Goal: Task Accomplishment & Management: Manage account settings

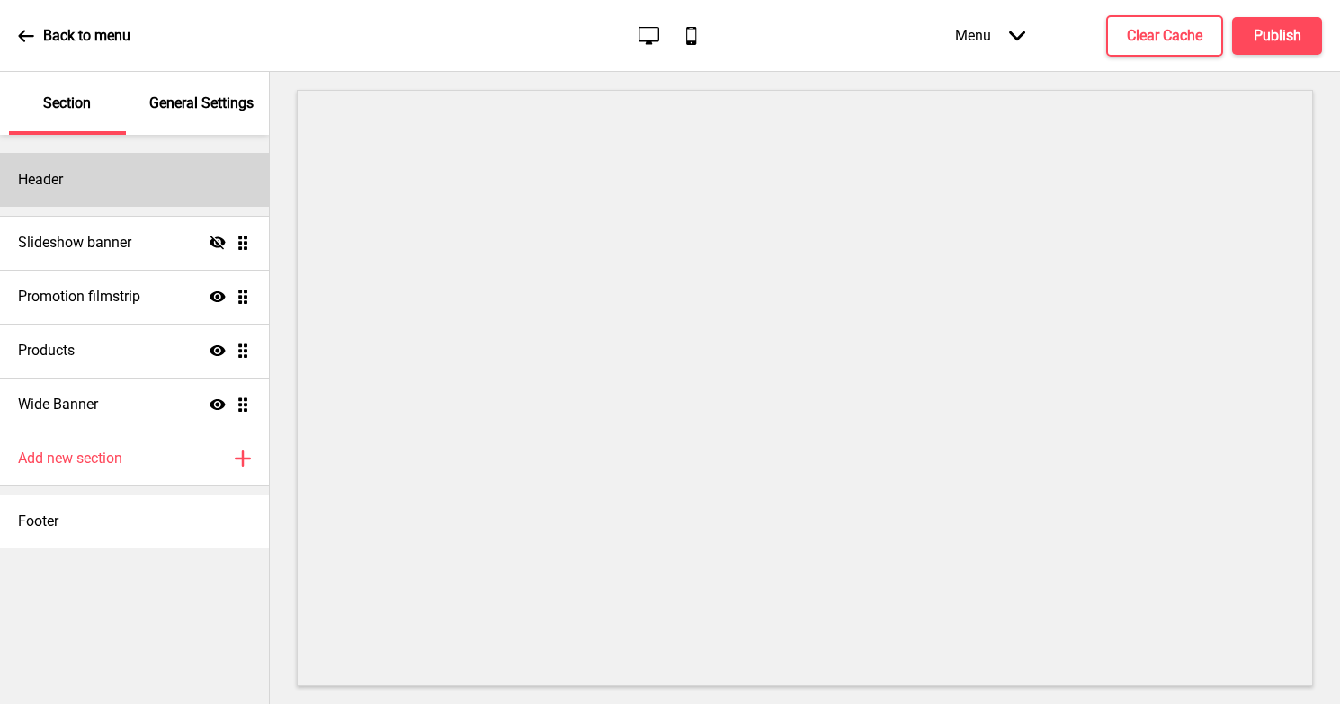
click at [199, 167] on div "Header" at bounding box center [134, 180] width 269 height 54
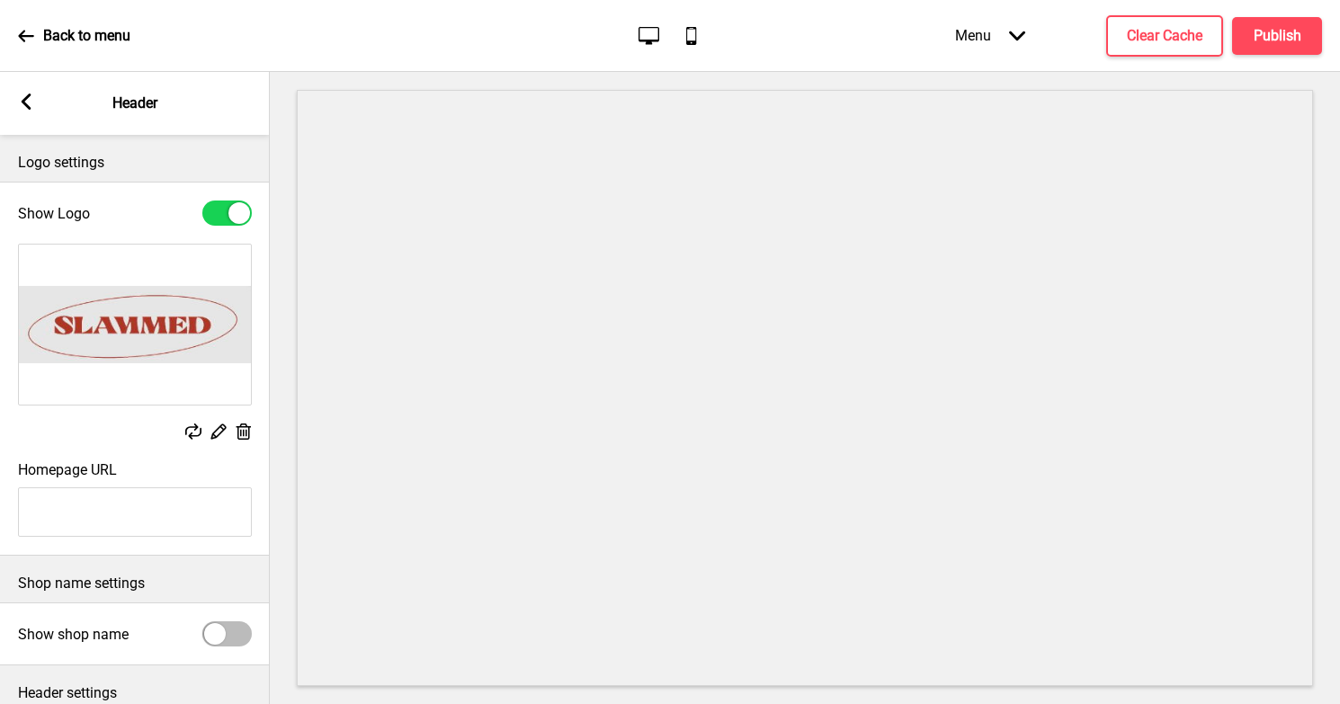
click at [240, 433] on icon at bounding box center [244, 432] width 15 height 16
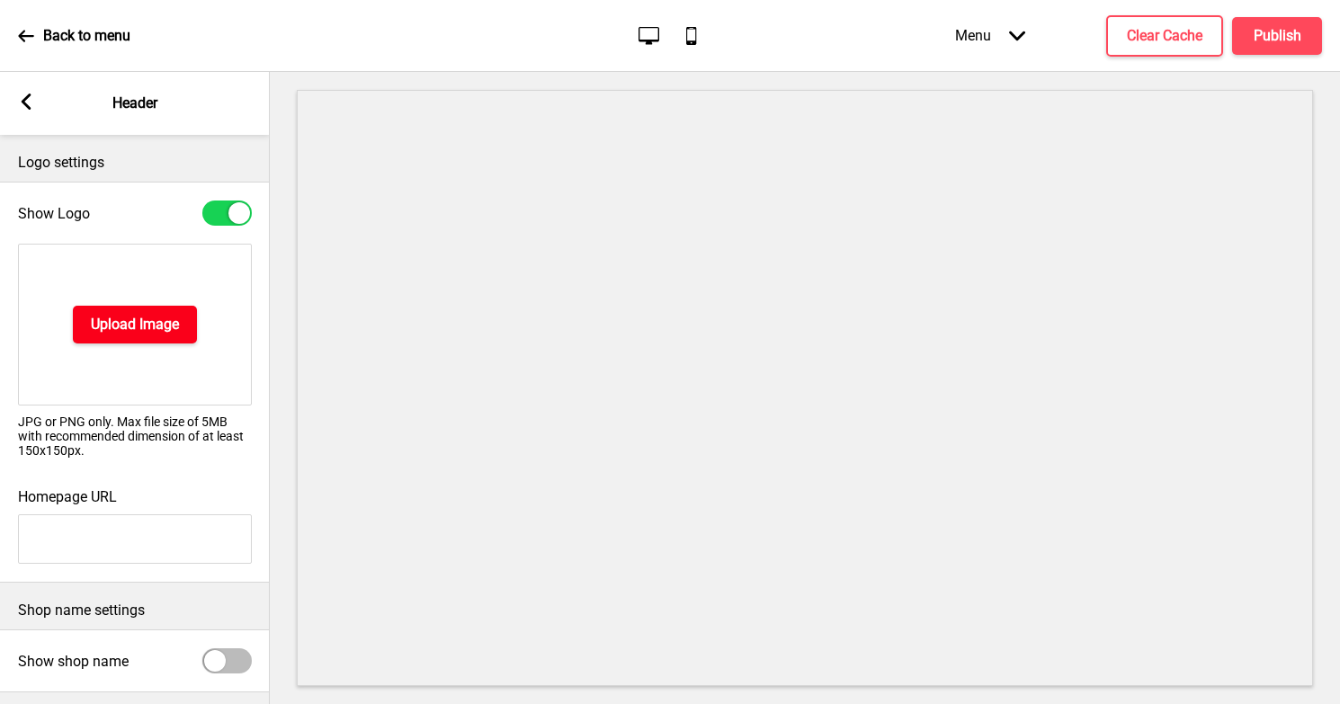
click at [140, 319] on h4 "Upload Image" at bounding box center [135, 325] width 88 height 20
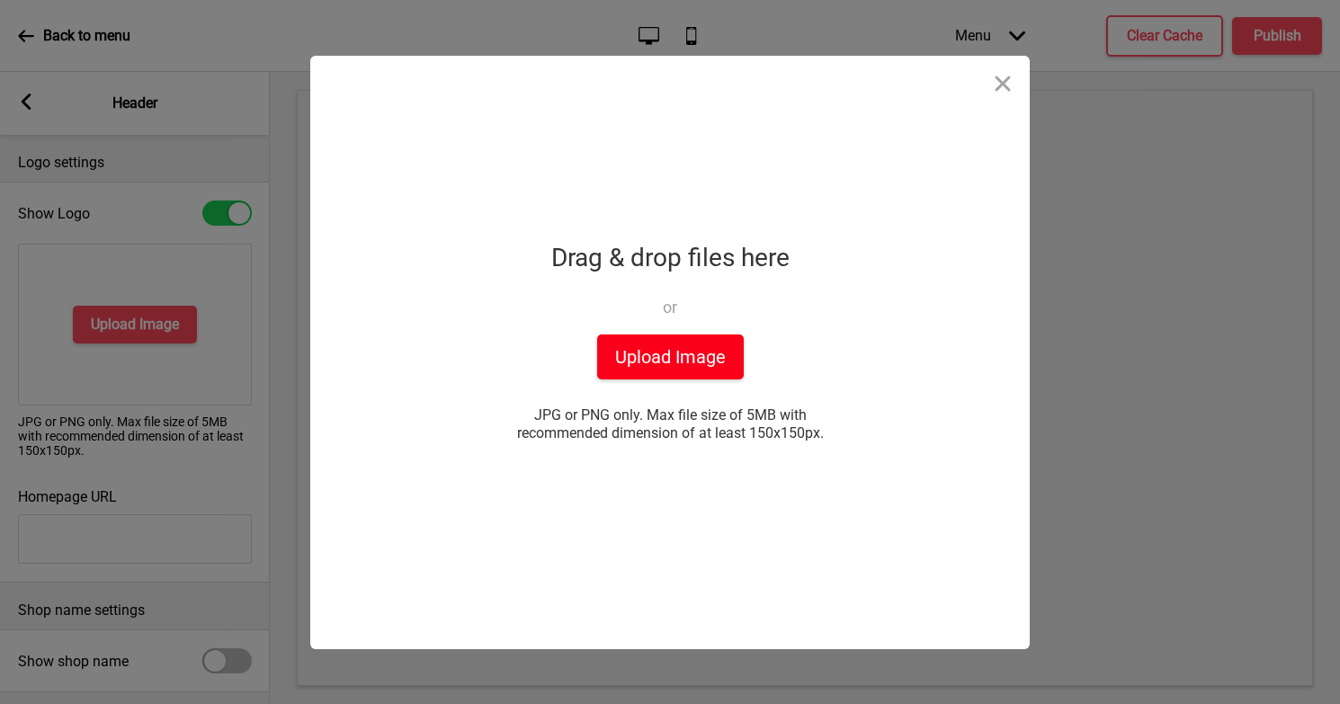
click at [686, 362] on button "Upload Image" at bounding box center [670, 357] width 147 height 45
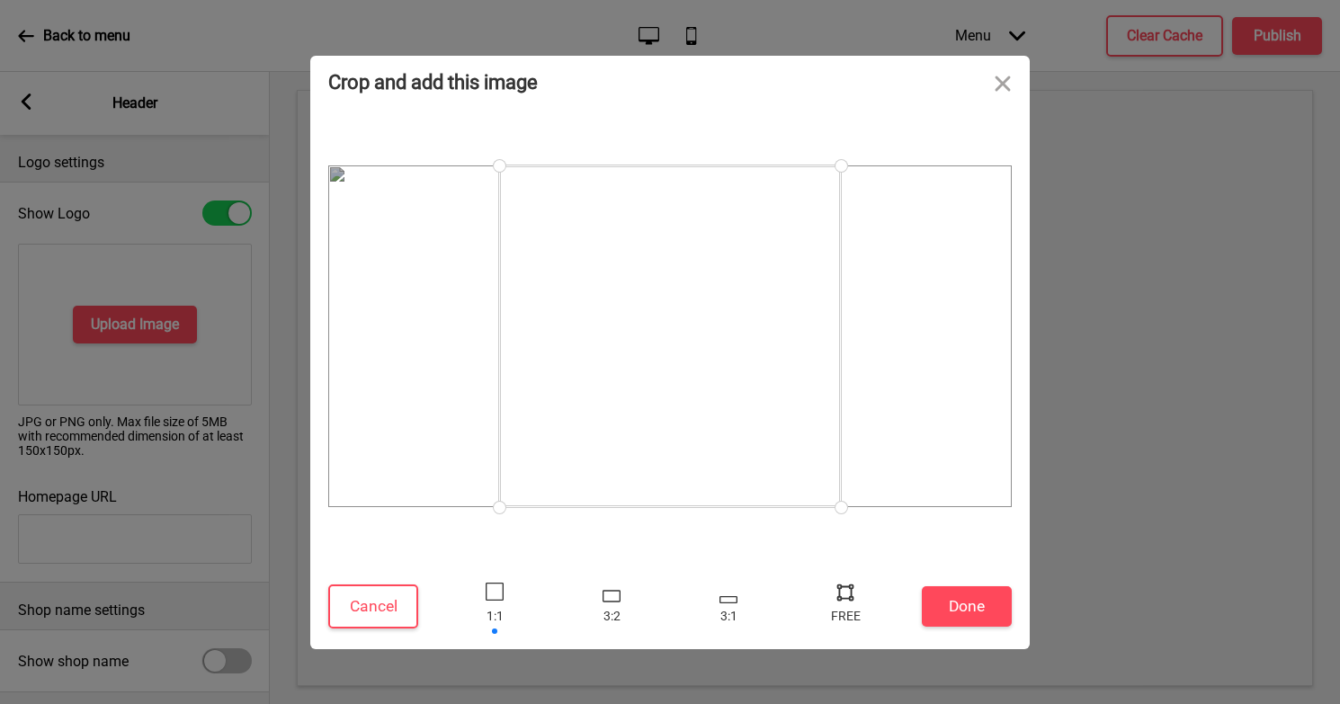
drag, startPoint x: 496, startPoint y: 506, endPoint x: 417, endPoint y: 507, distance: 78.2
click at [417, 507] on div at bounding box center [669, 336] width 683 height 342
click at [617, 598] on div at bounding box center [612, 596] width 18 height 12
click at [727, 599] on div at bounding box center [728, 599] width 18 height 7
drag, startPoint x: 498, startPoint y: 335, endPoint x: 300, endPoint y: 535, distance: 281.7
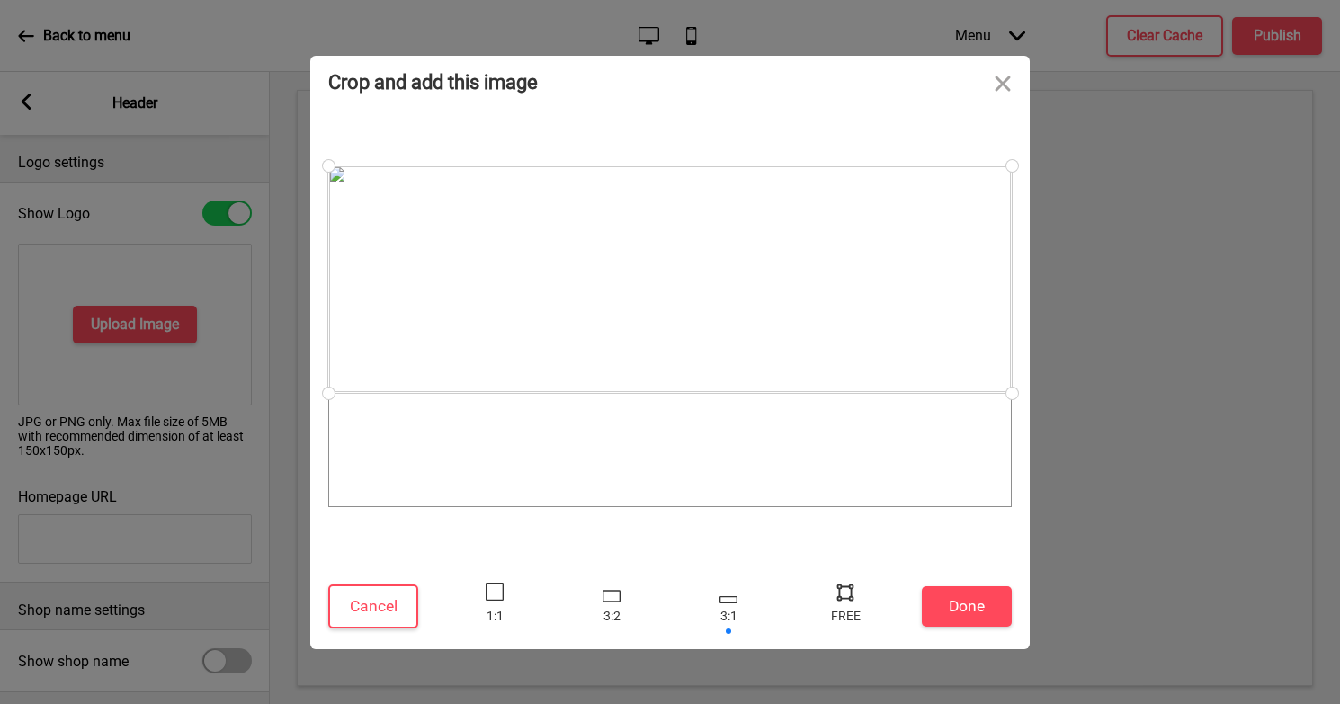
click at [300, 535] on div "Crop and add this image Cancel Done Drop a file here Drag & drop files here or …" at bounding box center [670, 352] width 1340 height 704
drag, startPoint x: 476, startPoint y: 317, endPoint x: 474, endPoint y: 245, distance: 72.9
click at [474, 245] on div at bounding box center [669, 279] width 683 height 228
drag, startPoint x: 535, startPoint y: 442, endPoint x: 540, endPoint y: 360, distance: 82.9
click at [540, 360] on div at bounding box center [669, 336] width 683 height 342
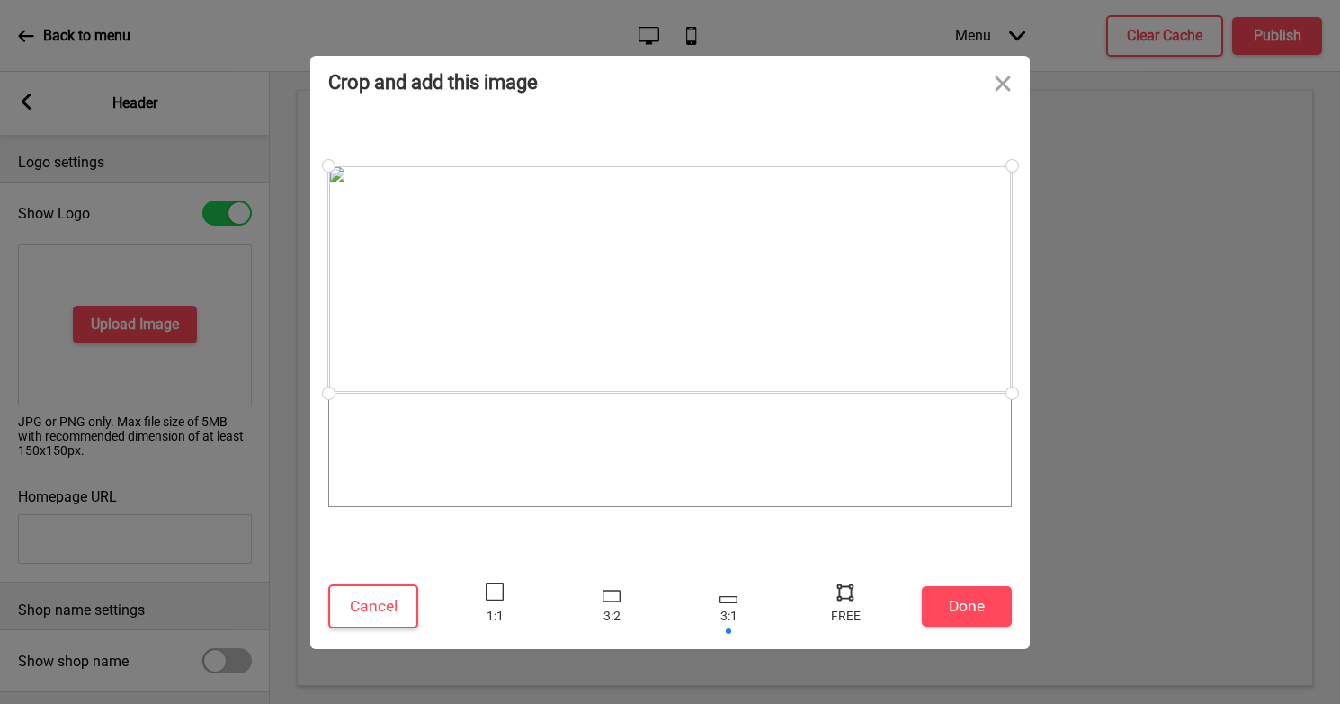
drag, startPoint x: 582, startPoint y: 351, endPoint x: 582, endPoint y: 299, distance: 52.2
click at [582, 299] on div at bounding box center [669, 279] width 683 height 228
click at [841, 589] on div at bounding box center [845, 591] width 27 height 27
drag, startPoint x: 330, startPoint y: 391, endPoint x: 316, endPoint y: 532, distance: 141.0
click at [316, 532] on div at bounding box center [669, 337] width 719 height 454
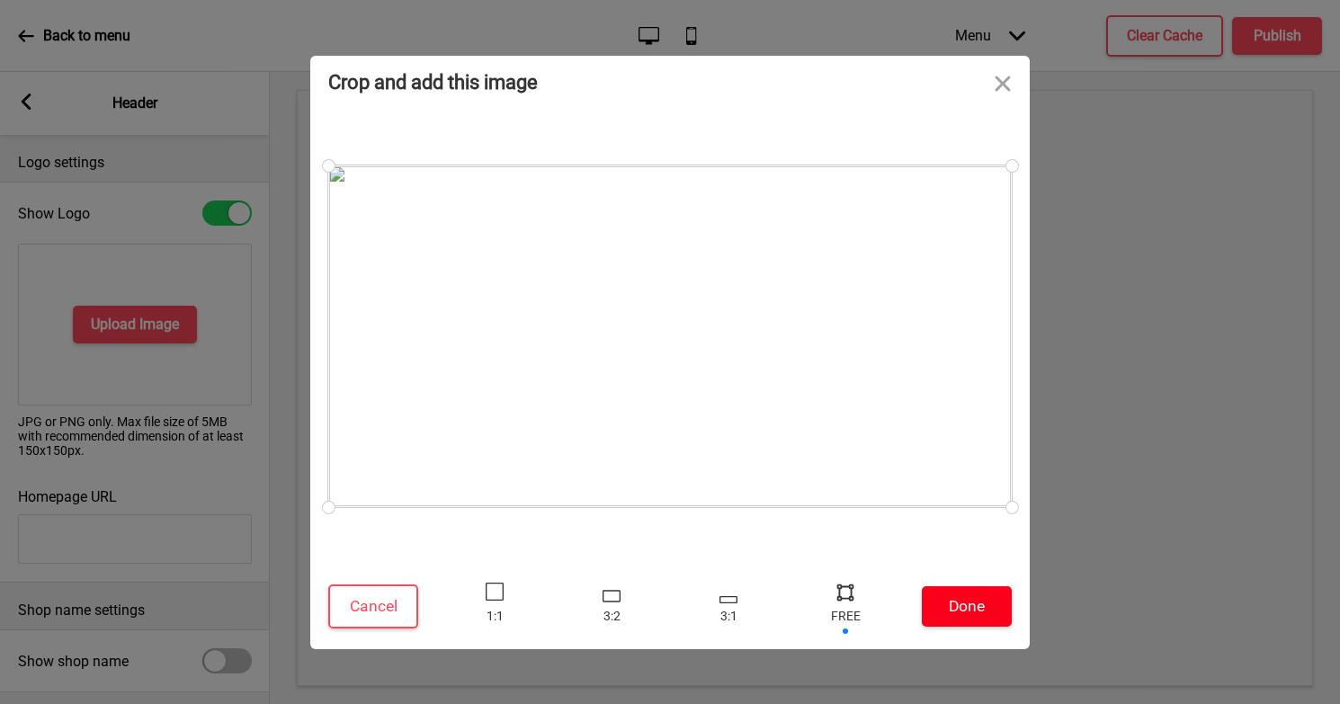
click at [960, 607] on button "Done" at bounding box center [967, 606] width 90 height 40
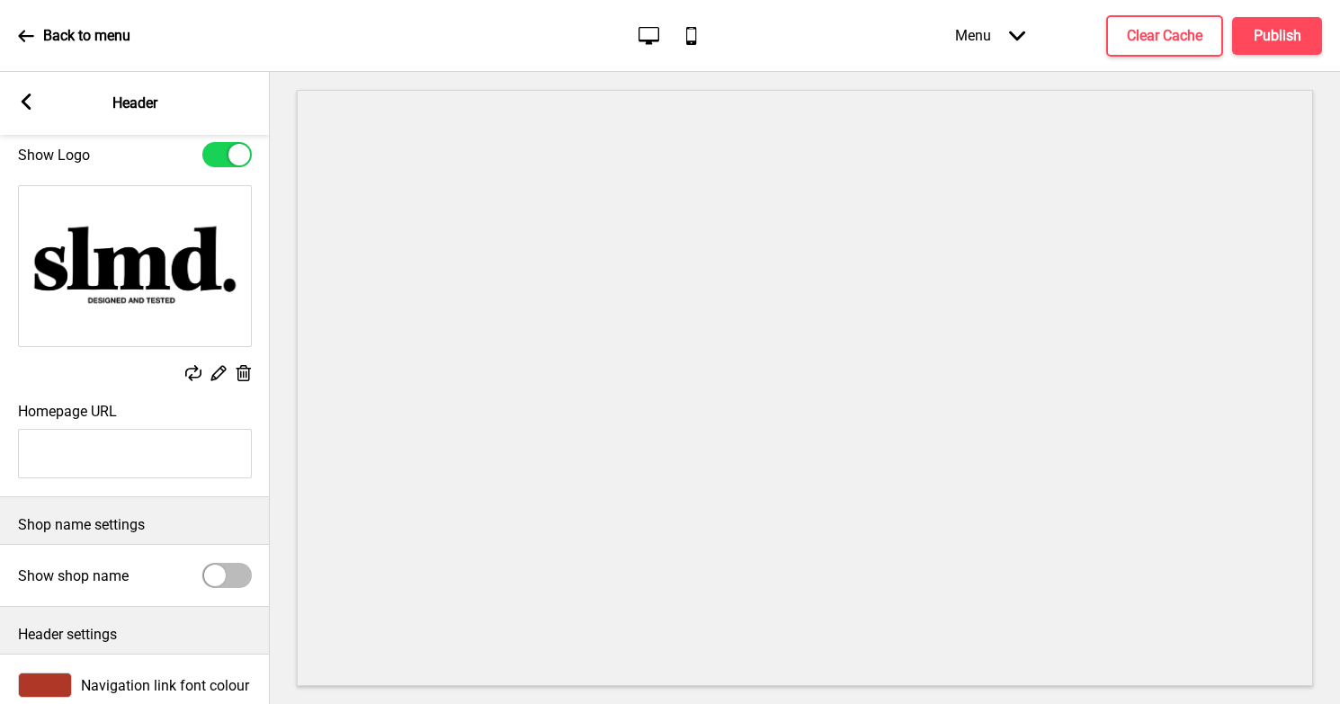
scroll to position [132, 0]
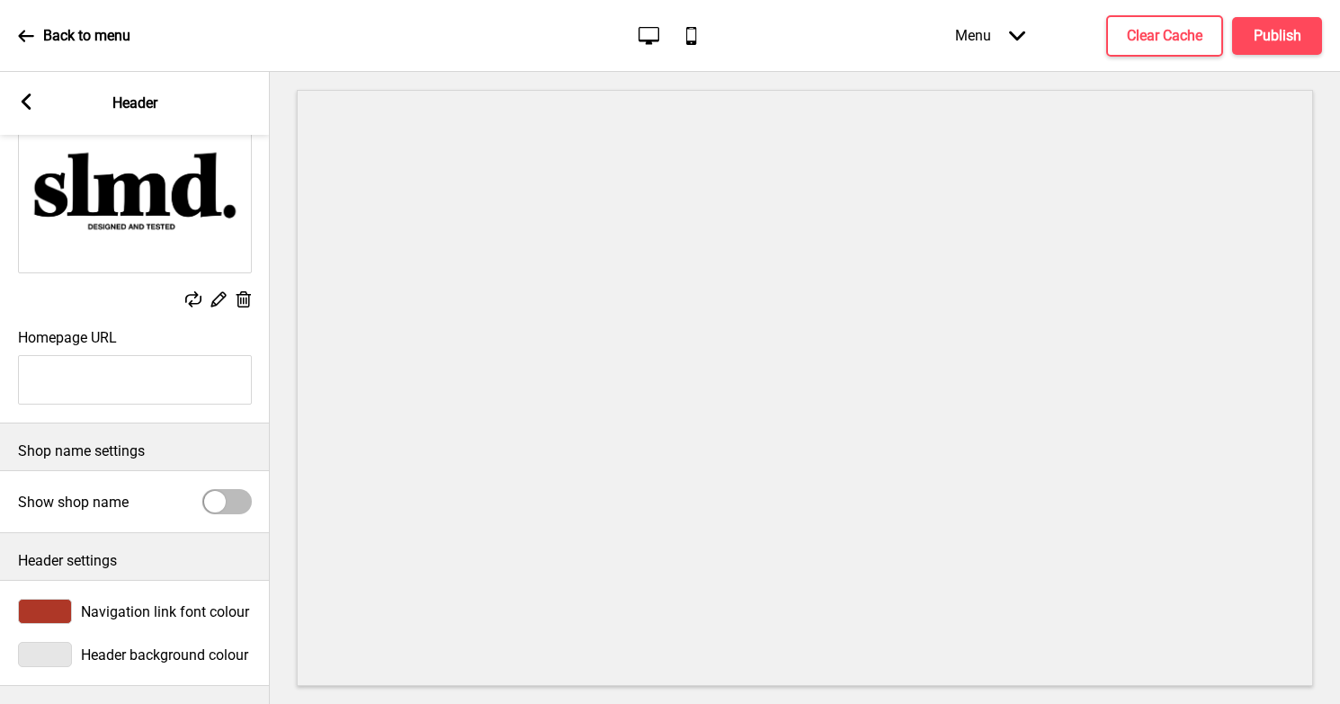
click at [217, 497] on div at bounding box center [215, 502] width 22 height 22
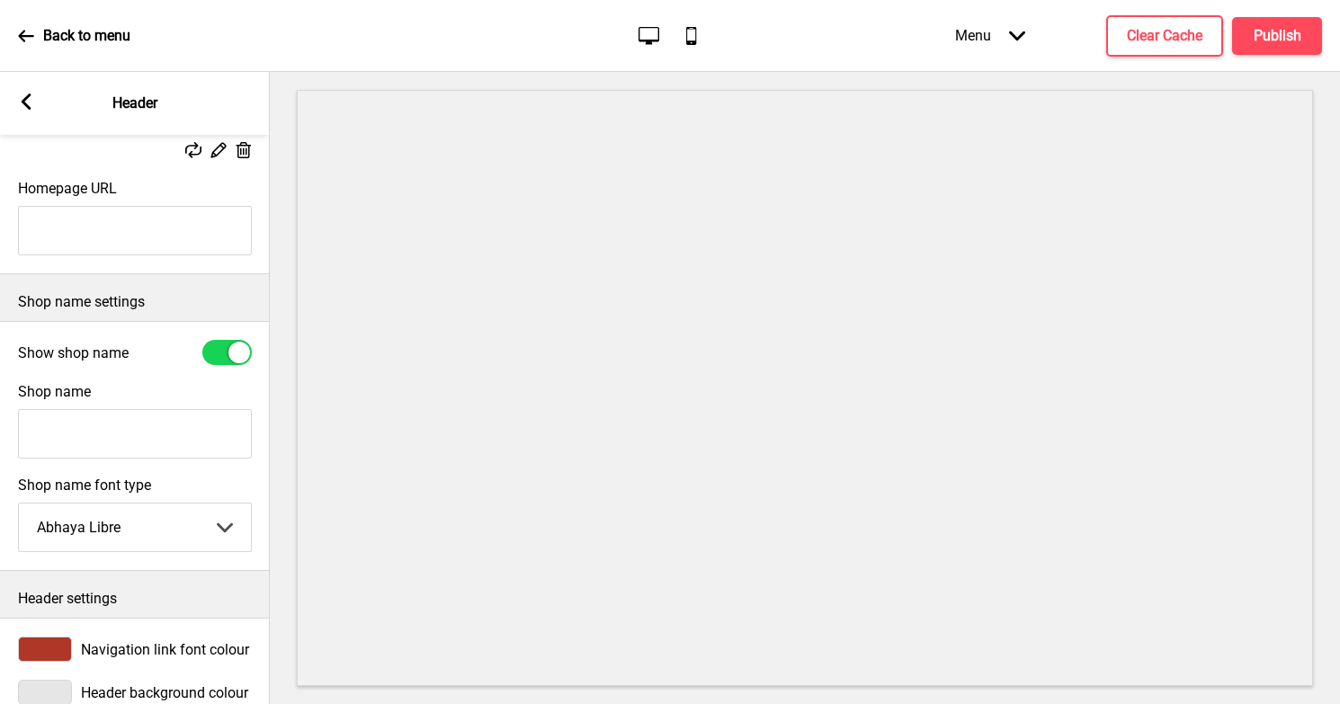
scroll to position [282, 0]
click at [138, 541] on select "Abhaya Libre Abril Fatface Adobe Garamond Pro Arimo Arsenal Arvo Berkshire Swas…" at bounding box center [135, 527] width 232 height 48
click at [231, 349] on div at bounding box center [239, 352] width 22 height 22
checkbox input "false"
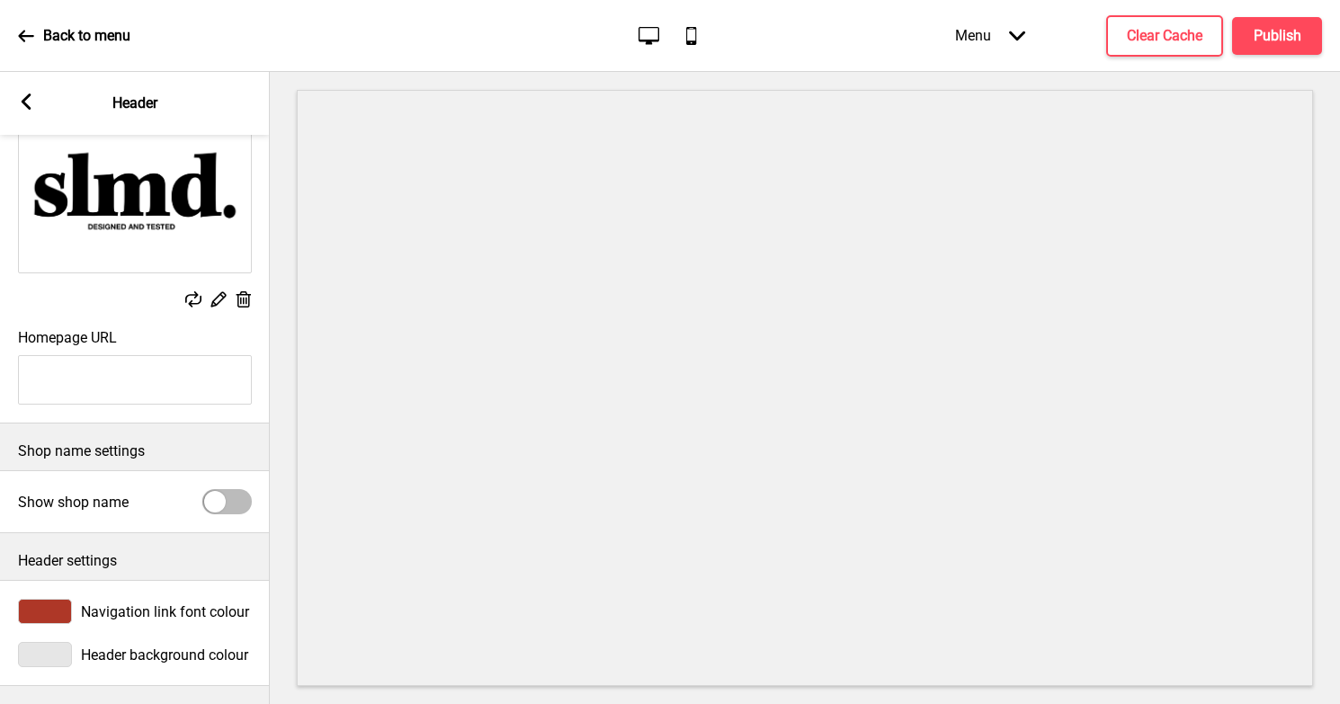
scroll to position [132, 0]
click at [49, 603] on div at bounding box center [45, 611] width 54 height 25
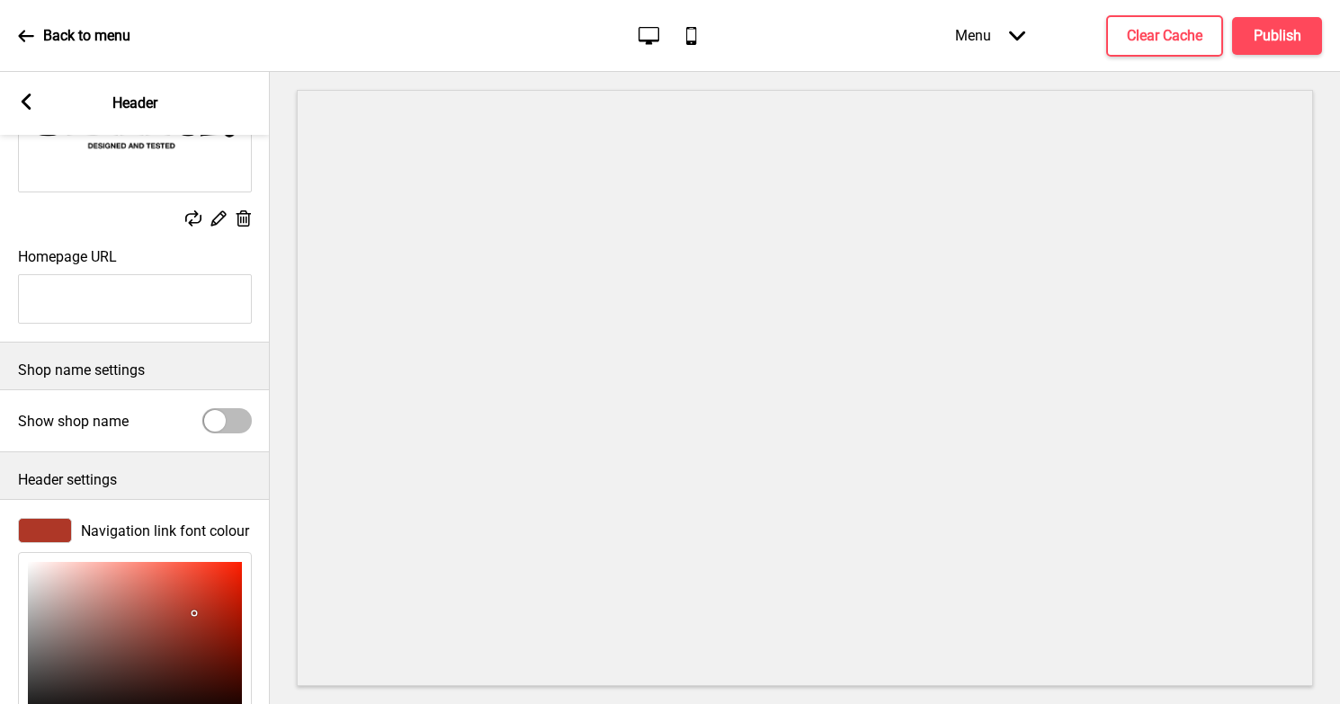
scroll to position [282, 0]
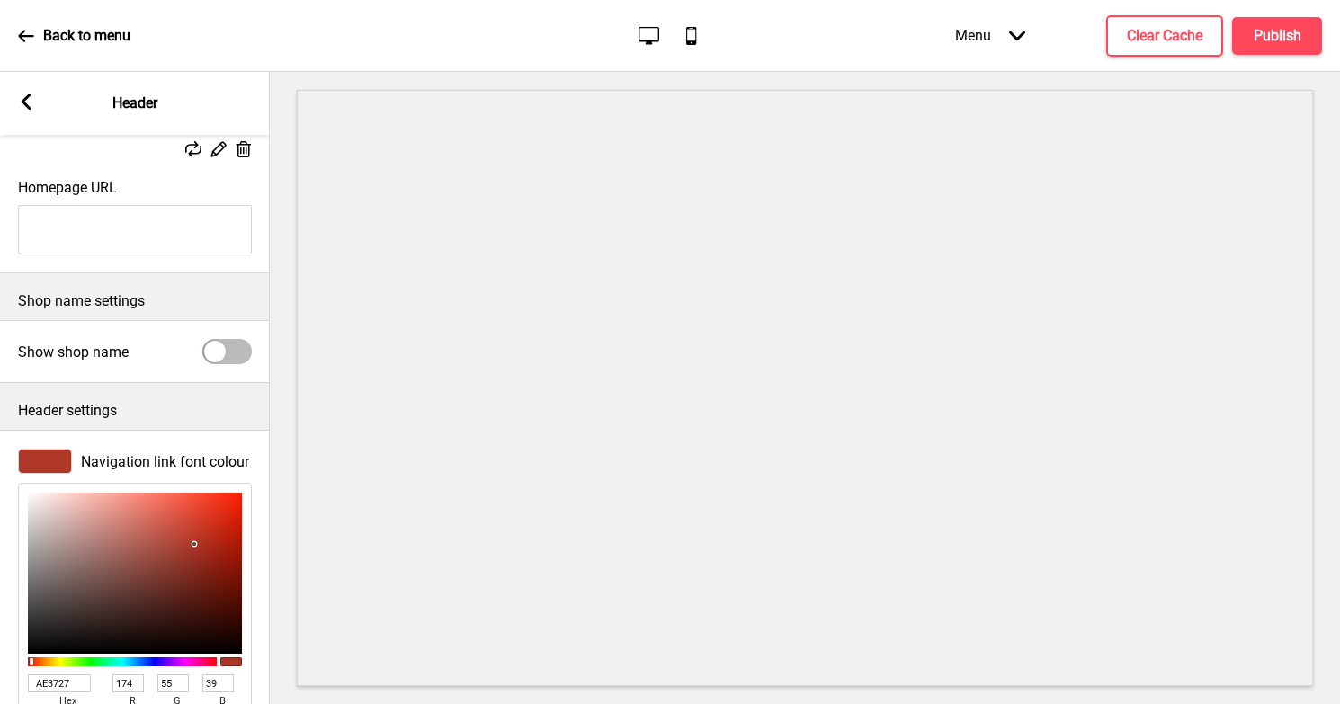
type input "AF3929"
type input "175"
type input "57"
type input "41"
type input "B93B2A"
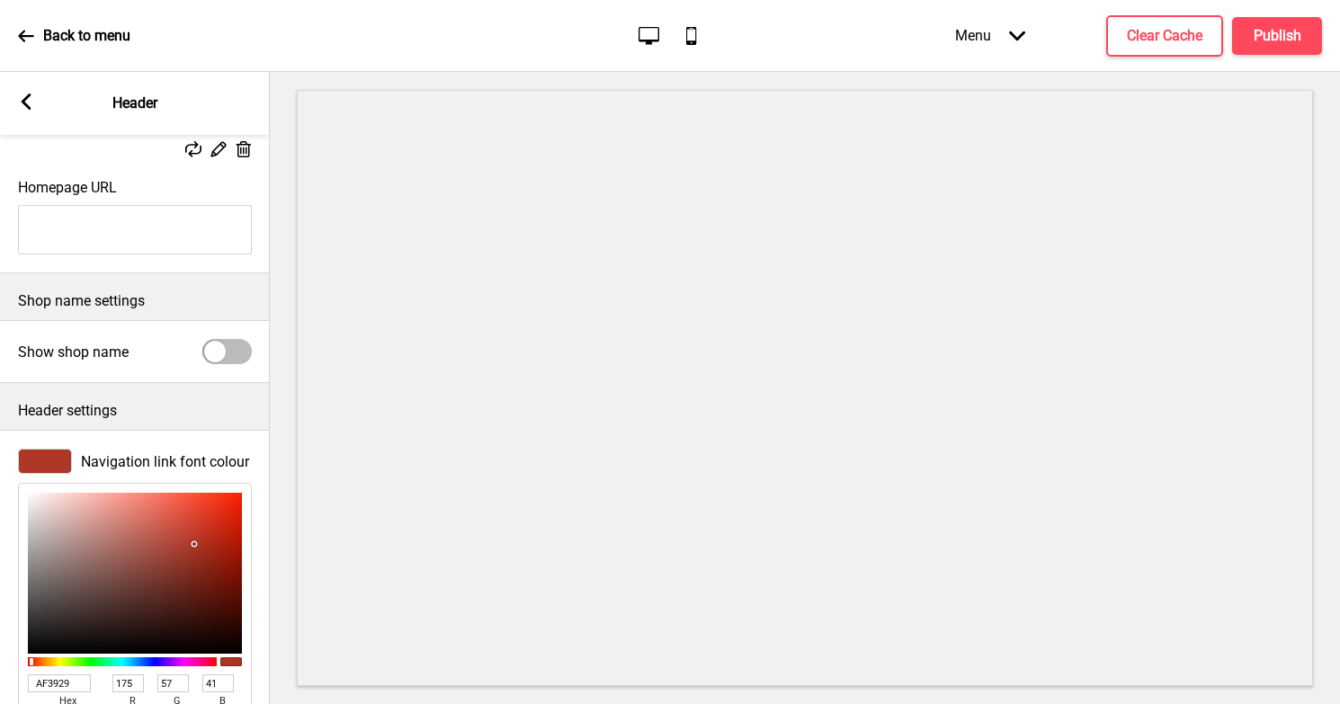
type input "185"
type input "59"
type input "42"
type input "C73E2C"
type input "199"
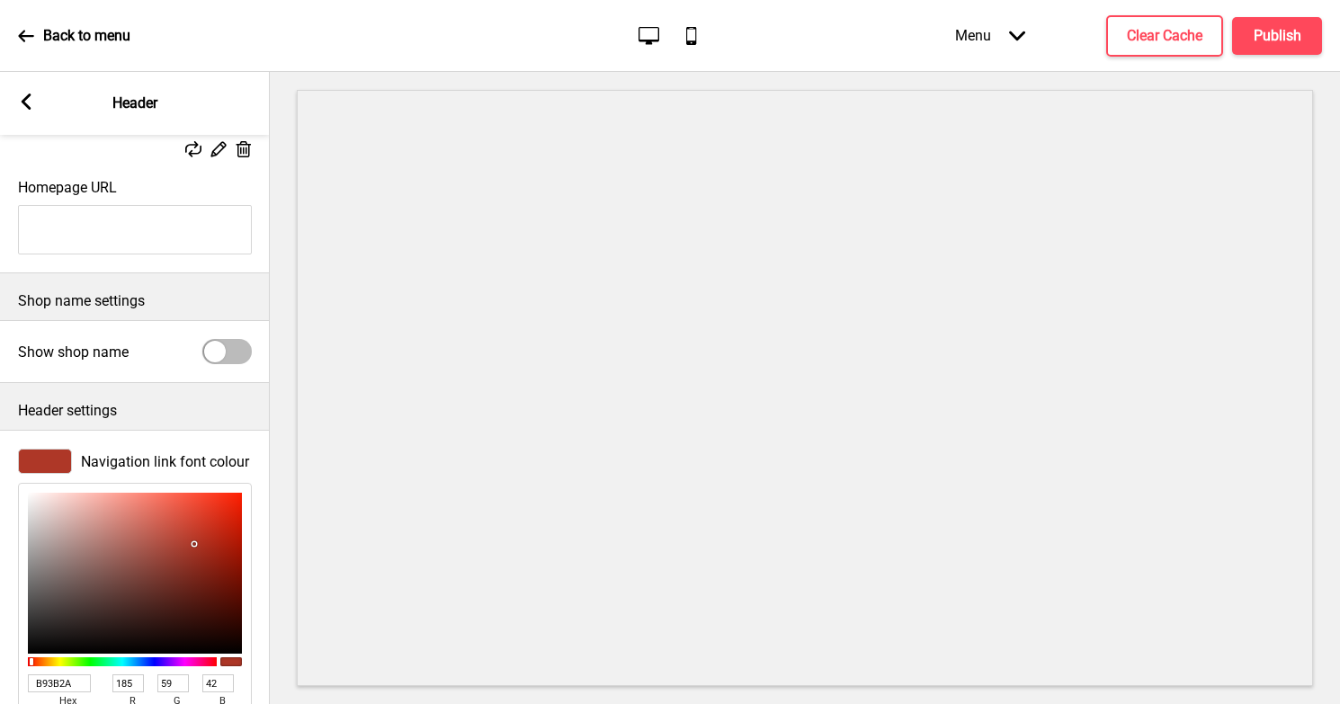
type input "62"
type input "44"
type input "CE3F2C"
type input "206"
type input "63"
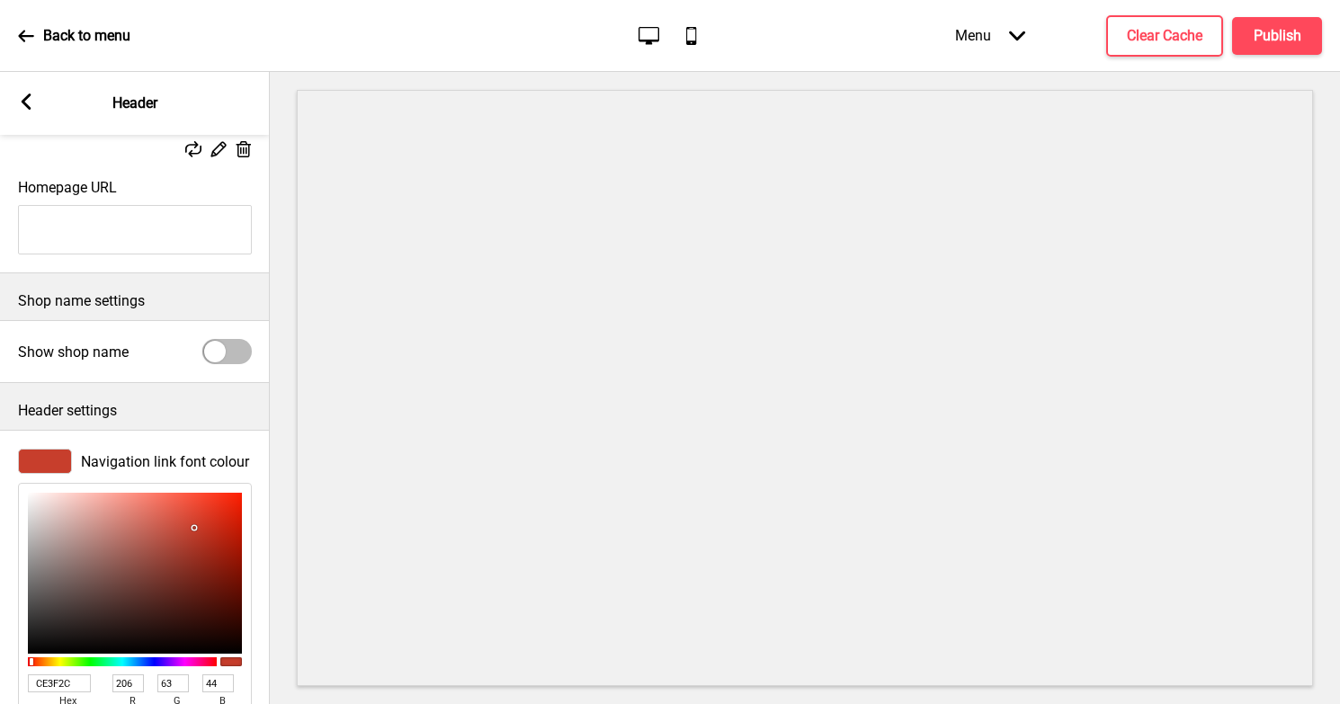
type input "D3402C"
type input "211"
type input "64"
type input "D7422D"
type input "215"
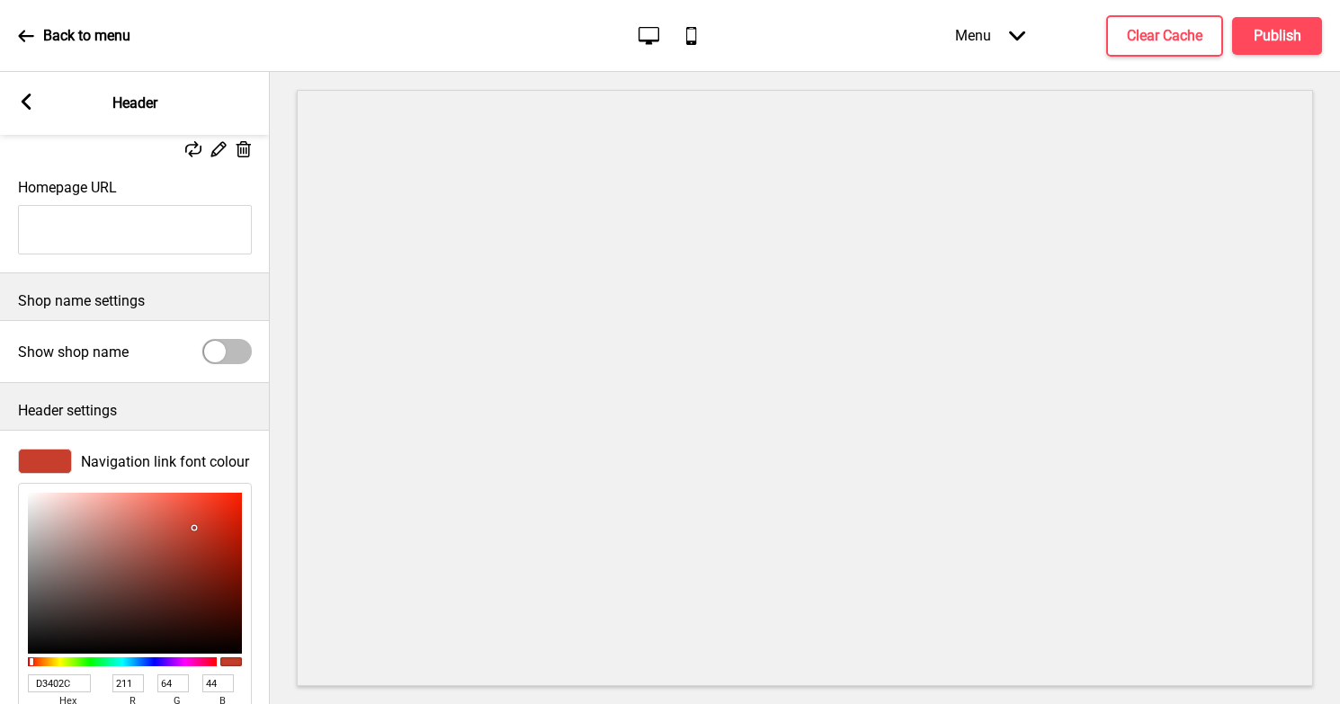
type input "66"
type input "45"
type input "DB432D"
type input "219"
type input "67"
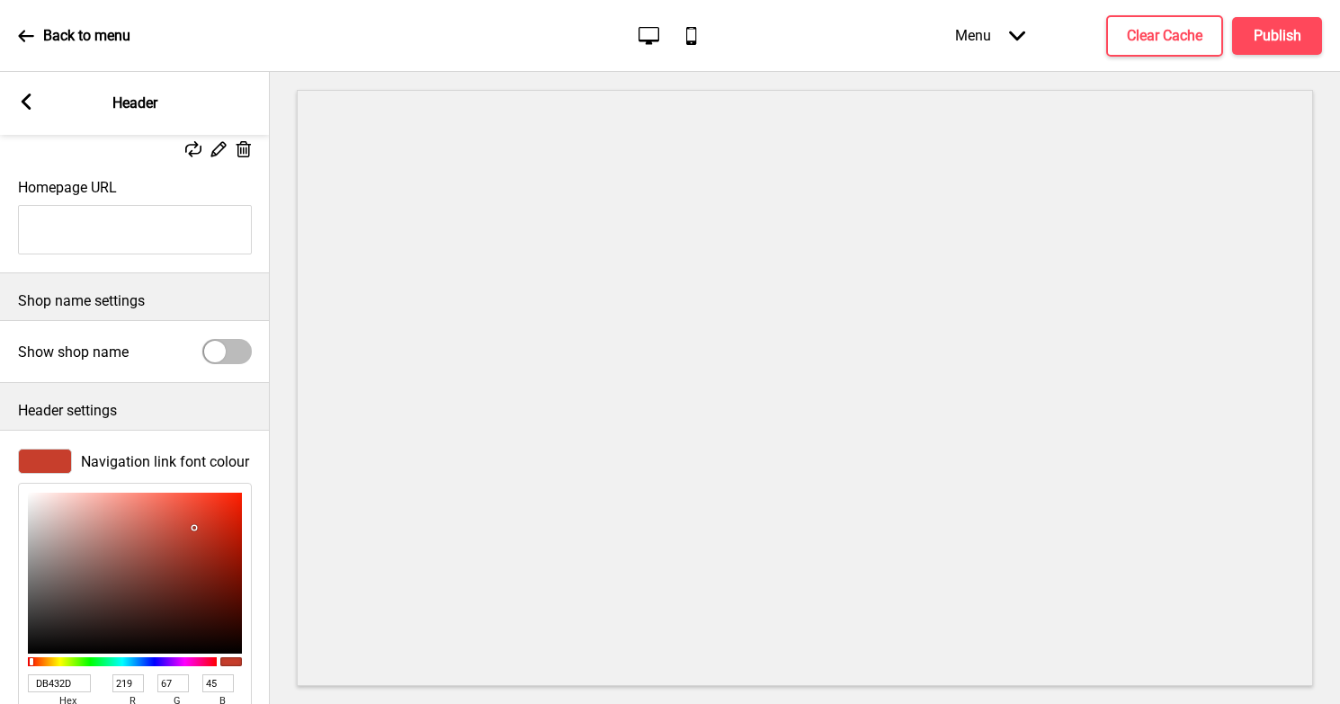
type input "E0442E"
type input "224"
type input "68"
type input "46"
type input "EA462F"
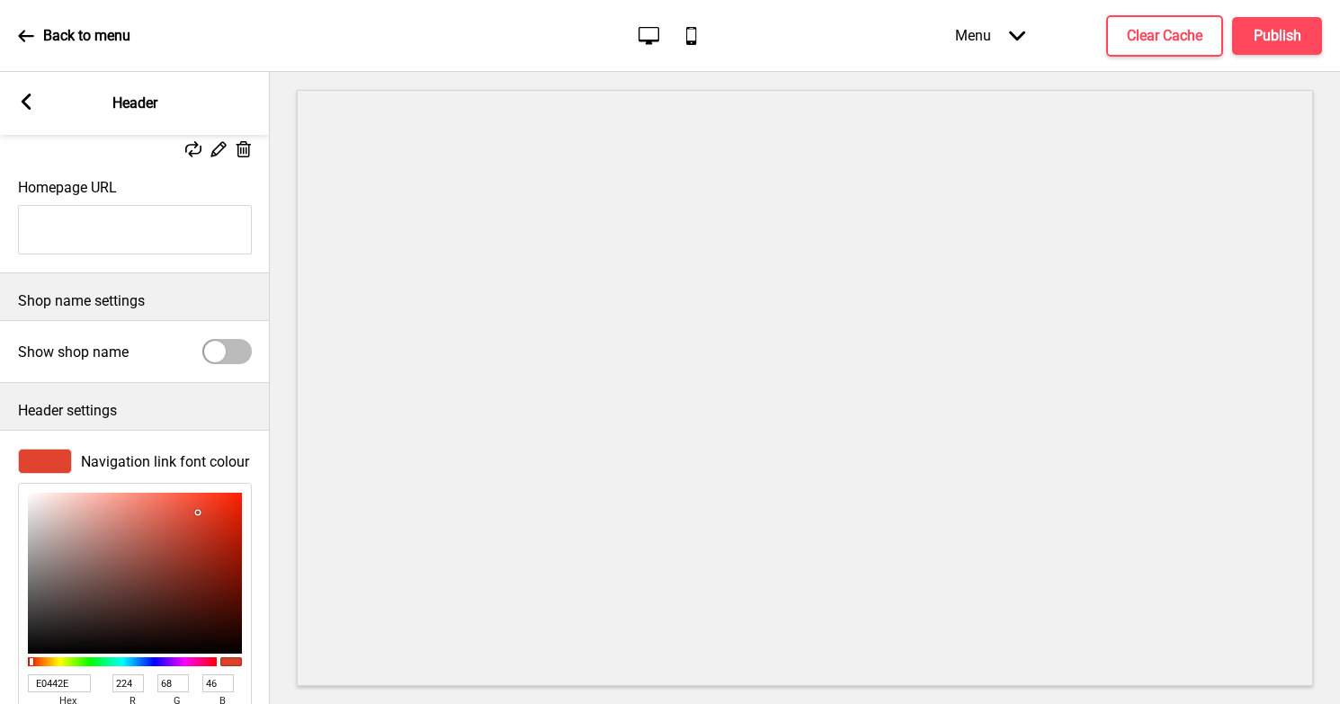
type input "234"
type input "70"
type input "47"
type input "EF4830"
type input "239"
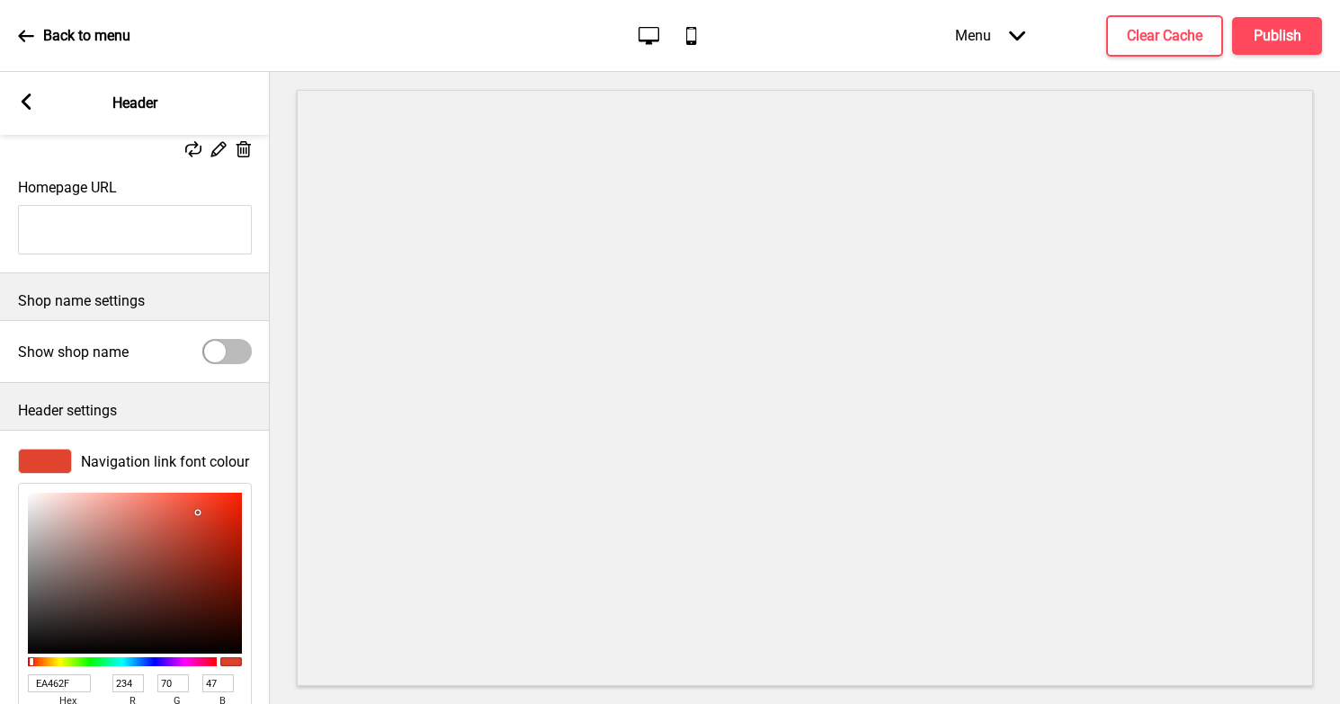
type input "72"
type input "48"
type input "F24A32"
type input "242"
type input "74"
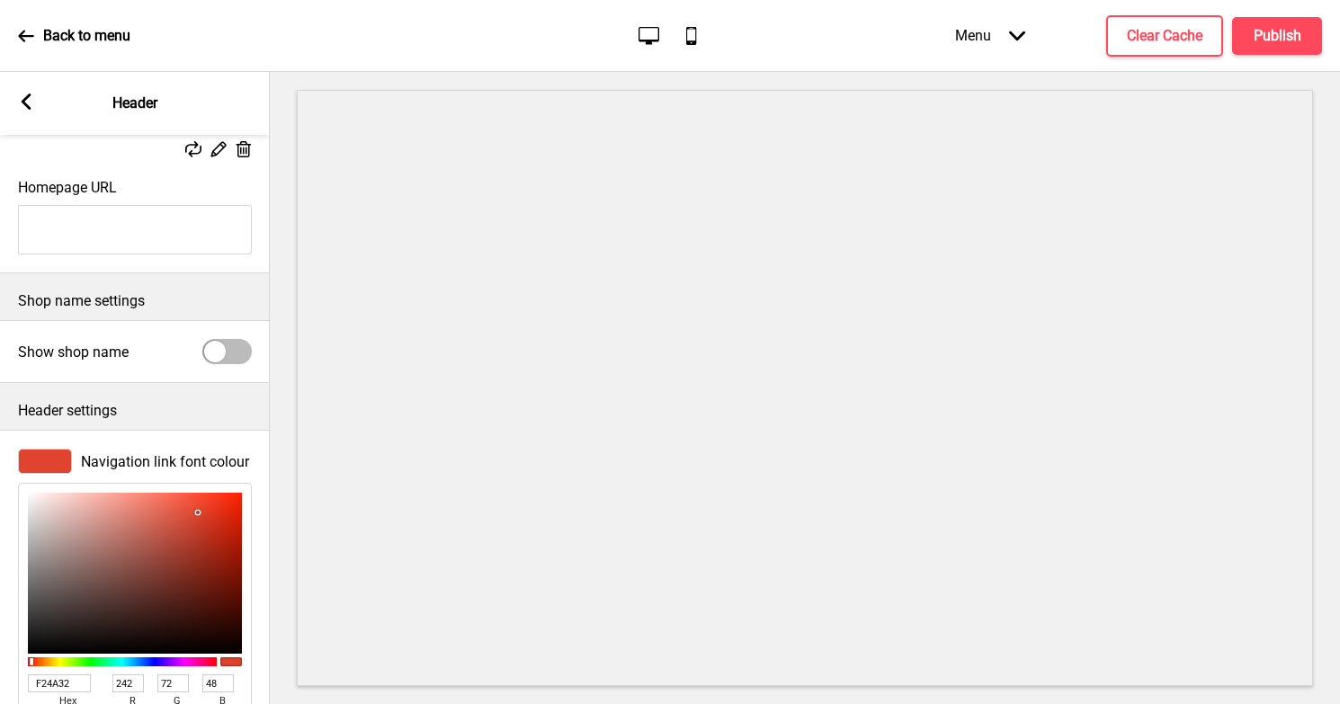
type input "50"
type input "F24D35"
type input "77"
type input "53"
type input "F45038"
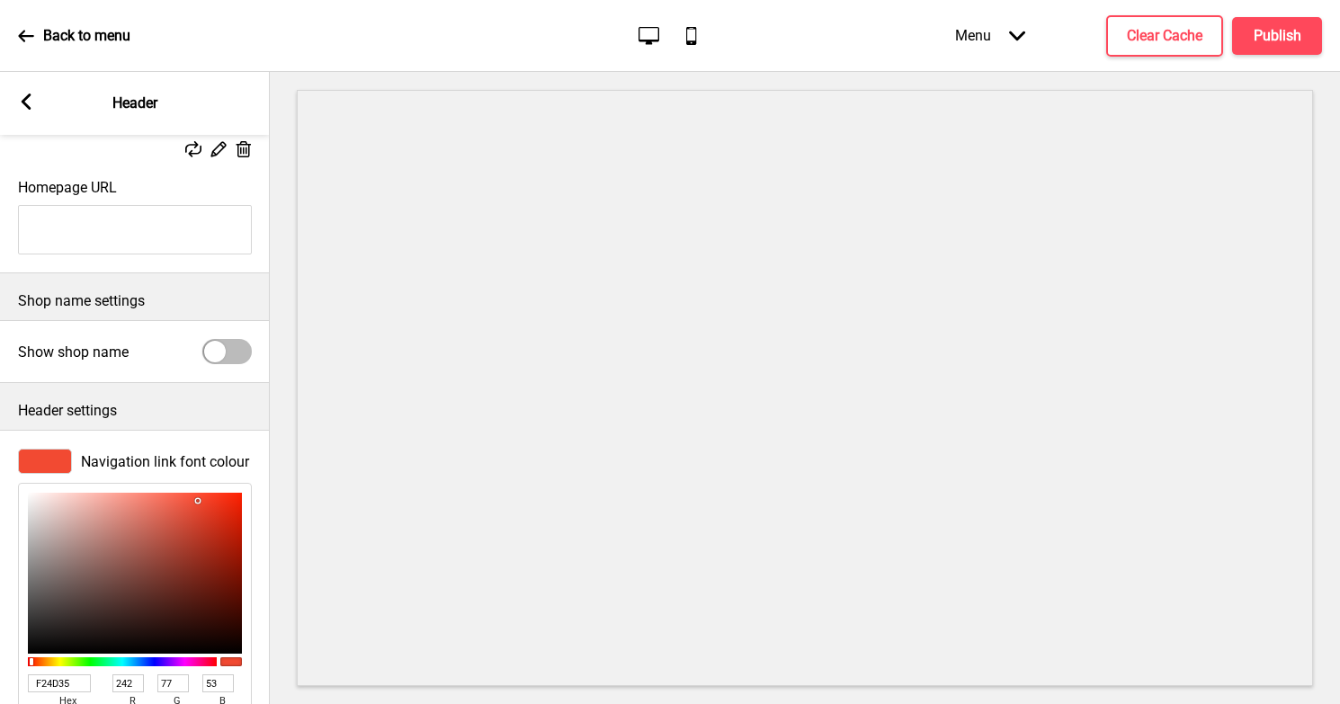
type input "244"
type input "80"
type input "56"
drag, startPoint x: 192, startPoint y: 543, endPoint x: 192, endPoint y: 500, distance: 43.2
click at [192, 500] on div at bounding box center [193, 500] width 4 height 4
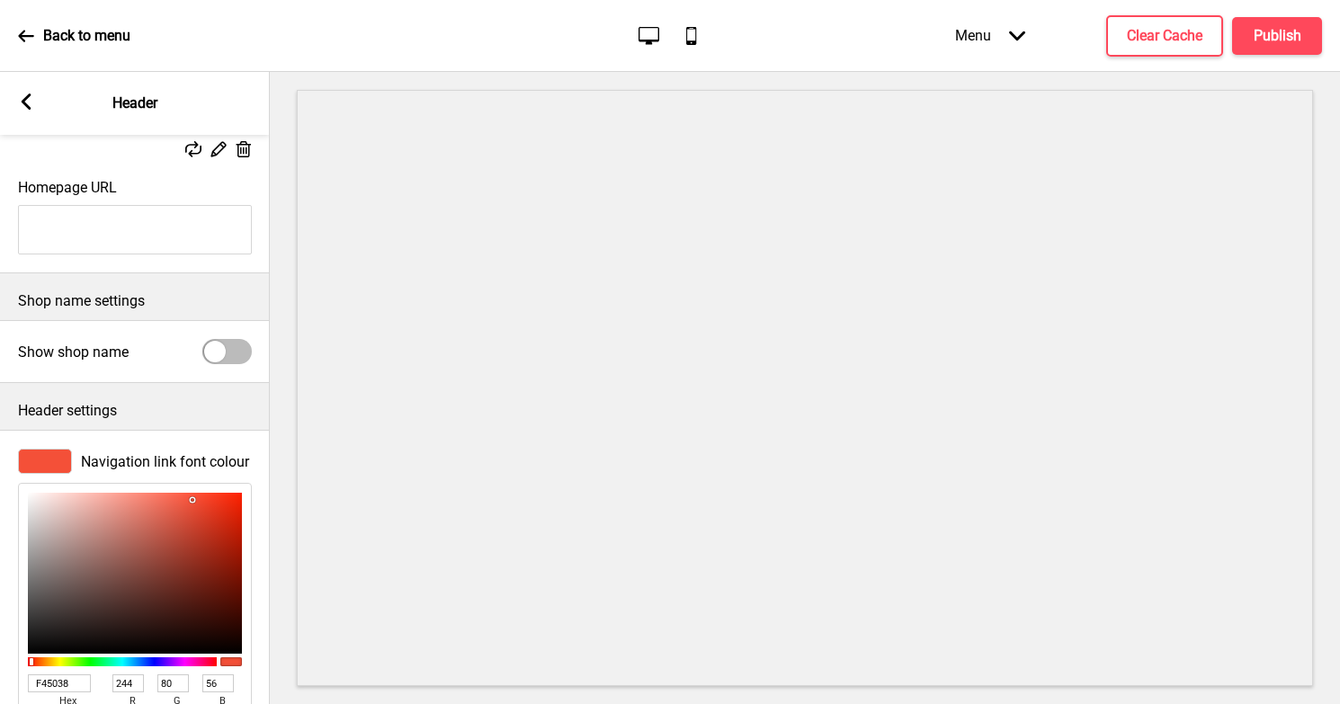
type input "F4523A"
type input "82"
type input "58"
type input "DD5F4C"
type input "221"
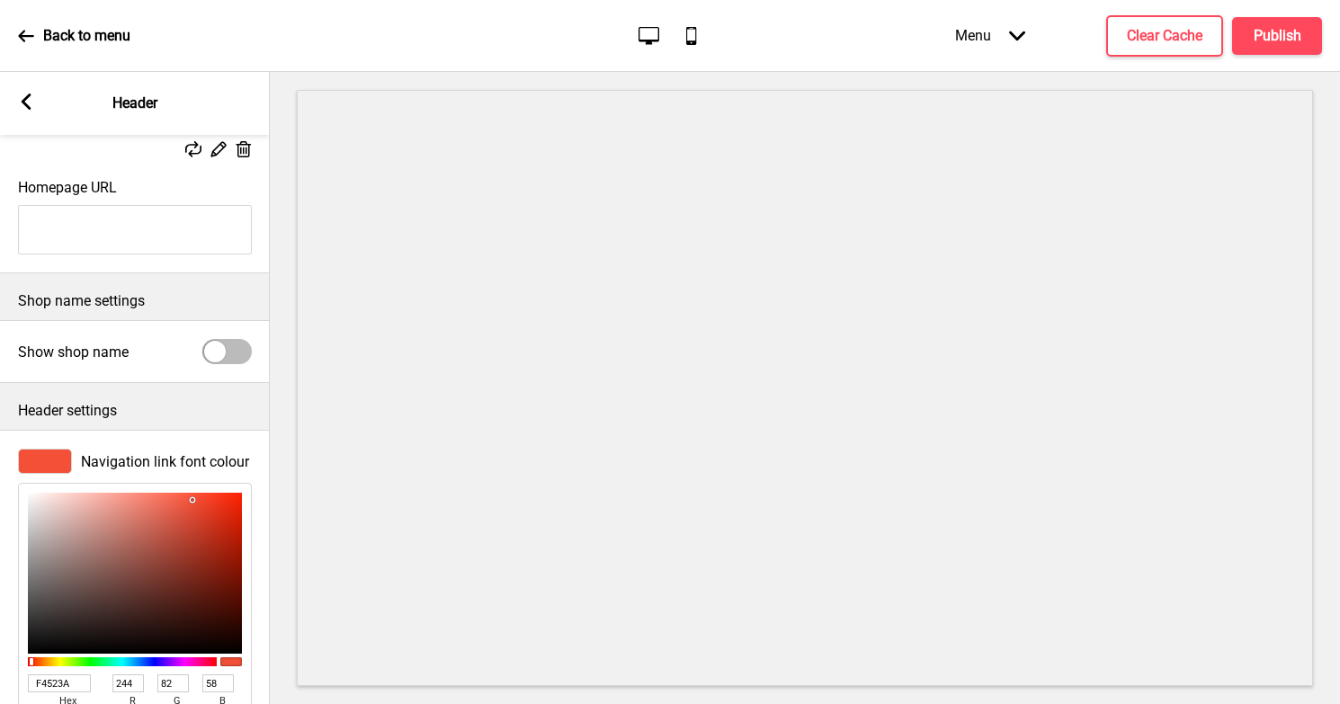
type input "95"
type input "76"
type input "946C66"
type input "148"
type input "108"
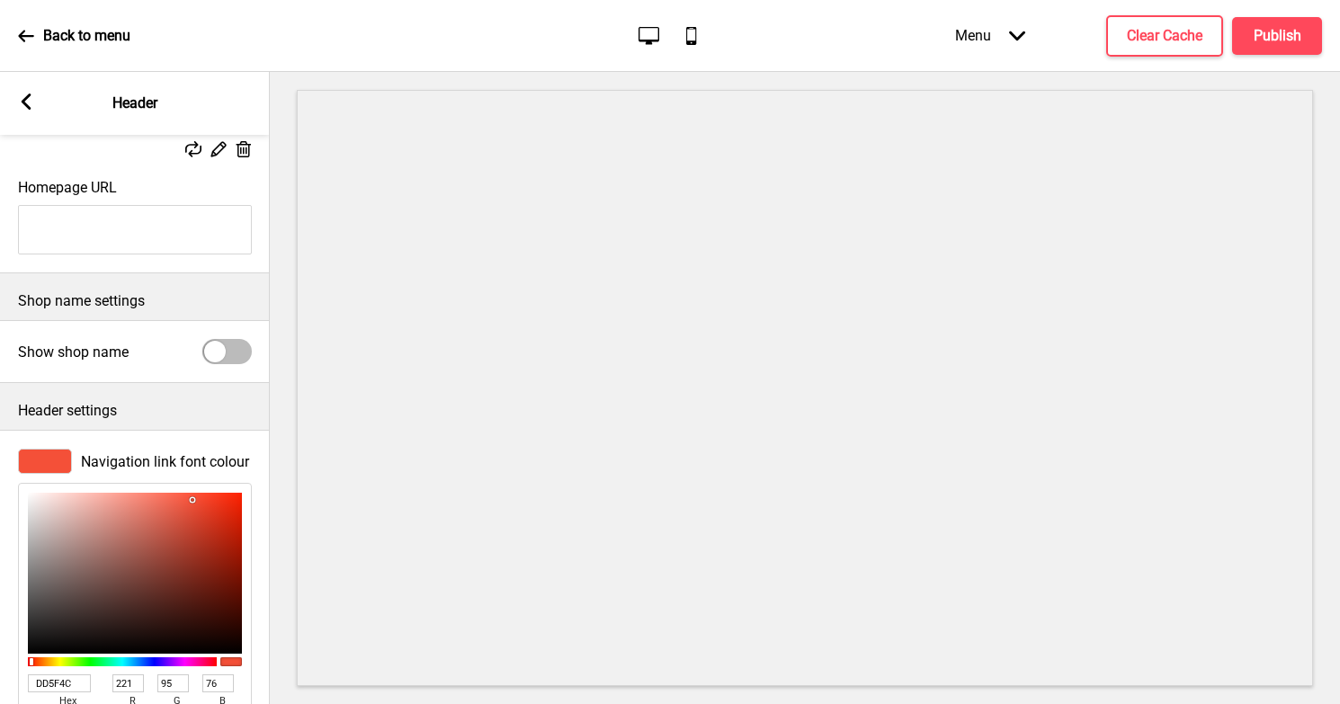
type input "102"
type input "705F5C"
type input "112"
type input "95"
type input "92"
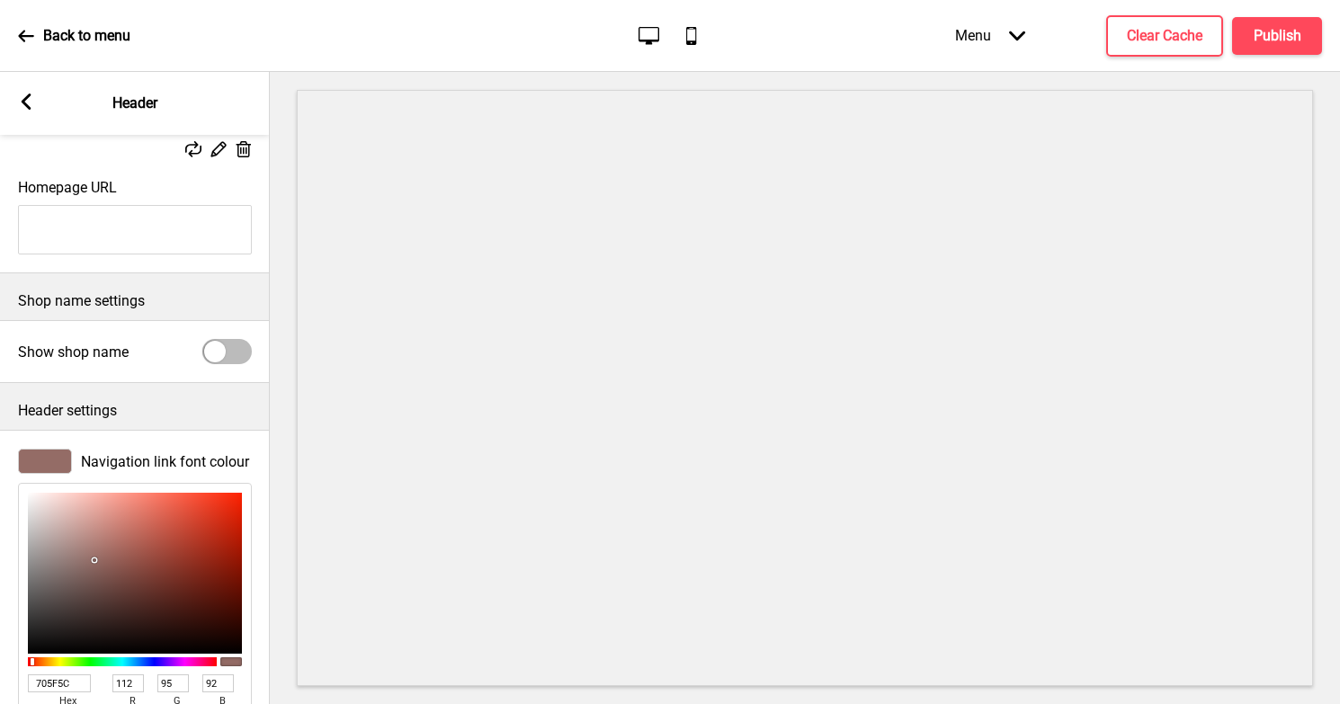
type input "58504F"
type input "88"
type input "80"
type input "79"
type input "484443"
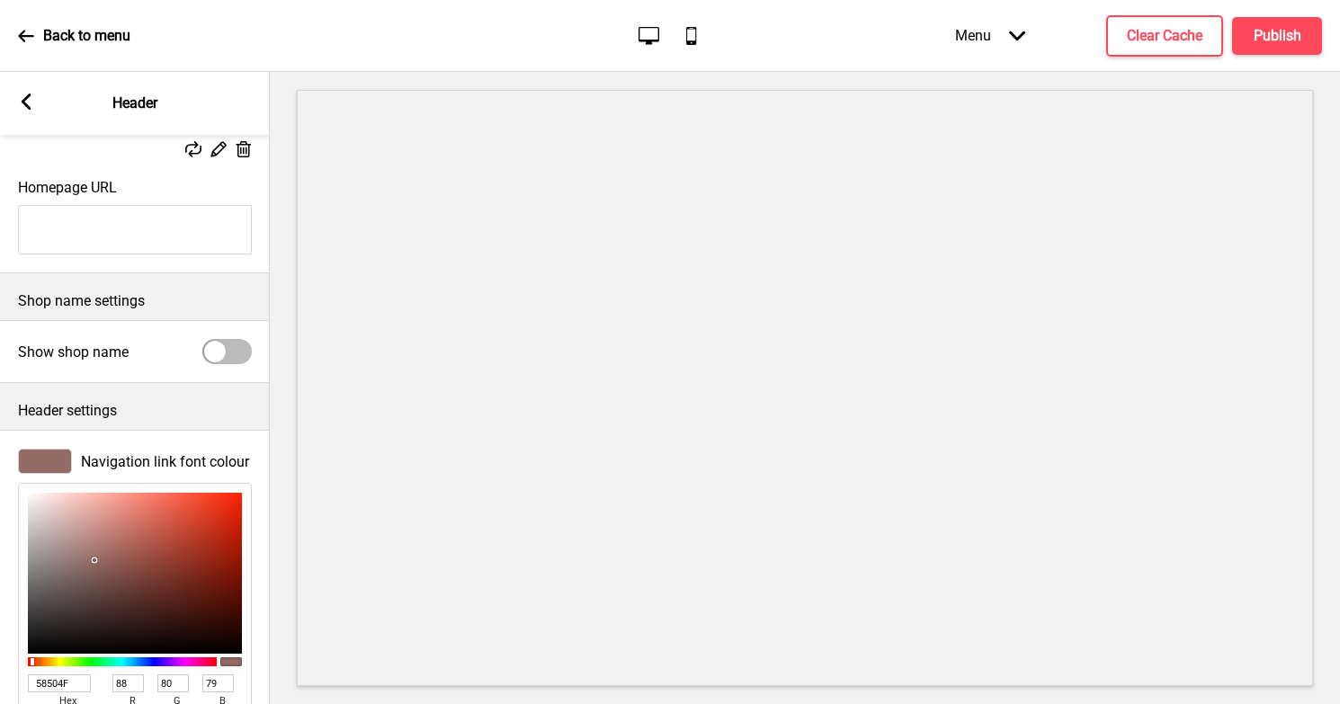
type input "72"
type input "68"
type input "67"
type input "343332"
type input "52"
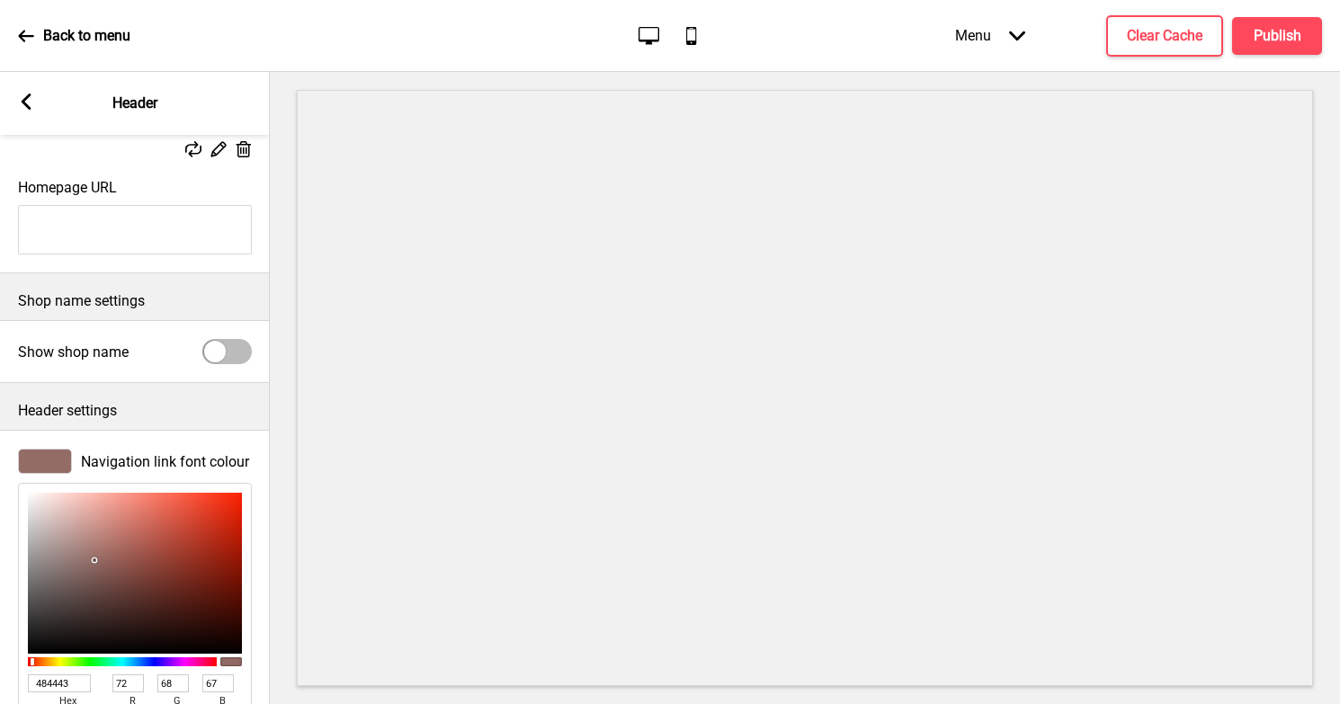
type input "51"
type input "50"
type input "262625"
type input "38"
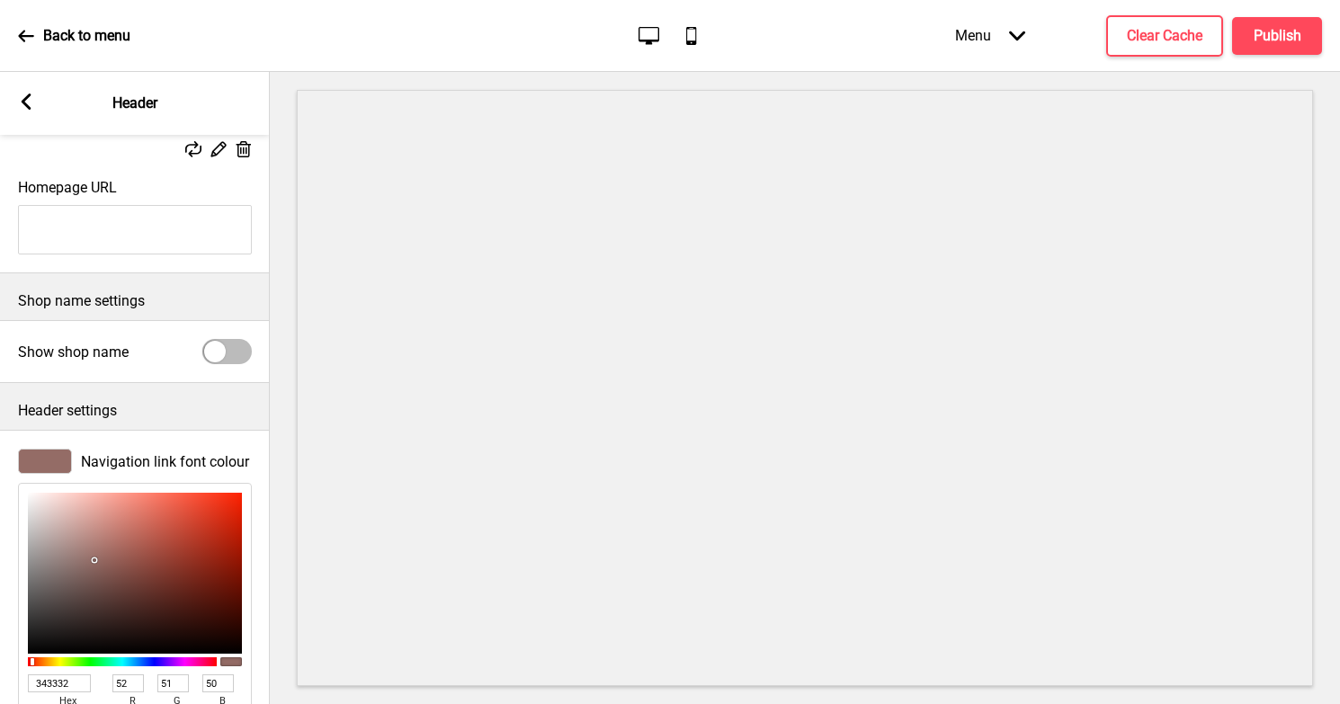
type input "37"
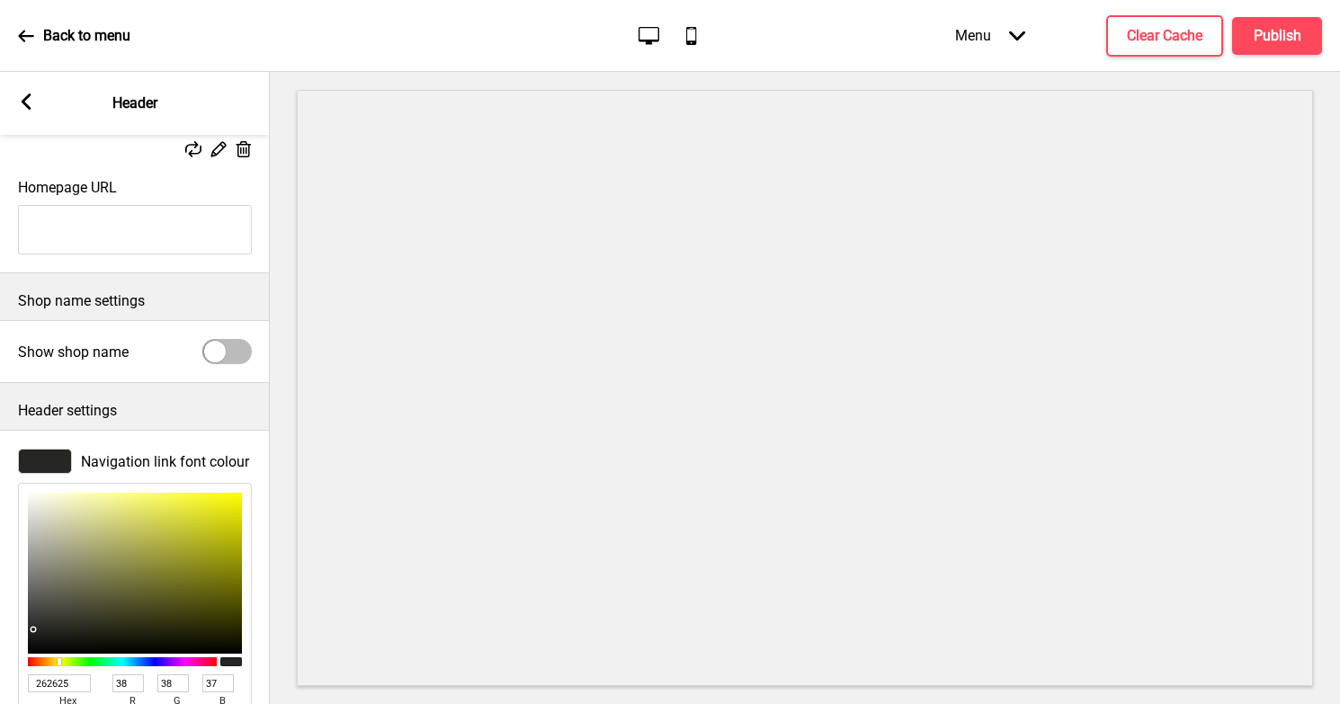
type input "242424"
type input "36"
type input "262625"
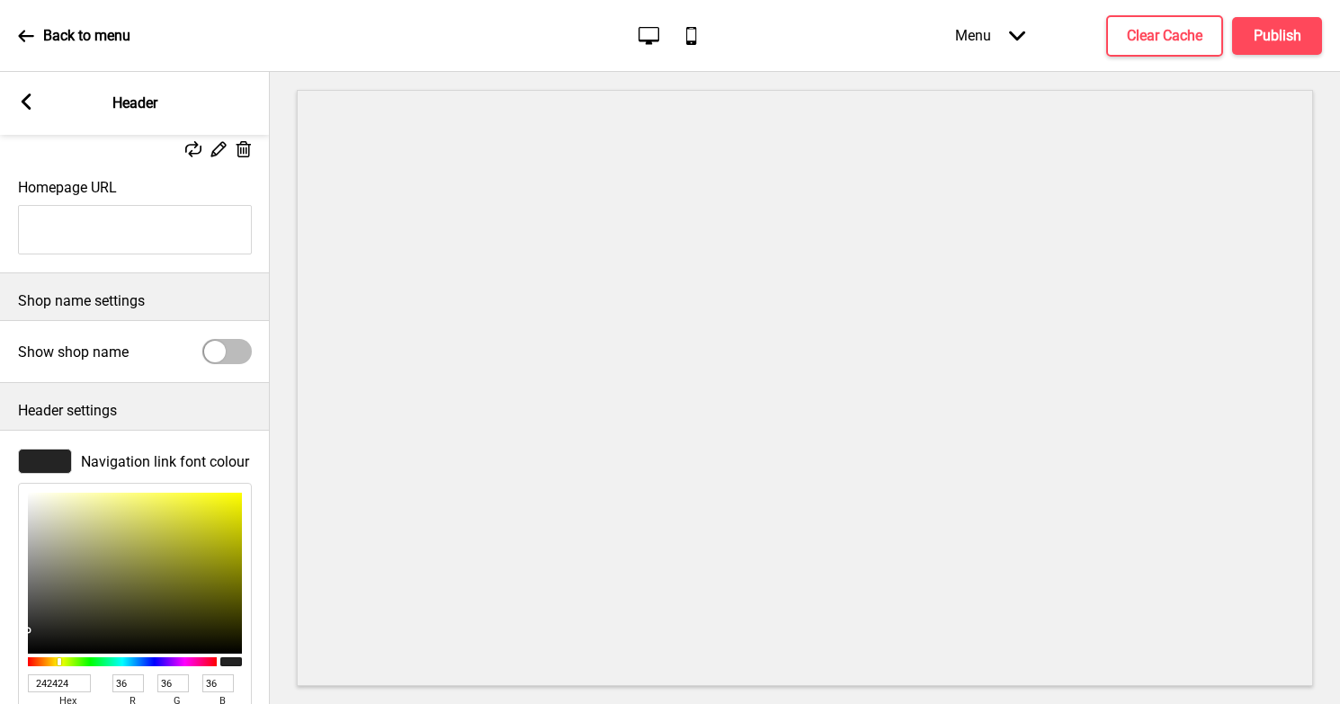
type input "38"
type input "37"
type input "30302F"
type input "48"
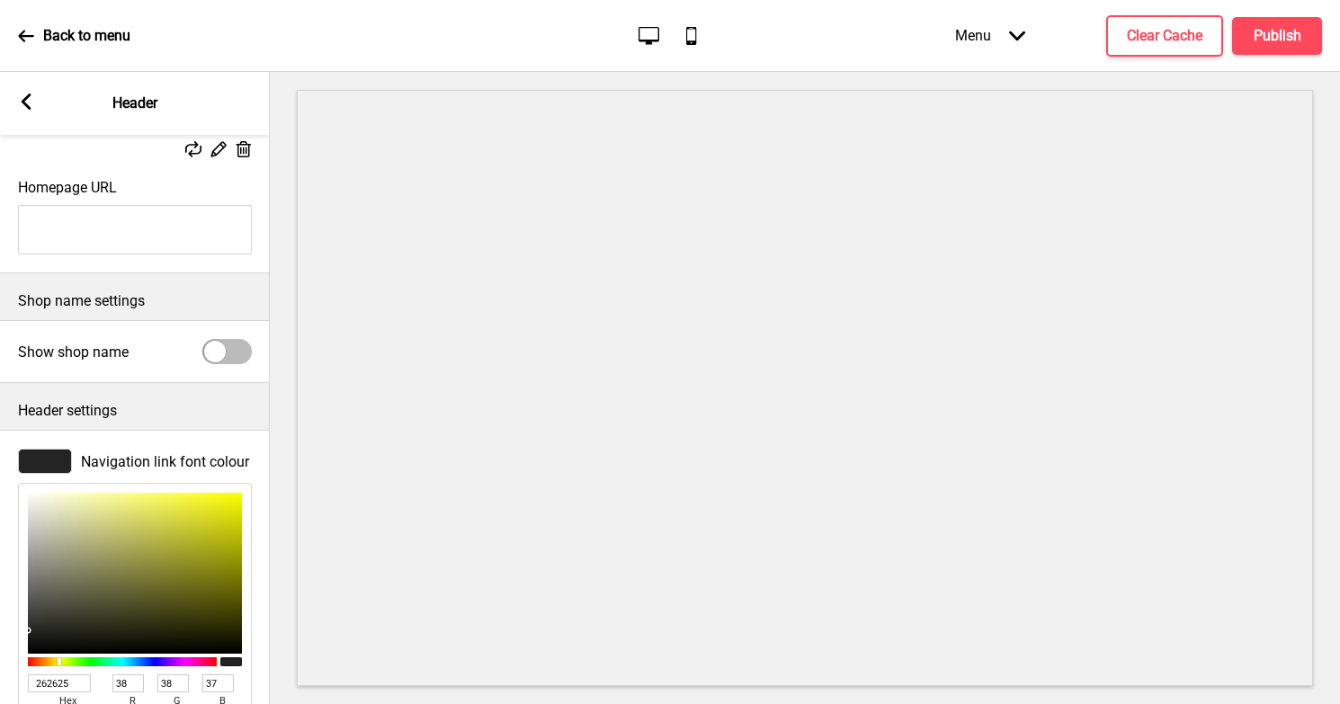
type input "48"
type input "47"
type input "40403E"
type input "64"
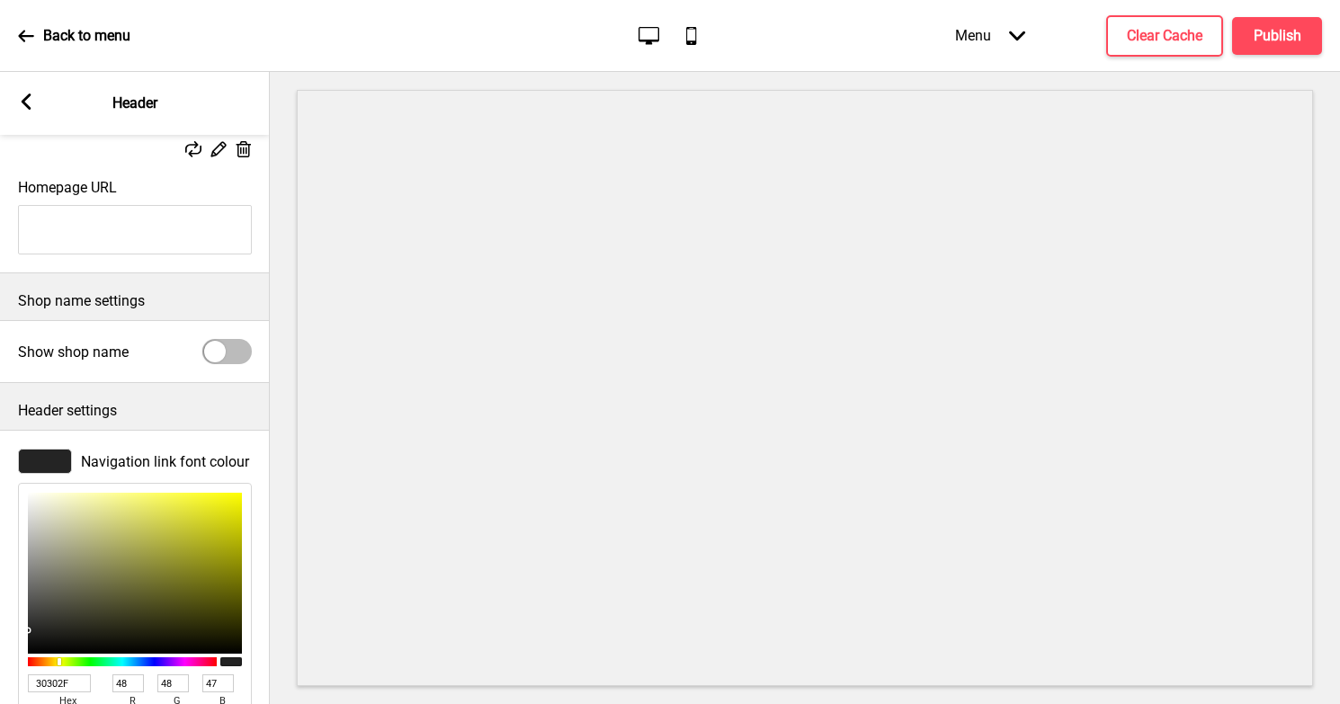
type input "62"
type input "454544"
type input "69"
type input "68"
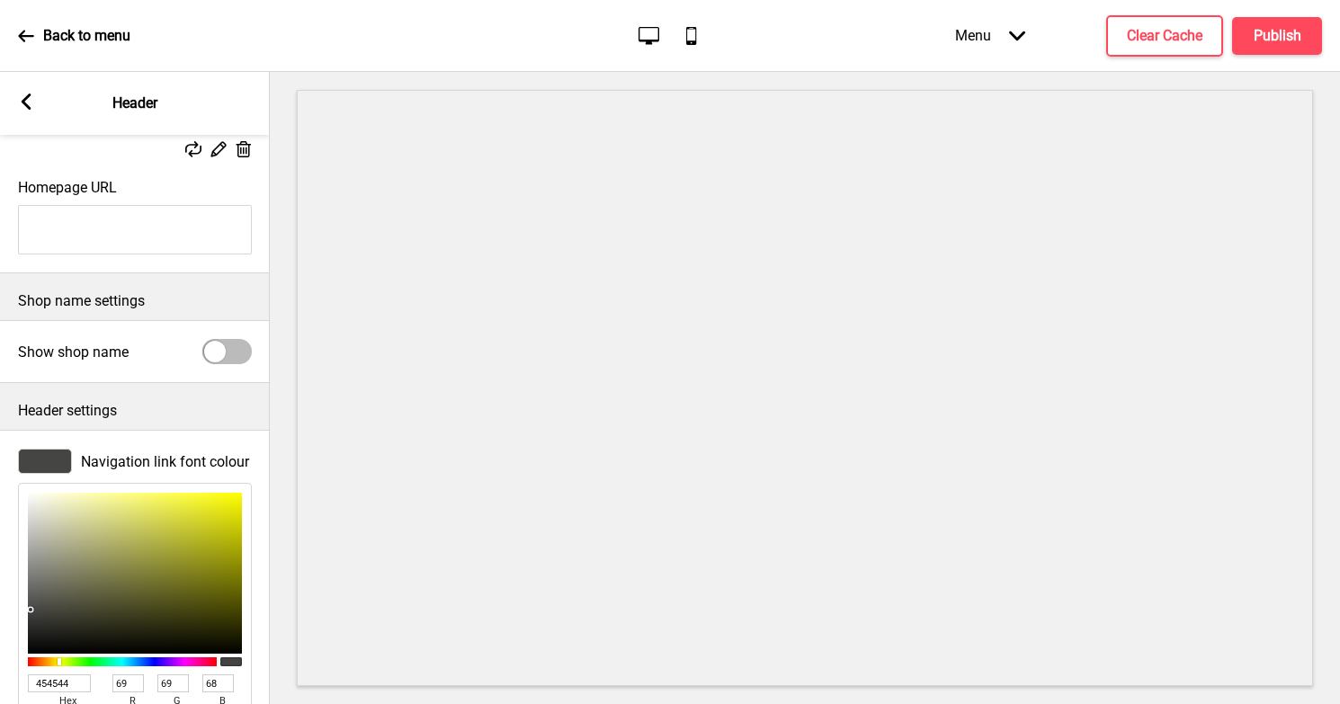
type input "414140"
type input "65"
type input "64"
type input "3B3B3B"
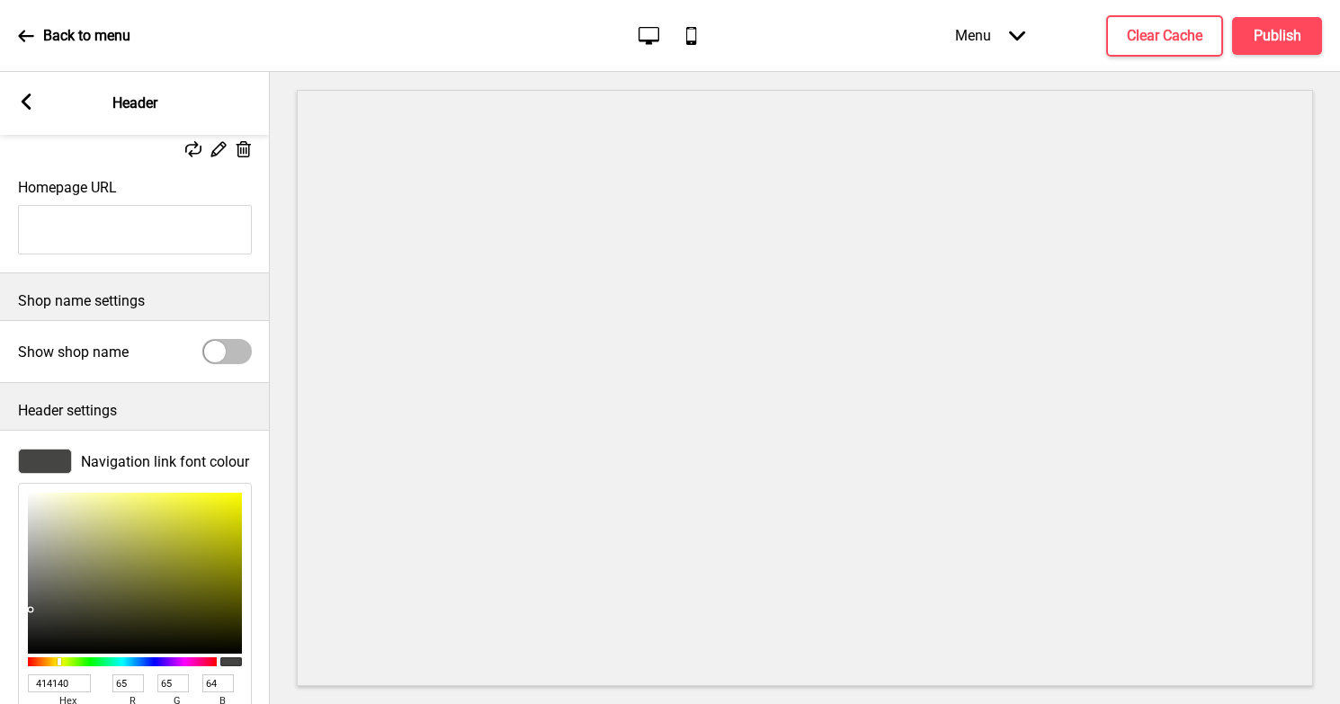
type input "59"
type input "363636"
type input "54"
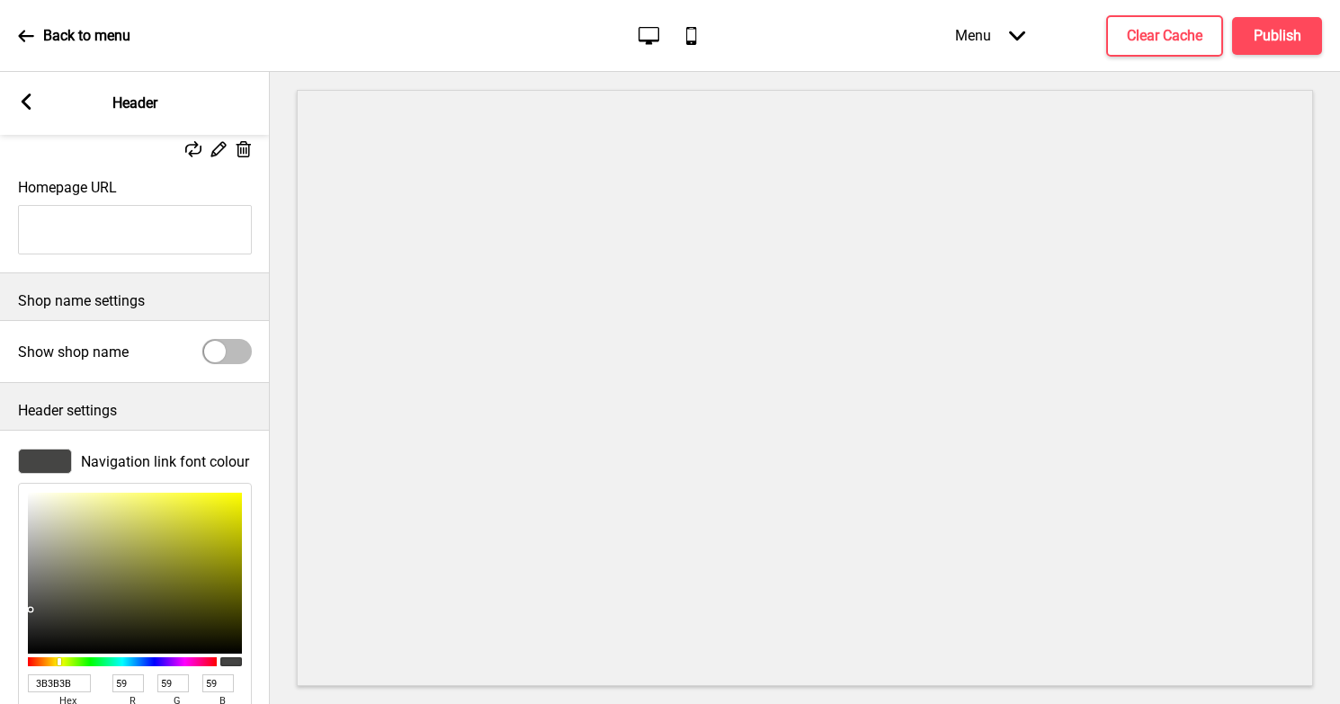
type input "54"
type input "333333"
type input "51"
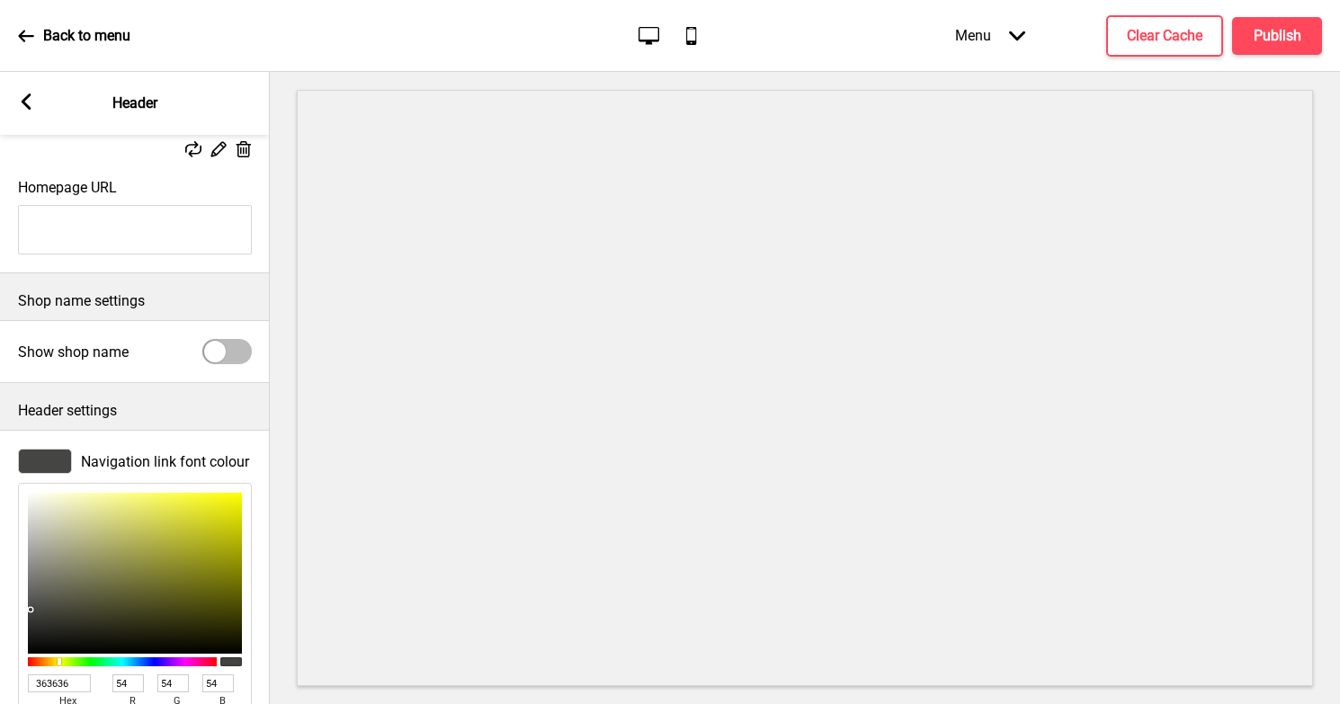
type input "51"
type input "313131"
type input "49"
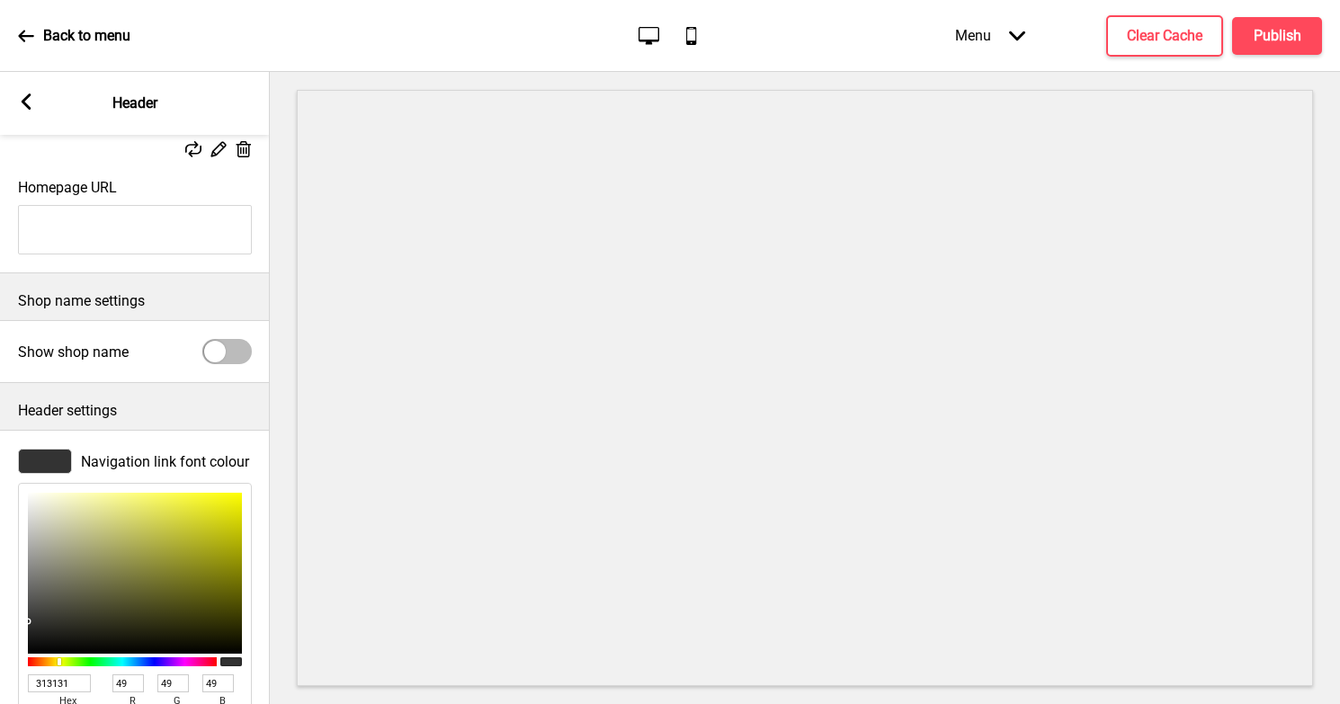
type input "303030"
type input "48"
type input "2A2A2A"
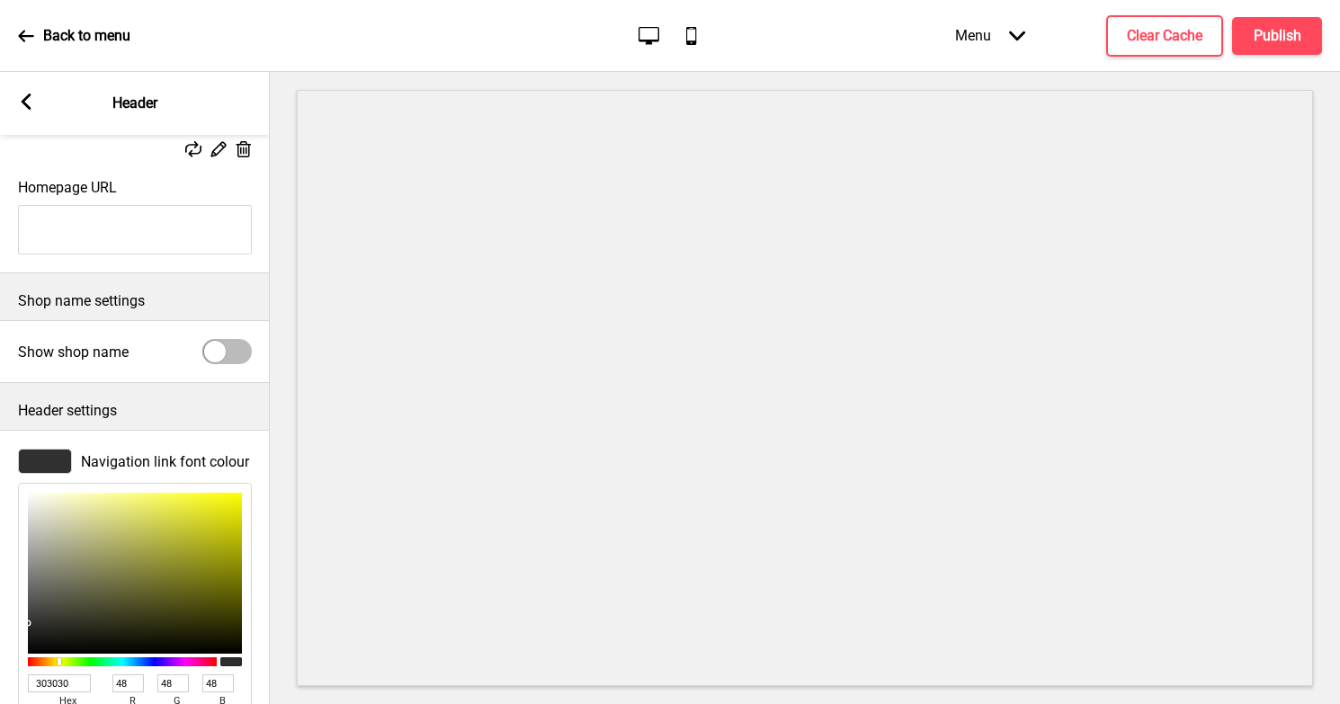
type input "42"
type input "242424"
type input "36"
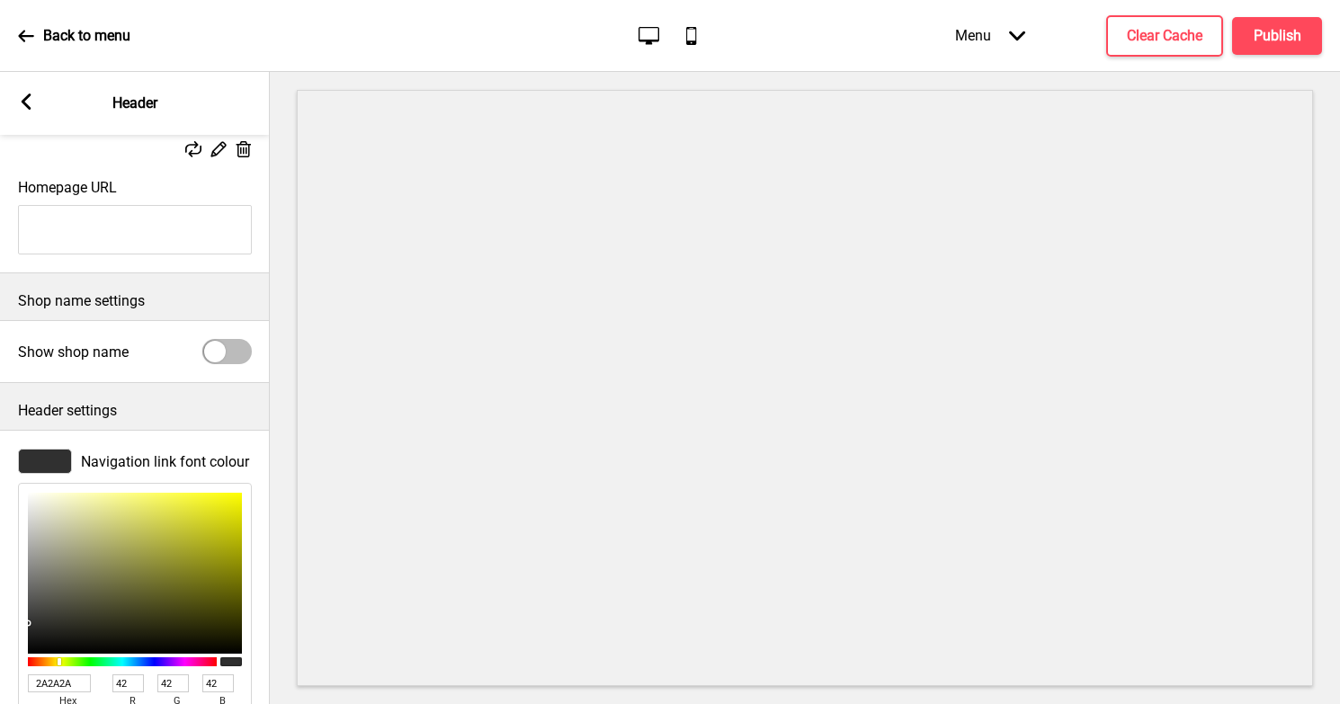
type input "36"
type input "232323"
type input "35"
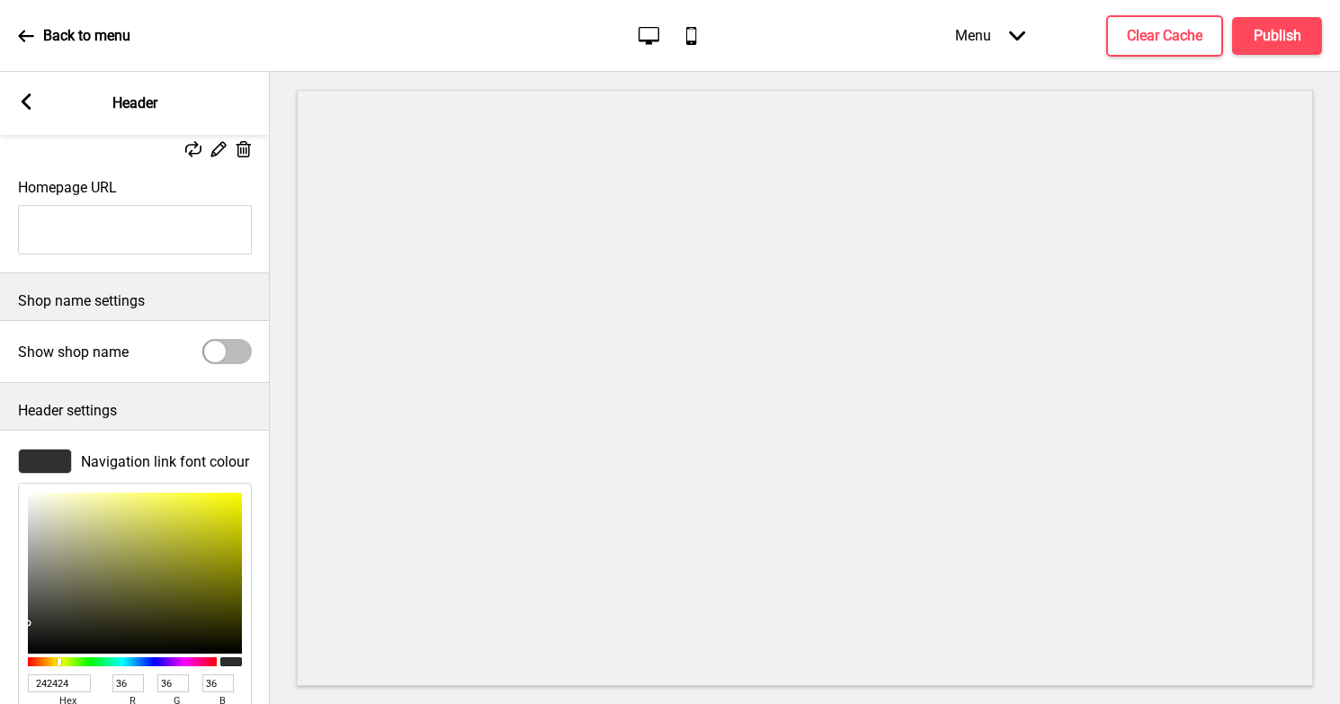
type input "35"
type input "222222"
type input "34"
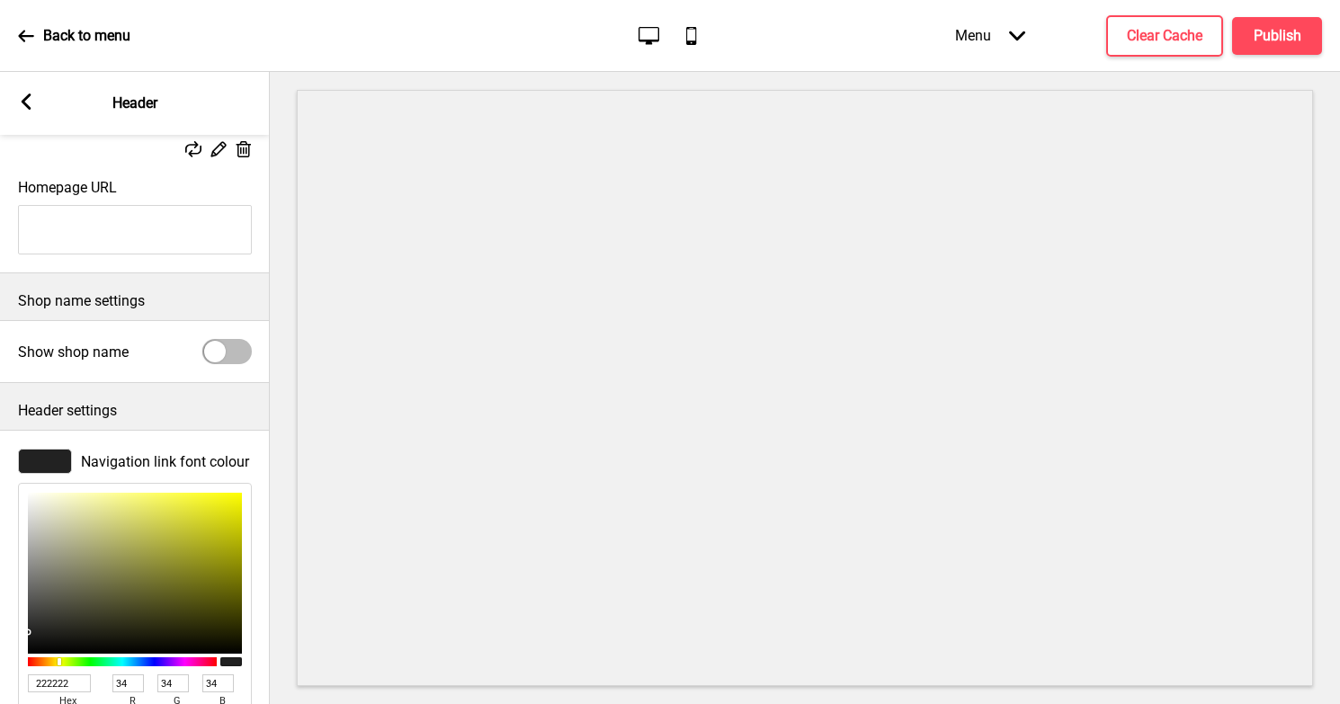
drag, startPoint x: 191, startPoint y: 500, endPoint x: 18, endPoint y: 632, distance: 217.5
click at [18, 632] on div "222222 hex 34 r 34 g 34 b 100 a" at bounding box center [135, 625] width 234 height 285
click at [188, 405] on p "Header settings" at bounding box center [135, 411] width 234 height 20
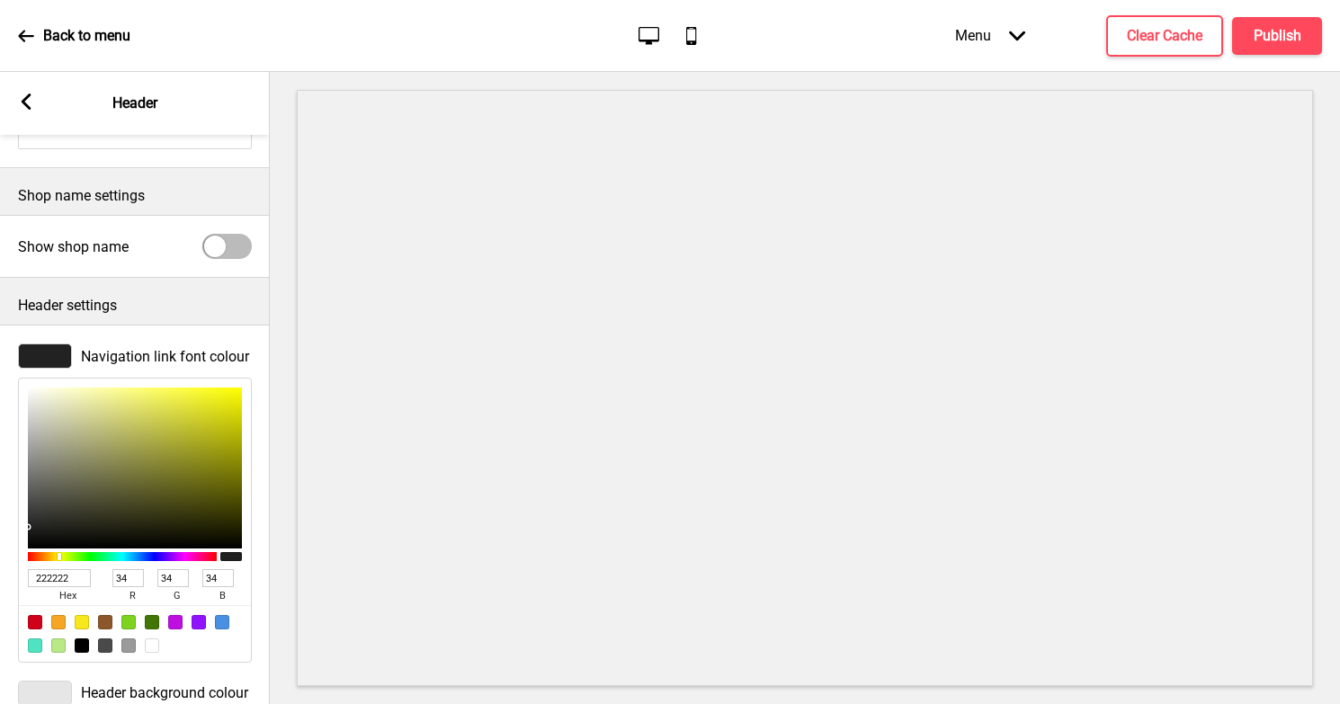
scroll to position [425, 0]
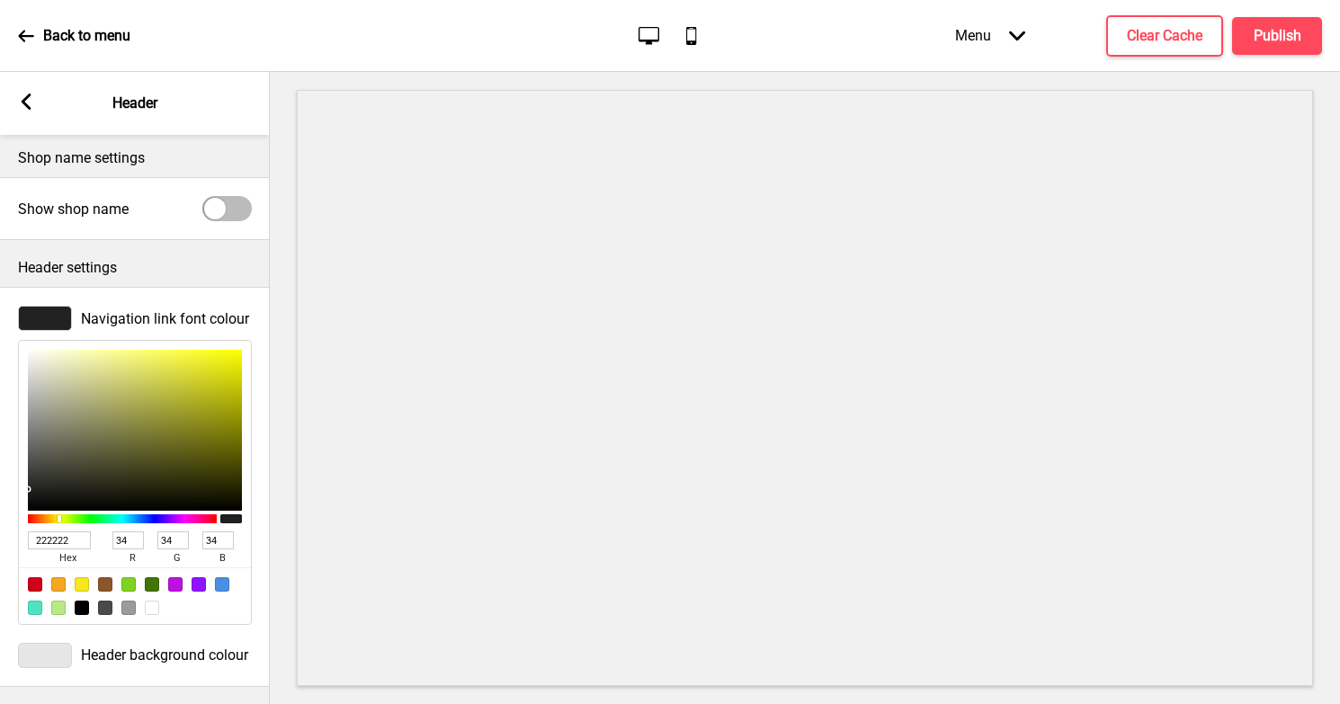
click at [44, 655] on div at bounding box center [45, 655] width 54 height 25
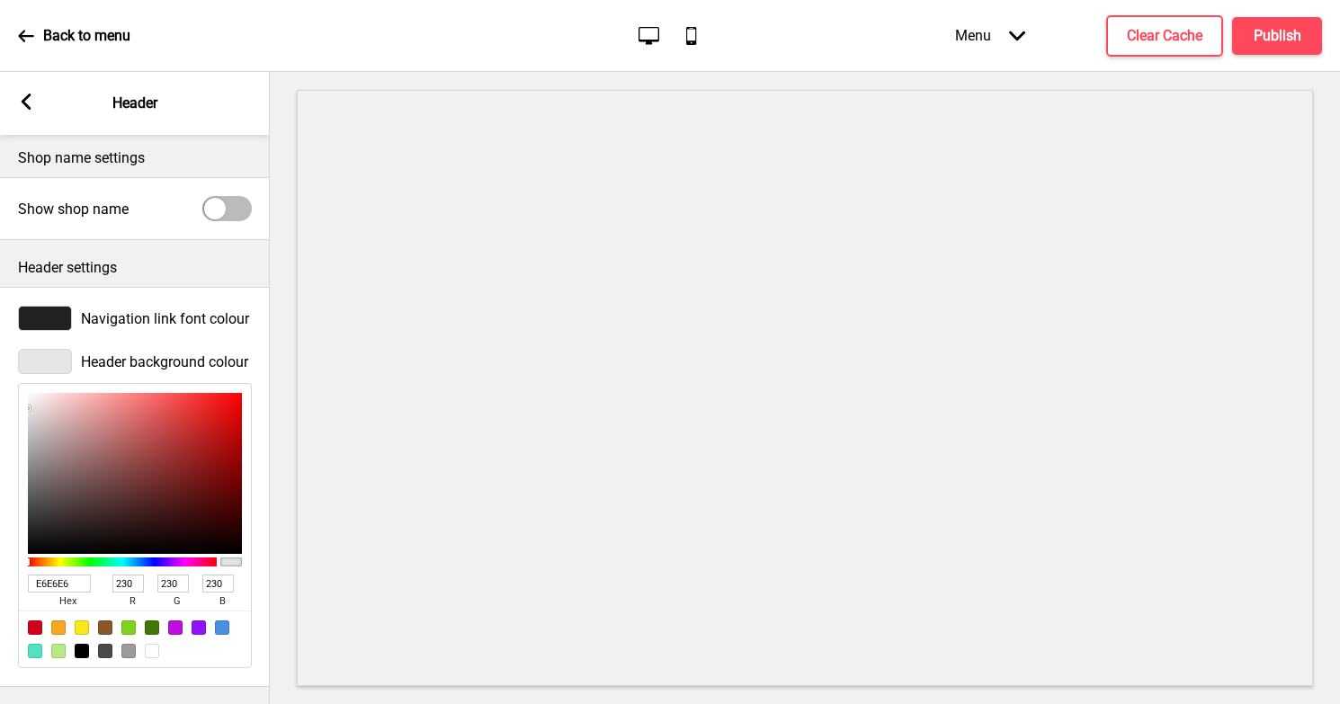
type input "6F4242"
type input "111"
type input "66"
type input "A43636"
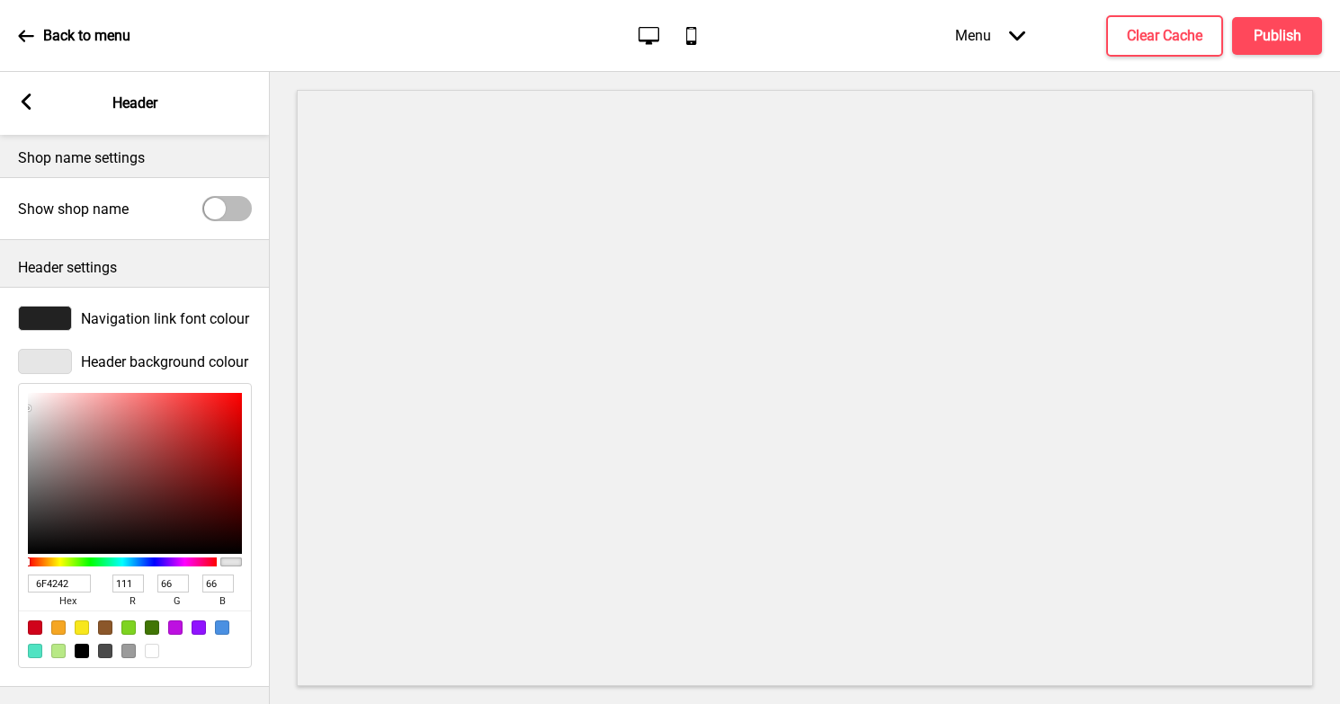
type input "164"
type input "54"
type input "EF0303"
type input "239"
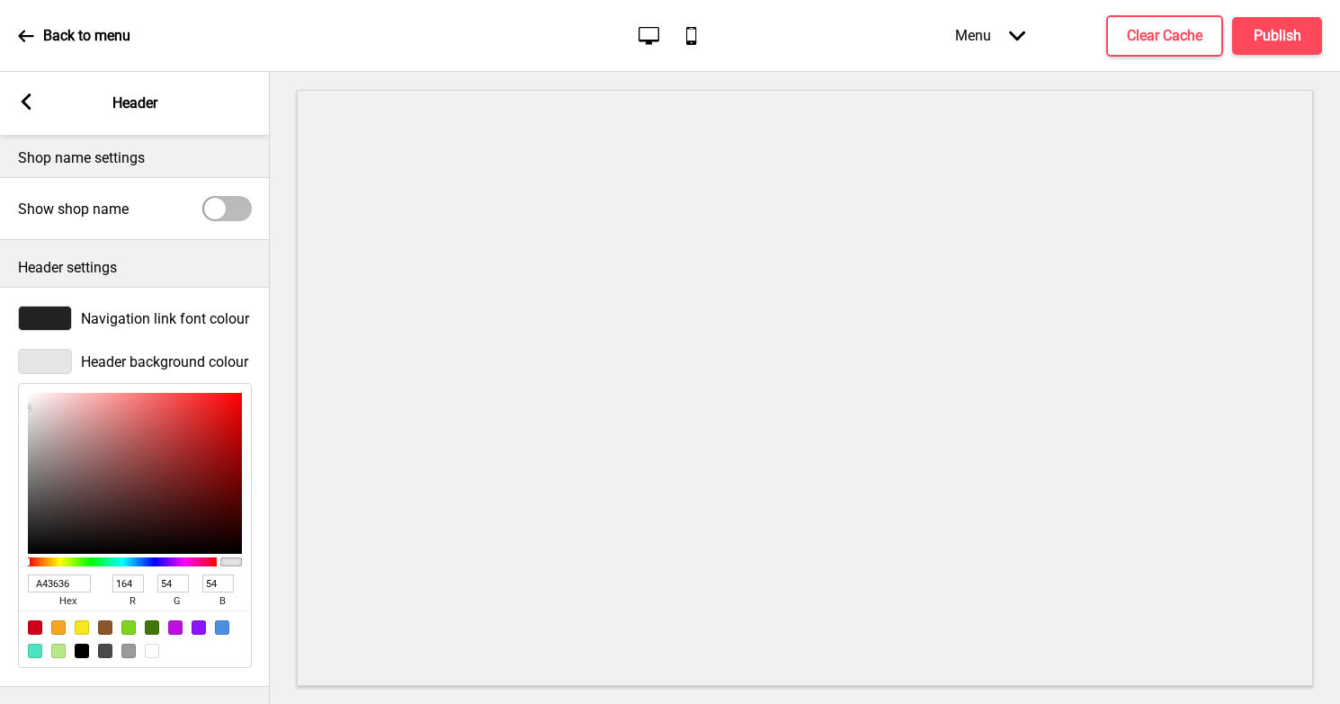
type input "3"
type input "FF0000"
type input "255"
type input "0"
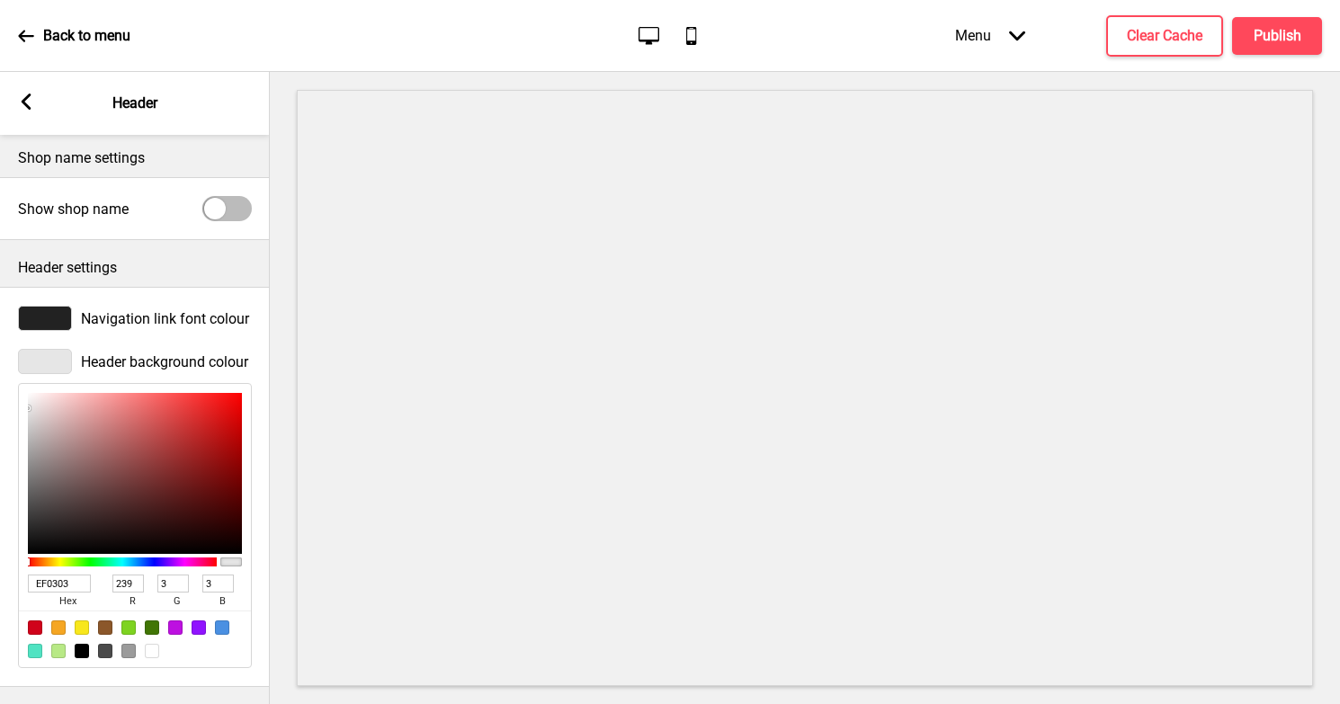
type input "0"
type input "FF0202"
type input "2"
type input "FF0909"
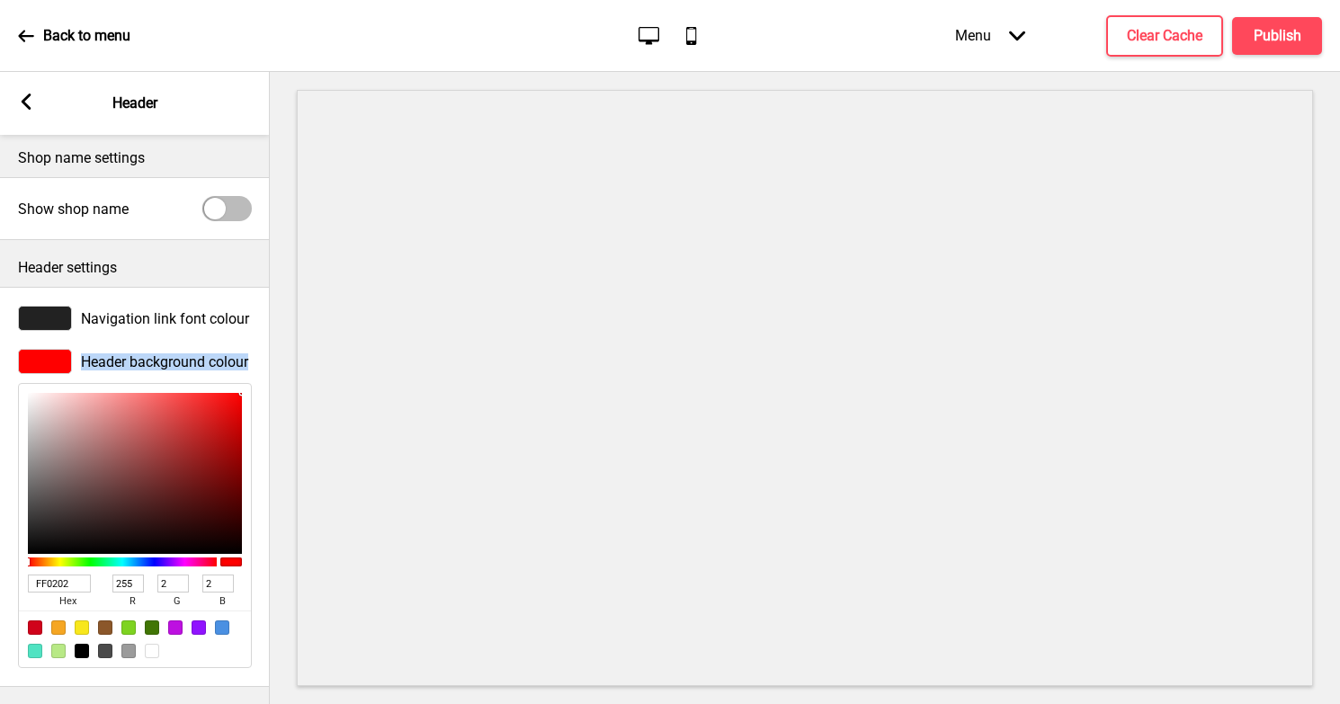
type input "9"
type input "FF0A0A"
type input "10"
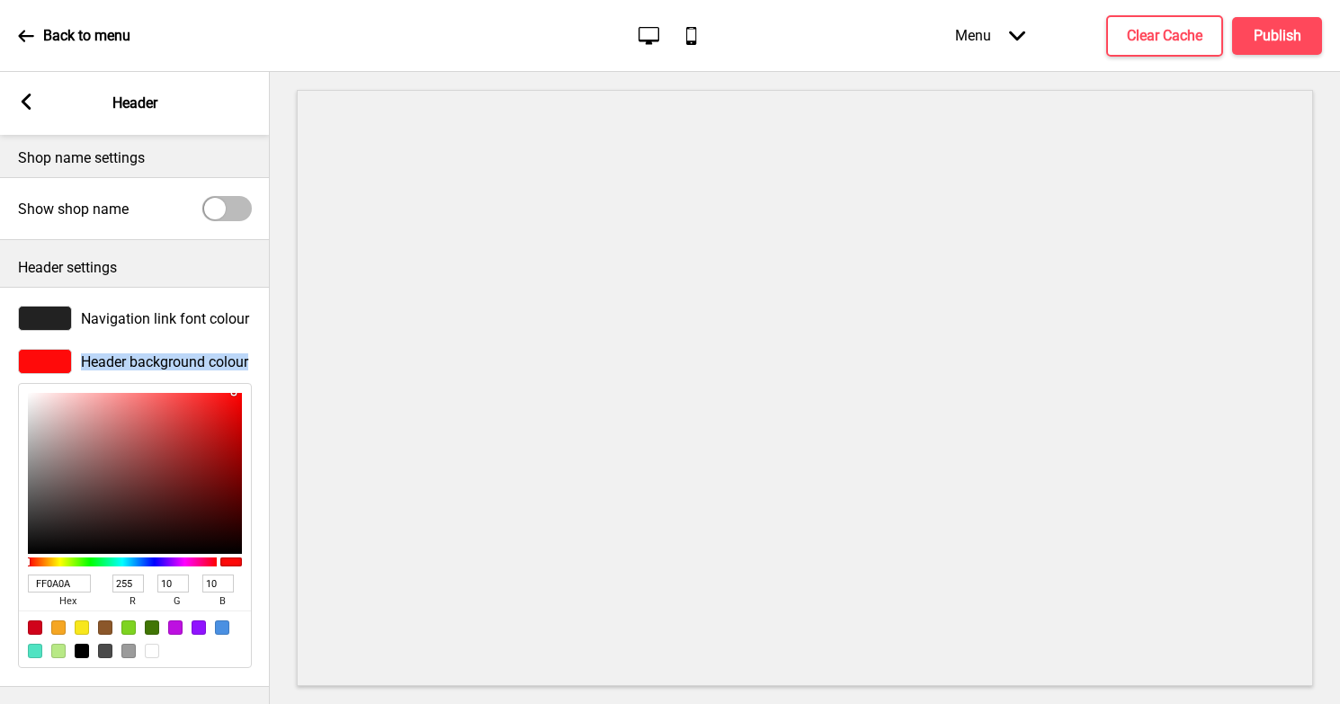
type input "FF0B0B"
type input "11"
type input "FF1313"
type input "19"
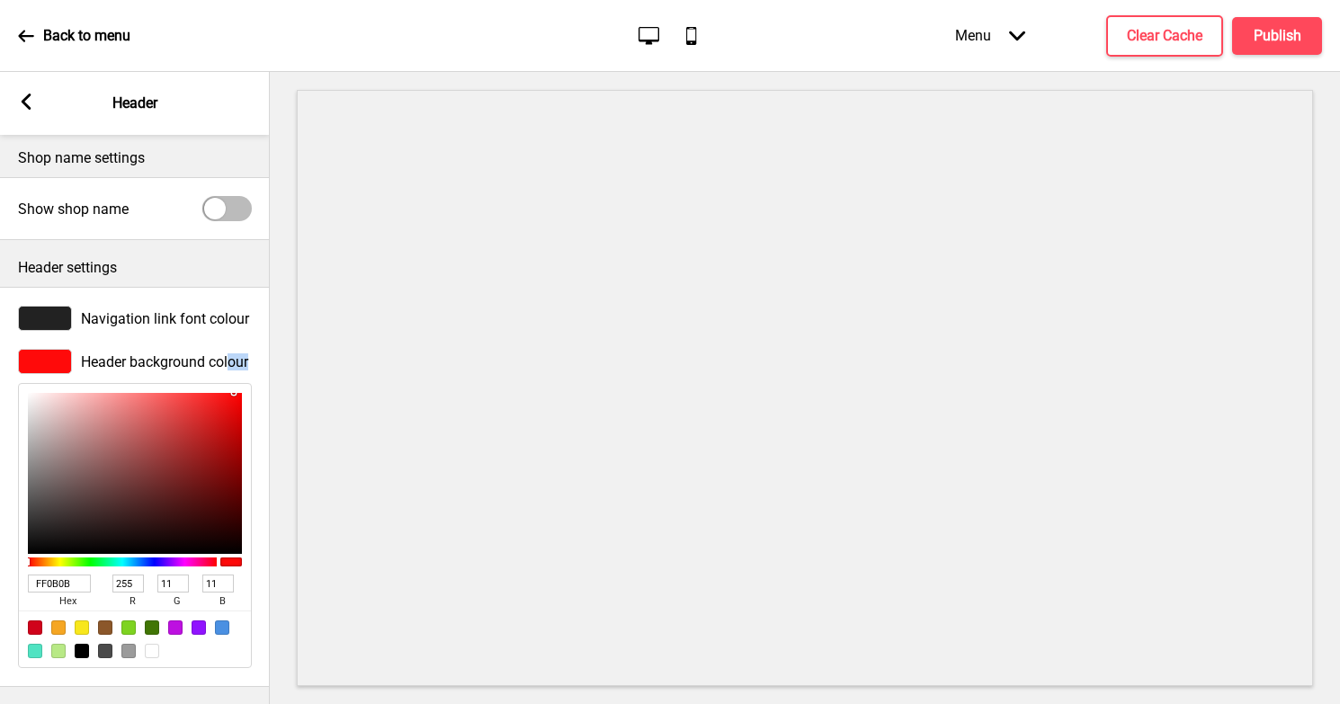
type input "19"
type input "FF1E1E"
type input "30"
type input "ED3737"
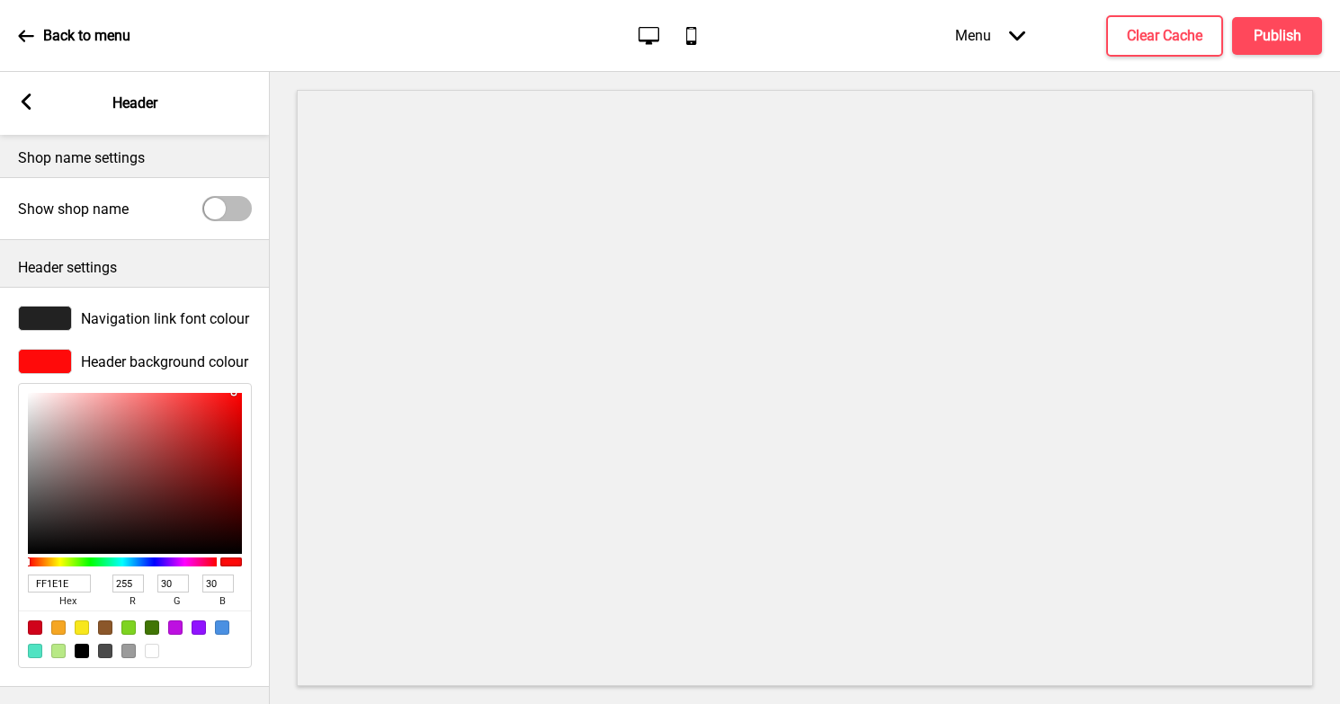
type input "237"
type input "55"
type input "DF4141"
type input "223"
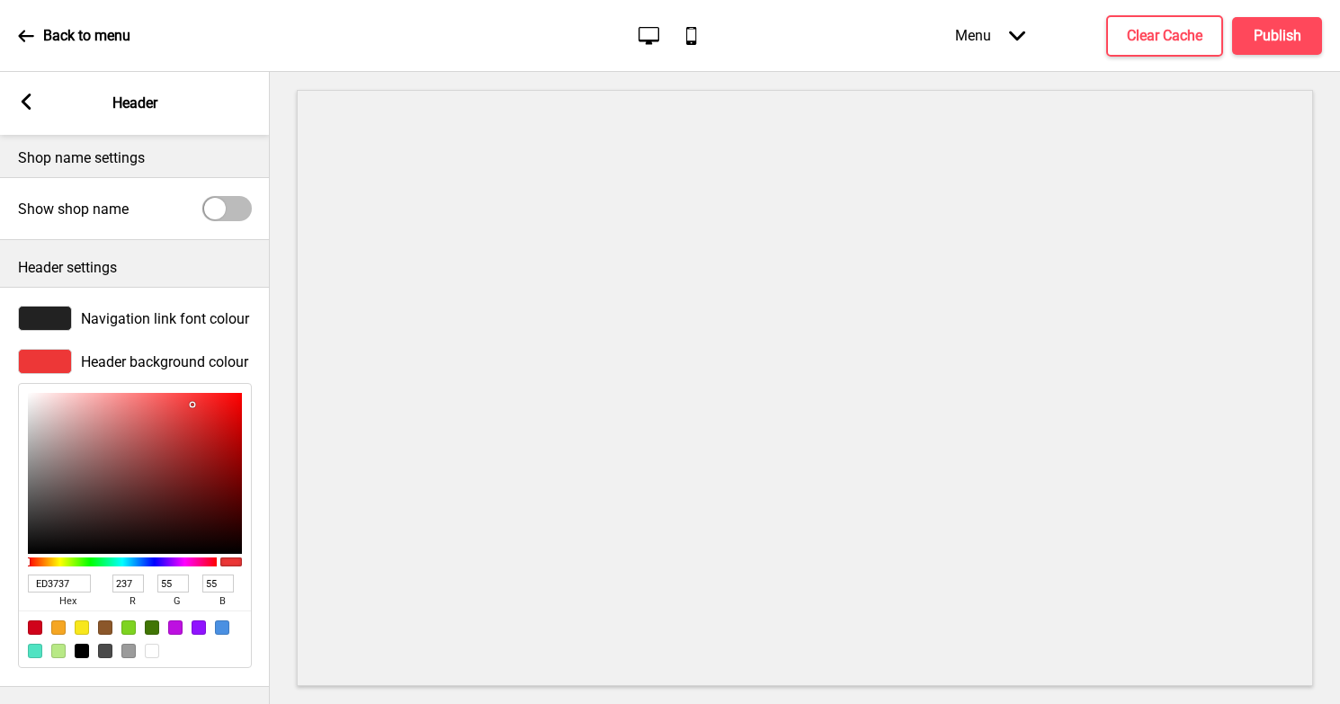
type input "65"
type input "D94444"
type input "217"
type input "68"
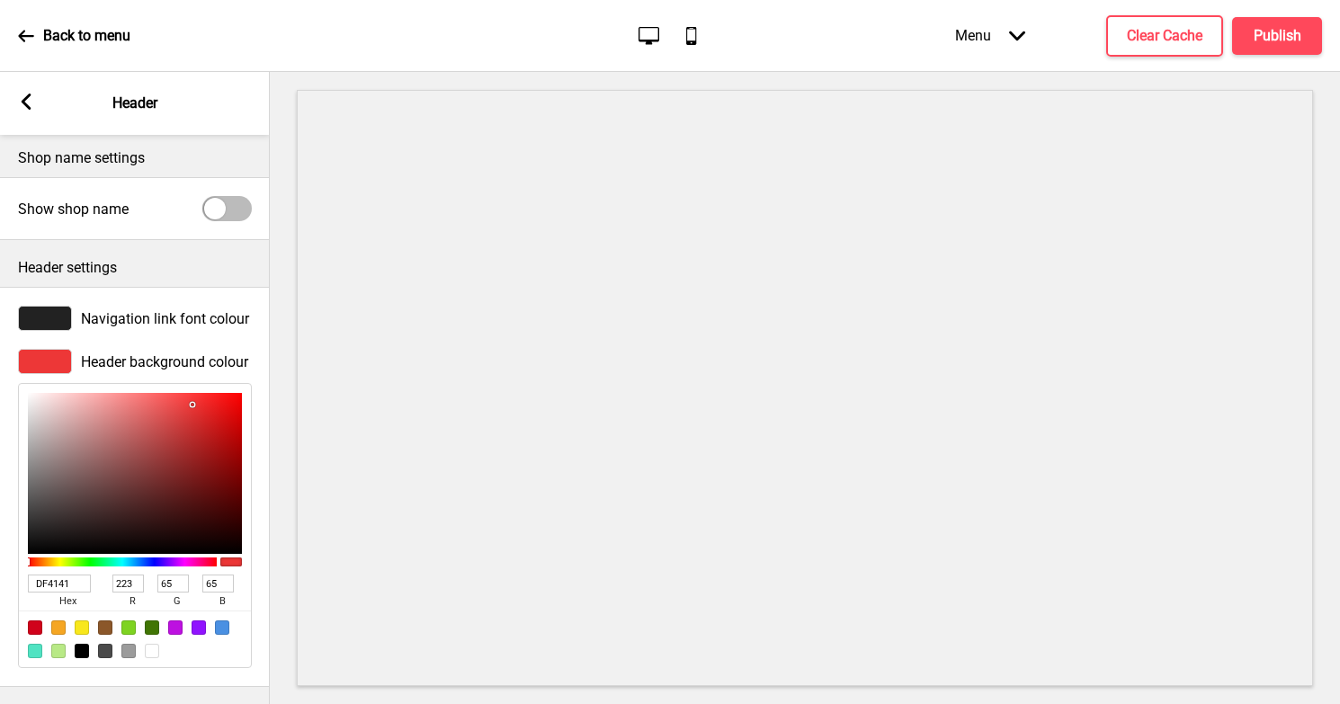
type input "68"
type input "D14343"
type input "209"
type input "67"
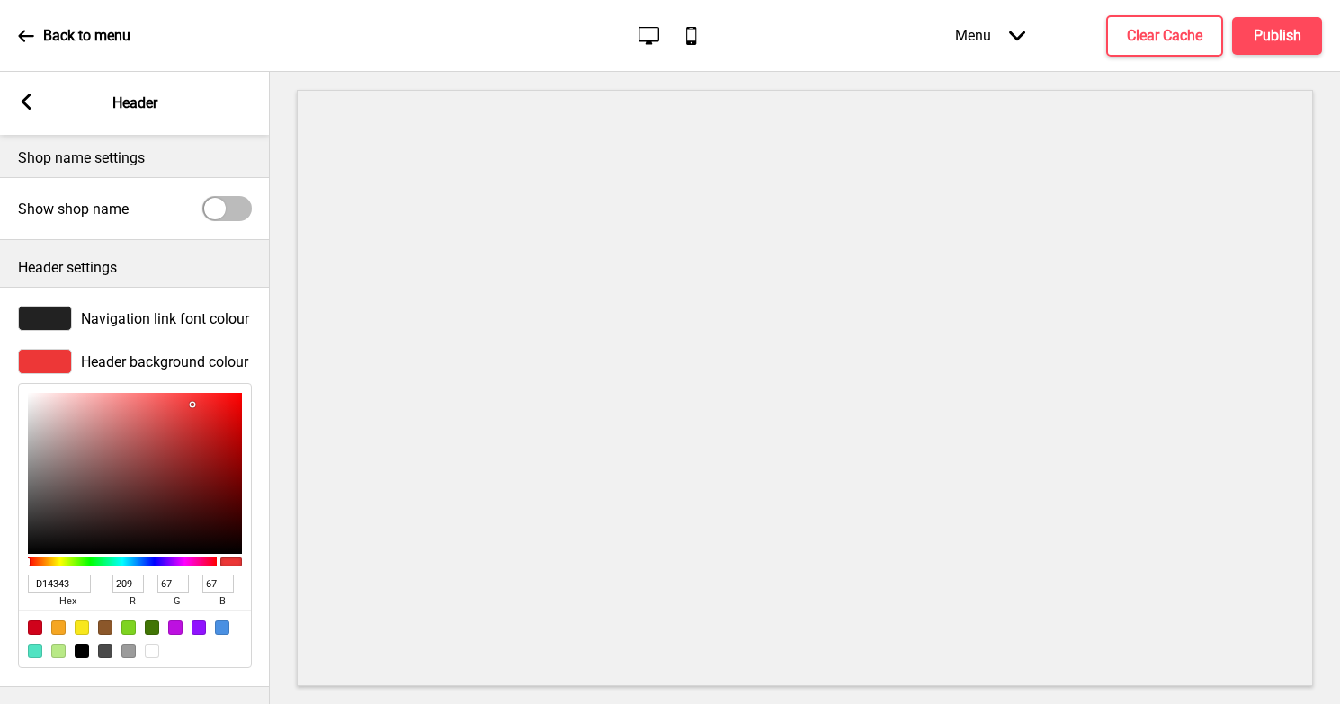
type input "CC4343"
type input "204"
type input "C94242"
type input "201"
type input "66"
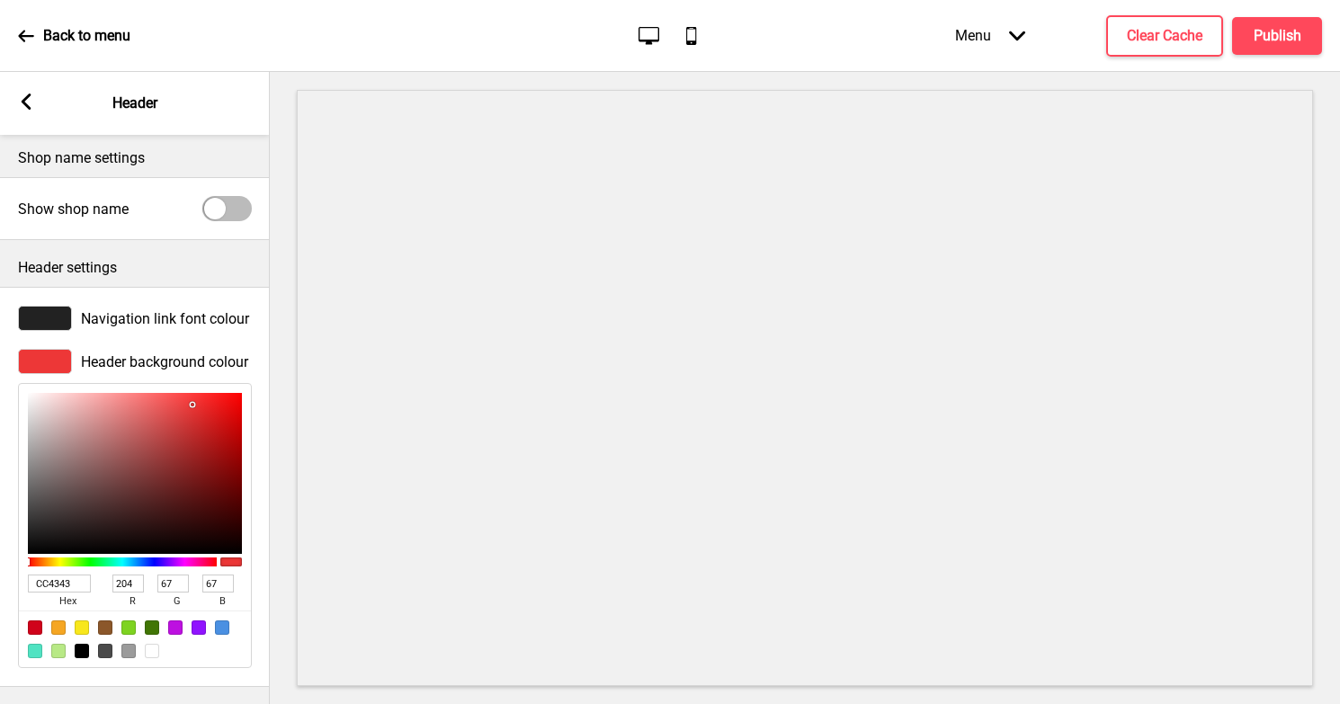
type input "66"
type input "C84141"
type input "200"
type input "65"
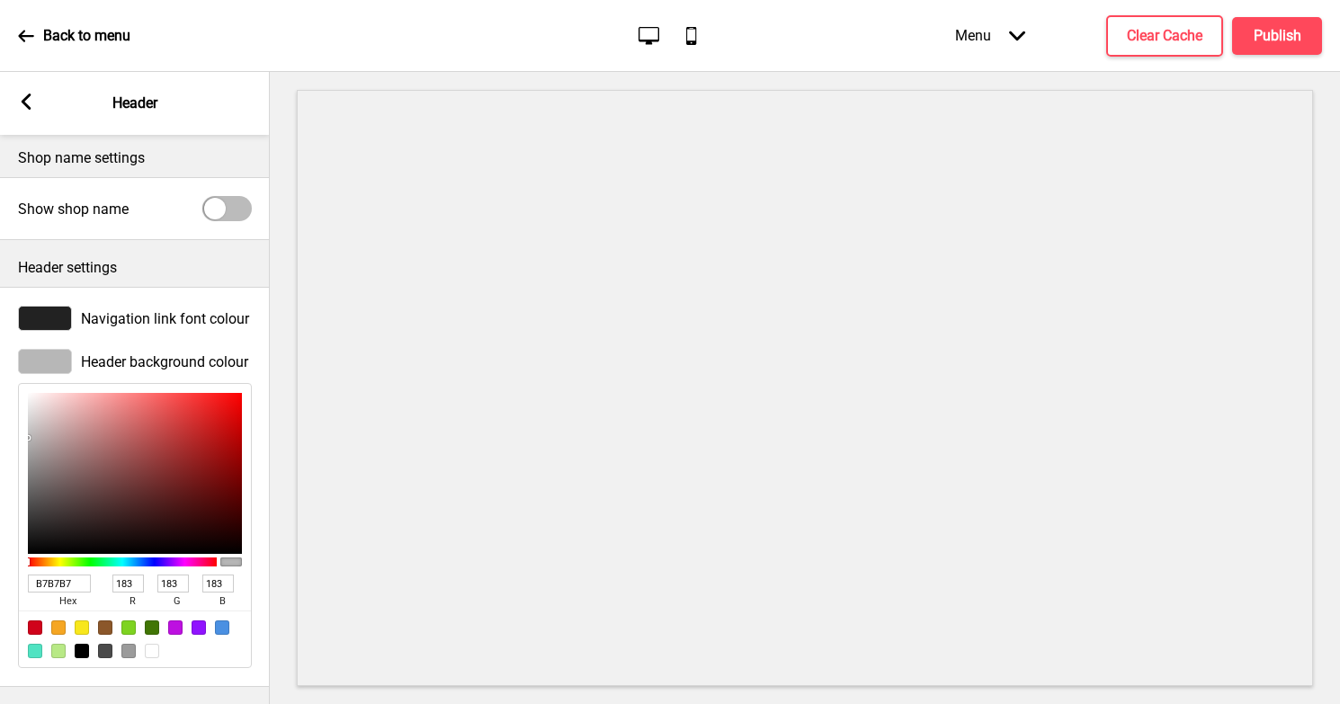
drag, startPoint x: 116, startPoint y: 483, endPoint x: 18, endPoint y: 438, distance: 107.8
click at [18, 438] on div "B7B7B7 hex 183 r 183 g 183 b 100 a" at bounding box center [135, 525] width 234 height 285
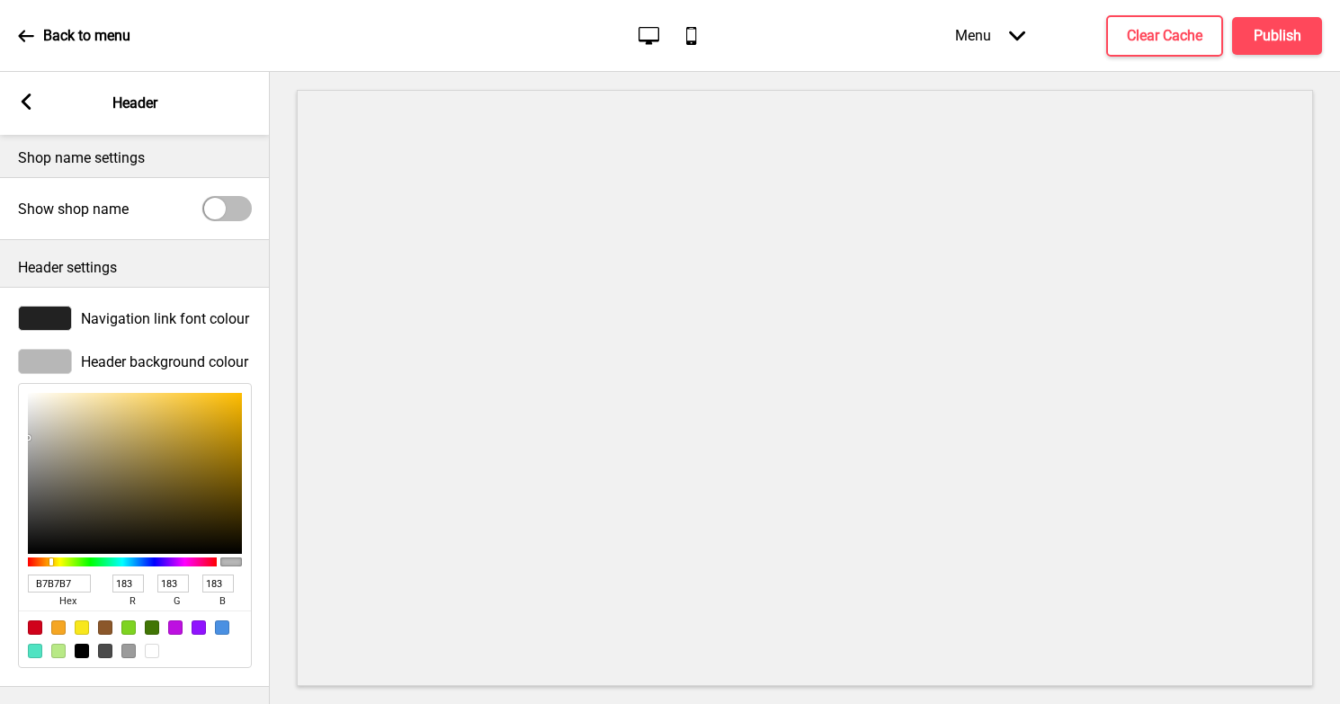
drag, startPoint x: 63, startPoint y: 556, endPoint x: 51, endPoint y: 556, distance: 11.7
click at [51, 558] on div at bounding box center [122, 562] width 189 height 9
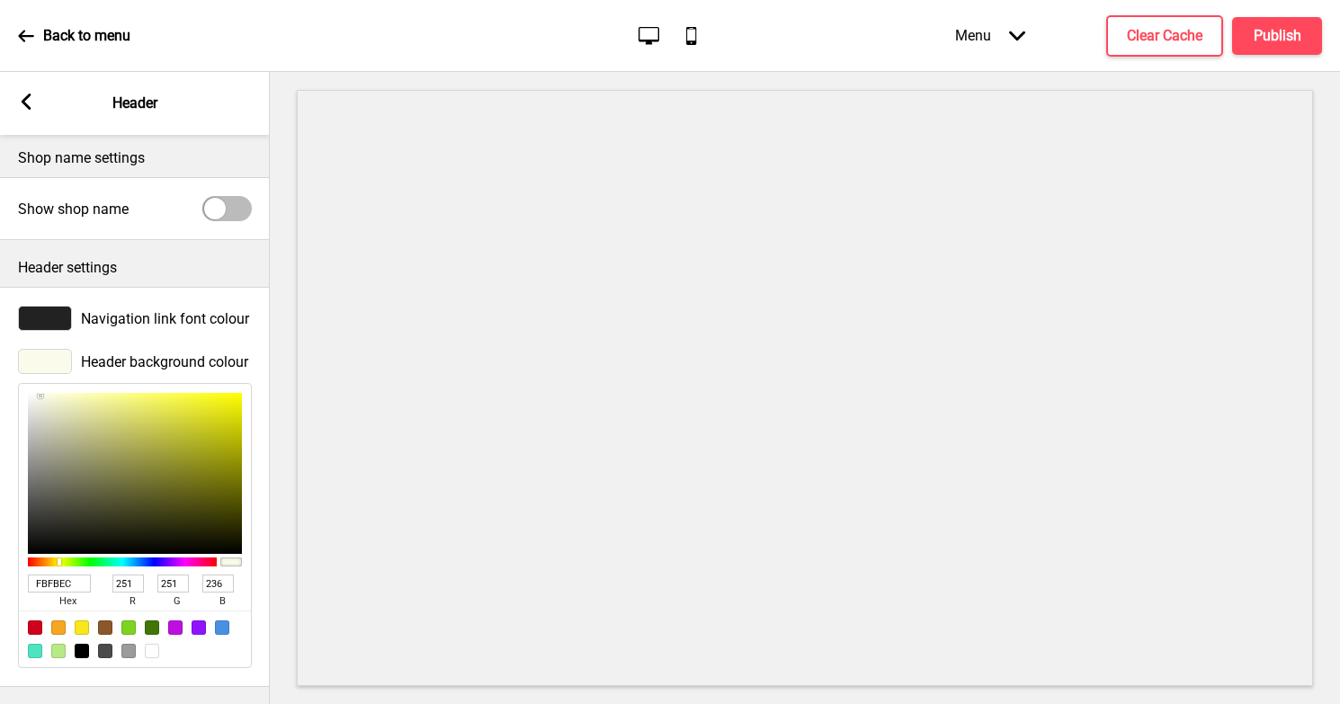
drag, startPoint x: 52, startPoint y: 408, endPoint x: 41, endPoint y: 395, distance: 17.3
click at [41, 395] on div at bounding box center [135, 473] width 214 height 161
click at [38, 362] on div at bounding box center [45, 361] width 54 height 25
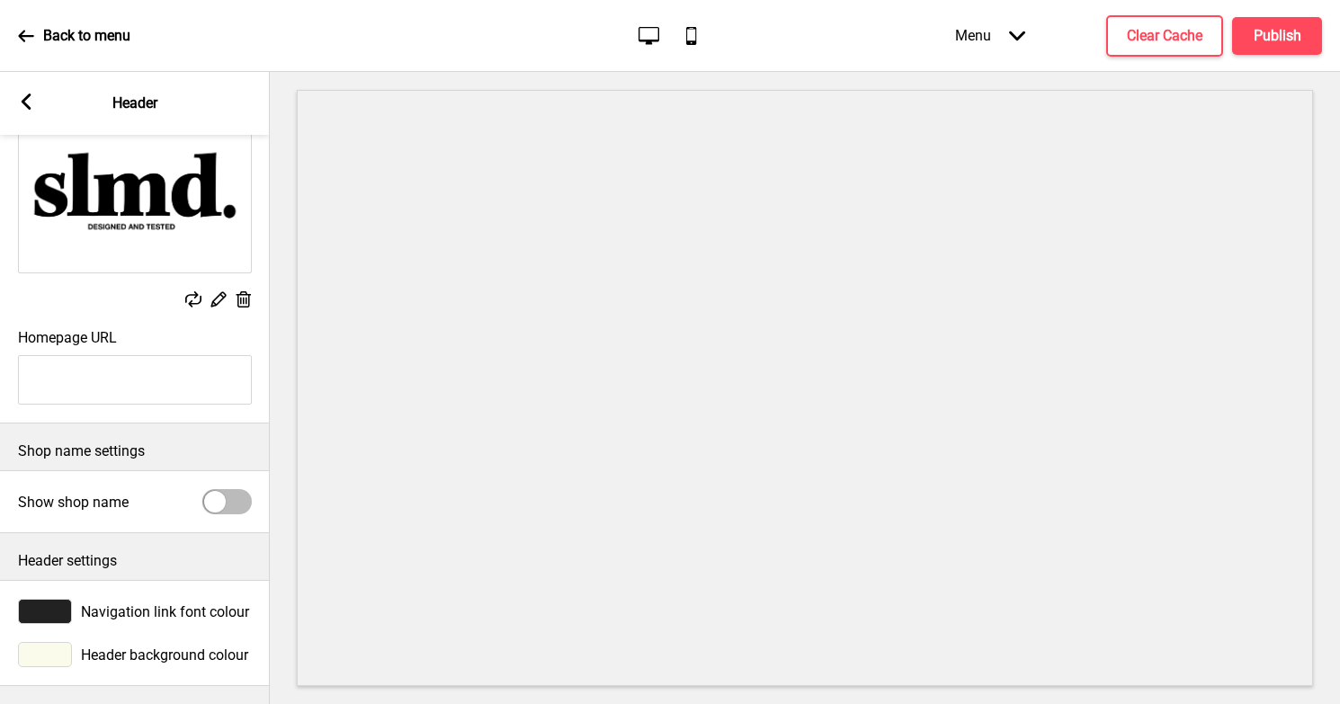
click at [38, 580] on div "Navigation link font colour Header background colour FBFBEC hex 251 r 251 g 236…" at bounding box center [135, 633] width 270 height 106
click at [66, 648] on div at bounding box center [45, 654] width 54 height 25
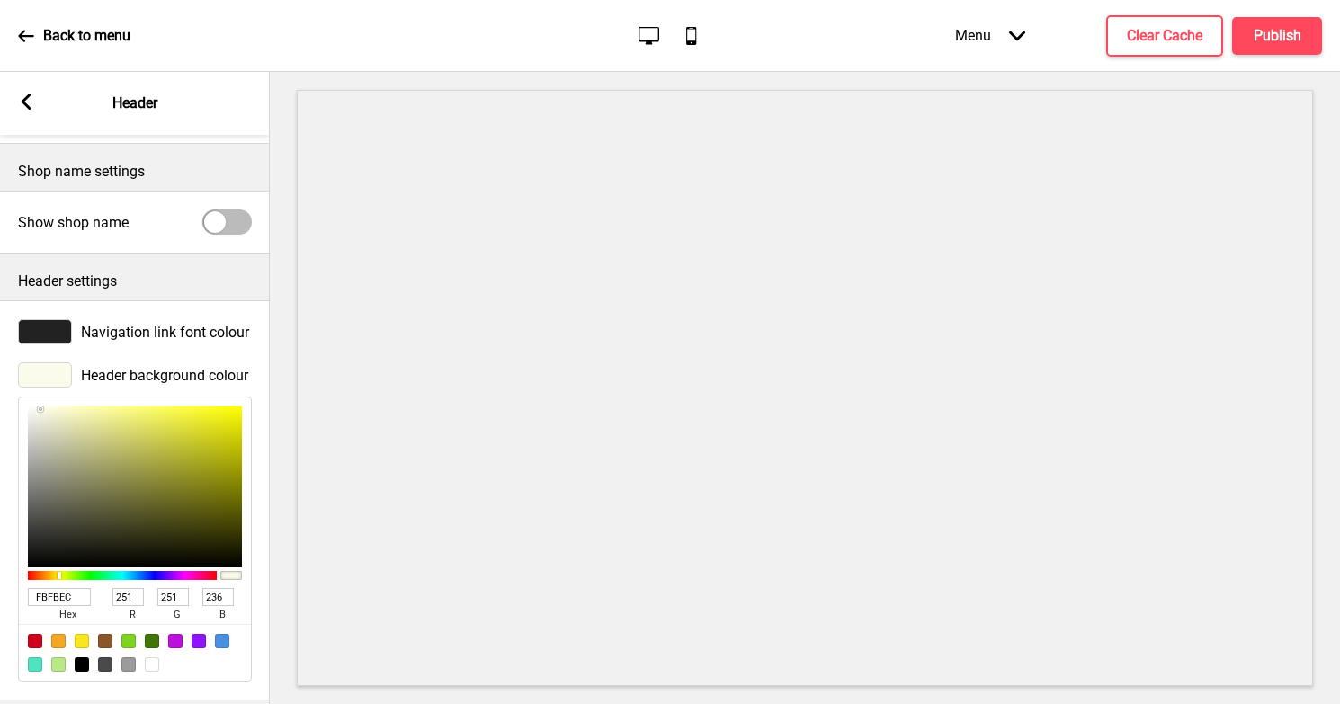
scroll to position [425, 0]
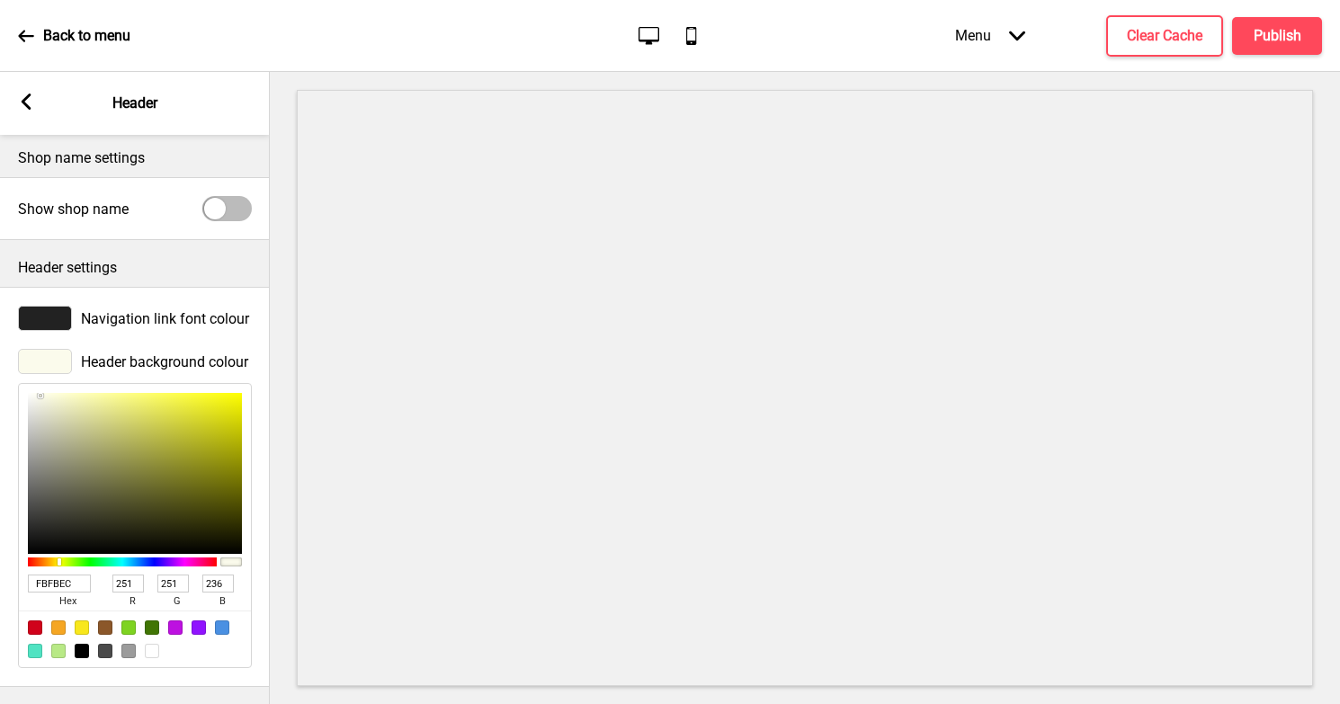
click at [55, 580] on input "FBFBEC" at bounding box center [59, 584] width 63 height 18
paste input "#eae3d8"
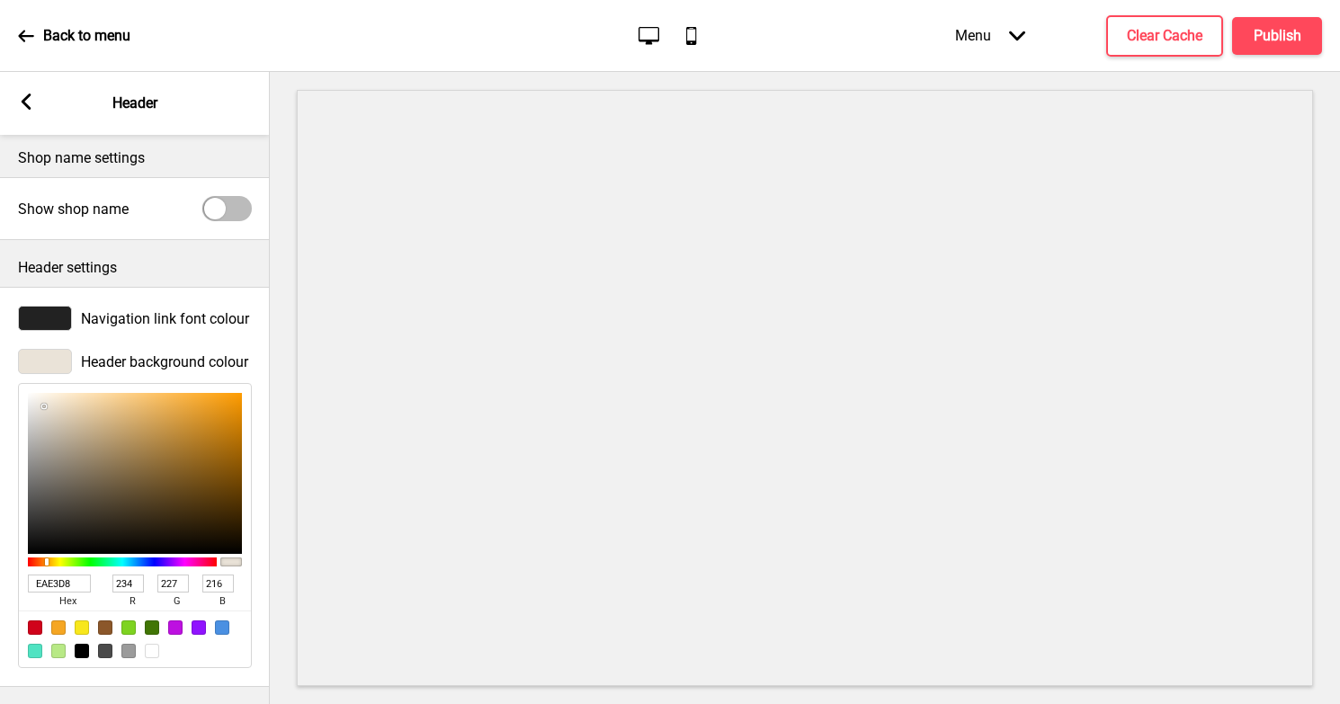
click at [99, 593] on span "hex" at bounding box center [67, 602] width 79 height 18
click at [195, 331] on div "Navigation link font colour" at bounding box center [135, 318] width 270 height 43
click at [186, 271] on p "Header settings" at bounding box center [135, 268] width 234 height 20
click at [88, 264] on p "Header settings" at bounding box center [135, 268] width 234 height 20
click at [79, 265] on p "Header settings" at bounding box center [135, 268] width 234 height 20
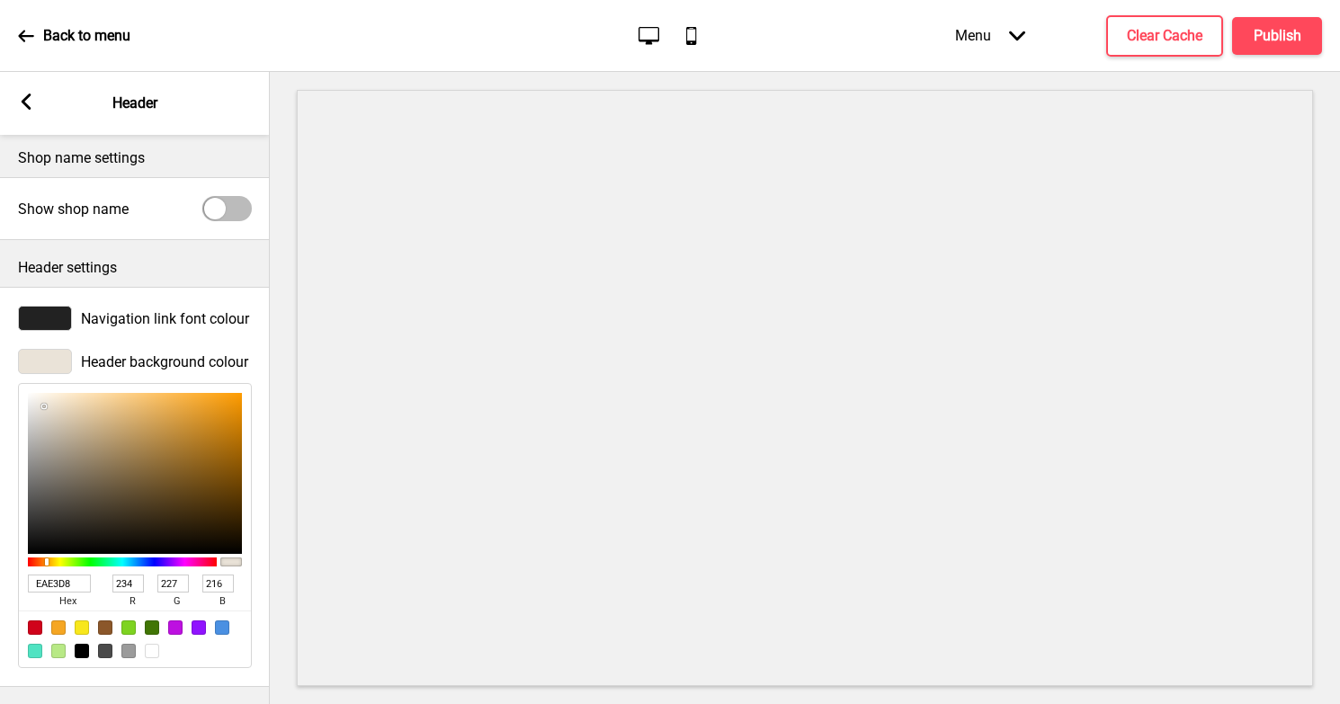
click at [76, 219] on div "Show shop name" at bounding box center [135, 208] width 234 height 25
click at [27, 102] on rect at bounding box center [26, 102] width 16 height 16
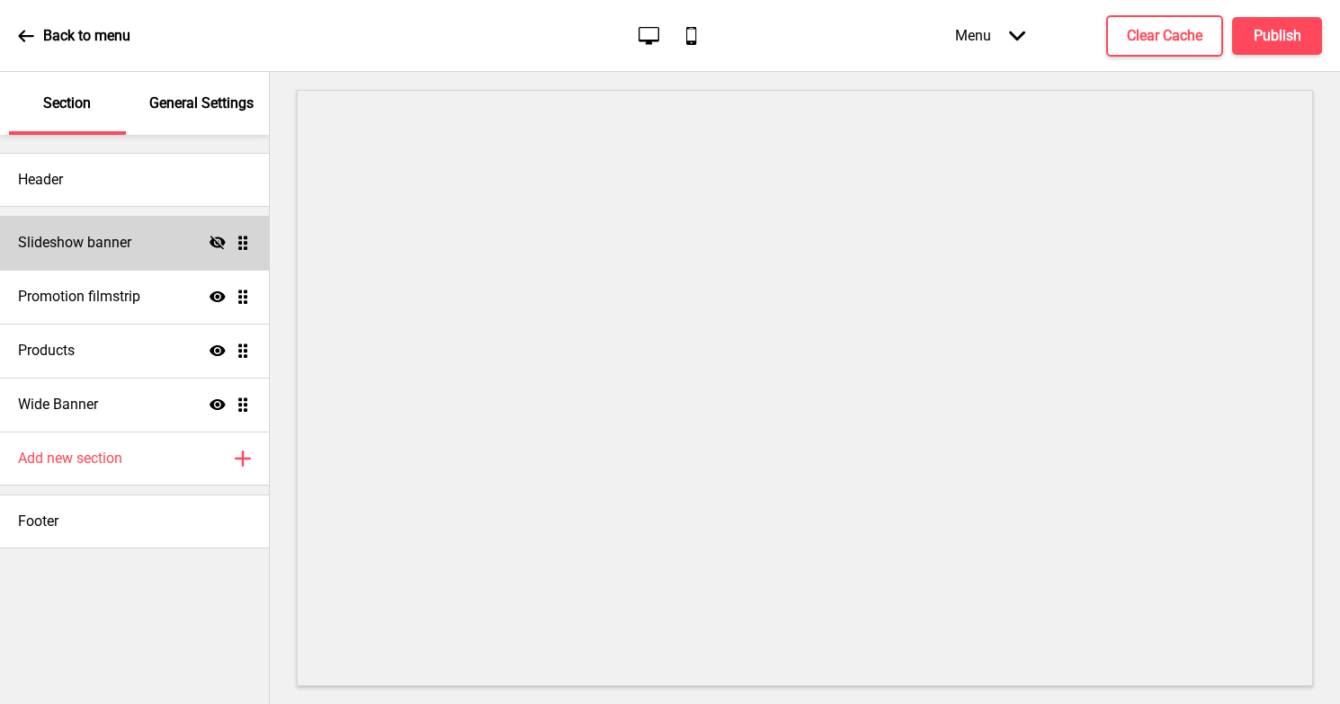
click at [71, 246] on h4 "Slideshow banner" at bounding box center [74, 243] width 113 height 20
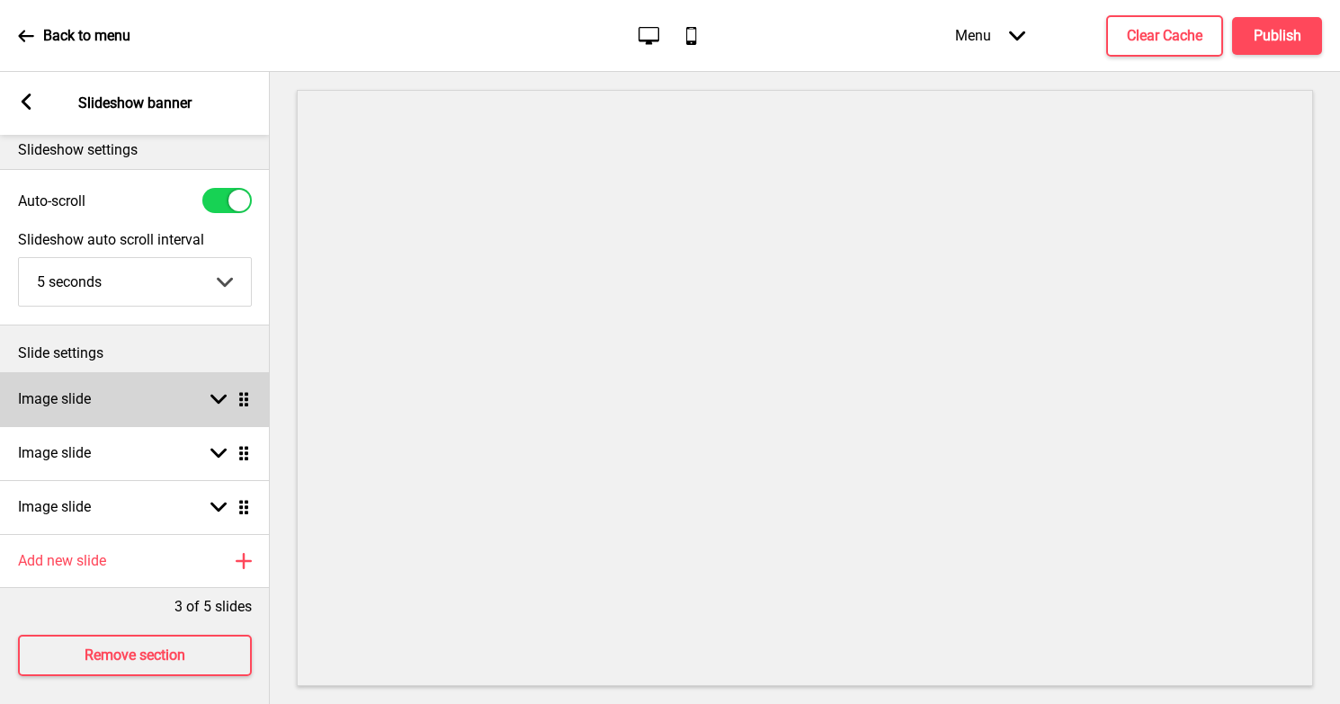
scroll to position [0, 0]
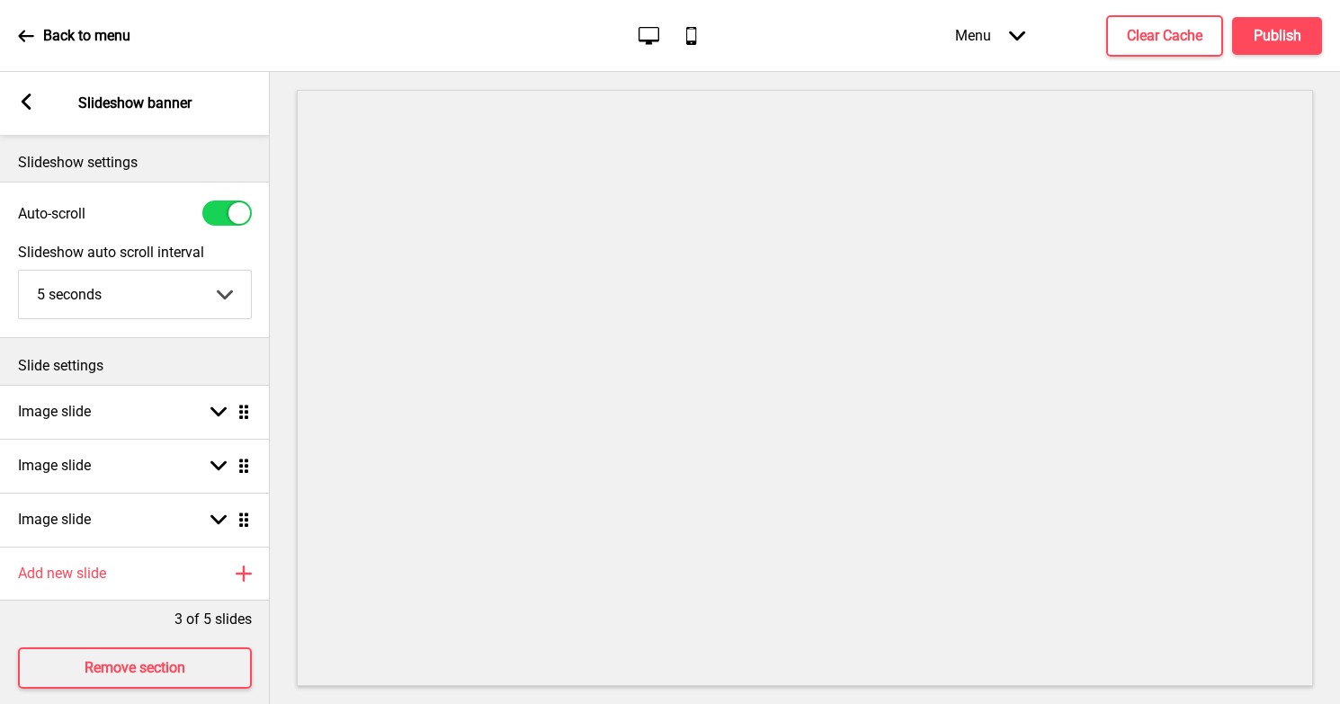
click at [23, 116] on div "Arrow left Slideshow banner" at bounding box center [135, 103] width 270 height 63
click at [30, 97] on rect at bounding box center [26, 102] width 16 height 16
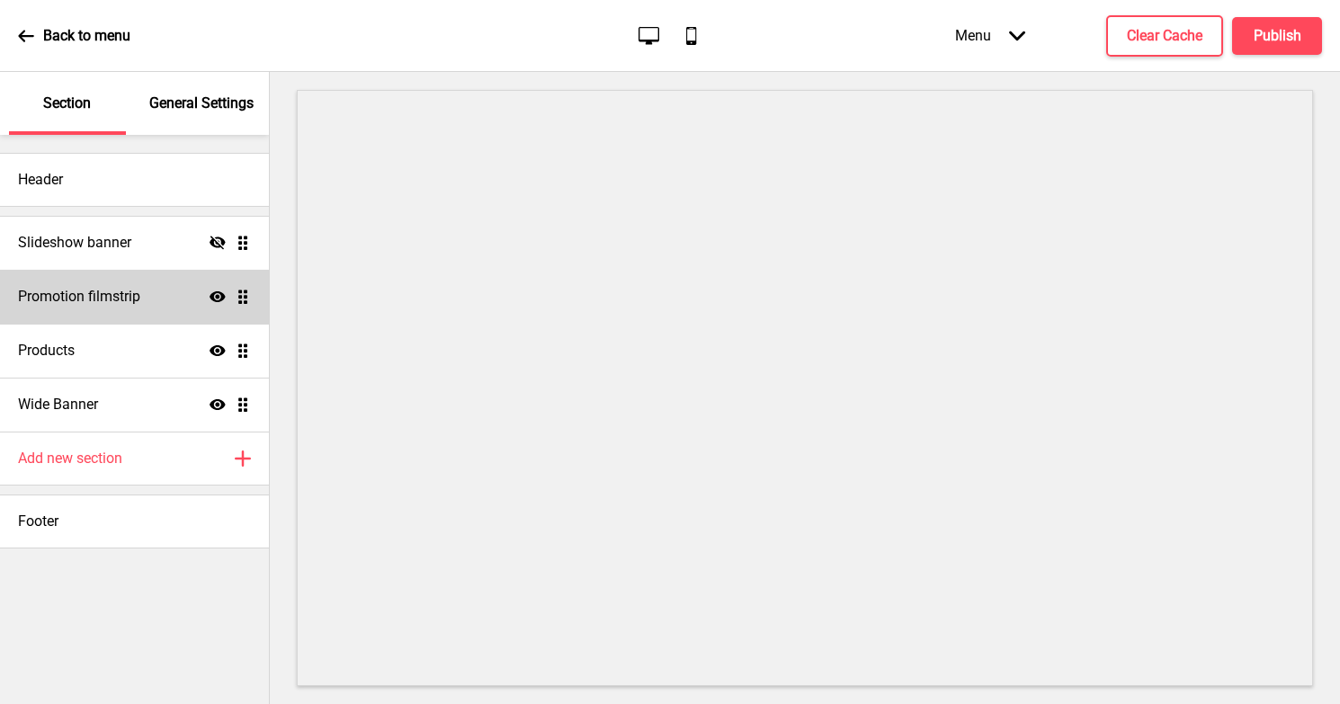
click at [64, 313] on div "Promotion filmstrip Show Drag" at bounding box center [134, 297] width 269 height 54
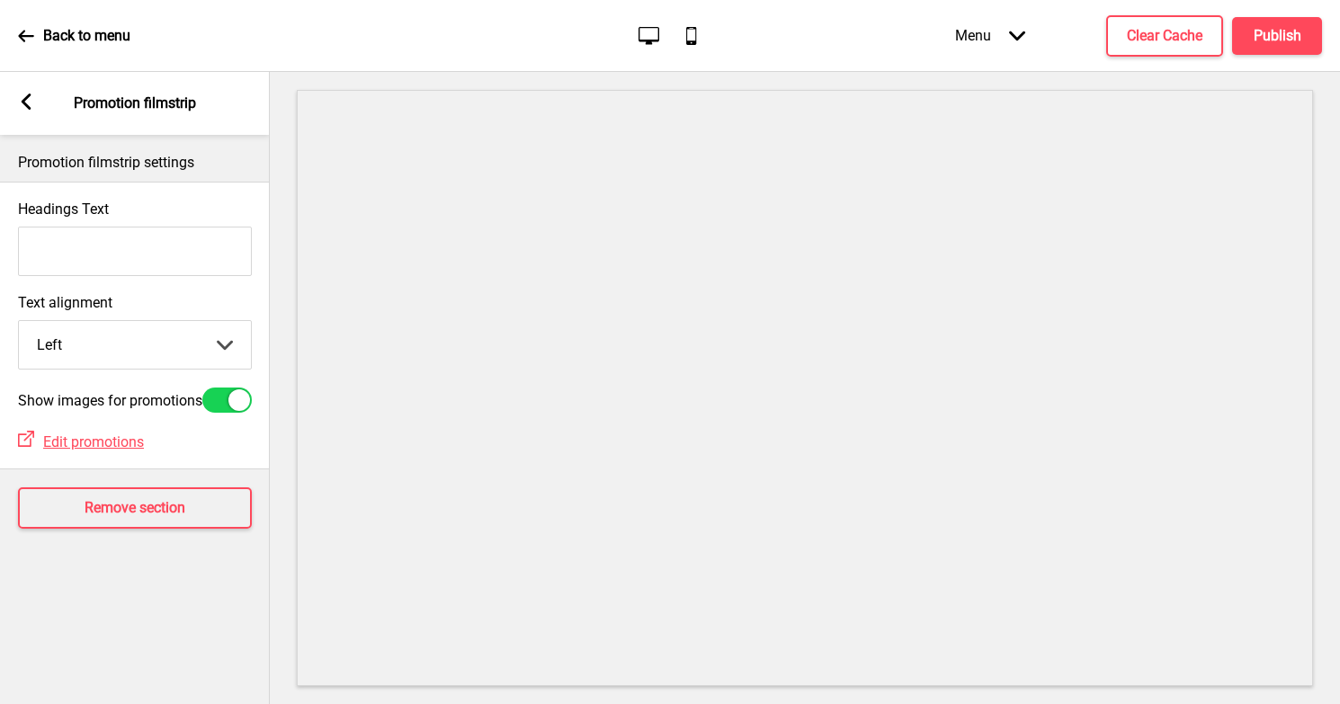
click at [24, 102] on icon at bounding box center [27, 102] width 10 height 16
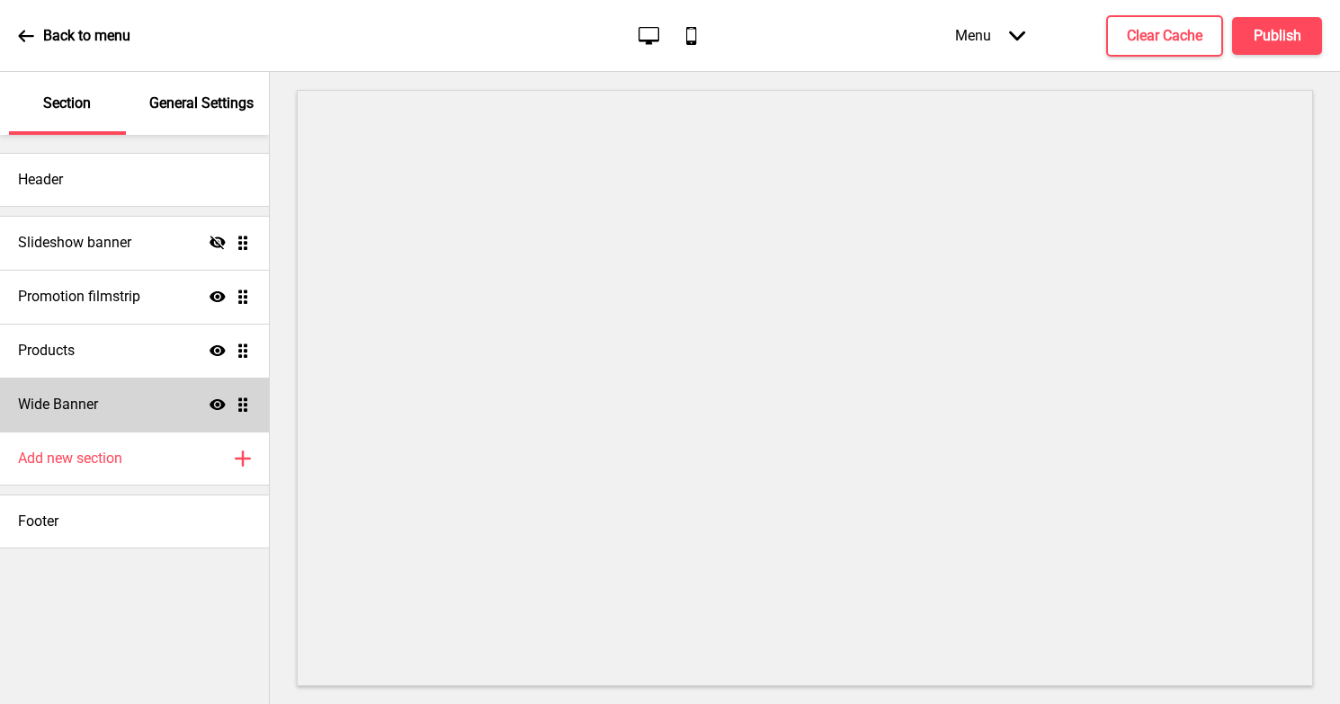
click at [92, 387] on div "Wide Banner Show Drag" at bounding box center [134, 405] width 269 height 54
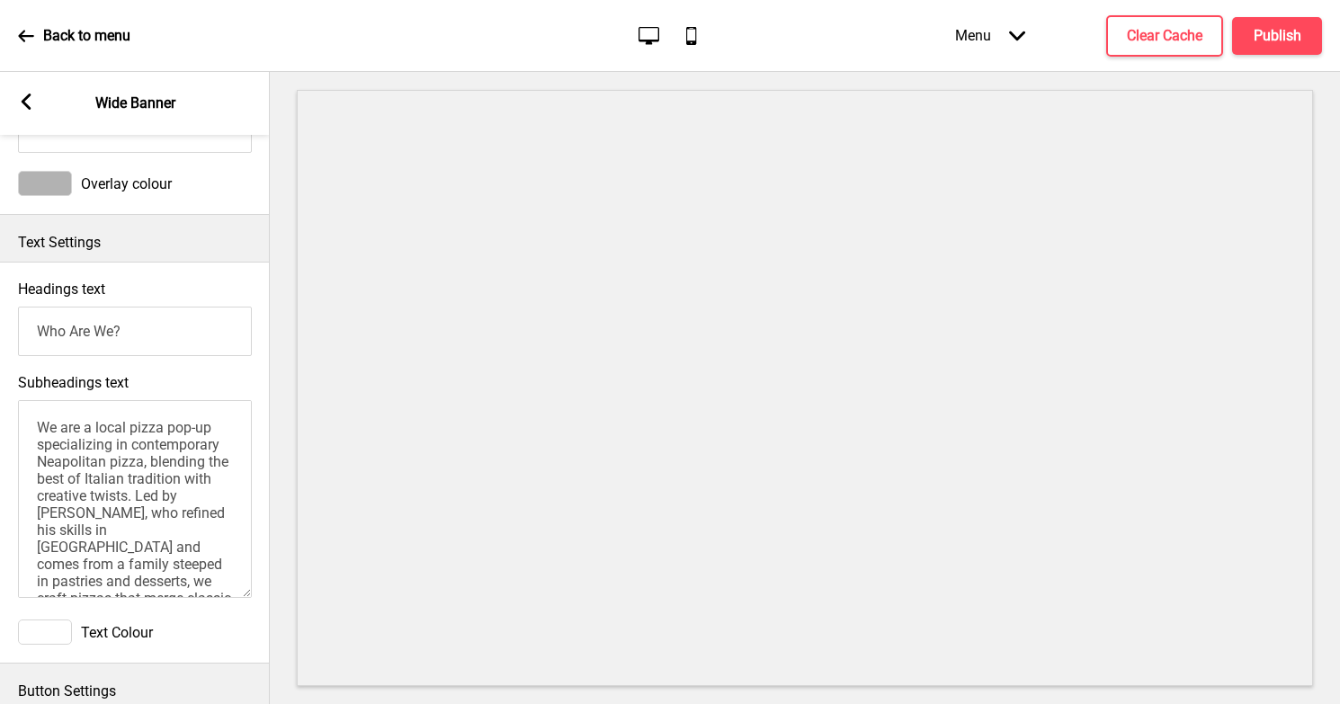
scroll to position [28, 0]
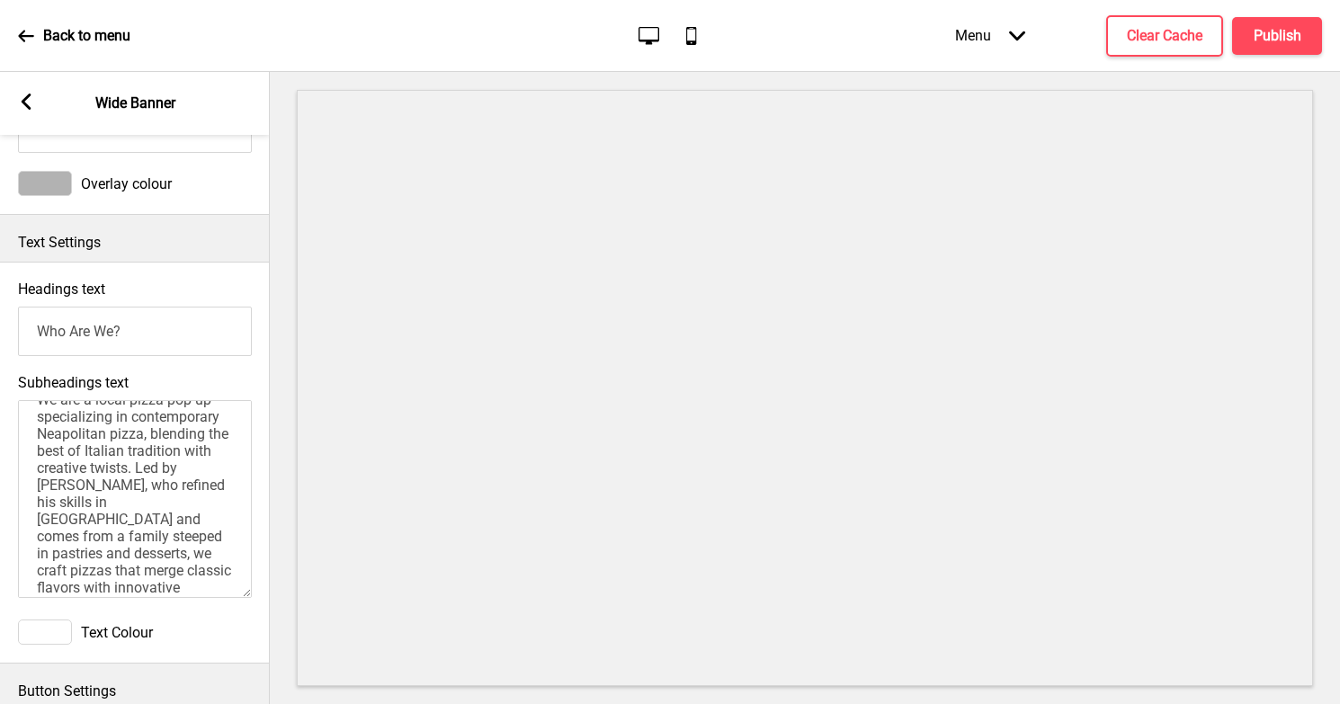
click at [53, 632] on div at bounding box center [45, 632] width 54 height 25
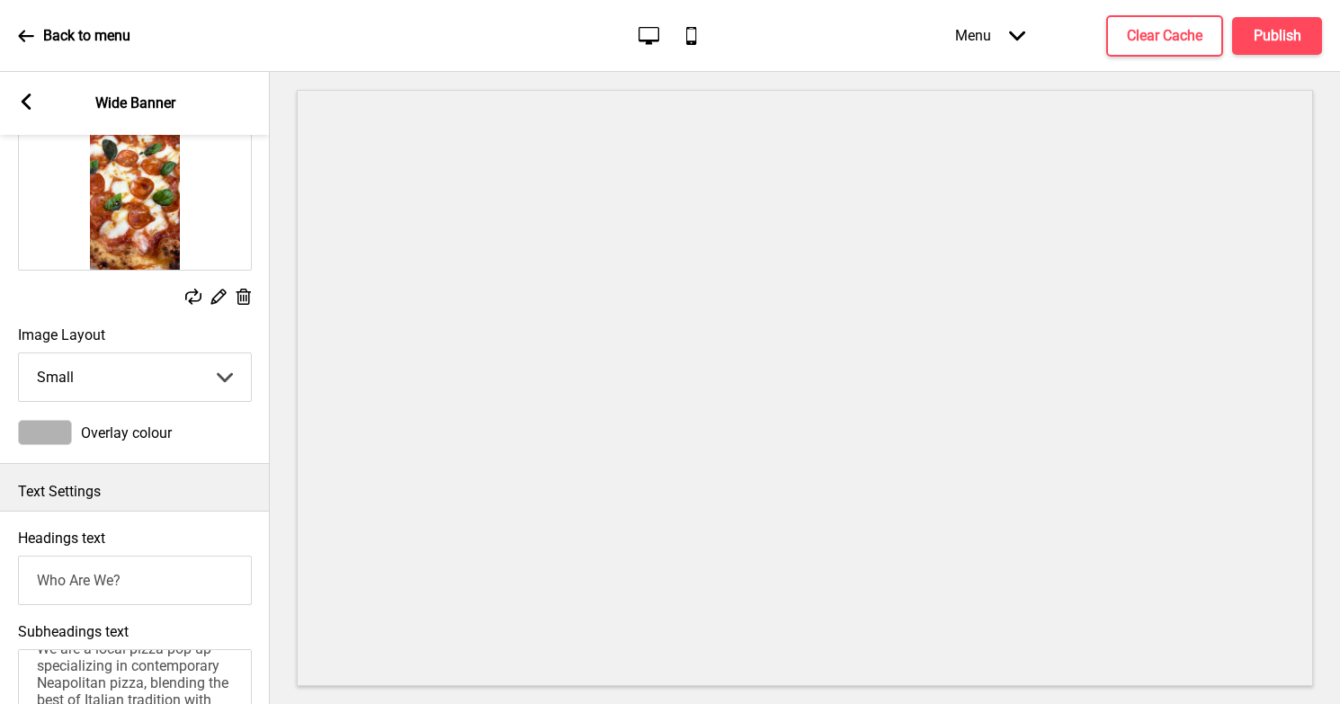
scroll to position [95, 0]
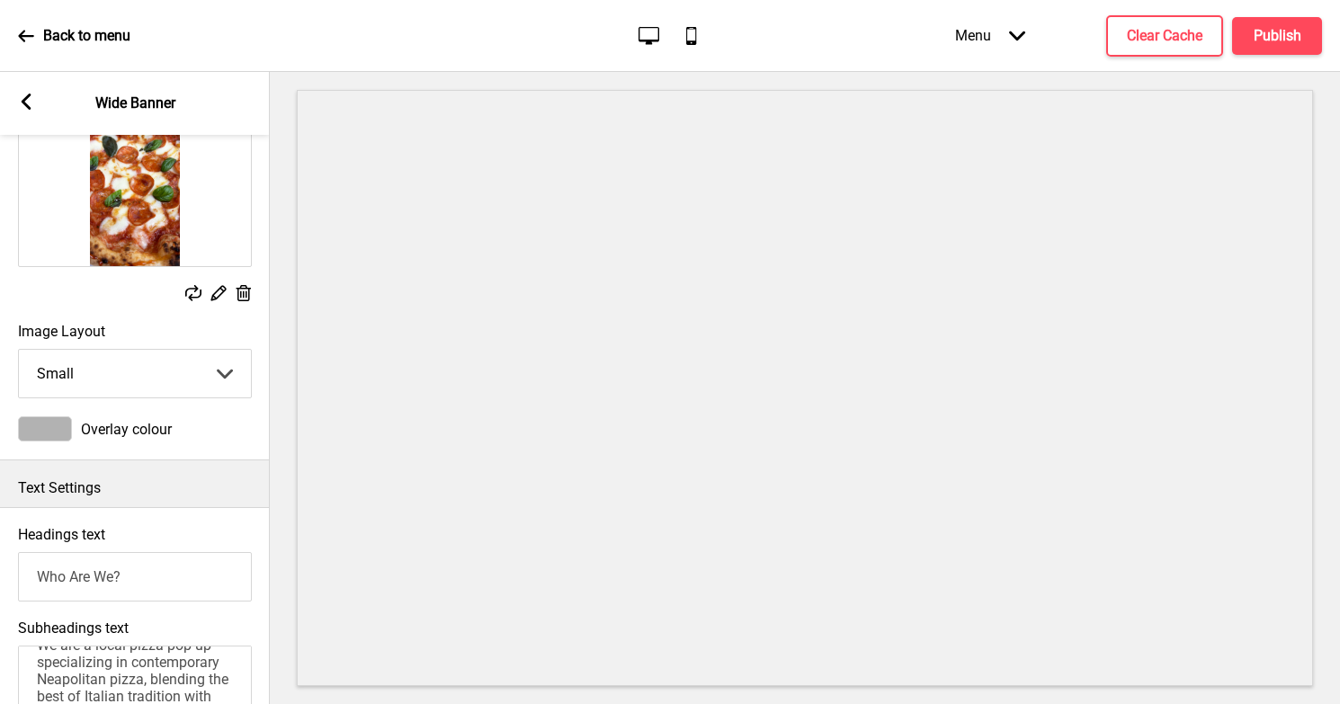
click at [46, 424] on div at bounding box center [45, 428] width 54 height 25
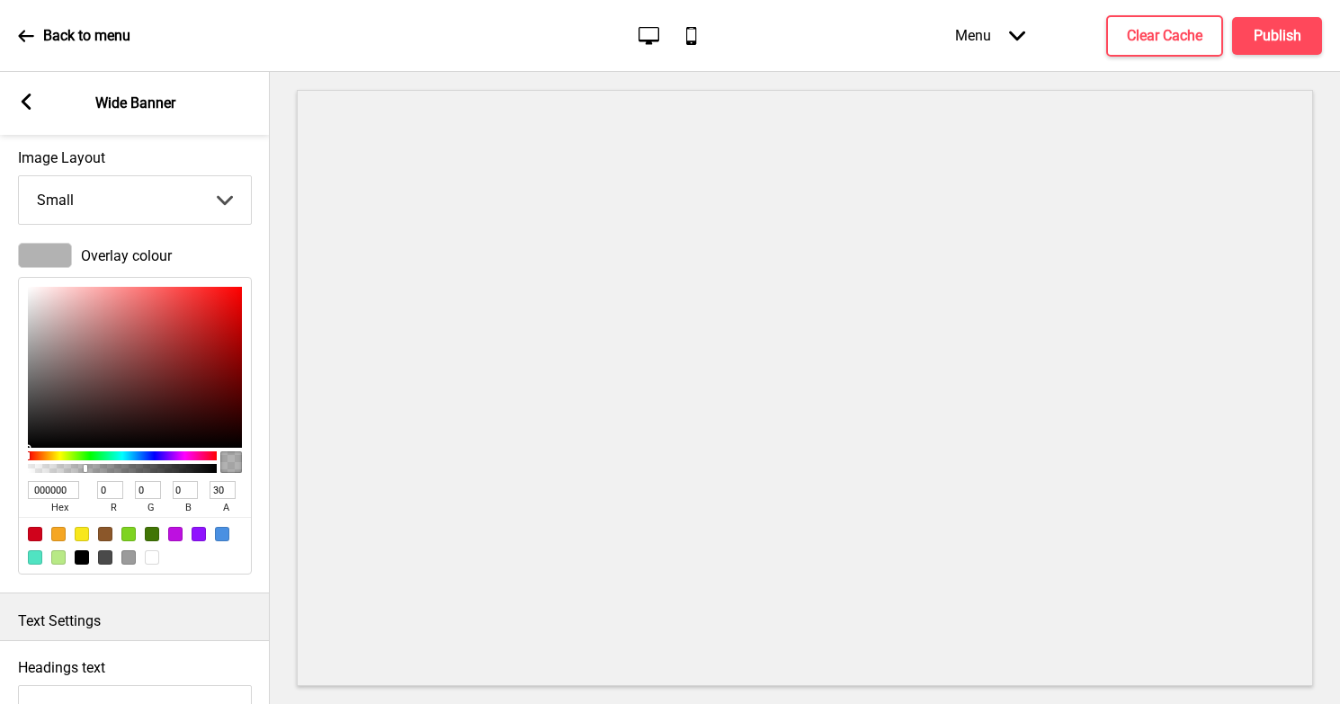
scroll to position [276, 0]
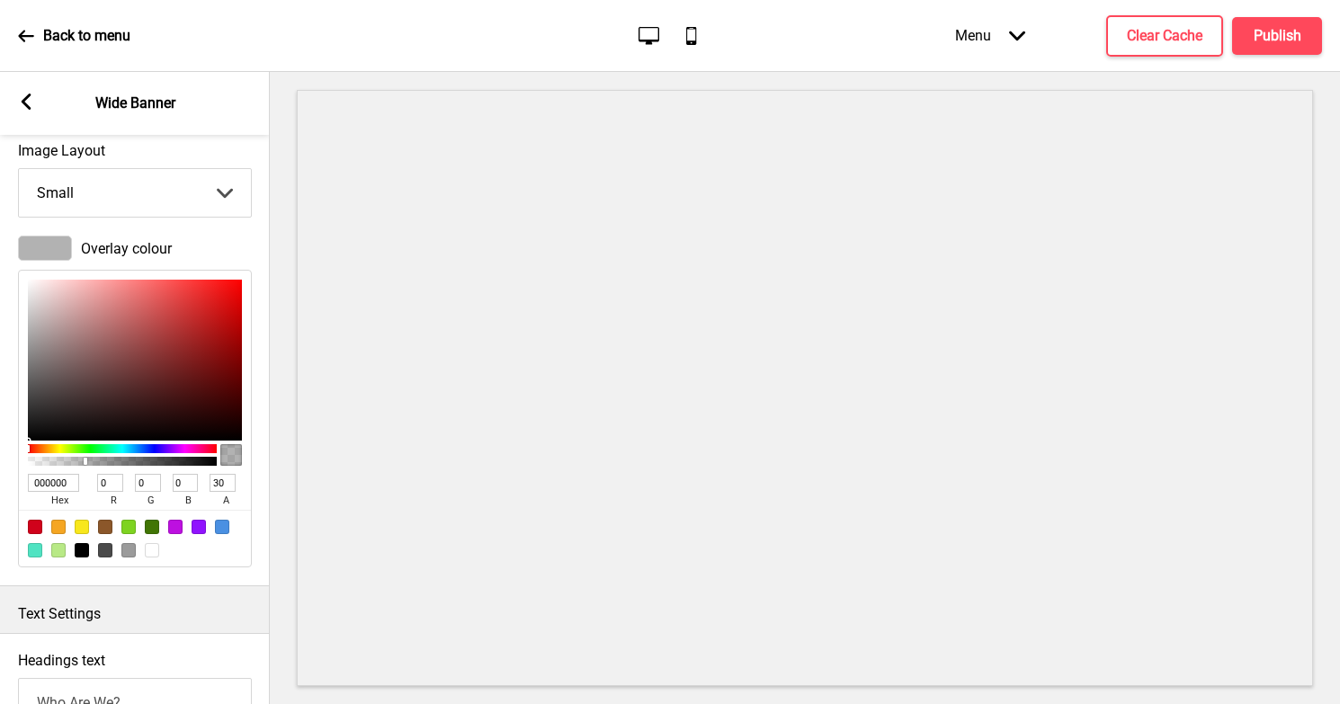
click at [56, 478] on input "000000" at bounding box center [53, 483] width 51 height 18
paste input "#eae3d8"
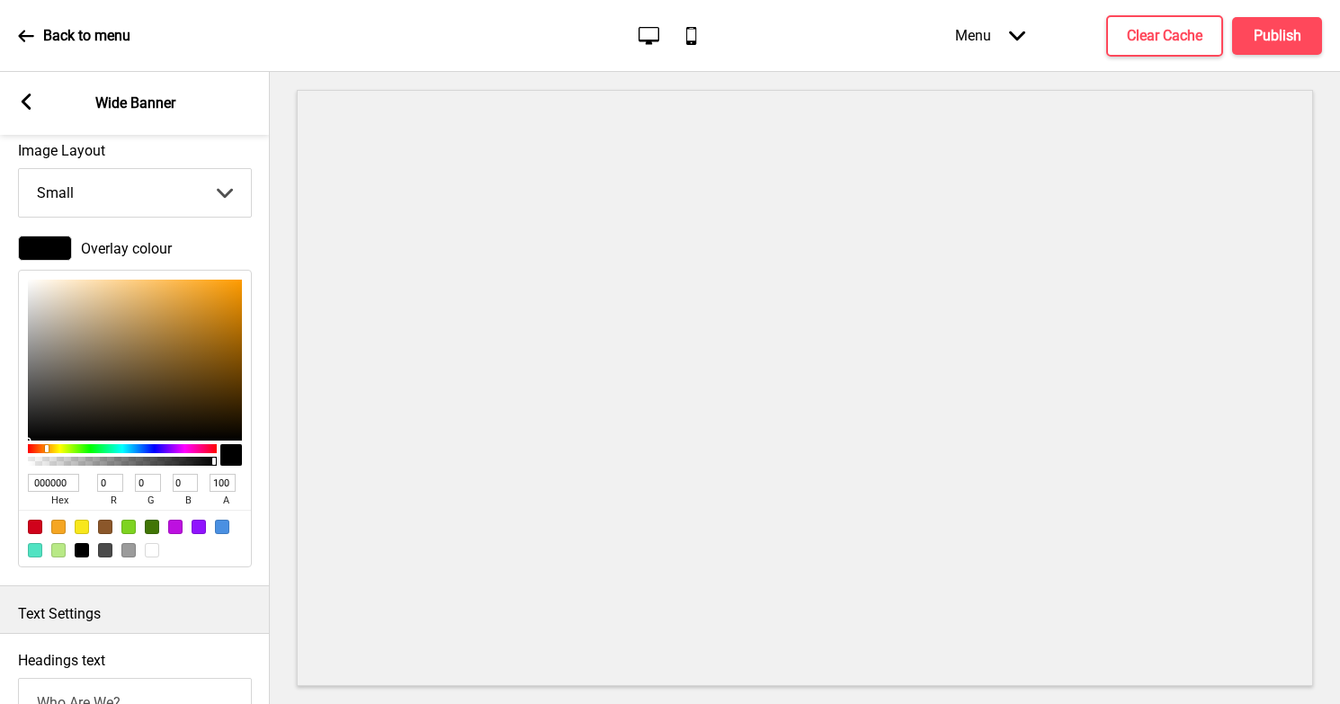
scroll to position [0, 0]
click at [207, 237] on div "Overlay colour" at bounding box center [135, 248] width 234 height 25
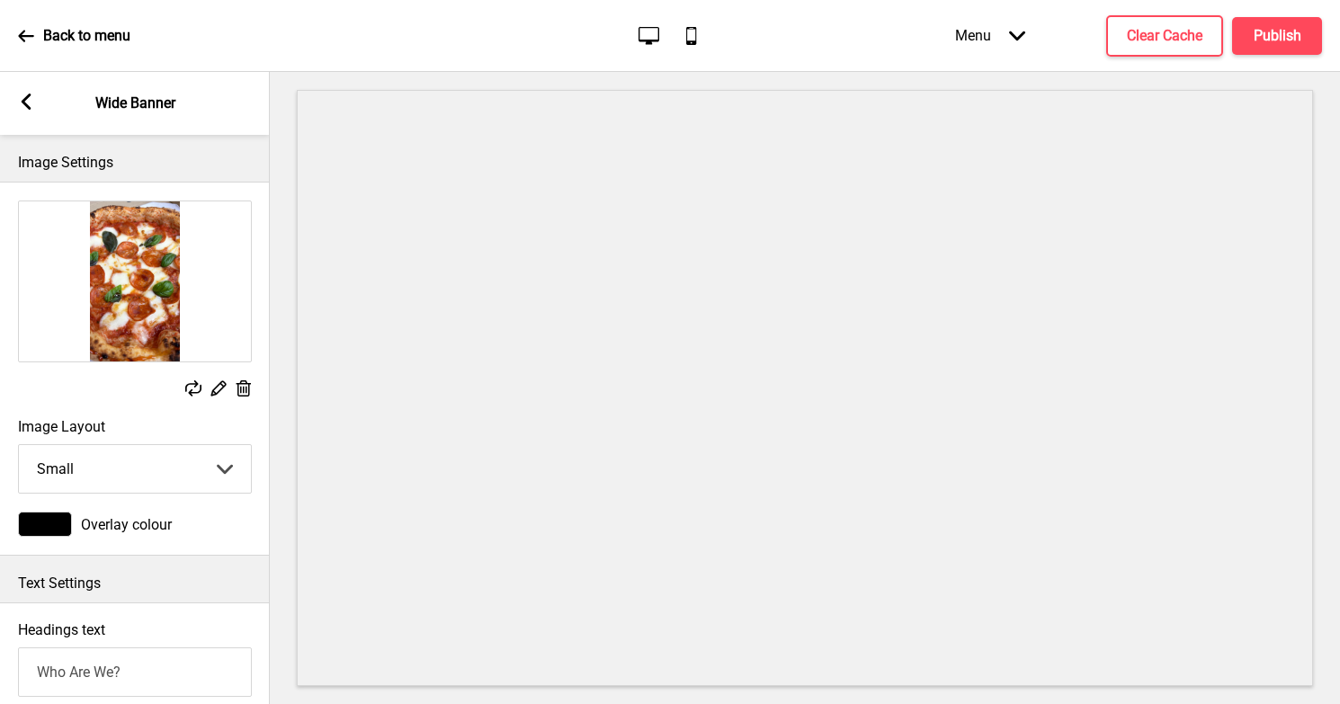
click at [31, 114] on div "Arrow left Wide Banner" at bounding box center [135, 103] width 270 height 63
click at [23, 100] on icon at bounding box center [27, 102] width 10 height 16
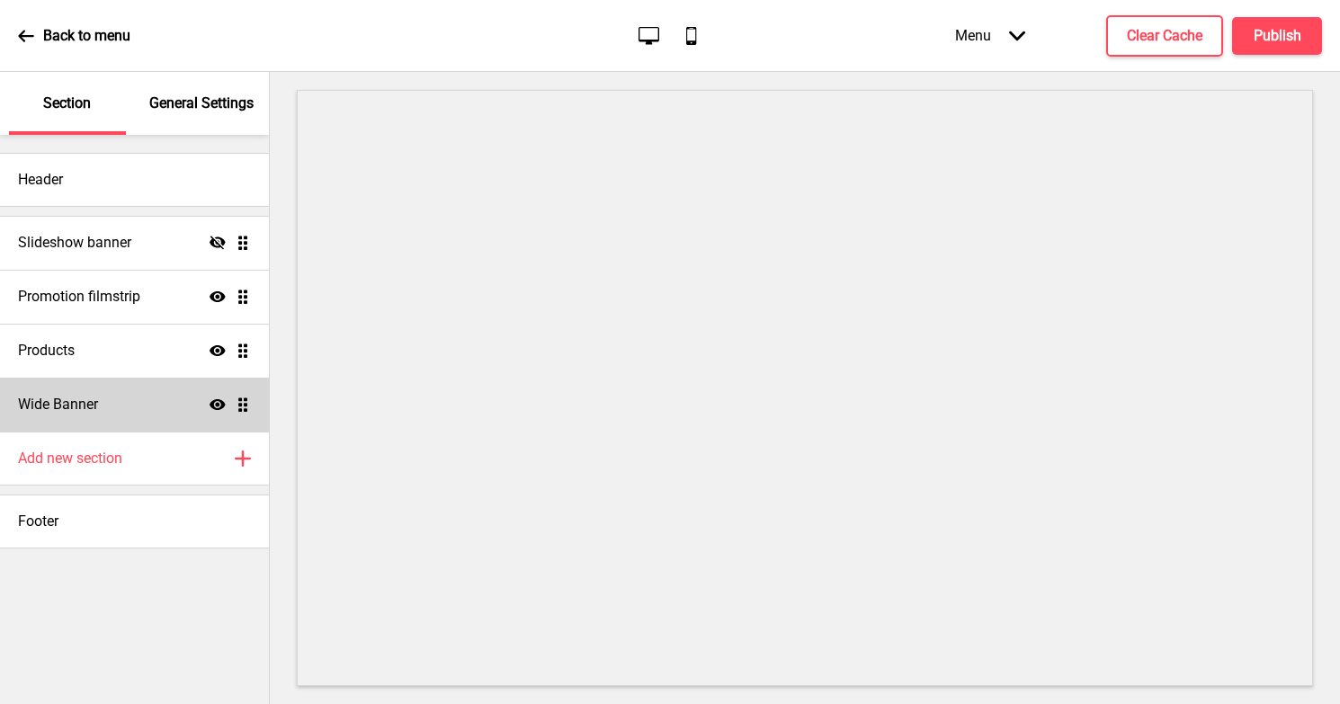
click at [134, 397] on div "Wide Banner Show Drag" at bounding box center [134, 405] width 269 height 54
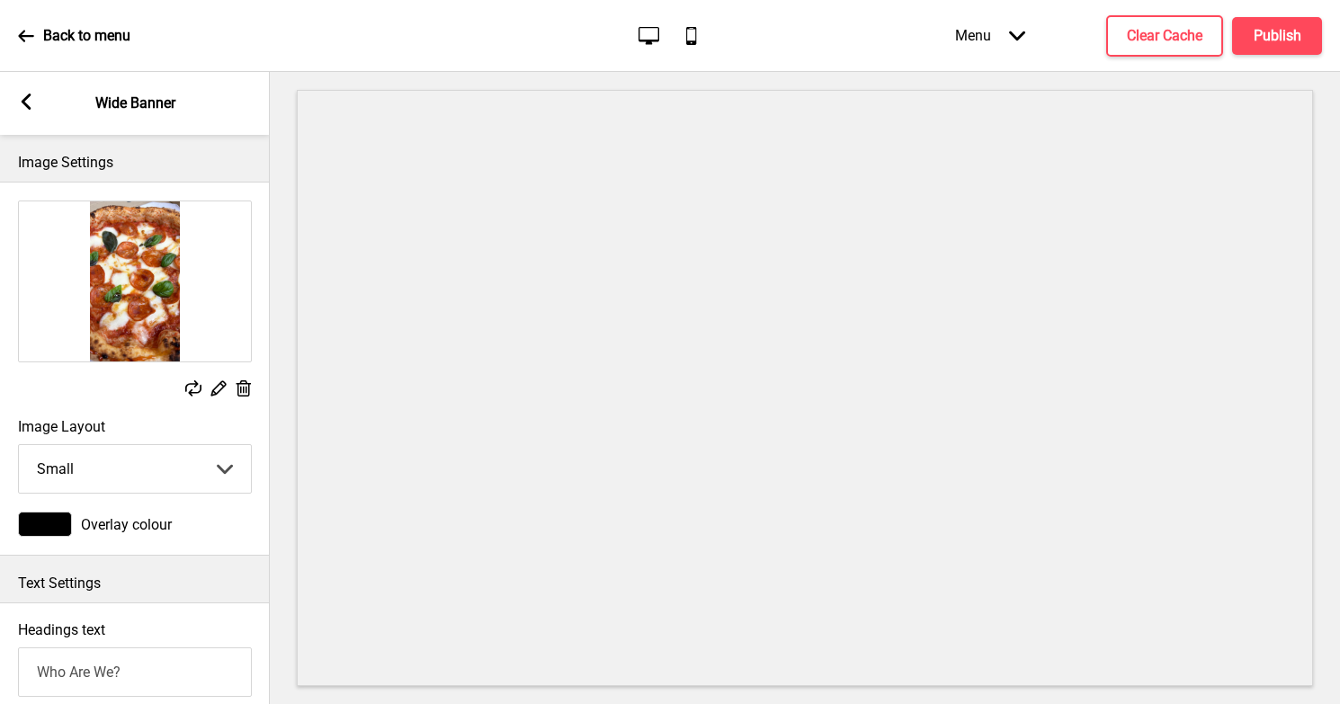
click at [53, 527] on div at bounding box center [45, 524] width 54 height 25
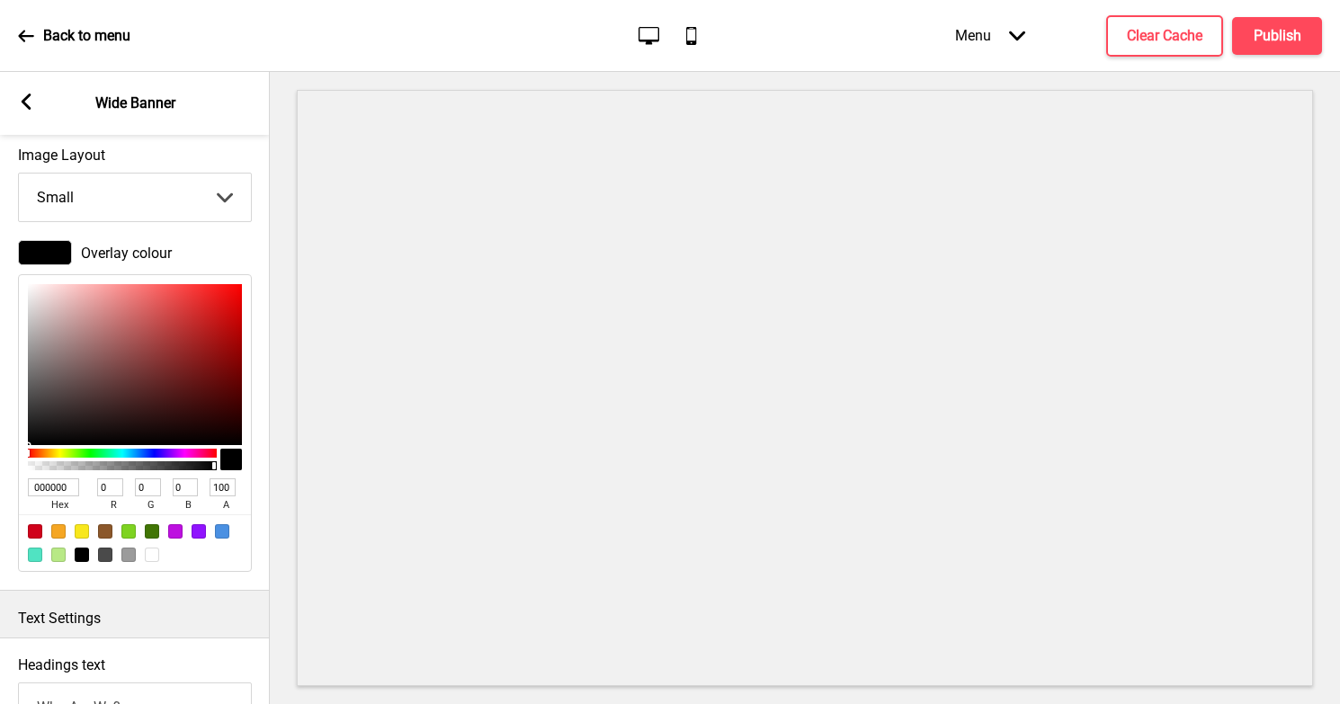
scroll to position [272, 0]
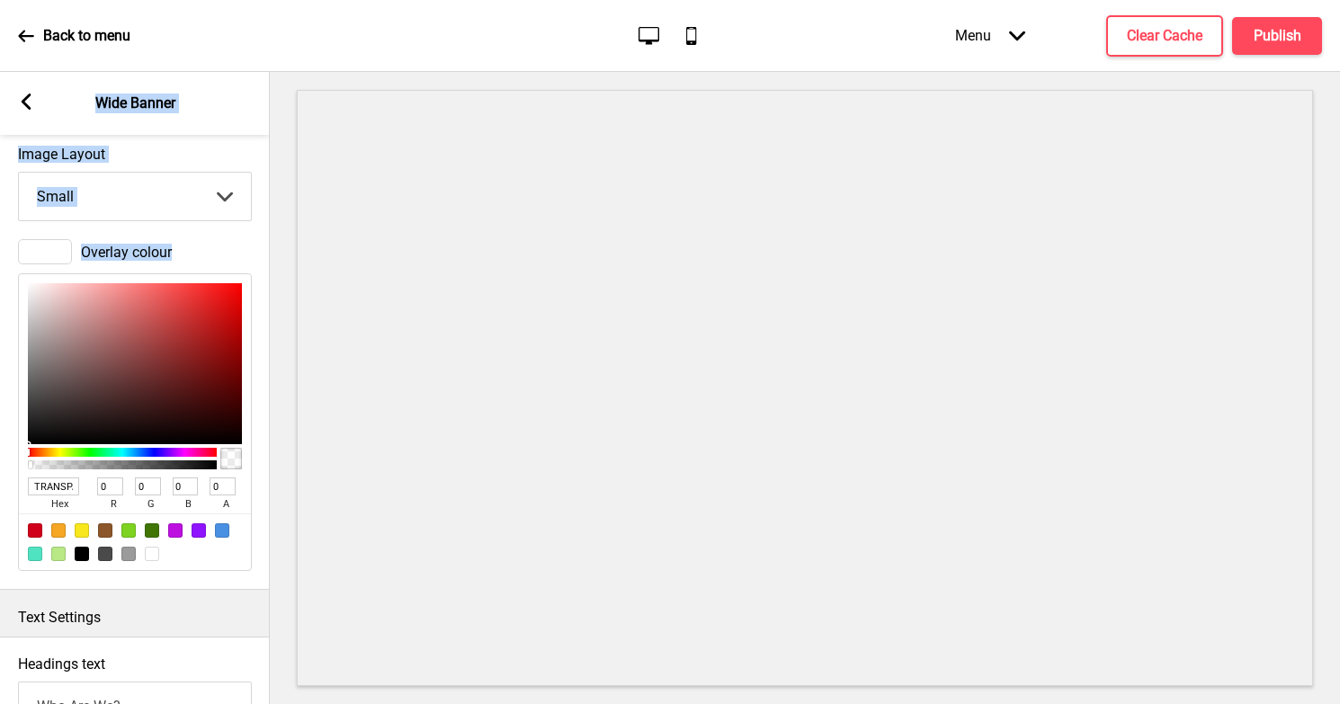
drag, startPoint x: 211, startPoint y: 464, endPoint x: -20, endPoint y: 464, distance: 231.1
click at [0, 464] on html "Back to menu Desktop Mobile Menu Arrow down Product Page Store Information Chec…" at bounding box center [670, 352] width 1340 height 704
click at [85, 554] on div at bounding box center [82, 554] width 14 height 14
drag, startPoint x: 214, startPoint y: 466, endPoint x: 11, endPoint y: 466, distance: 203.2
click at [11, 466] on div "Overlay colour TRANSPARENT hex 0 r 0 g 0 b 0 a" at bounding box center [135, 405] width 270 height 350
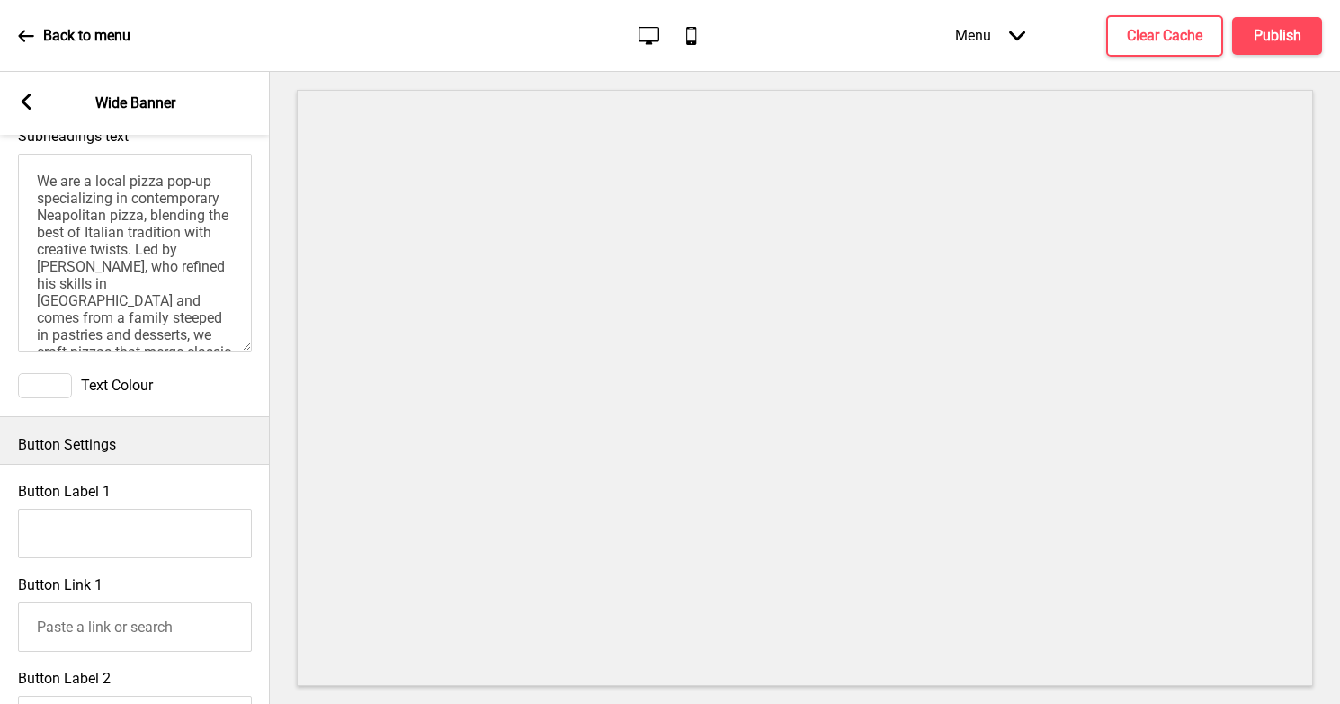
scroll to position [866, 0]
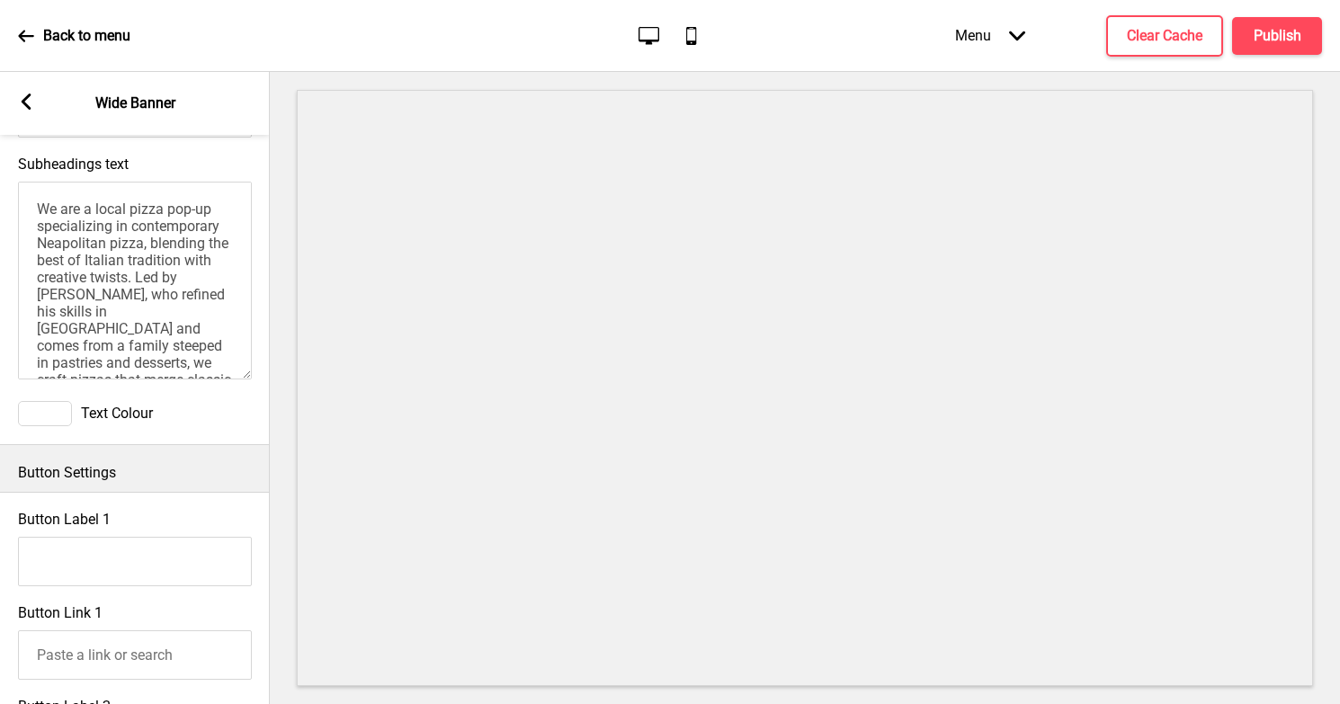
click at [49, 419] on div at bounding box center [45, 413] width 54 height 25
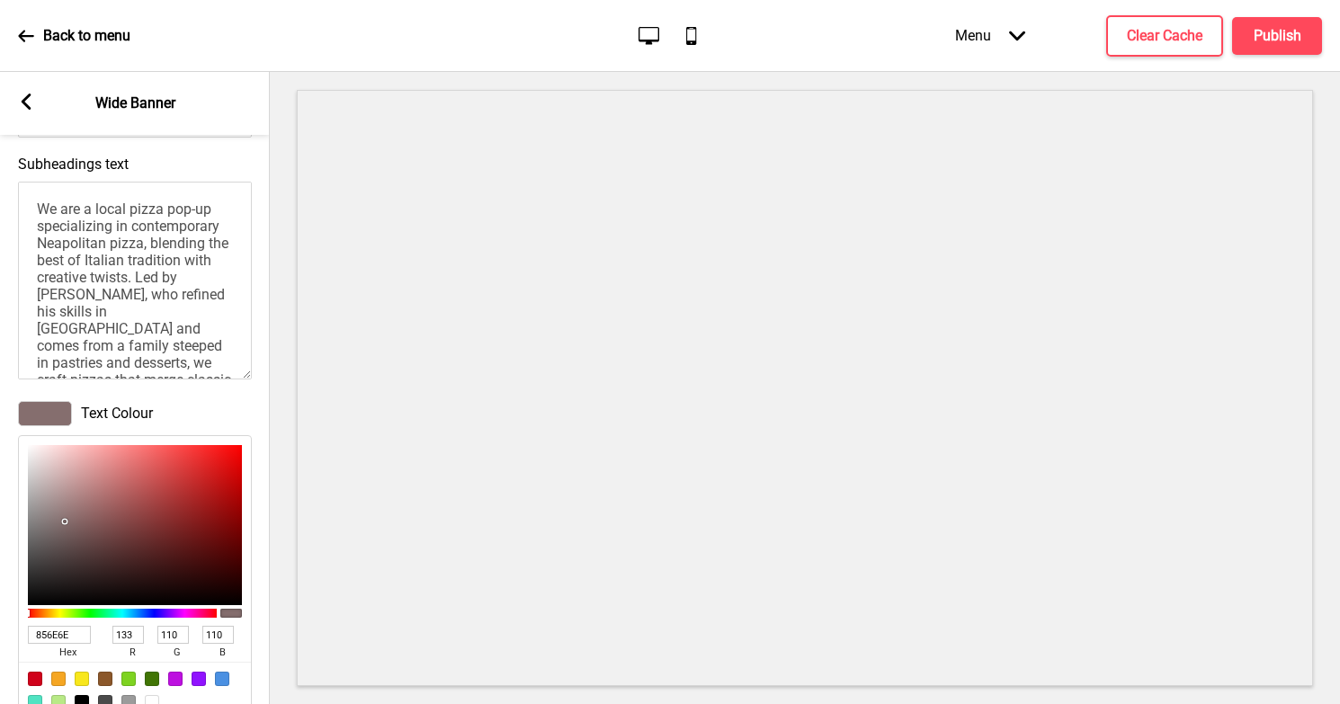
drag, startPoint x: 76, startPoint y: 472, endPoint x: 65, endPoint y: 522, distance: 50.8
click at [65, 522] on div at bounding box center [135, 525] width 214 height 161
drag, startPoint x: 67, startPoint y: 517, endPoint x: 45, endPoint y: 565, distance: 52.3
click at [45, 565] on div at bounding box center [135, 525] width 214 height 161
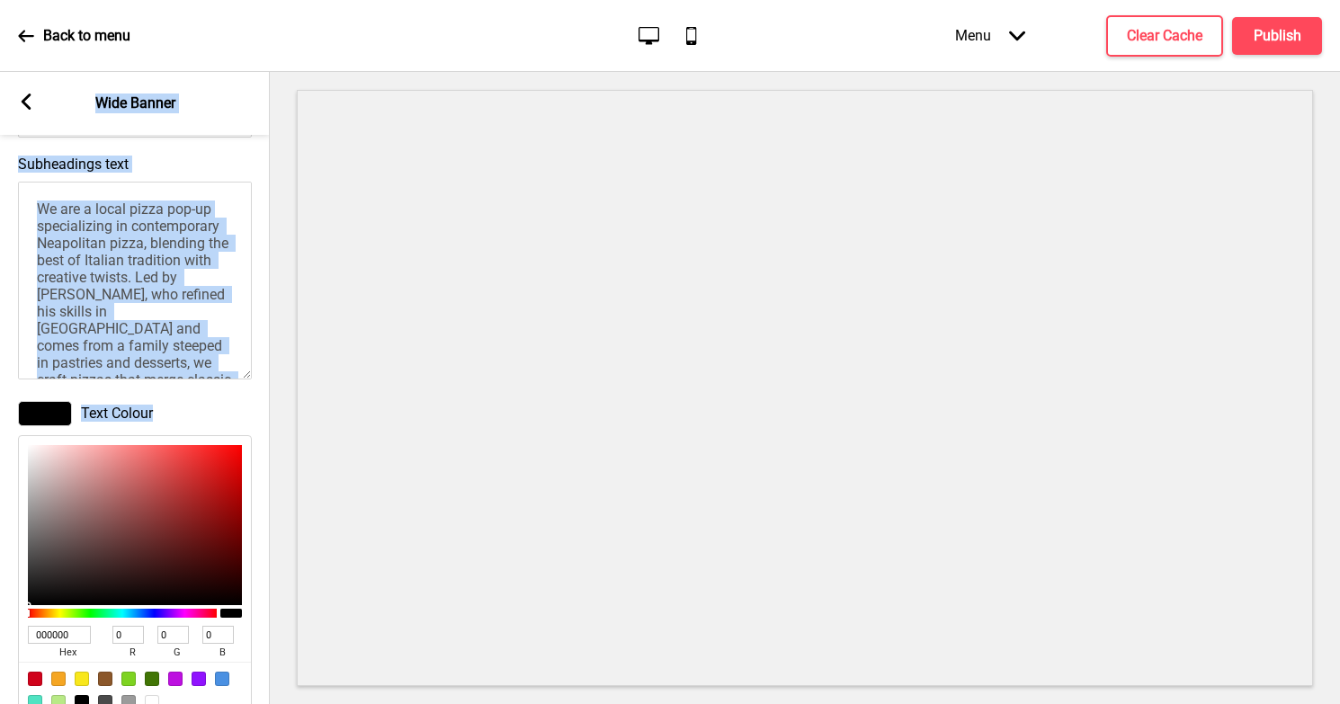
drag, startPoint x: 45, startPoint y: 565, endPoint x: -2, endPoint y: 612, distance: 66.8
click at [0, 612] on html "Back to menu Desktop Mobile Menu Arrow down Product Page Store Information Chec…" at bounding box center [670, 352] width 1340 height 704
click at [209, 395] on div "Text Colour 000000 hex 0 r 0 g 0 b 100 a" at bounding box center [135, 560] width 270 height 337
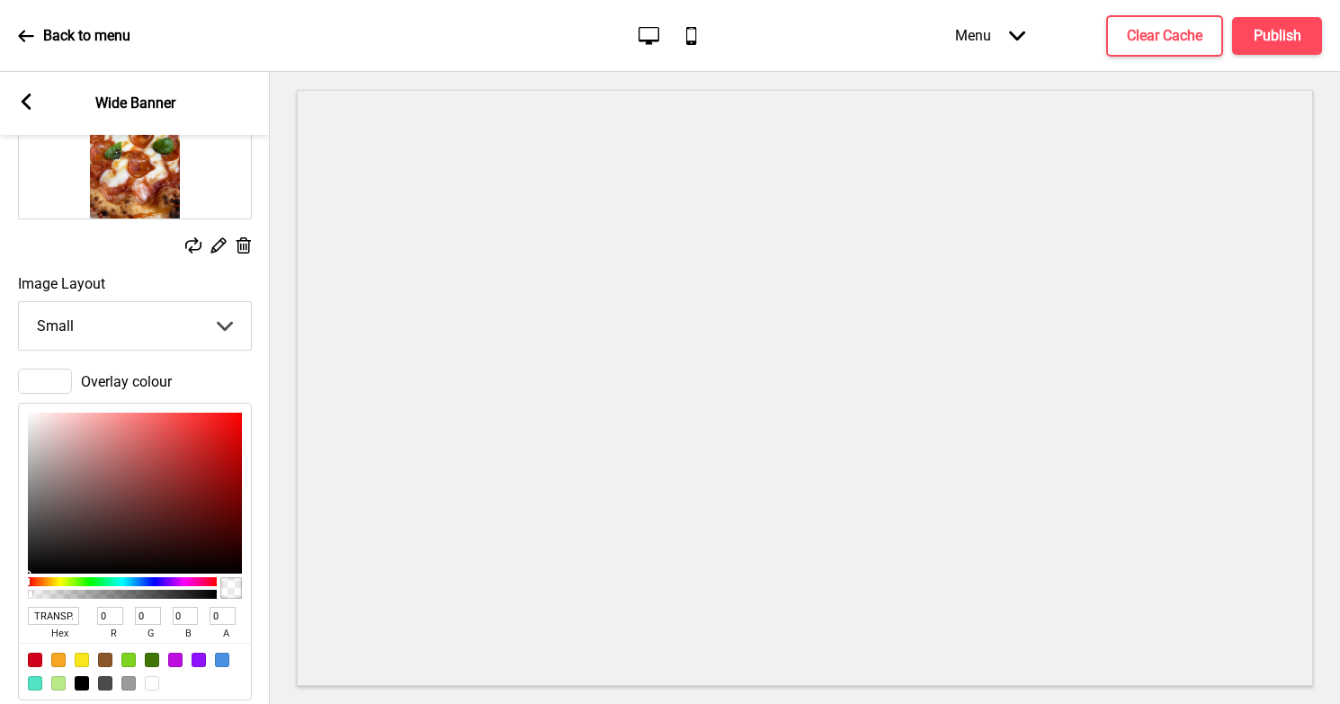
scroll to position [152, 0]
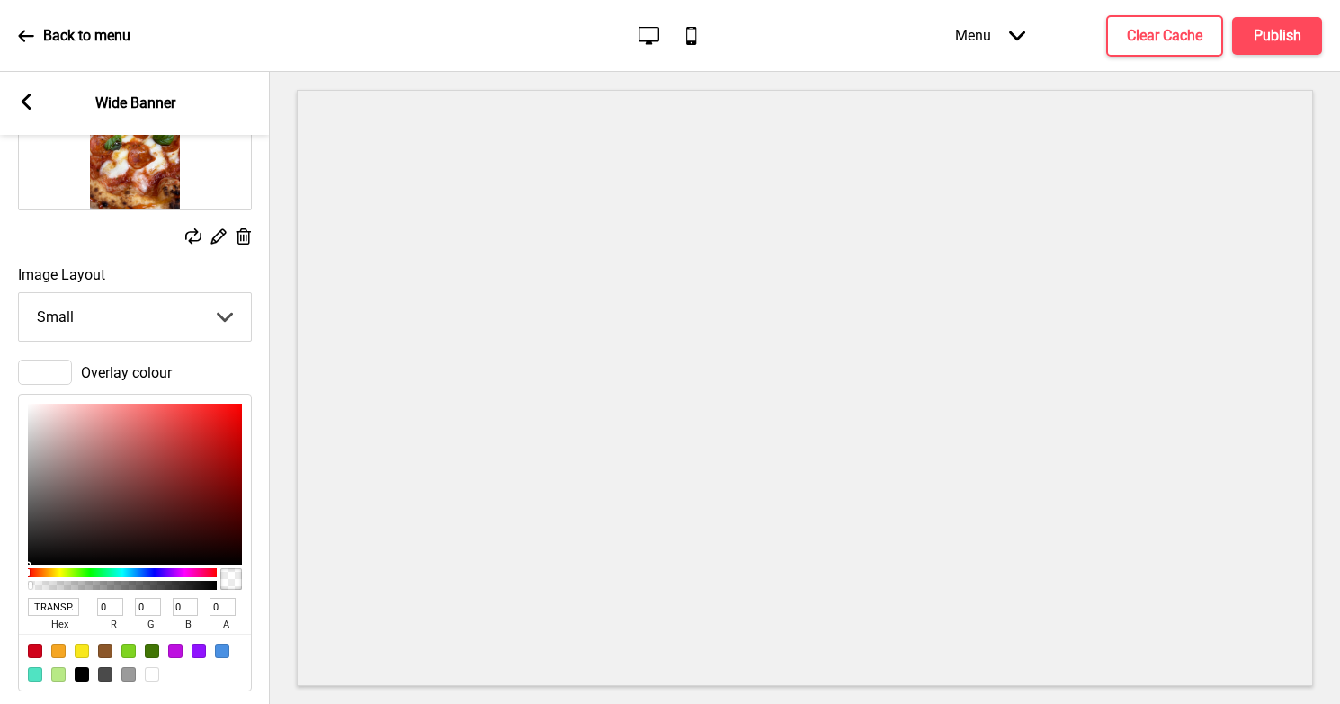
click at [168, 319] on select "Small Medium Large" at bounding box center [135, 317] width 232 height 48
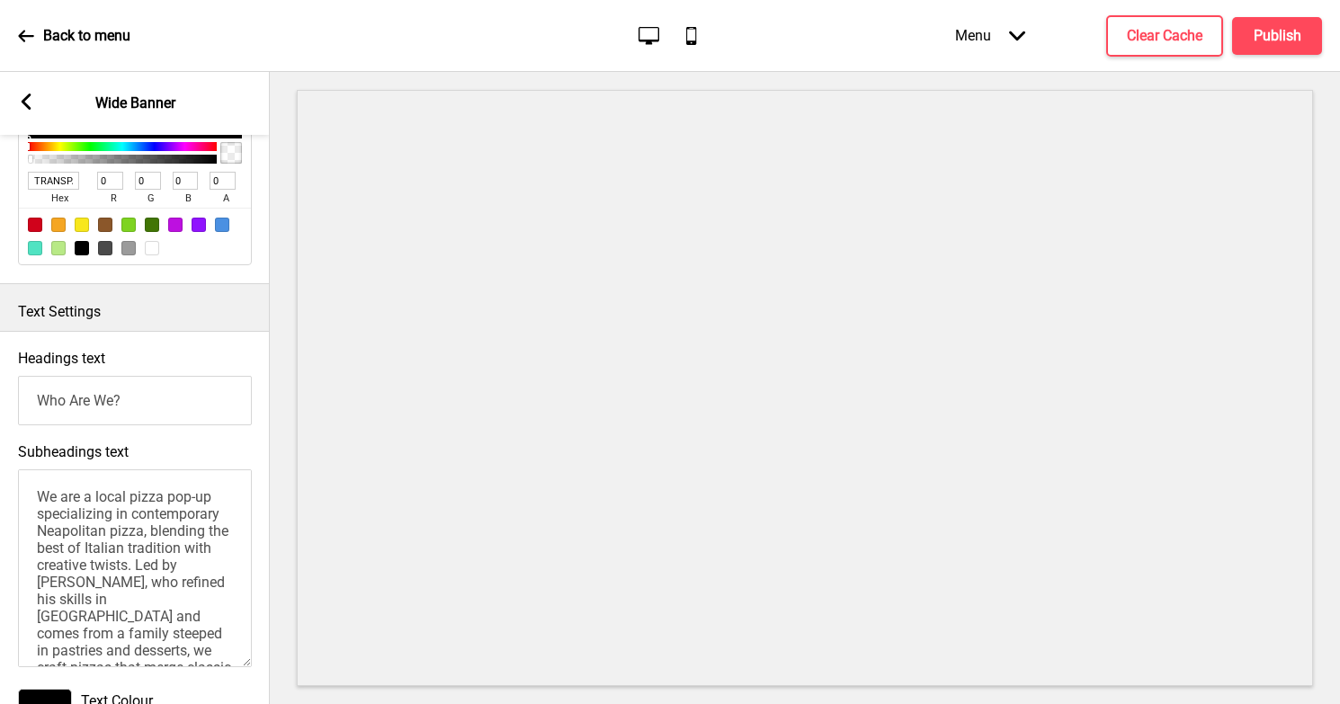
scroll to position [582, 0]
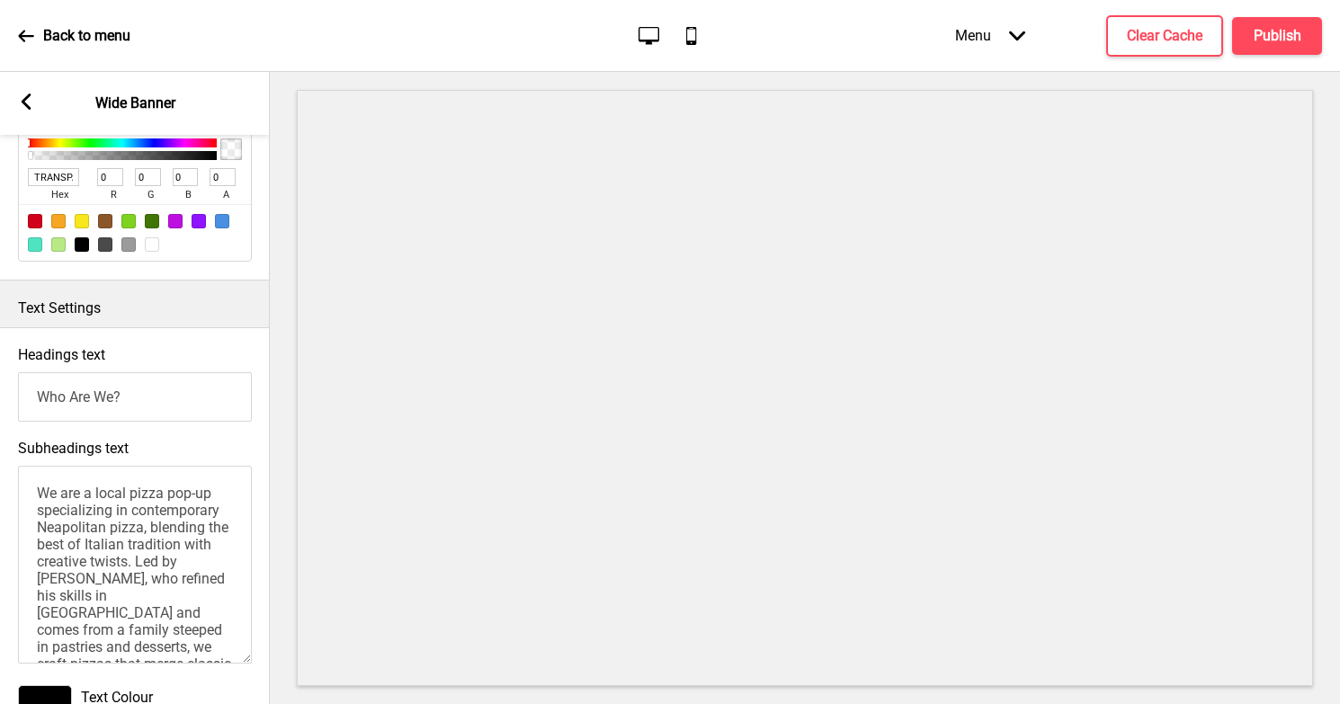
click at [118, 562] on textarea "We are a local pizza pop-up specializing in contemporary Neapolitan pizza, blen…" at bounding box center [135, 565] width 234 height 198
click at [104, 402] on input "Who Are We?" at bounding box center [135, 396] width 234 height 49
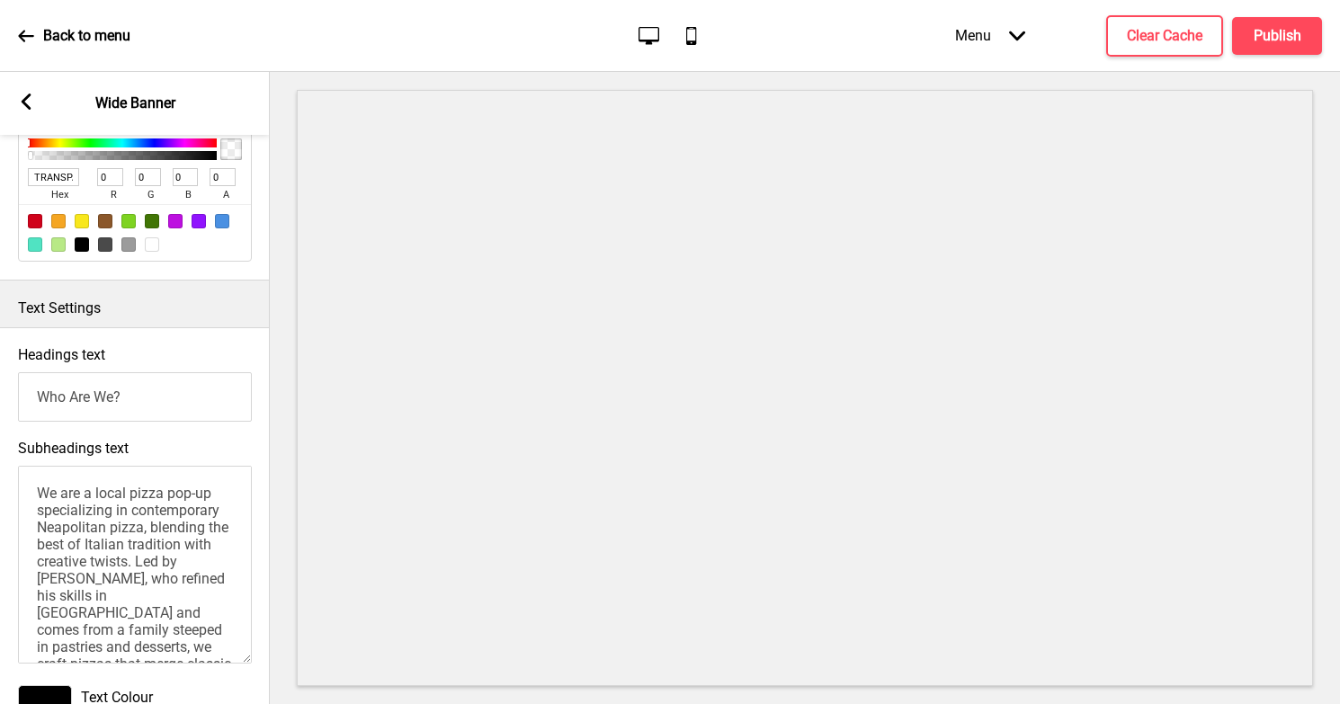
click at [104, 402] on input "Who Are We?" at bounding box center [135, 396] width 234 height 49
click at [85, 502] on textarea "We are a local pizza pop-up specializing in contemporary Neapolitan pizza, blen…" at bounding box center [135, 565] width 234 height 198
paste textarea "Hi, I’m Bryan! Welcome to SLMD, glad you’re here! We don’t just make pizzas, we…"
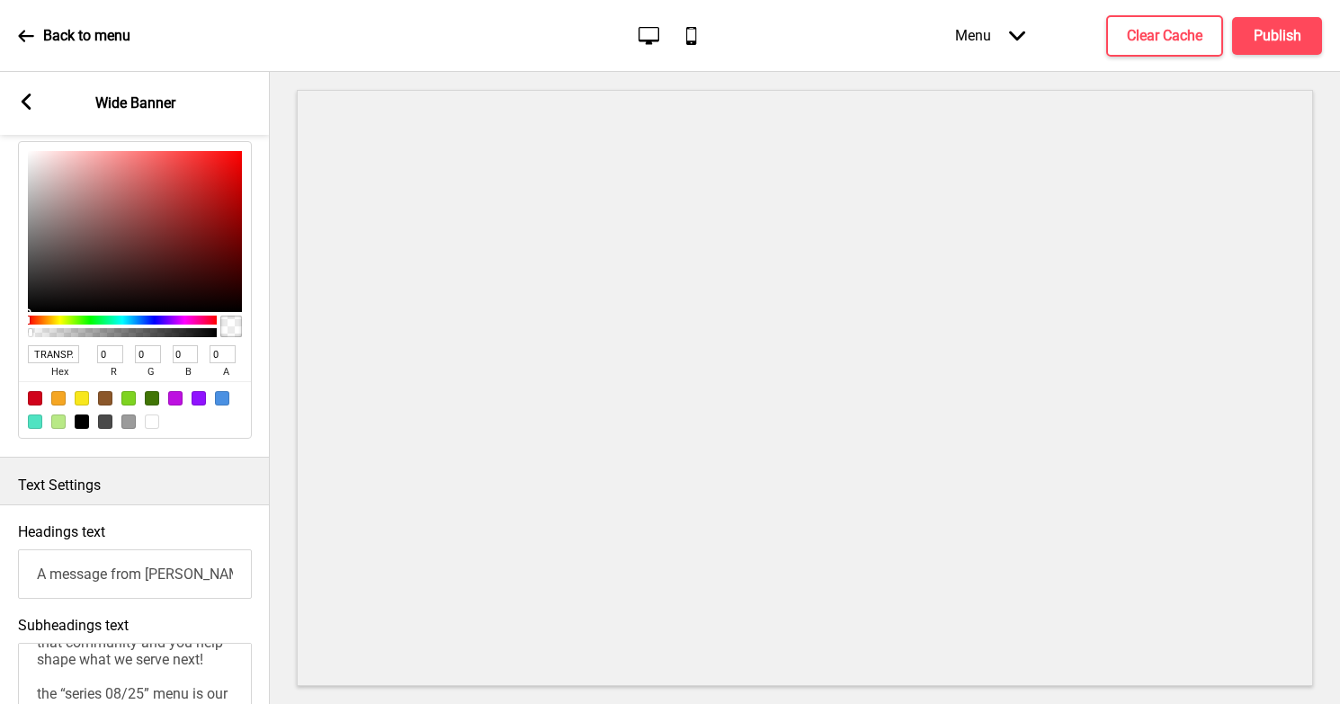
scroll to position [0, 0]
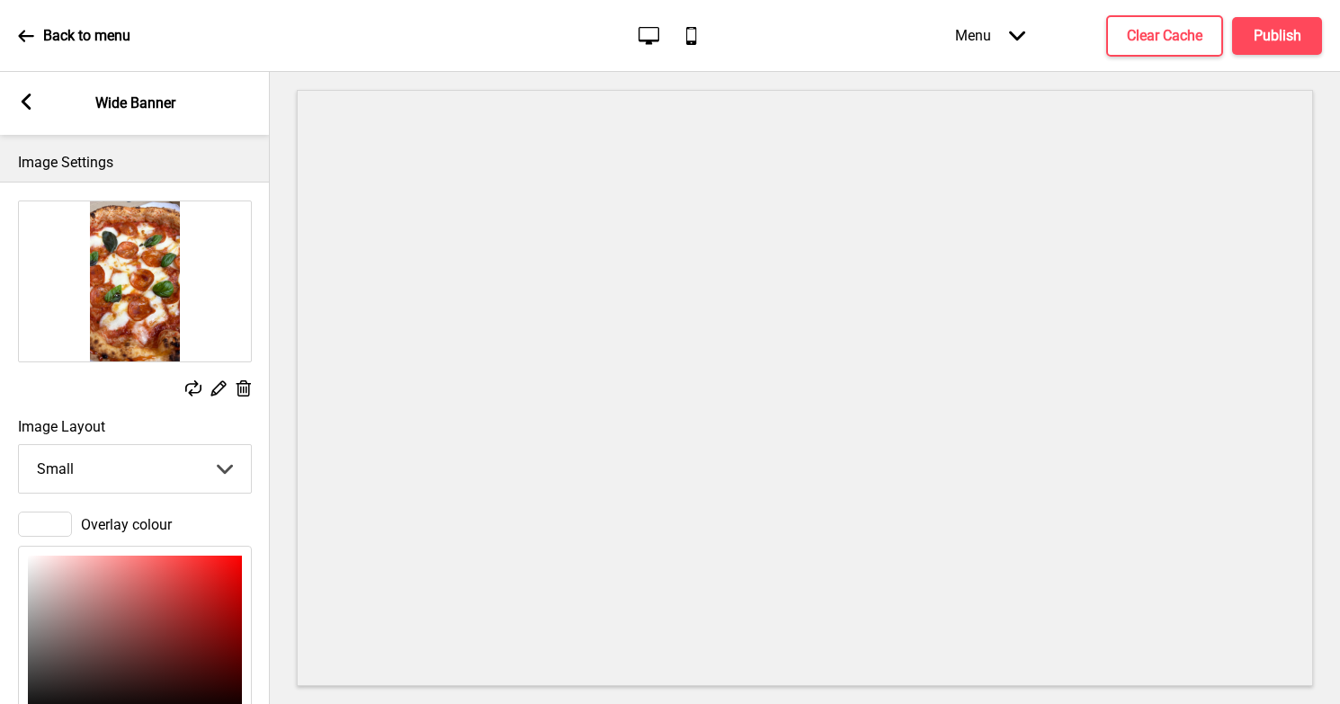
click at [34, 102] on div "Arrow left Wide Banner" at bounding box center [135, 103] width 270 height 63
click at [28, 102] on rect at bounding box center [26, 102] width 16 height 16
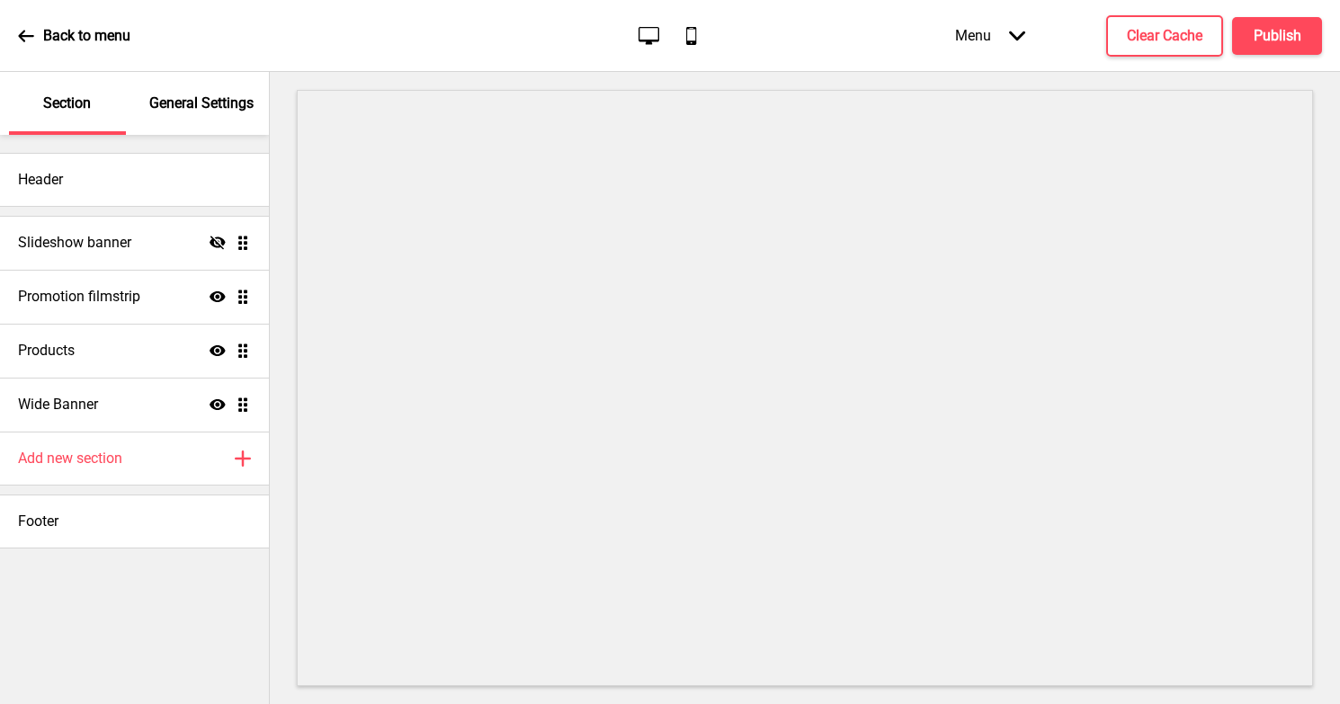
click at [164, 111] on p "General Settings" at bounding box center [201, 104] width 104 height 20
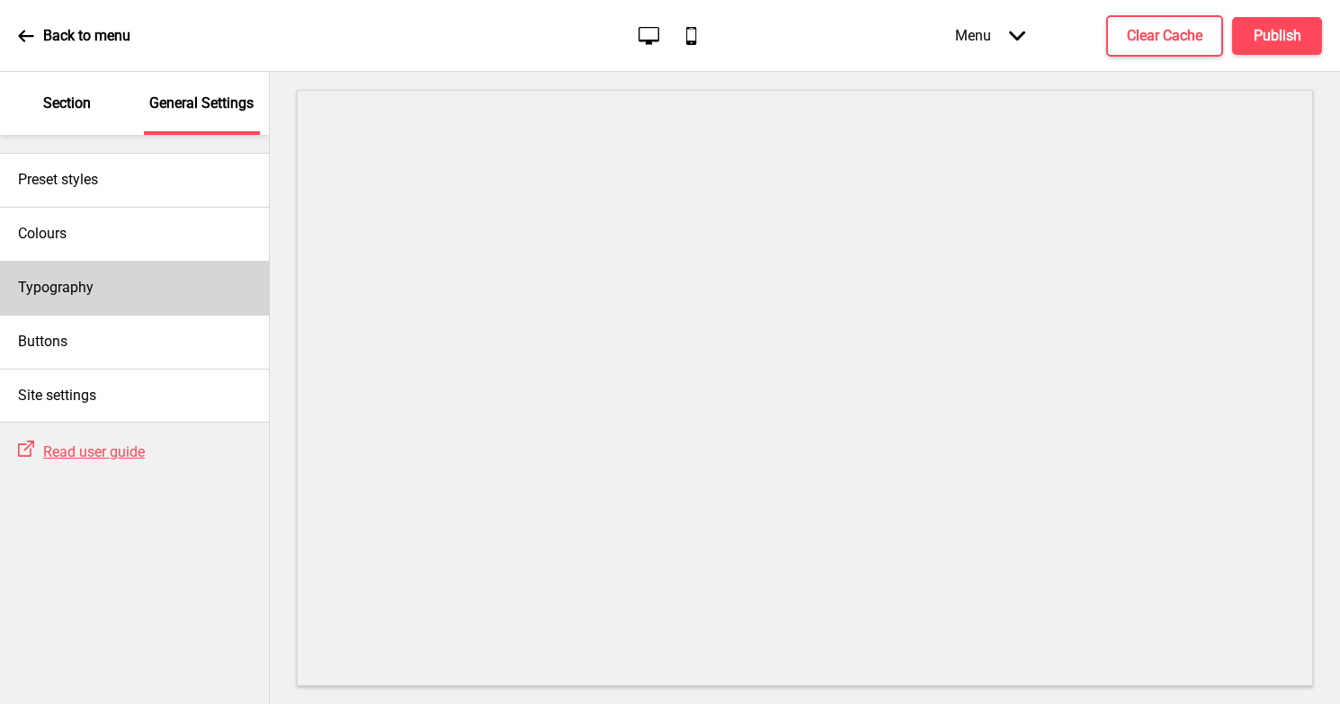
click at [74, 278] on h4 "Typography" at bounding box center [56, 288] width 76 height 20
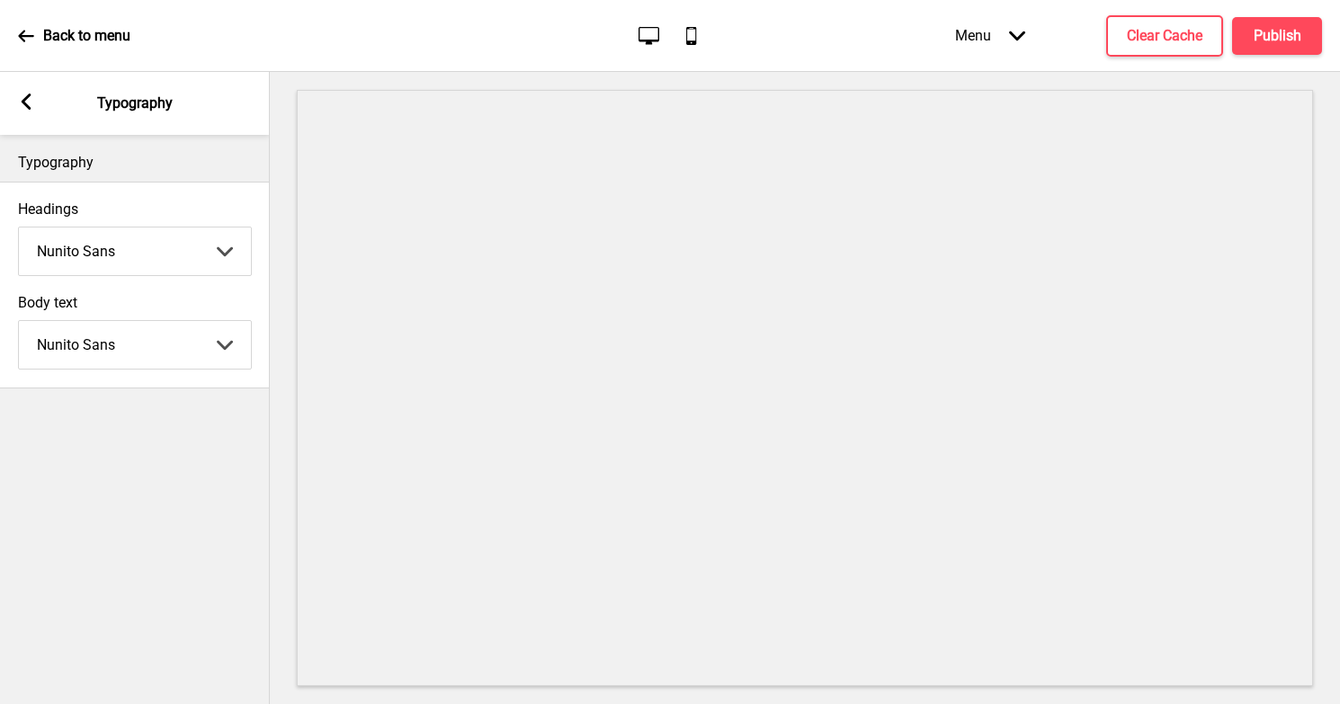
click at [130, 242] on select "Abhaya Libre Abril Fatface Adobe Garamond Pro Arimo Arsenal Arvo Berkshire Swas…" at bounding box center [135, 252] width 232 height 48
click at [179, 243] on select "Abhaya Libre Abril Fatface Adobe Garamond Pro Arimo Arsenal Arvo Berkshire Swas…" at bounding box center [135, 252] width 232 height 48
click at [199, 223] on div "Headings Josefin Sans Abhaya Libre Abril Fatface Adobe Garamond Pro Arimo Arsen…" at bounding box center [135, 239] width 234 height 76
click at [197, 230] on select "Abhaya Libre Abril Fatface Adobe Garamond Pro Arimo Arsenal Arvo Berkshire Swas…" at bounding box center [135, 252] width 232 height 48
click at [176, 251] on select "Abhaya Libre Abril Fatface Adobe Garamond Pro Arimo Arsenal Arvo Berkshire Swas…" at bounding box center [135, 252] width 232 height 48
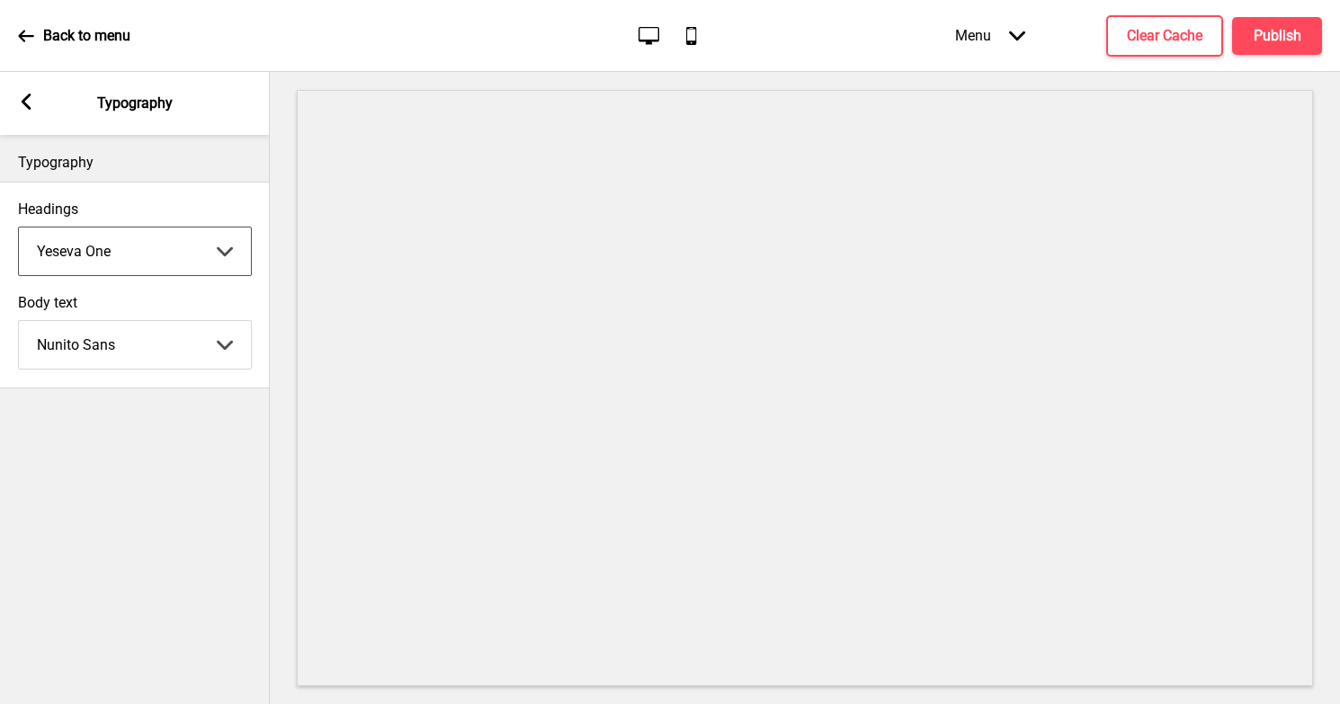
click at [175, 254] on select "Abhaya Libre Abril Fatface Adobe Garamond Pro Arimo Arsenal Arvo Berkshire Swas…" at bounding box center [135, 252] width 232 height 48
click at [198, 248] on select "Abhaya Libre Abril Fatface Adobe Garamond Pro Arimo Arsenal Arvo Berkshire Swas…" at bounding box center [135, 252] width 232 height 48
click at [183, 250] on select "Abhaya Libre Abril Fatface Adobe Garamond Pro Arimo Arsenal Arvo Berkshire Swas…" at bounding box center [135, 252] width 232 height 48
click at [175, 244] on select "Abhaya Libre Abril Fatface Adobe Garamond Pro Arimo Arsenal Arvo Berkshire Swas…" at bounding box center [135, 252] width 232 height 48
click at [156, 251] on select "Abhaya Libre Abril Fatface Adobe Garamond Pro Arimo Arsenal Arvo Berkshire Swas…" at bounding box center [135, 252] width 232 height 48
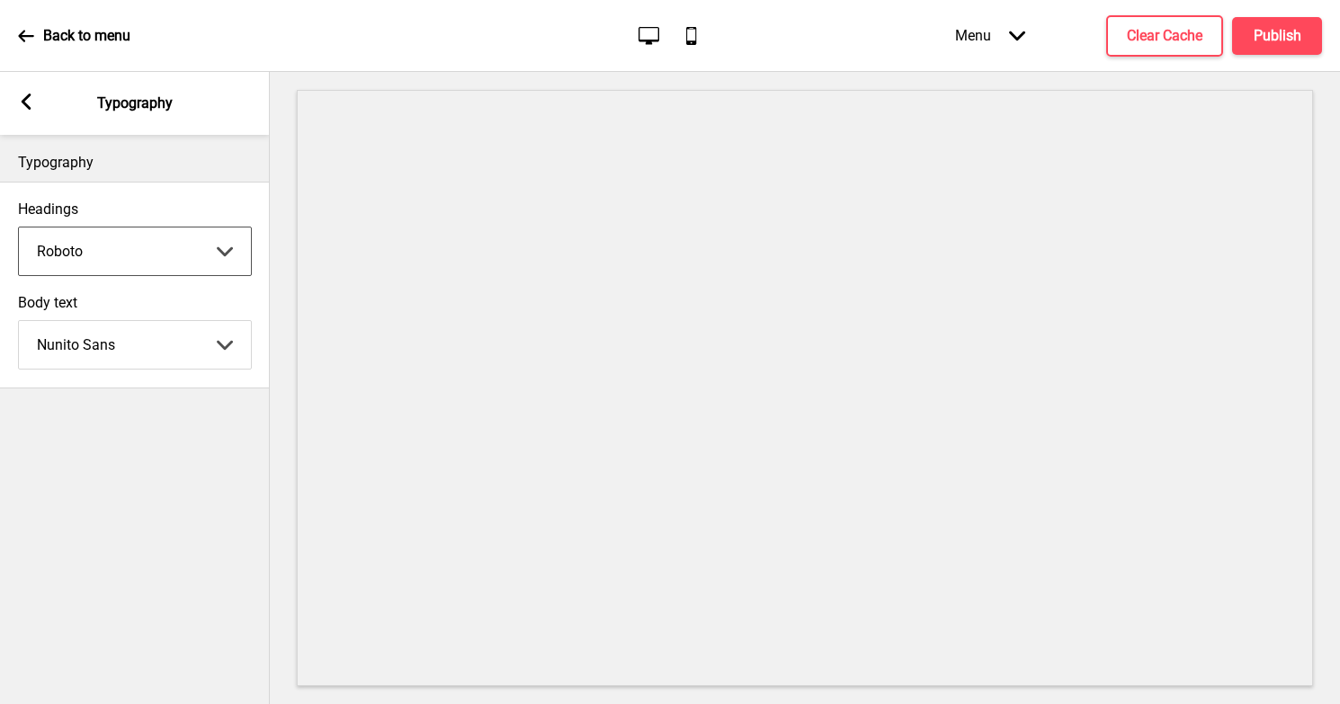
click at [165, 239] on select "Abhaya Libre Abril Fatface Adobe Garamond Pro Arimo Arsenal Arvo Berkshire Swas…" at bounding box center [135, 252] width 232 height 48
click at [138, 347] on select "Abhaya Libre Abril Fatface Adobe Garamond Pro Arimo Arsenal Arvo Berkshire Swas…" at bounding box center [135, 345] width 232 height 48
click at [144, 339] on select "Abhaya Libre Abril Fatface Adobe Garamond Pro Arimo Arsenal Arvo Berkshire Swas…" at bounding box center [135, 345] width 232 height 48
click at [141, 344] on select "Abhaya Libre Abril Fatface Adobe Garamond Pro Arimo Arsenal Arvo Berkshire Swas…" at bounding box center [135, 345] width 232 height 48
click at [153, 344] on select "Abhaya Libre Abril Fatface Adobe Garamond Pro Arimo Arsenal Arvo Berkshire Swas…" at bounding box center [135, 345] width 232 height 48
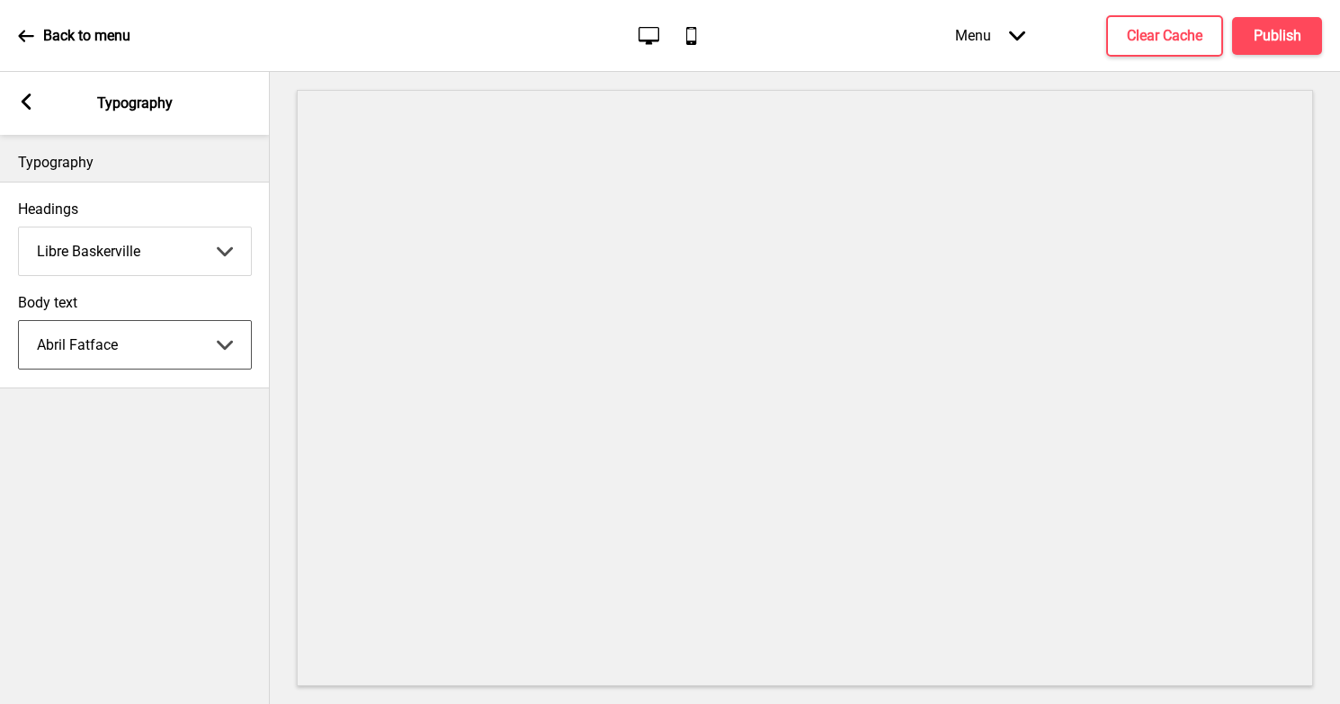
click at [147, 341] on select "Abhaya Libre Abril Fatface Adobe Garamond Pro Arimo Arsenal Arvo Berkshire Swas…" at bounding box center [135, 345] width 232 height 48
click at [162, 348] on select "Abhaya Libre Abril Fatface Adobe Garamond Pro Arimo Arsenal Arvo Berkshire Swas…" at bounding box center [135, 345] width 232 height 48
click at [172, 353] on select "Abhaya Libre Abril Fatface Adobe Garamond Pro Arimo Arsenal Arvo Berkshire Swas…" at bounding box center [135, 345] width 232 height 48
click at [189, 346] on select "Abhaya Libre Abril Fatface Adobe Garamond Pro Arimo Arsenal Arvo Berkshire Swas…" at bounding box center [135, 345] width 232 height 48
click at [171, 341] on select "Abhaya Libre Abril Fatface Adobe Garamond Pro Arimo Arsenal Arvo Berkshire Swas…" at bounding box center [135, 345] width 232 height 48
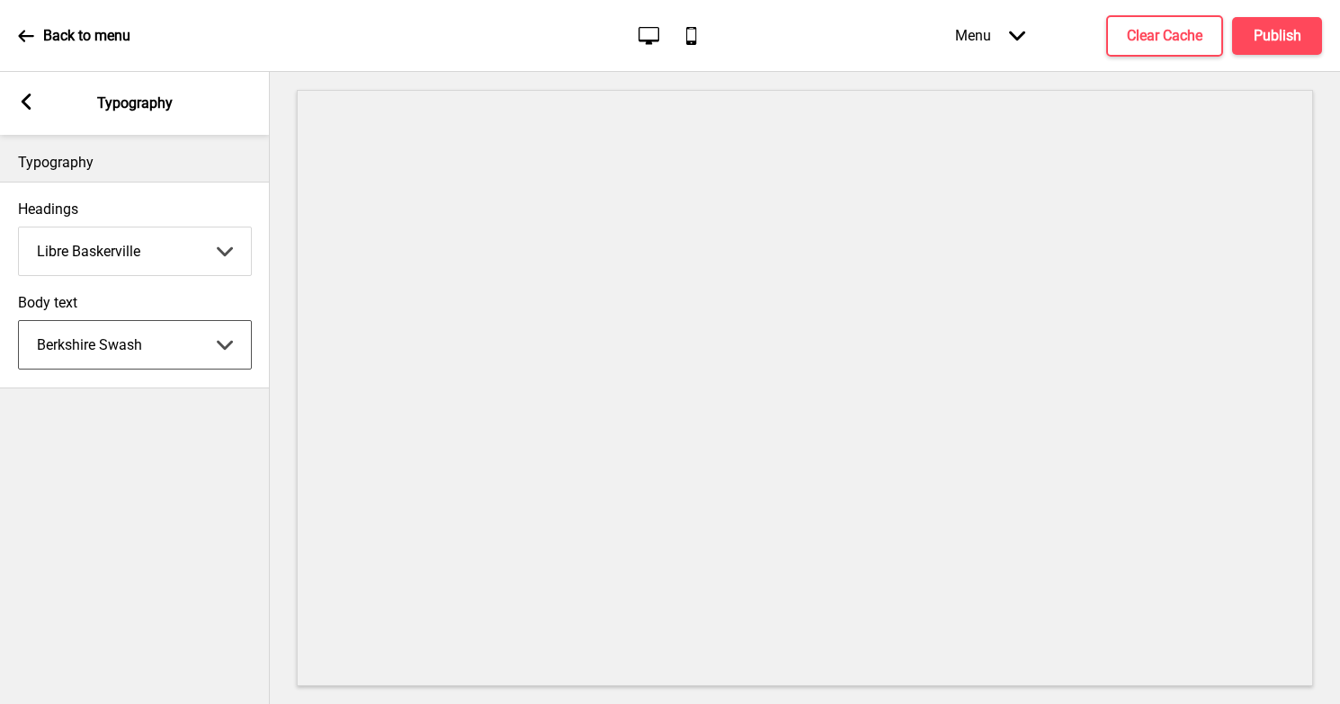
click at [194, 347] on select "Abhaya Libre Abril Fatface Adobe Garamond Pro Arimo Arsenal Arvo Berkshire Swas…" at bounding box center [135, 345] width 232 height 48
click at [204, 343] on select "Abhaya Libre Abril Fatface Adobe Garamond Pro Arimo Arsenal Arvo Berkshire Swas…" at bounding box center [135, 345] width 232 height 48
click at [181, 342] on select "Abhaya Libre Abril Fatface Adobe Garamond Pro Arimo Arsenal Arvo Berkshire Swas…" at bounding box center [135, 345] width 232 height 48
click at [192, 349] on select "Abhaya Libre Abril Fatface Adobe Garamond Pro Arimo Arsenal Arvo Berkshire Swas…" at bounding box center [135, 345] width 232 height 48
click at [180, 349] on select "Abhaya Libre Abril Fatface Adobe Garamond Pro Arimo Arsenal Arvo Berkshire Swas…" at bounding box center [135, 345] width 232 height 48
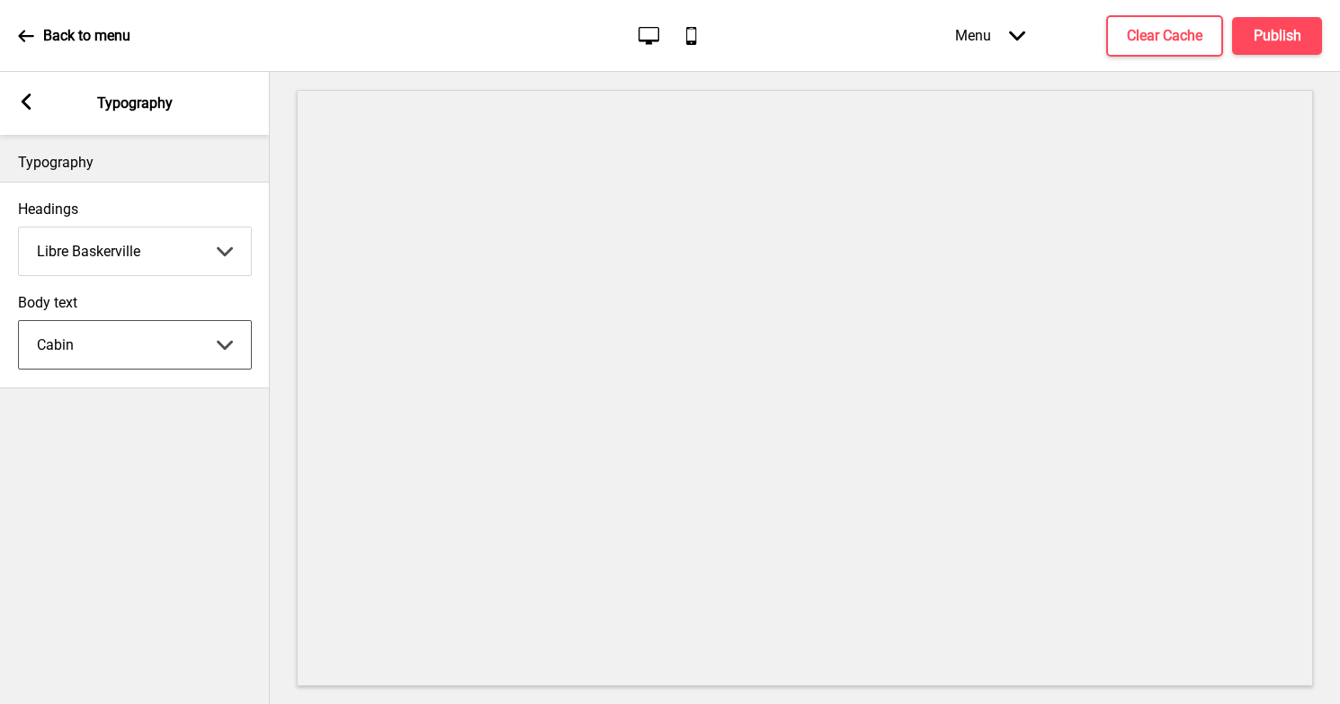
click at [174, 348] on select "Abhaya Libre Abril Fatface Adobe Garamond Pro Arimo Arsenal Arvo Berkshire Swas…" at bounding box center [135, 345] width 232 height 48
click at [180, 344] on select "Abhaya Libre Abril Fatface Adobe Garamond Pro Arimo Arsenal Arvo Berkshire Swas…" at bounding box center [135, 345] width 232 height 48
click at [173, 344] on select "Abhaya Libre Abril Fatface Adobe Garamond Pro Arimo Arsenal Arvo Berkshire Swas…" at bounding box center [135, 345] width 232 height 48
click at [181, 344] on select "Abhaya Libre Abril Fatface Adobe Garamond Pro Arimo Arsenal Arvo Berkshire Swas…" at bounding box center [135, 345] width 232 height 48
click at [189, 343] on select "Abhaya Libre Abril Fatface Adobe Garamond Pro Arimo Arsenal Arvo Berkshire Swas…" at bounding box center [135, 345] width 232 height 48
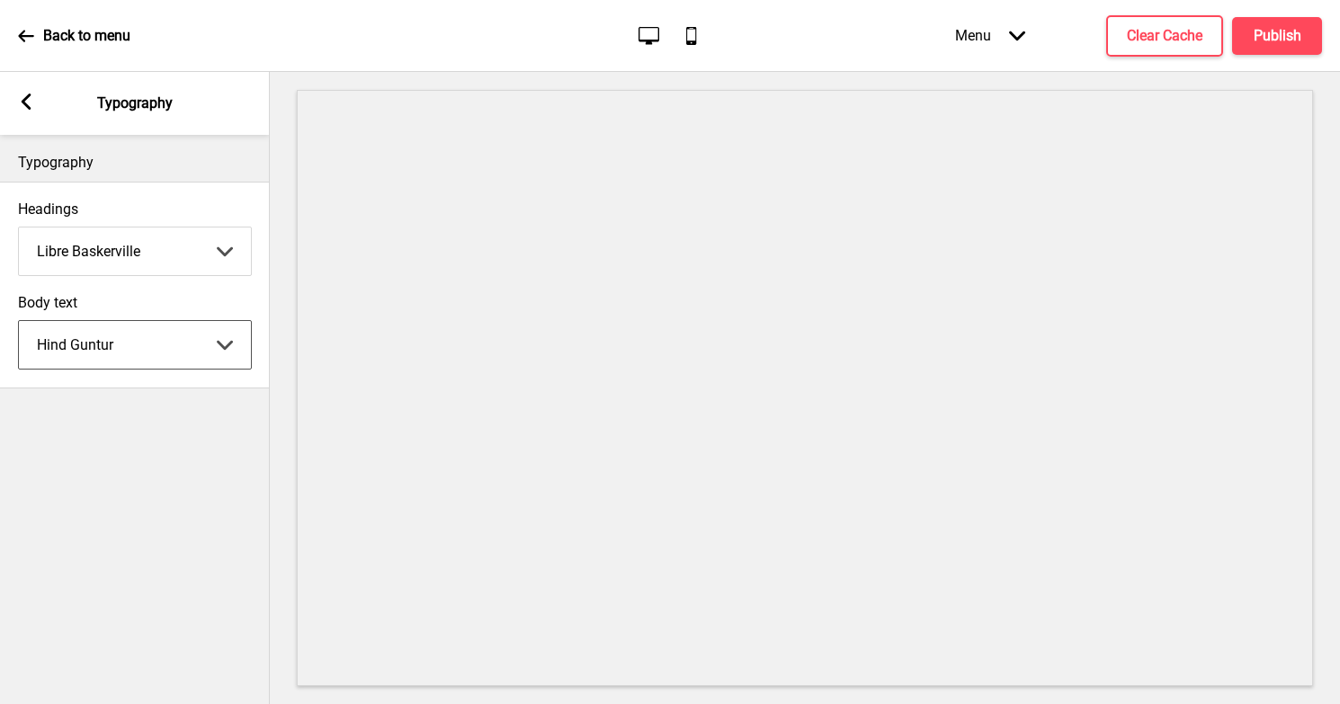
click at [169, 344] on select "Abhaya Libre Abril Fatface Adobe Garamond Pro Arimo Arsenal Arvo Berkshire Swas…" at bounding box center [135, 345] width 232 height 48
click at [171, 350] on select "Abhaya Libre Abril Fatface Adobe Garamond Pro Arimo Arsenal Arvo Berkshire Swas…" at bounding box center [135, 345] width 232 height 48
click at [164, 344] on select "Abhaya Libre Abril Fatface Adobe Garamond Pro Arimo Arsenal Arvo Berkshire Swas…" at bounding box center [135, 345] width 232 height 48
click at [183, 343] on select "Abhaya Libre Abril Fatface Adobe Garamond Pro Arimo Arsenal Arvo Berkshire Swas…" at bounding box center [135, 345] width 232 height 48
click at [186, 344] on select "Abhaya Libre Abril Fatface Adobe Garamond Pro Arimo Arsenal Arvo Berkshire Swas…" at bounding box center [135, 345] width 232 height 48
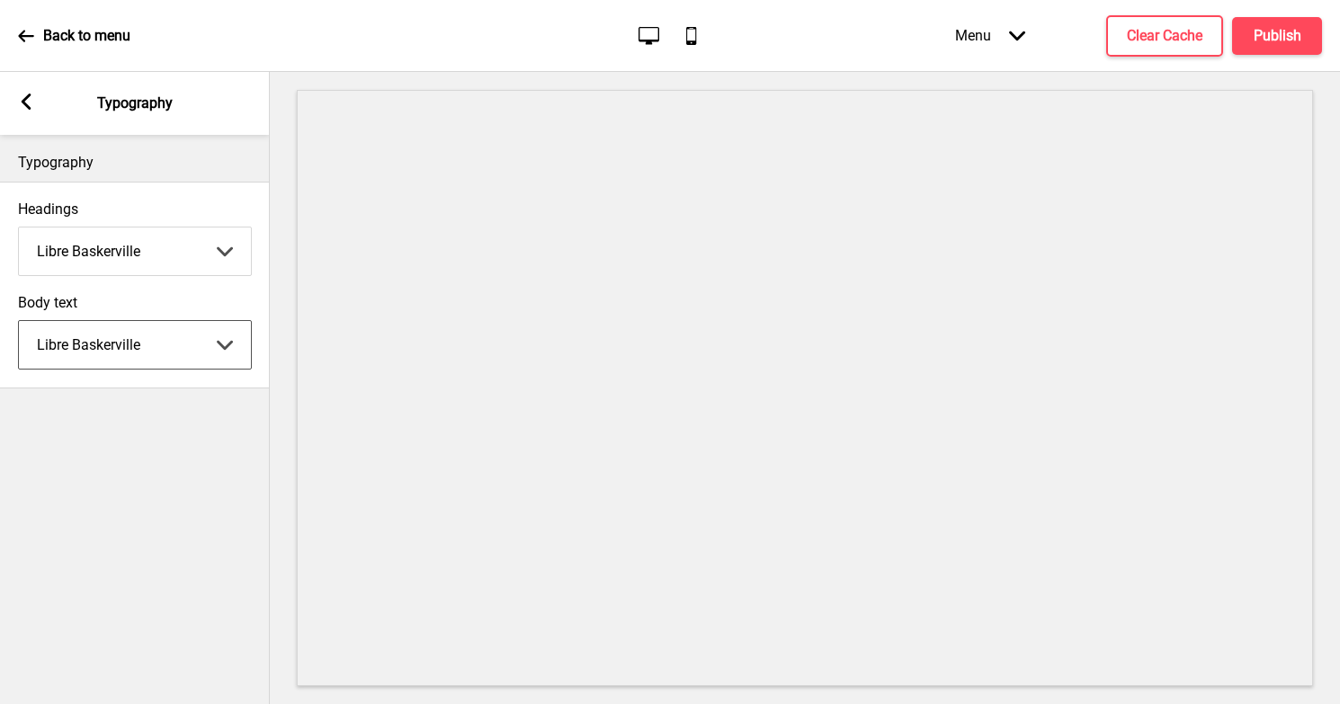
click at [188, 342] on select "Abhaya Libre Abril Fatface Adobe Garamond Pro Arimo Arsenal Arvo Berkshire Swas…" at bounding box center [135, 345] width 232 height 48
click at [188, 340] on select "Abhaya Libre Abril Fatface Adobe Garamond Pro Arimo Arsenal Arvo Berkshire Swas…" at bounding box center [135, 345] width 232 height 48
click at [187, 351] on select "Abhaya Libre Abril Fatface Adobe Garamond Pro Arimo Arsenal Arvo Berkshire Swas…" at bounding box center [135, 345] width 232 height 48
click at [191, 352] on select "Abhaya Libre Abril Fatface Adobe Garamond Pro Arimo Arsenal Arvo Berkshire Swas…" at bounding box center [135, 345] width 232 height 48
click at [193, 349] on select "Abhaya Libre Abril Fatface Adobe Garamond Pro Arimo Arsenal Arvo Berkshire Swas…" at bounding box center [135, 345] width 232 height 48
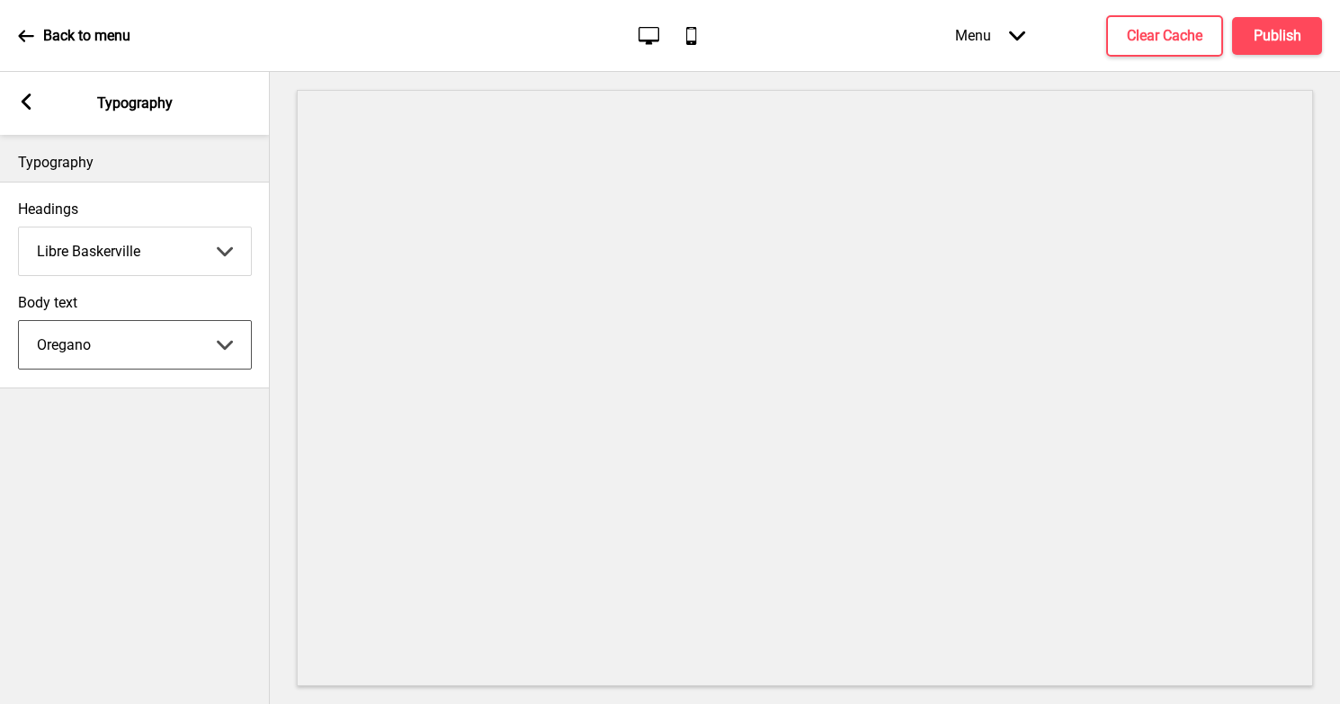
click at [192, 347] on select "Abhaya Libre Abril Fatface Adobe Garamond Pro Arimo Arsenal Arvo Berkshire Swas…" at bounding box center [135, 345] width 232 height 48
click at [193, 349] on select "Abhaya Libre Abril Fatface Adobe Garamond Pro Arimo Arsenal Arvo Berkshire Swas…" at bounding box center [135, 345] width 232 height 48
click at [196, 343] on select "Abhaya Libre Abril Fatface Adobe Garamond Pro Arimo Arsenal Arvo Berkshire Swas…" at bounding box center [135, 345] width 232 height 48
click at [194, 346] on select "Abhaya Libre Abril Fatface Adobe Garamond Pro Arimo Arsenal Arvo Berkshire Swas…" at bounding box center [135, 345] width 232 height 48
click at [197, 343] on select "Abhaya Libre Abril Fatface Adobe Garamond Pro Arimo Arsenal Arvo Berkshire Swas…" at bounding box center [135, 345] width 232 height 48
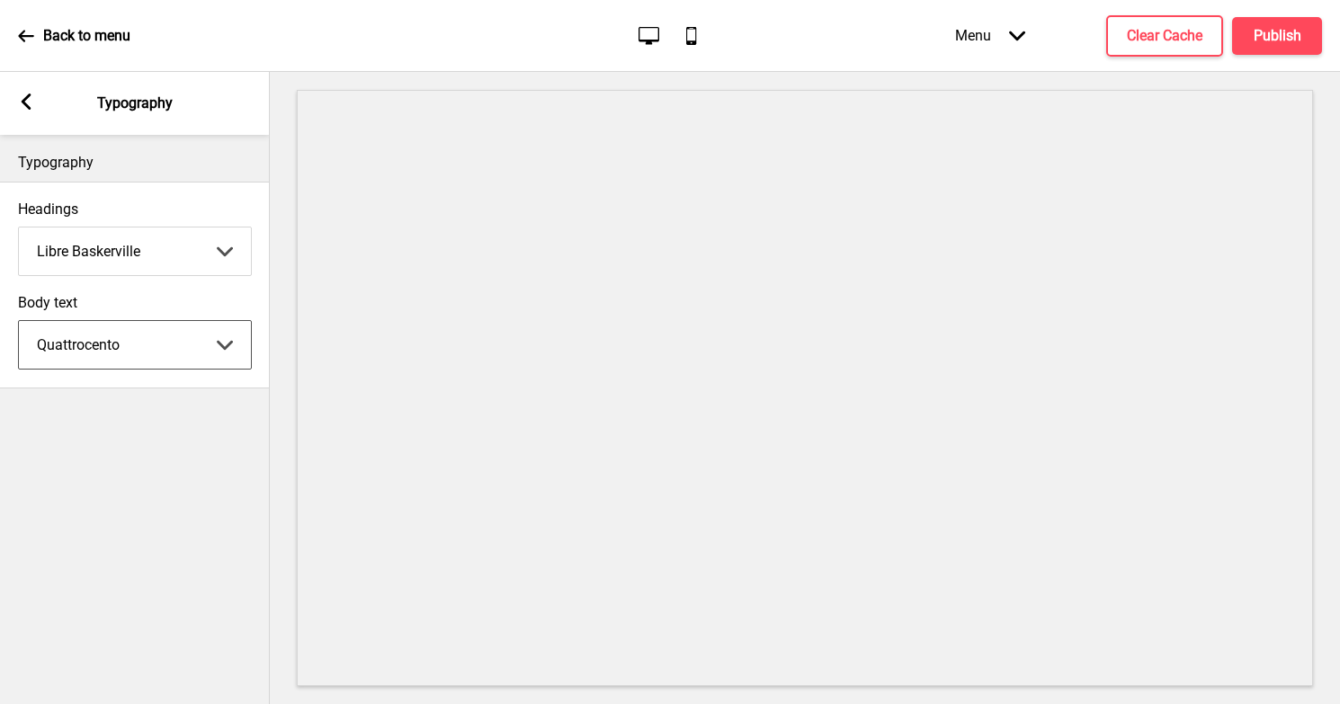
click at [192, 351] on select "Abhaya Libre Abril Fatface Adobe Garamond Pro Arimo Arsenal Arvo Berkshire Swas…" at bounding box center [135, 345] width 232 height 48
click at [202, 344] on select "Abhaya Libre Abril Fatface Adobe Garamond Pro Arimo Arsenal Arvo Berkshire Swas…" at bounding box center [135, 345] width 232 height 48
click at [188, 347] on select "Abhaya Libre Abril Fatface Adobe Garamond Pro Arimo Arsenal Arvo Berkshire Swas…" at bounding box center [135, 345] width 232 height 48
click at [192, 346] on select "Abhaya Libre Abril Fatface Adobe Garamond Pro Arimo Arsenal Arvo Berkshire Swas…" at bounding box center [135, 345] width 232 height 48
click at [192, 344] on select "Abhaya Libre Abril Fatface Adobe Garamond Pro Arimo Arsenal Arvo Berkshire Swas…" at bounding box center [135, 345] width 232 height 48
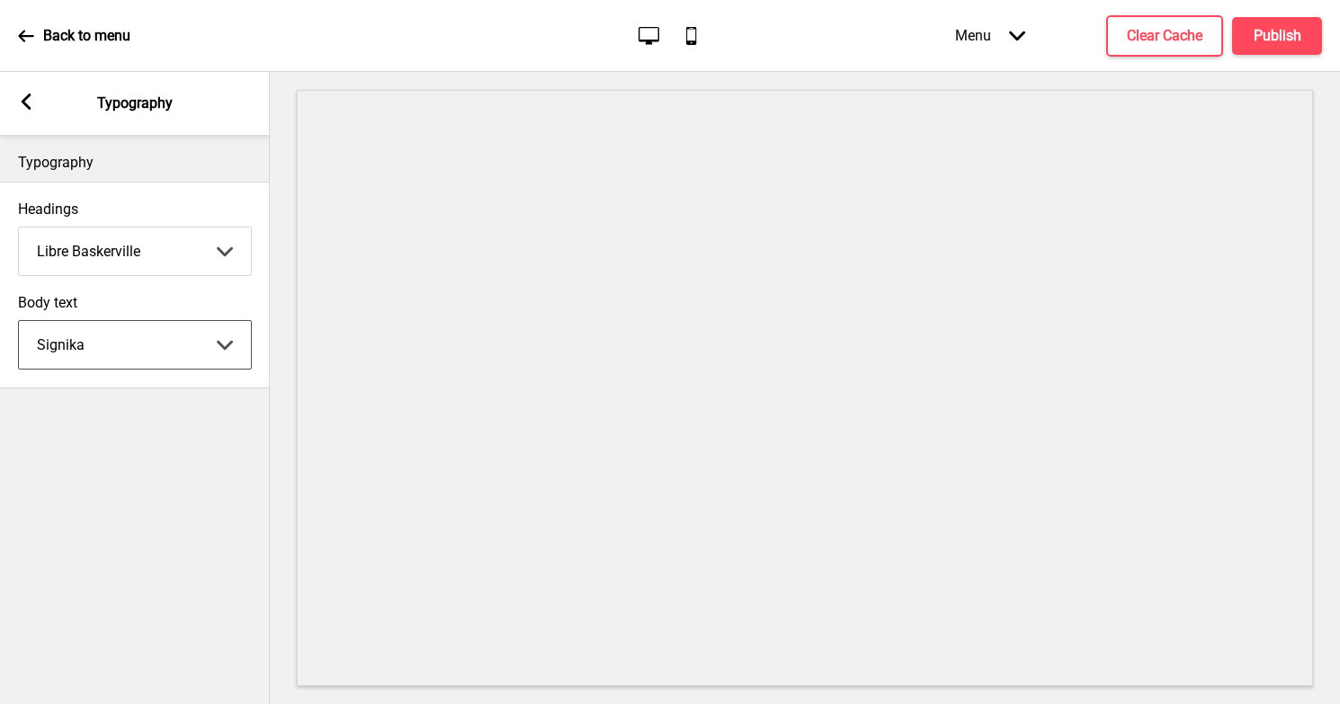
click at [200, 336] on select "Abhaya Libre Abril Fatface Adobe Garamond Pro Arimo Arsenal Arvo Berkshire Swas…" at bounding box center [135, 345] width 232 height 48
click at [201, 340] on select "Abhaya Libre Abril Fatface Adobe Garamond Pro Arimo Arsenal Arvo Berkshire Swas…" at bounding box center [135, 345] width 232 height 48
click at [198, 337] on select "Abhaya Libre Abril Fatface Adobe Garamond Pro Arimo Arsenal Arvo Berkshire Swas…" at bounding box center [135, 345] width 232 height 48
click at [196, 339] on select "Abhaya Libre Abril Fatface Adobe Garamond Pro Arimo Arsenal Arvo Berkshire Swas…" at bounding box center [135, 345] width 232 height 48
click at [200, 340] on select "Abhaya Libre Abril Fatface Adobe Garamond Pro Arimo Arsenal Arvo Berkshire Swas…" at bounding box center [135, 345] width 232 height 48
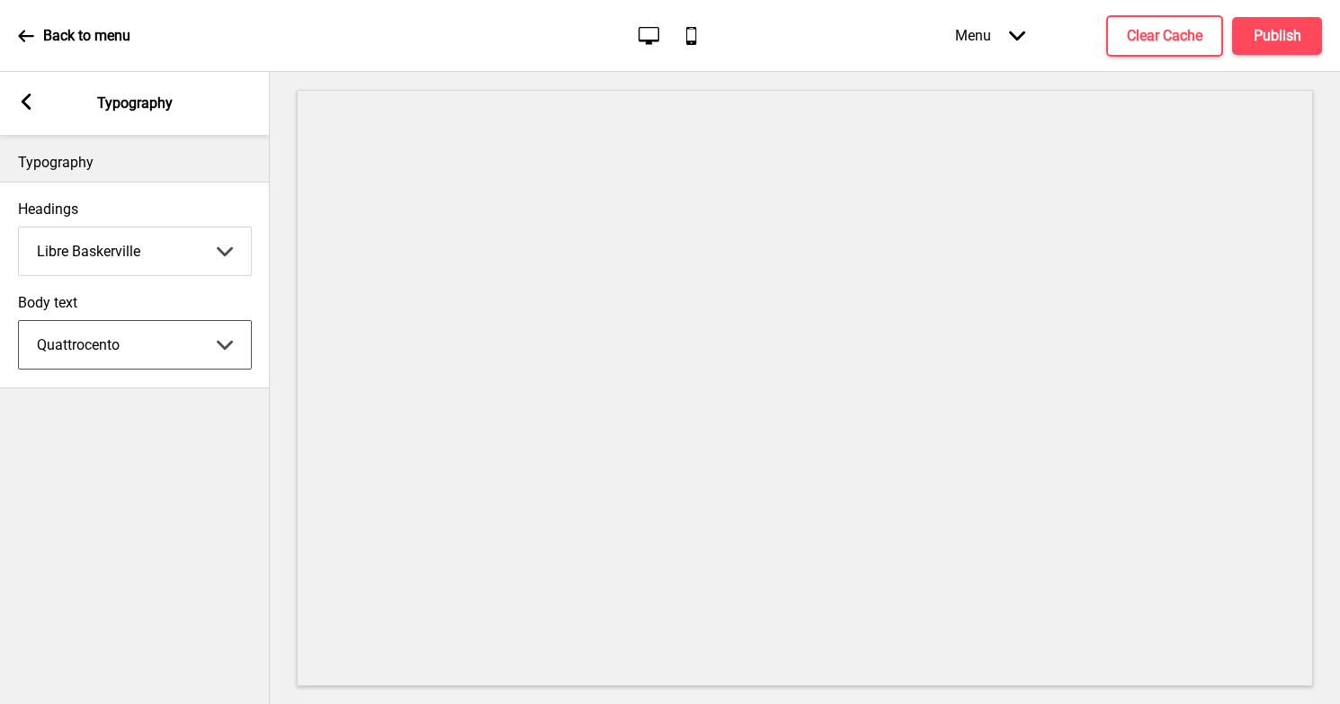
click at [111, 429] on div "Typography Headings Libre Baskerville Abhaya Libre Abril Fatface Adobe Garamond…" at bounding box center [135, 419] width 270 height 569
click at [33, 93] on div "Arrow left Typography" at bounding box center [135, 103] width 270 height 63
click at [27, 94] on rect at bounding box center [26, 102] width 16 height 16
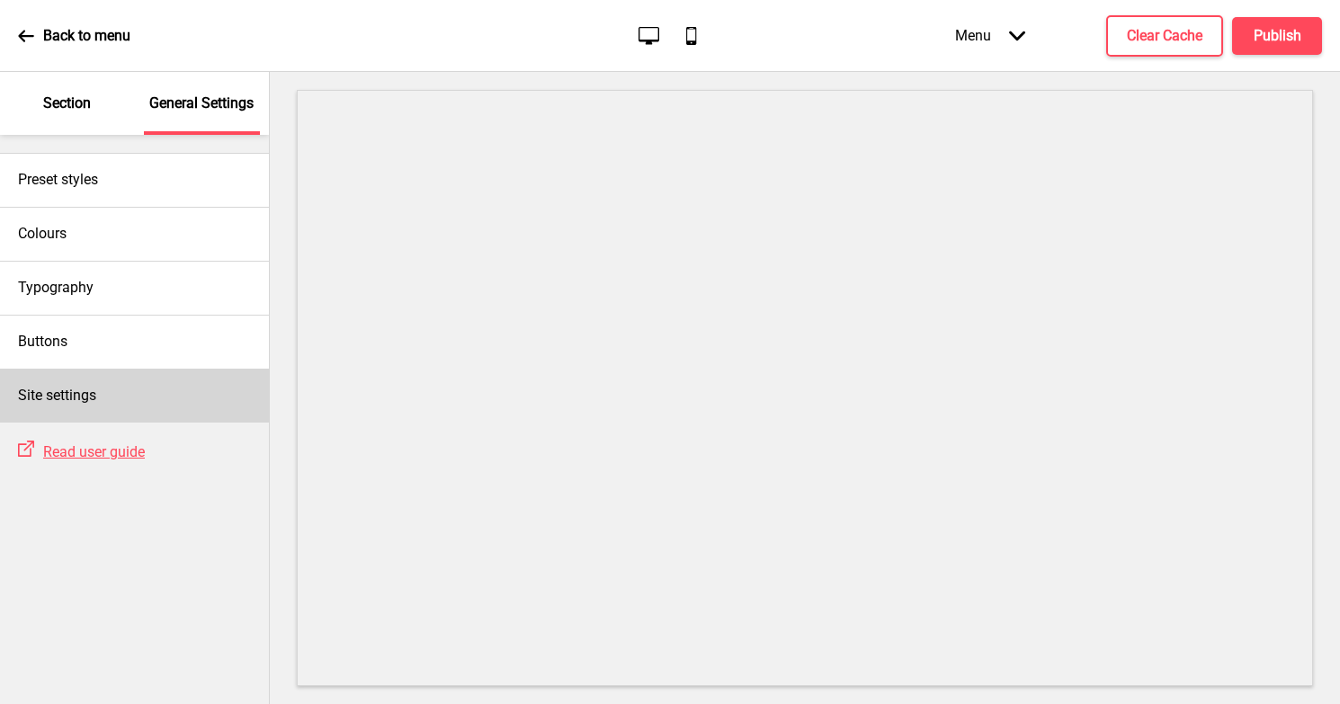
click at [69, 380] on div "Site settings" at bounding box center [134, 396] width 269 height 54
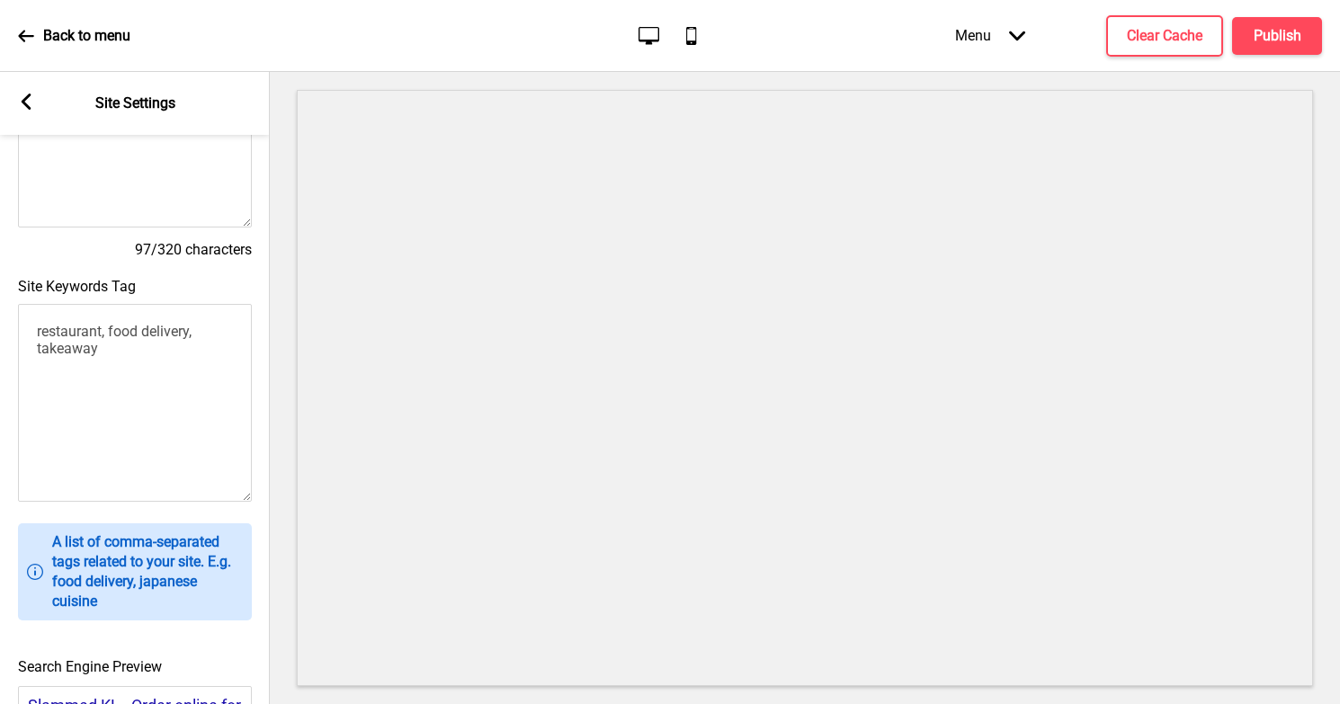
scroll to position [326, 0]
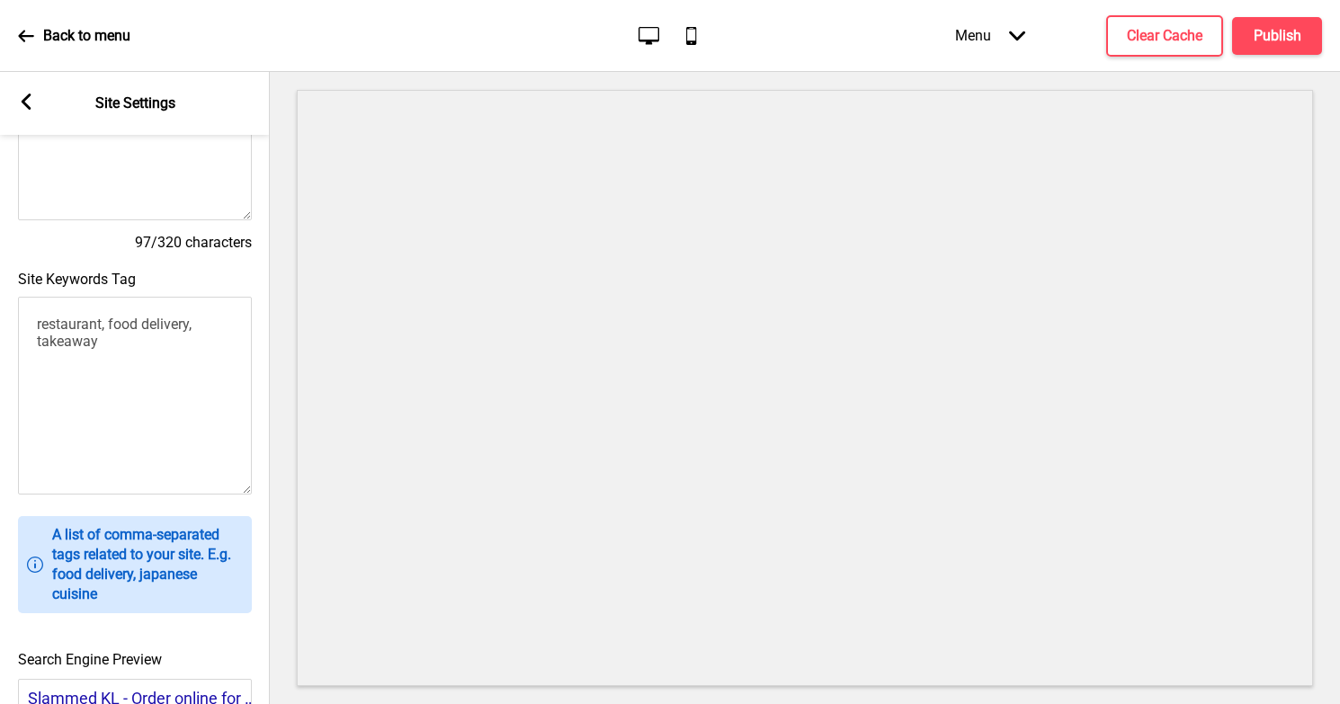
click at [119, 342] on textarea "restaurant, food delivery, takeaway" at bounding box center [135, 396] width 234 height 198
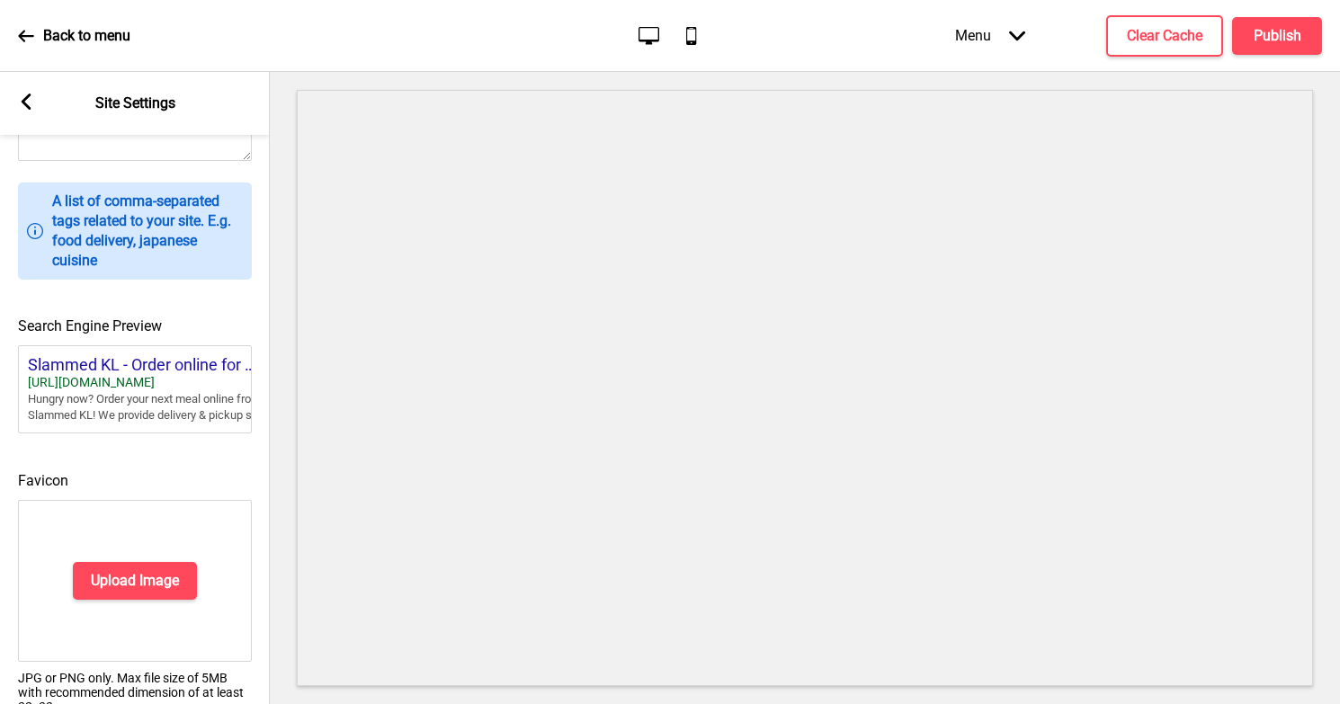
scroll to position [736, 0]
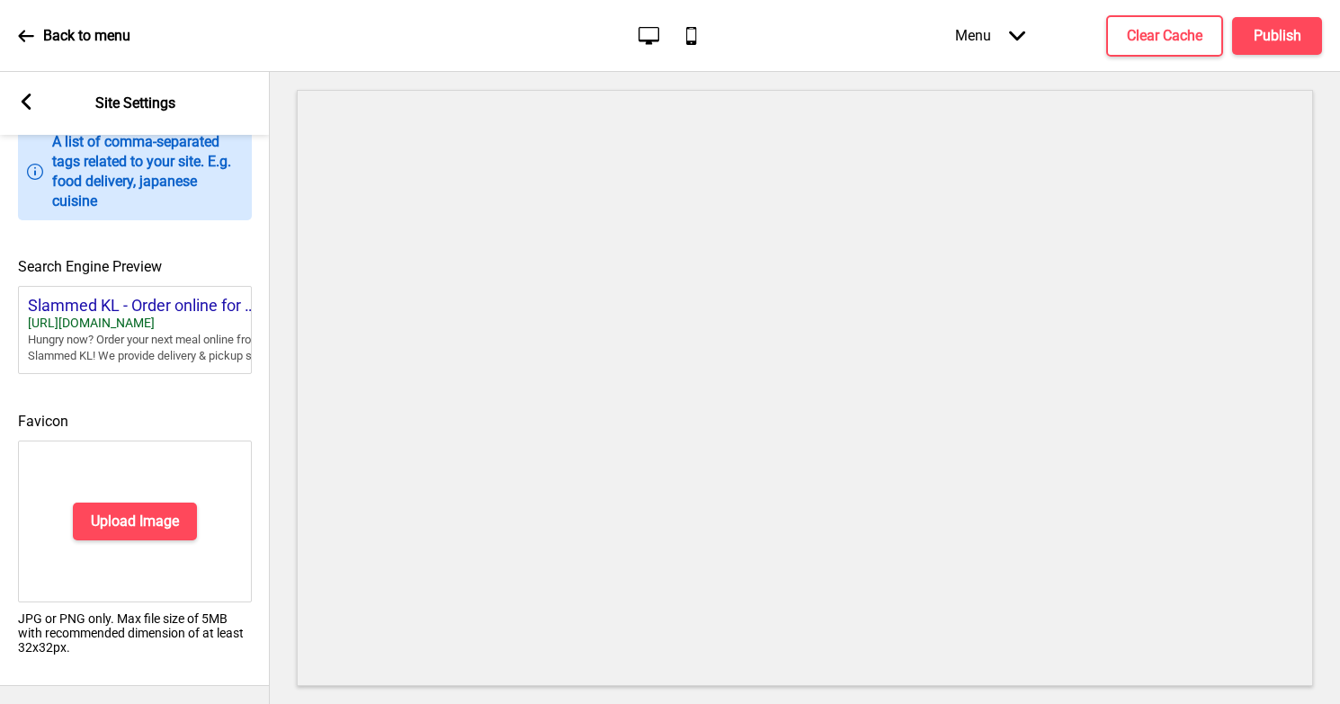
click at [30, 94] on icon at bounding box center [27, 102] width 10 height 16
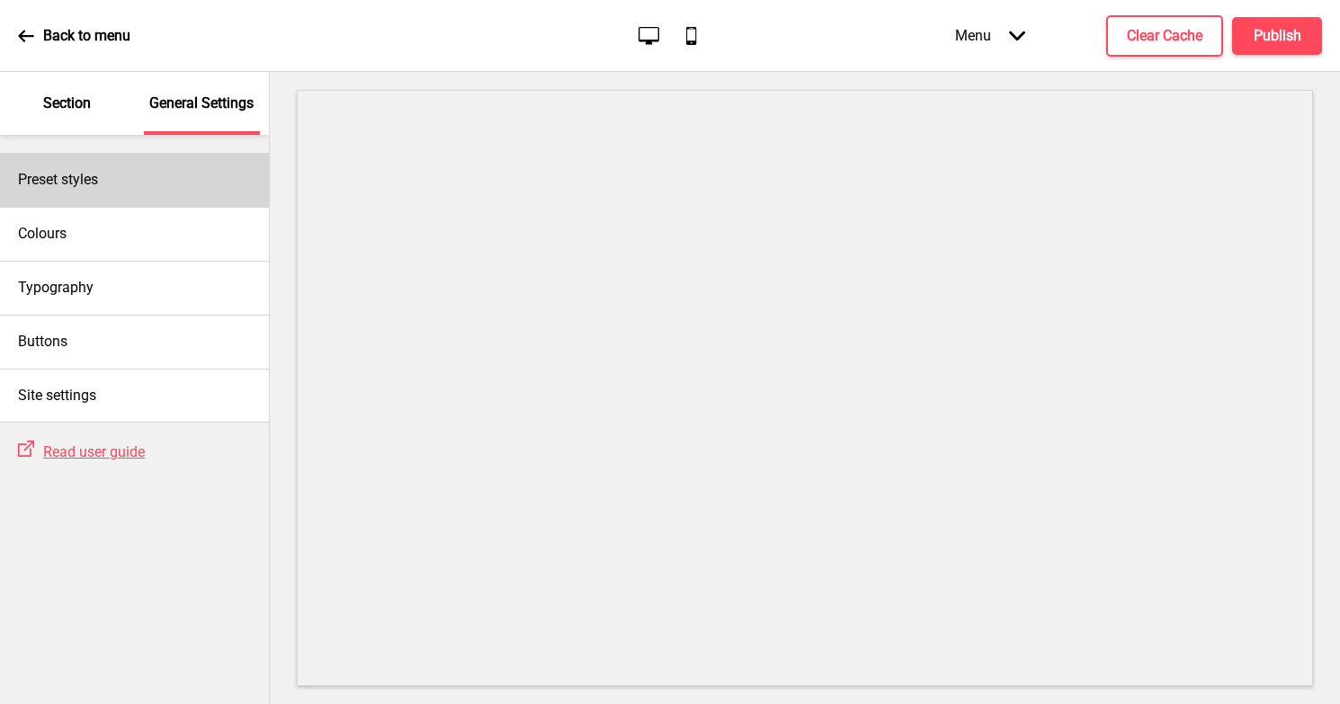
click at [70, 171] on h4 "Preset styles" at bounding box center [58, 180] width 80 height 20
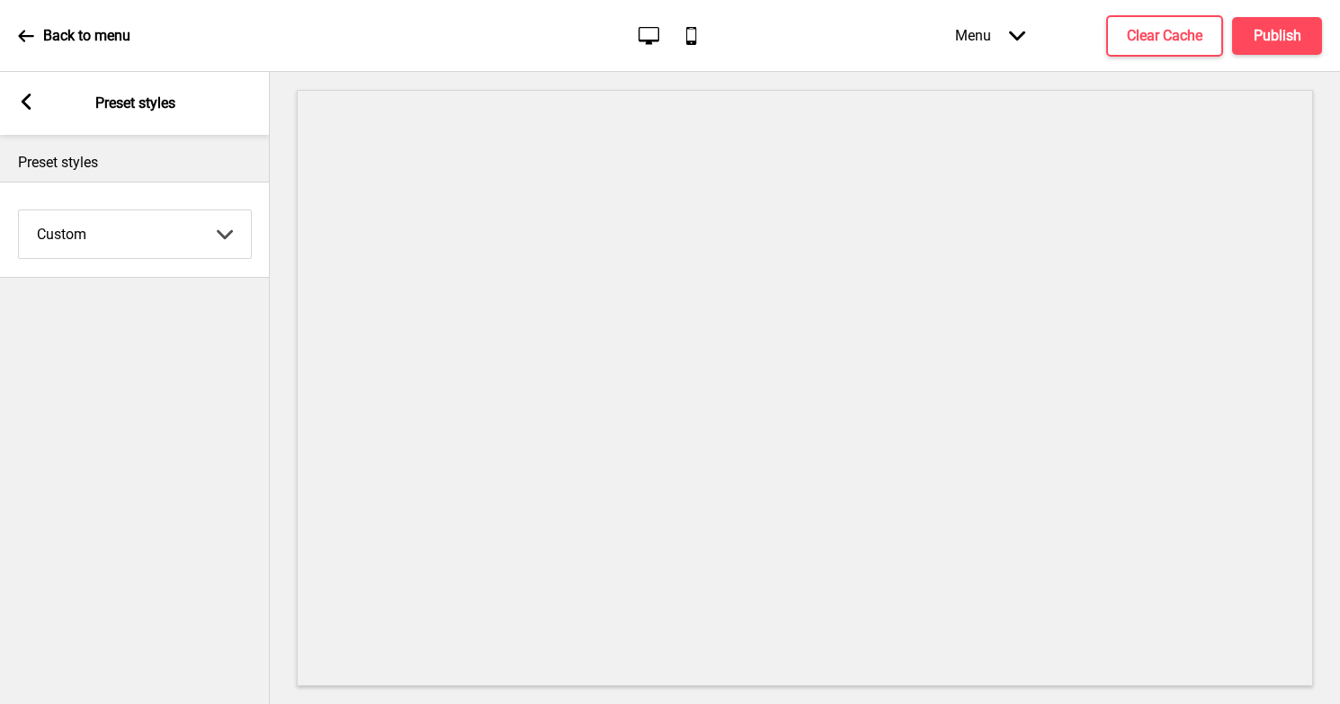
click at [154, 249] on select "Coffee Contrast Dark Earth Marine Minimalist Modern Oddle Pastel Yellow Fruits …" at bounding box center [135, 234] width 232 height 48
click at [13, 97] on div "Arrow left Preset styles" at bounding box center [135, 103] width 270 height 63
click at [19, 90] on div "Arrow left Preset styles" at bounding box center [135, 103] width 270 height 63
click at [22, 96] on rect at bounding box center [26, 102] width 16 height 16
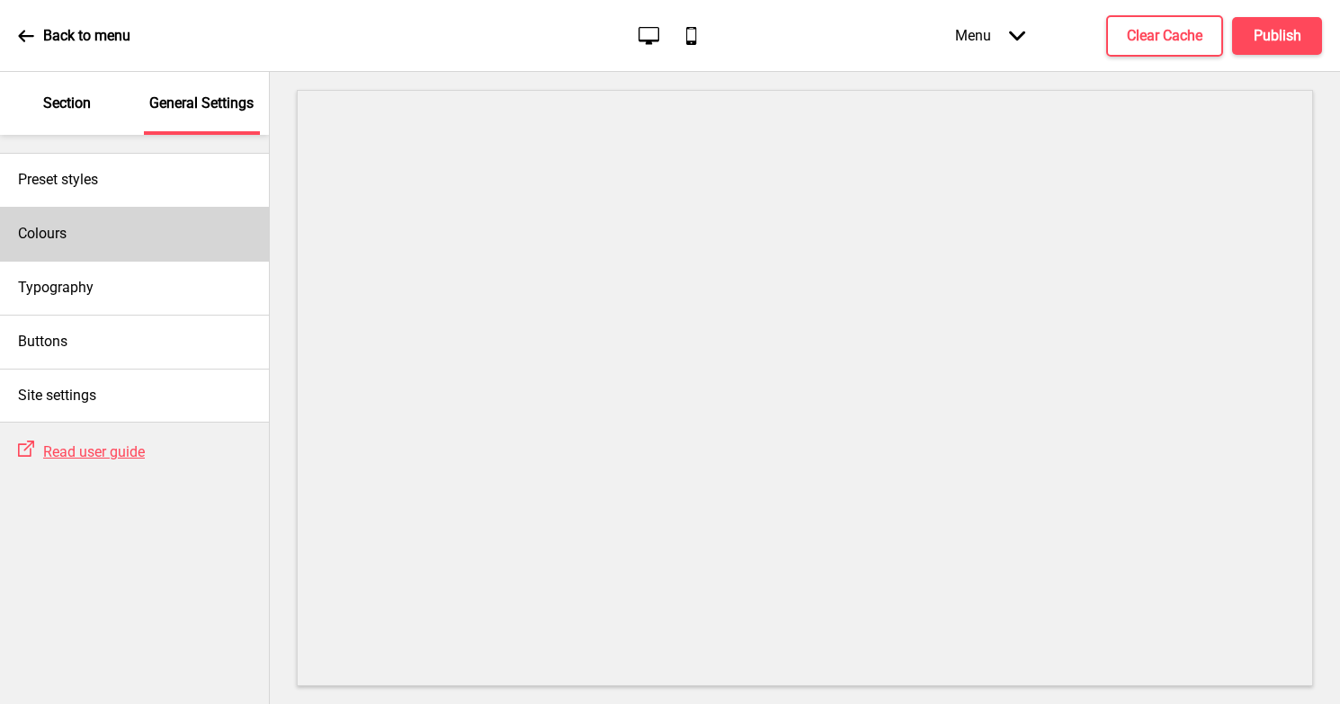
click at [52, 220] on div "Colours" at bounding box center [134, 234] width 269 height 54
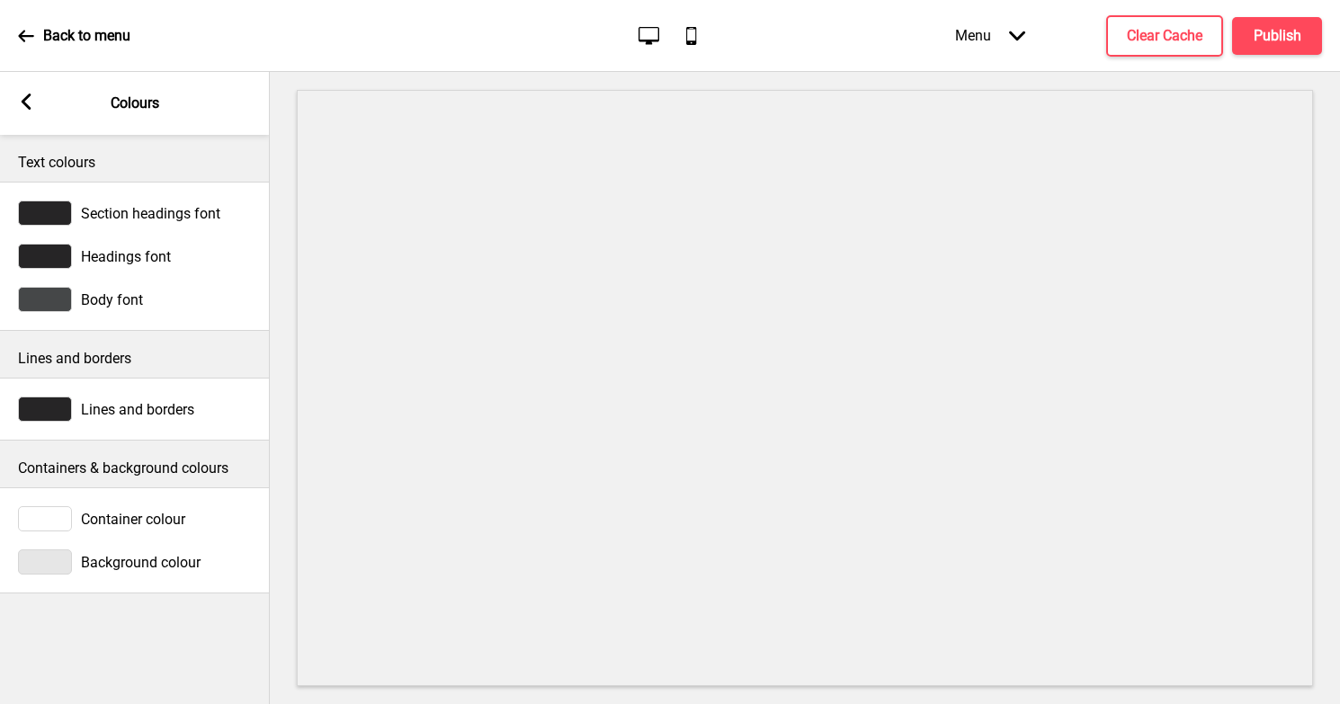
click at [58, 514] on div at bounding box center [45, 518] width 54 height 25
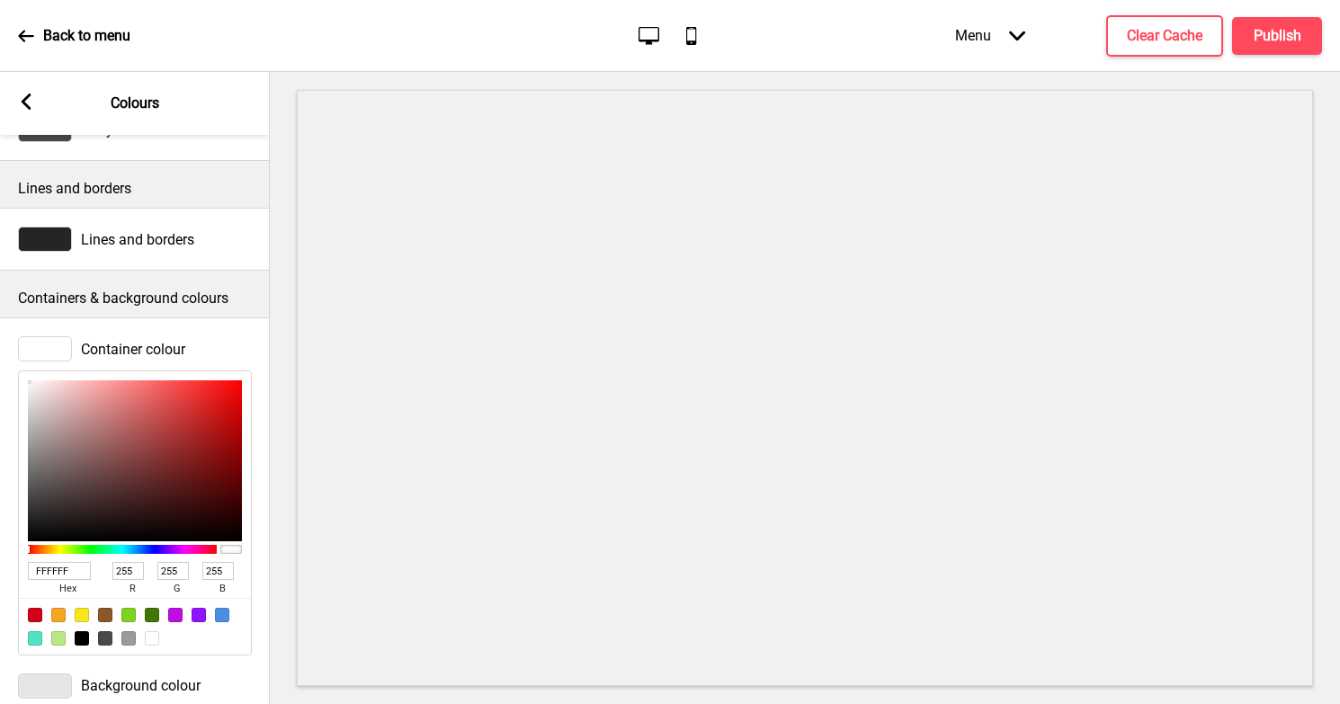
scroll to position [201, 0]
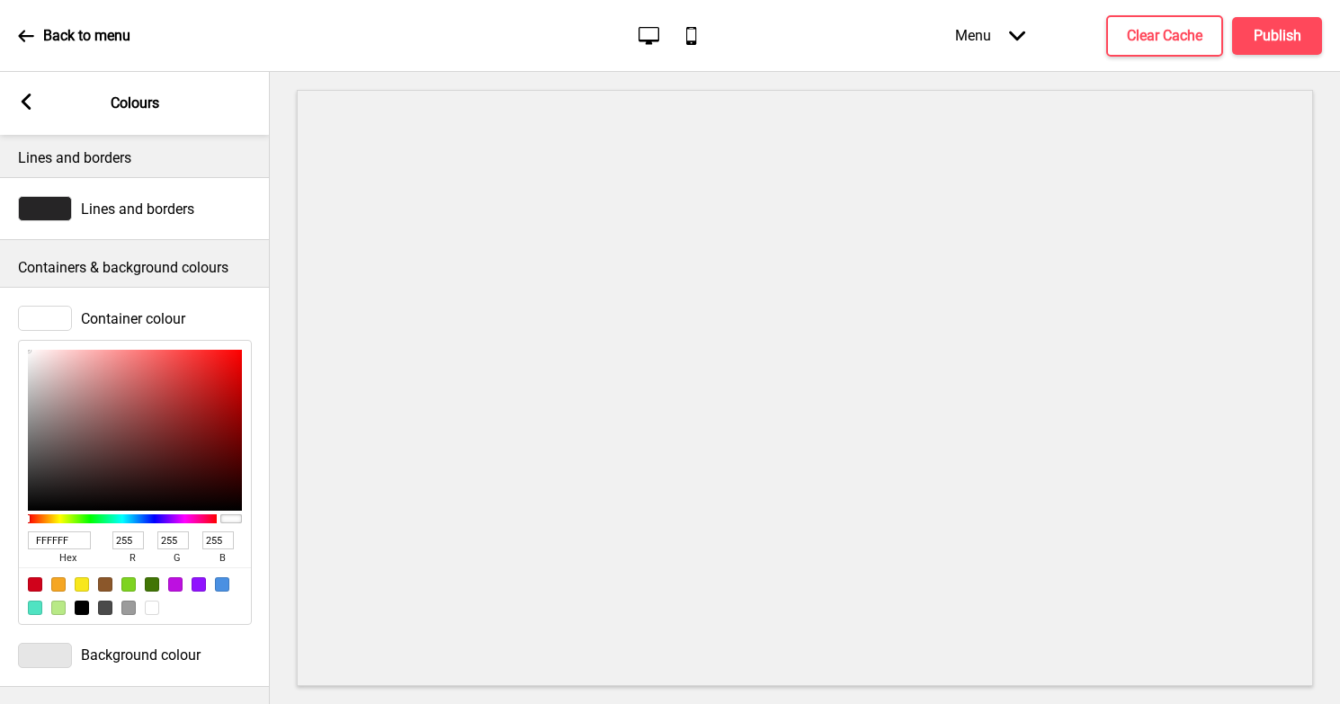
click at [69, 542] on input "FFFFFF" at bounding box center [59, 541] width 63 height 18
paste input "Hi, I’m Bryan! Welcome to SLMD, glad you’re here! We don’t just make pizzas, we…"
click at [69, 542] on input "Hi, I’m Bryan! Welcome to SLMD, glad you’re here! We don’t just make pizzas, we…" at bounding box center [59, 541] width 63 height 18
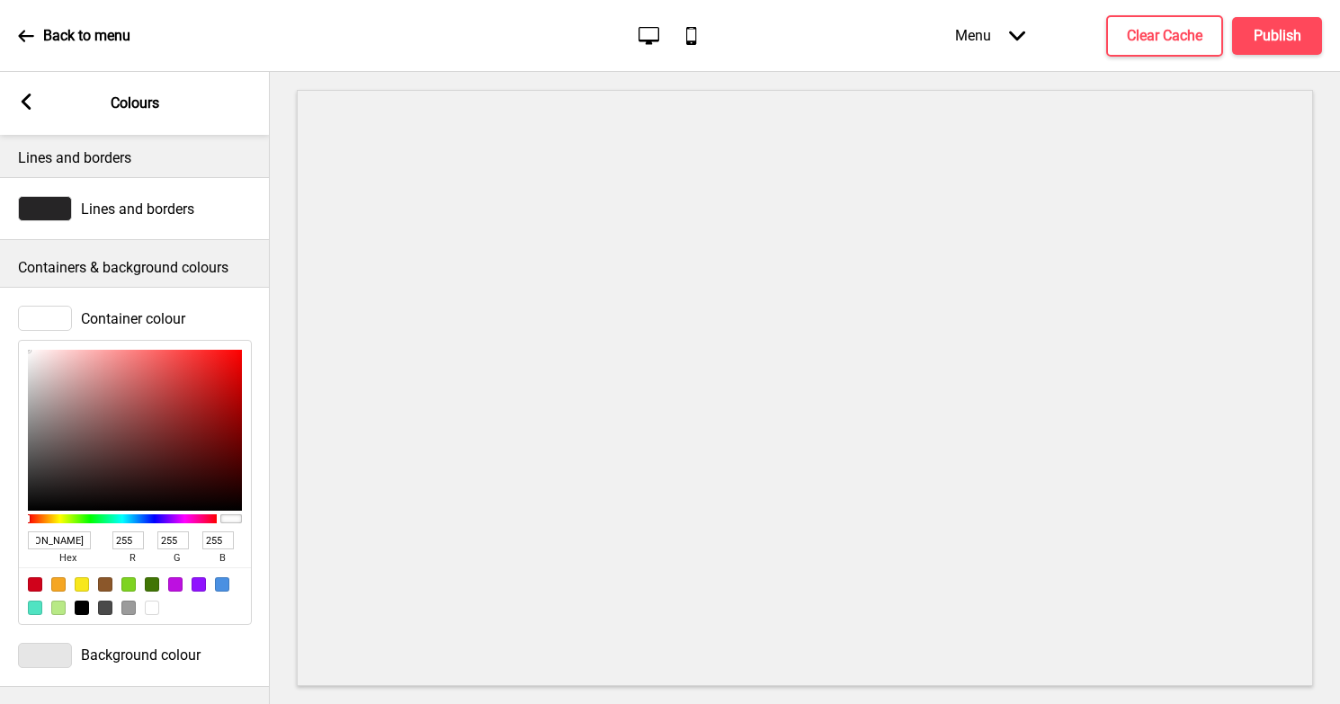
click at [69, 542] on input "Hi, I’m Bryan! Welcome to SLMD, glad you’re here! We don’t just make pizzas, we…" at bounding box center [59, 541] width 63 height 18
click at [70, 550] on span "hex" at bounding box center [67, 558] width 79 height 18
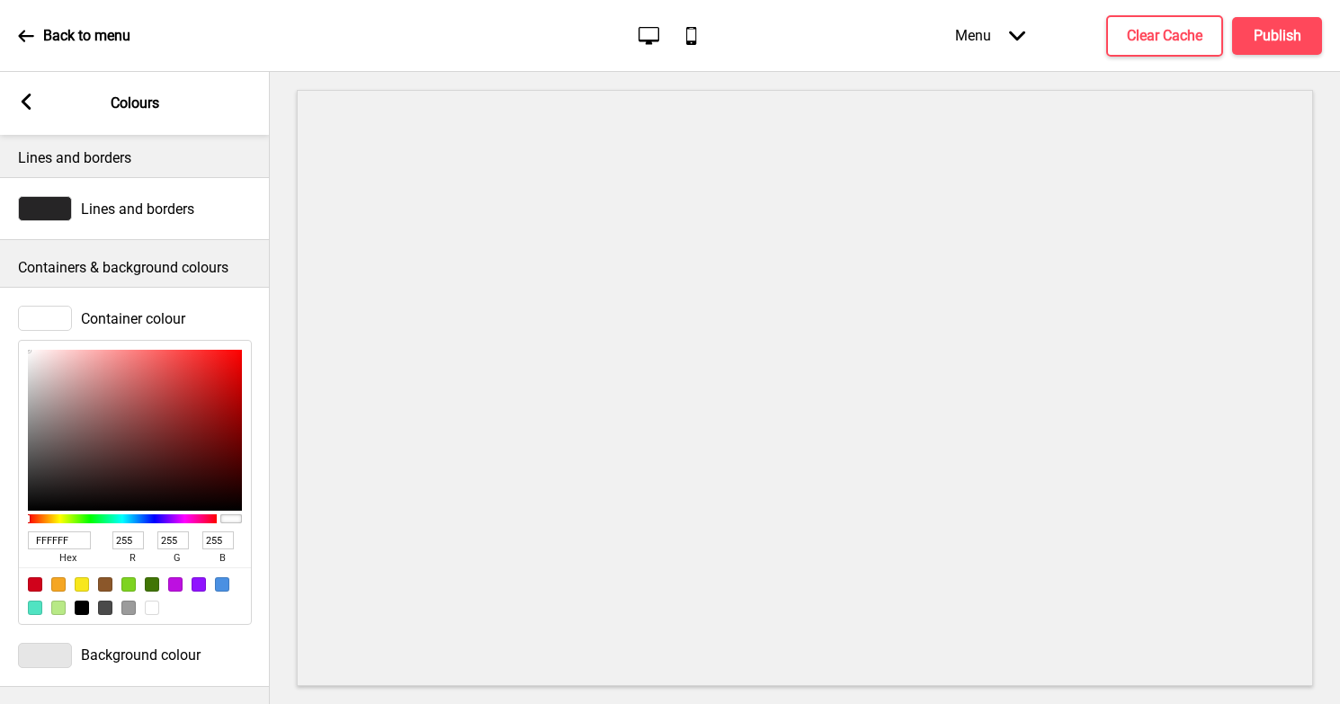
click at [70, 539] on input "FFFFFF" at bounding box center [59, 541] width 63 height 18
paste input "#eae3d8"
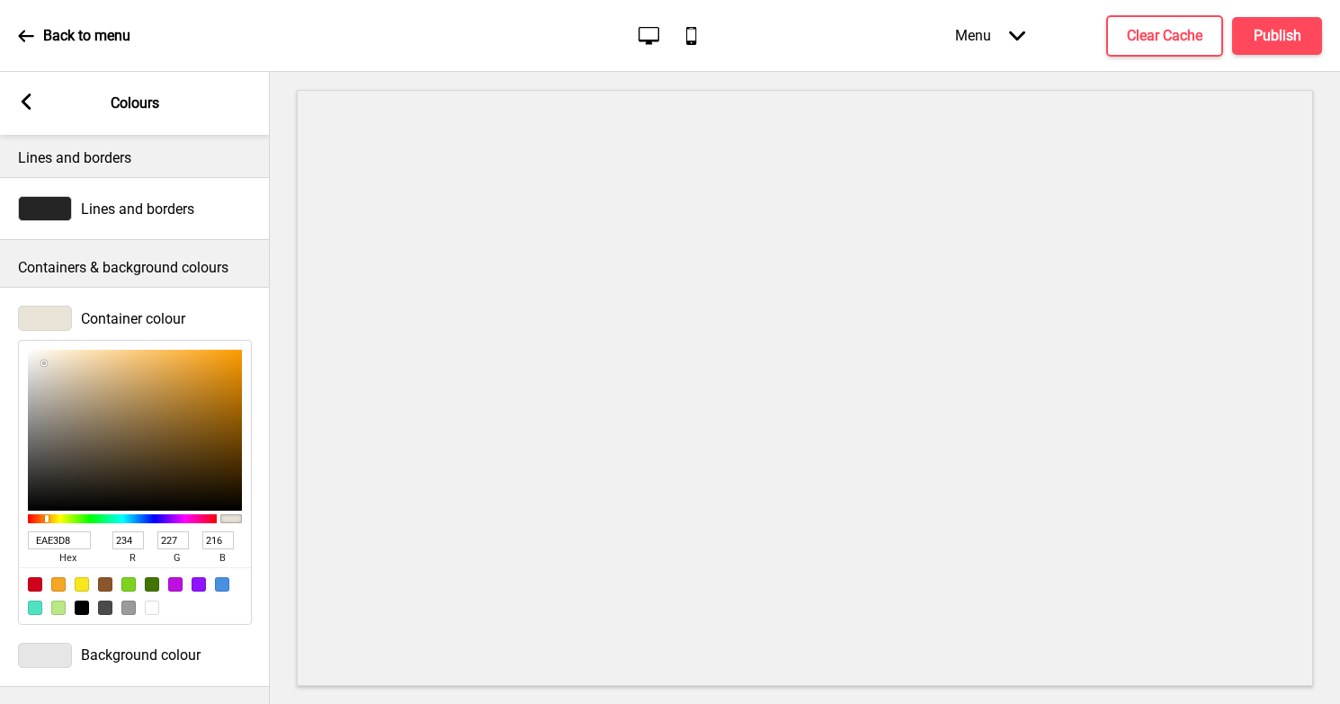
click at [218, 314] on div "Container colour" at bounding box center [135, 318] width 234 height 25
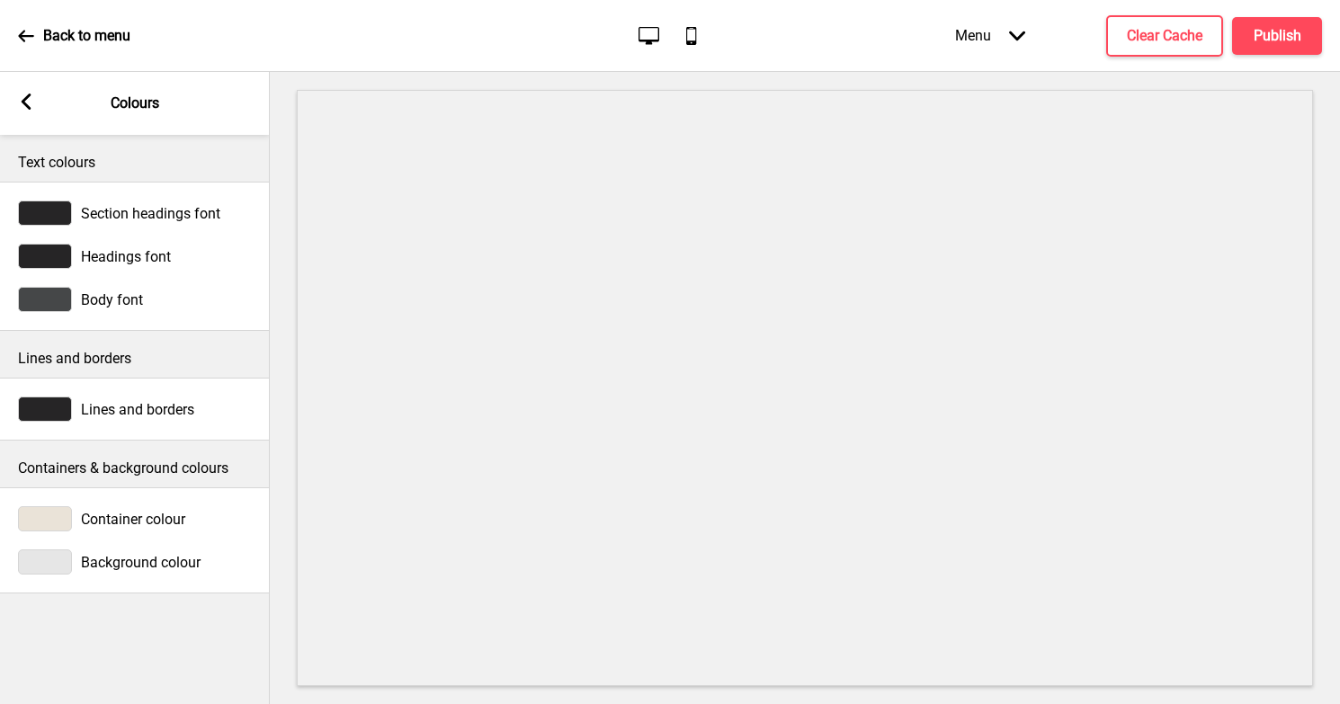
click at [59, 555] on div at bounding box center [45, 561] width 54 height 25
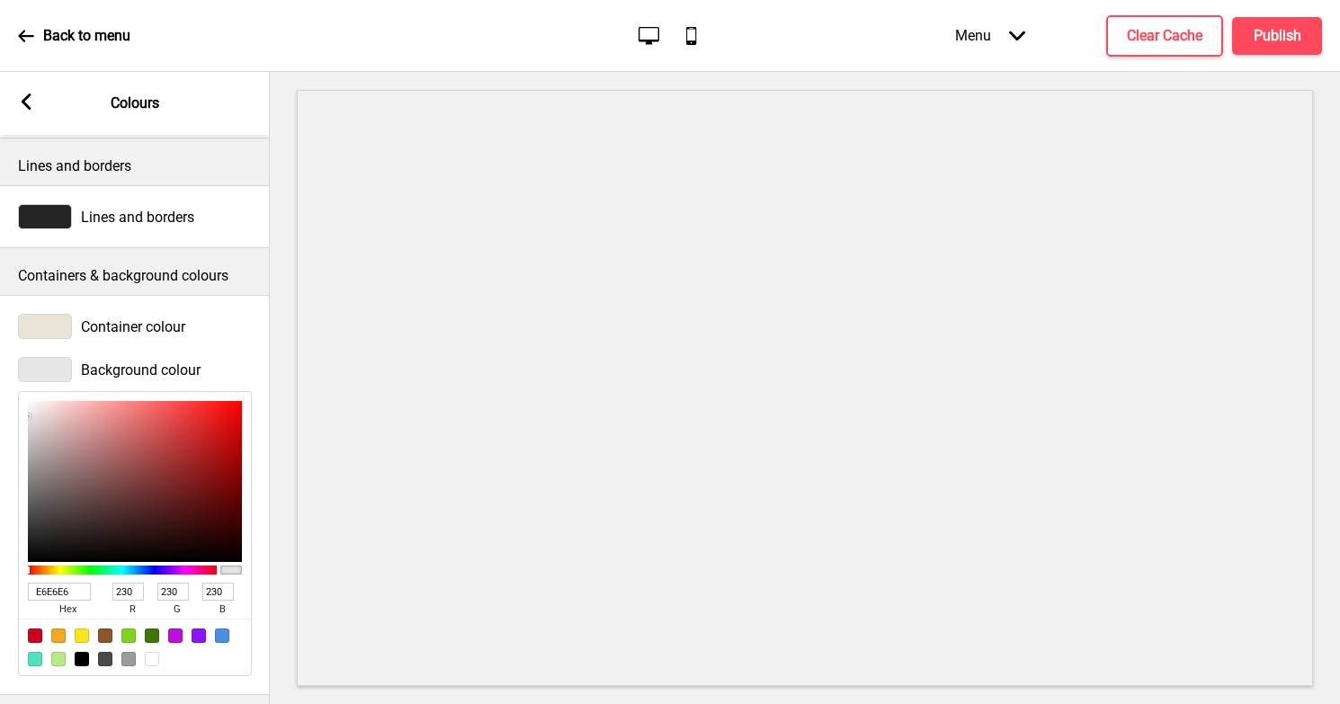
scroll to position [201, 0]
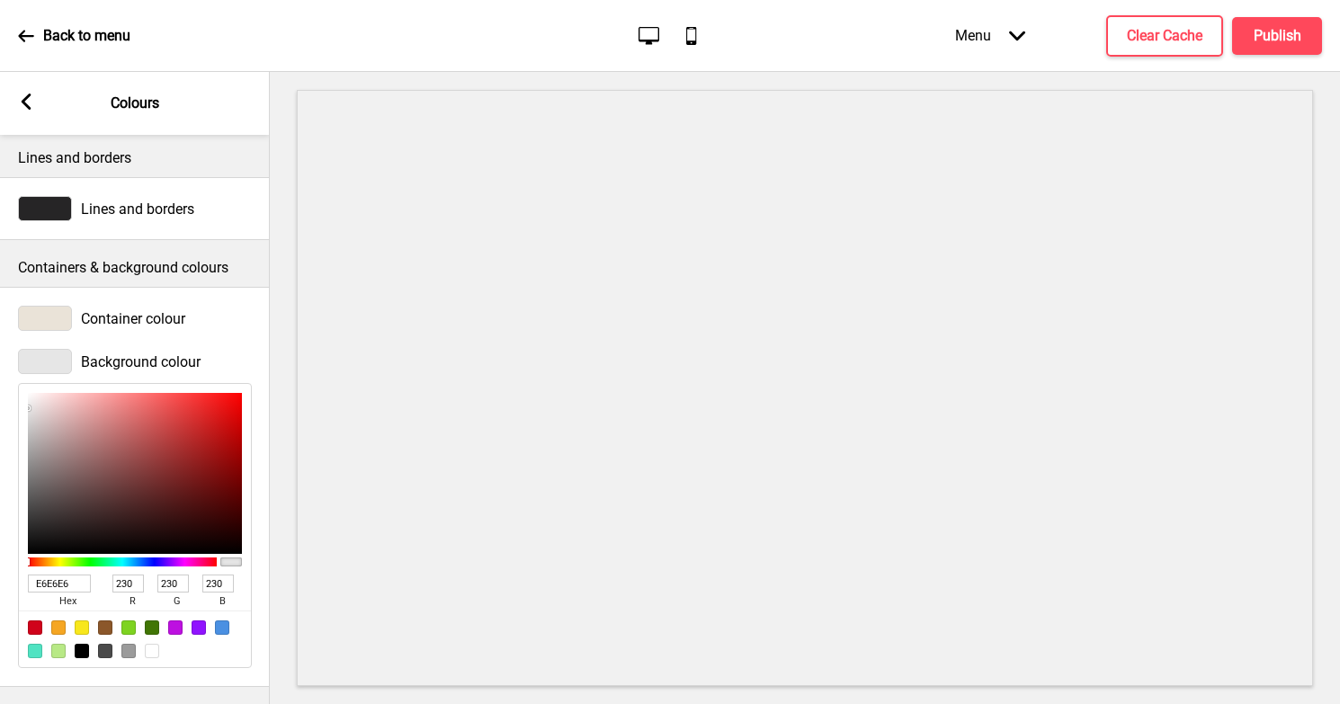
click at [59, 578] on input "E6E6E6" at bounding box center [59, 584] width 63 height 18
paste input "#eae3d8"
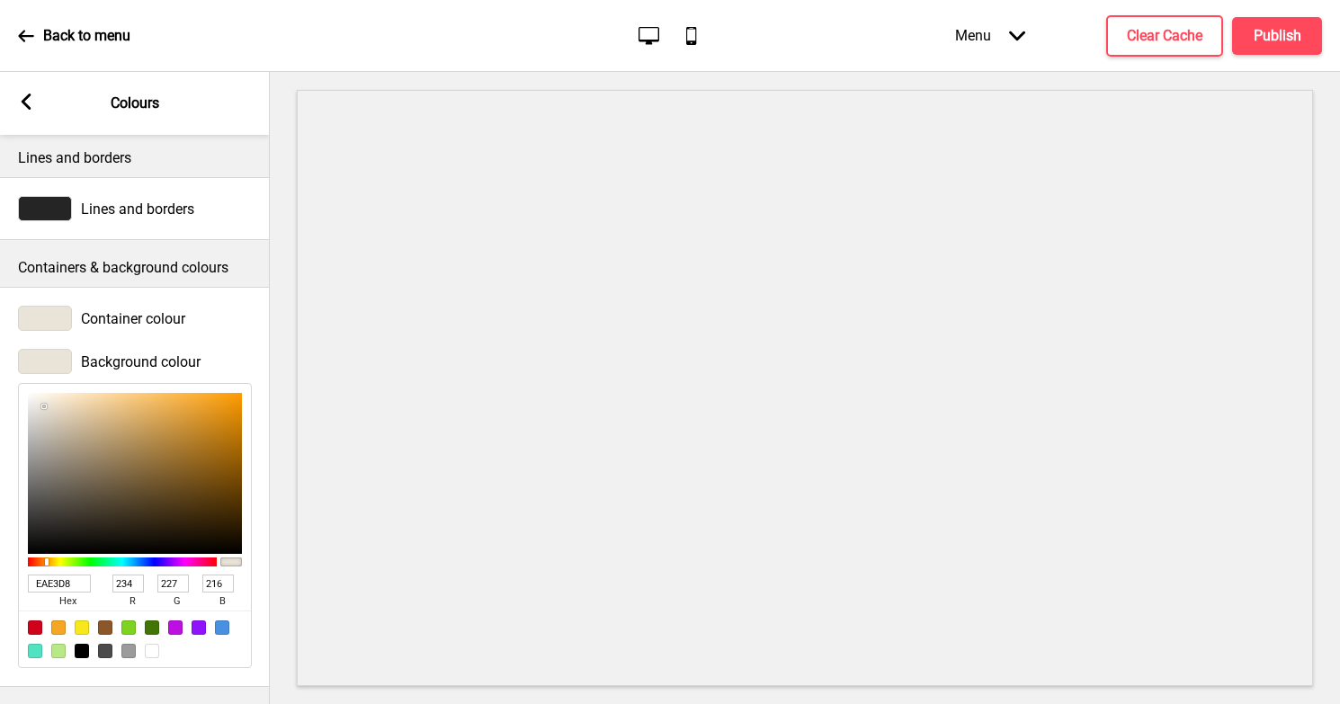
click at [247, 362] on div "Background colour" at bounding box center [135, 361] width 234 height 25
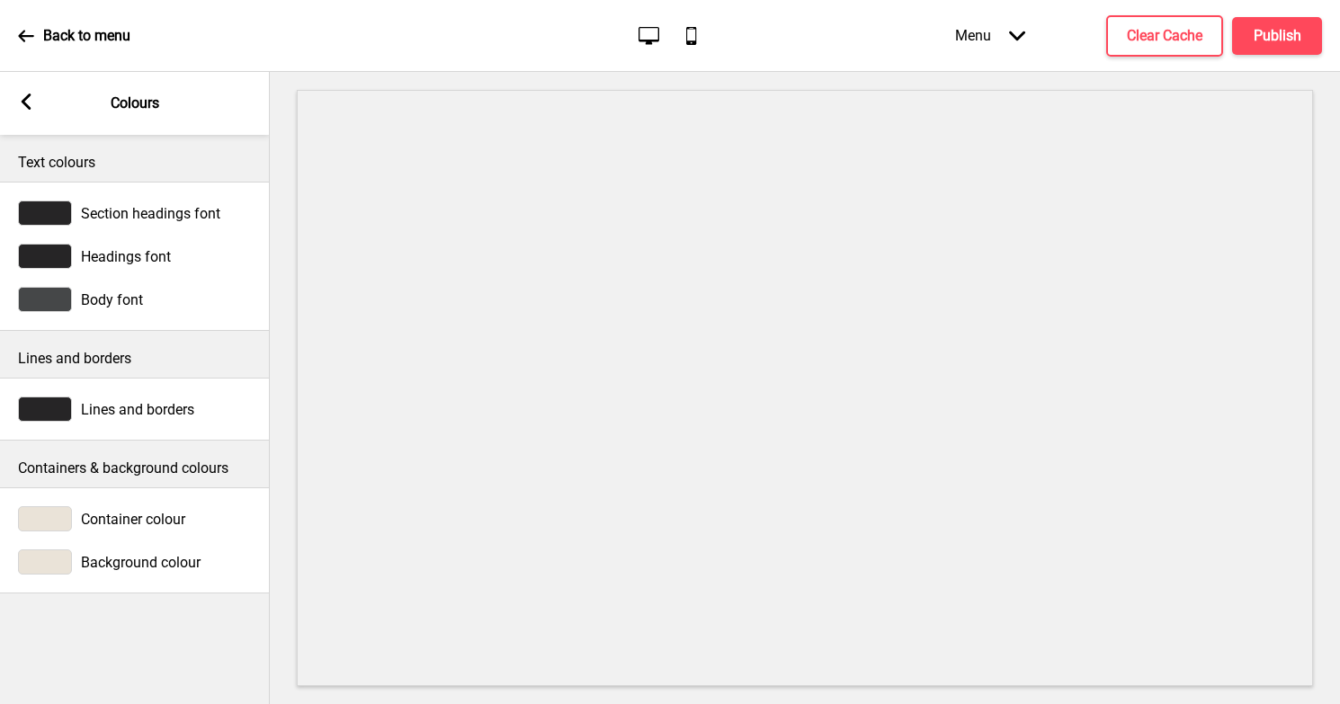
scroll to position [0, 0]
click at [66, 558] on div at bounding box center [45, 561] width 54 height 25
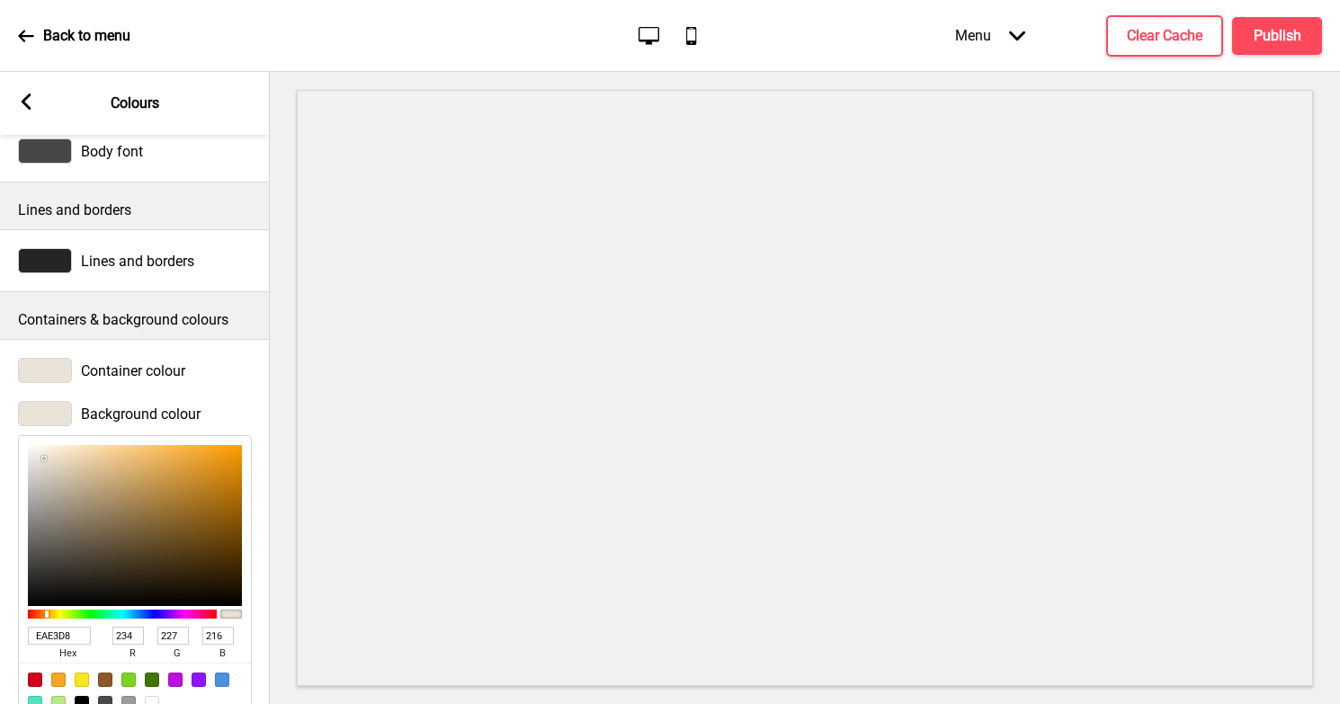
scroll to position [150, 0]
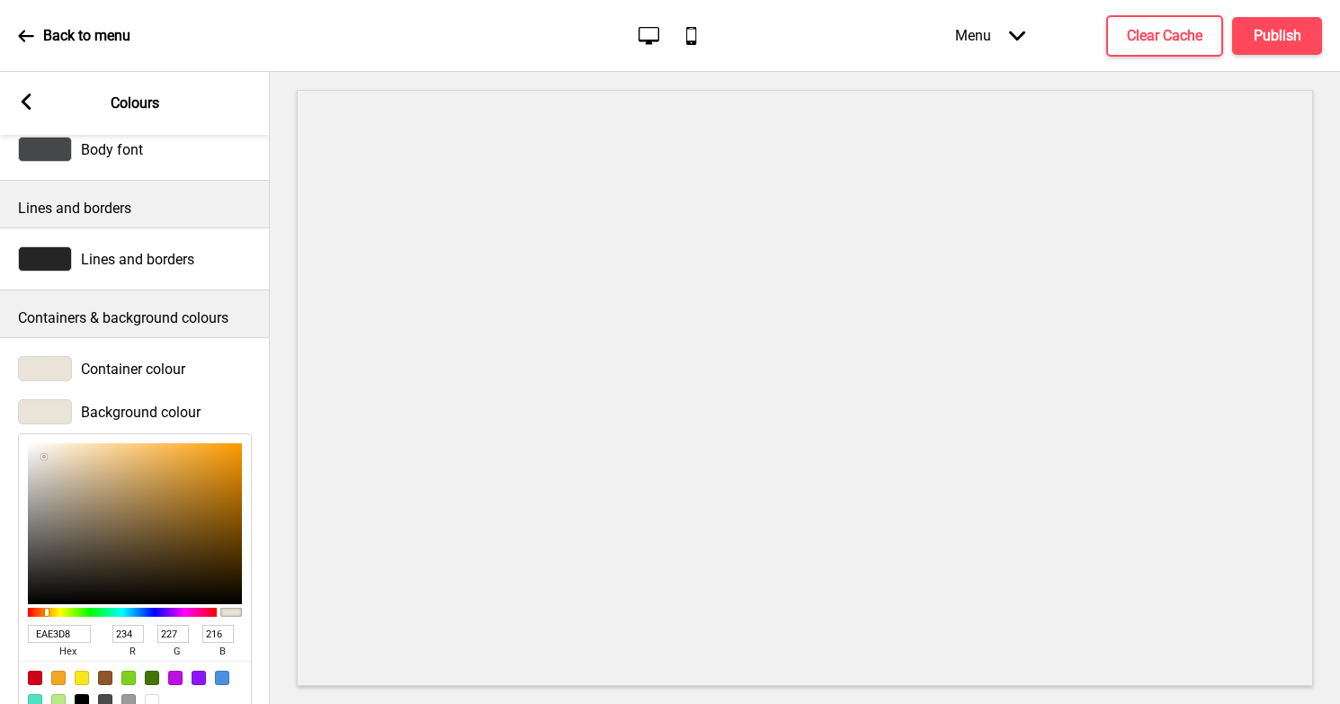
click at [45, 363] on div at bounding box center [45, 368] width 54 height 25
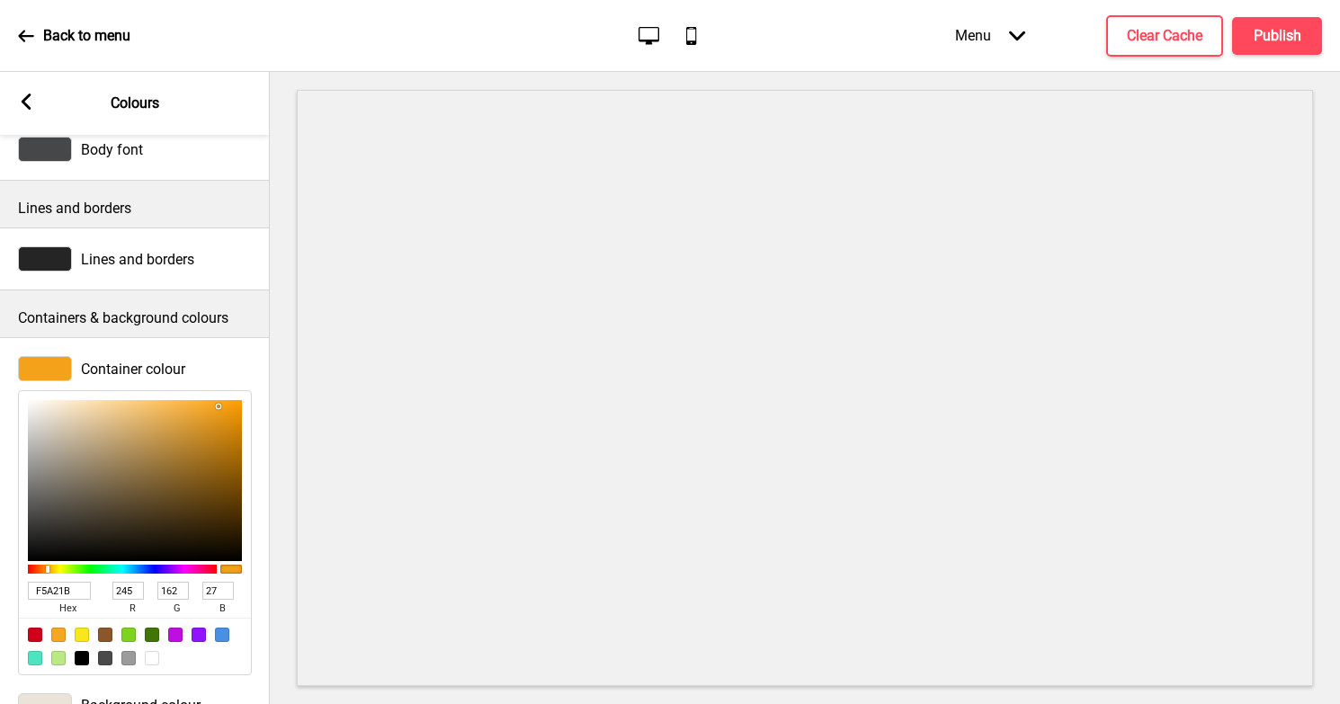
drag, startPoint x: 74, startPoint y: 448, endPoint x: 219, endPoint y: 406, distance: 150.6
click at [219, 406] on div at bounding box center [135, 480] width 214 height 161
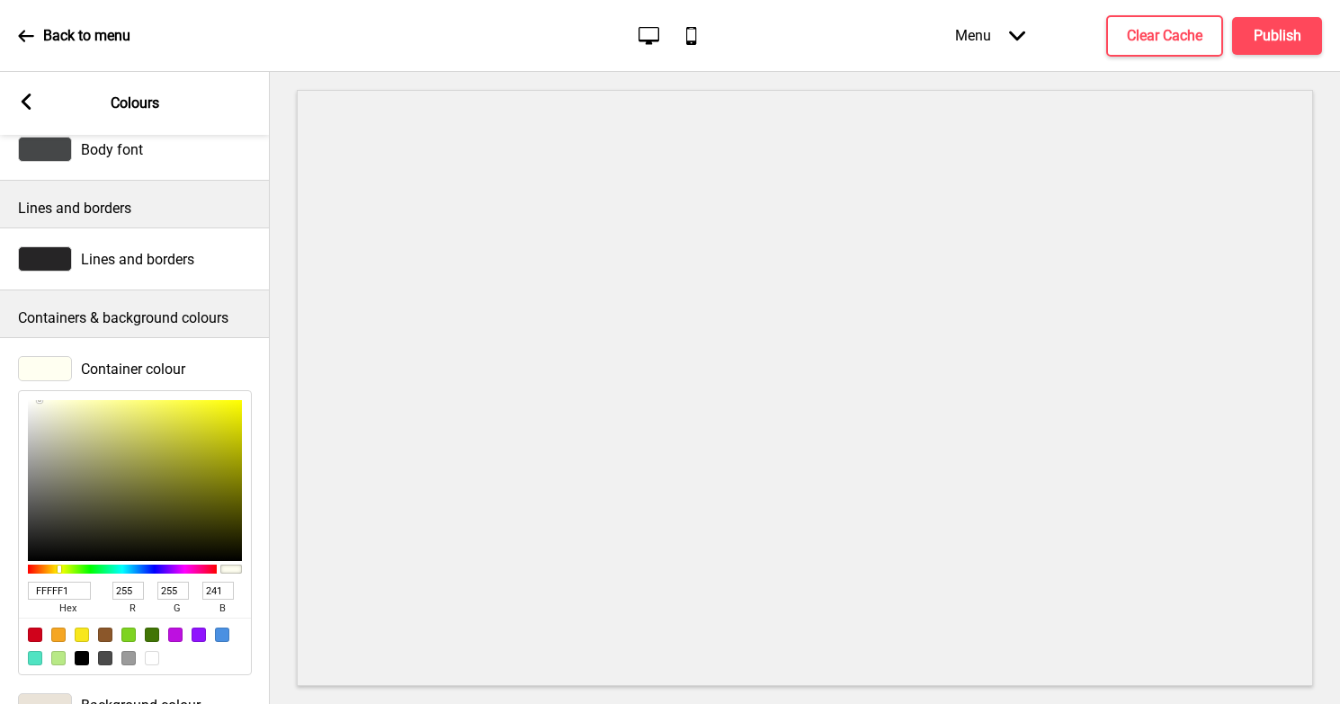
drag, startPoint x: 140, startPoint y: 450, endPoint x: 40, endPoint y: 397, distance: 113.8
click at [40, 397] on div "FFFFF1 hex 255 r 255 g 241 b 100 a" at bounding box center [135, 532] width 234 height 285
click at [58, 255] on div at bounding box center [45, 258] width 54 height 25
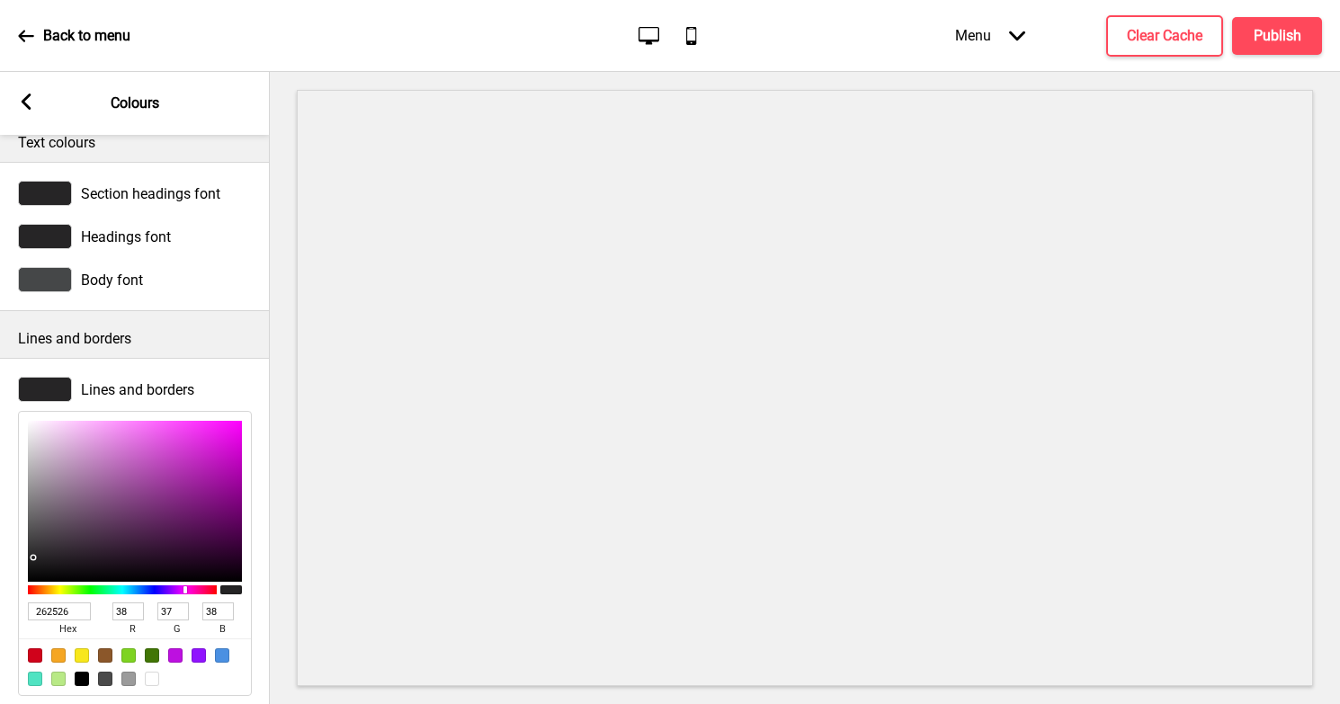
scroll to position [0, 0]
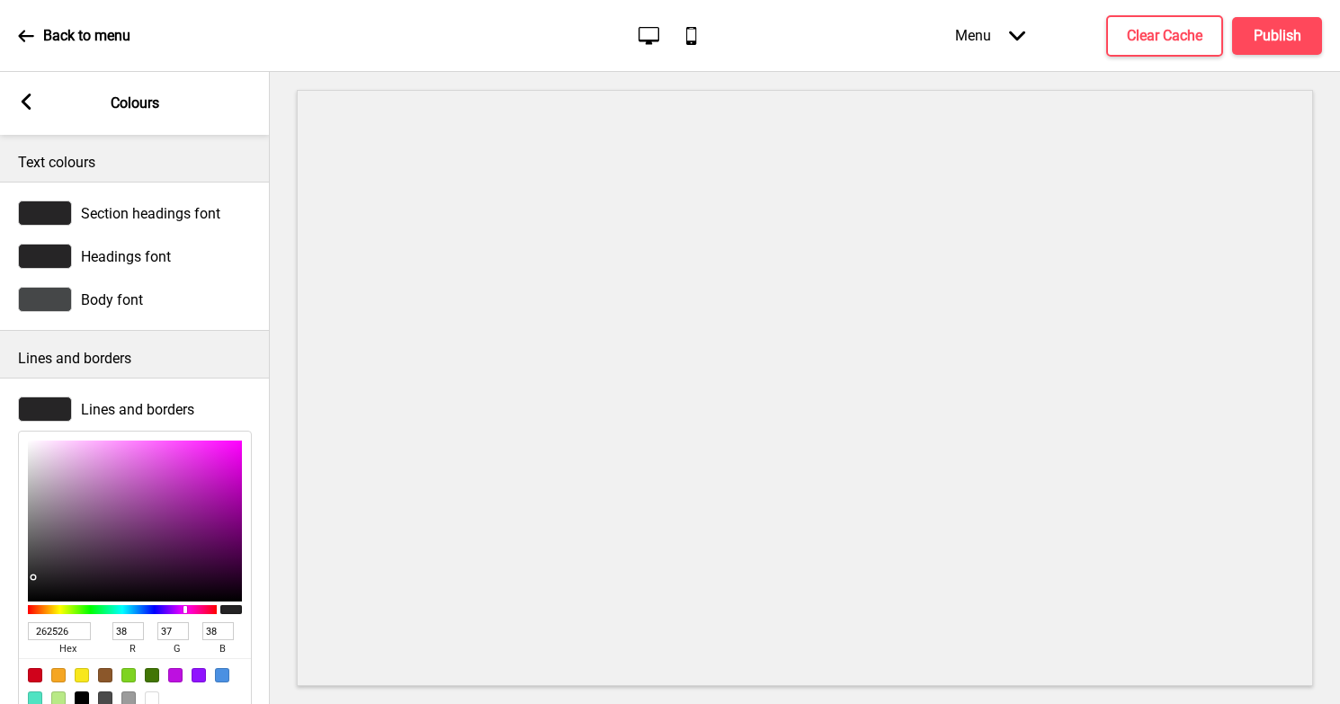
click at [63, 296] on div at bounding box center [45, 299] width 54 height 25
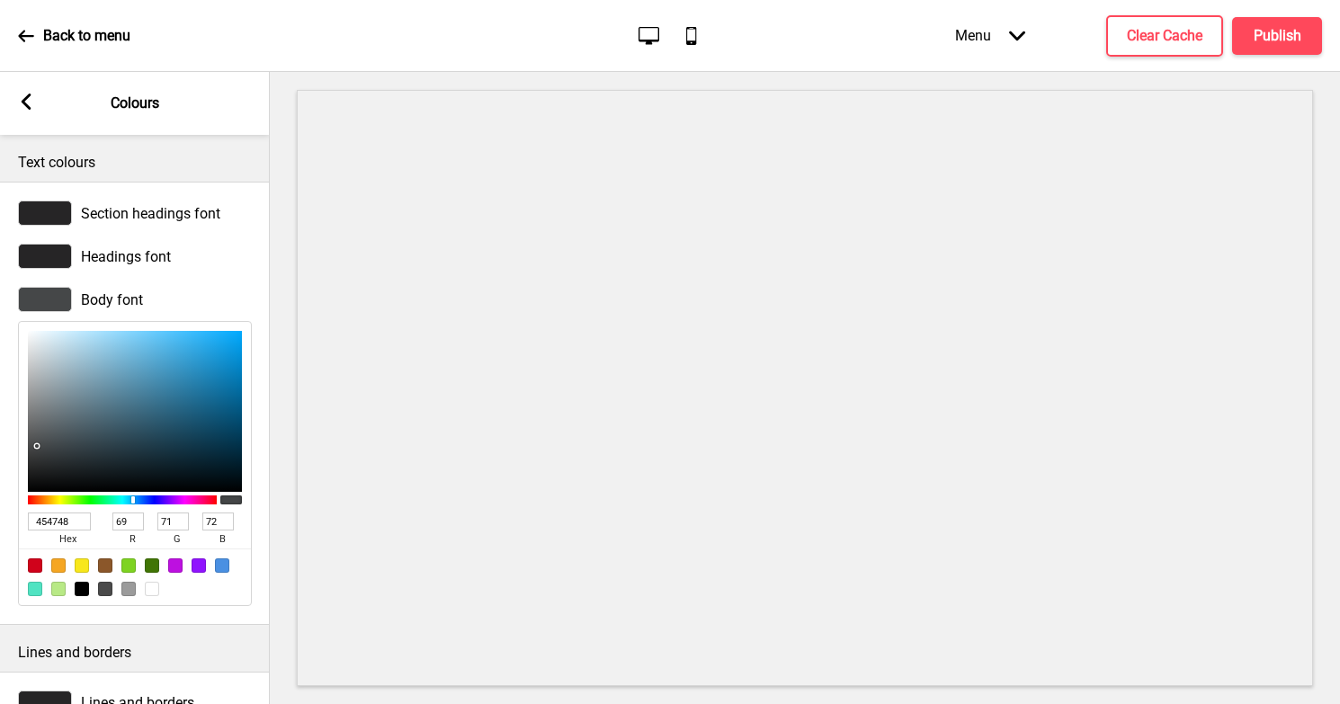
click at [32, 99] on rect at bounding box center [26, 102] width 16 height 16
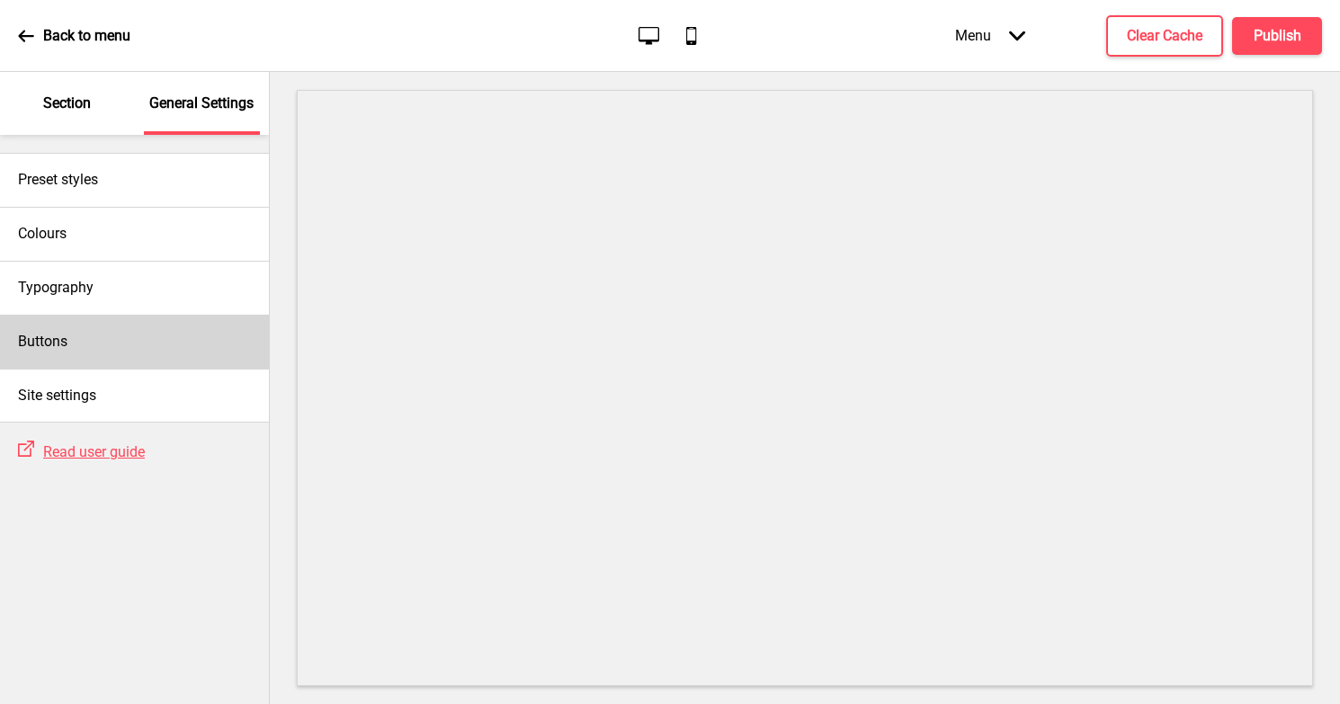
click at [58, 327] on div "Buttons" at bounding box center [134, 342] width 269 height 54
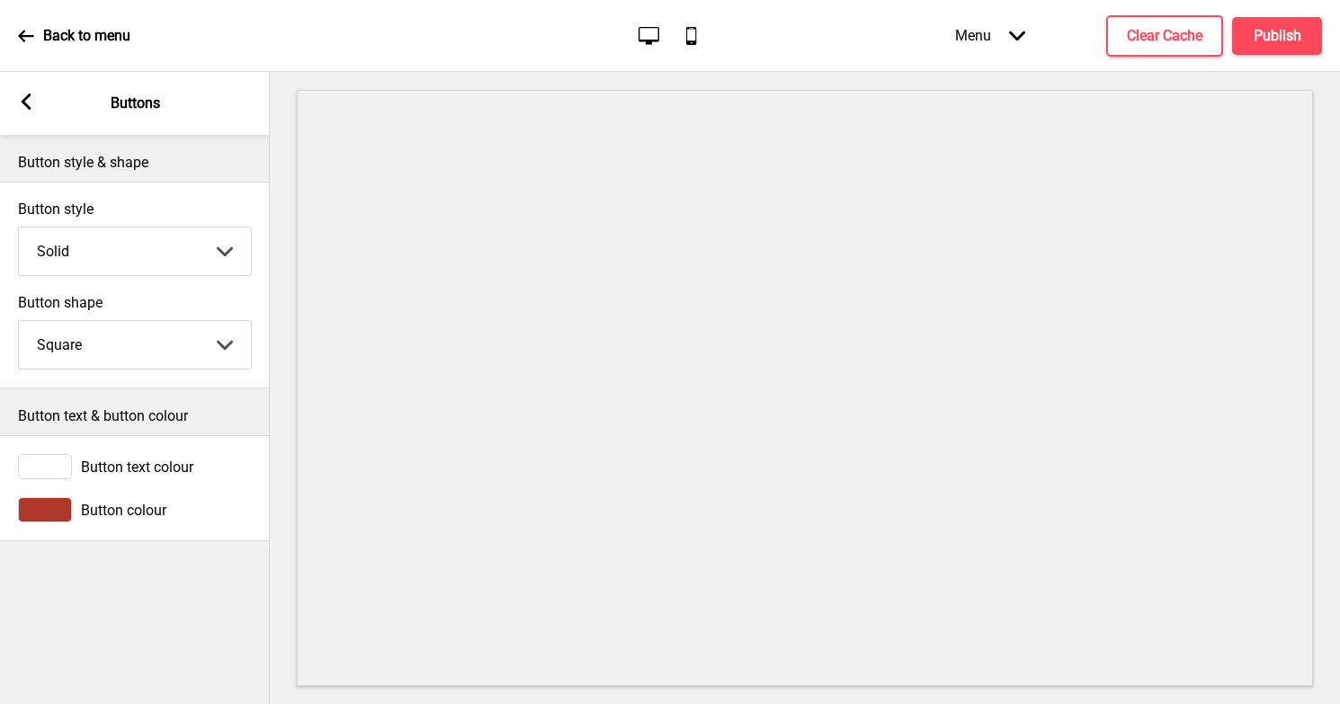
click at [129, 243] on select "Solid Outline Raised" at bounding box center [135, 252] width 232 height 48
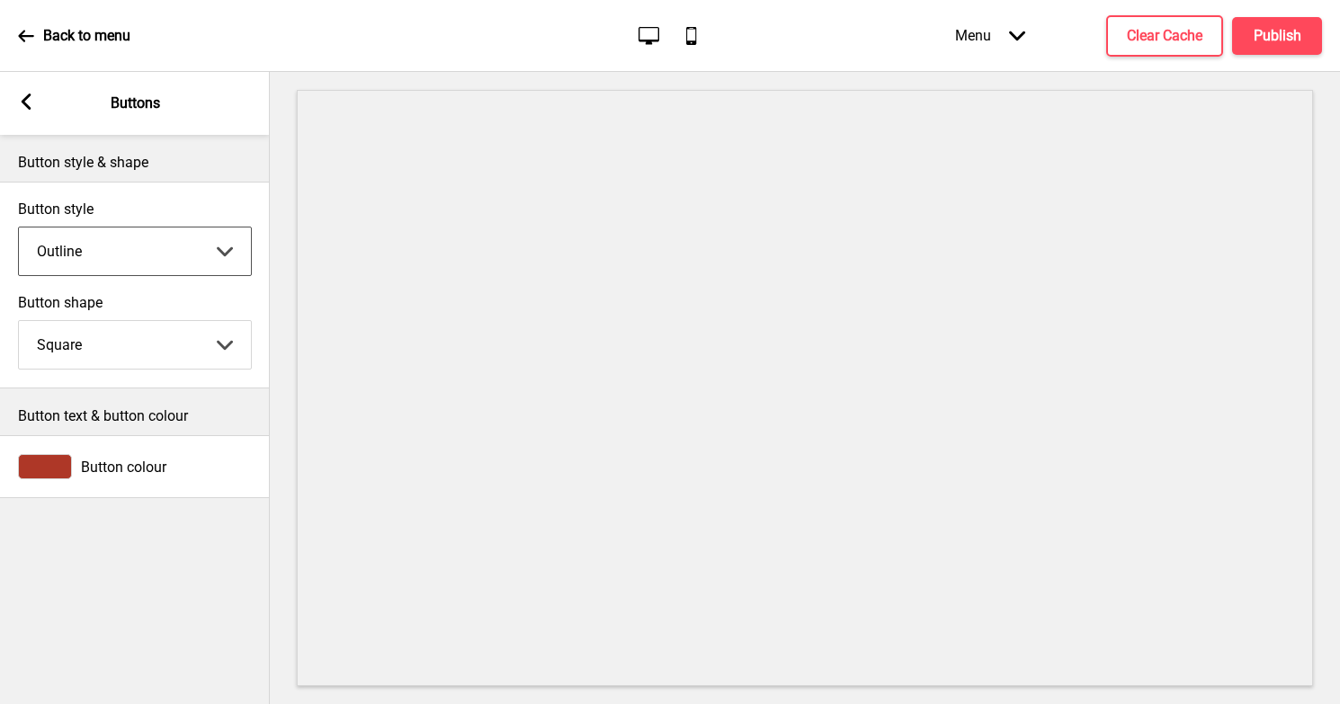
click at [129, 246] on select "Solid Outline Raised" at bounding box center [135, 252] width 232 height 48
click at [122, 247] on select "Solid Outline Raised" at bounding box center [135, 252] width 232 height 48
click at [128, 328] on select "Round Square Pill" at bounding box center [135, 345] width 232 height 48
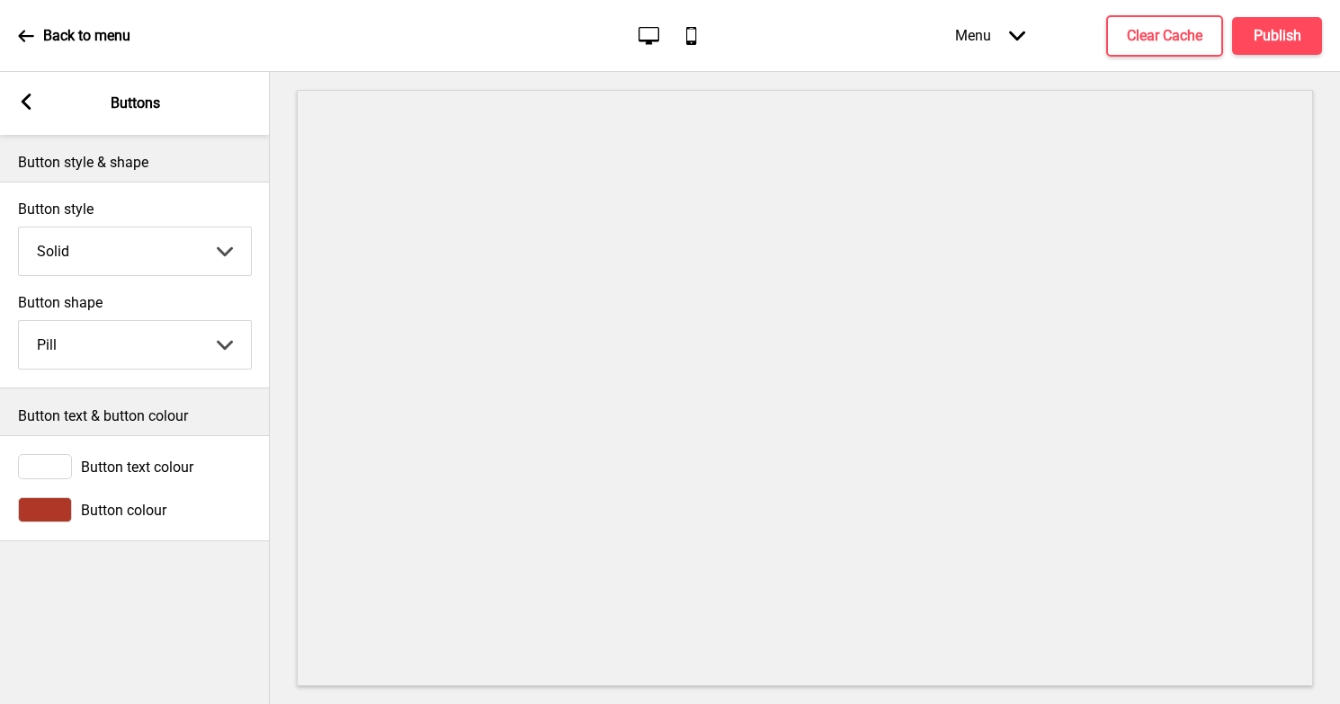
click at [146, 625] on div "Button style & shape Button style Solid Solid Outline Raised Arrow down Button …" at bounding box center [135, 419] width 270 height 569
click at [208, 339] on select "Round Square Pill" at bounding box center [135, 345] width 232 height 48
click at [160, 586] on div "Button style & shape Button style Solid Solid Outline Raised Arrow down Button …" at bounding box center [135, 419] width 270 height 569
click at [27, 99] on rect at bounding box center [26, 102] width 16 height 16
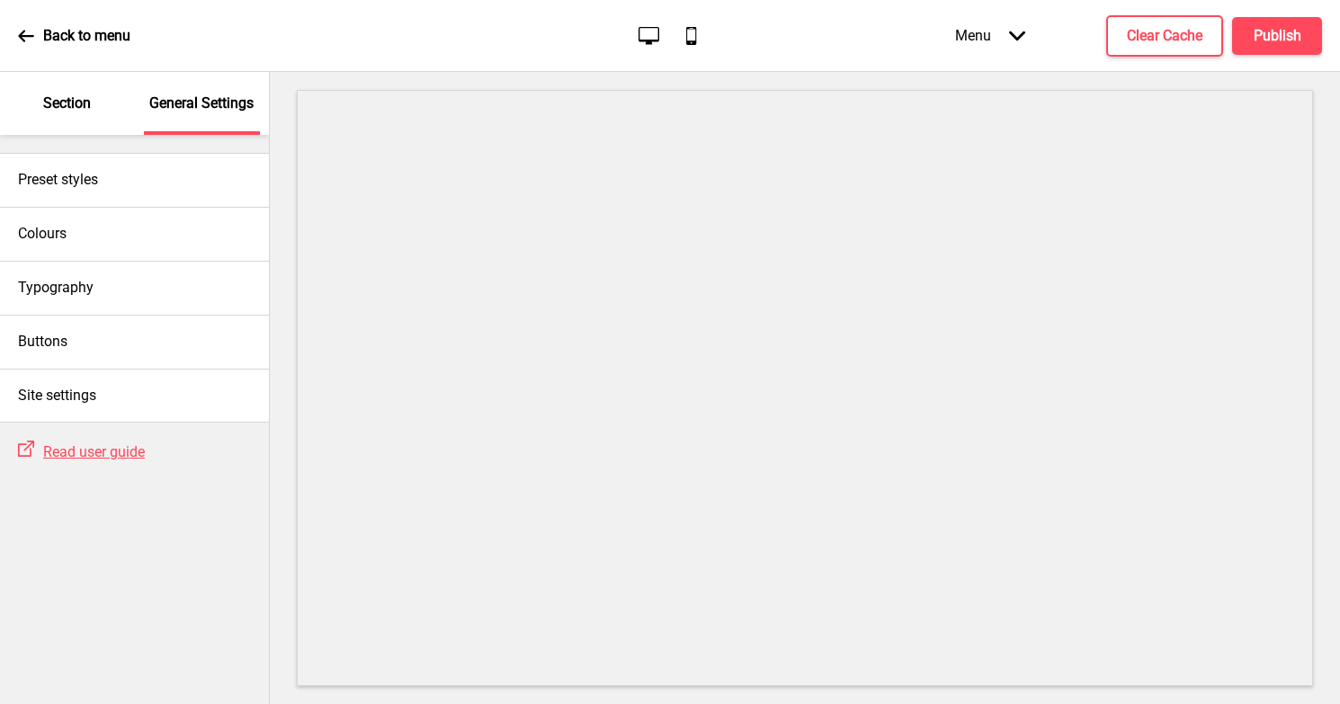
click at [67, 87] on div "Section" at bounding box center [67, 103] width 117 height 63
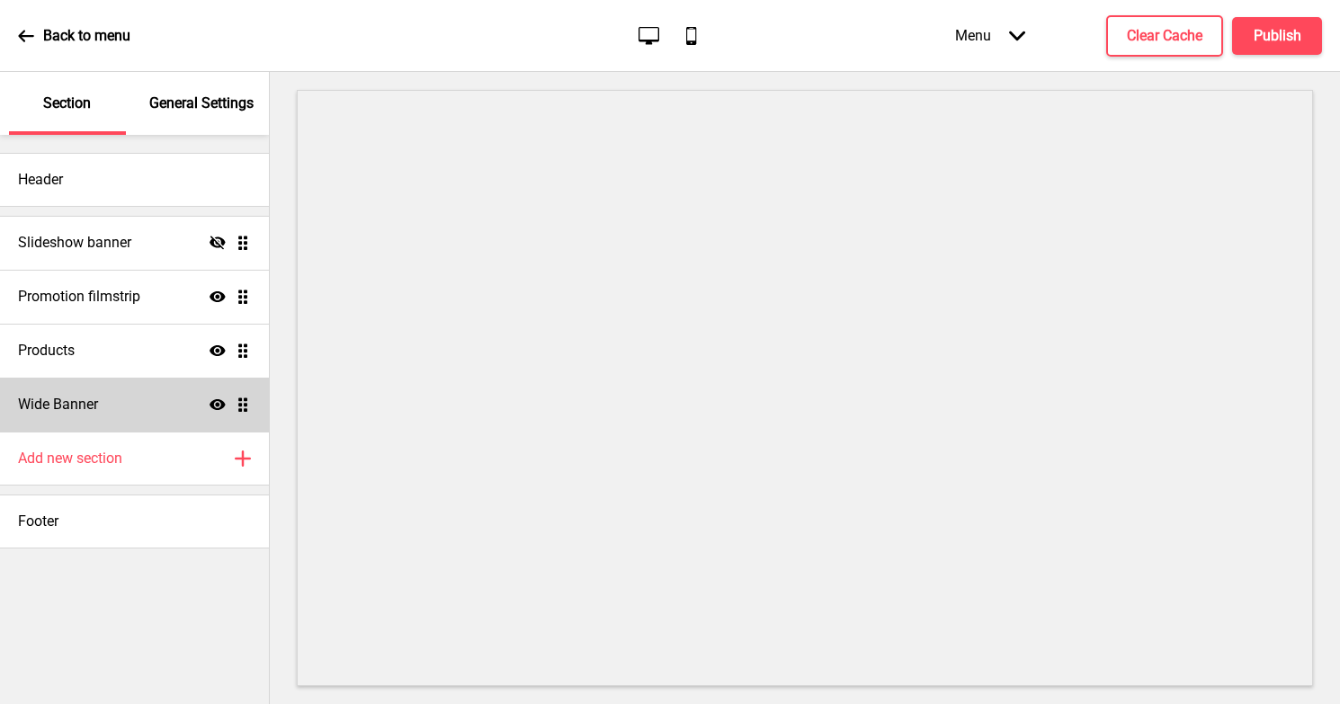
click at [84, 398] on h4 "Wide Banner" at bounding box center [58, 405] width 80 height 20
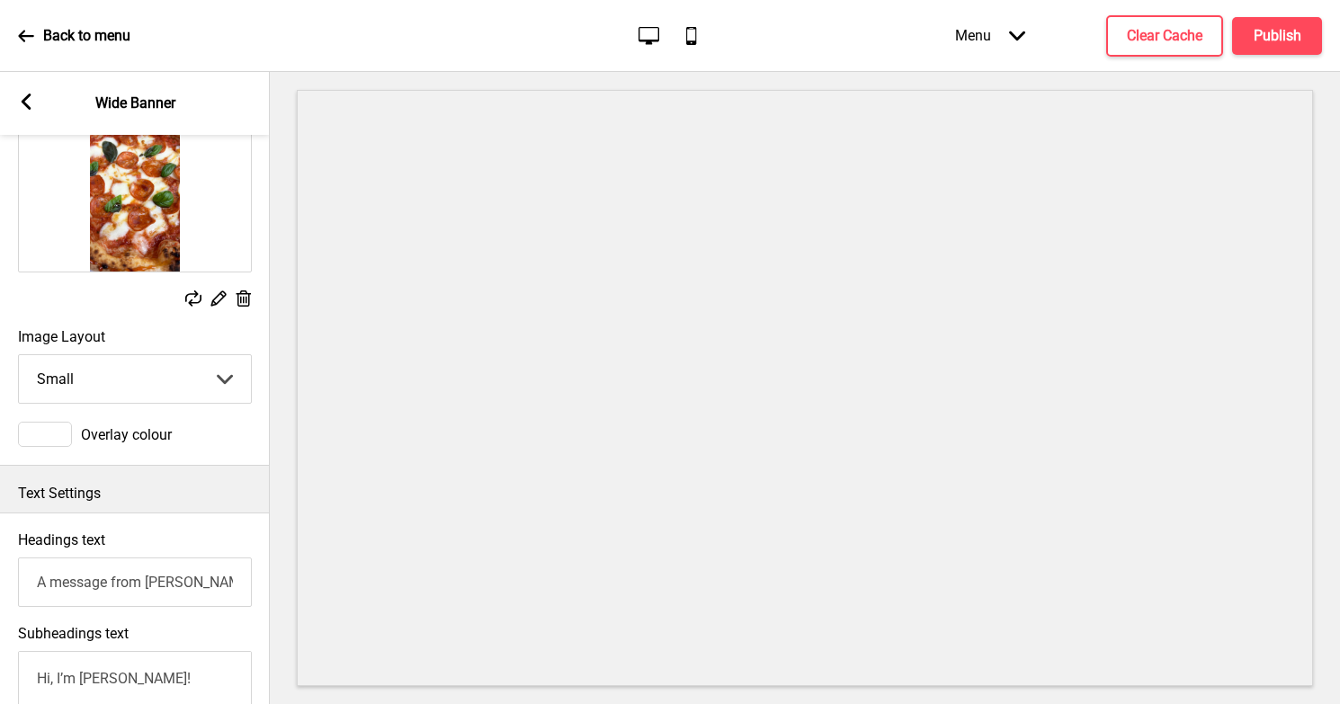
scroll to position [94, 0]
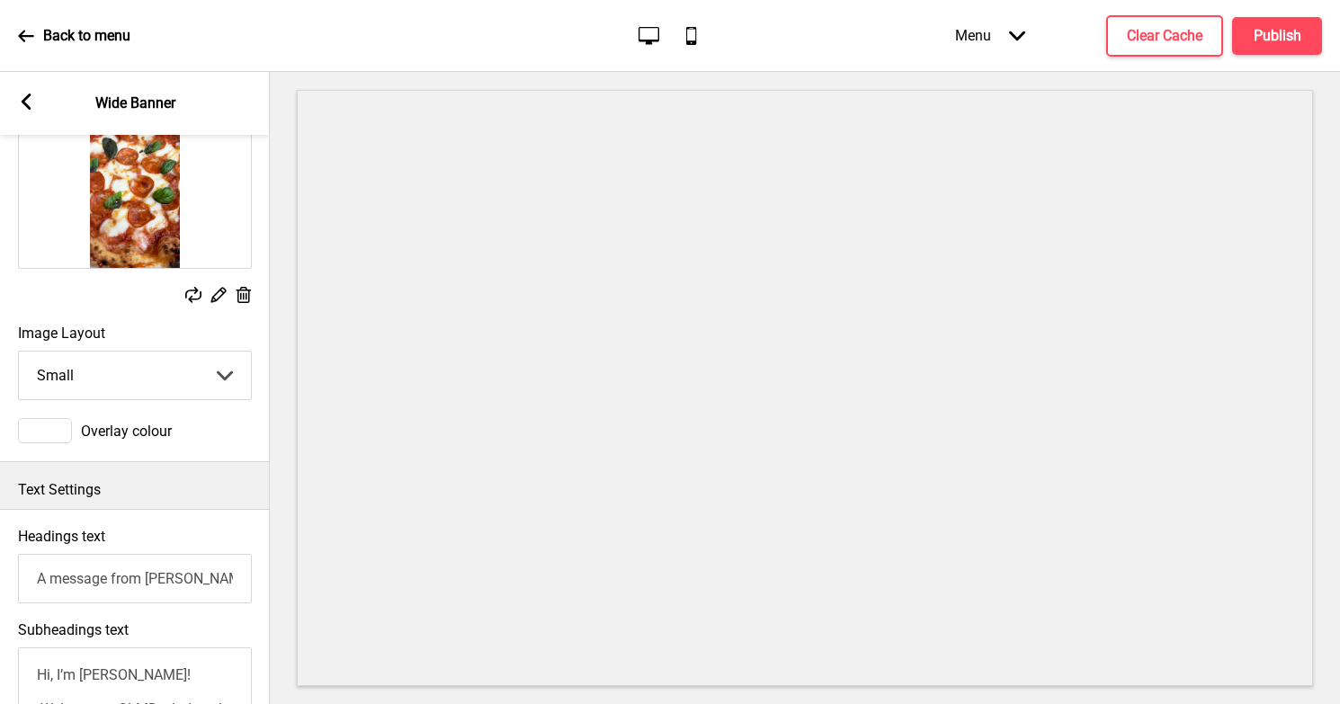
click at [94, 378] on select "Small Medium Large" at bounding box center [135, 376] width 232 height 48
click at [85, 378] on select "Small Medium Large" at bounding box center [135, 376] width 232 height 48
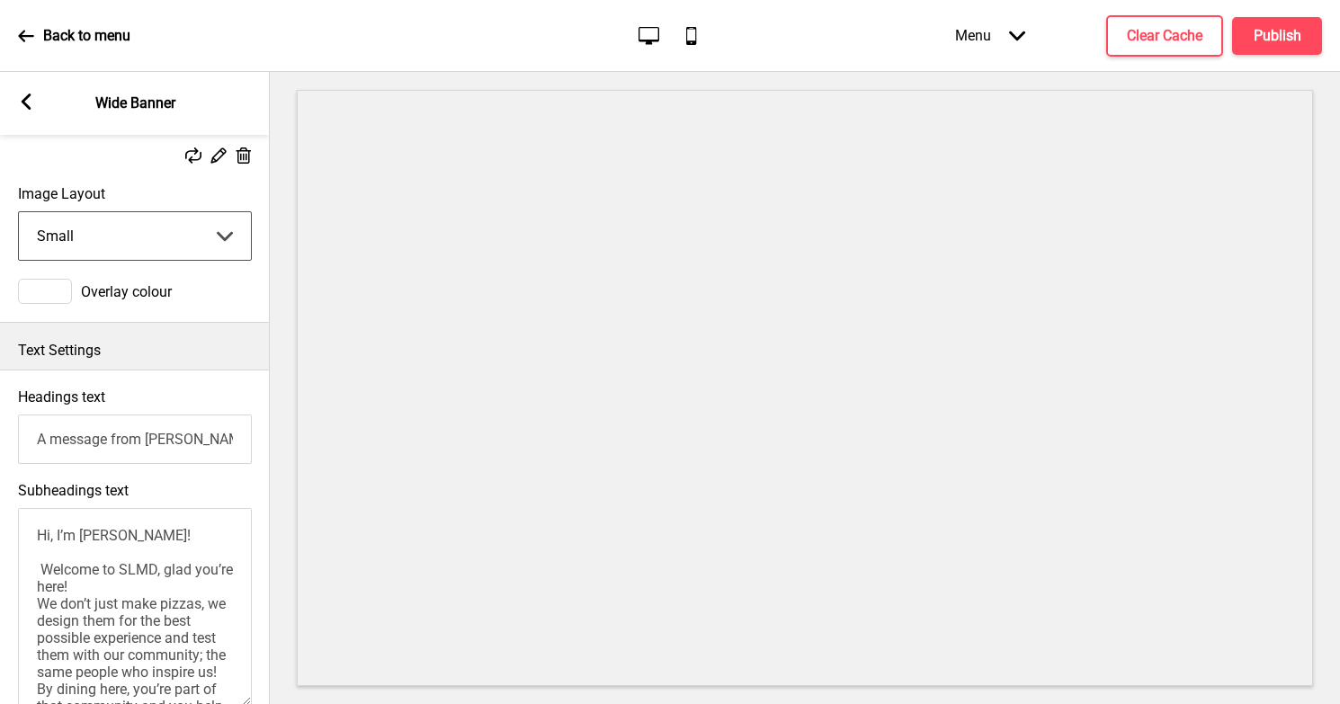
scroll to position [244, 0]
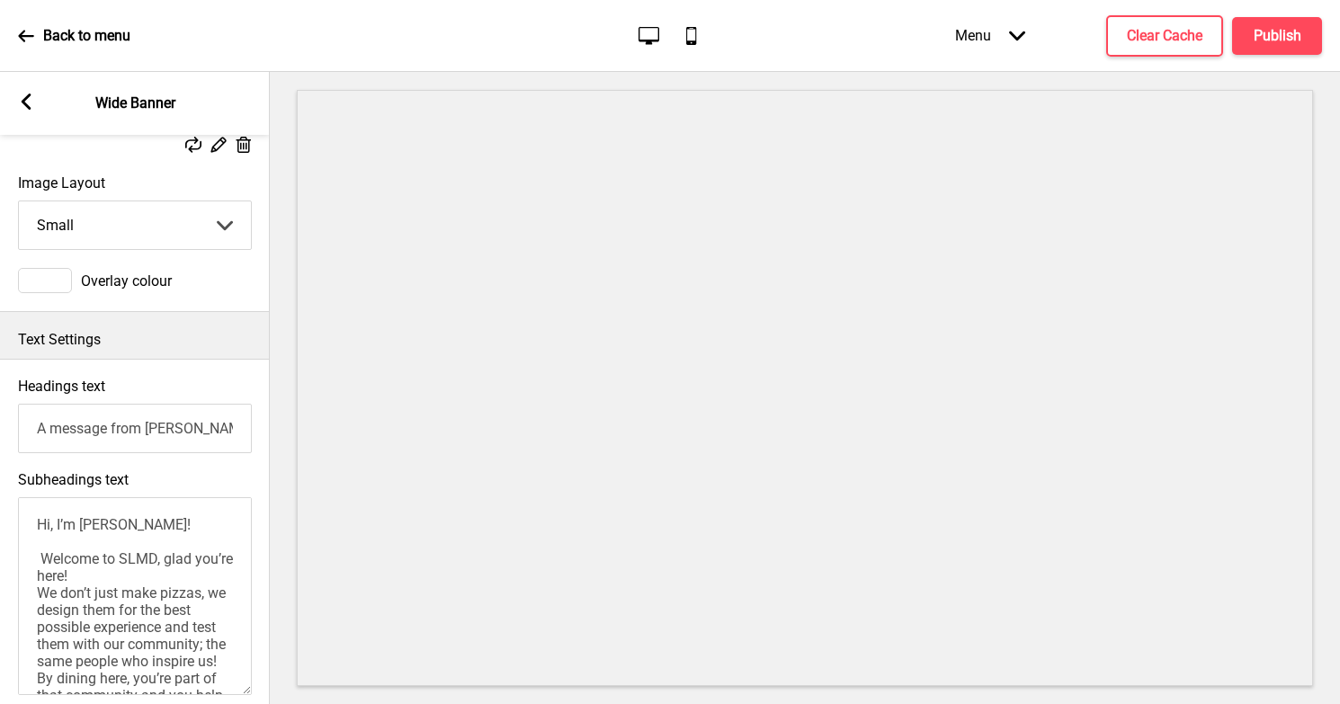
drag, startPoint x: 133, startPoint y: 522, endPoint x: 27, endPoint y: 521, distance: 106.1
click at [27, 521] on textarea "Hi, I’m Bryan! Welcome to SLMD, glad you’re here! We don’t just make pizzas, we…" at bounding box center [135, 596] width 234 height 198
click at [40, 559] on textarea "Welcome to SLMD, glad you’re here! We don’t just make pizzas, we design them fo…" at bounding box center [135, 596] width 234 height 198
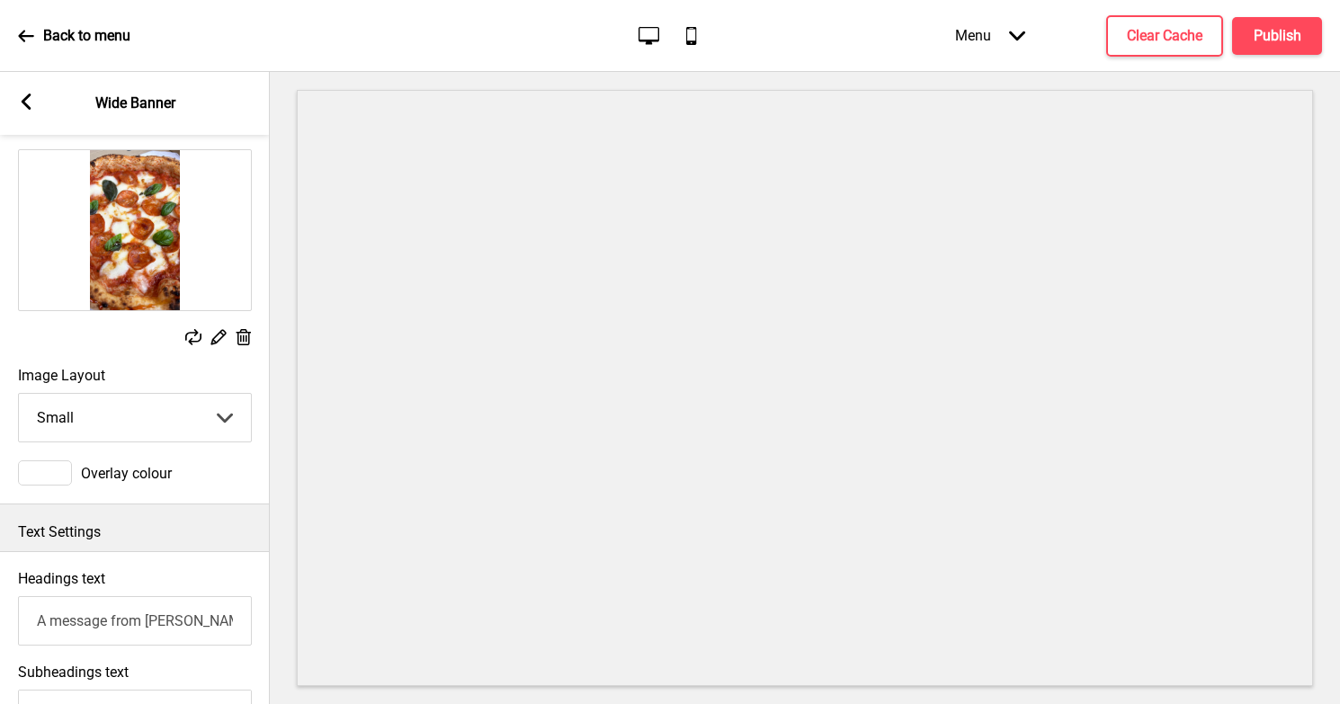
scroll to position [0, 0]
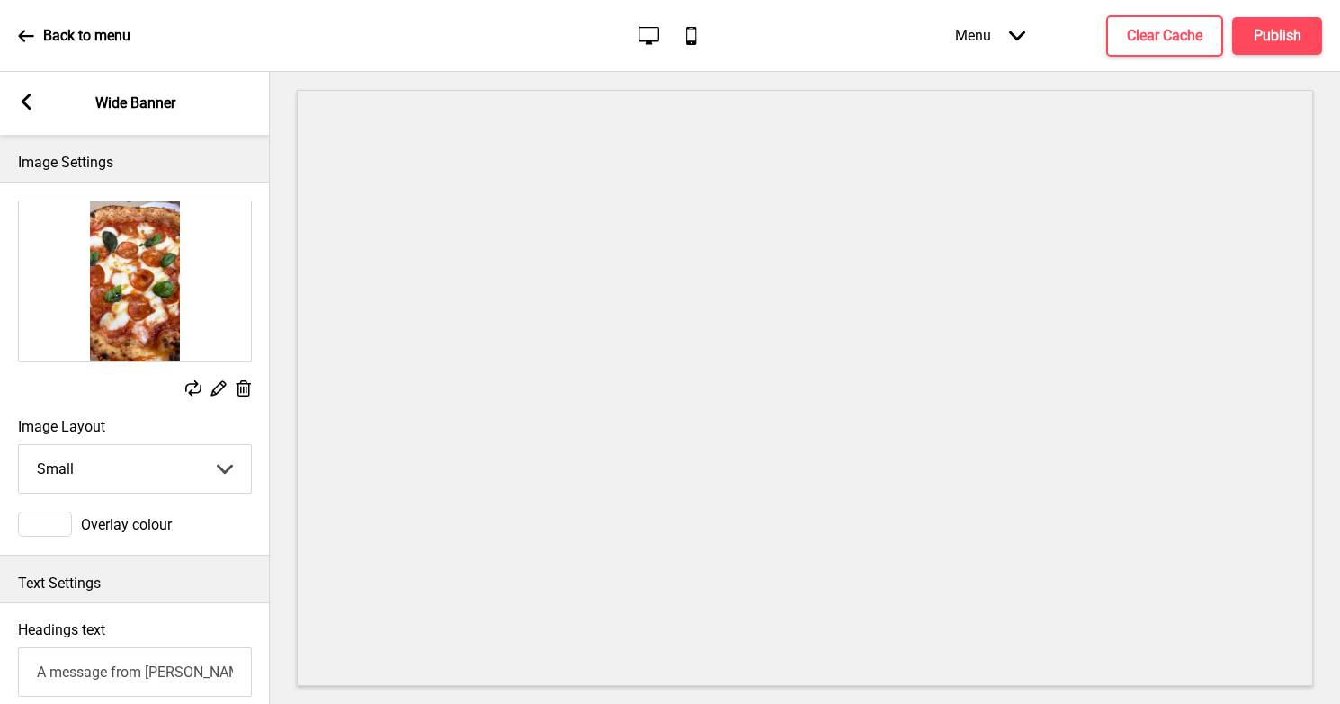
click at [216, 385] on rect at bounding box center [218, 388] width 19 height 19
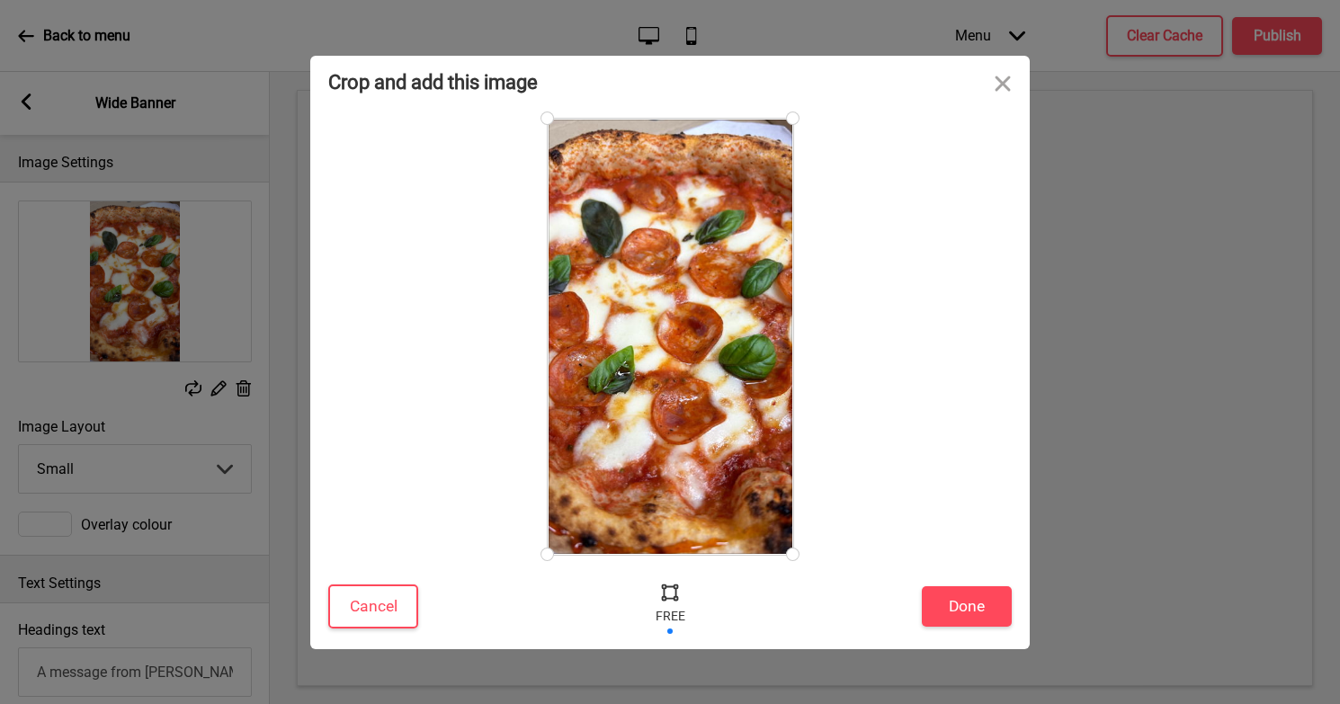
click at [657, 442] on div at bounding box center [671, 337] width 246 height 436
click at [998, 84] on button "Close" at bounding box center [1003, 83] width 54 height 54
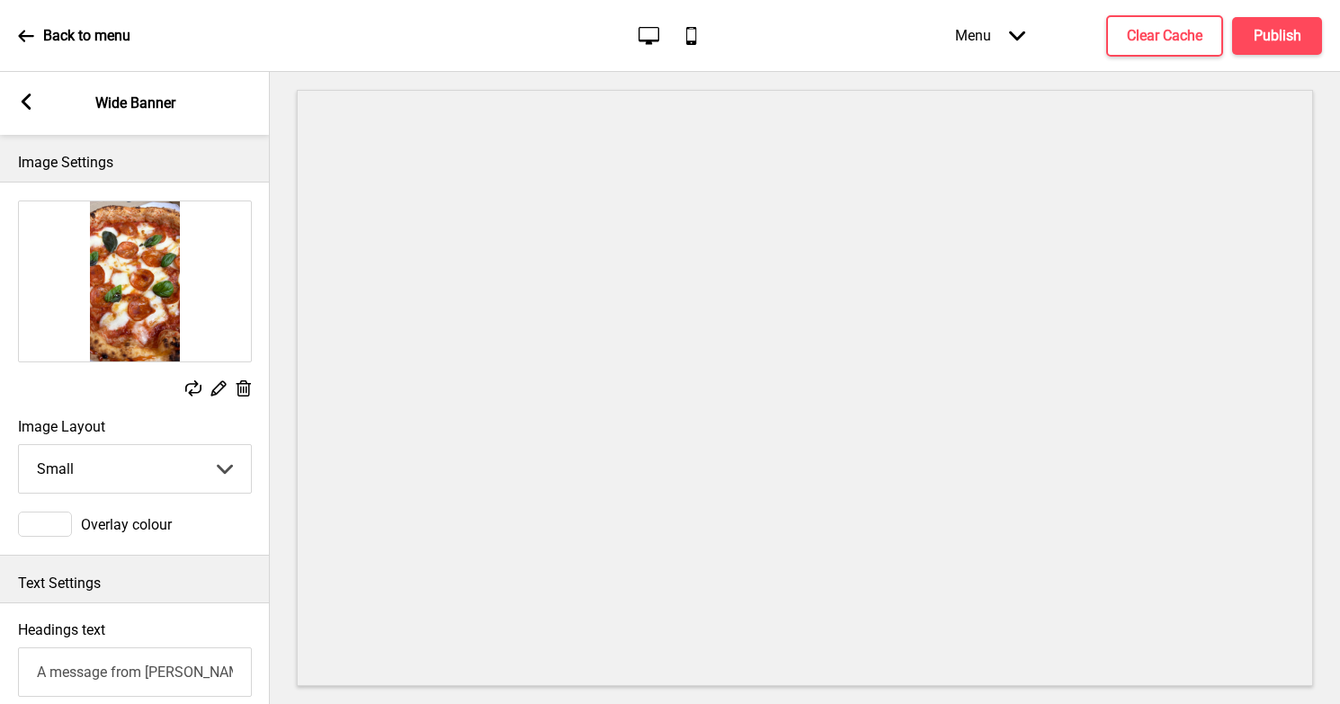
click at [189, 389] on rect at bounding box center [193, 388] width 16 height 16
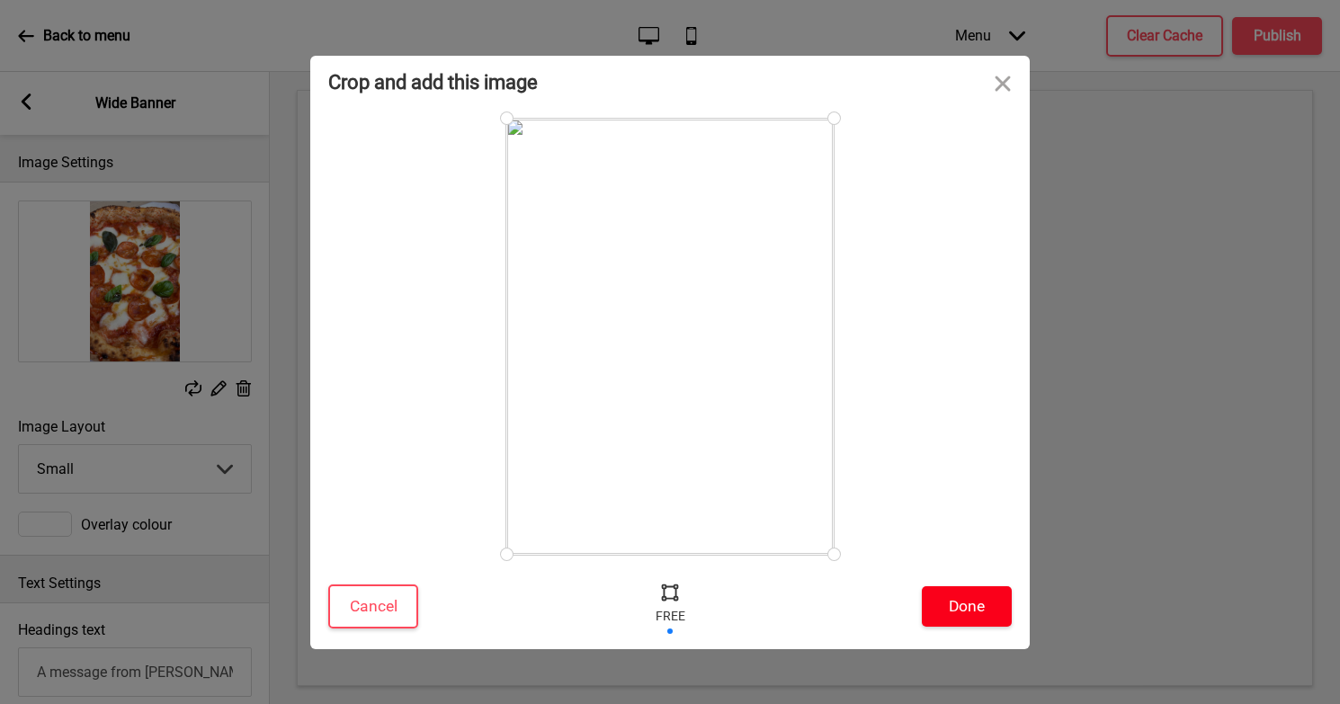
click at [960, 602] on button "Done" at bounding box center [967, 606] width 90 height 40
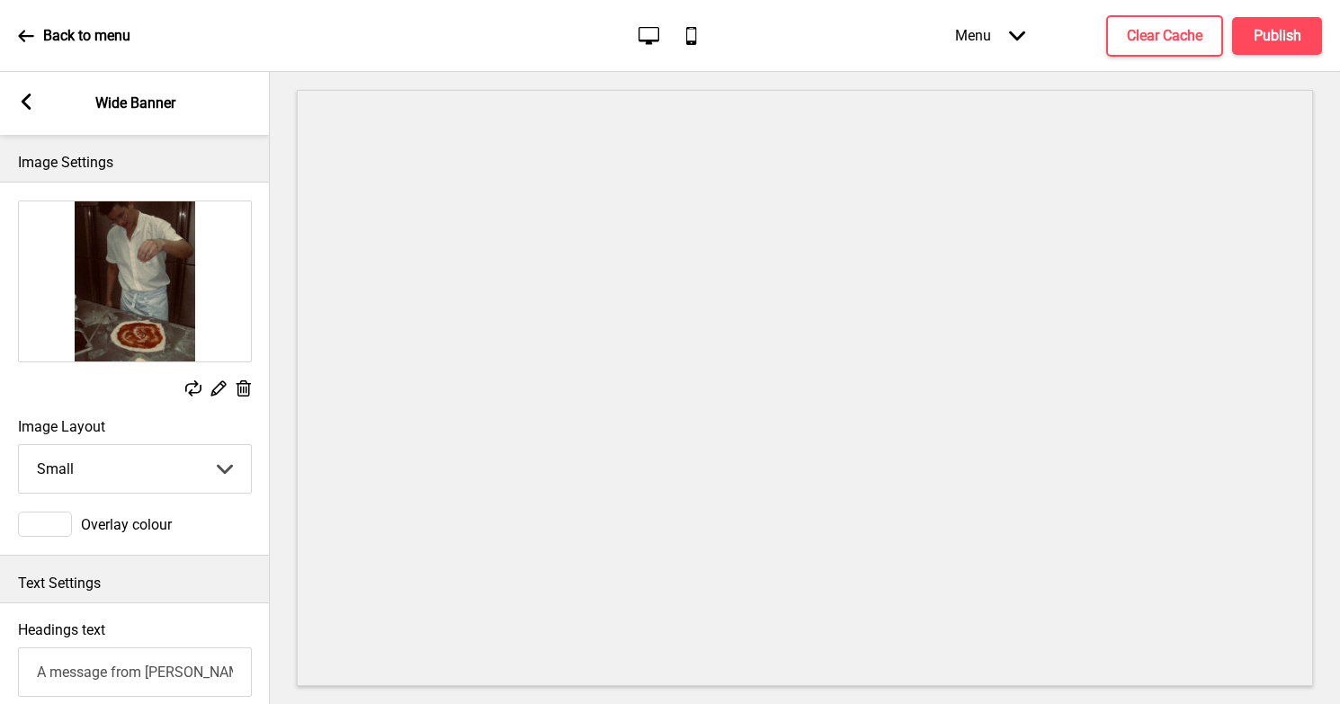
click at [186, 396] on icon "Replace" at bounding box center [193, 388] width 16 height 16
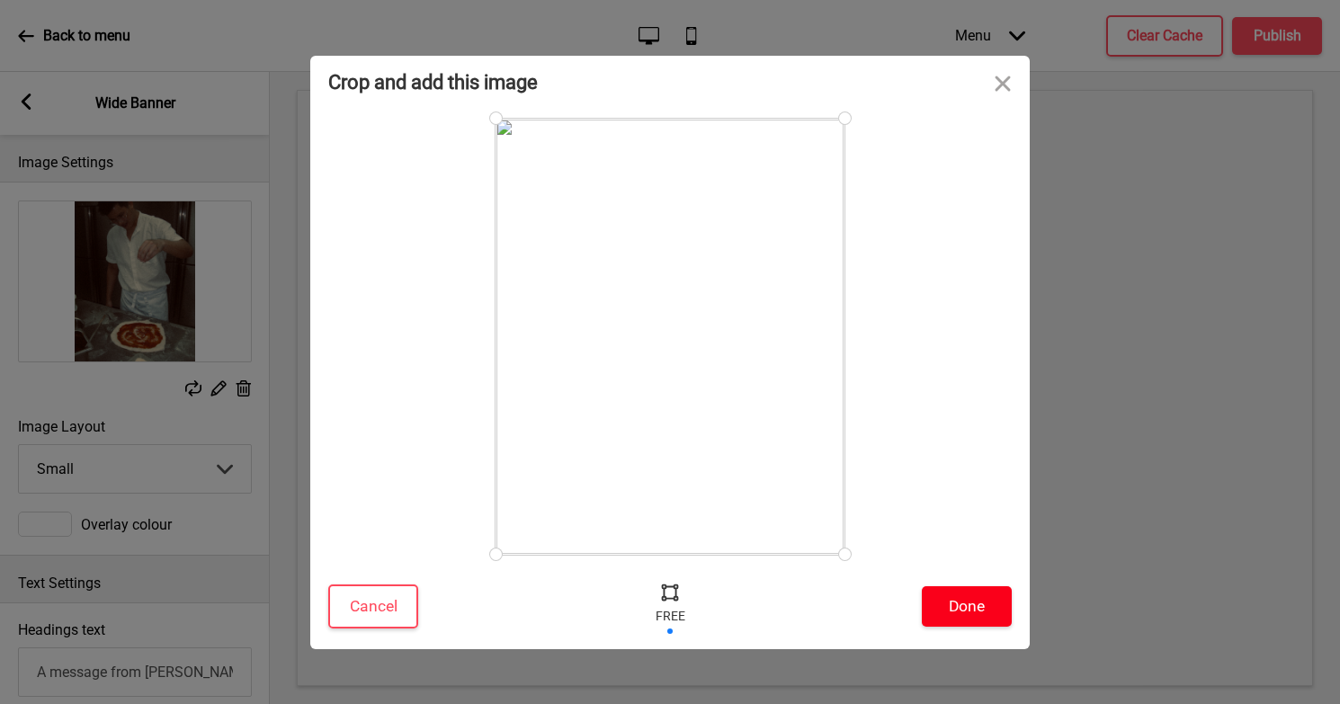
click at [983, 602] on button "Done" at bounding box center [967, 606] width 90 height 40
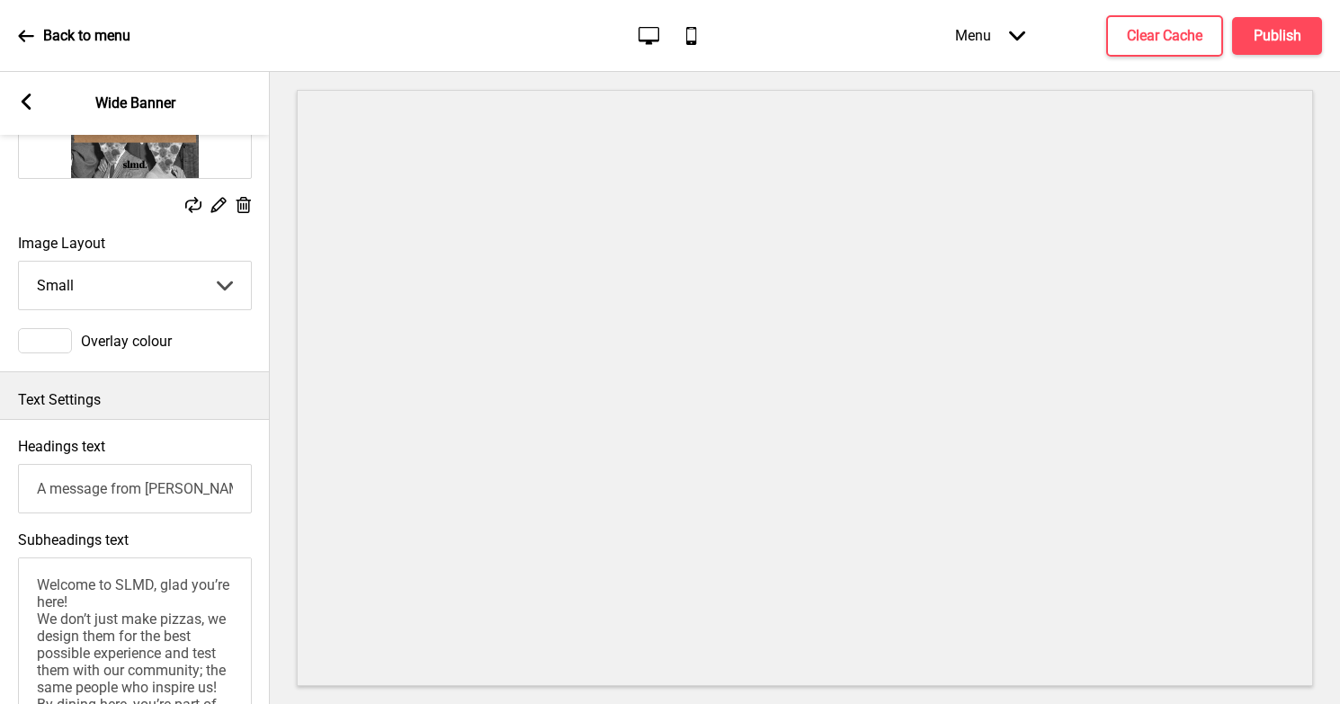
scroll to position [201, 0]
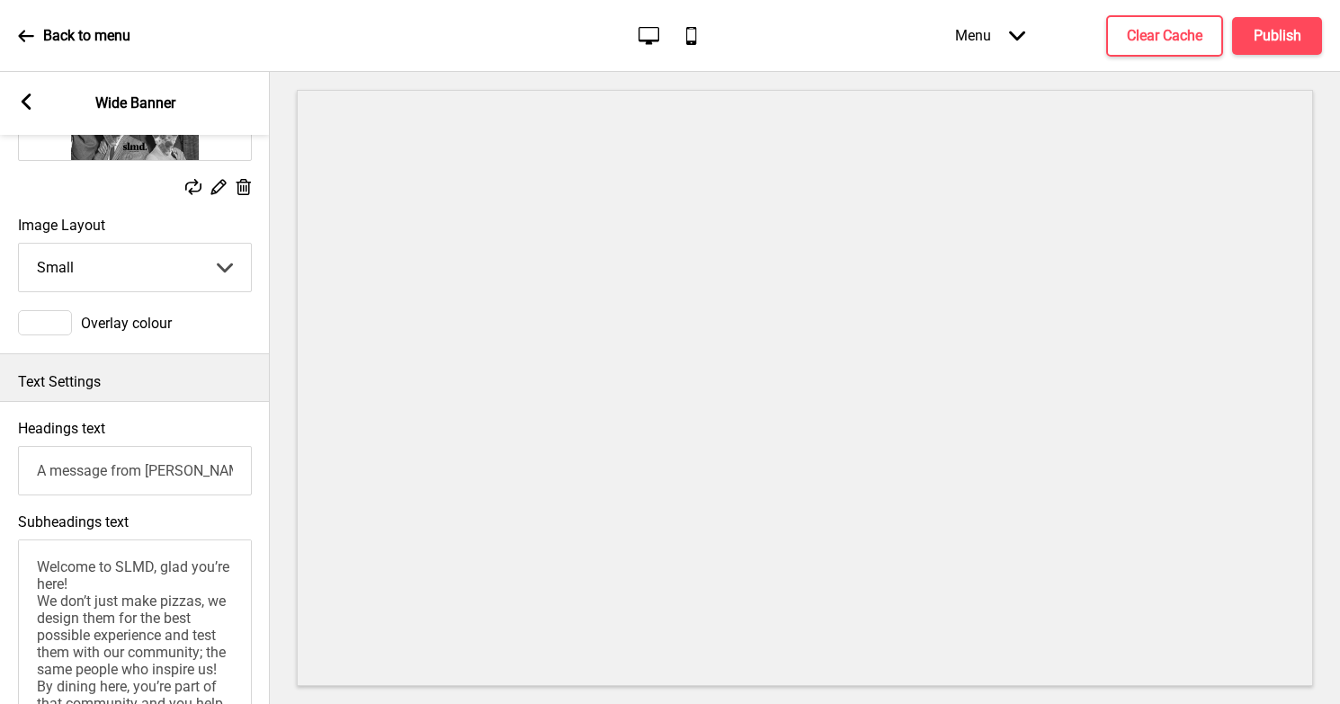
click at [142, 468] on input "A message from Bryan" at bounding box center [135, 470] width 234 height 49
click at [139, 600] on textarea "Welcome to SLMD, glad you’re here! We don’t just make pizzas, we design them fo…" at bounding box center [135, 639] width 234 height 198
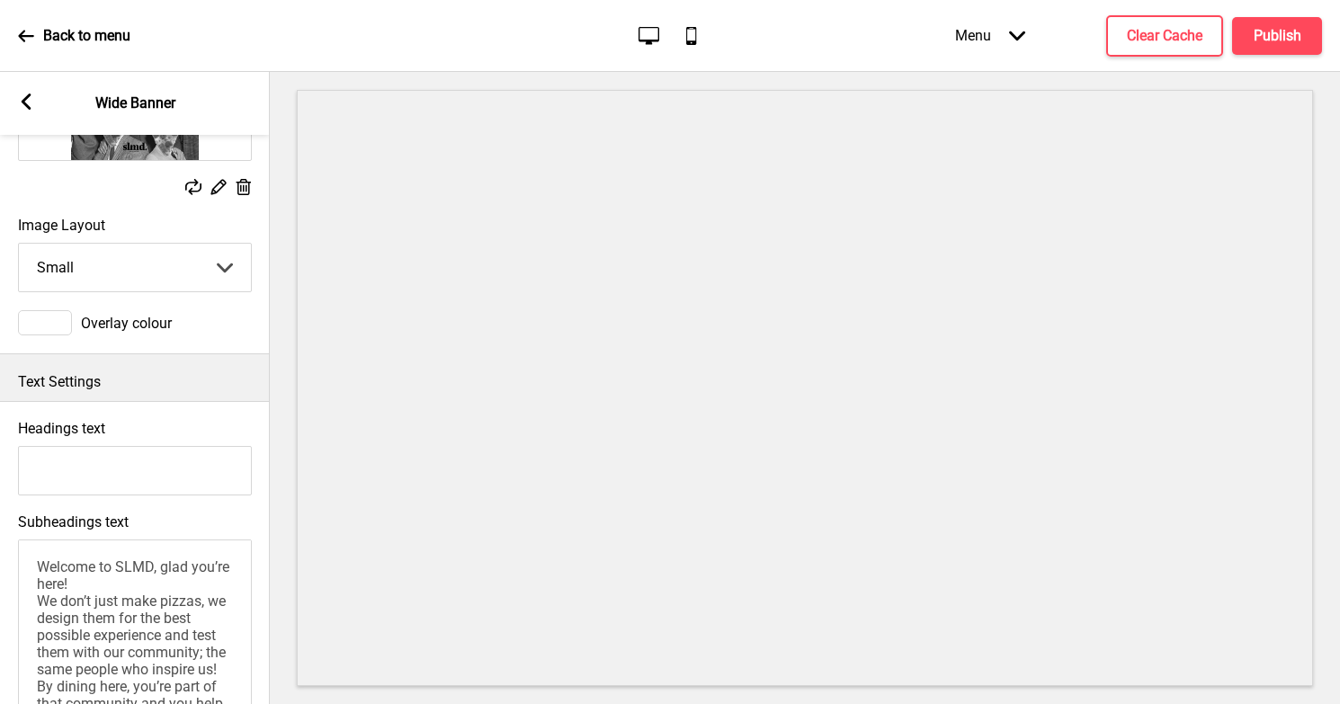
click at [139, 600] on textarea "Welcome to SLMD, glad you’re here! We don’t just make pizzas, we design them fo…" at bounding box center [135, 639] width 234 height 198
click at [146, 378] on p "Text Settings" at bounding box center [135, 382] width 234 height 20
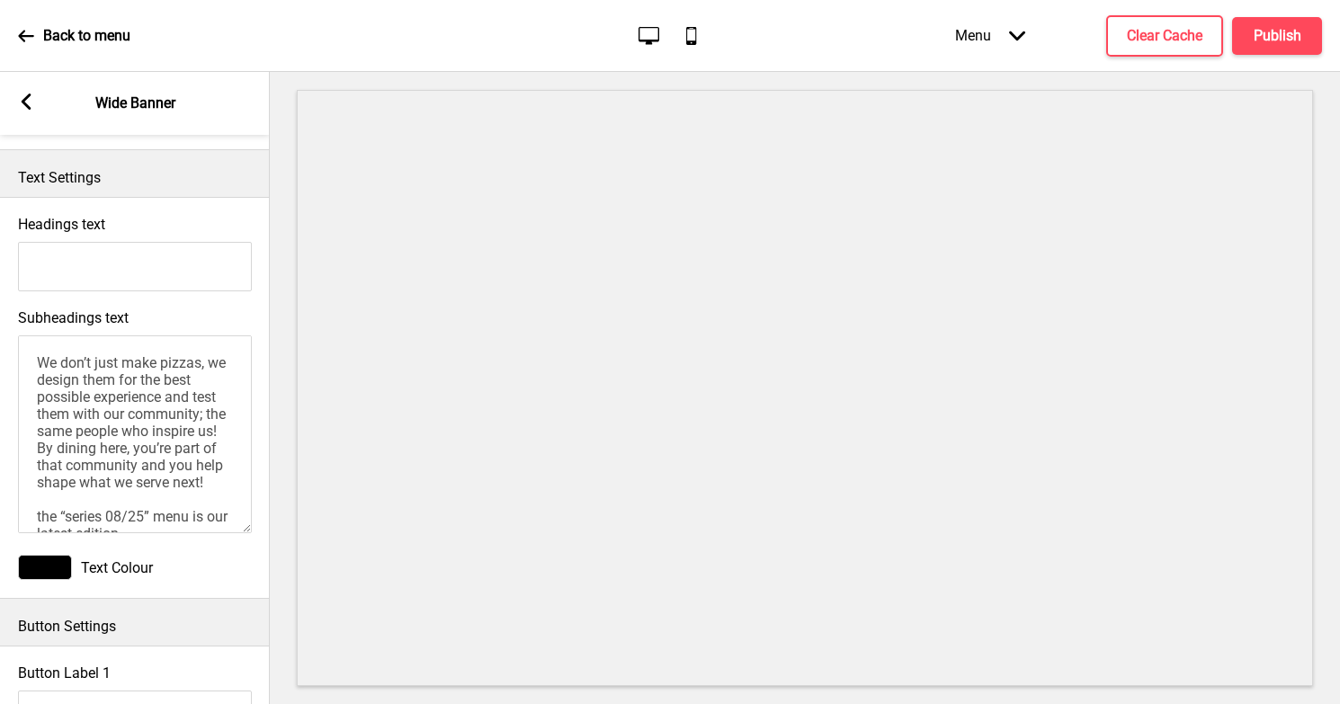
scroll to position [425, 0]
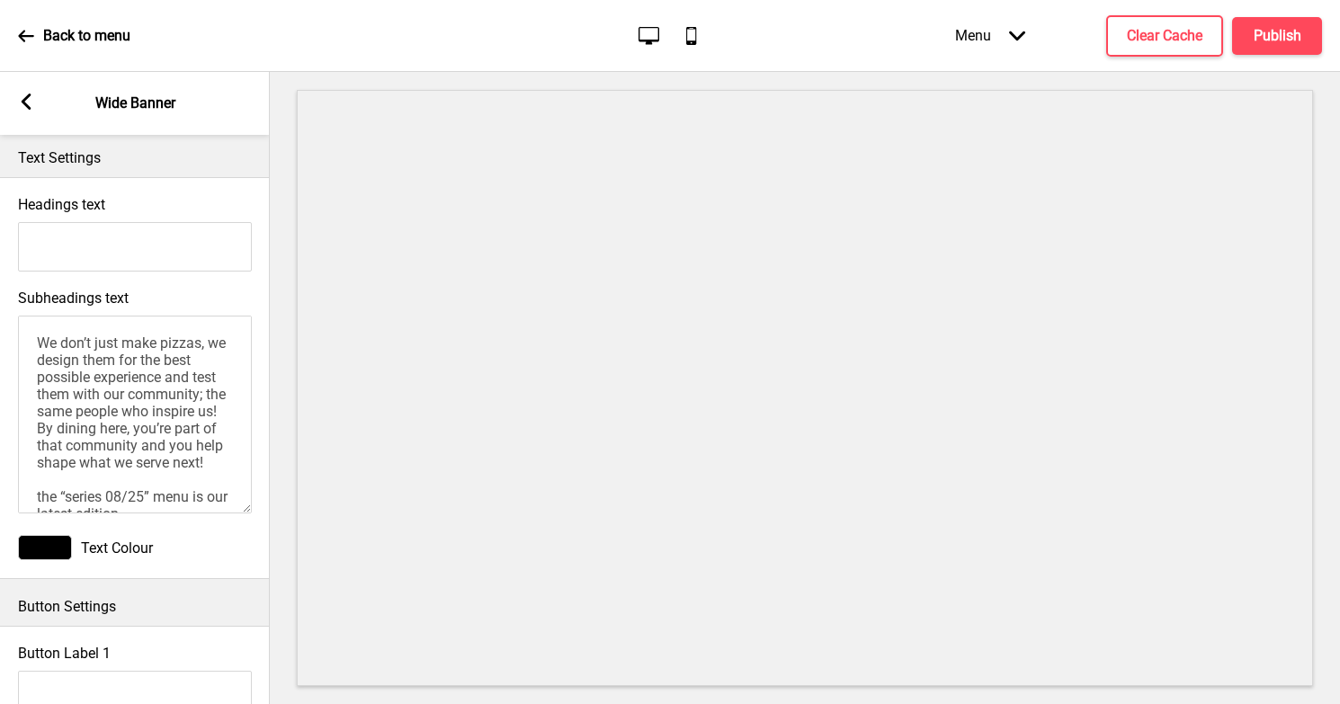
click at [118, 415] on textarea "We don’t just make pizzas, we design them for the best possible experience and …" at bounding box center [135, 415] width 234 height 198
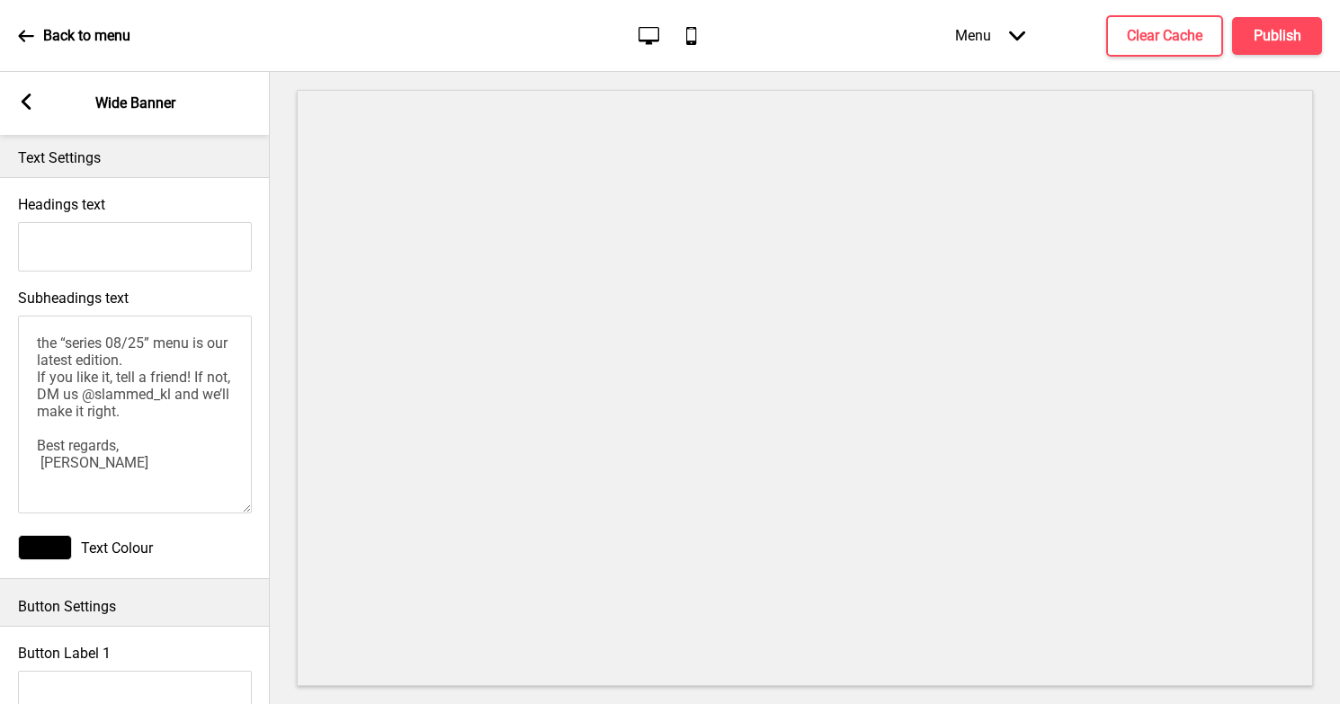
click at [121, 421] on textarea "the “series 08/25” menu is our latest edition. If you like it, tell a friend! I…" at bounding box center [135, 415] width 234 height 198
drag, startPoint x: 116, startPoint y: 474, endPoint x: 10, endPoint y: 326, distance: 182.4
click at [10, 326] on div "Subheadings text the “series 08/25” menu is our latest edition. Best regards, B…" at bounding box center [135, 404] width 270 height 246
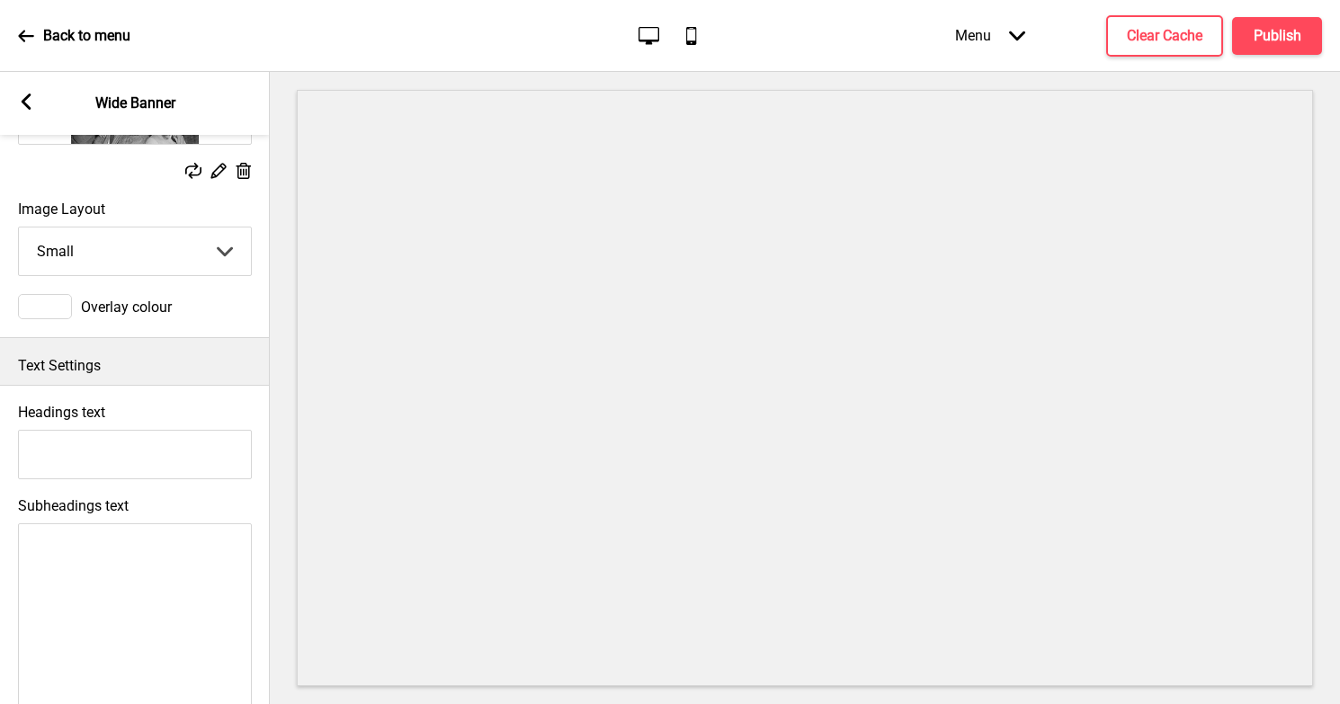
scroll to position [216, 0]
click at [147, 245] on select "Small Medium Large" at bounding box center [135, 253] width 232 height 48
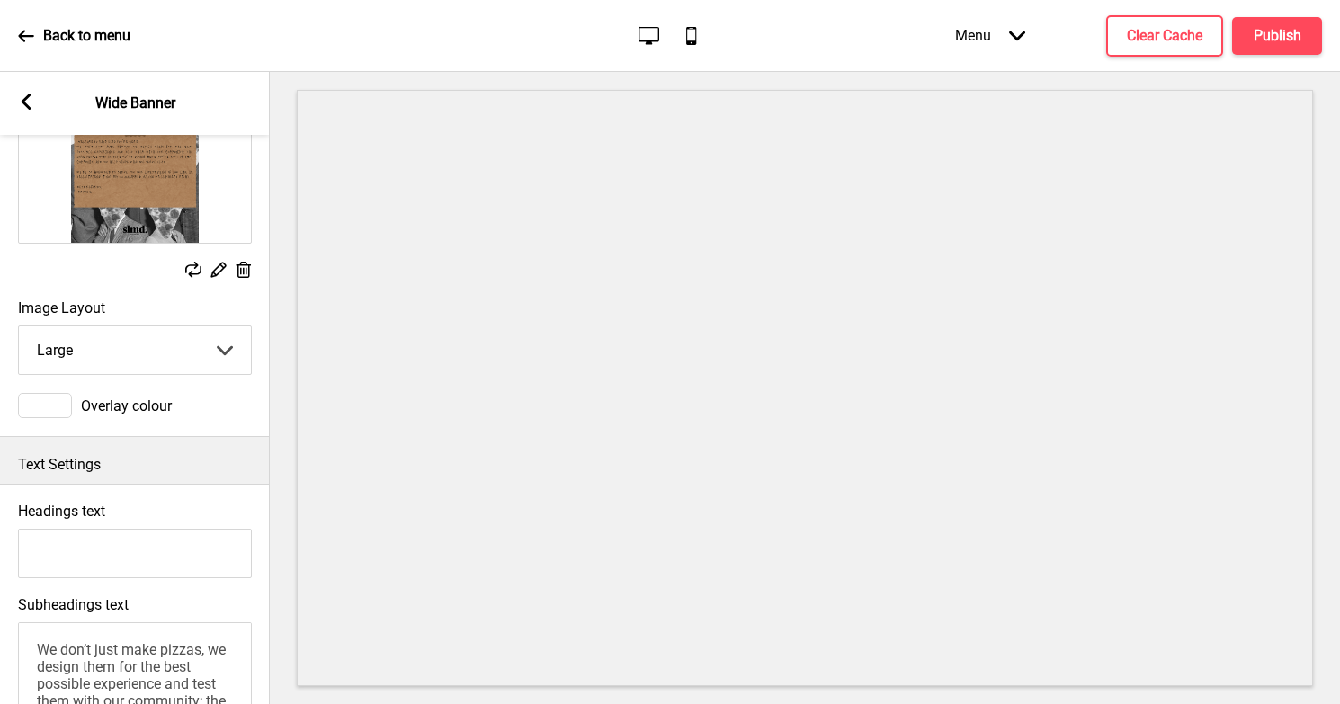
scroll to position [111, 0]
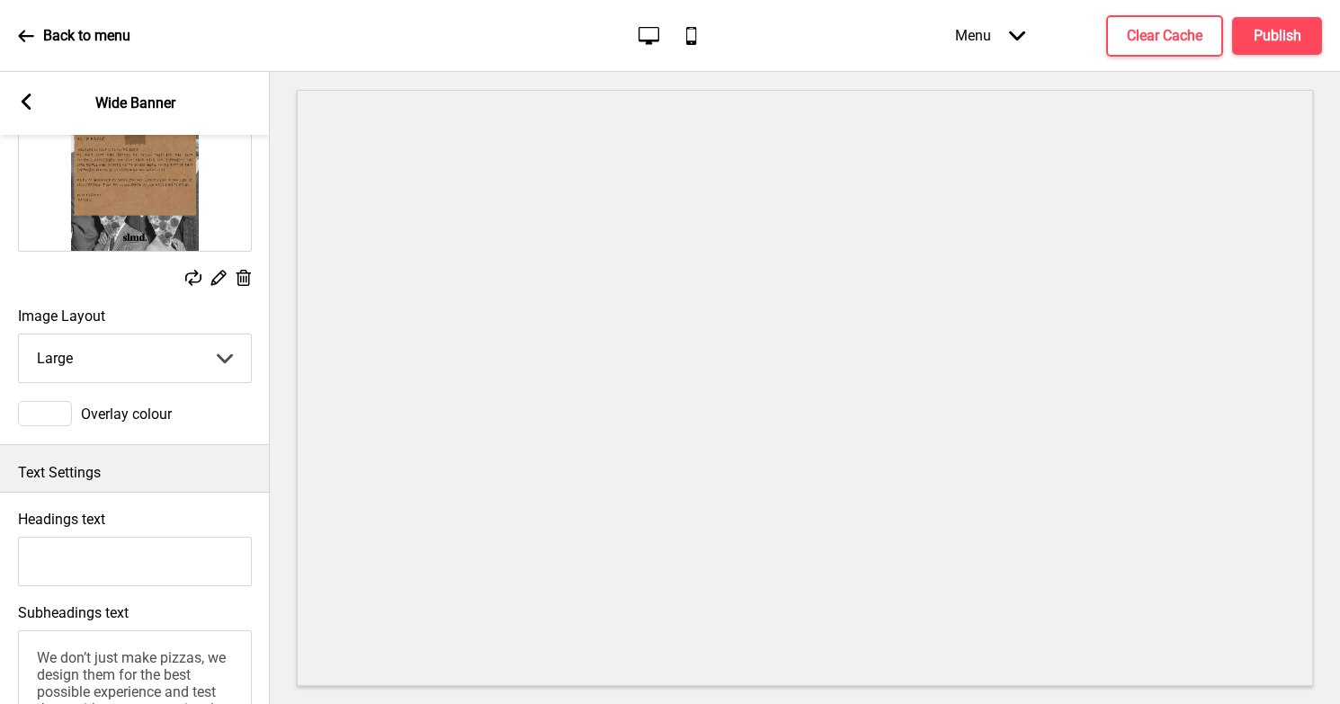
click at [191, 274] on icon at bounding box center [193, 278] width 16 height 16
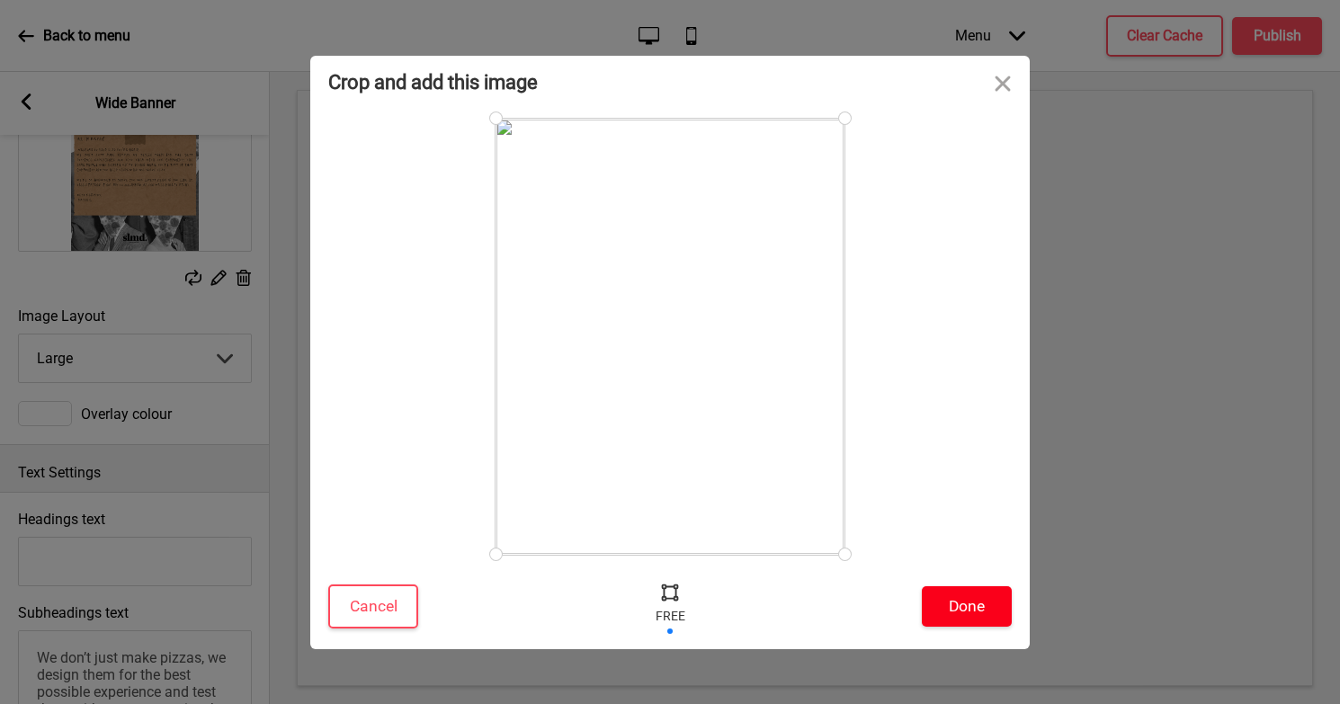
click at [964, 599] on button "Done" at bounding box center [967, 606] width 90 height 40
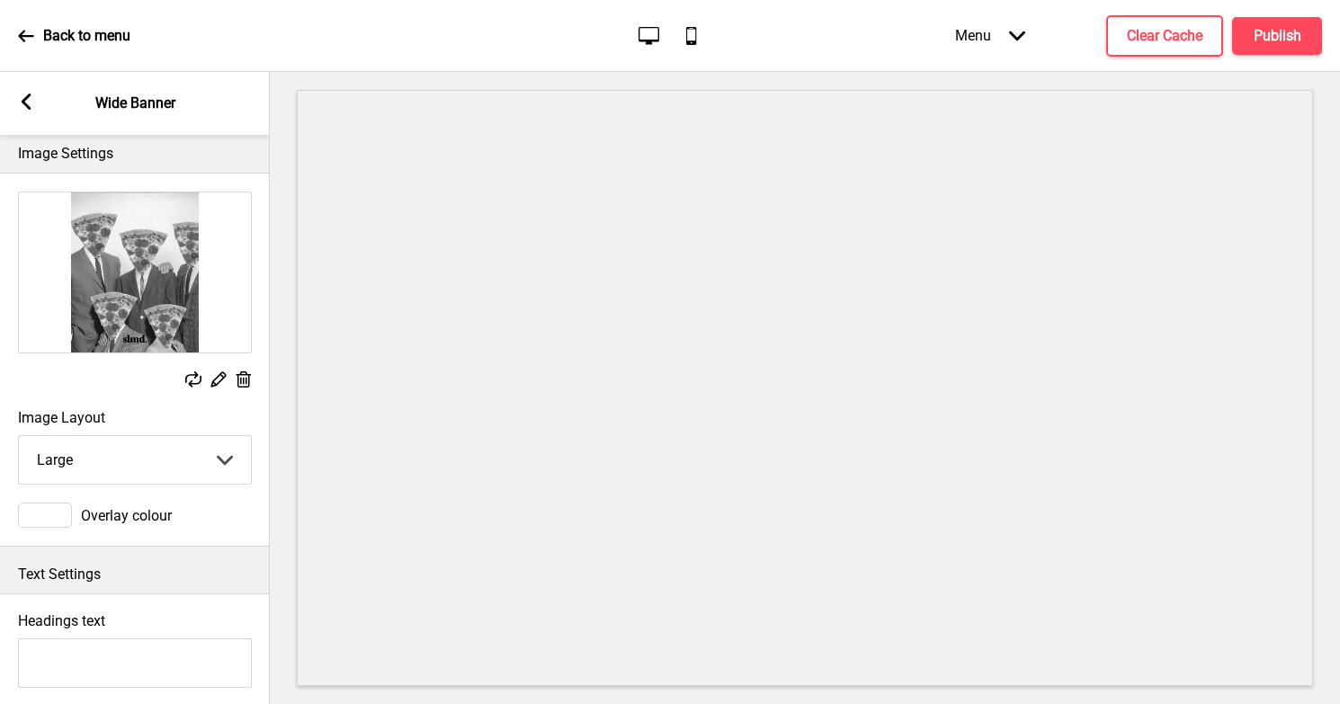
scroll to position [0, 0]
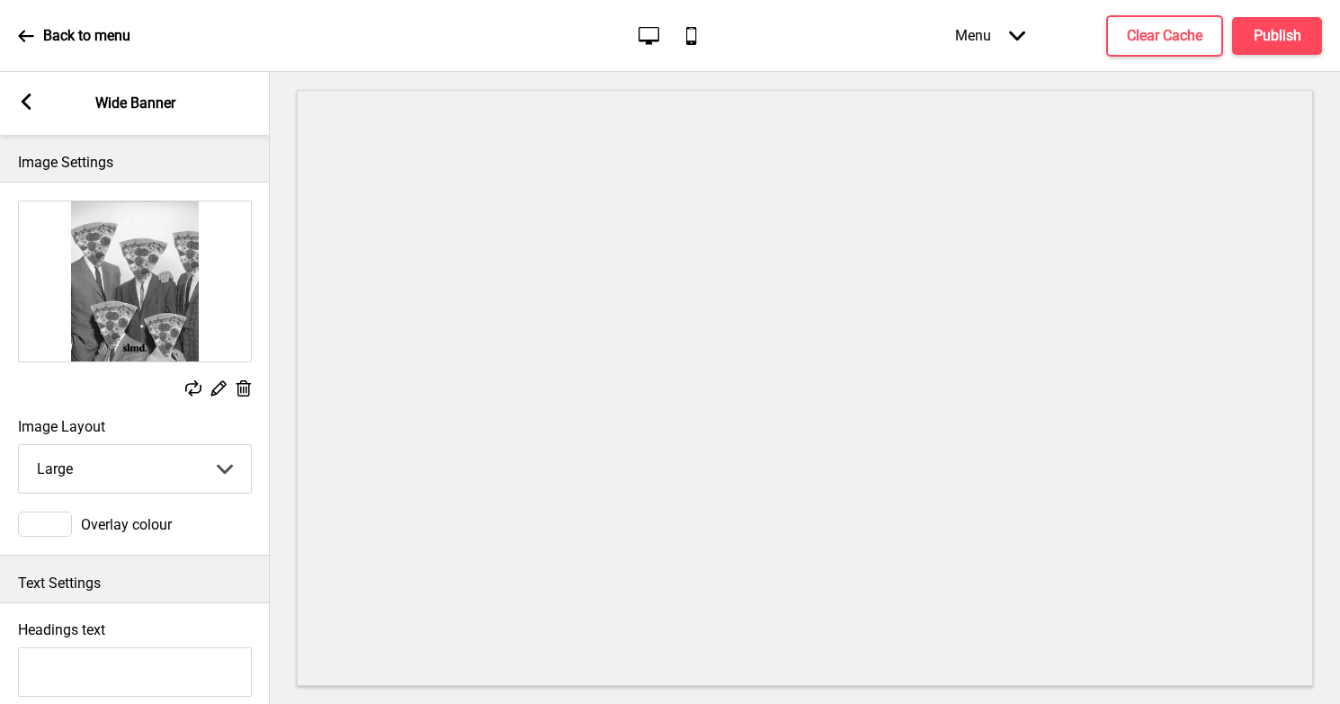
click at [136, 471] on select "Small Medium Large" at bounding box center [135, 469] width 232 height 48
click at [190, 473] on select "Small Medium Large" at bounding box center [135, 469] width 232 height 48
click at [187, 383] on icon at bounding box center [193, 388] width 16 height 16
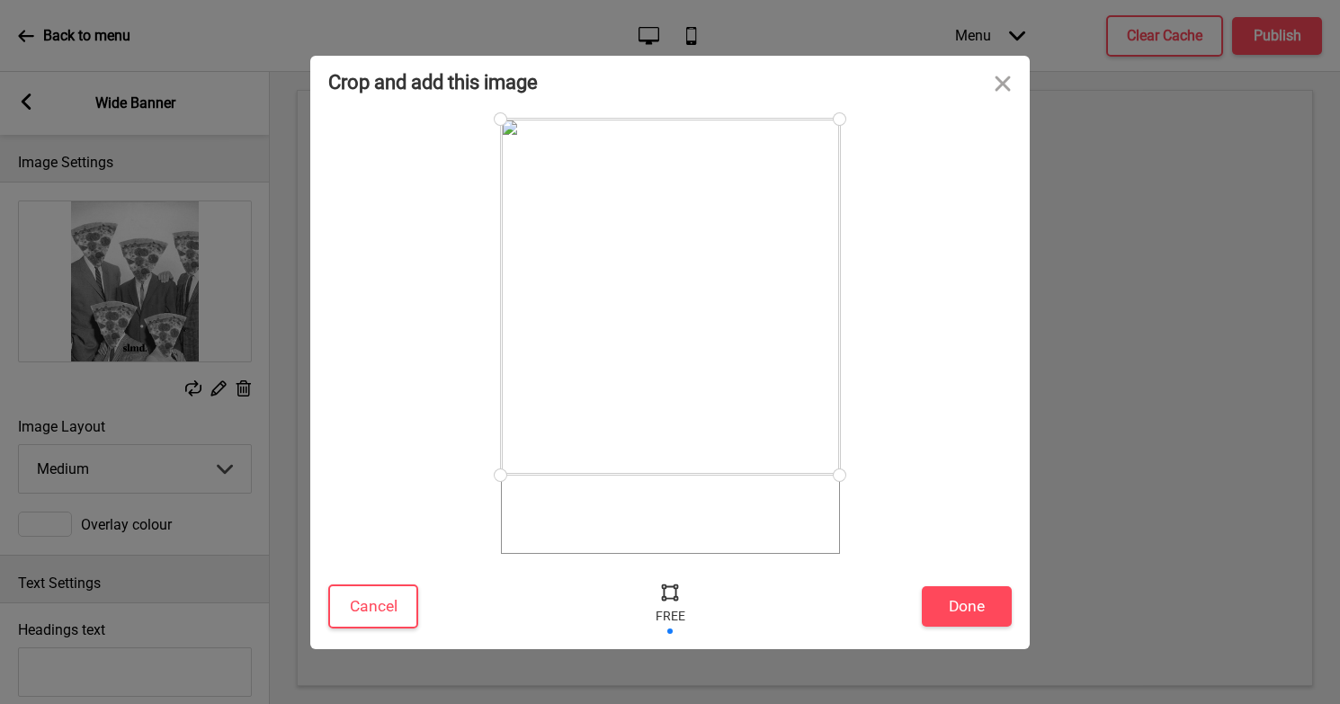
drag, startPoint x: 502, startPoint y: 552, endPoint x: 496, endPoint y: 475, distance: 77.5
click at [496, 475] on div at bounding box center [500, 475] width 31 height 31
drag, startPoint x: 499, startPoint y: 117, endPoint x: 499, endPoint y: 153, distance: 36.0
click at [499, 153] on div at bounding box center [500, 153] width 31 height 31
click at [957, 607] on button "Done" at bounding box center [967, 606] width 90 height 40
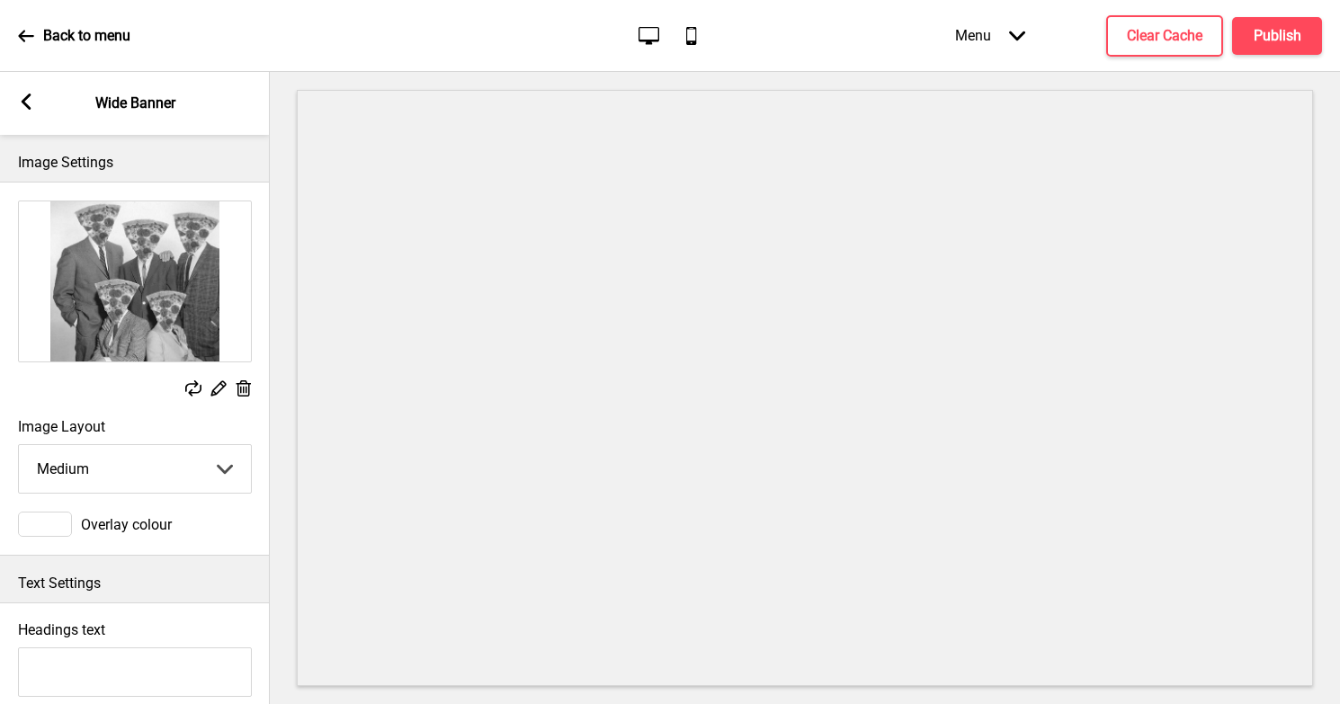
click at [56, 528] on div at bounding box center [45, 524] width 54 height 25
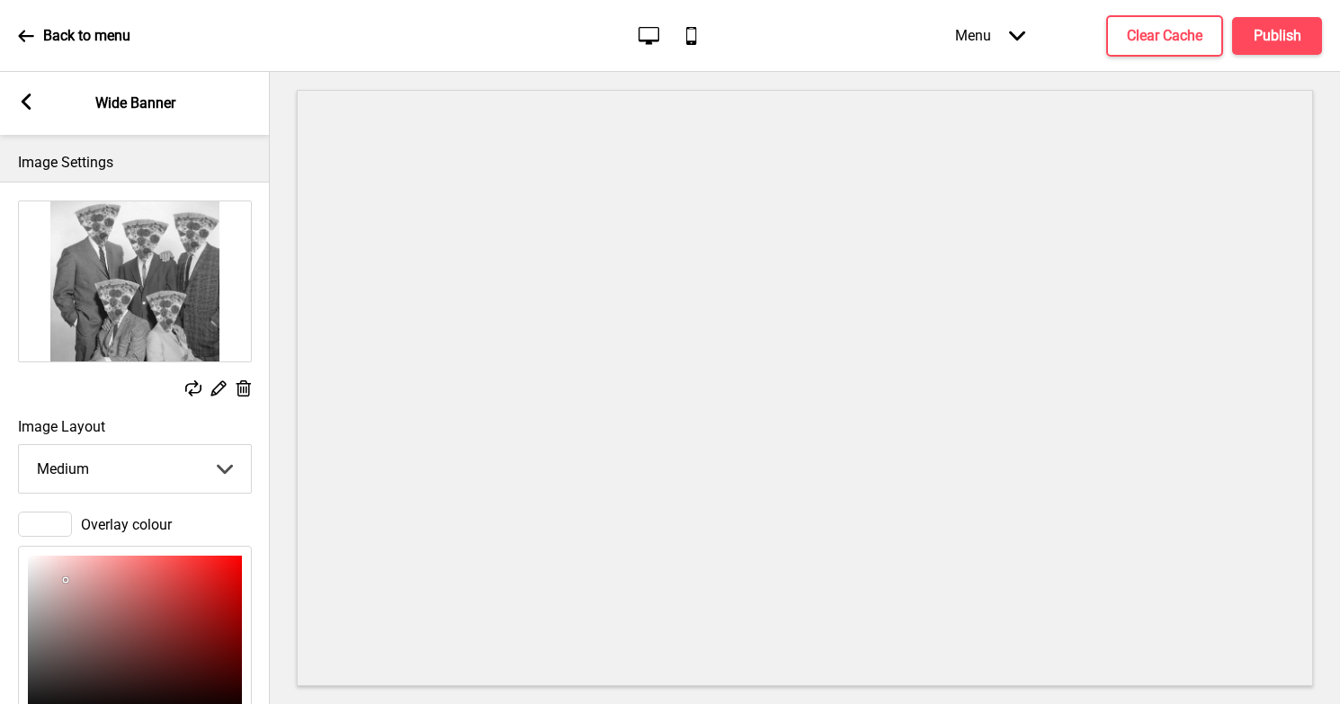
drag, startPoint x: 90, startPoint y: 567, endPoint x: 68, endPoint y: 579, distance: 24.5
click at [67, 579] on div at bounding box center [135, 636] width 214 height 161
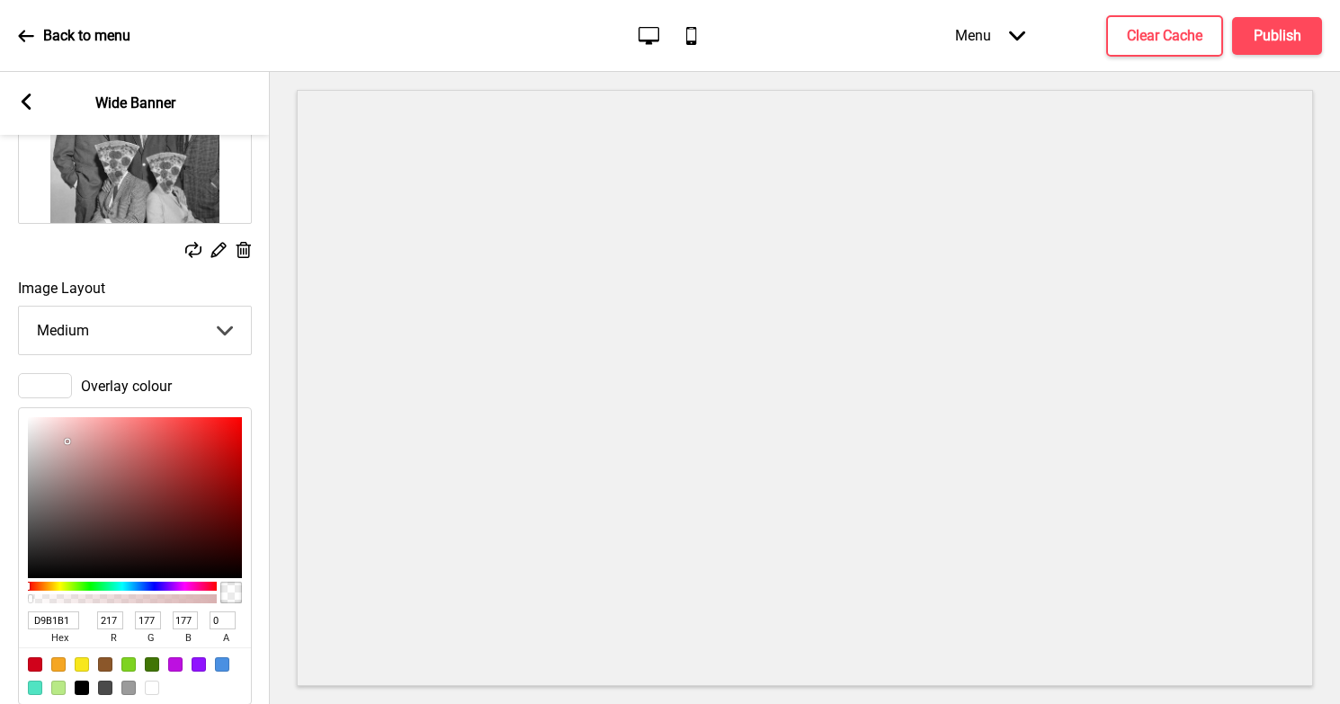
scroll to position [160, 0]
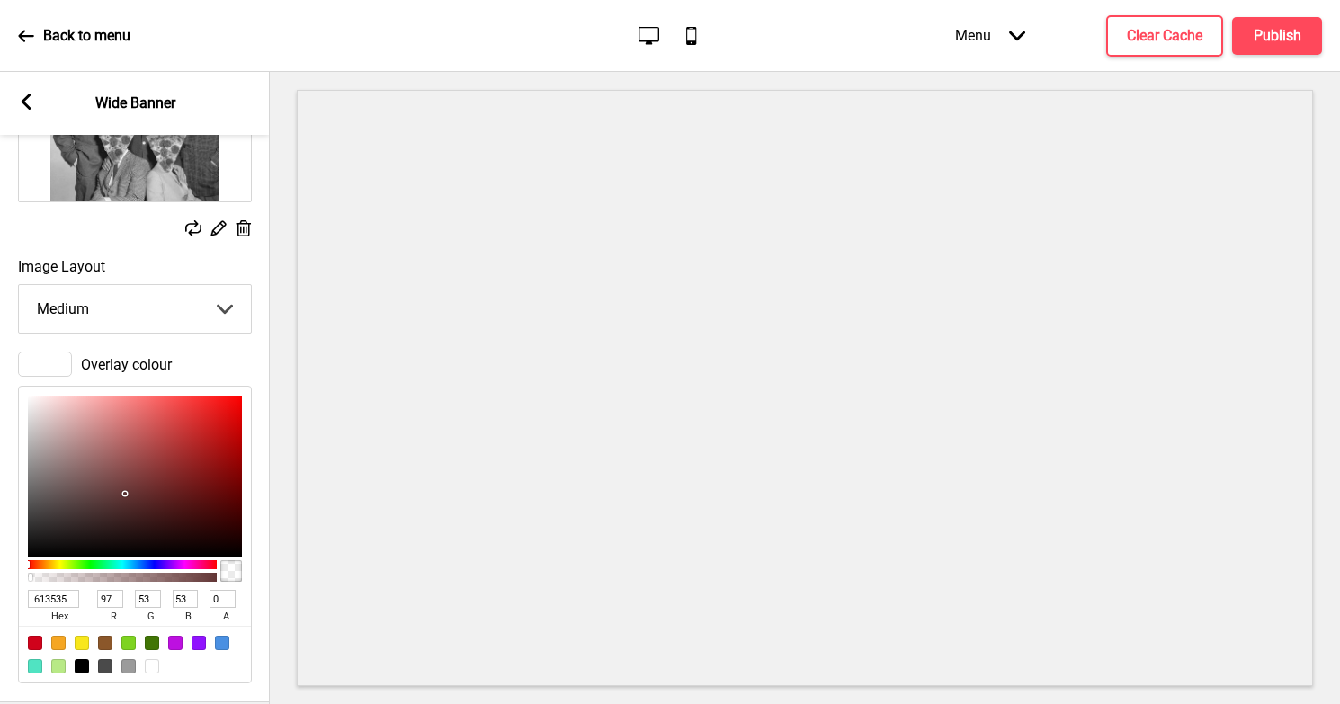
drag, startPoint x: 103, startPoint y: 485, endPoint x: 126, endPoint y: 495, distance: 25.4
click at [126, 495] on div at bounding box center [135, 476] width 214 height 161
drag, startPoint x: 28, startPoint y: 575, endPoint x: 102, endPoint y: 575, distance: 73.7
click at [102, 575] on div at bounding box center [122, 577] width 189 height 9
drag, startPoint x: 31, startPoint y: 576, endPoint x: 116, endPoint y: 570, distance: 85.6
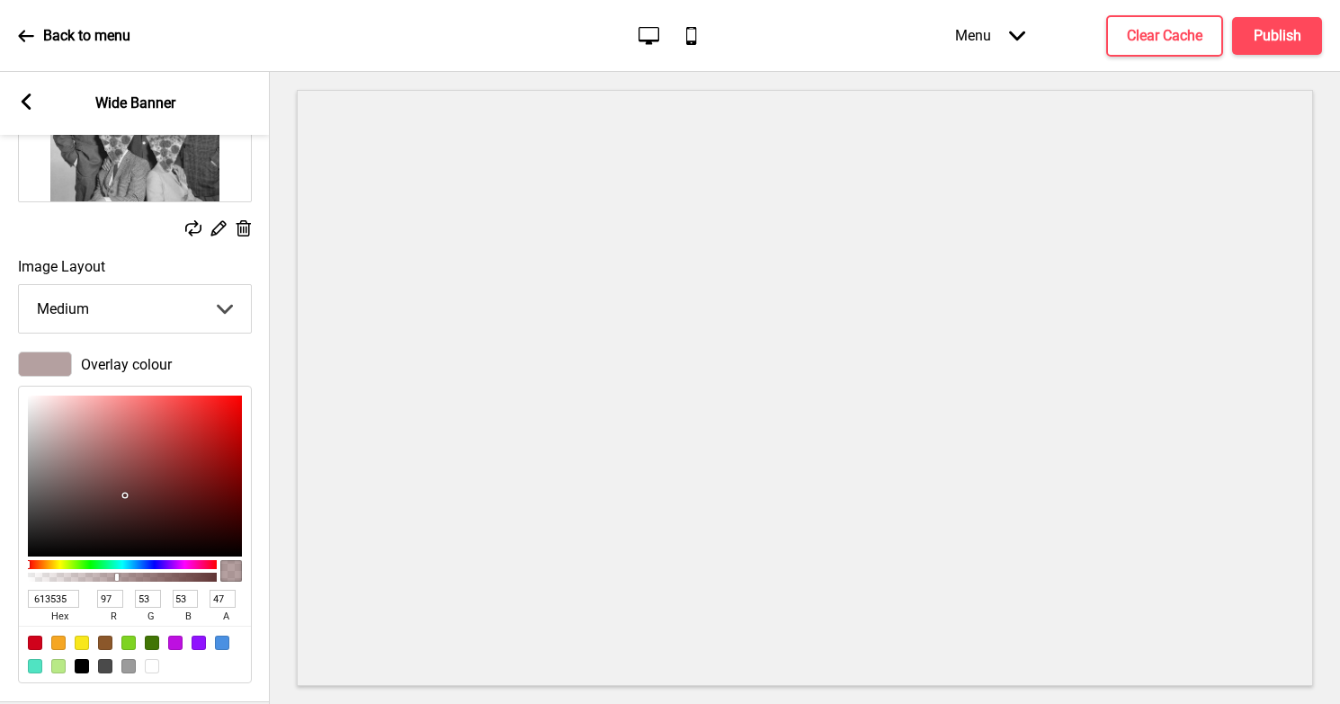
click at [116, 570] on div at bounding box center [122, 571] width 189 height 29
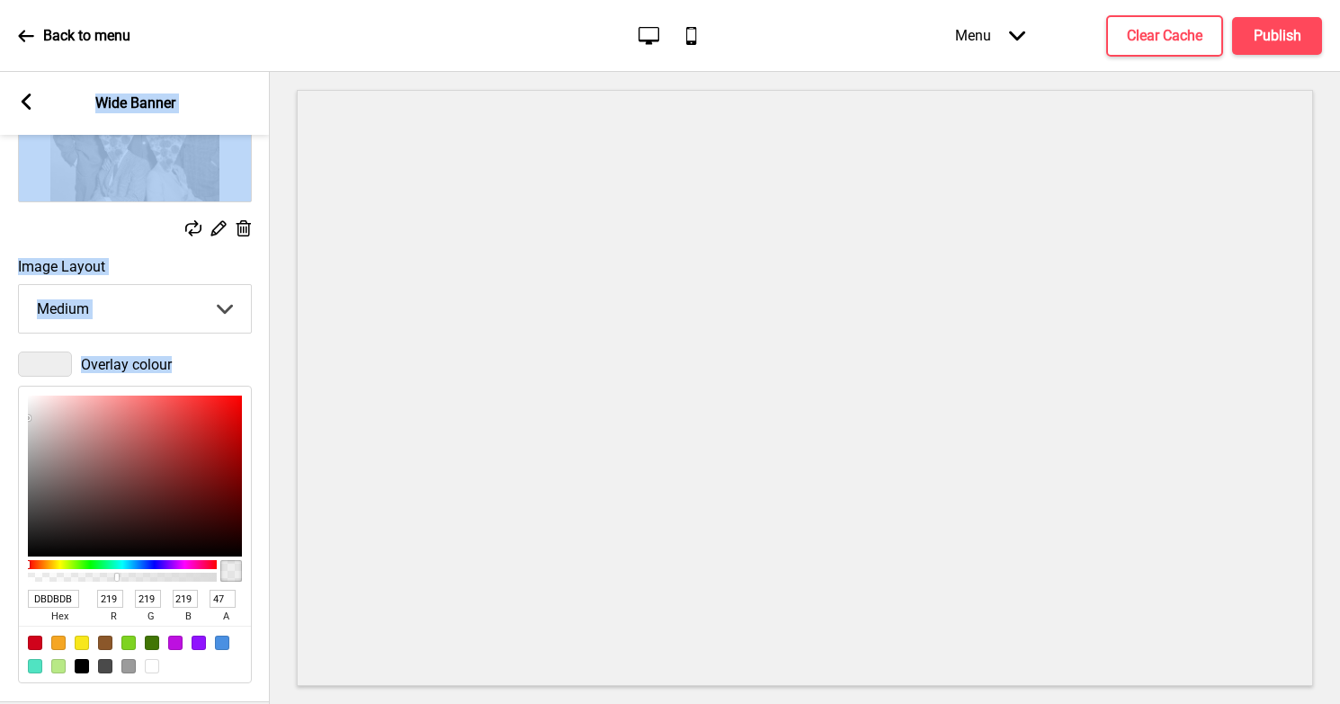
drag, startPoint x: 124, startPoint y: 490, endPoint x: -1, endPoint y: 418, distance: 144.2
click at [0, 418] on html "Back to menu Desktop Mobile Menu Arrow down Product Page Store Information Chec…" at bounding box center [670, 352] width 1340 height 704
click at [220, 347] on div "Overlay colour DBDBDB hex 219 r 219 g 219 b 47 a" at bounding box center [135, 518] width 270 height 350
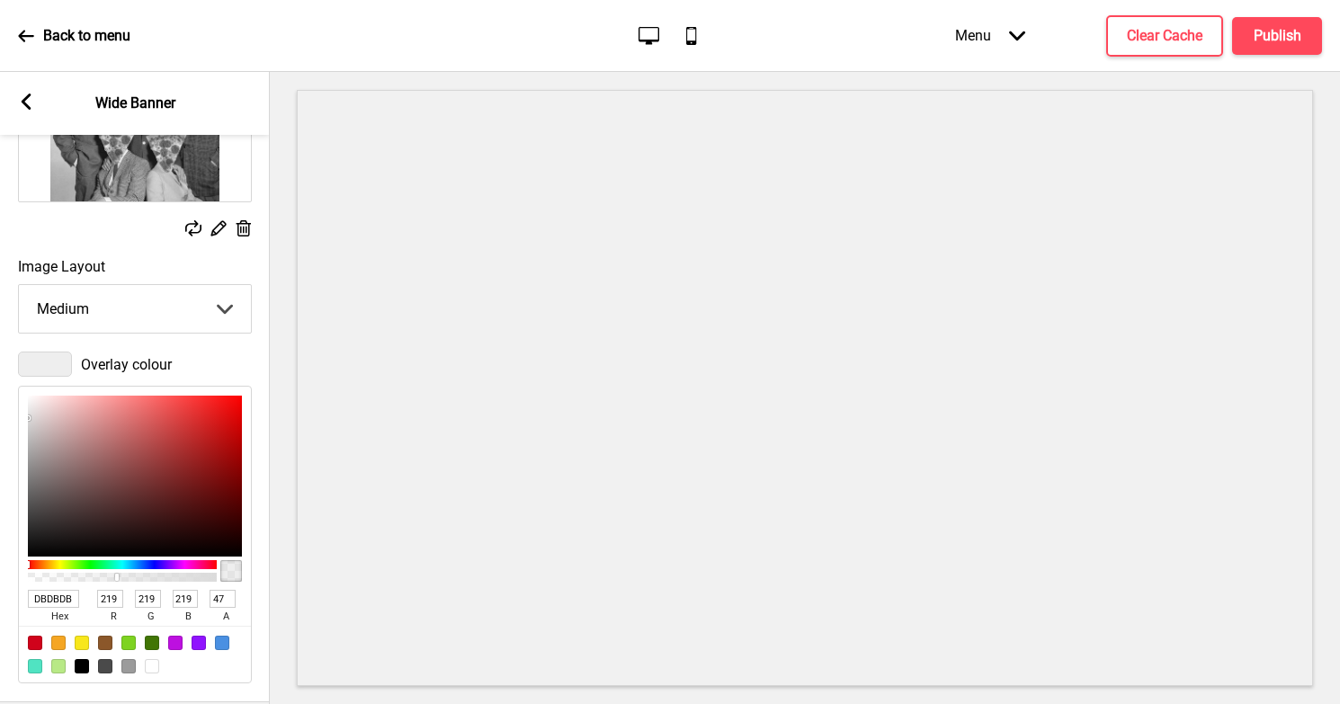
drag, startPoint x: 27, startPoint y: 416, endPoint x: 48, endPoint y: 429, distance: 24.2
click at [48, 429] on div "DBDBDB hex 219 r 219 g 219 b 47 a" at bounding box center [135, 535] width 234 height 298
drag, startPoint x: 29, startPoint y: 416, endPoint x: 35, endPoint y: 437, distance: 21.6
click at [35, 437] on div at bounding box center [135, 476] width 214 height 161
click at [58, 602] on input "BDB6B6" at bounding box center [53, 599] width 51 height 18
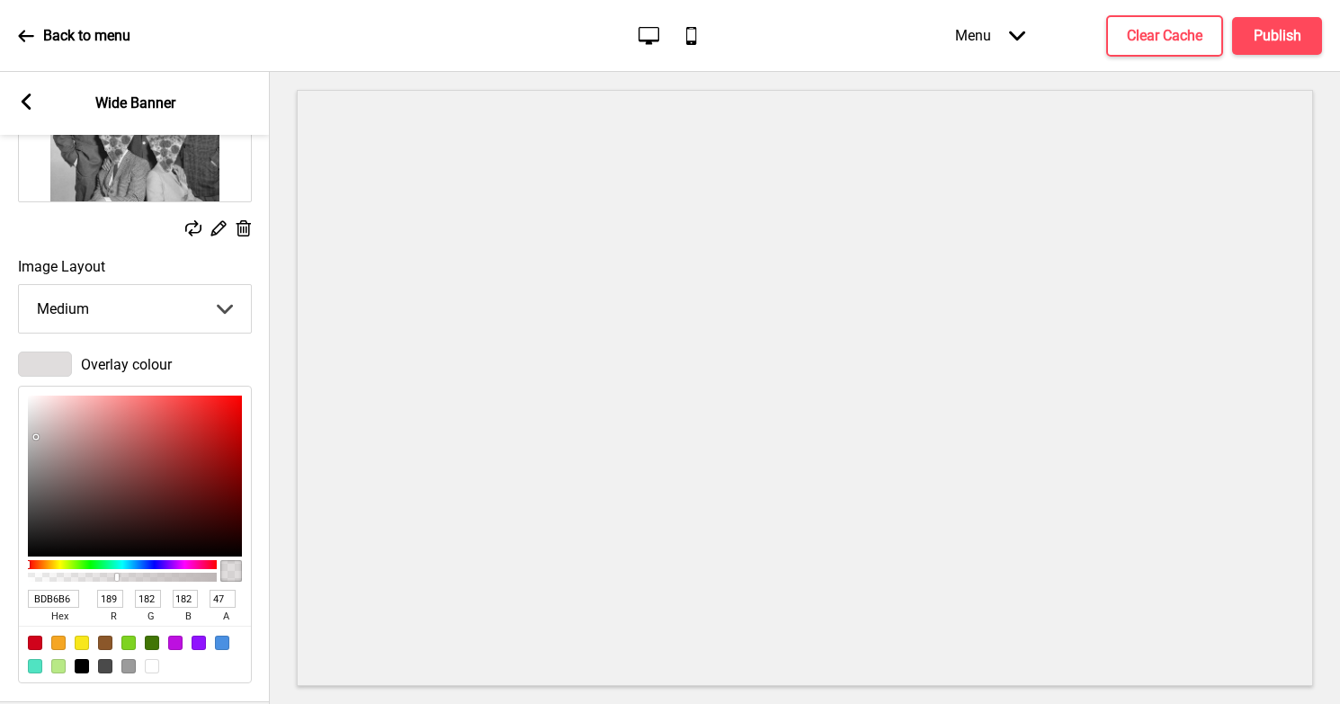
click at [58, 602] on input "BDB6B6" at bounding box center [53, 599] width 51 height 18
paste input "Hi, I’m Bryan! Welcome to SLMD, glad you’re here! We don’t just make pizzas, we…"
click at [58, 602] on input "Hi, I’m Bryan! Welcome to SLMD, glad you’re here! We don’t just make pizzas, we…" at bounding box center [53, 599] width 51 height 18
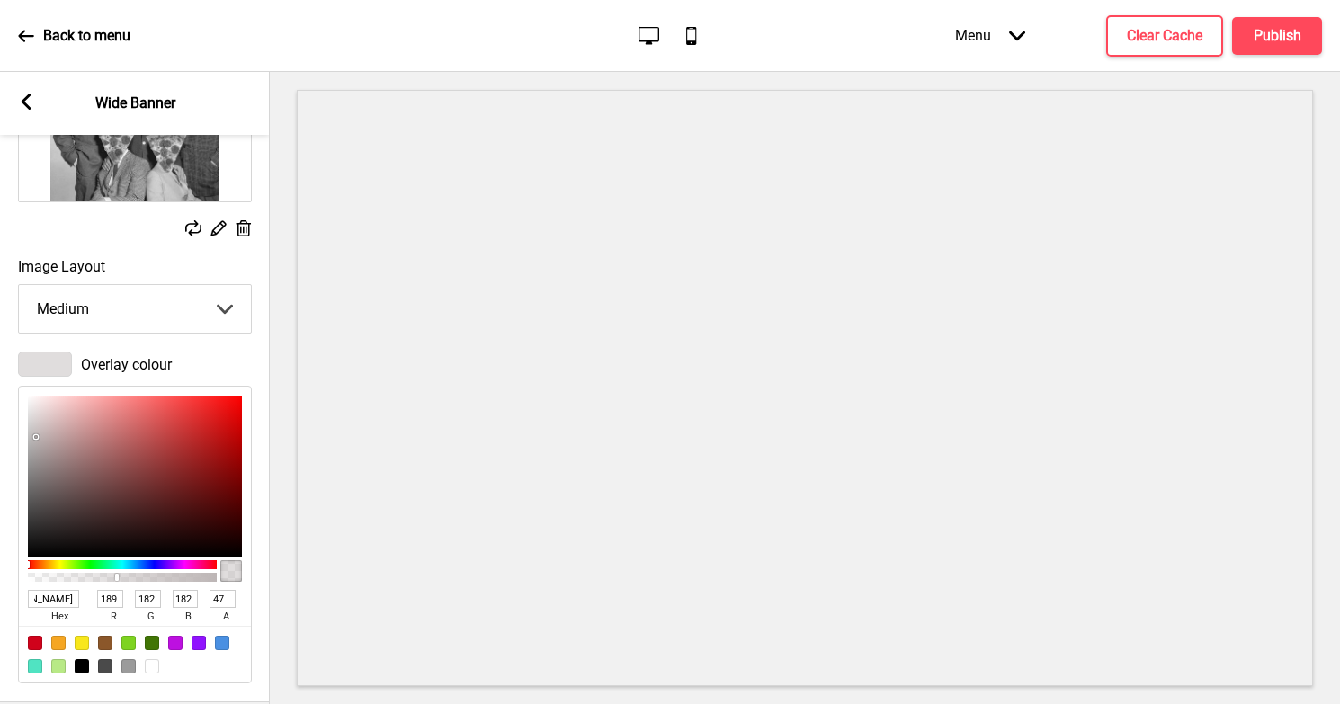
click at [58, 602] on input "Hi, I’m Bryan! Welcome to SLMD, glad you’re here! We don’t just make pizzas, we…" at bounding box center [53, 599] width 51 height 18
click at [44, 595] on input "BDB6B6" at bounding box center [53, 599] width 51 height 18
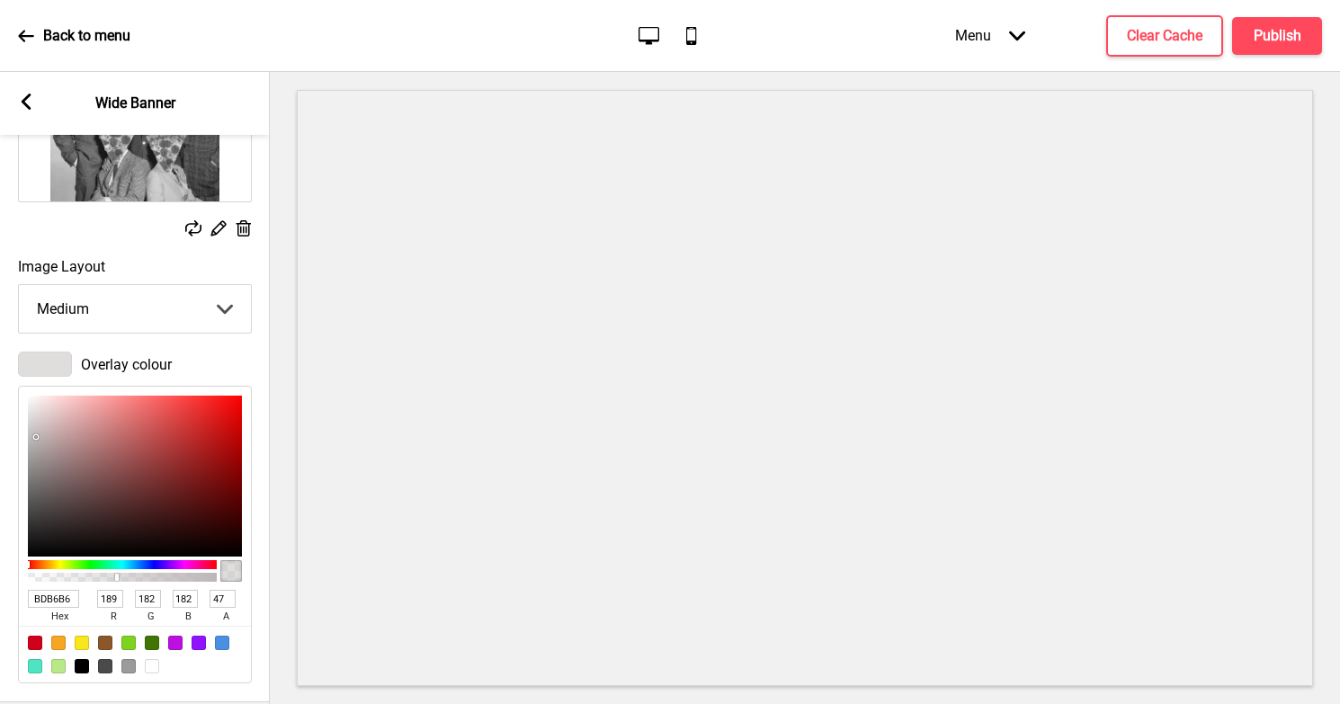
click at [44, 595] on input "BDB6B6" at bounding box center [53, 599] width 51 height 18
paste input "#eae3d8"
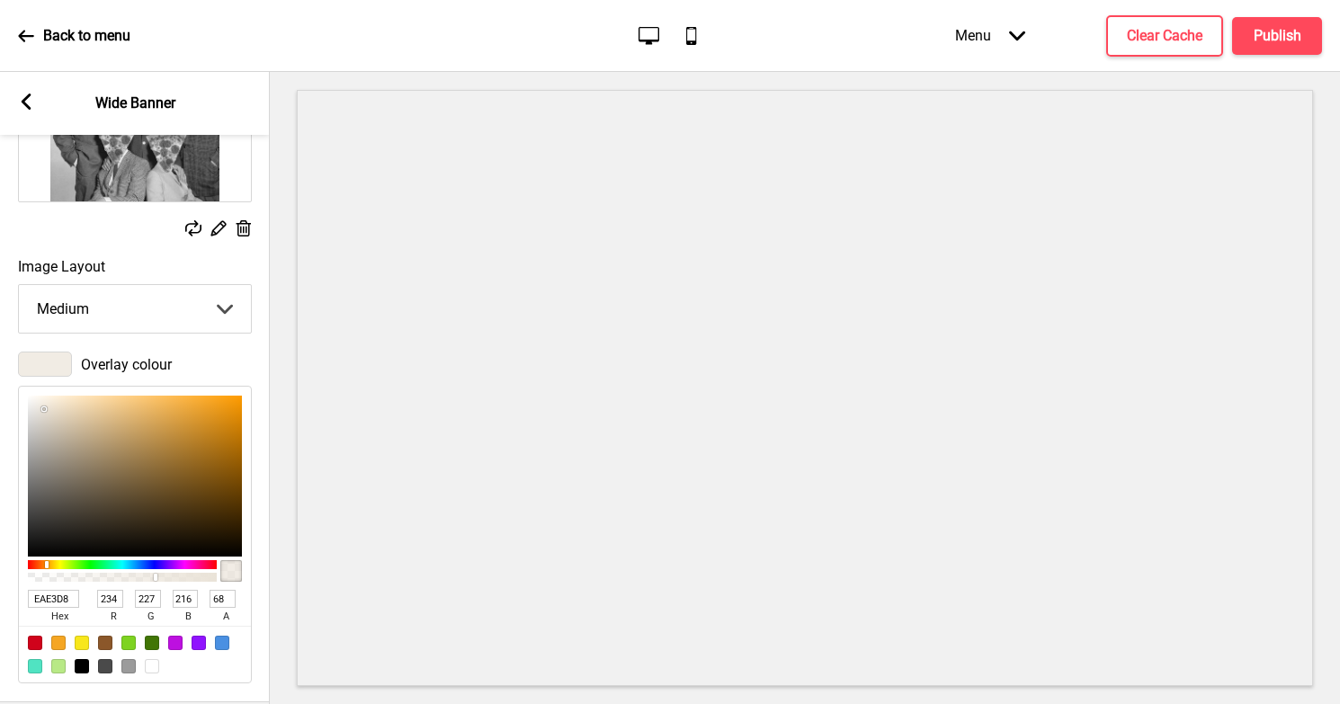
drag, startPoint x: 210, startPoint y: 577, endPoint x: 155, endPoint y: 579, distance: 54.9
click at [155, 579] on div at bounding box center [122, 577] width 183 height 9
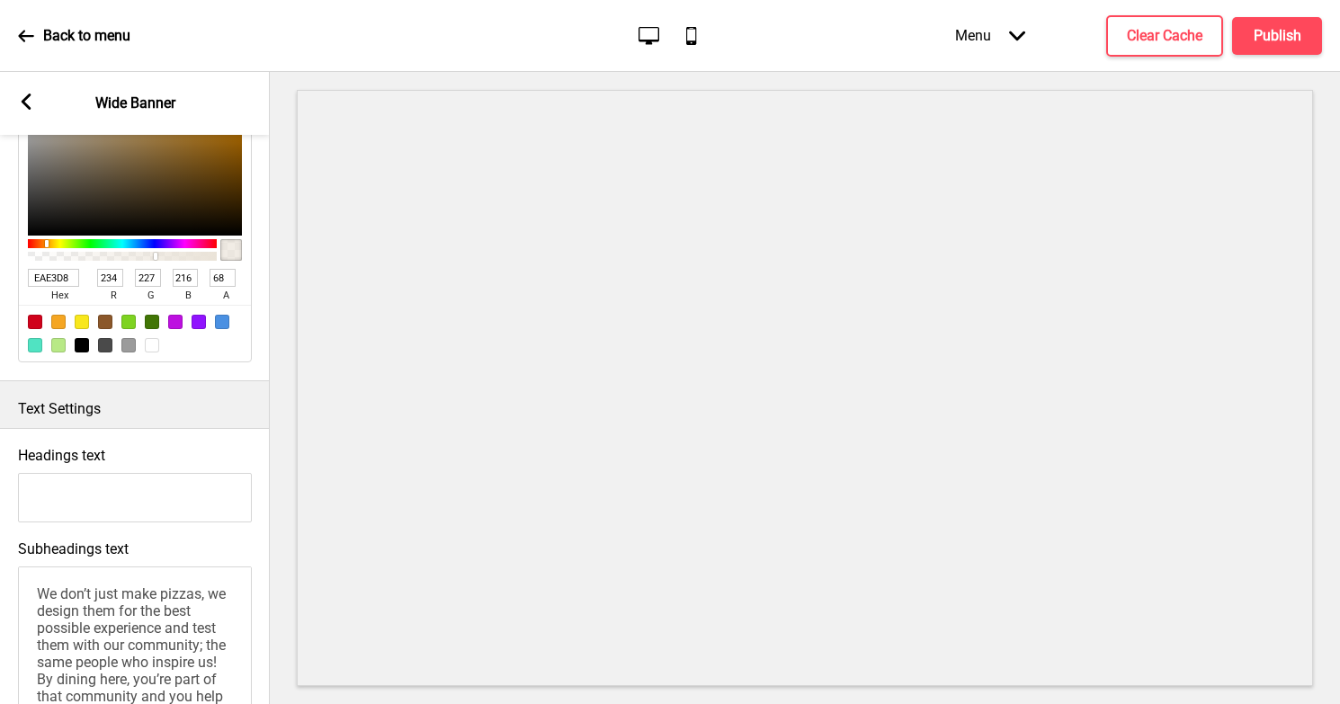
scroll to position [490, 0]
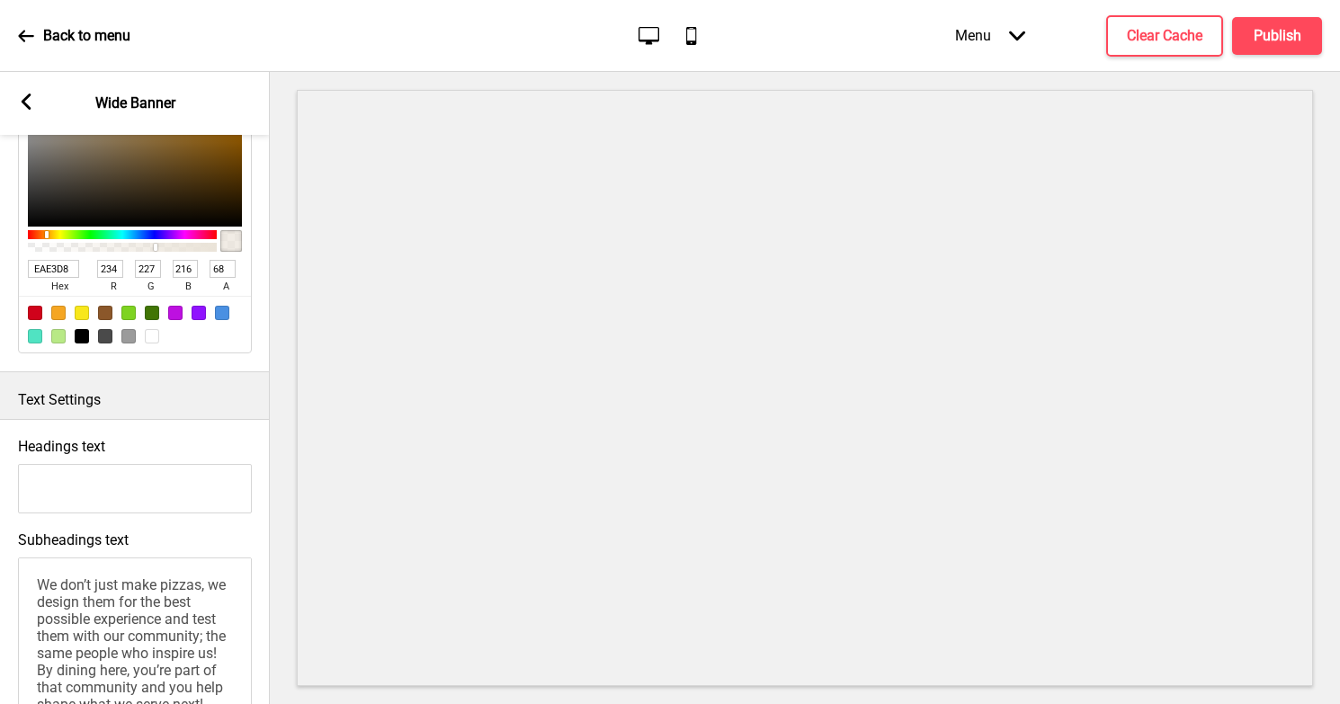
click at [74, 483] on input "Headings text" at bounding box center [135, 488] width 234 height 49
click at [170, 439] on div "Headings text A message from Bryan" at bounding box center [135, 476] width 270 height 94
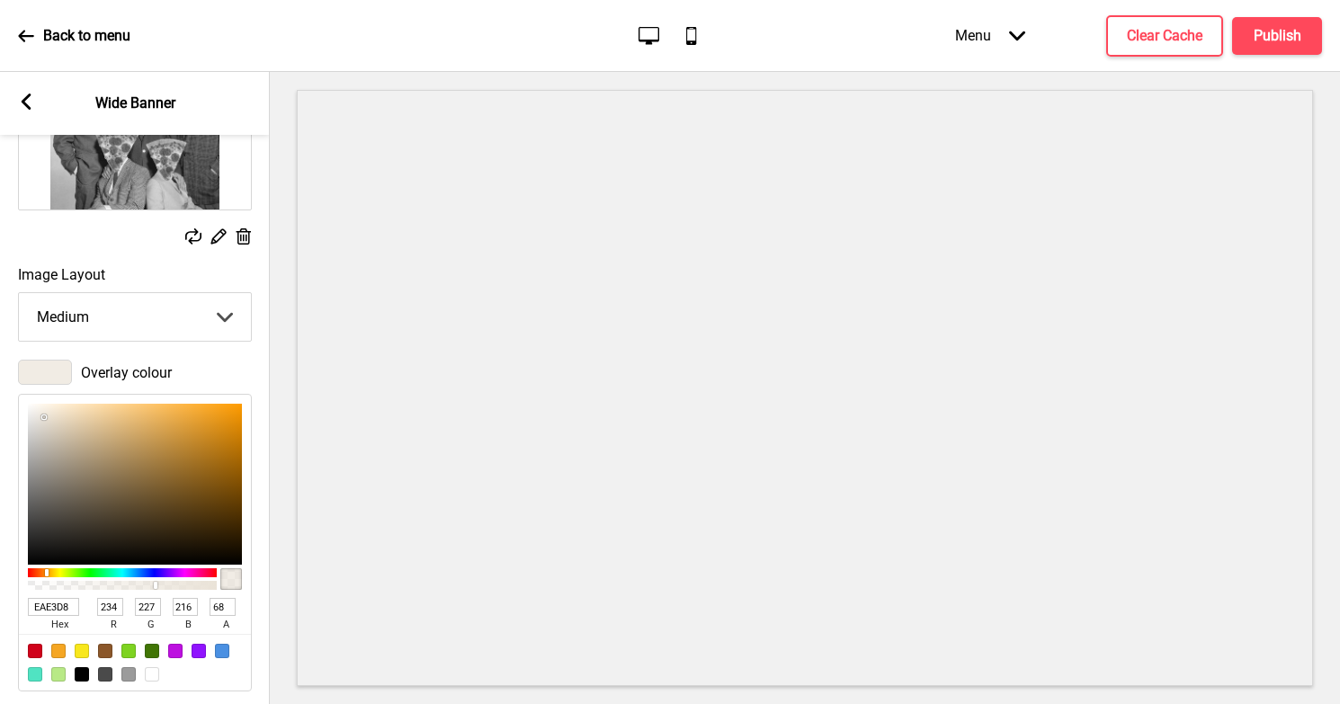
scroll to position [0, 0]
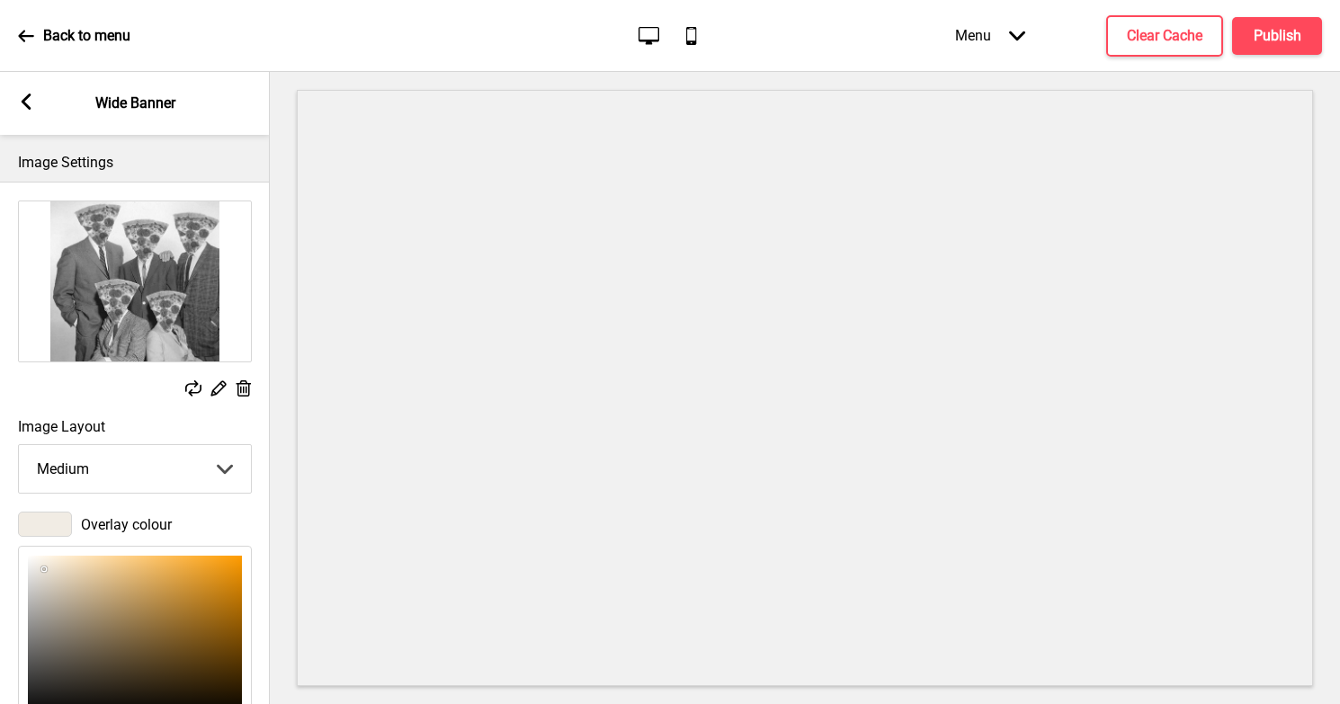
click at [29, 95] on icon at bounding box center [27, 102] width 10 height 16
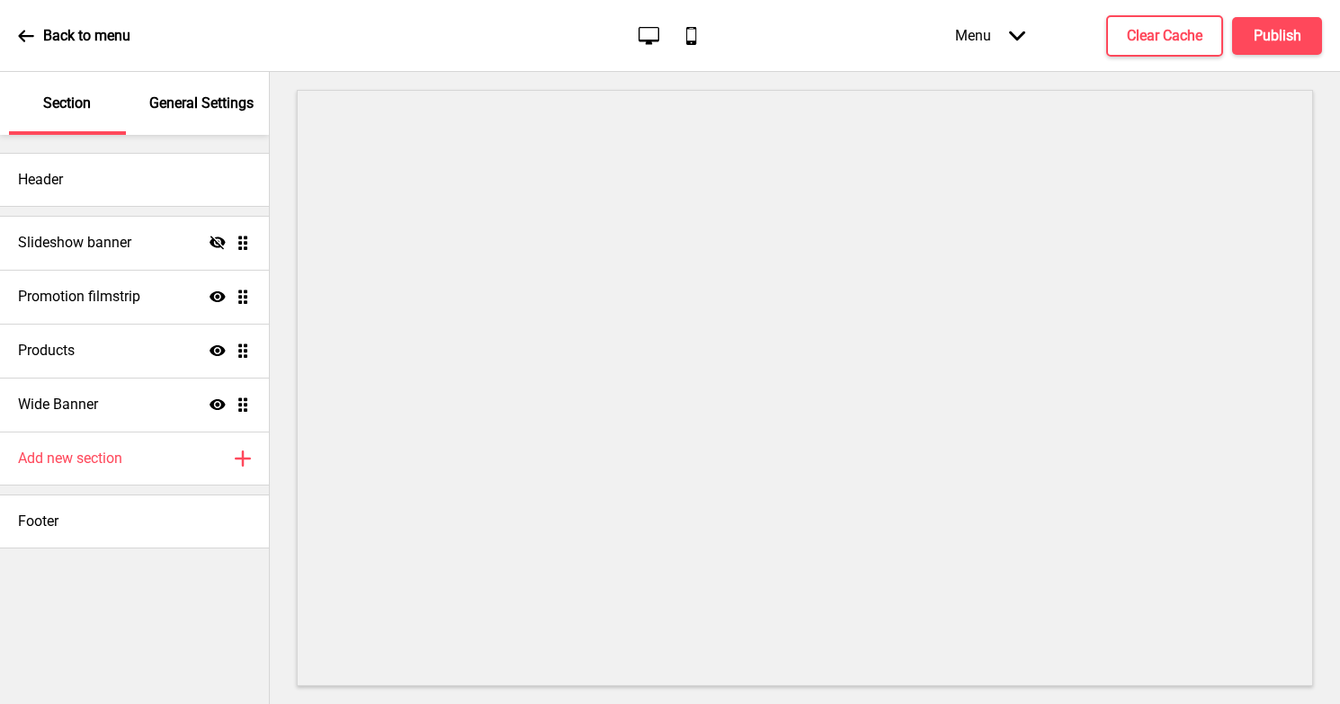
click at [194, 113] on div "General Settings" at bounding box center [202, 103] width 117 height 63
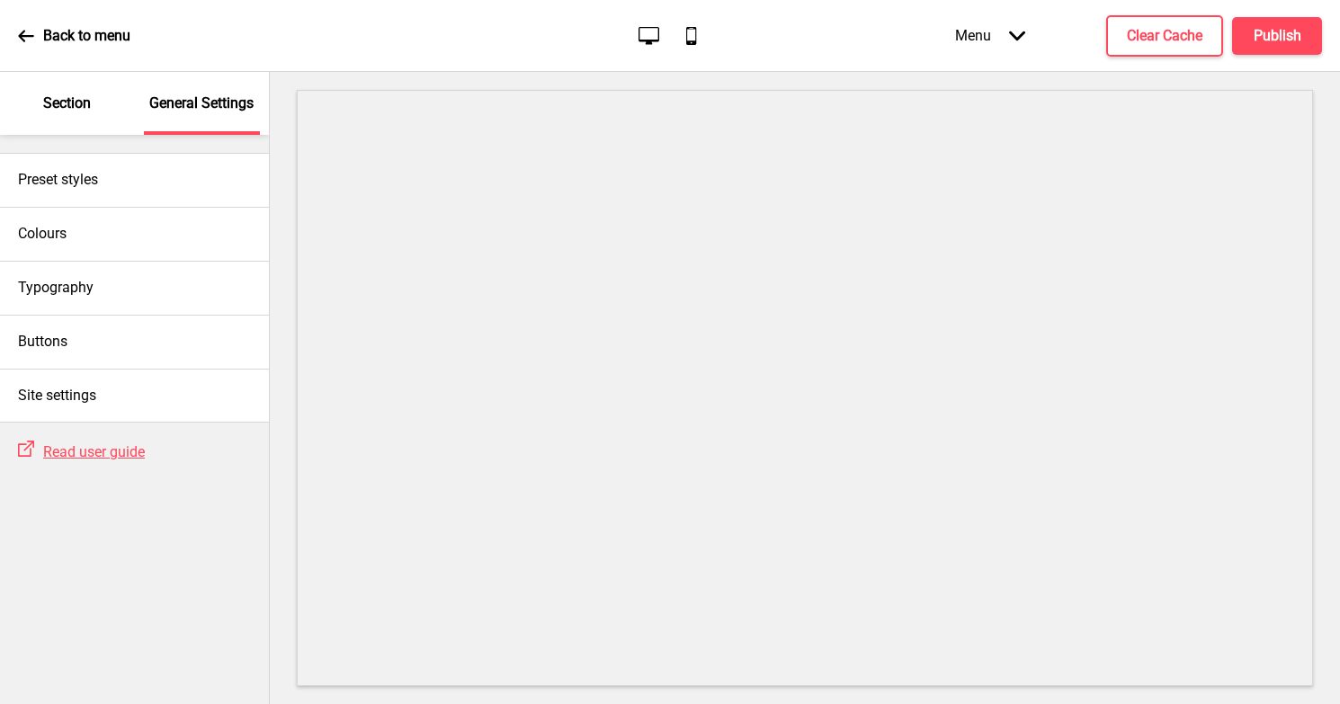
click at [22, 44] on div "Back to menu" at bounding box center [74, 36] width 112 height 49
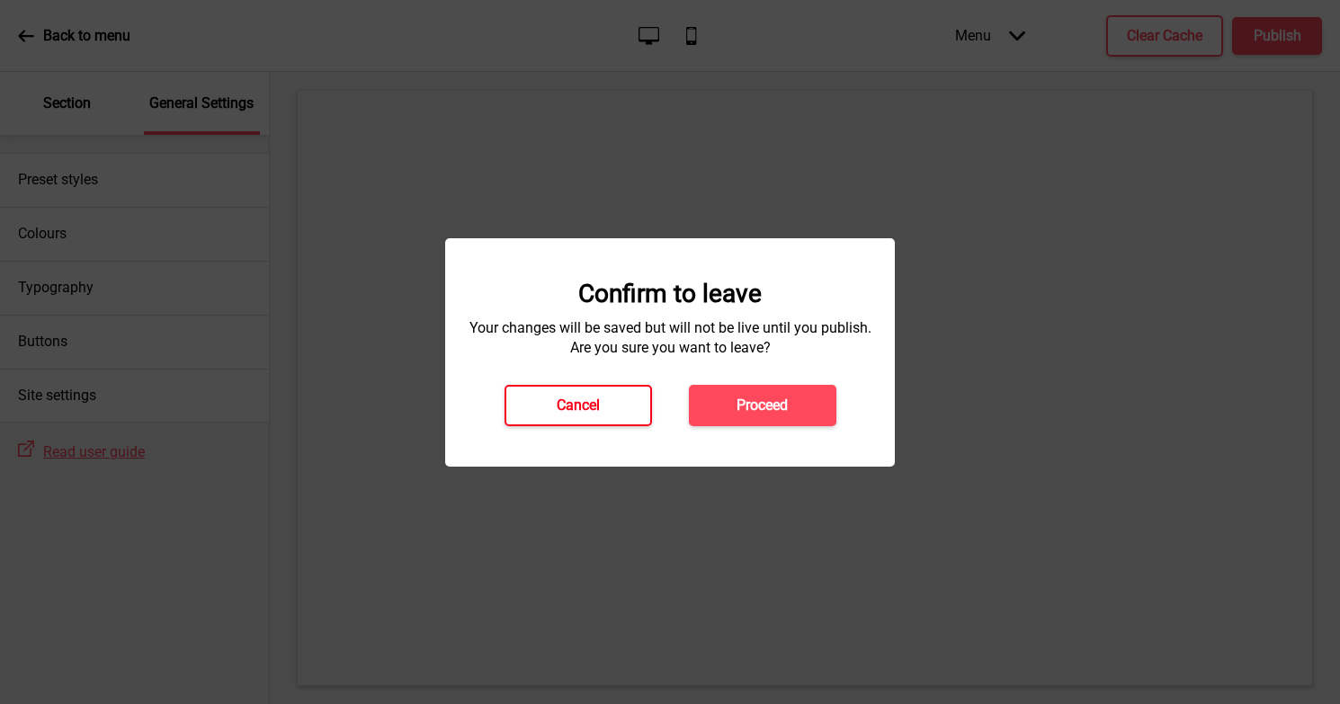
click at [585, 402] on h4 "Cancel" at bounding box center [578, 406] width 43 height 20
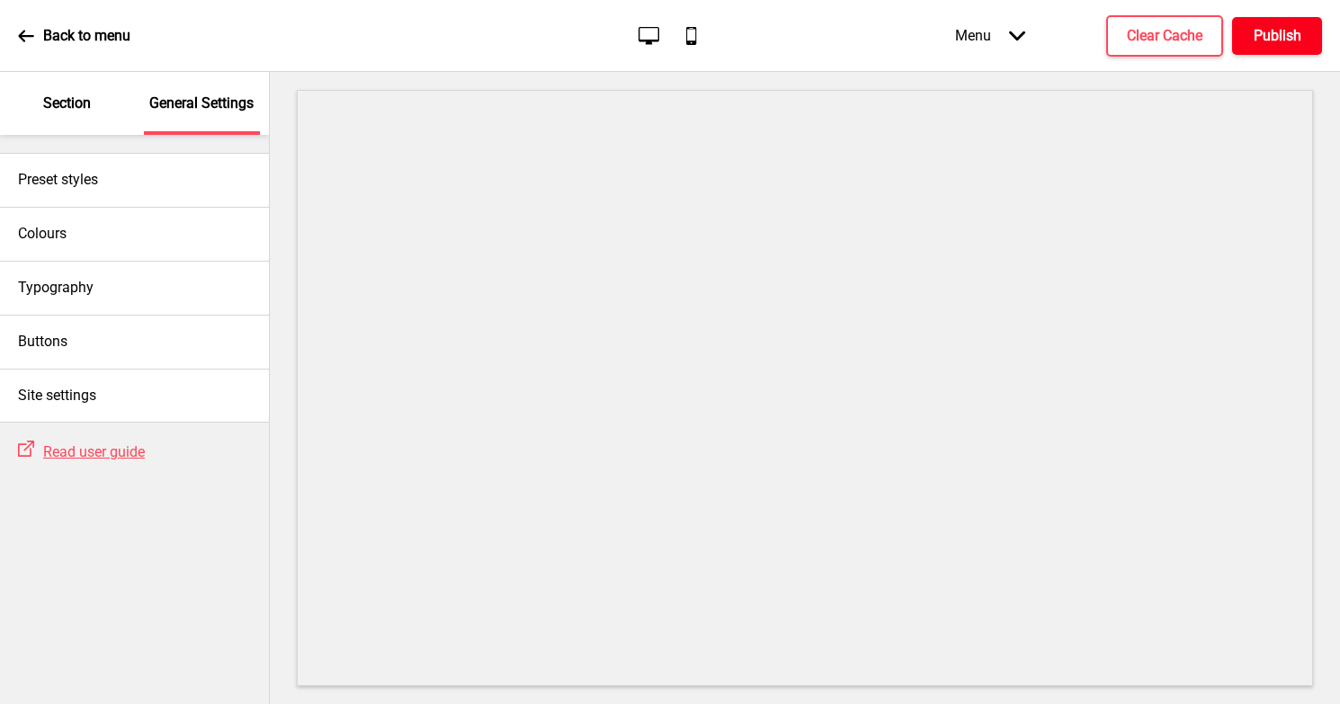
click at [1276, 26] on h4 "Publish" at bounding box center [1278, 36] width 48 height 20
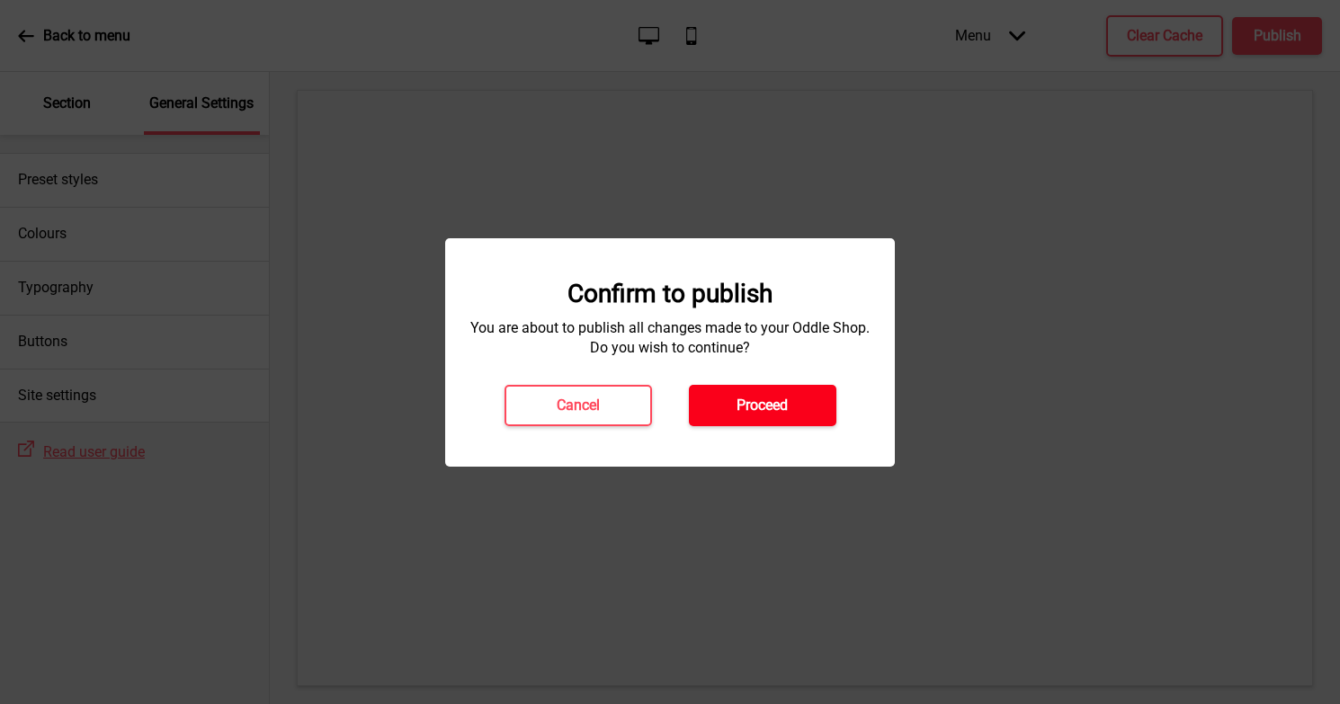
click at [755, 398] on h4 "Proceed" at bounding box center [762, 406] width 51 height 20
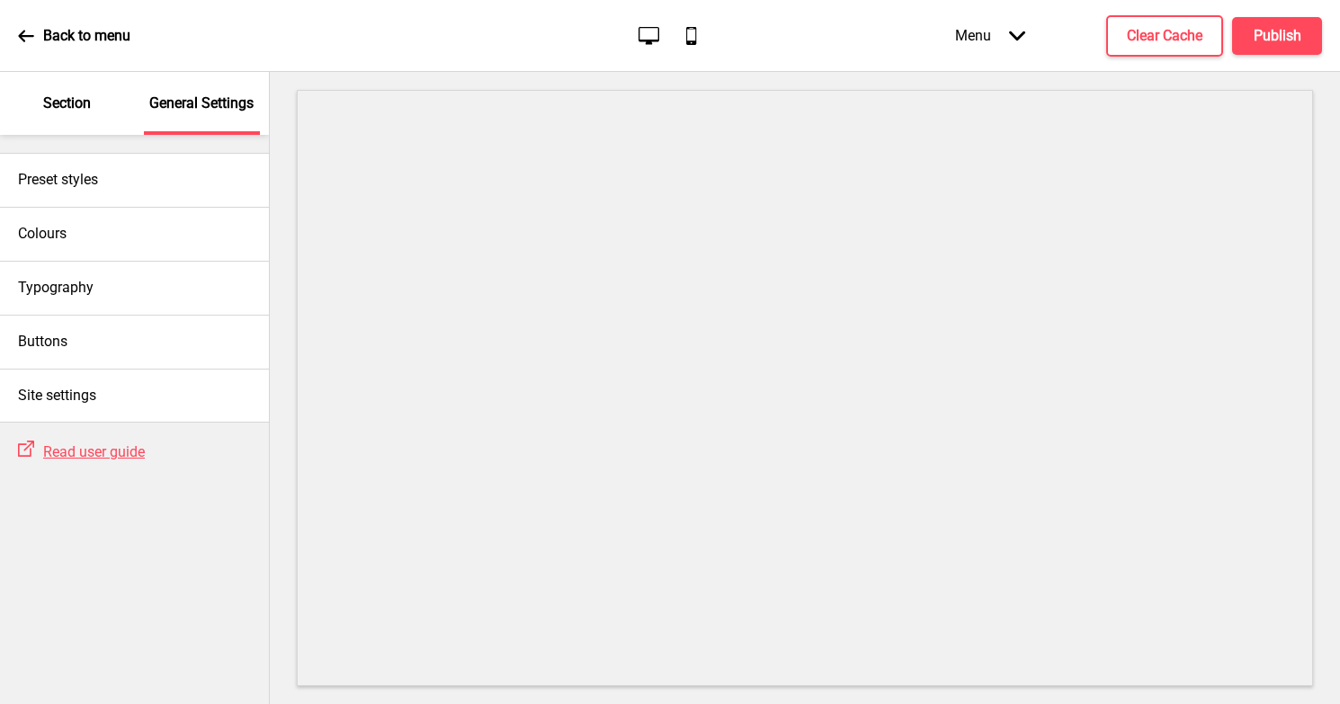
click at [69, 97] on p "Section" at bounding box center [67, 104] width 48 height 20
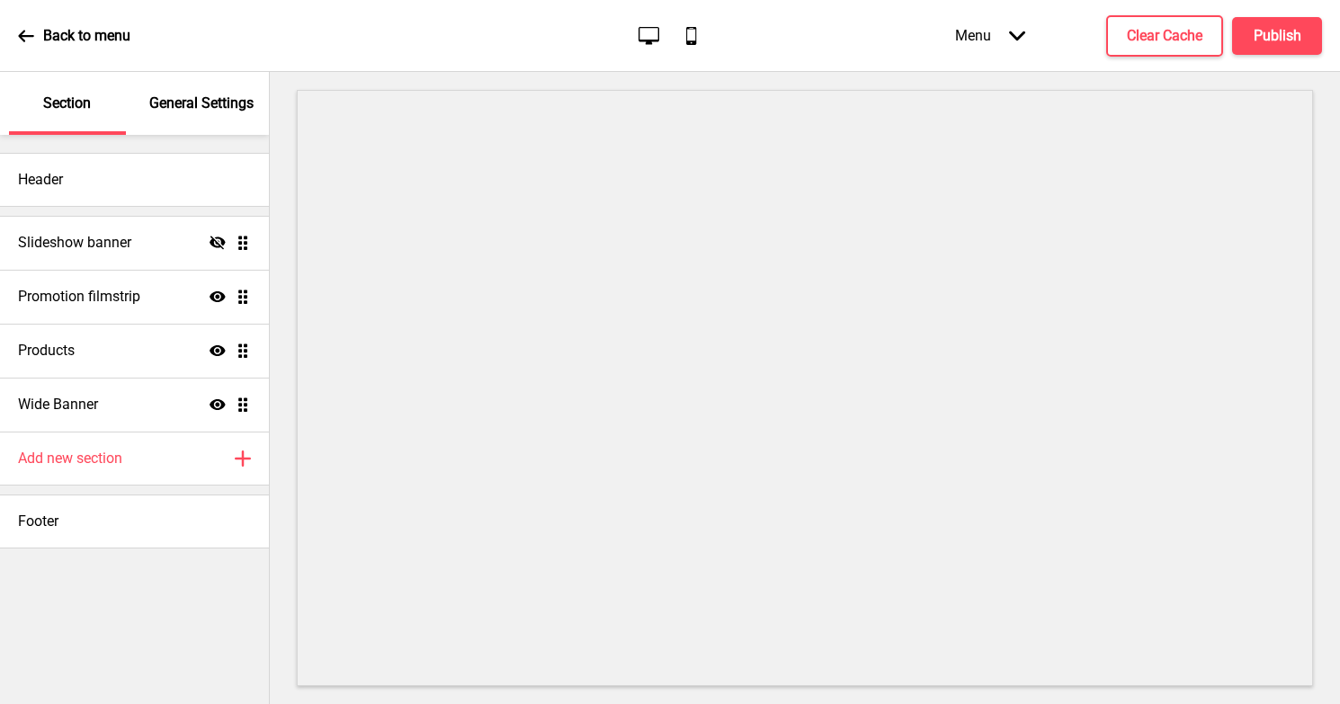
click at [243, 403] on ul "Slideshow banner Hide Drag Promotion filmstrip Show Drag Products Show Drag Wid…" at bounding box center [134, 324] width 269 height 216
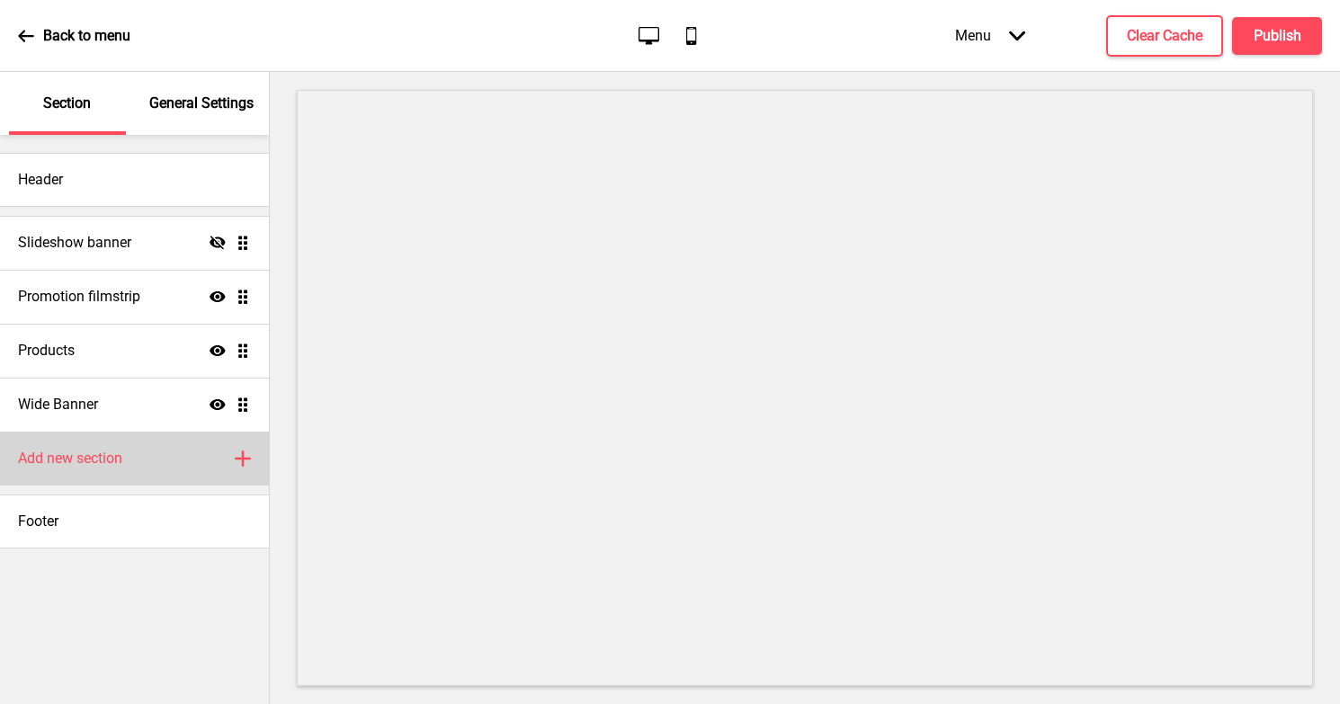
click at [212, 447] on div "Add new section Plus" at bounding box center [134, 459] width 269 height 54
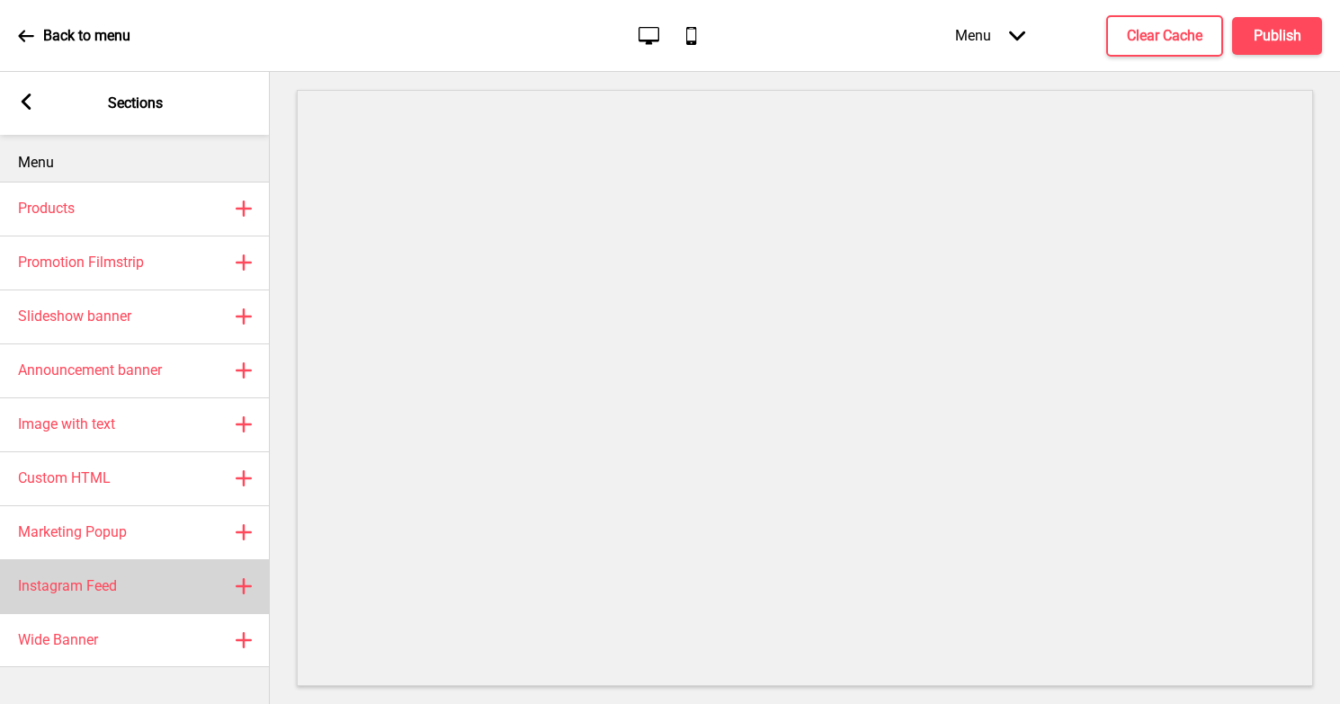
click at [242, 582] on rect at bounding box center [244, 587] width 22 height 22
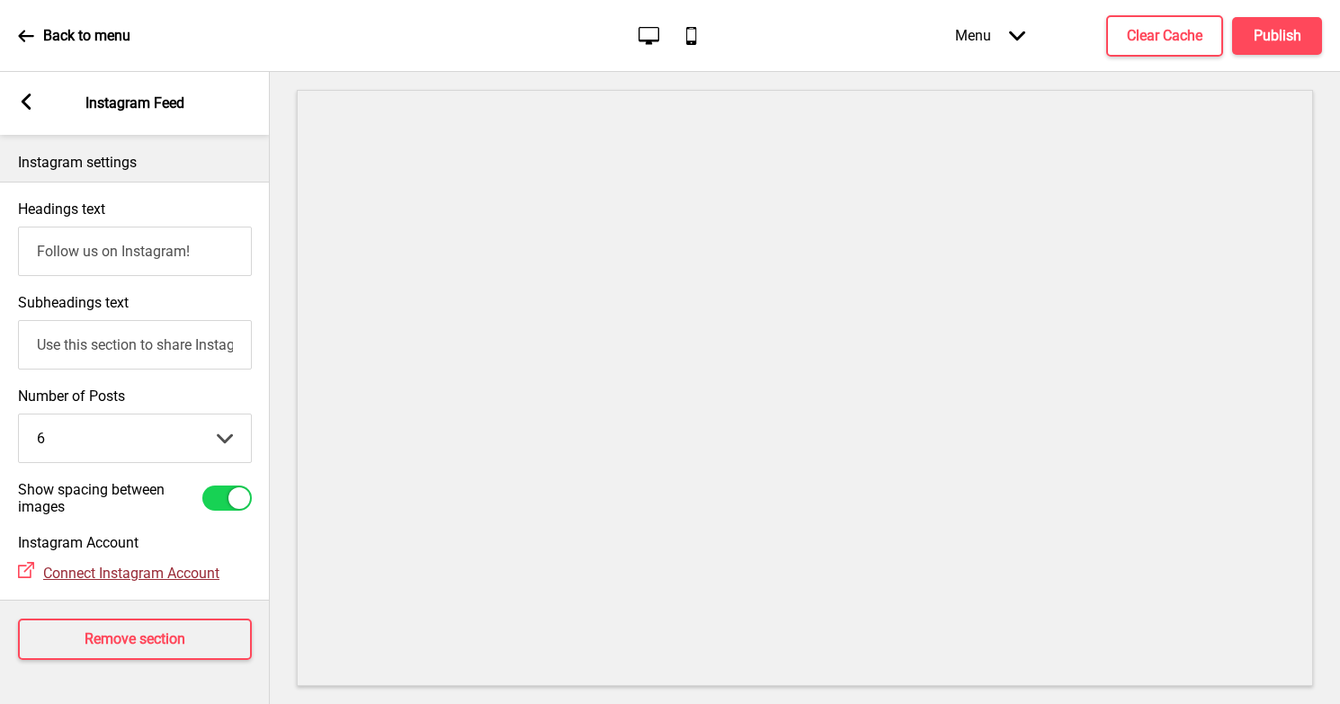
click at [97, 570] on span "Connect Instagram Account" at bounding box center [131, 573] width 176 height 17
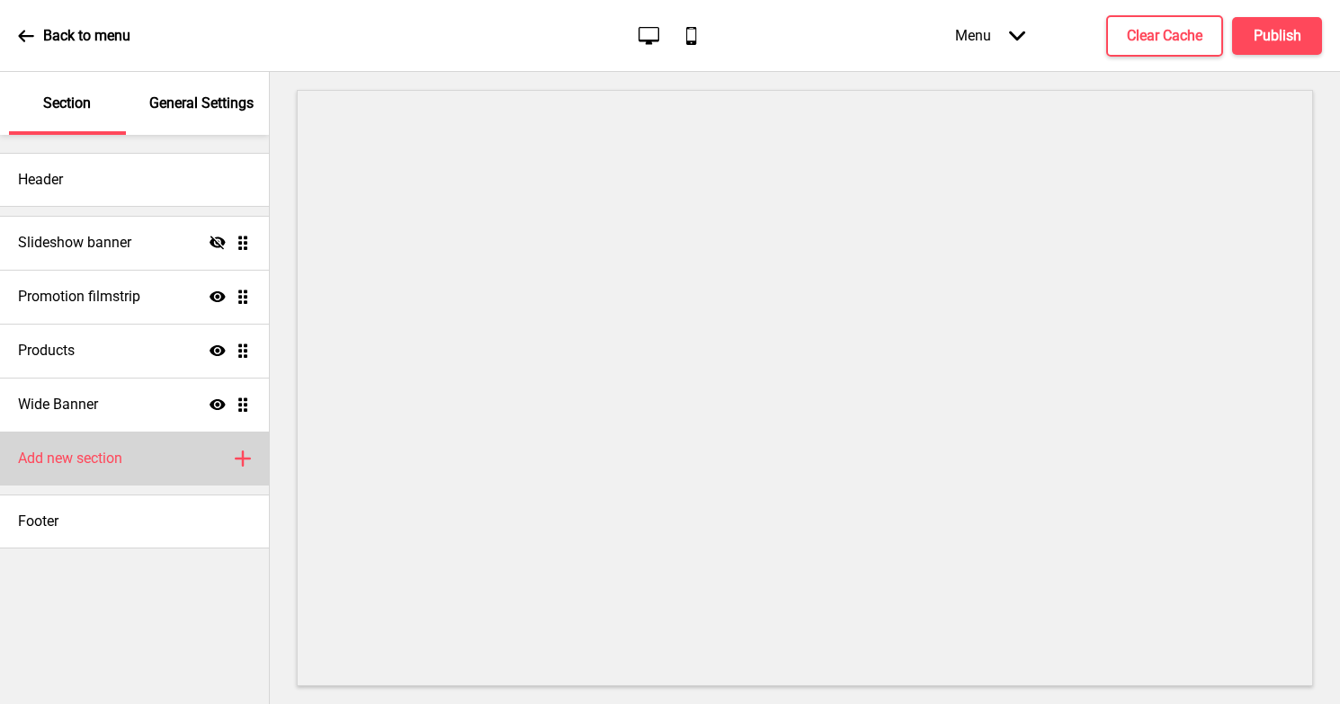
click at [123, 444] on div "Add new section Plus" at bounding box center [134, 459] width 269 height 54
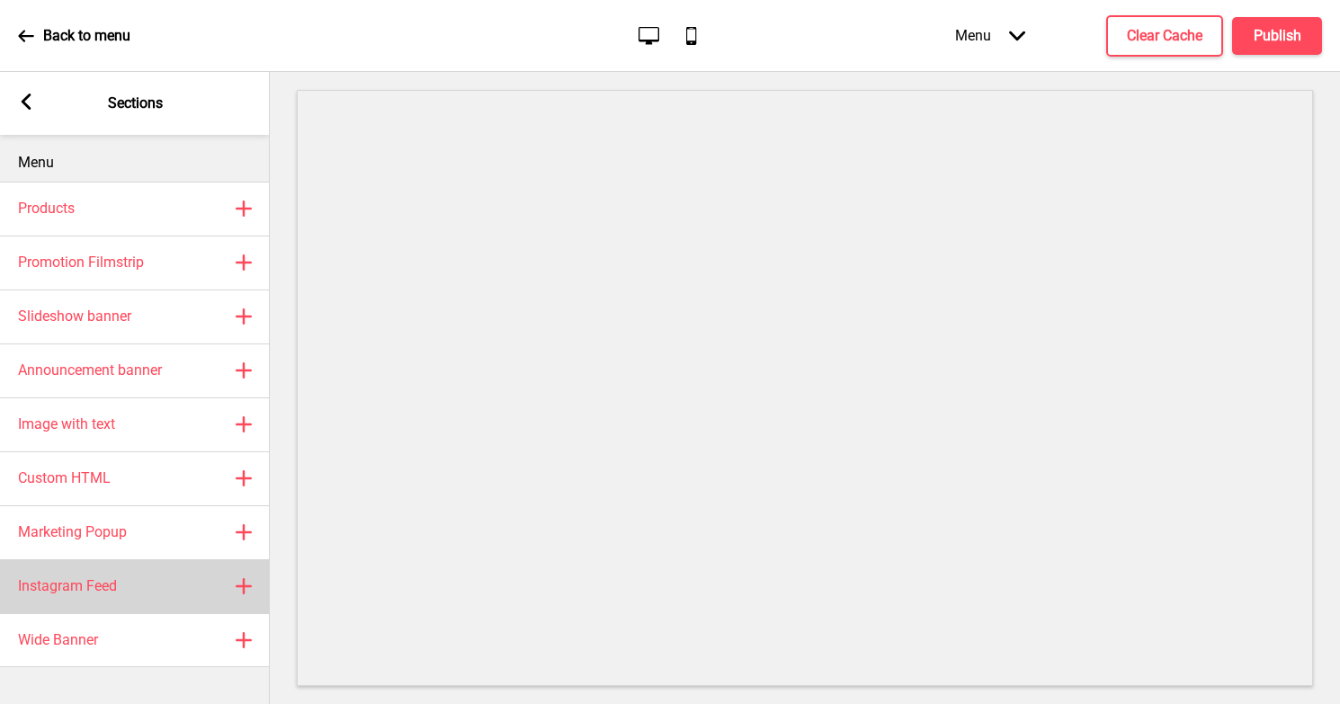
click at [154, 576] on div "Instagram Feed Plus" at bounding box center [135, 586] width 270 height 54
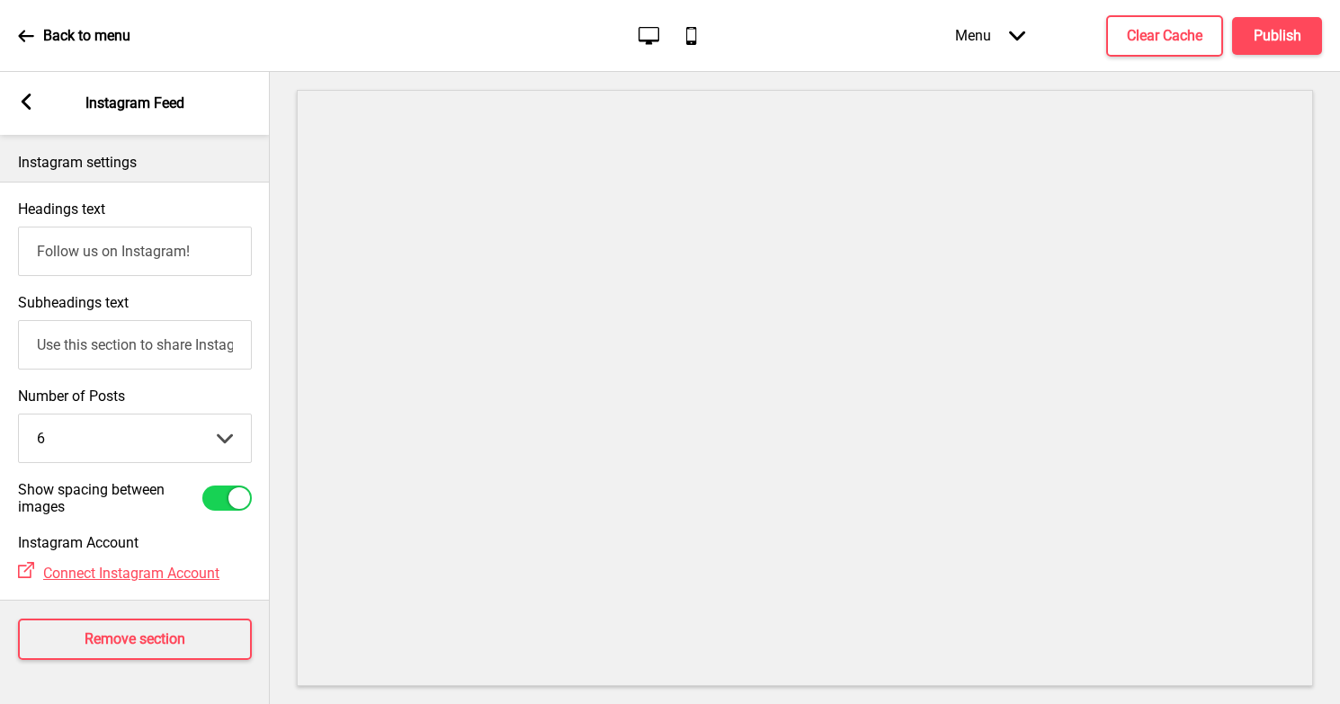
click at [93, 352] on input "Use this section to share Instagram posts with your customers" at bounding box center [135, 344] width 234 height 49
click at [66, 345] on input "@sllammed_kl" at bounding box center [135, 344] width 234 height 49
type input "@slammed_kl"
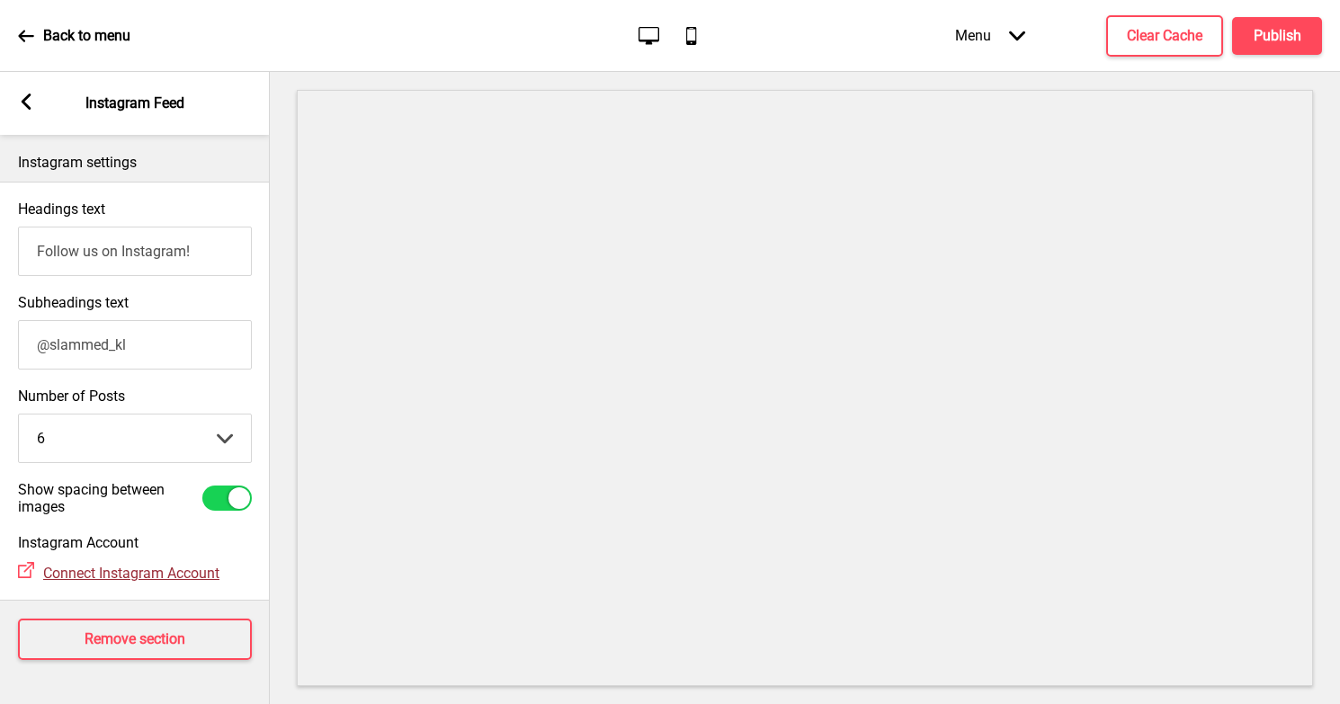
click at [145, 573] on span "Connect Instagram Account" at bounding box center [131, 573] width 176 height 17
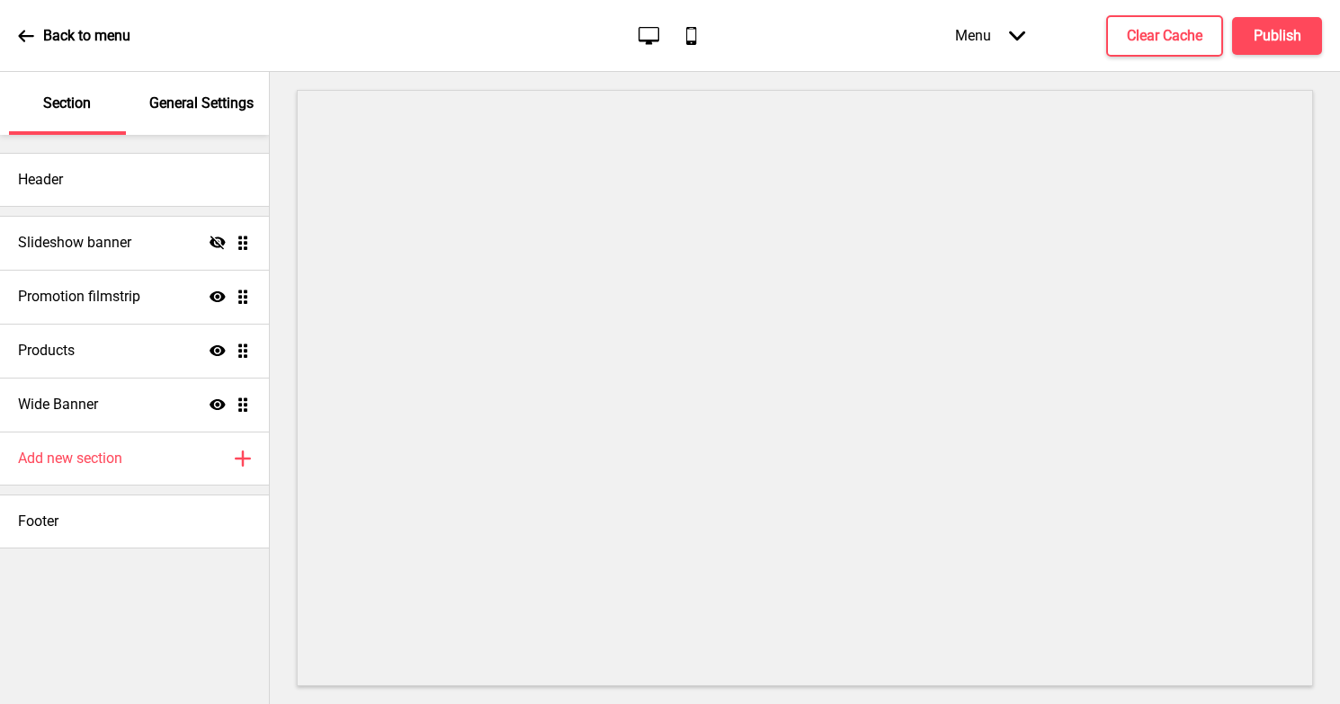
click at [18, 37] on icon at bounding box center [26, 36] width 16 height 16
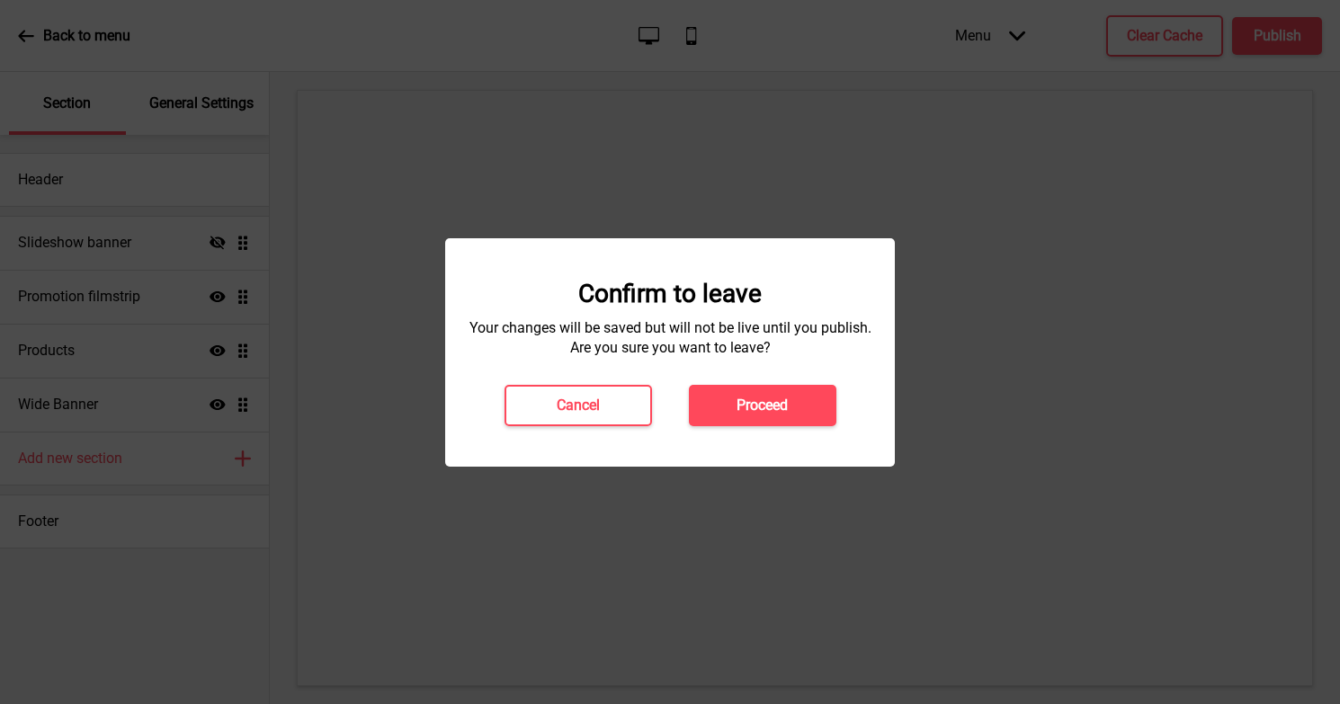
click at [746, 174] on div at bounding box center [670, 352] width 1340 height 704
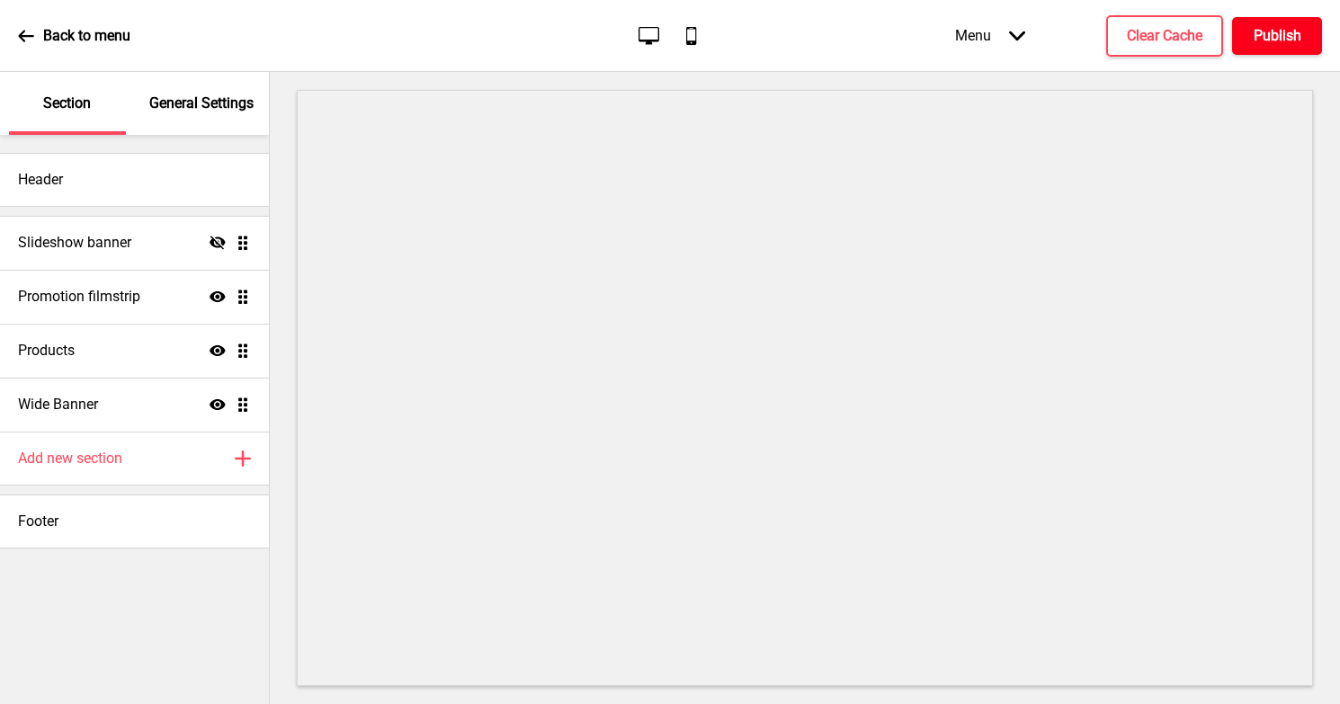
click at [1268, 37] on h4 "Publish" at bounding box center [1278, 36] width 48 height 20
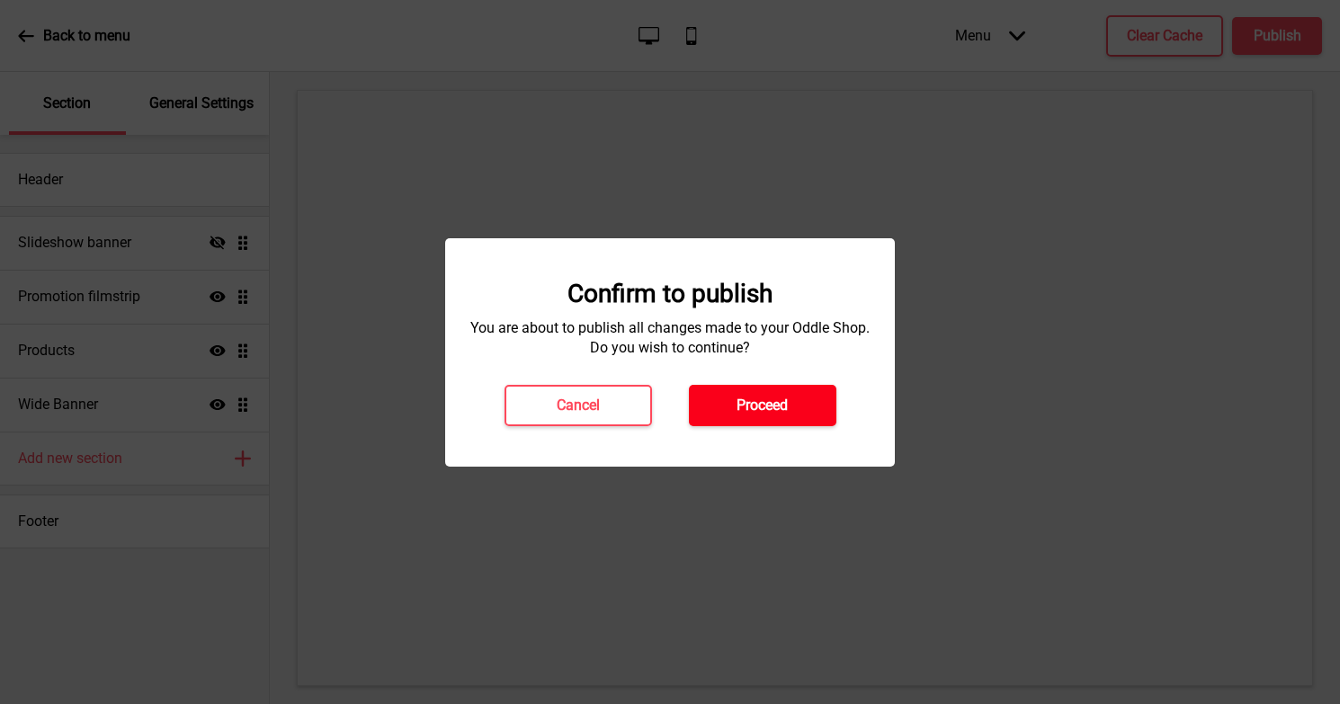
click at [737, 394] on button "Proceed" at bounding box center [762, 405] width 147 height 41
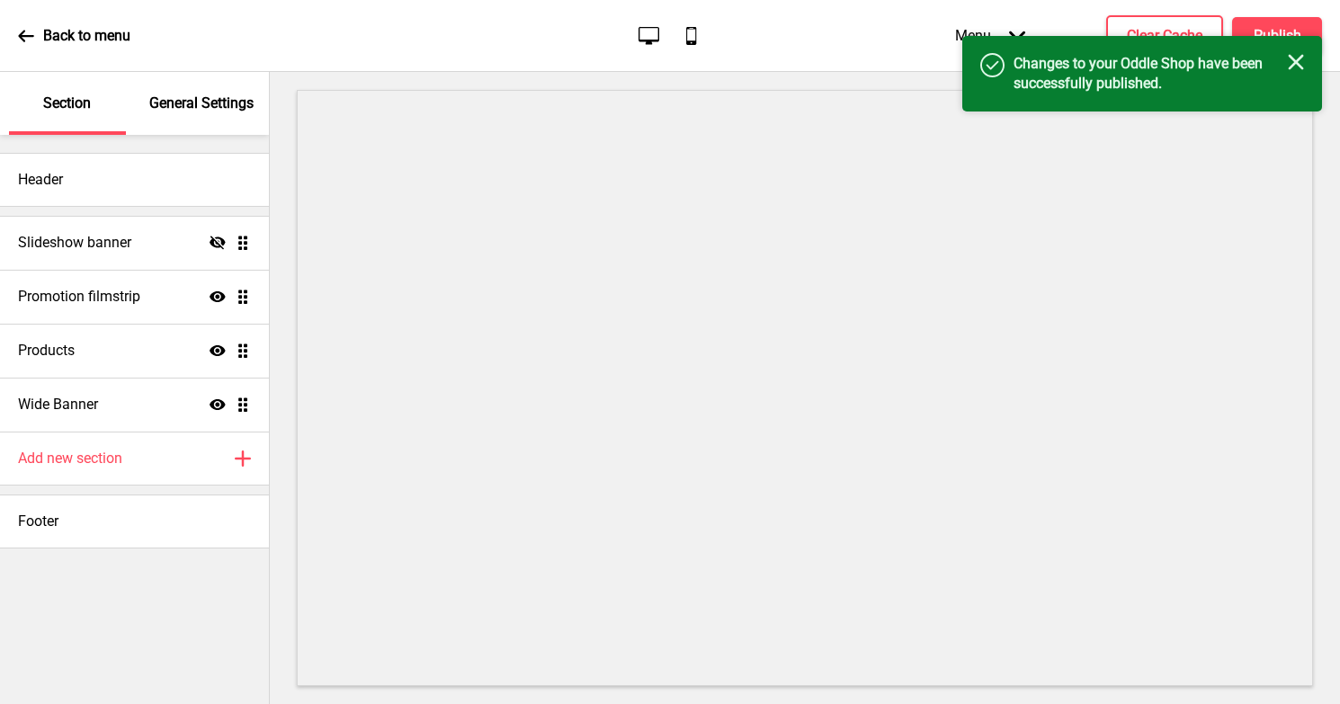
click at [1293, 64] on rect at bounding box center [1296, 62] width 16 height 16
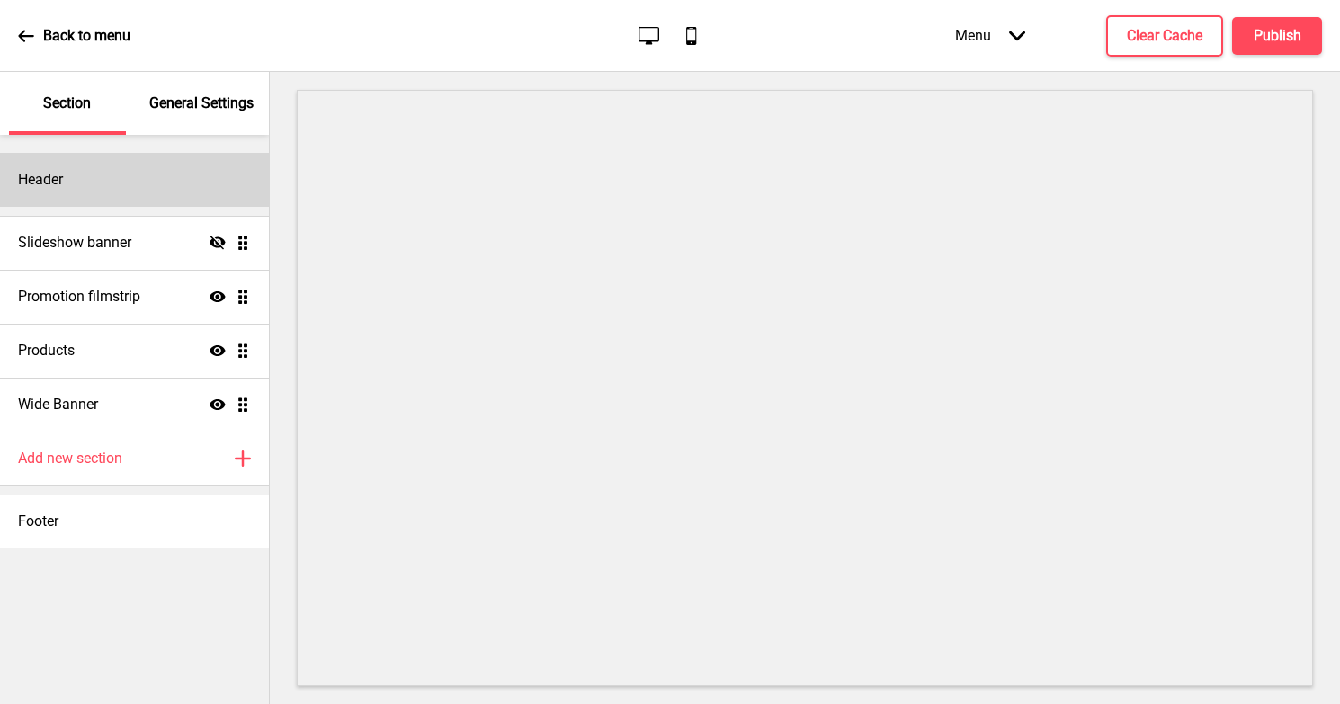
click at [60, 186] on h4 "Header" at bounding box center [40, 180] width 45 height 20
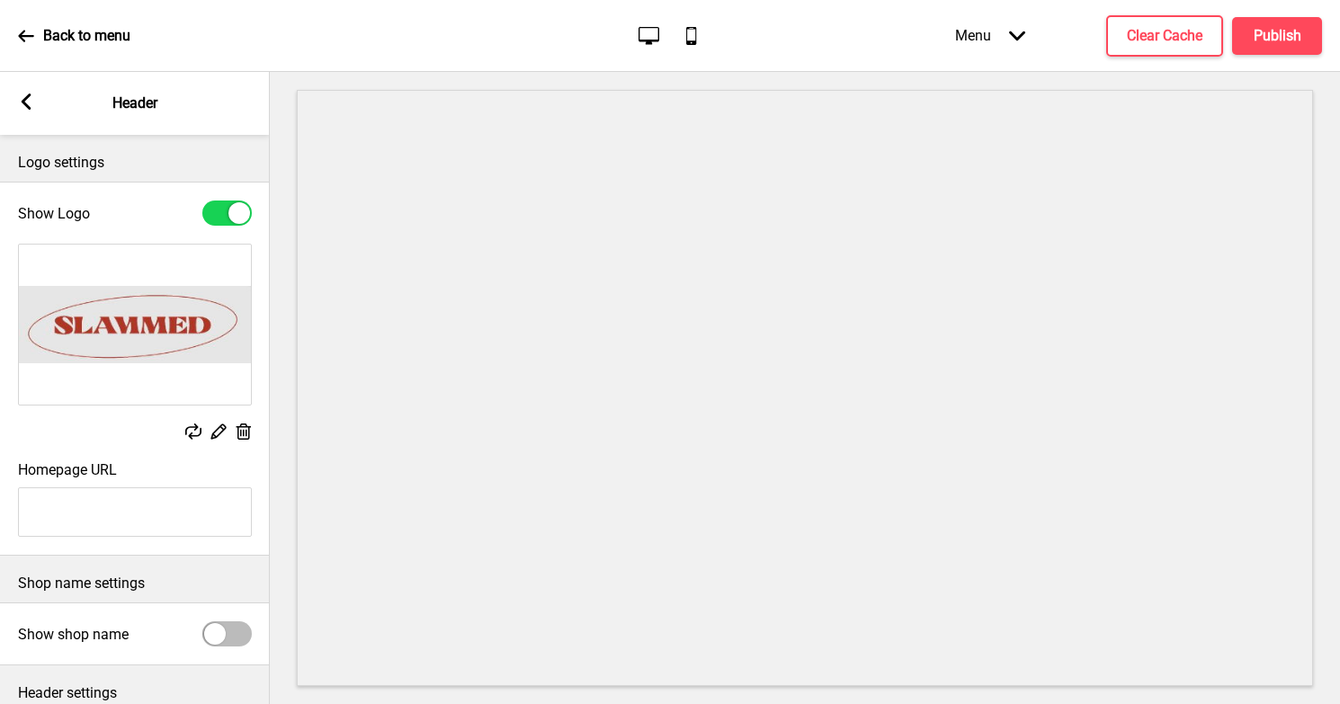
click at [191, 428] on rect at bounding box center [193, 432] width 16 height 16
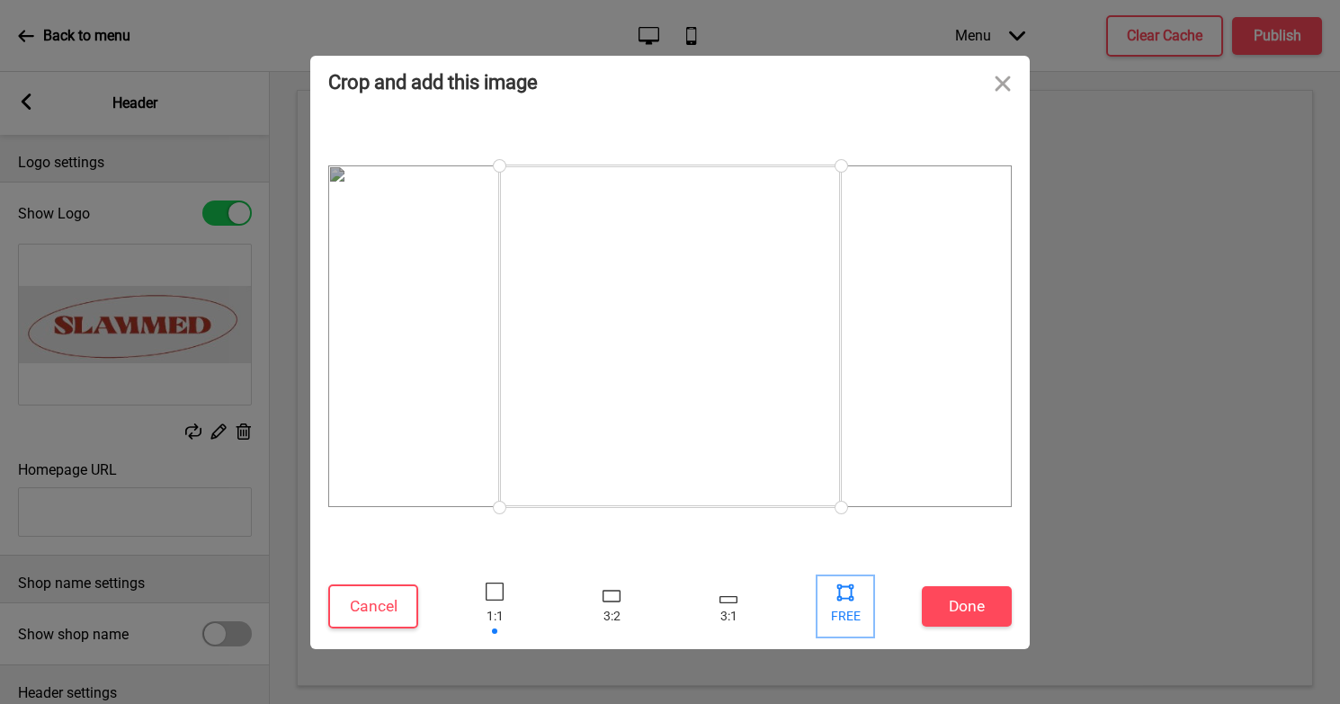
click at [840, 612] on div at bounding box center [845, 606] width 54 height 58
drag, startPoint x: 497, startPoint y: 501, endPoint x: 298, endPoint y: 510, distance: 199.9
click at [298, 510] on div "Crop and add this image Cancel Done Drop a file here Drag & drop files here or …" at bounding box center [670, 352] width 1340 height 704
drag, startPoint x: 840, startPoint y: 507, endPoint x: 1055, endPoint y: 520, distance: 215.3
click at [1055, 520] on div "Crop and add this image Cancel Done Drop a file here Drag & drop files here or …" at bounding box center [670, 352] width 1340 height 704
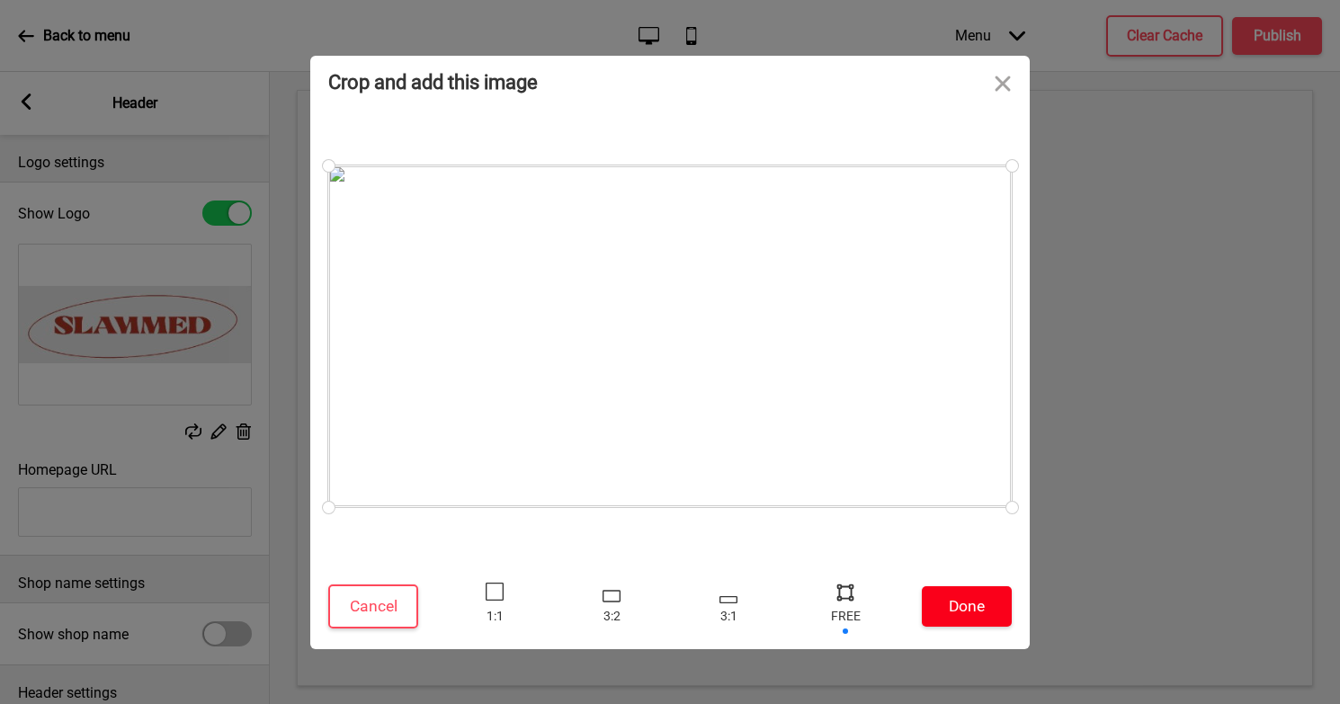
click at [969, 610] on button "Done" at bounding box center [967, 606] width 90 height 40
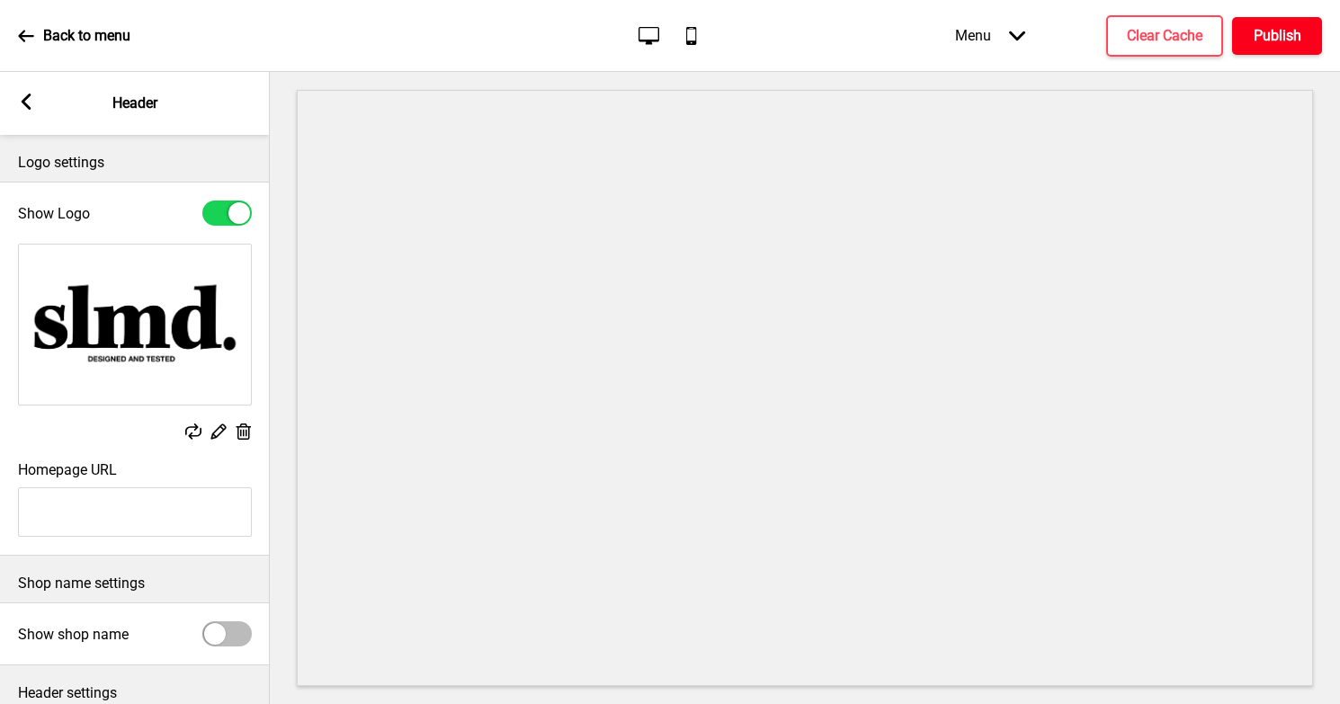
click at [1260, 37] on h4 "Publish" at bounding box center [1278, 36] width 48 height 20
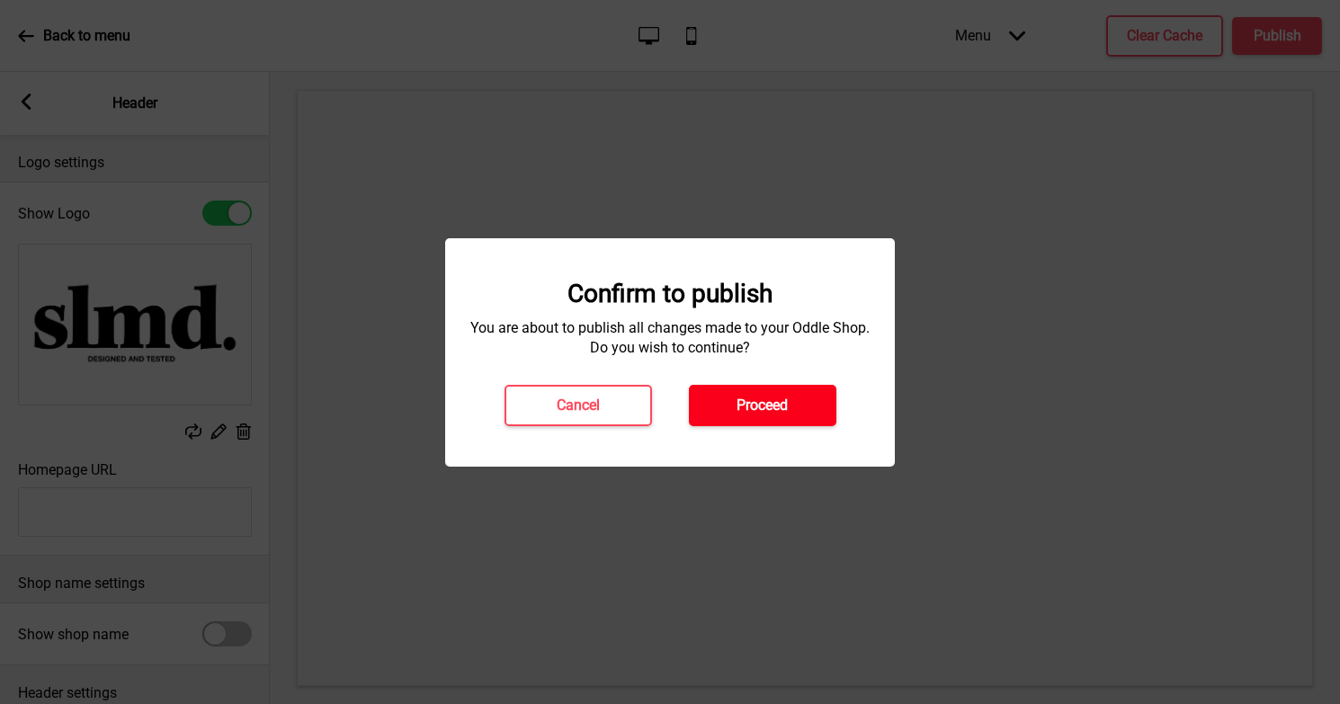
click at [798, 385] on button "Proceed" at bounding box center [762, 405] width 147 height 41
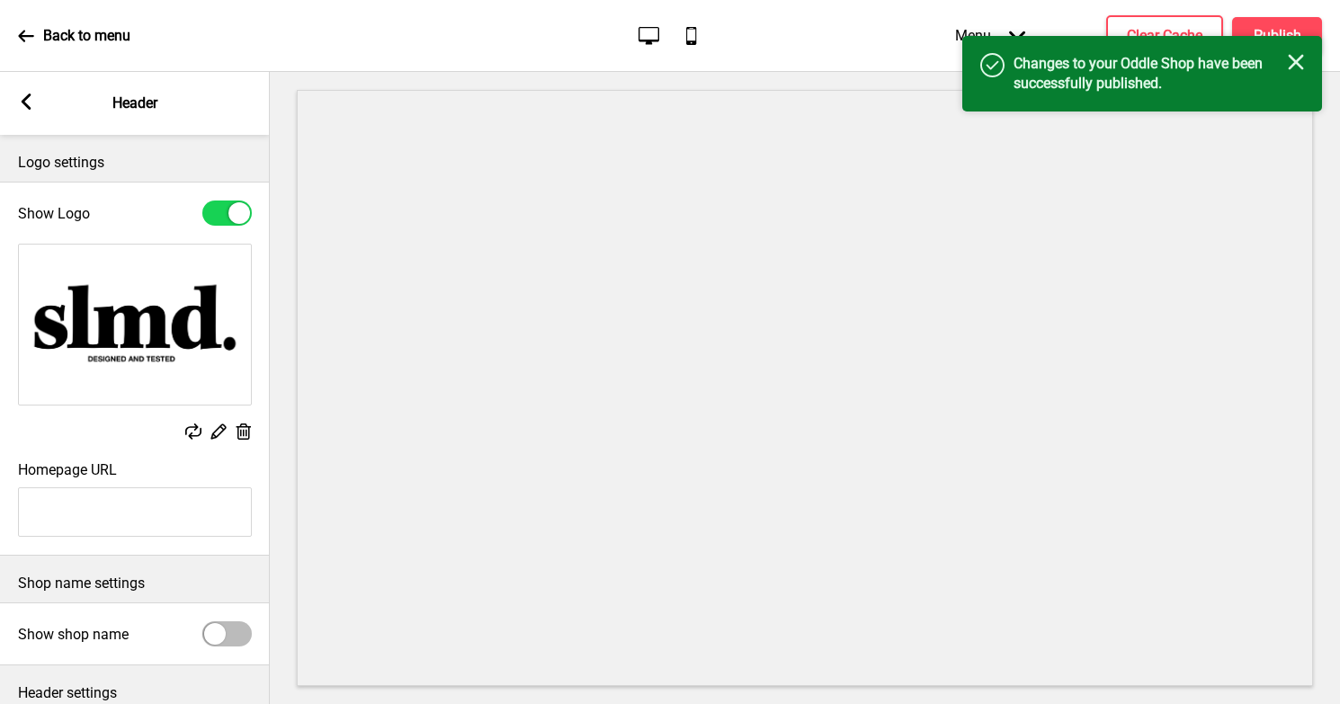
click at [30, 109] on icon at bounding box center [27, 102] width 10 height 16
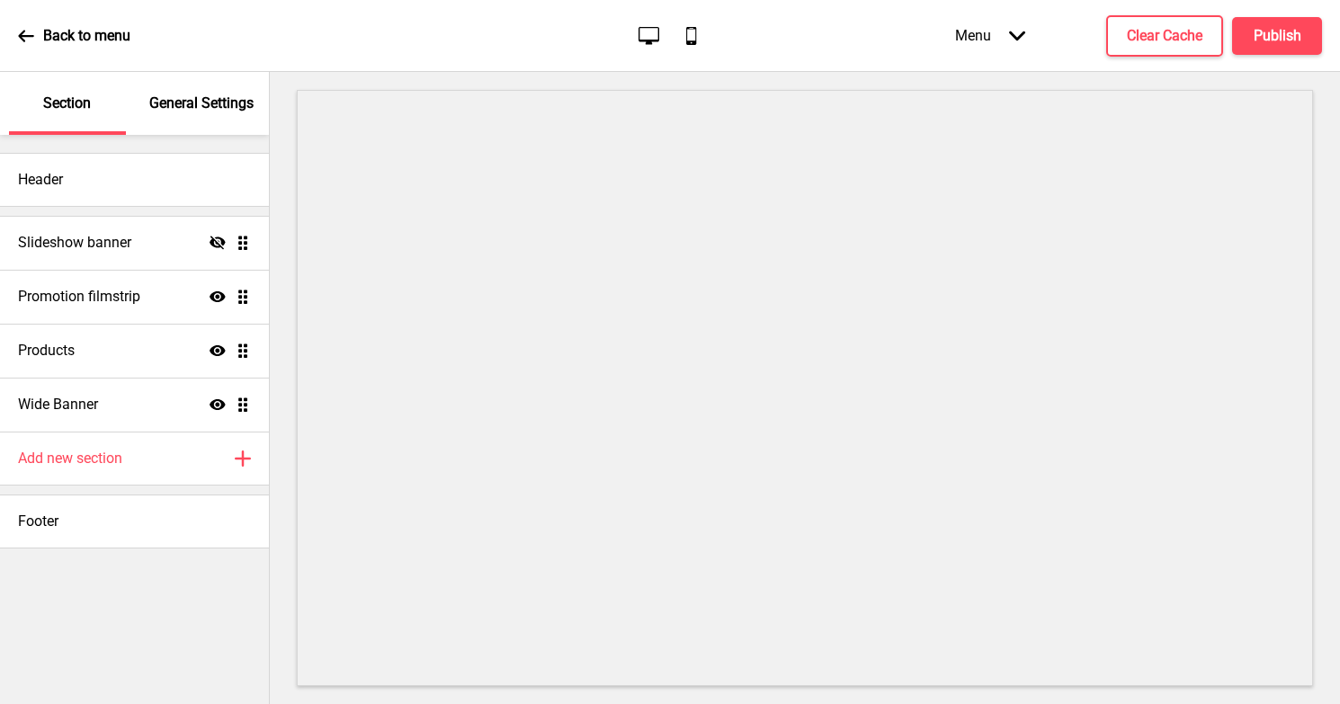
click at [166, 103] on p "General Settings" at bounding box center [201, 104] width 104 height 20
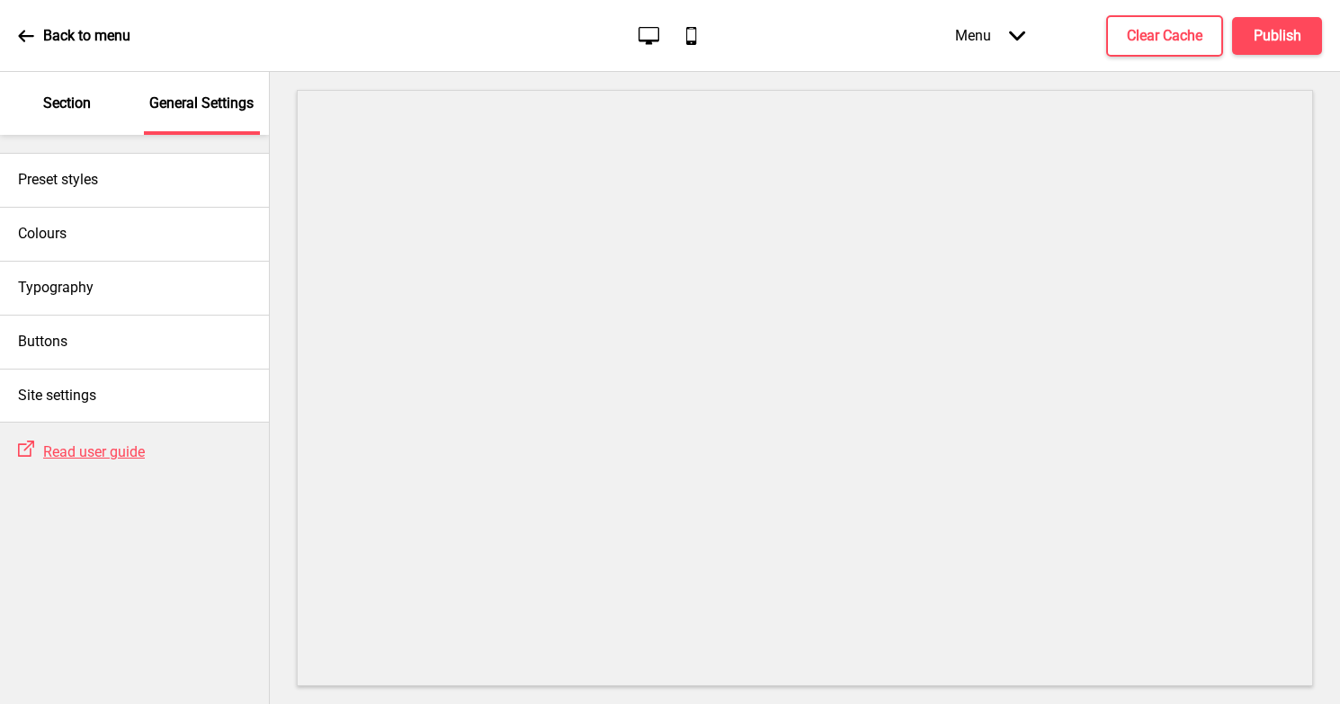
click at [83, 101] on p "Section" at bounding box center [67, 104] width 48 height 20
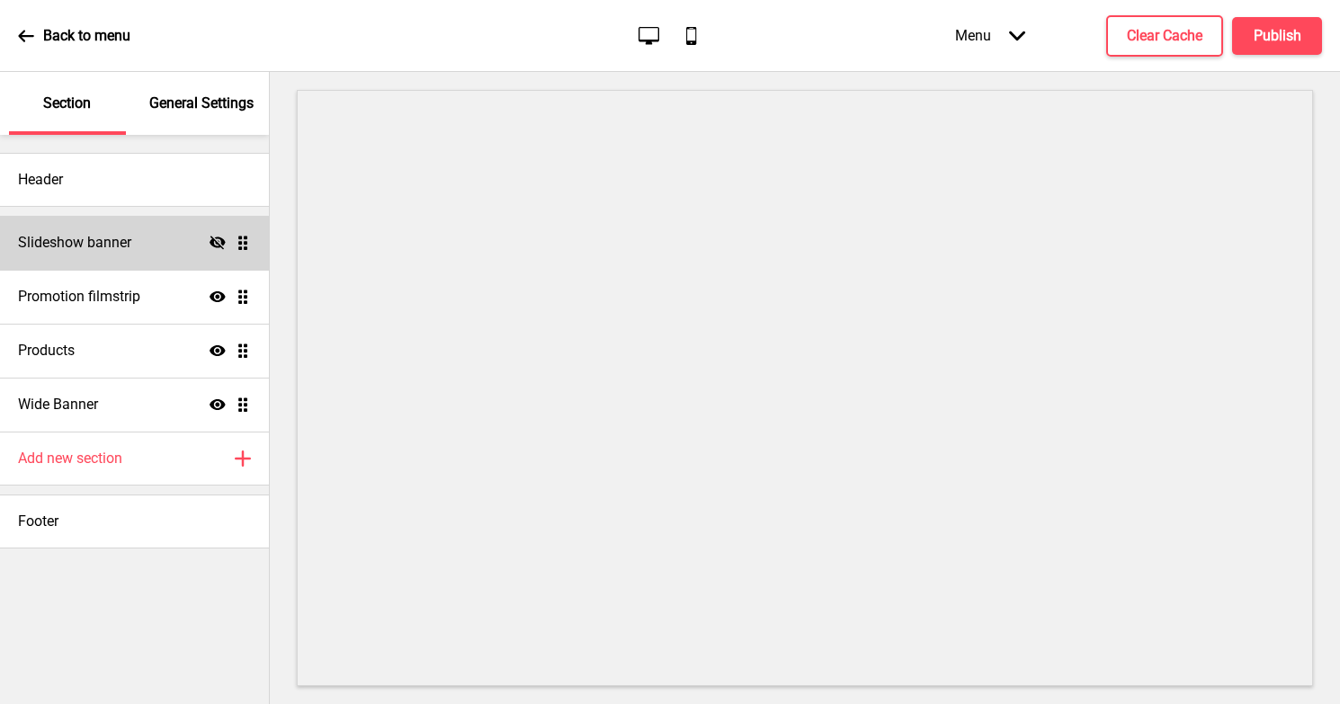
click at [94, 235] on h4 "Slideshow banner" at bounding box center [74, 243] width 113 height 20
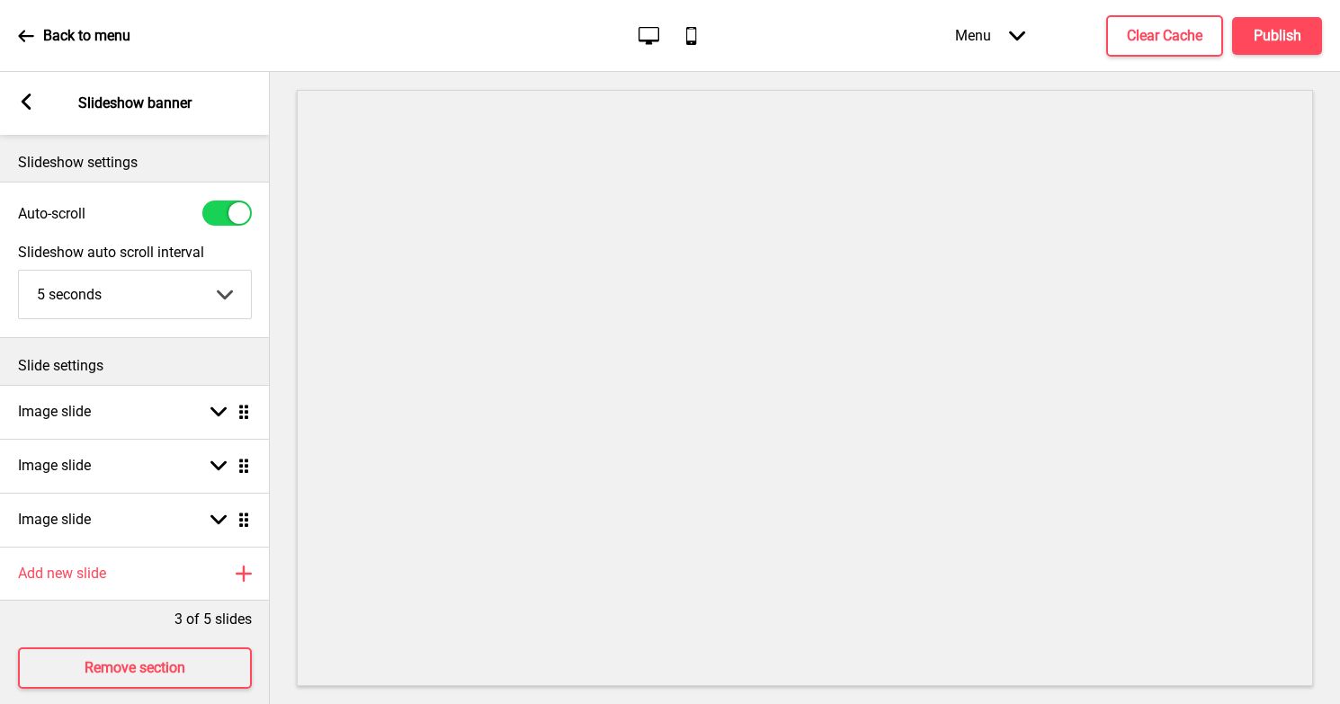
click at [27, 104] on icon at bounding box center [27, 102] width 10 height 16
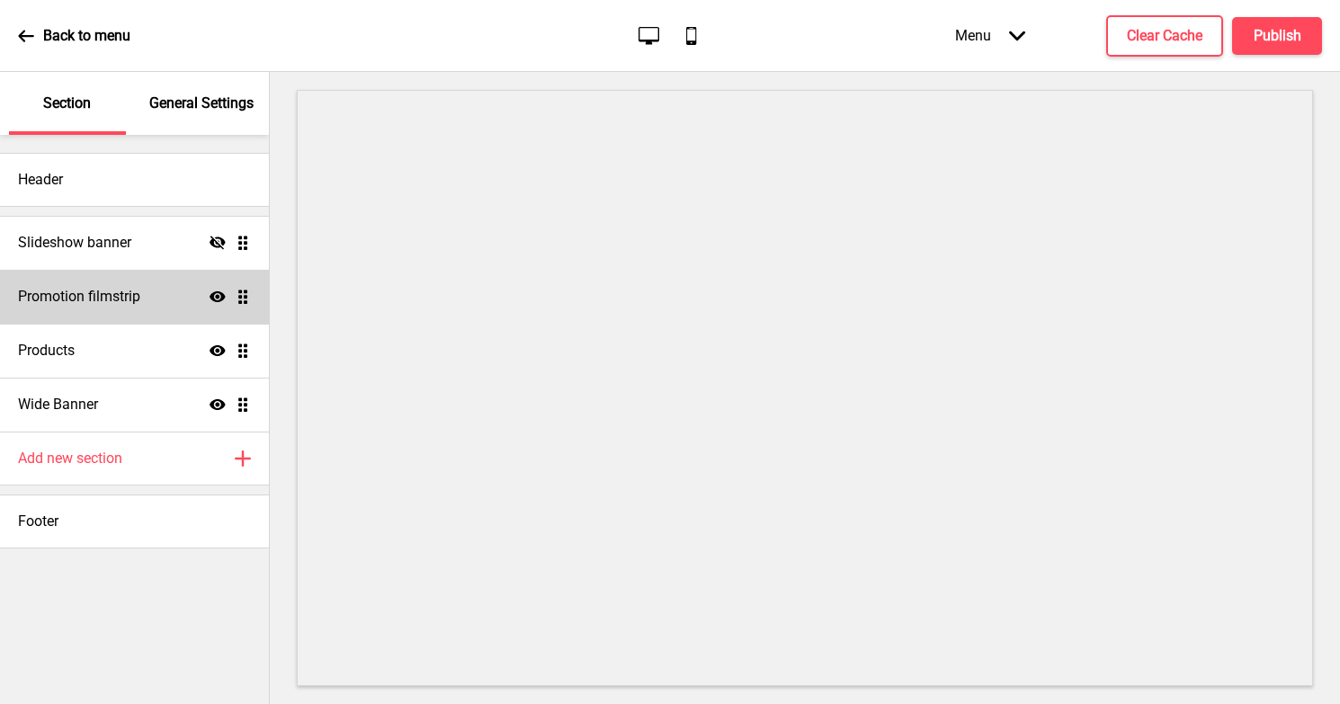
click at [88, 300] on h4 "Promotion filmstrip" at bounding box center [79, 297] width 122 height 20
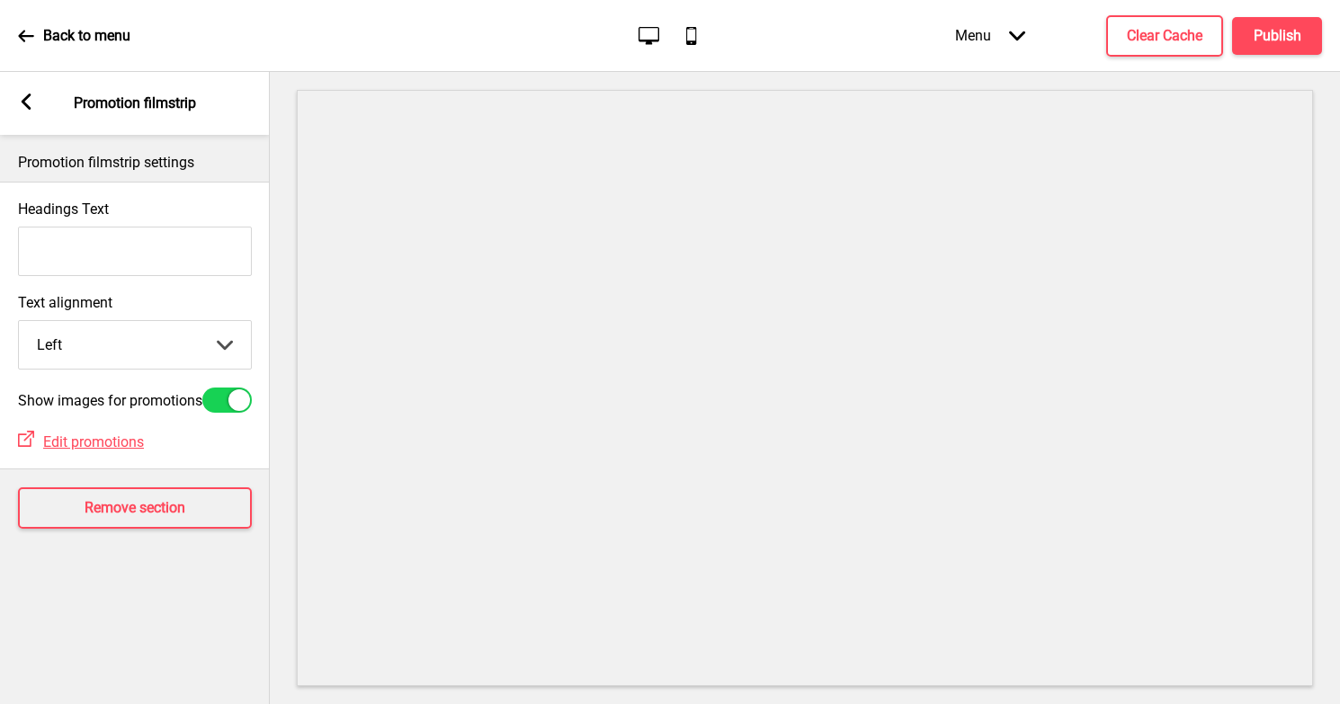
click at [26, 106] on icon at bounding box center [27, 102] width 10 height 16
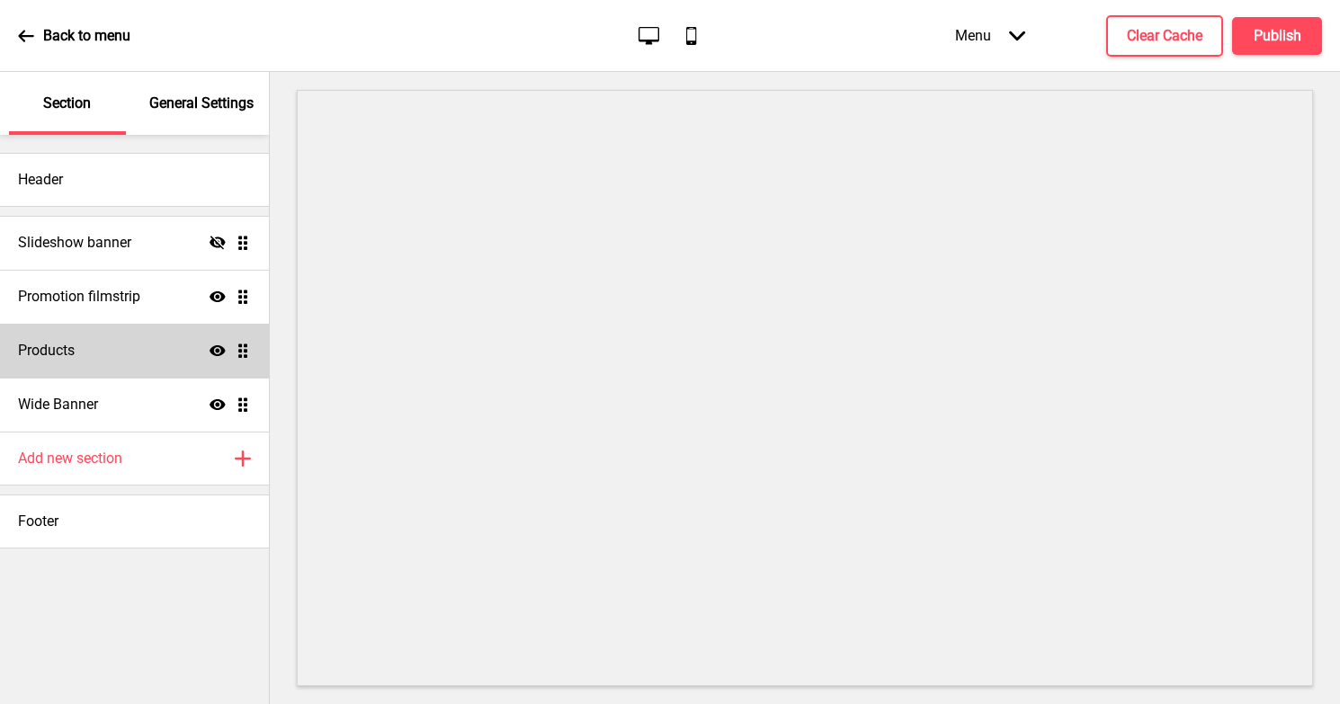
click at [73, 341] on h4 "Products" at bounding box center [46, 351] width 57 height 20
select select "list"
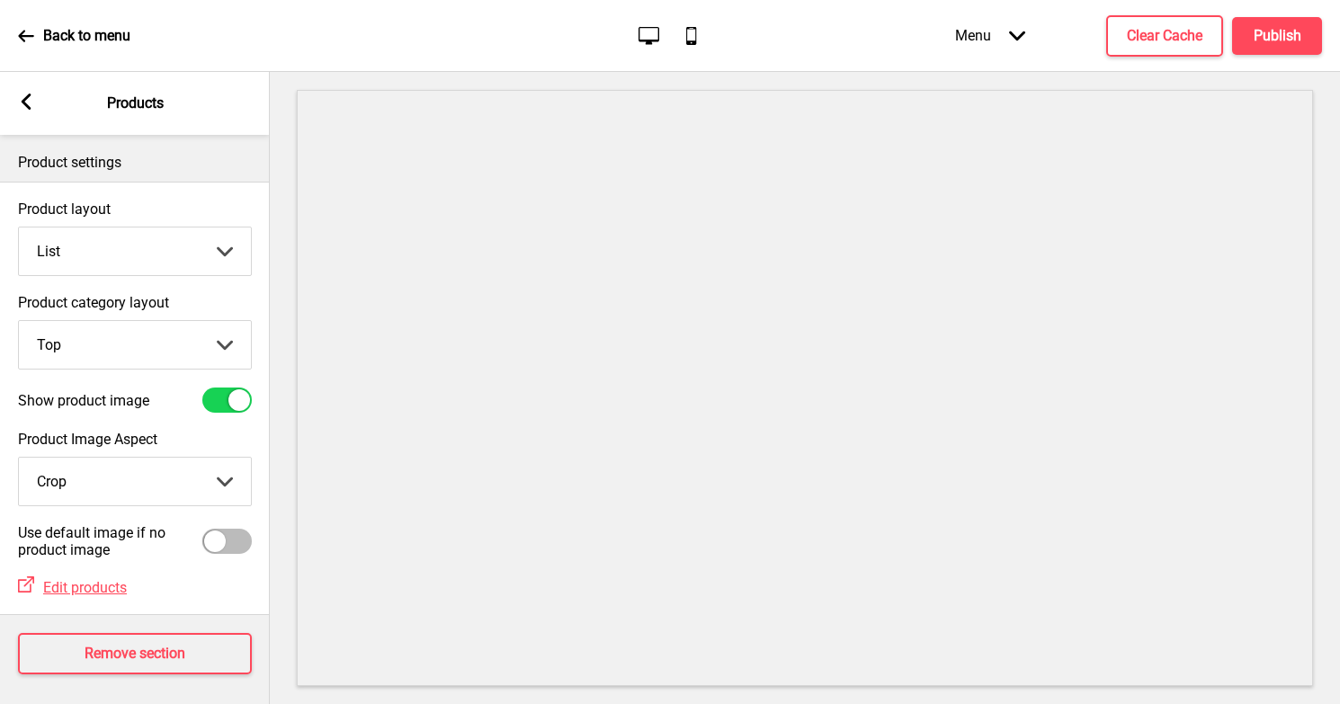
scroll to position [6, 0]
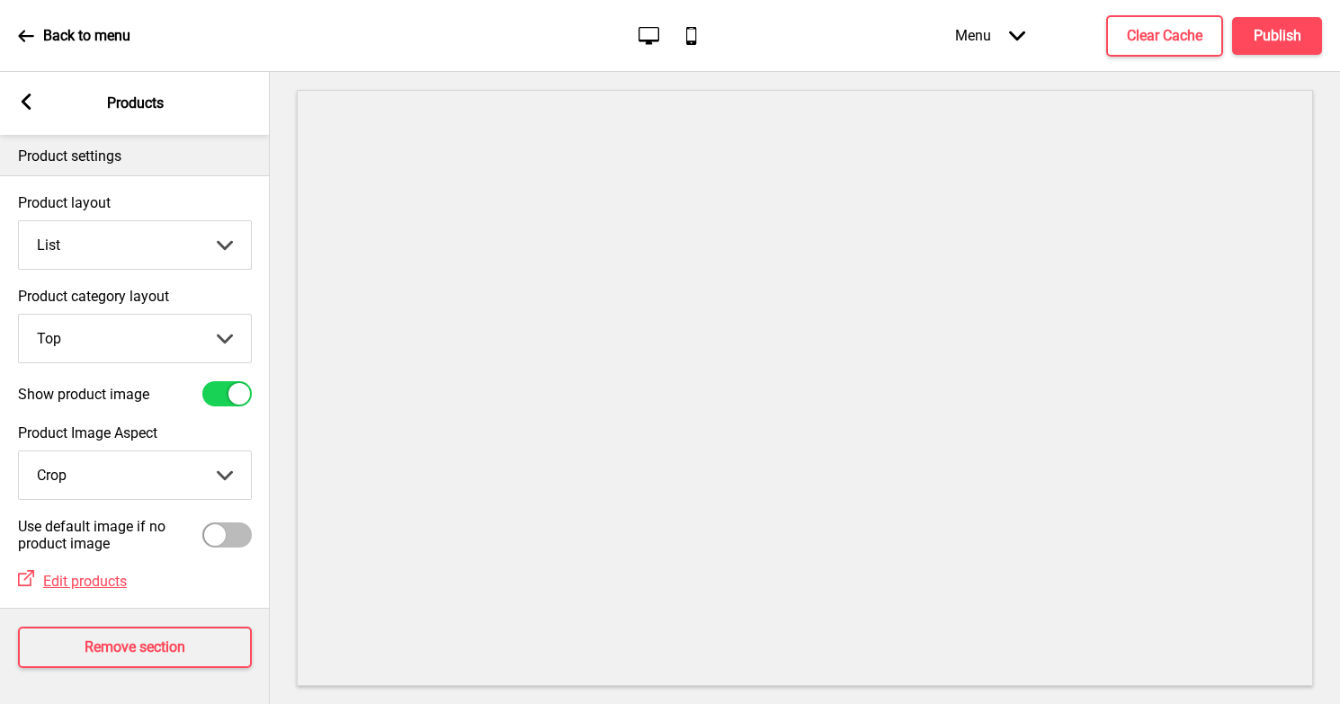
click at [22, 117] on div "Arrow left Products" at bounding box center [135, 103] width 270 height 63
click at [27, 104] on icon at bounding box center [27, 102] width 10 height 16
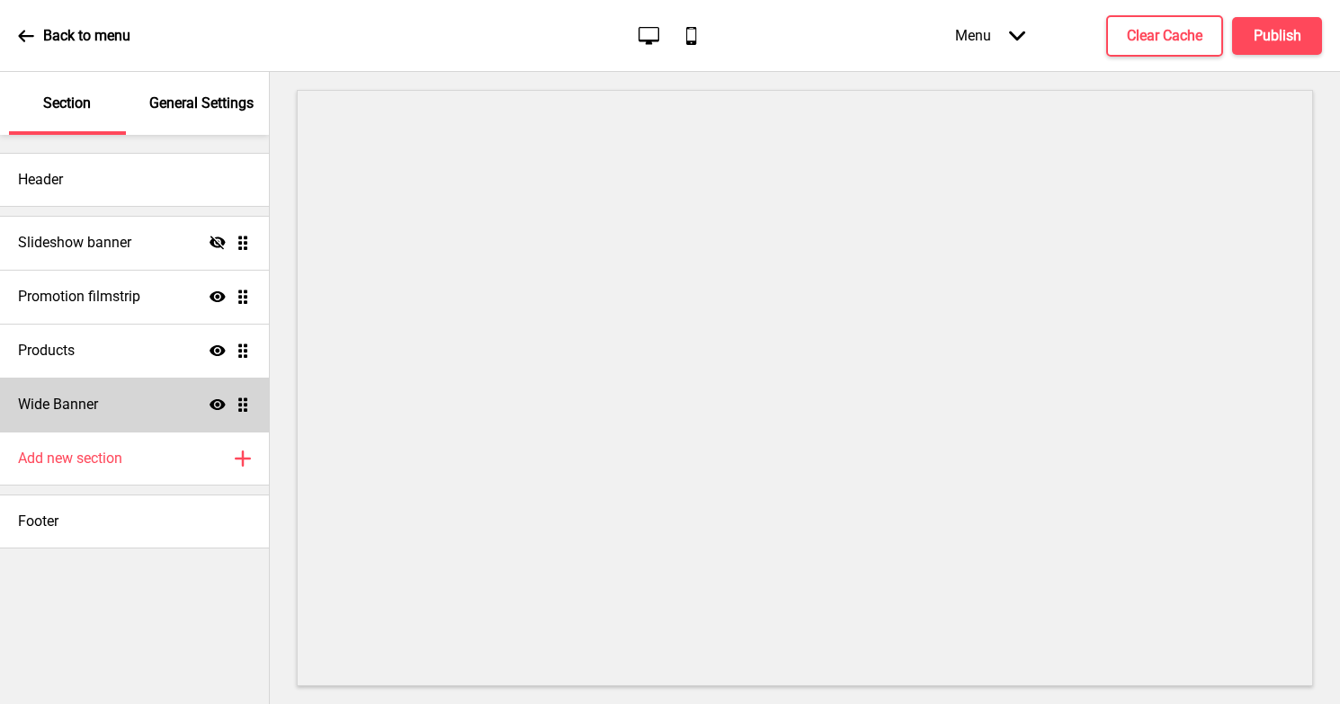
click at [113, 418] on div "Wide Banner Show Drag" at bounding box center [134, 405] width 269 height 54
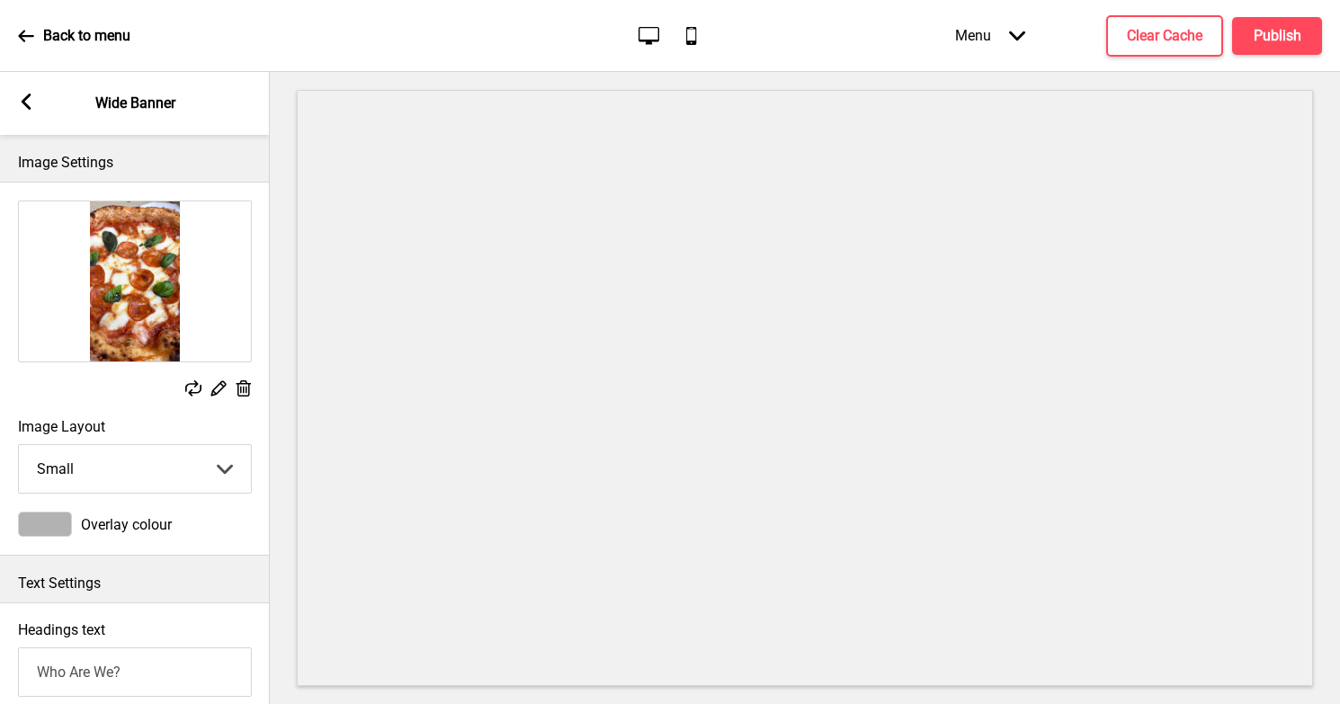
click at [22, 100] on g at bounding box center [26, 102] width 16 height 16
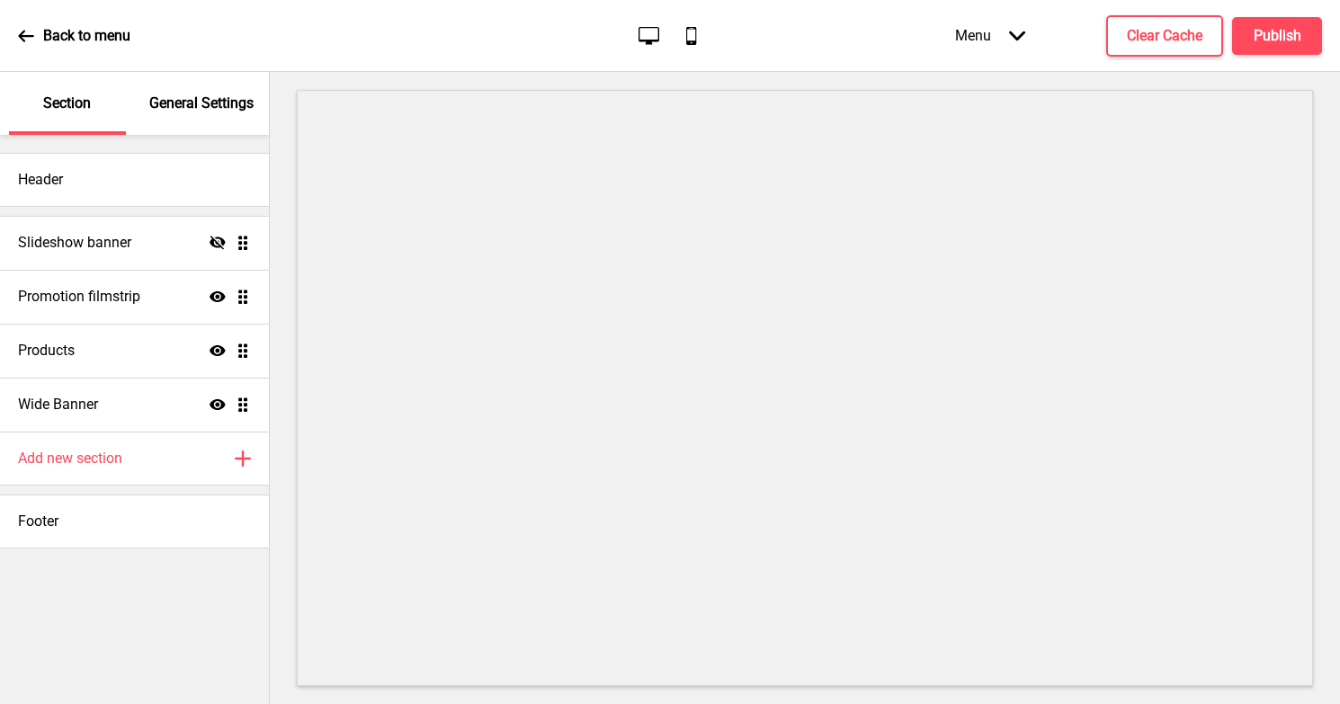
click at [22, 38] on icon at bounding box center [25, 36] width 15 height 12
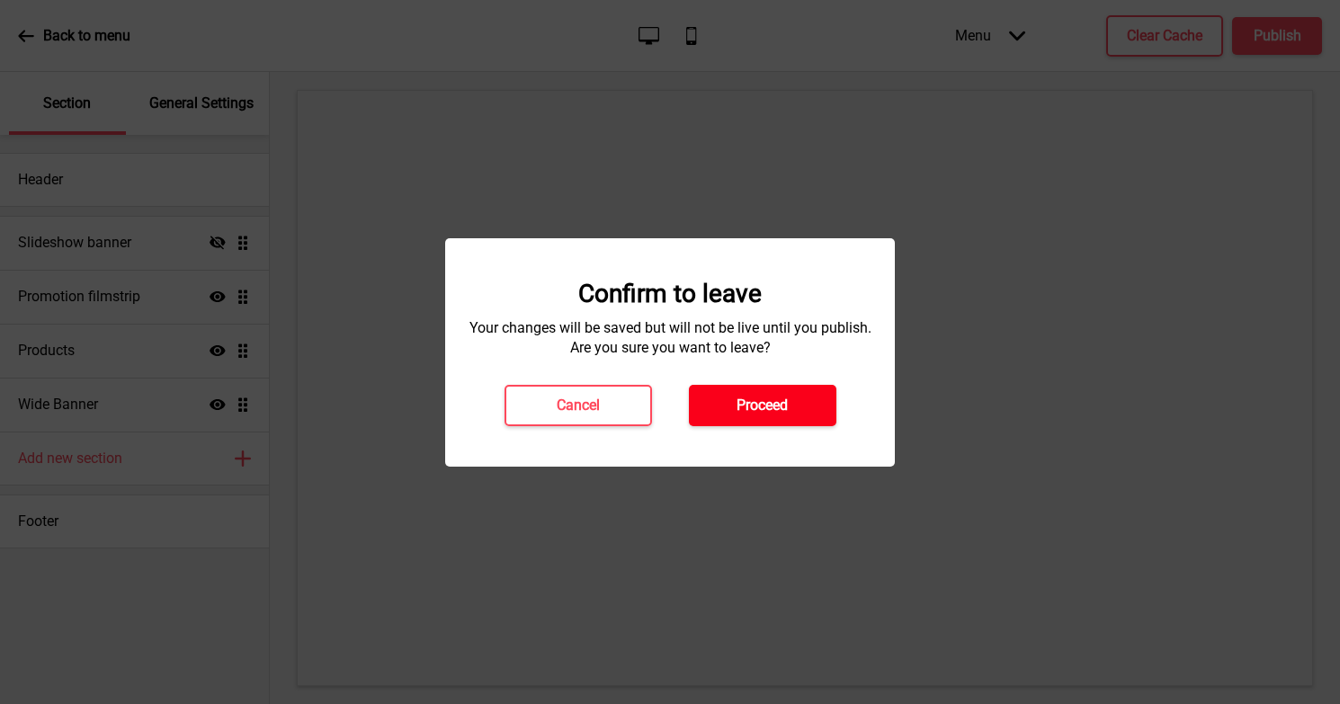
click at [775, 415] on button "Proceed" at bounding box center [762, 405] width 147 height 41
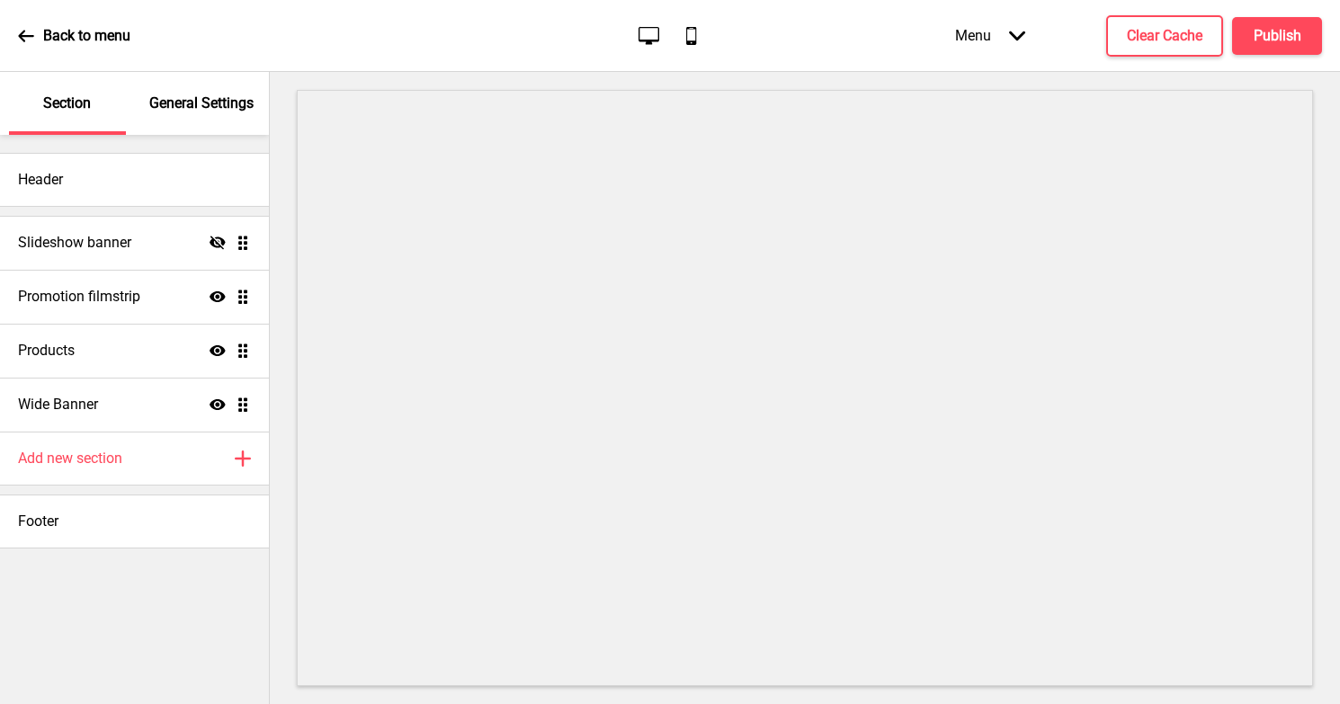
click at [241, 106] on p "General Settings" at bounding box center [201, 104] width 104 height 20
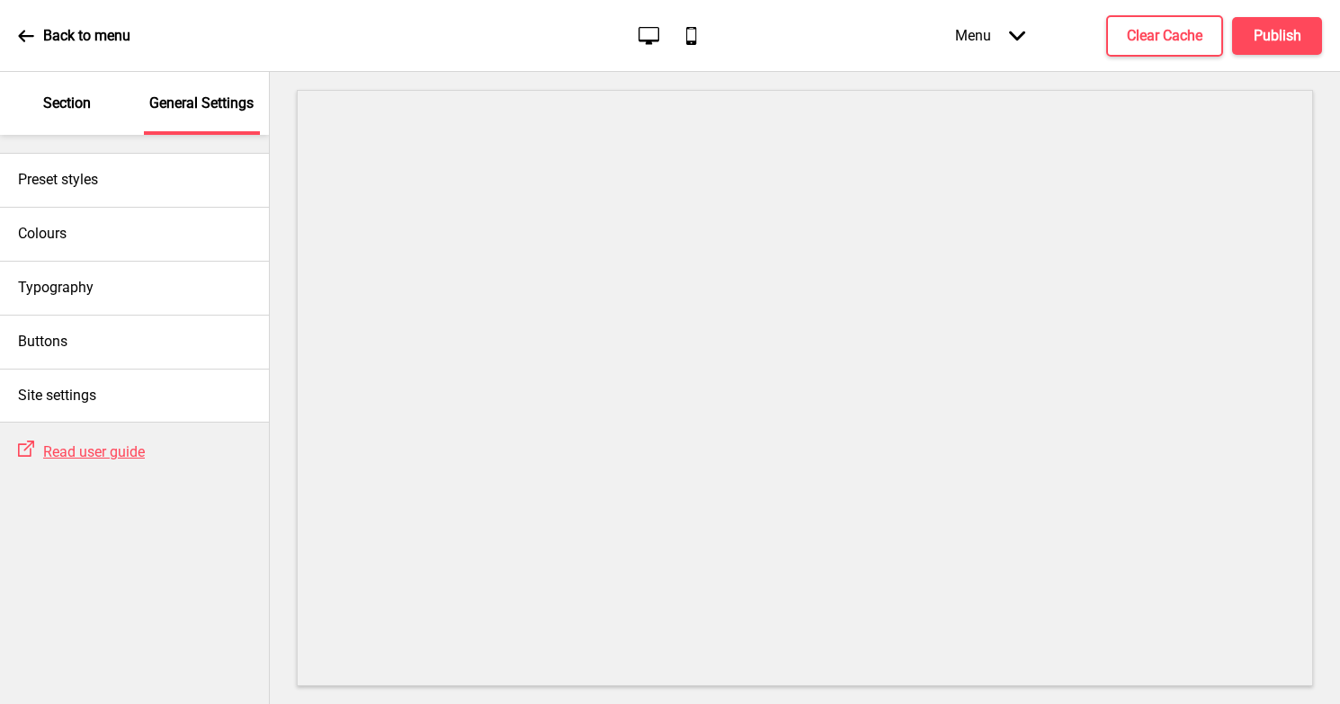
click at [83, 103] on p "Section" at bounding box center [67, 104] width 48 height 20
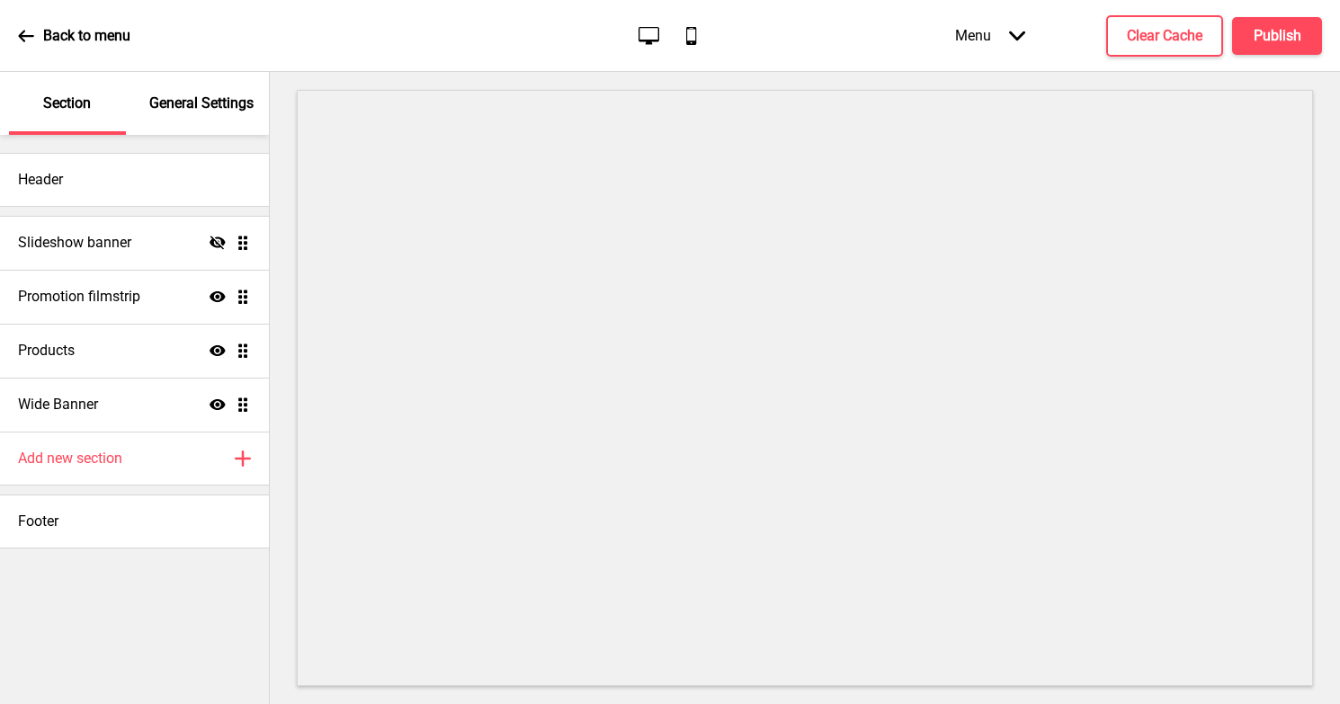
click at [23, 37] on icon at bounding box center [26, 36] width 16 height 16
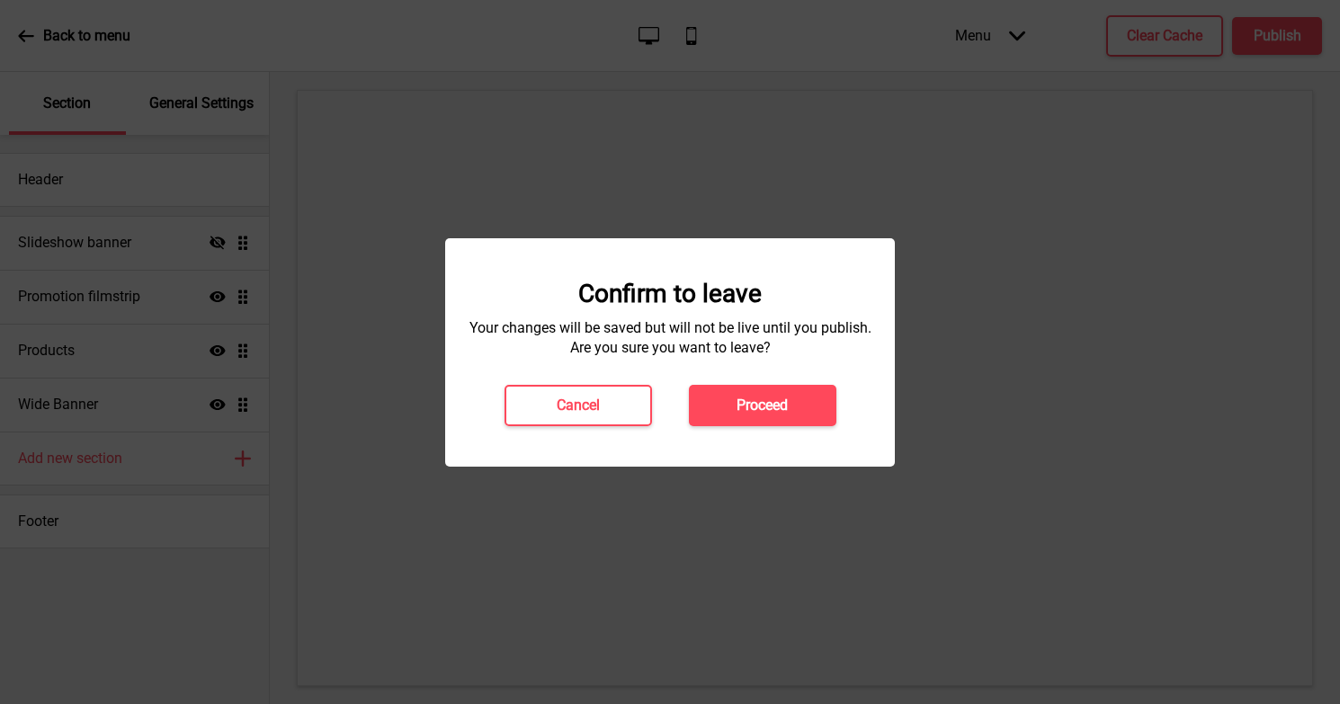
click at [1028, 224] on div at bounding box center [670, 352] width 1340 height 704
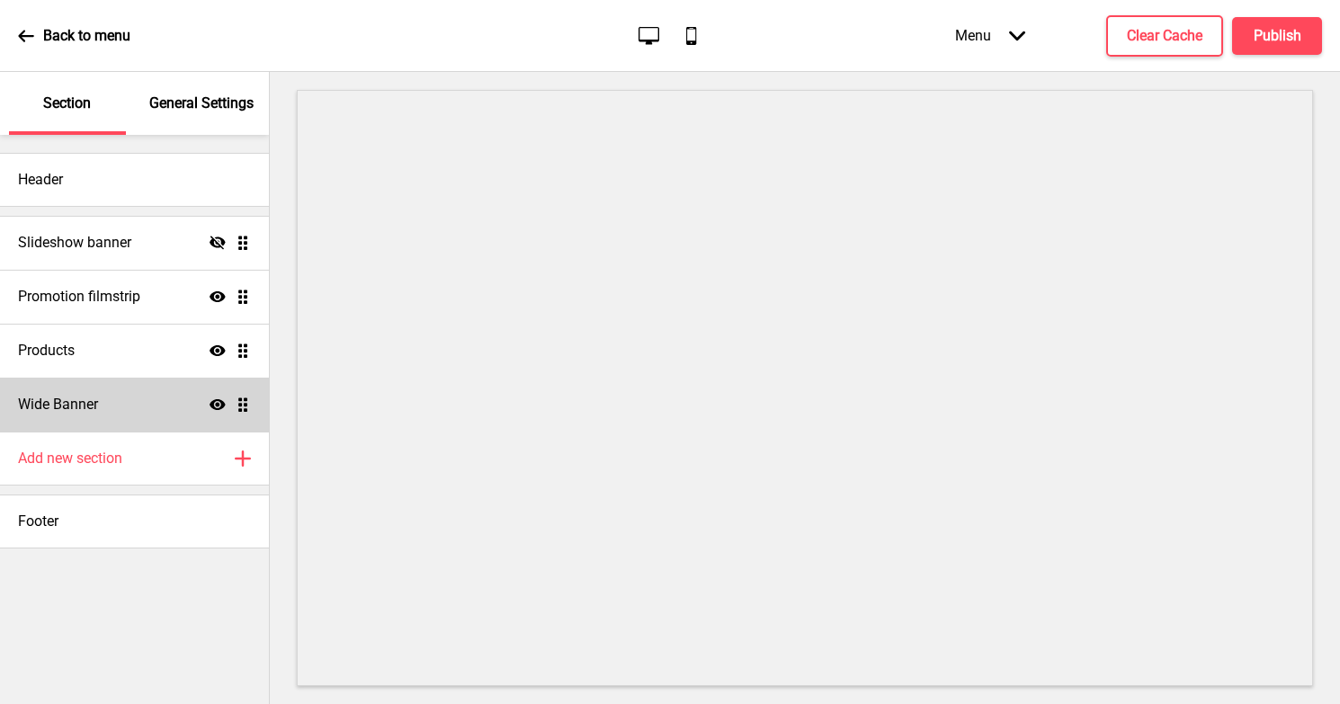
click at [105, 402] on div "Wide Banner Show Drag" at bounding box center [134, 405] width 269 height 54
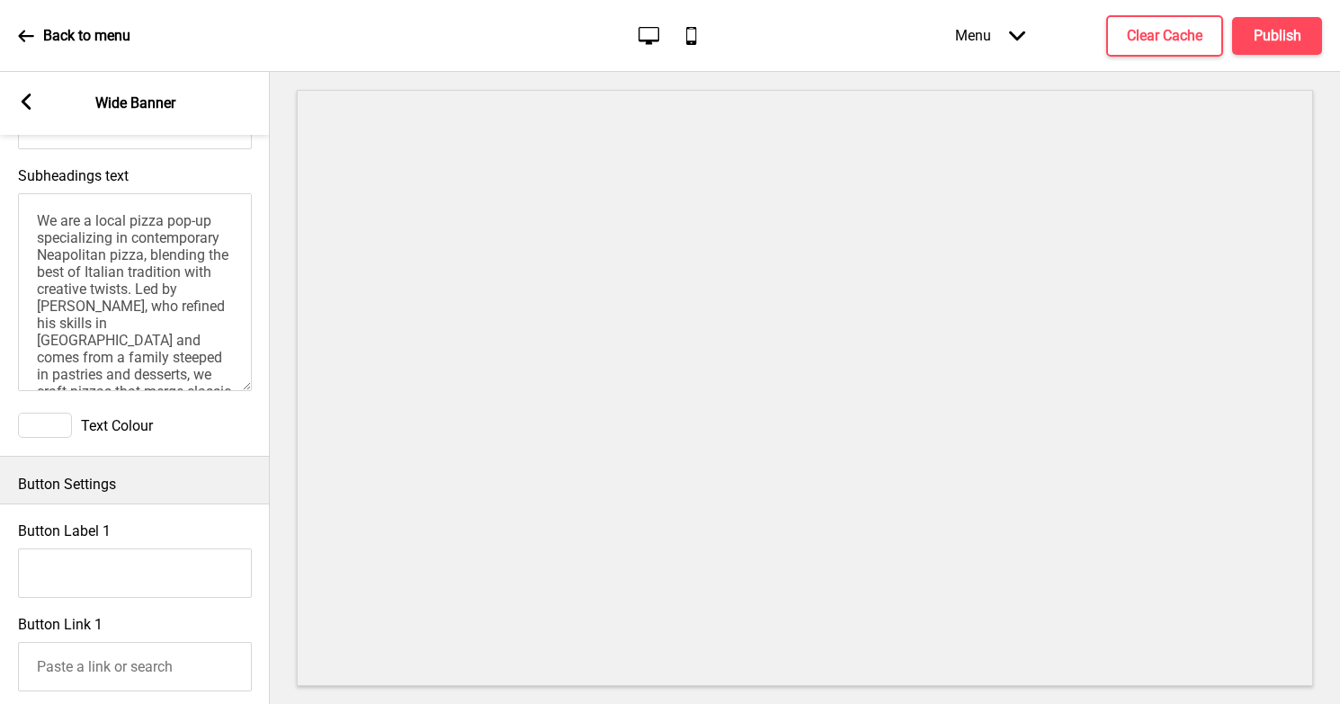
scroll to position [28, 0]
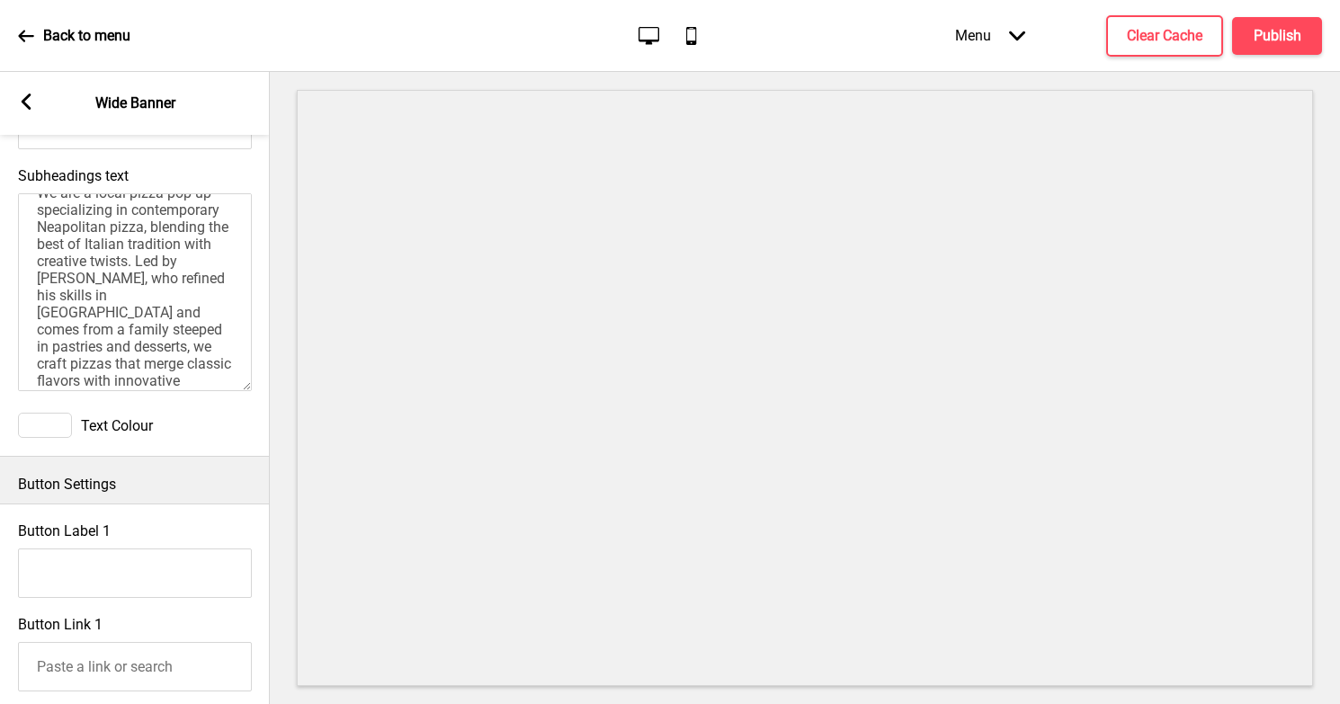
click at [24, 102] on g at bounding box center [26, 102] width 16 height 16
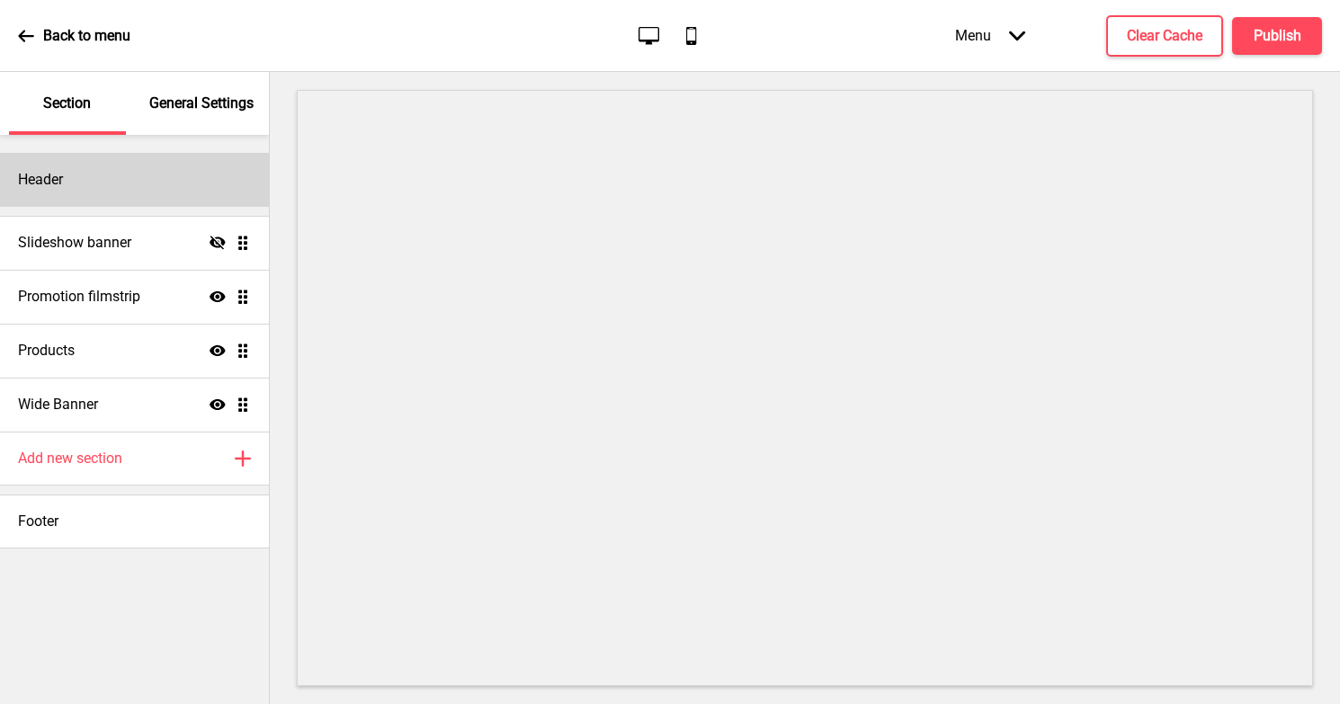
click at [158, 181] on div "Header" at bounding box center [134, 180] width 269 height 54
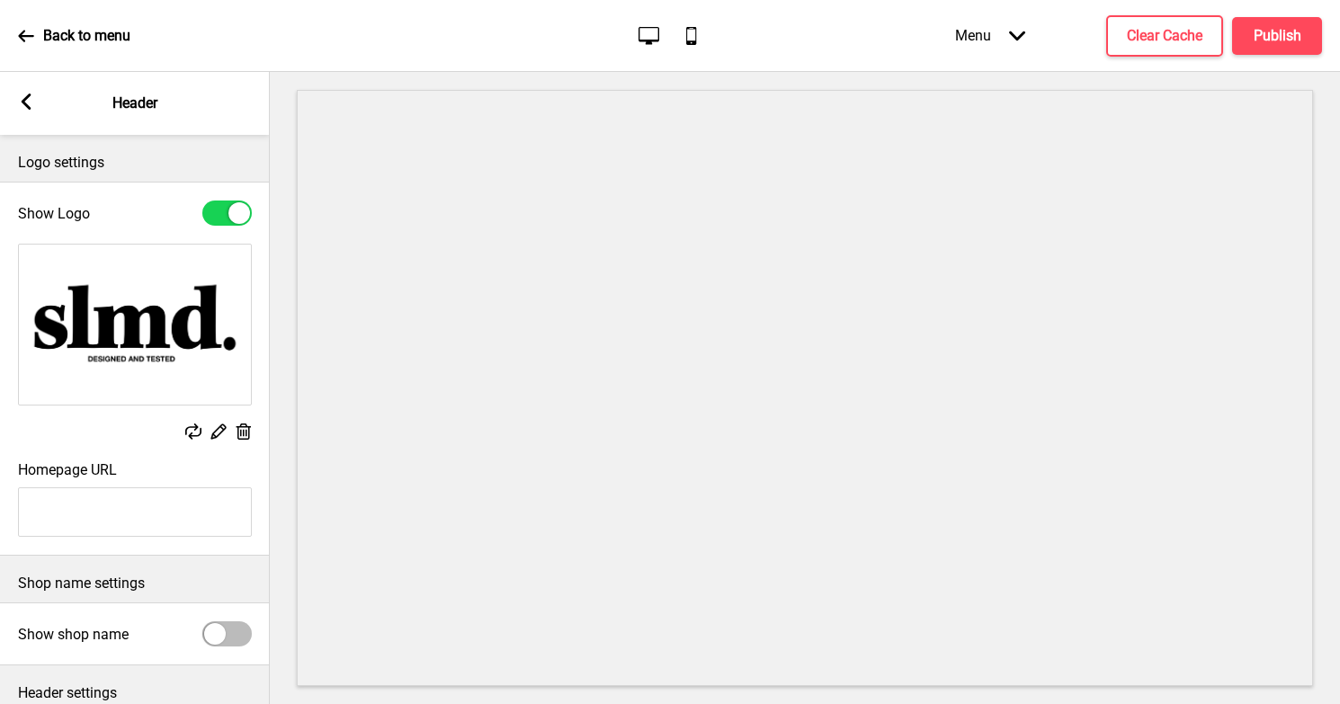
scroll to position [132, 0]
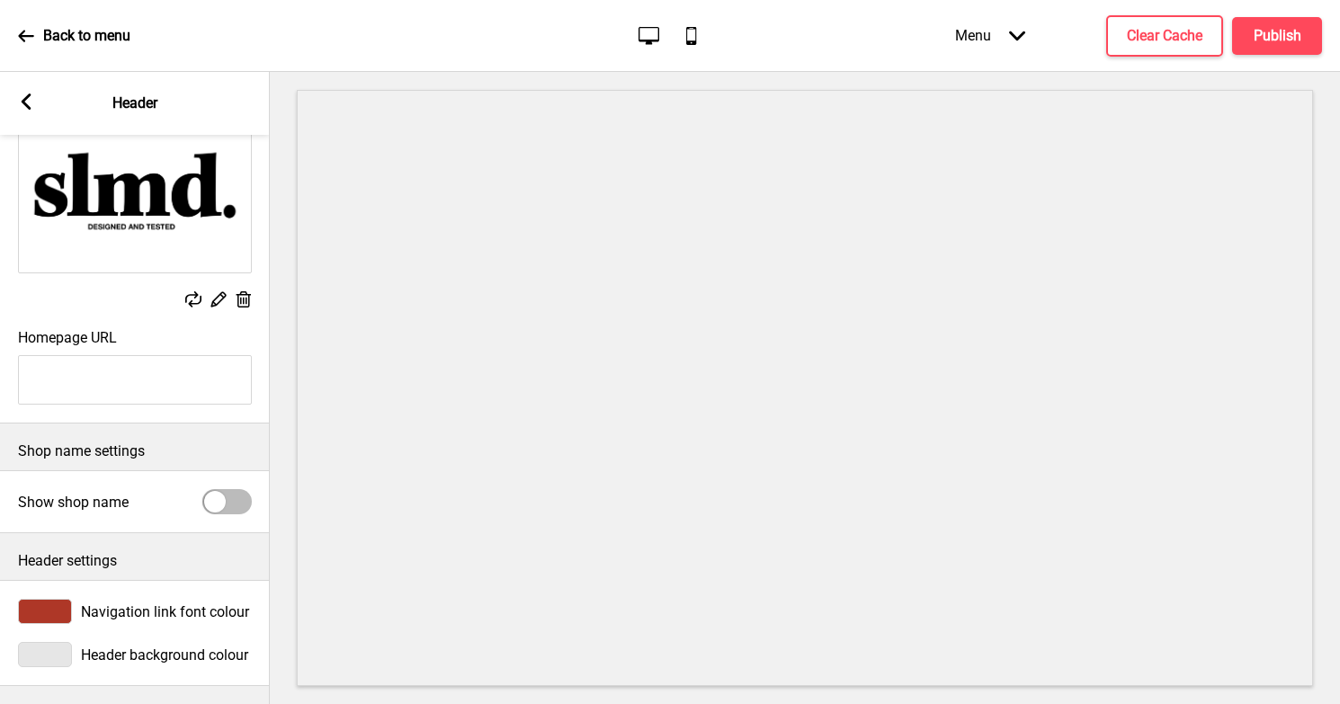
click at [47, 653] on div at bounding box center [45, 654] width 54 height 25
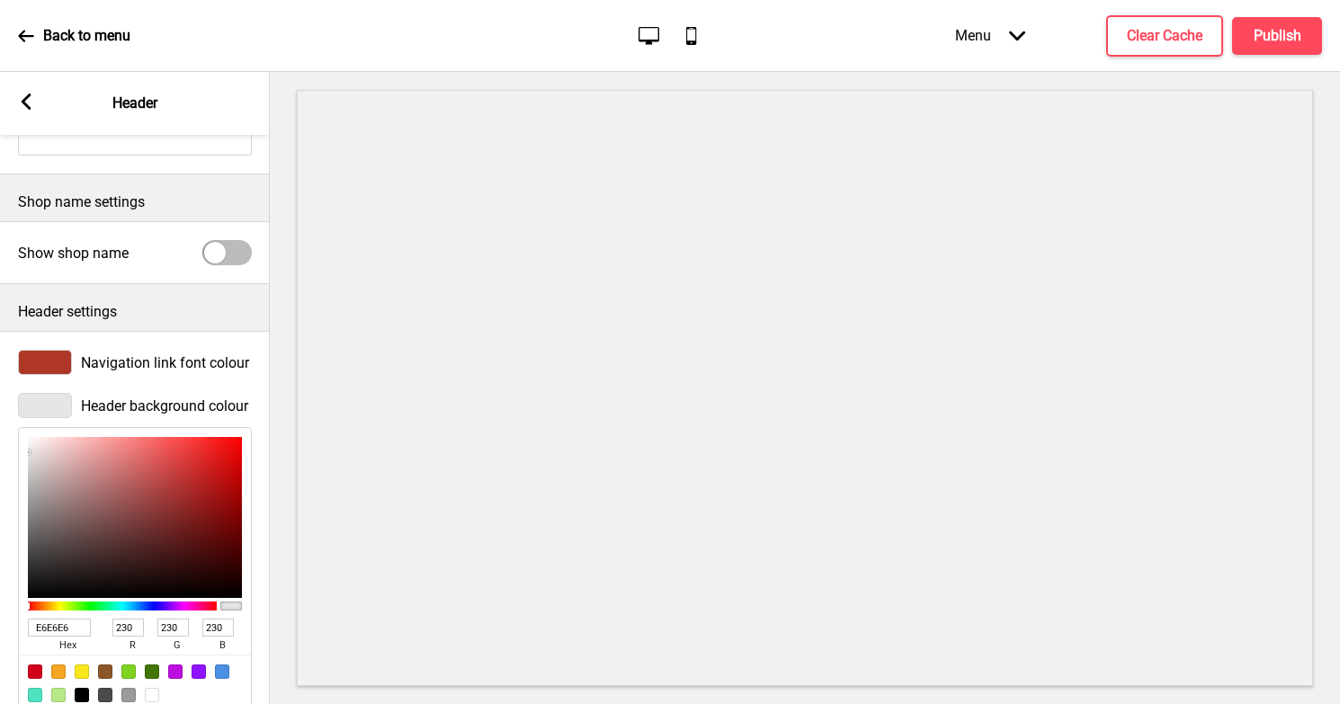
scroll to position [414, 0]
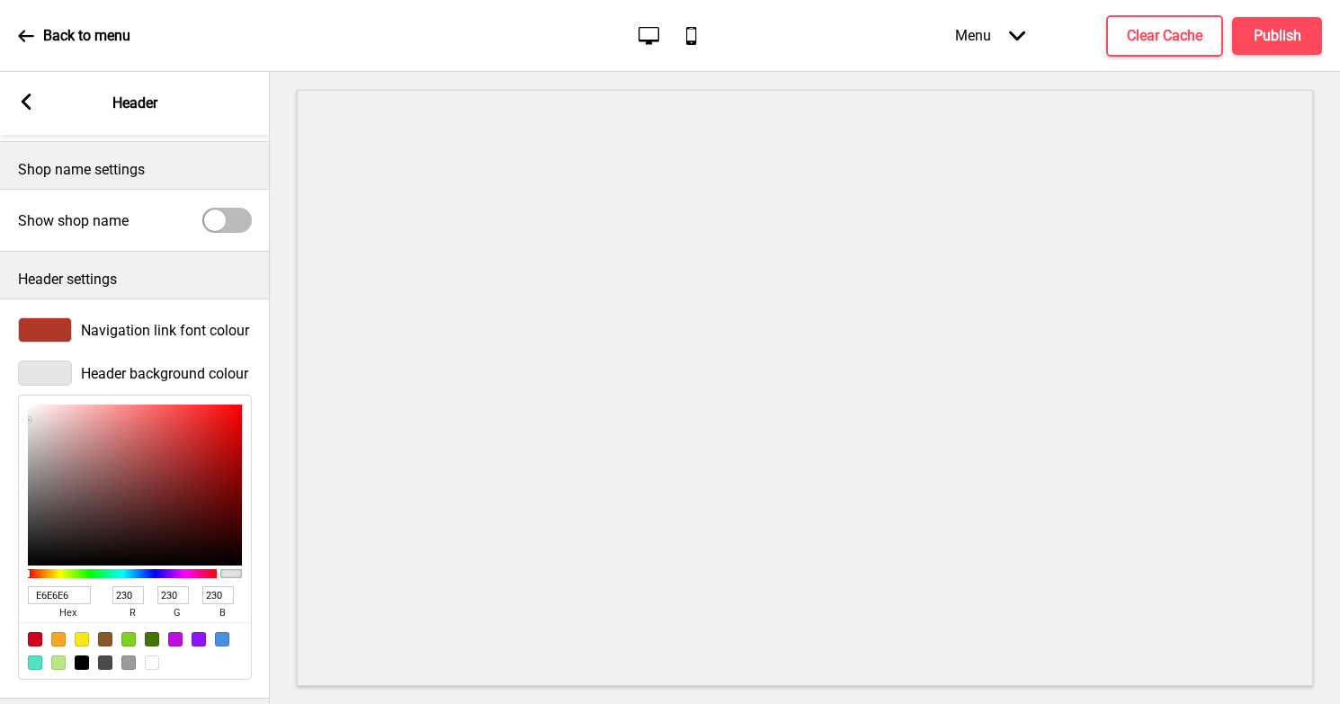
click at [49, 591] on input "E6E6E6" at bounding box center [59, 595] width 63 height 18
paste input "#eae3d8"
type input "#eae3d8"
type input "234"
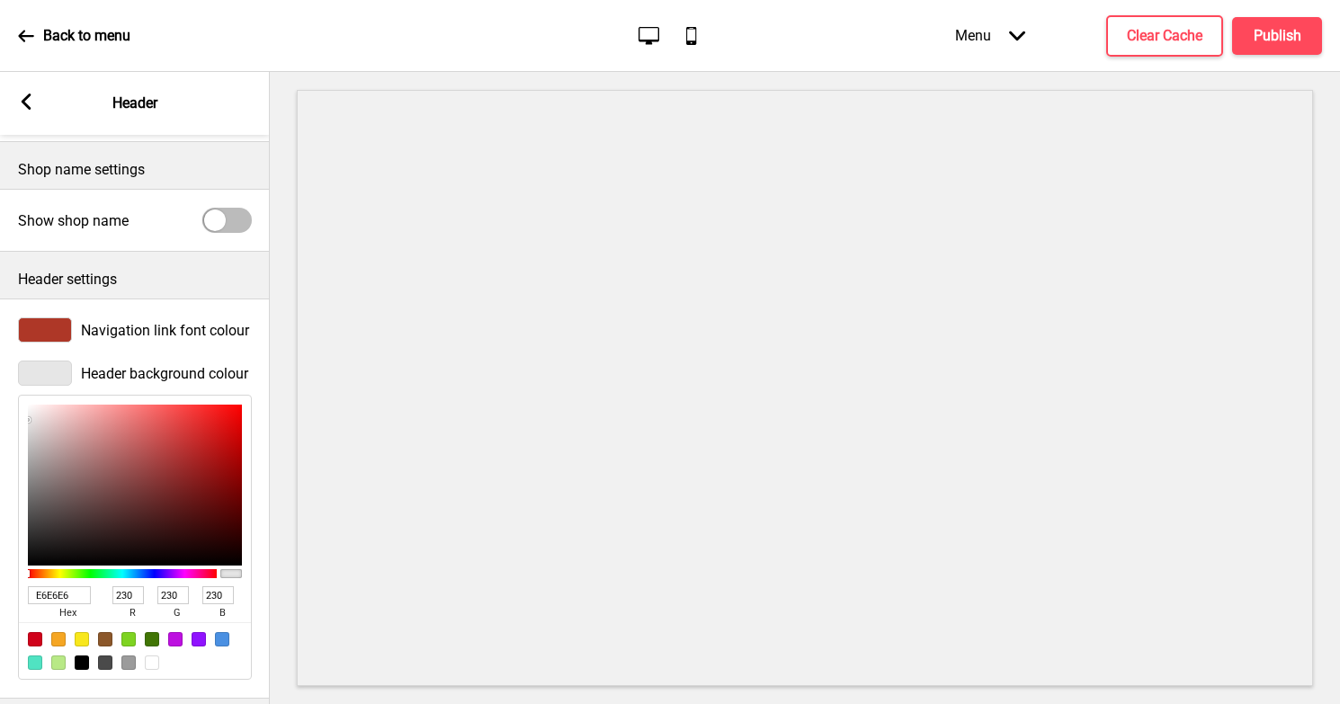
type input "227"
type input "216"
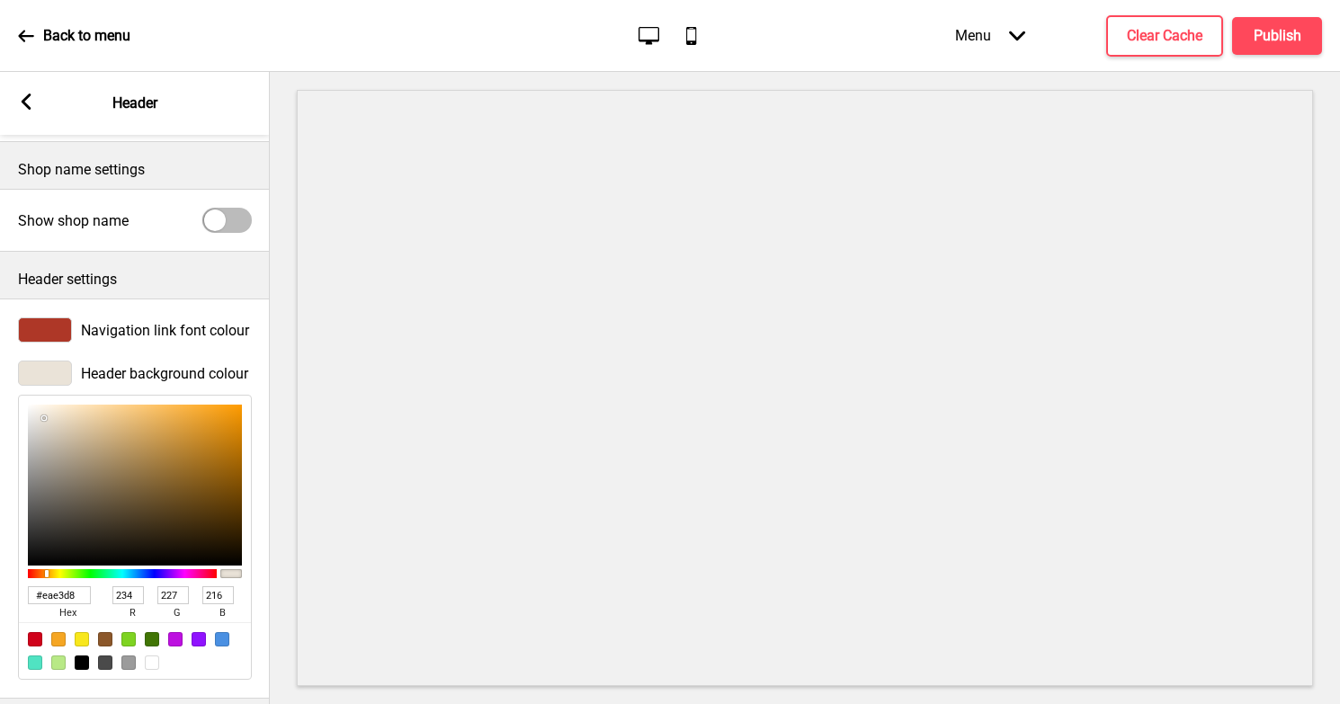
type input "EAE3D8"
click at [108, 353] on div "Header background colour EAE3D8 hex 234 r 227 g 216 b 100 a" at bounding box center [135, 520] width 270 height 337
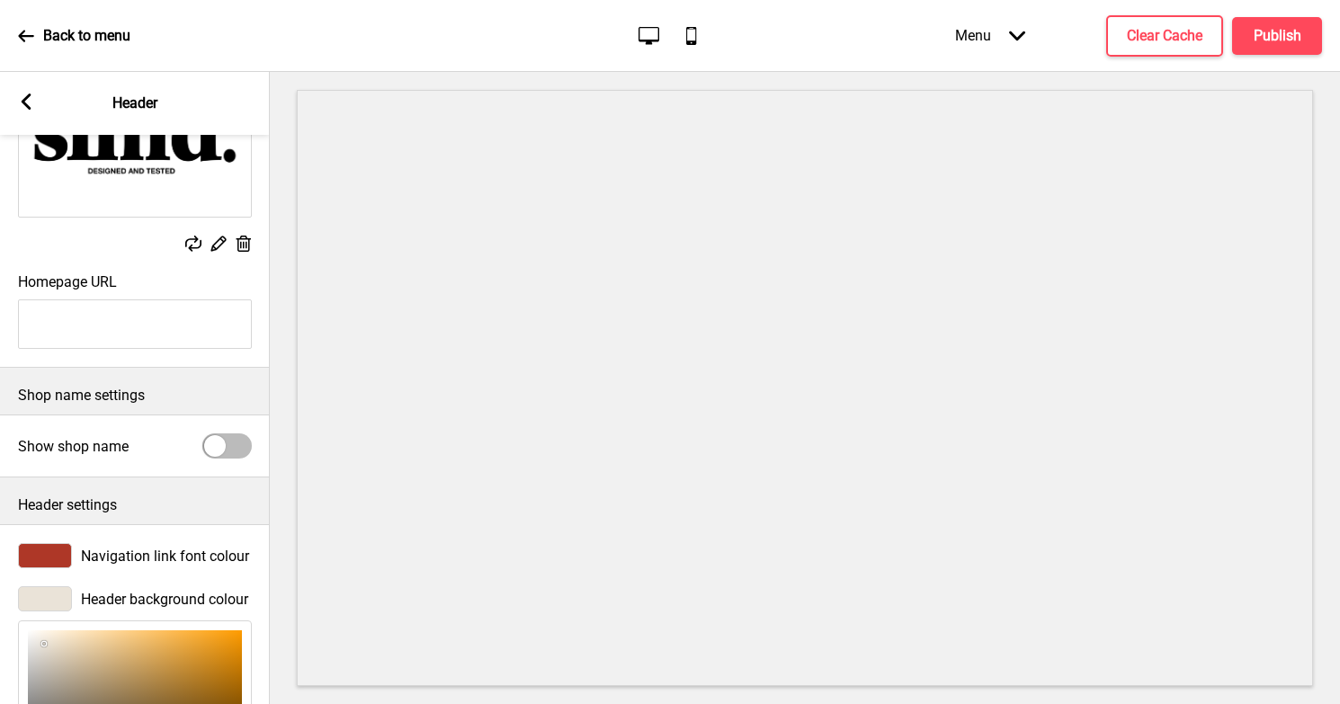
scroll to position [185, 0]
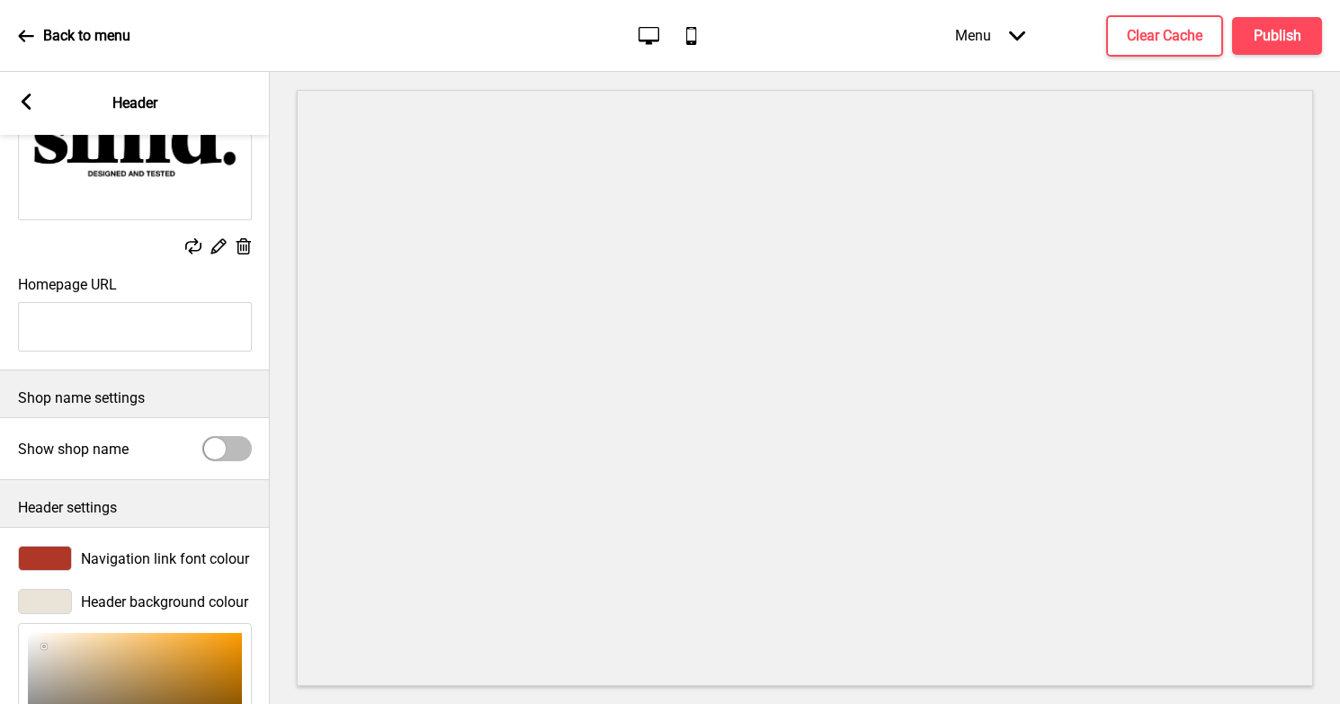
click at [25, 98] on icon at bounding box center [27, 102] width 10 height 16
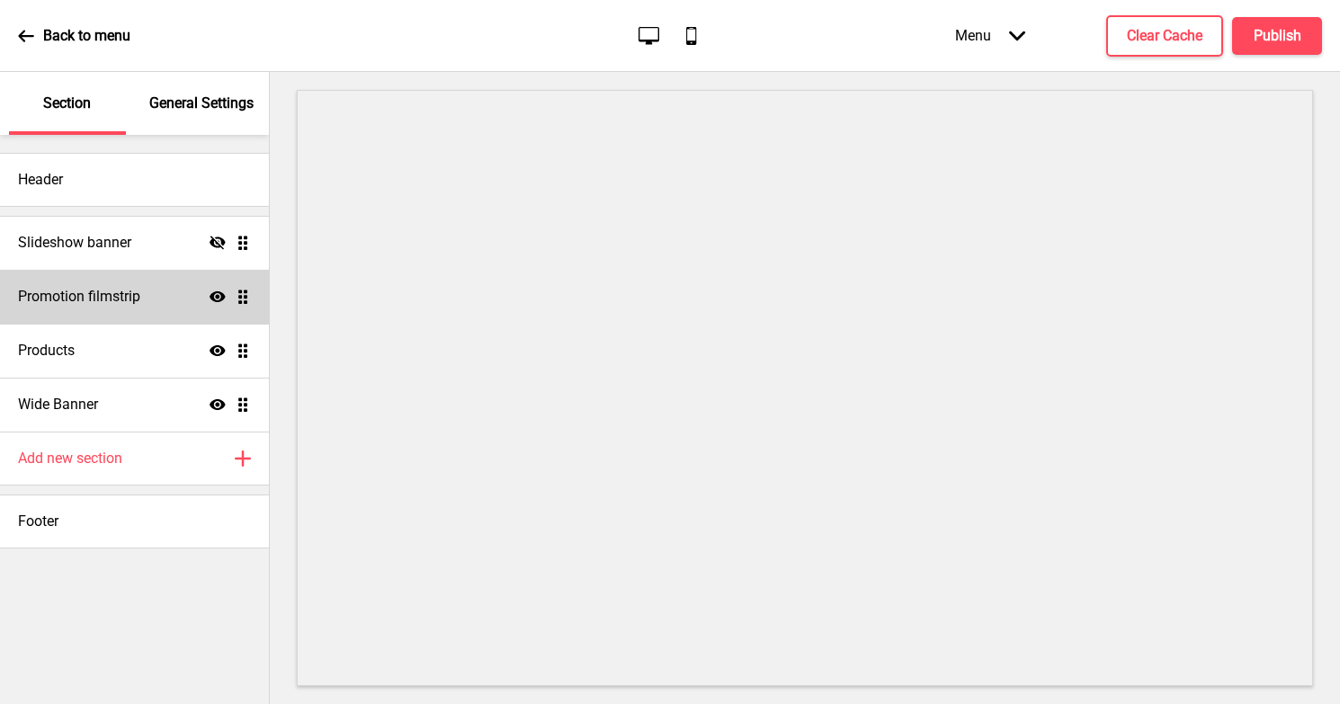
click at [103, 294] on h4 "Promotion filmstrip" at bounding box center [79, 297] width 122 height 20
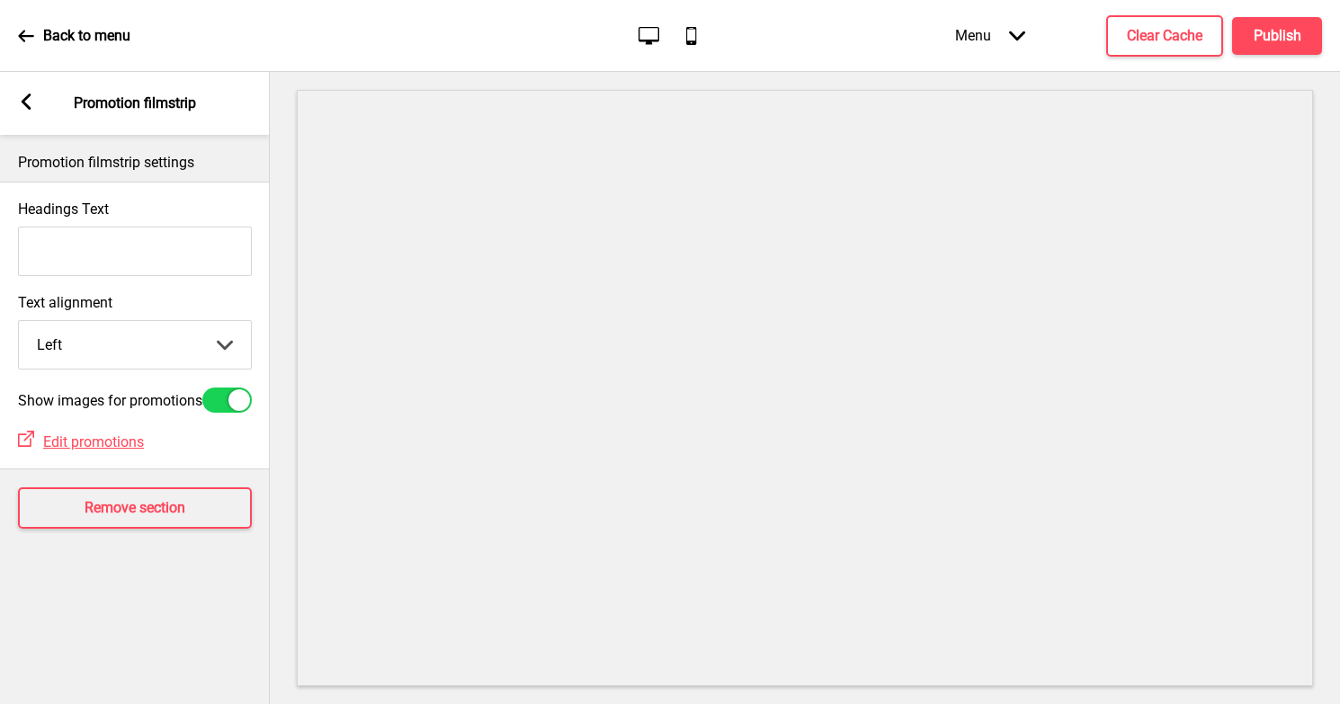
click at [28, 103] on rect at bounding box center [26, 102] width 16 height 16
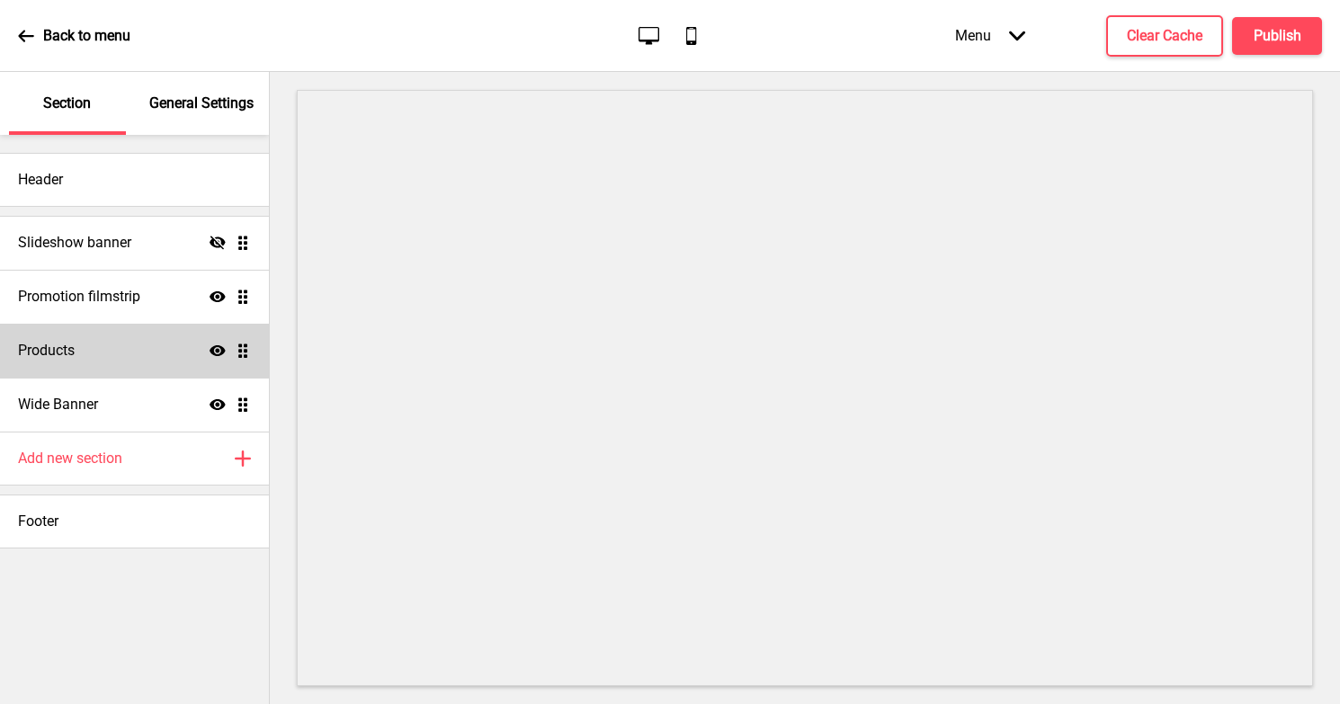
click at [83, 335] on div "Products Show Drag" at bounding box center [134, 351] width 269 height 54
select select "list"
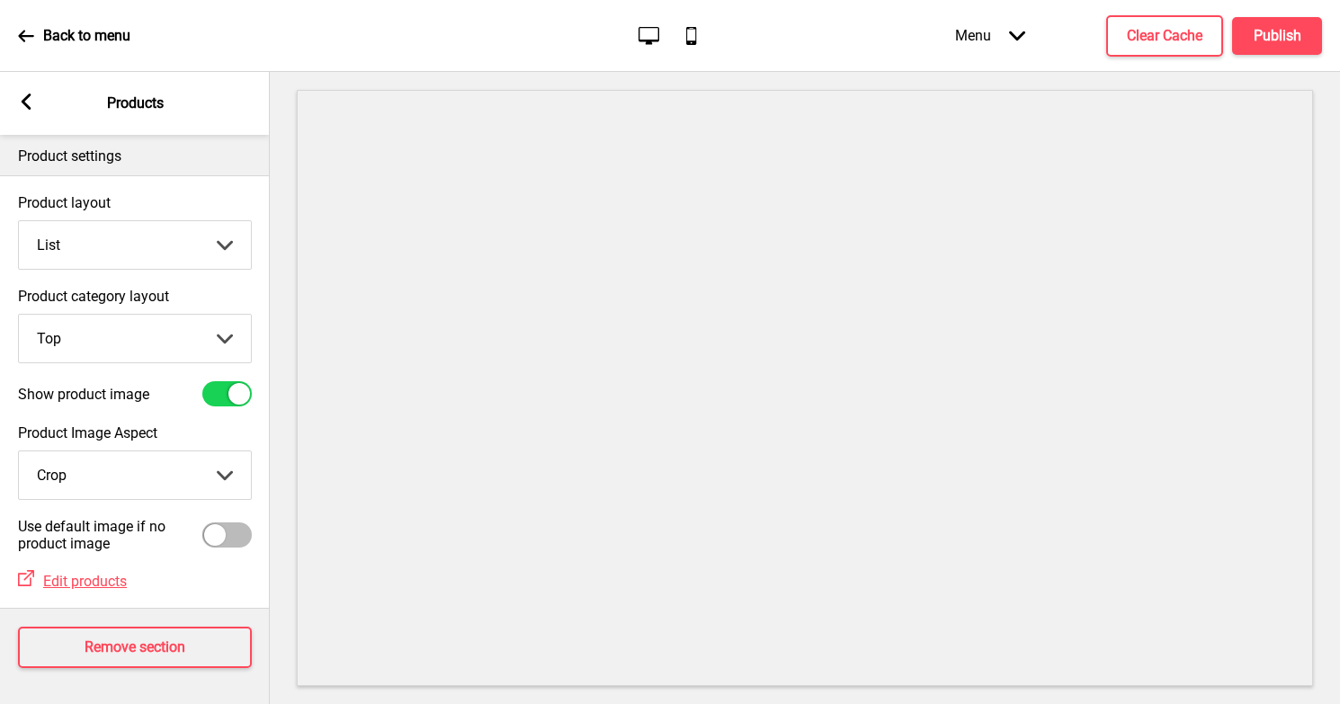
scroll to position [0, 0]
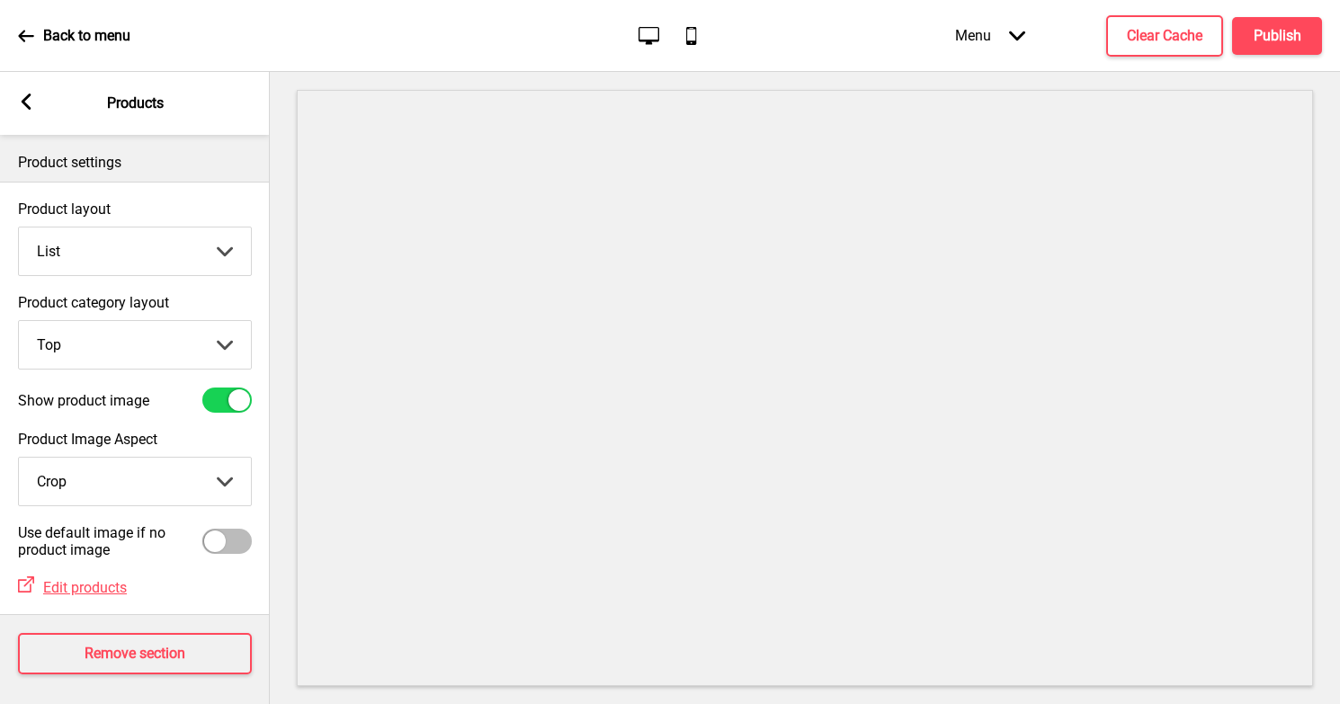
click at [25, 102] on rect at bounding box center [26, 102] width 16 height 16
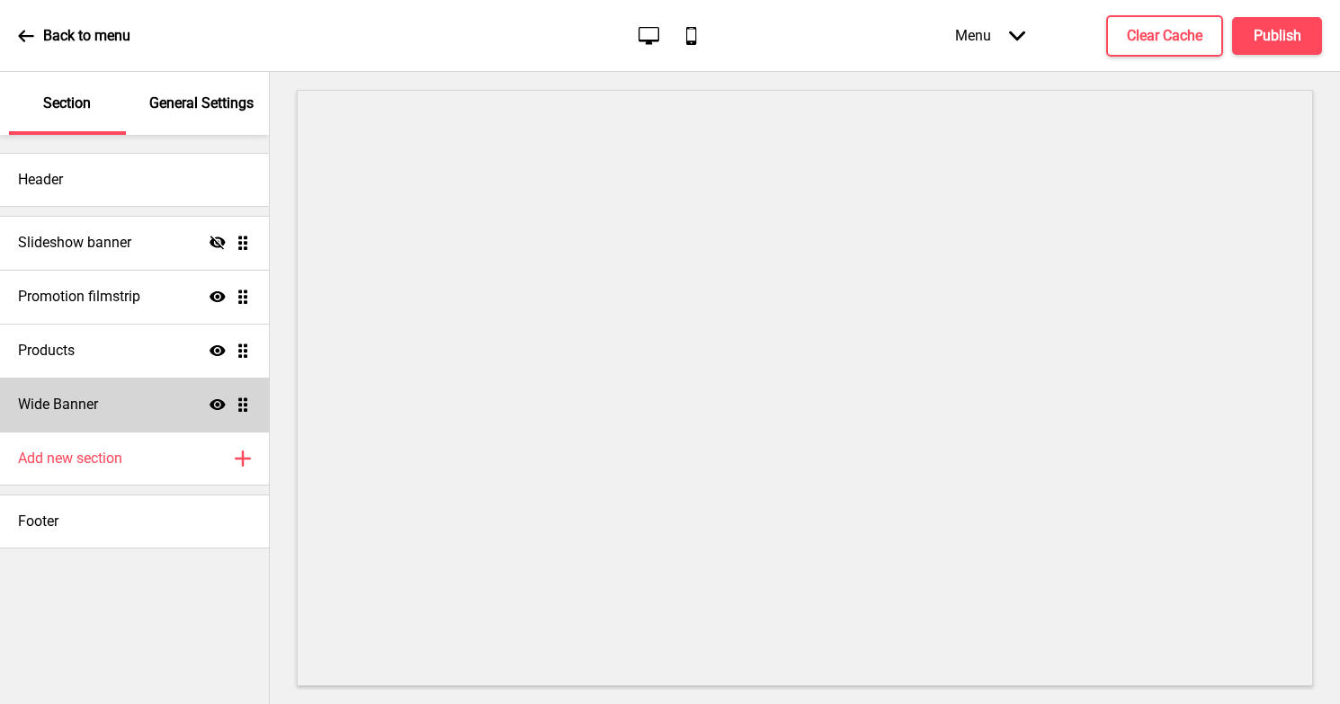
click at [68, 403] on h4 "Wide Banner" at bounding box center [58, 405] width 80 height 20
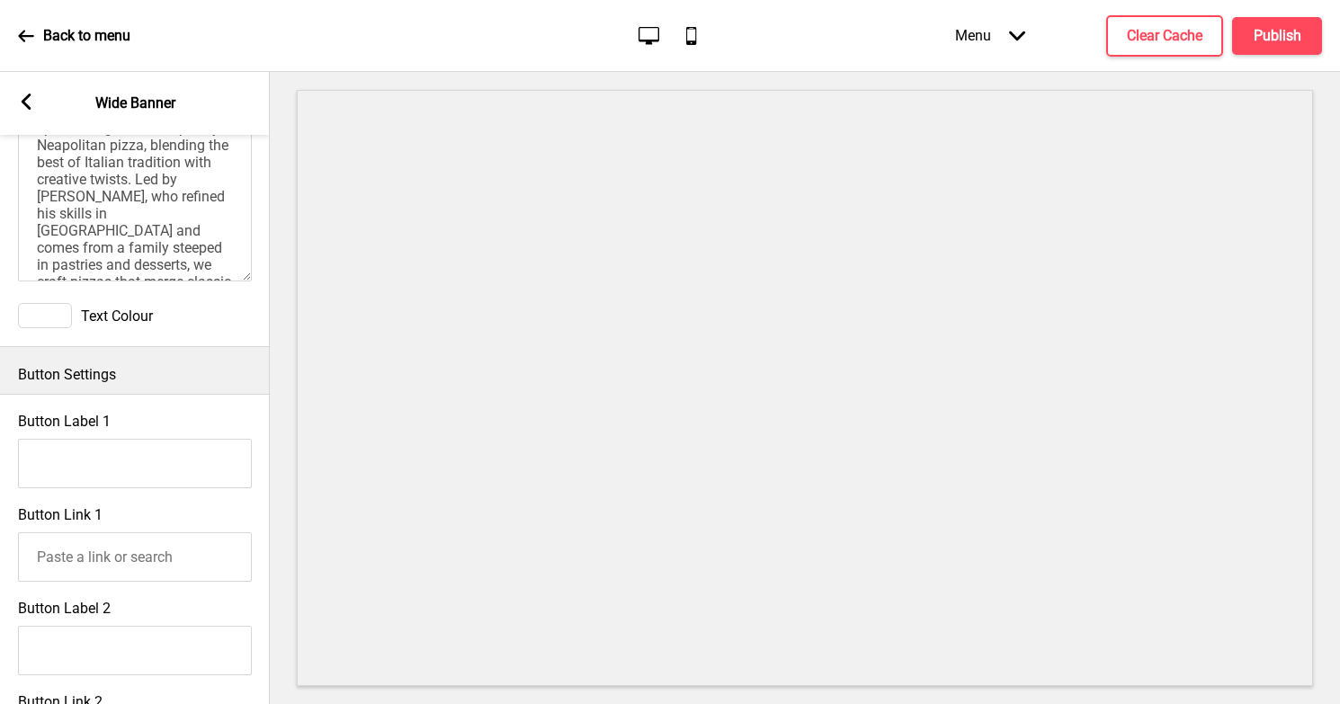
scroll to position [925, 0]
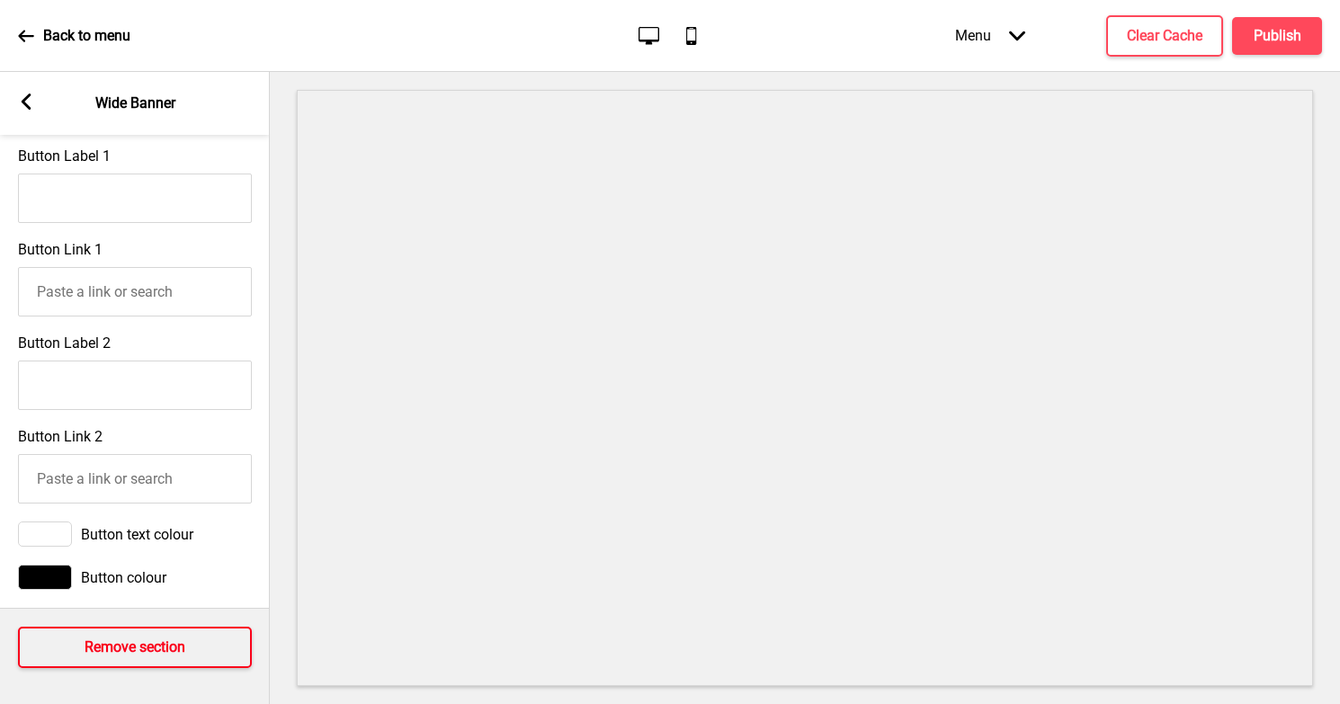
click at [125, 648] on h4 "Remove section" at bounding box center [135, 648] width 101 height 20
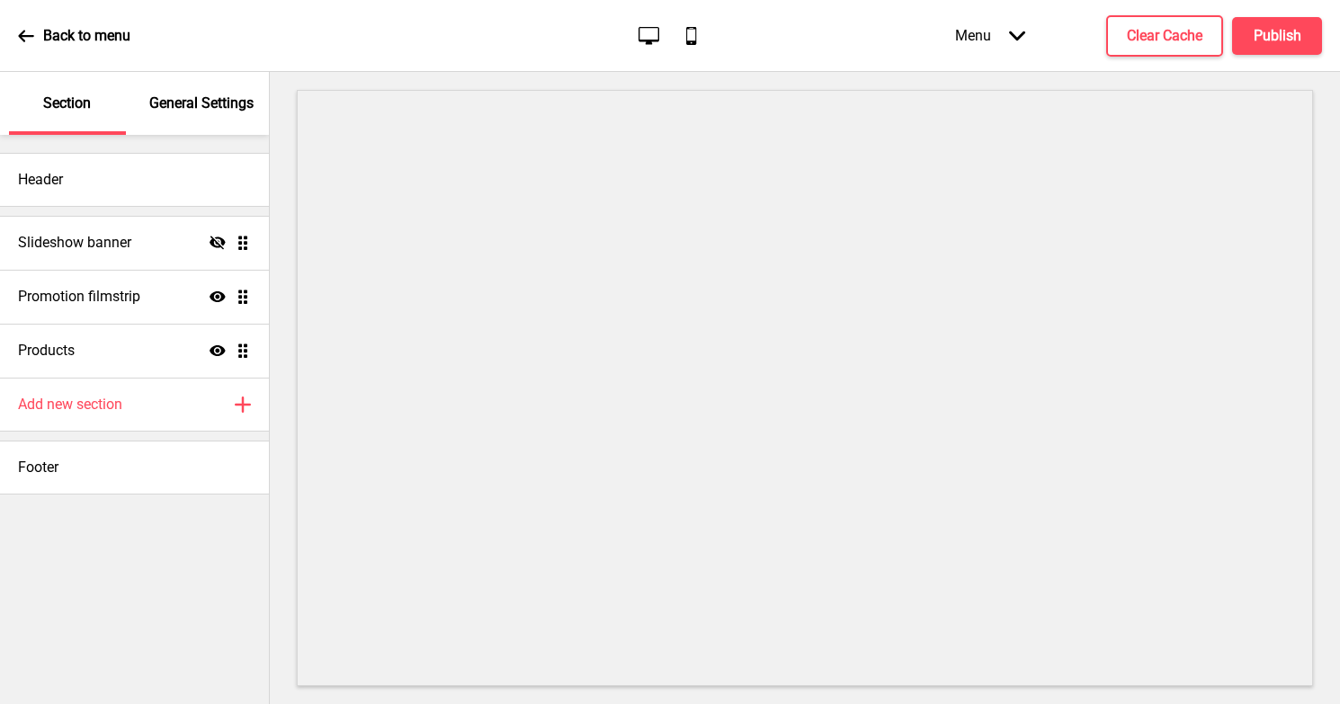
click at [191, 112] on p "General Settings" at bounding box center [201, 104] width 104 height 20
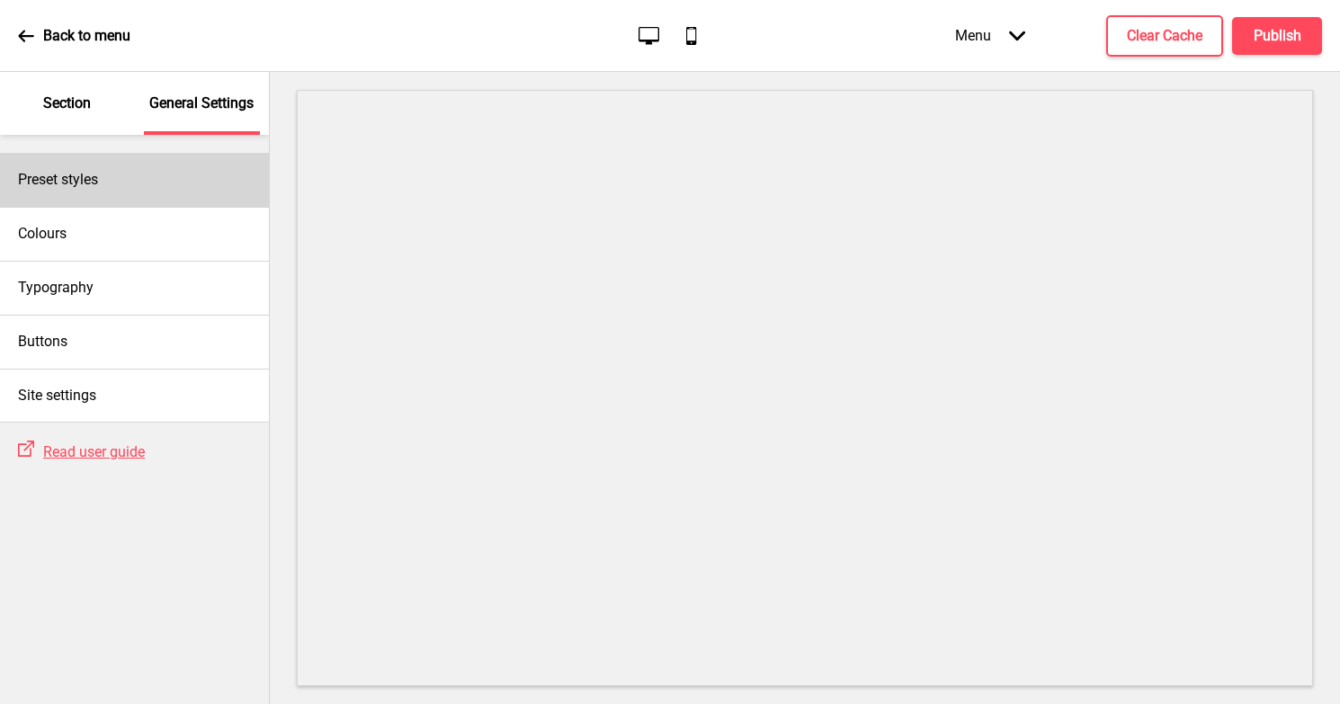
click at [111, 161] on div "Preset styles" at bounding box center [134, 180] width 269 height 54
select select "Custom"
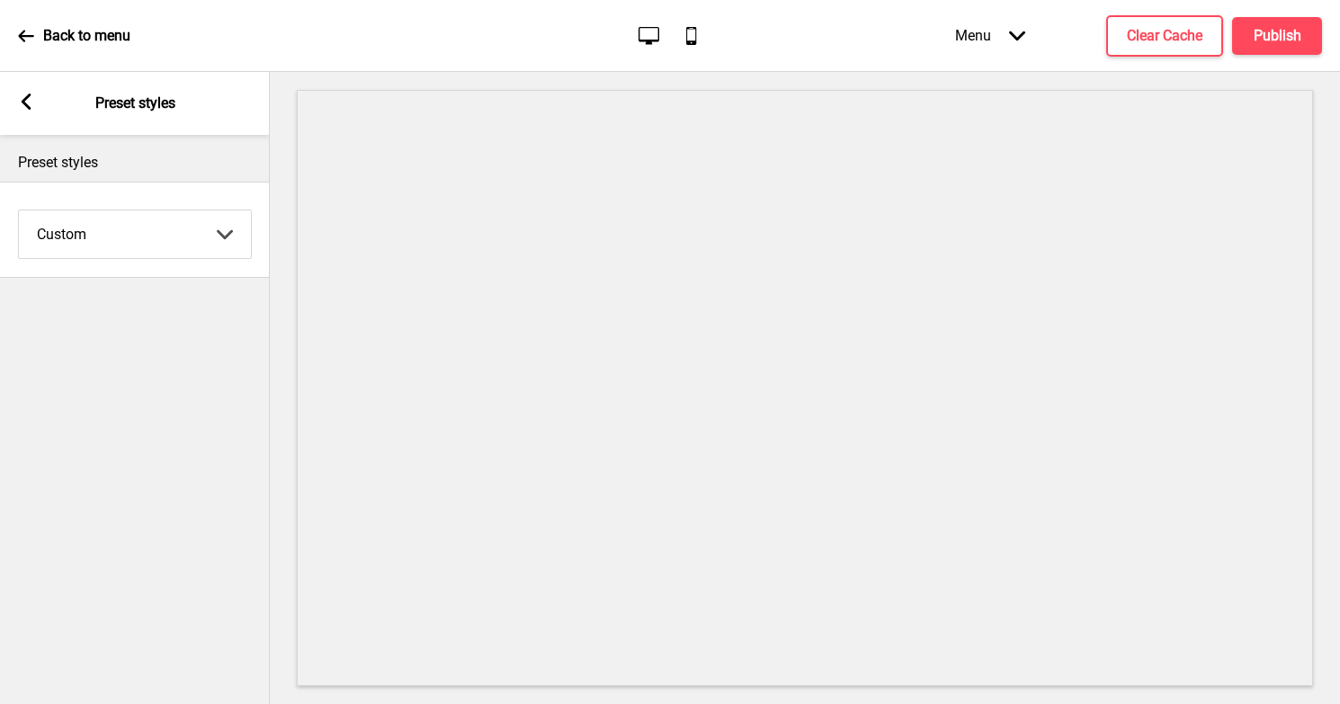
click at [31, 101] on rect at bounding box center [26, 102] width 16 height 16
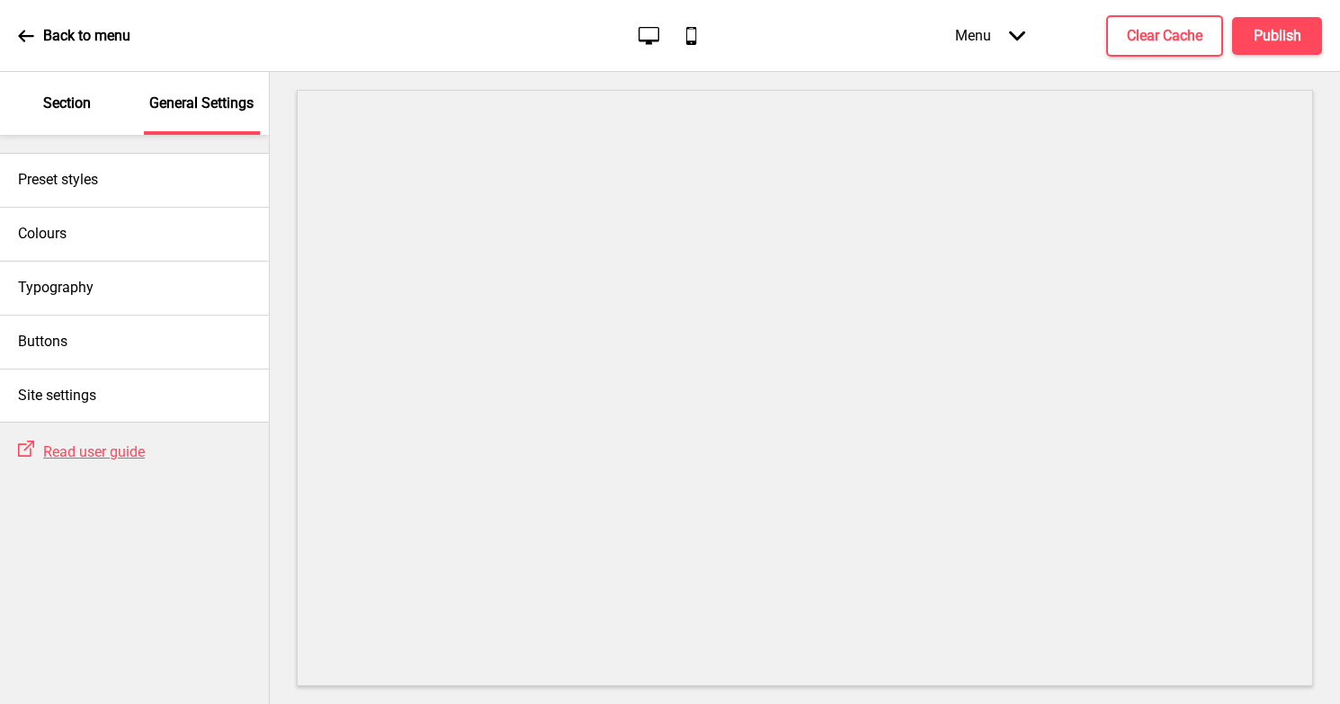
click at [1016, 39] on icon at bounding box center [1017, 36] width 16 height 10
click at [896, 29] on div "Menu Arrow down Product Page Store Information Checkout Thank you Terms & Condi…" at bounding box center [1102, 35] width 439 height 53
click at [26, 29] on icon at bounding box center [26, 36] width 16 height 16
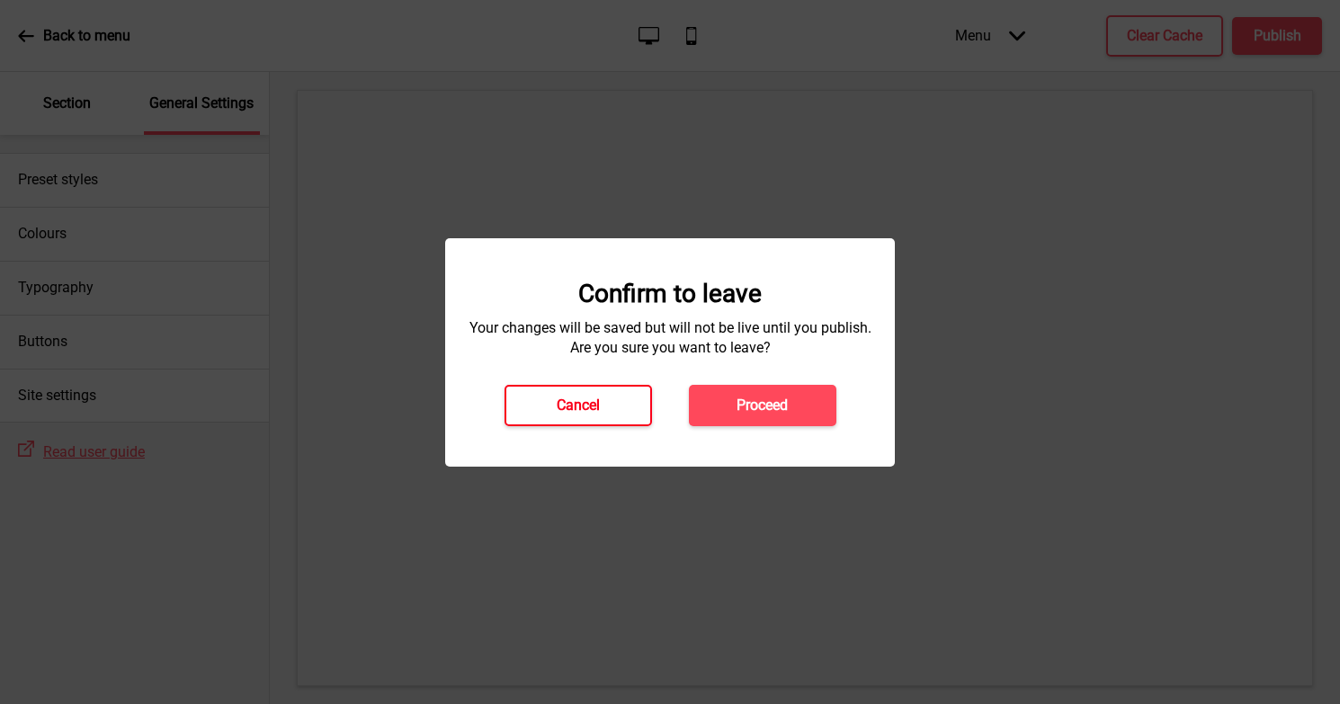
click at [574, 406] on h4 "Cancel" at bounding box center [578, 406] width 43 height 20
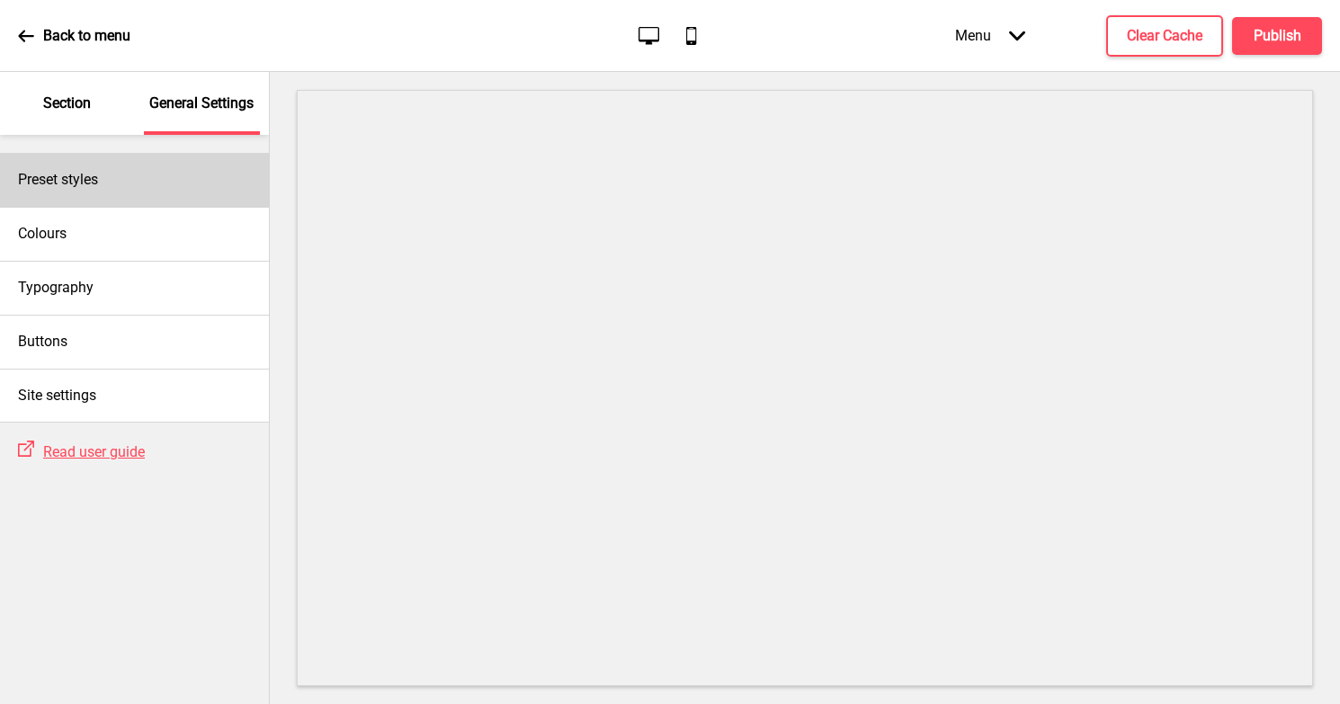
click at [49, 183] on h4 "Preset styles" at bounding box center [58, 180] width 80 height 20
select select "Custom"
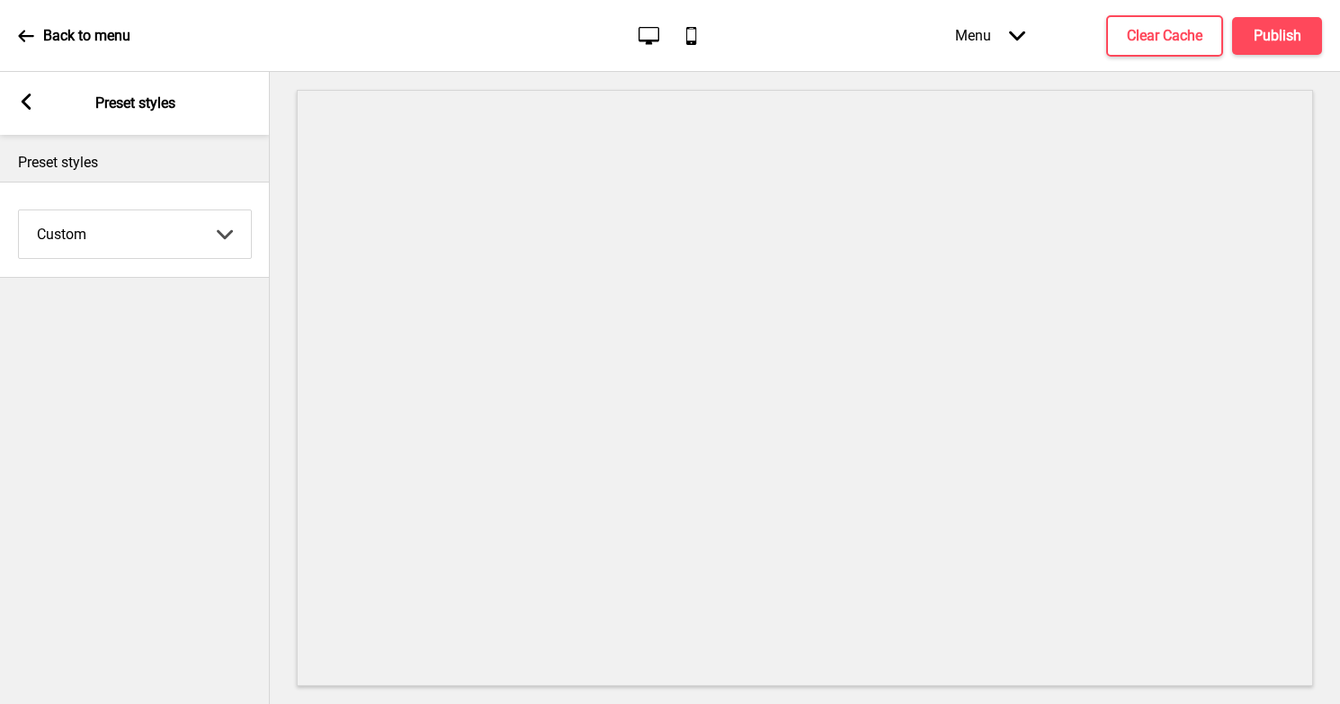
click at [26, 106] on icon at bounding box center [27, 102] width 10 height 16
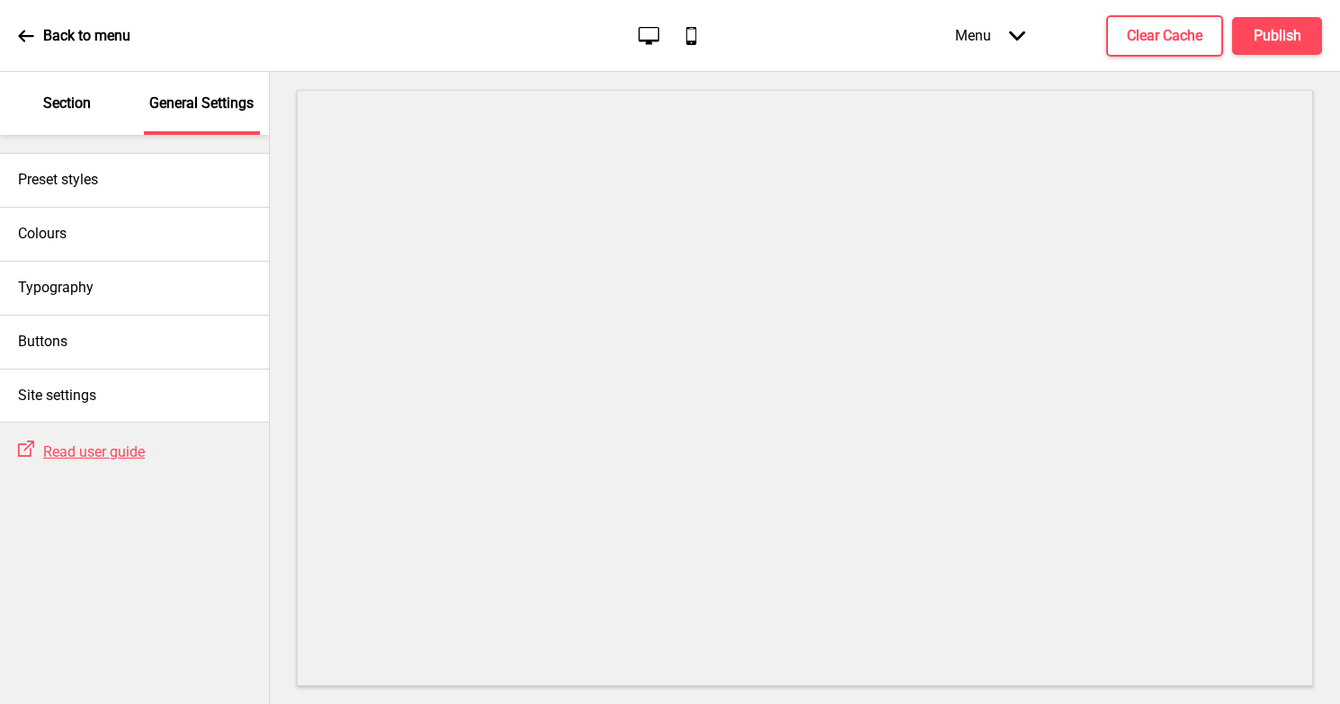
click at [87, 120] on div "Section" at bounding box center [67, 103] width 117 height 63
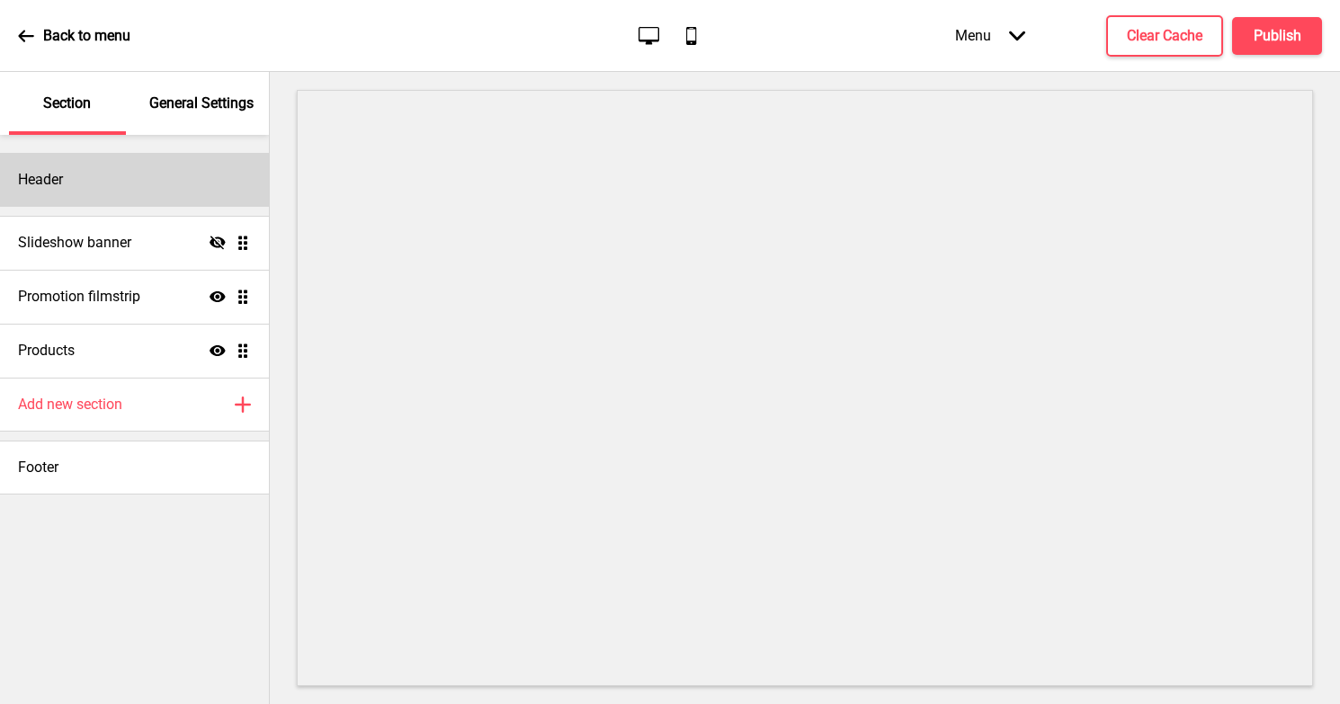
click at [84, 179] on div "Header" at bounding box center [134, 180] width 269 height 54
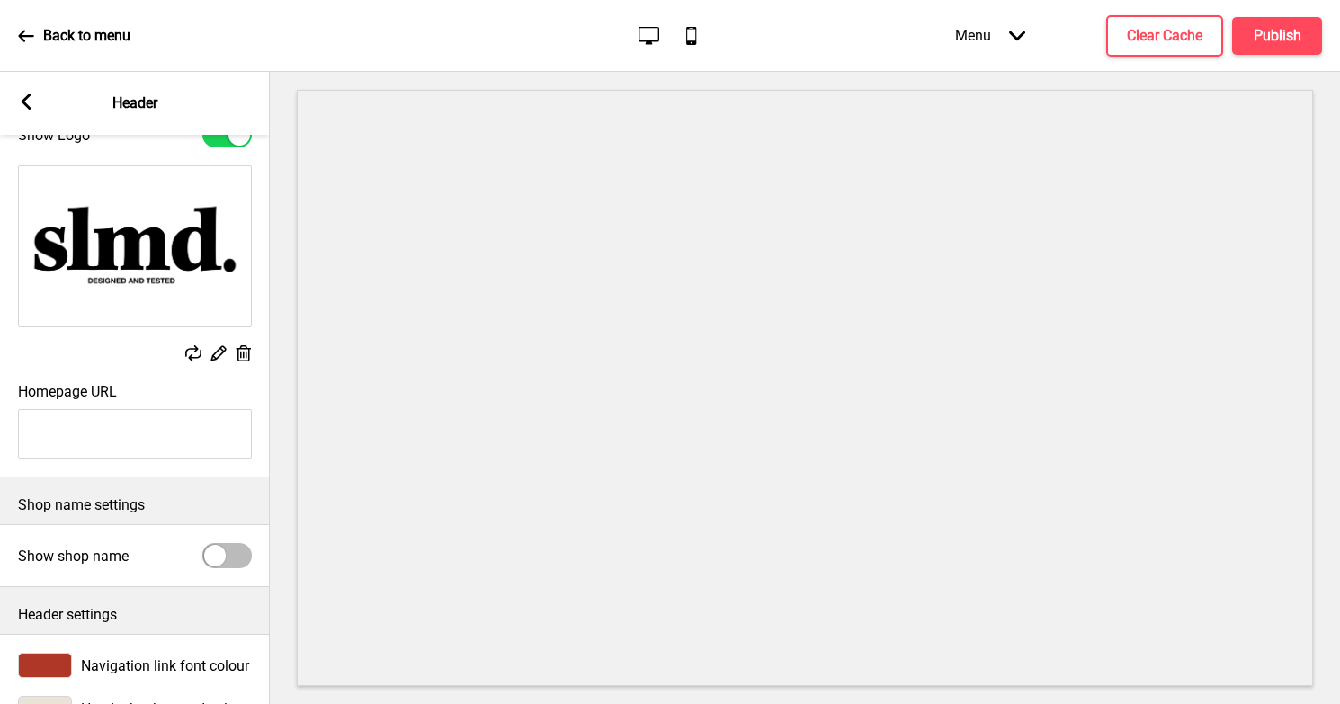
scroll to position [132, 0]
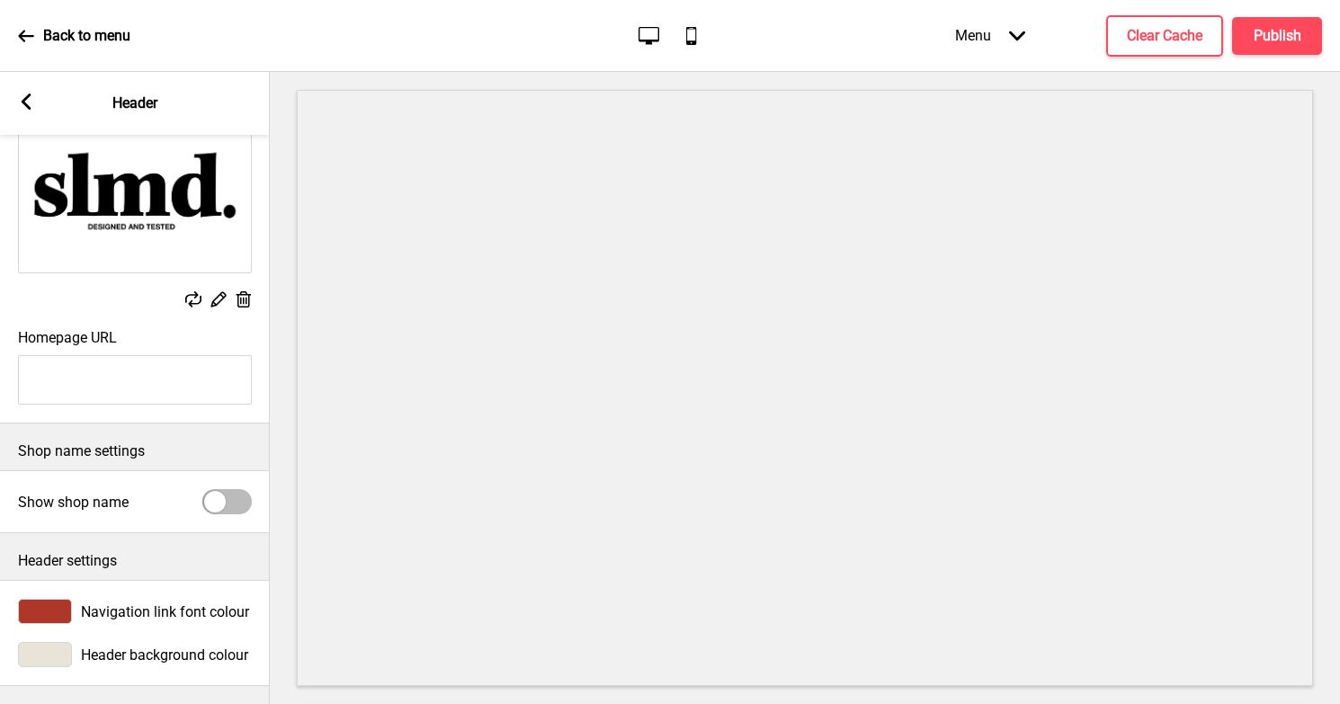
click at [28, 97] on icon at bounding box center [27, 102] width 10 height 16
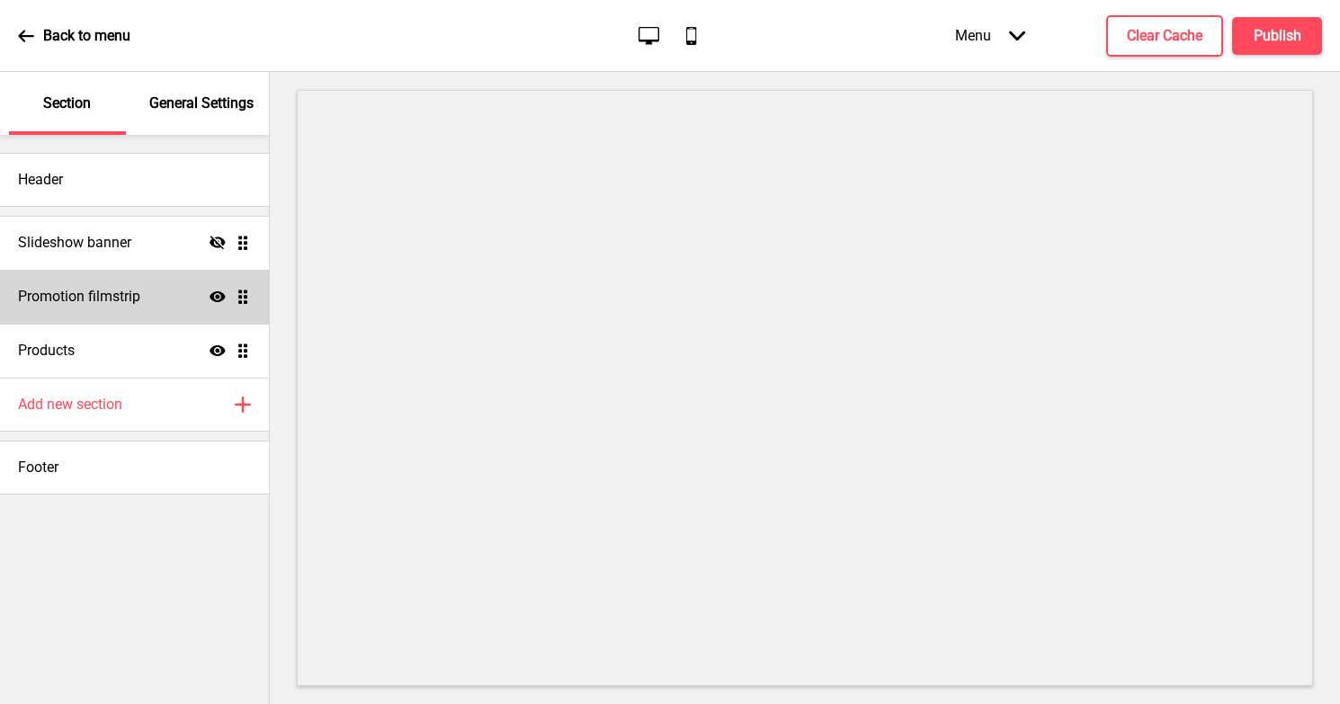
click at [71, 294] on h4 "Promotion filmstrip" at bounding box center [79, 297] width 122 height 20
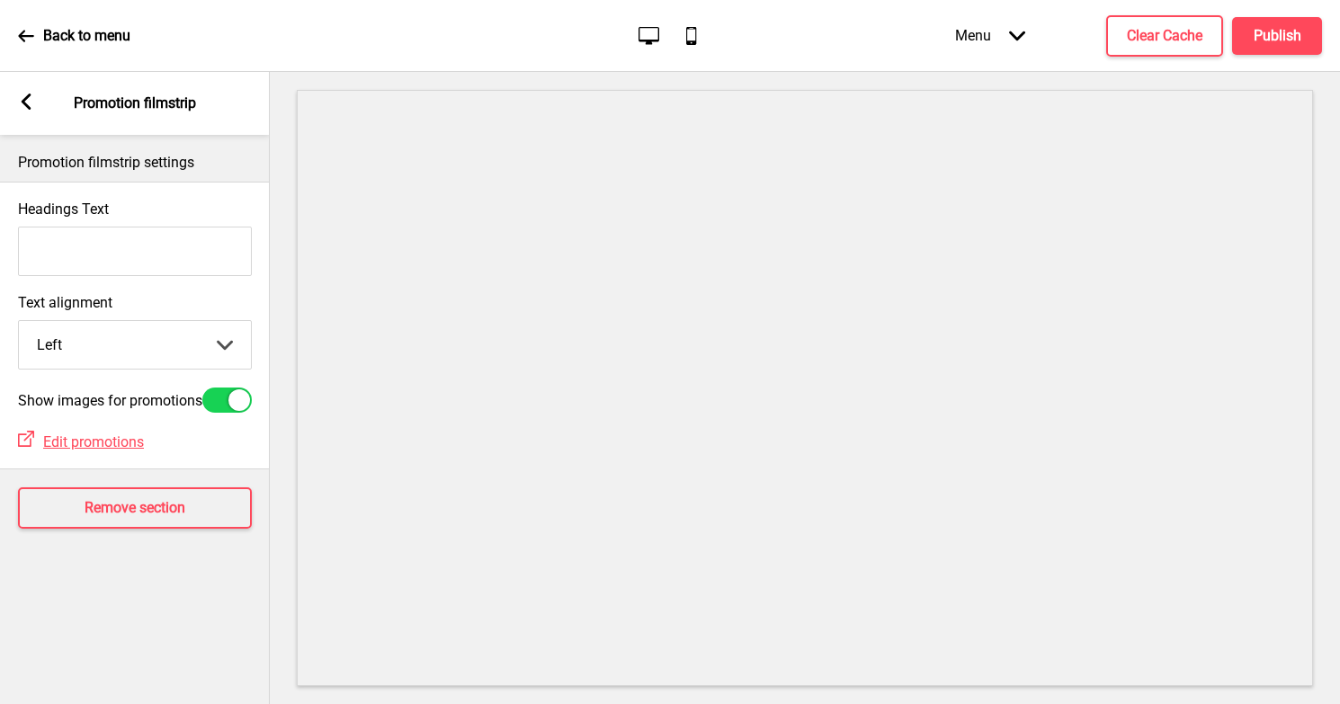
click at [85, 339] on select "Left Center Right" at bounding box center [135, 345] width 232 height 48
click at [31, 96] on rect at bounding box center [26, 102] width 16 height 16
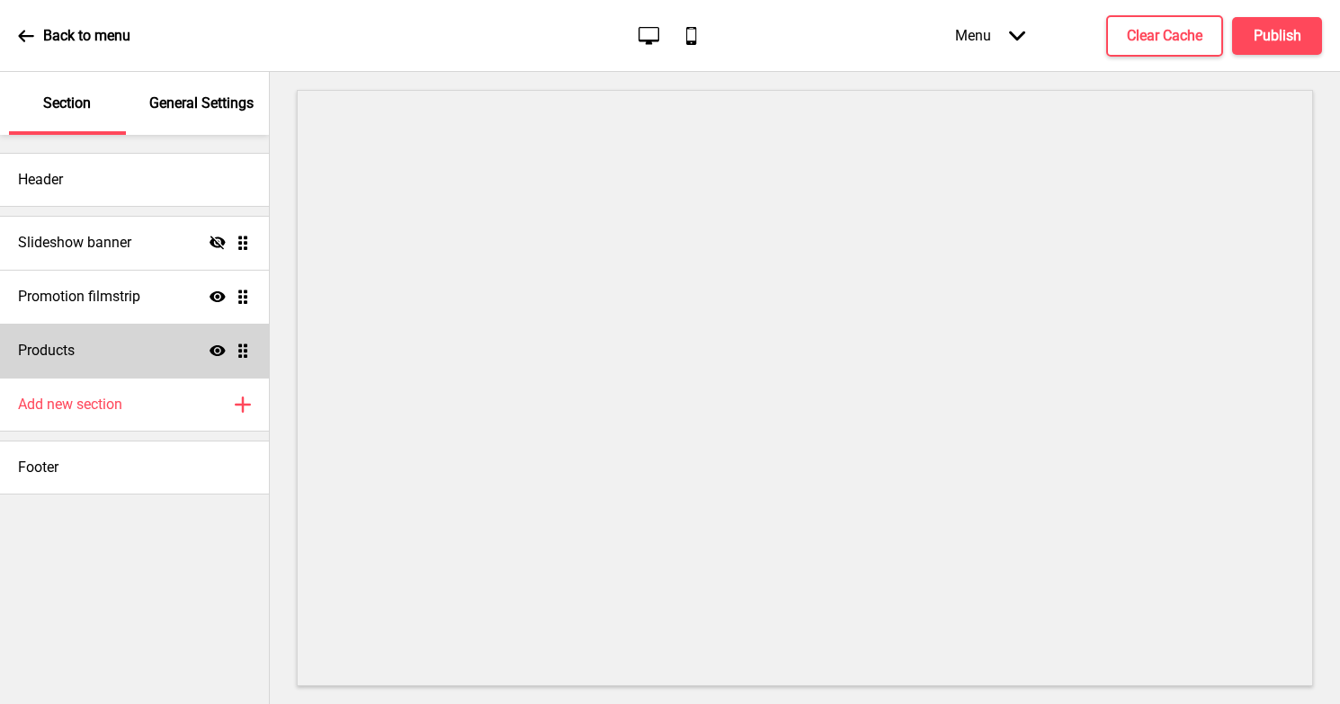
click at [95, 339] on div "Products Show Drag" at bounding box center [134, 351] width 269 height 54
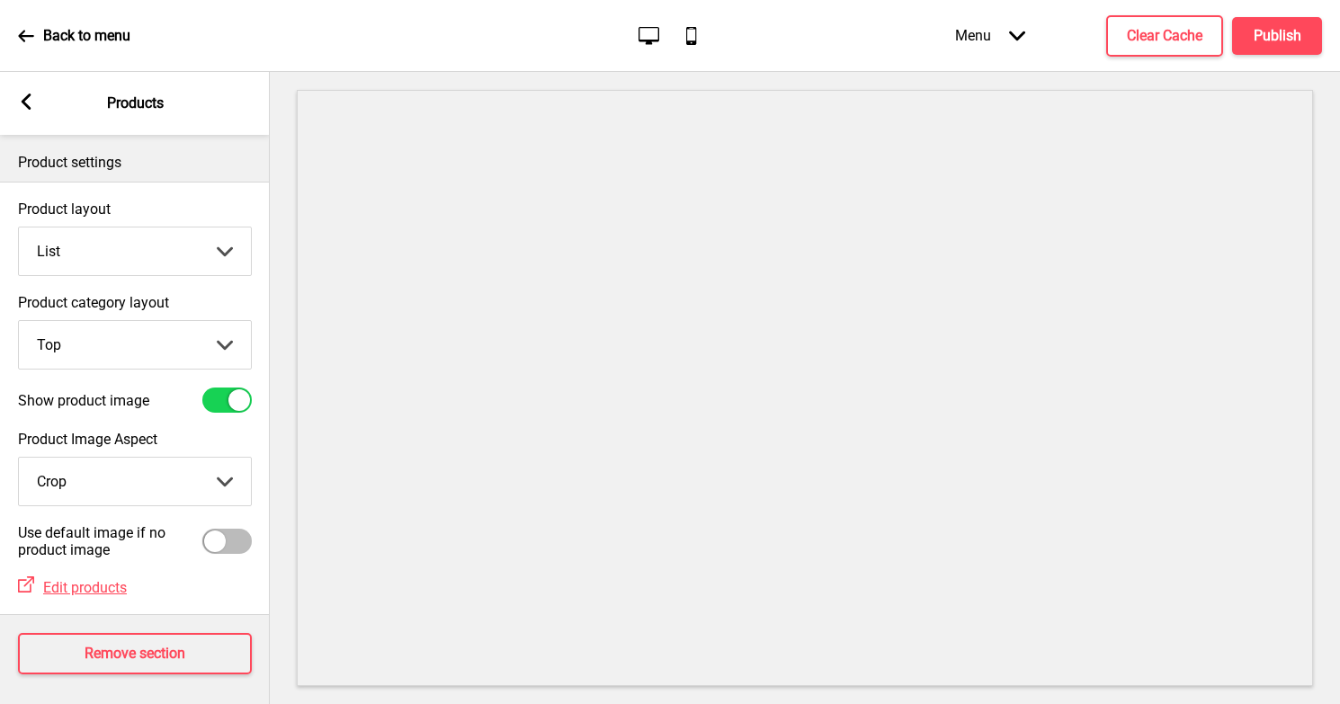
click at [130, 234] on select "Grid List" at bounding box center [135, 252] width 232 height 48
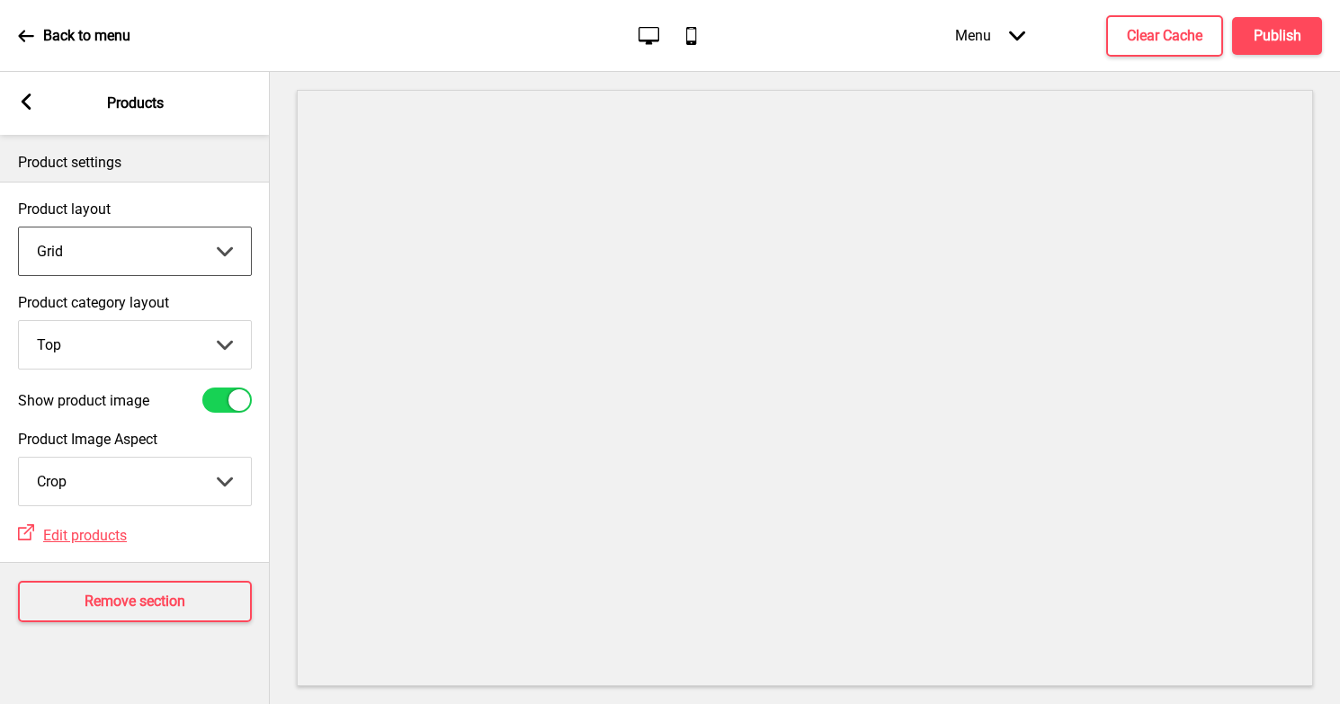
click at [161, 232] on select "Grid List" at bounding box center [135, 252] width 232 height 48
select select "list"
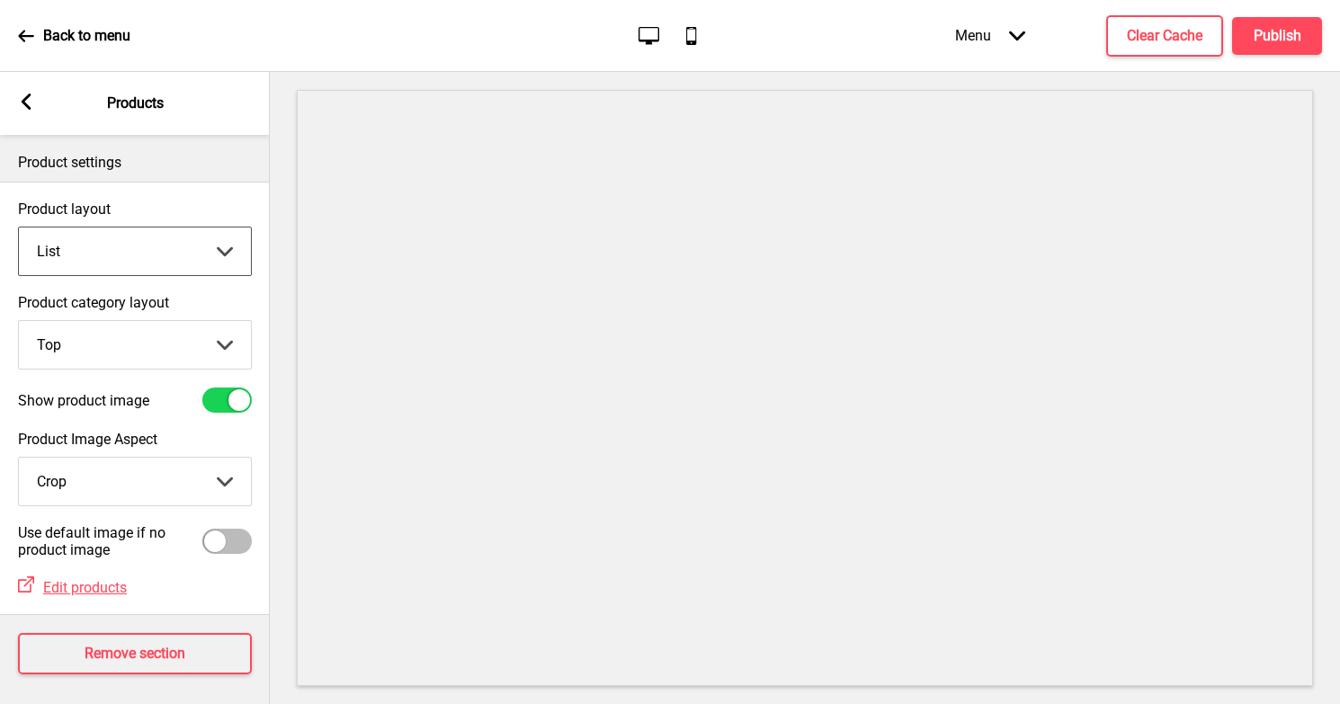
click at [114, 338] on select "Top Side" at bounding box center [135, 345] width 232 height 48
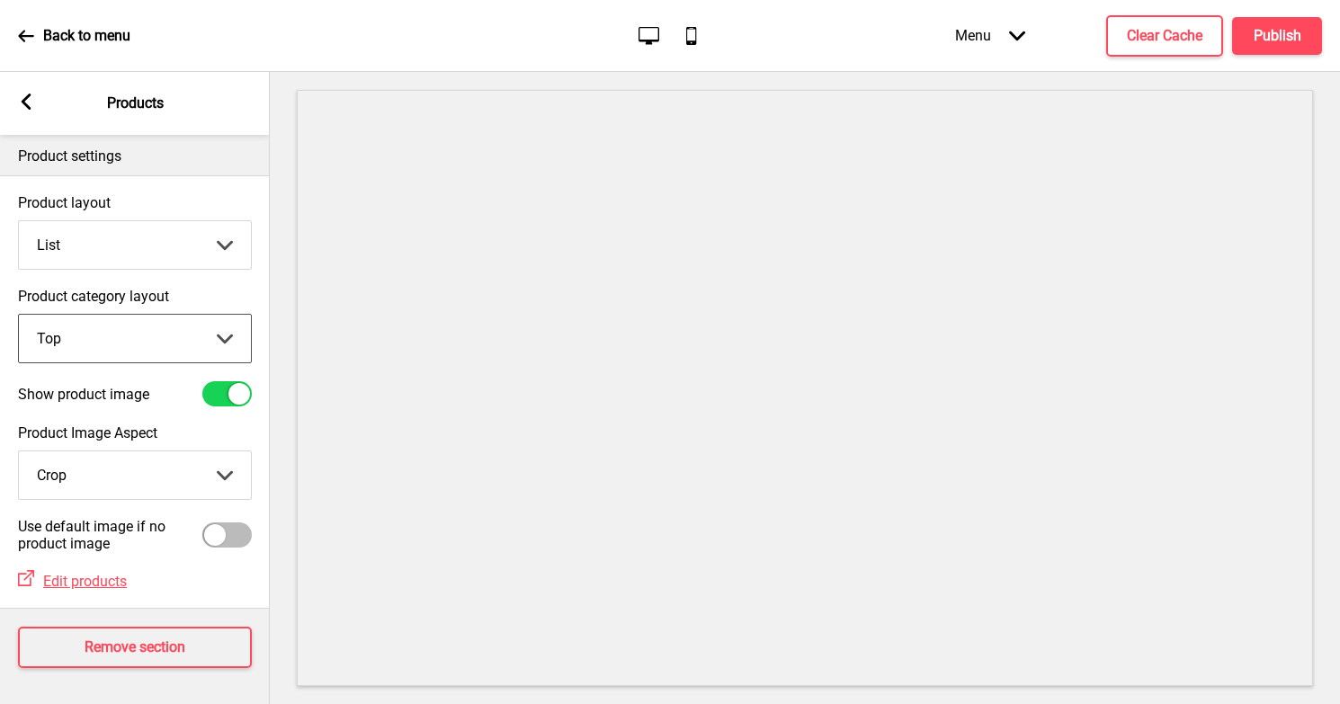
click at [26, 105] on icon at bounding box center [27, 102] width 10 height 16
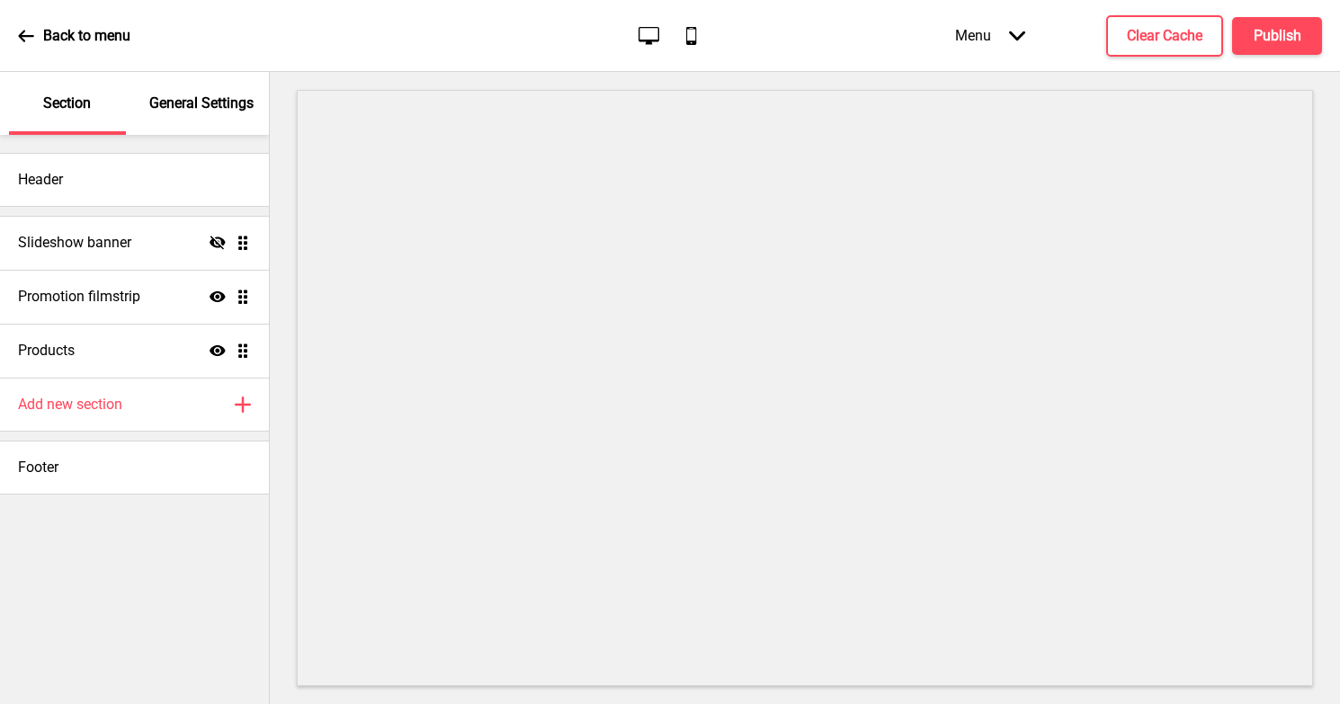
click at [186, 97] on p "General Settings" at bounding box center [201, 104] width 104 height 20
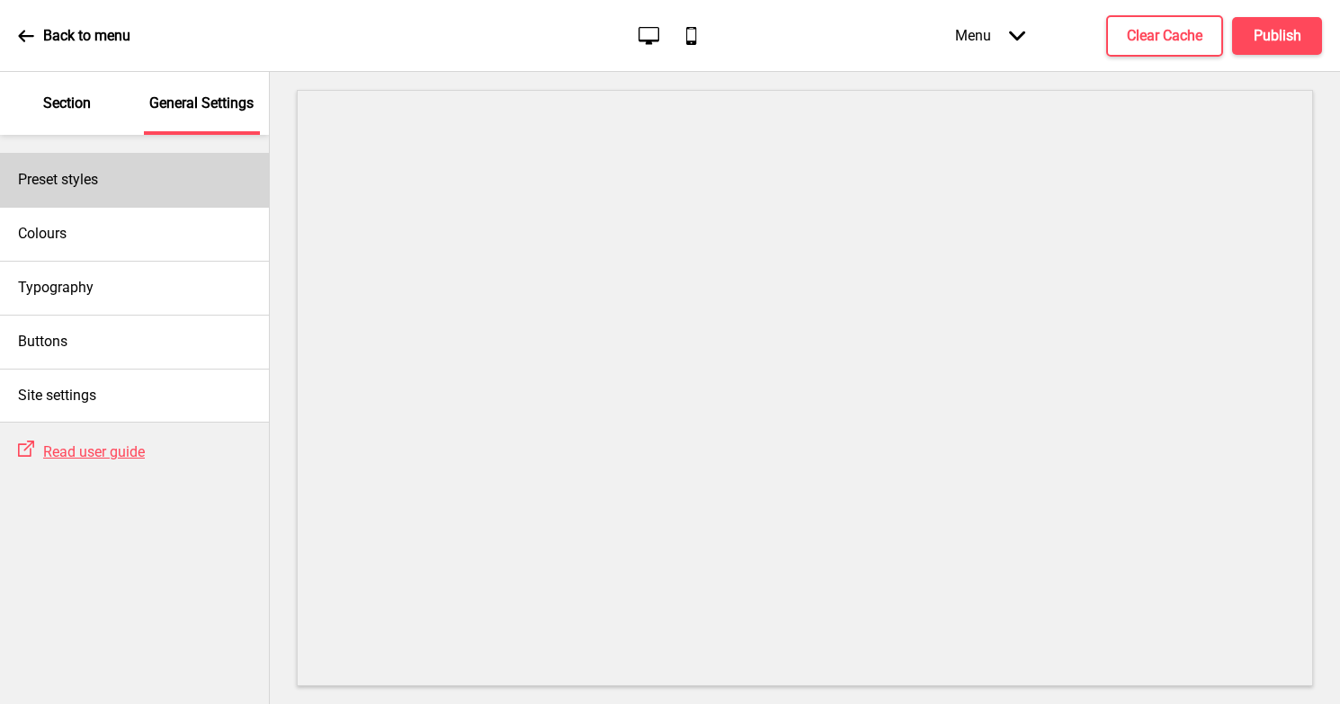
click at [103, 168] on div "Preset styles" at bounding box center [134, 180] width 269 height 54
select select "Custom"
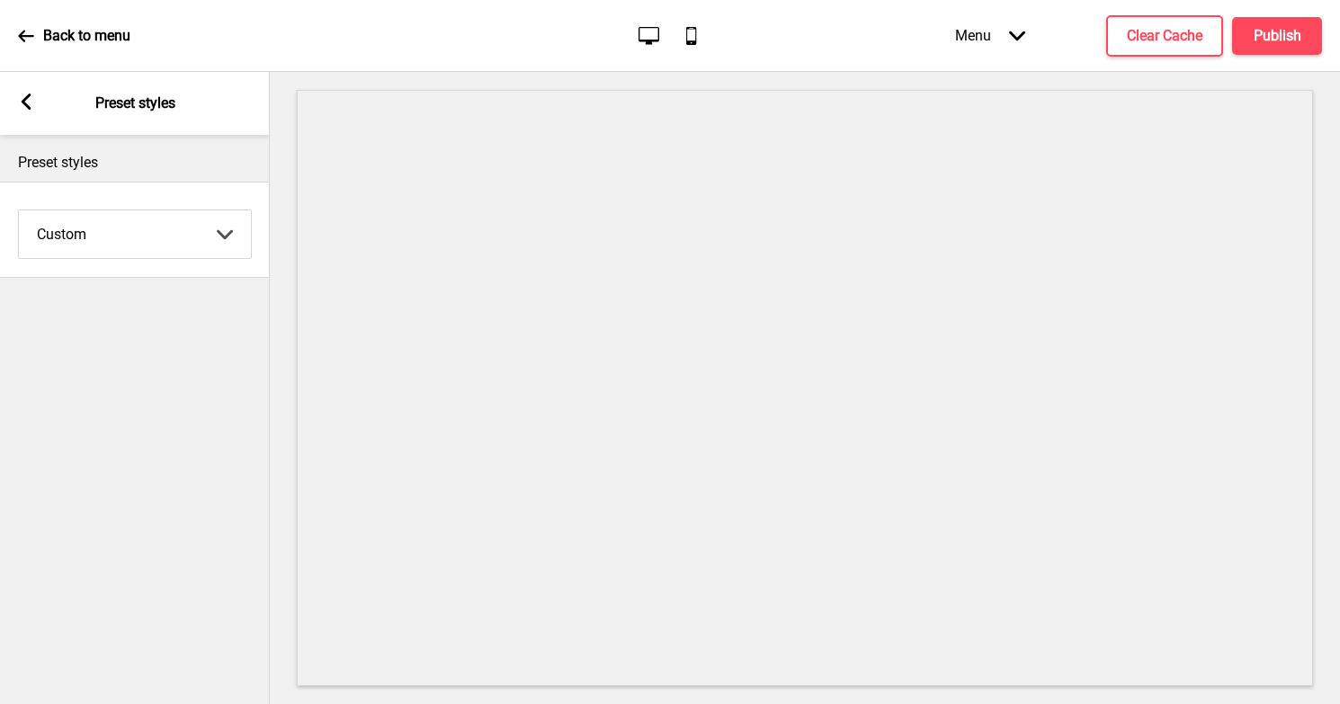
click at [99, 234] on select "Coffee Contrast Dark Earth Marine Minimalist Modern Oddle Pastel Yellow Fruits …" at bounding box center [135, 234] width 232 height 48
click at [22, 98] on rect at bounding box center [26, 102] width 16 height 16
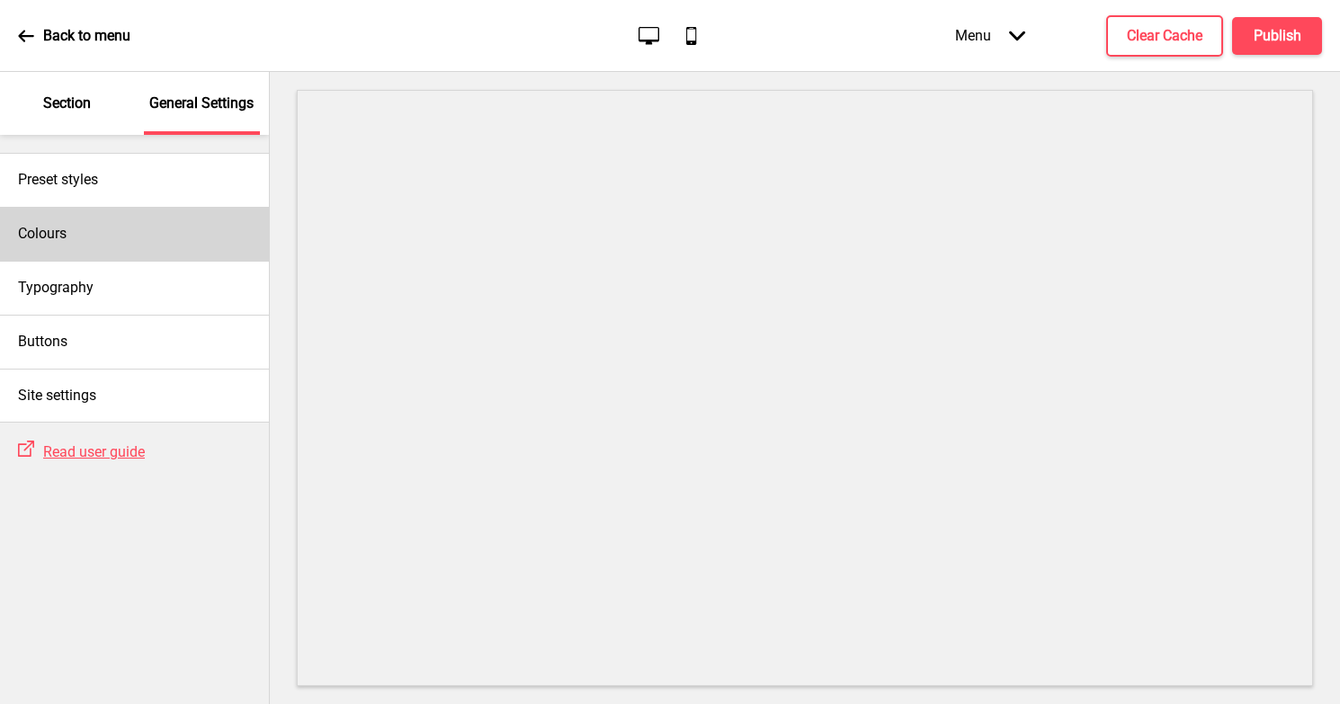
click at [66, 235] on h4 "Colours" at bounding box center [42, 234] width 49 height 20
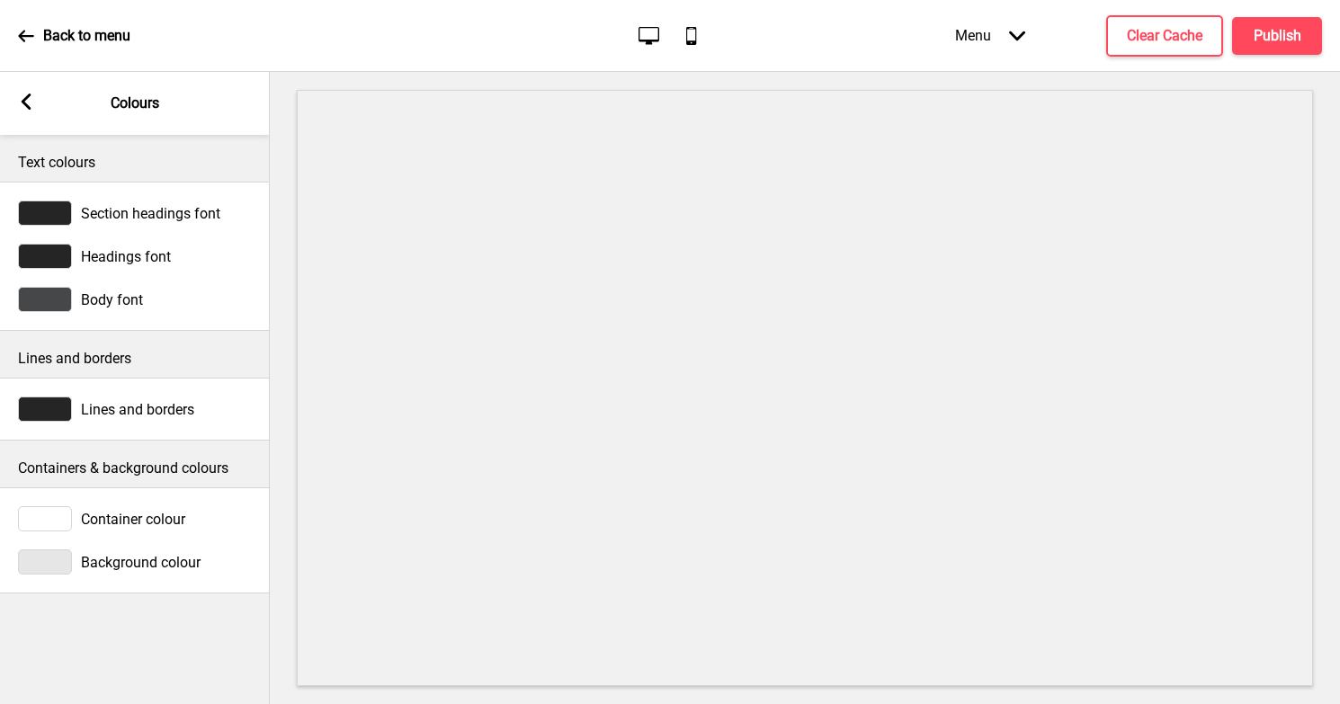
click at [31, 409] on div at bounding box center [45, 409] width 54 height 25
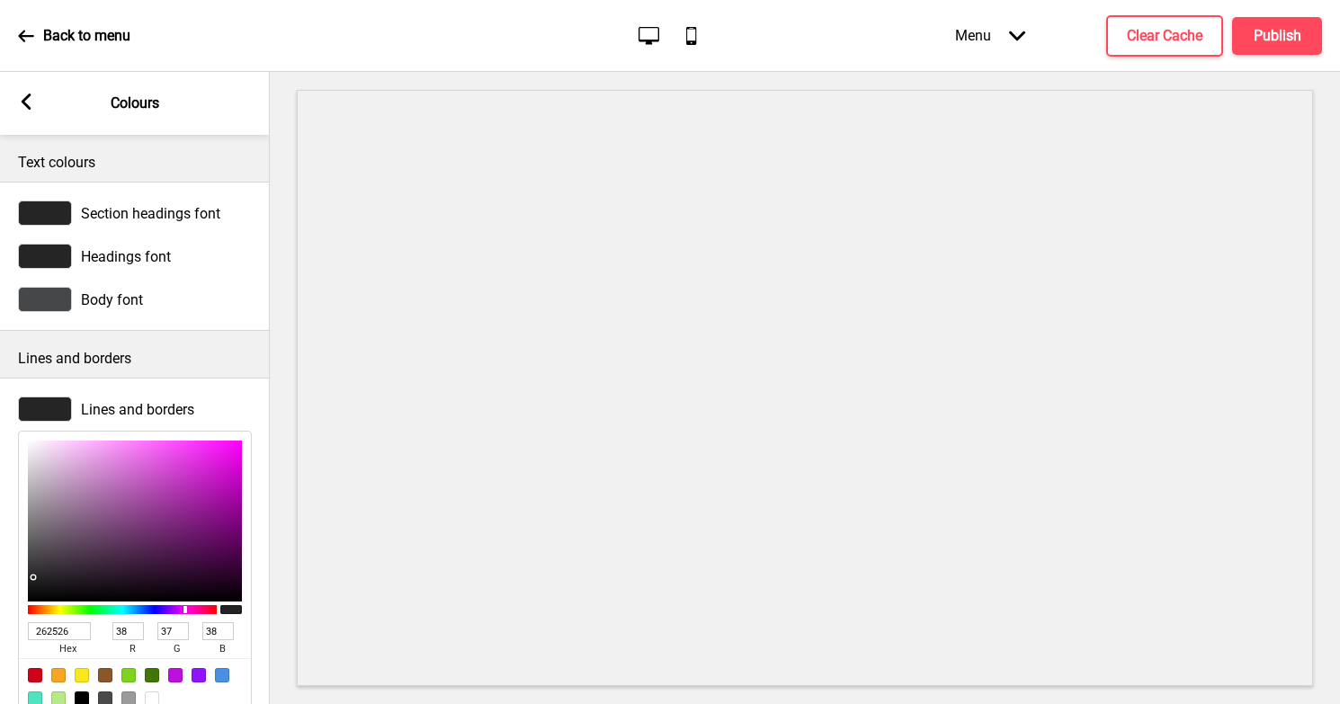
click at [163, 385] on div "Lines and borders 262526 hex 38 r 37 g 38 b 100 a" at bounding box center [135, 556] width 270 height 357
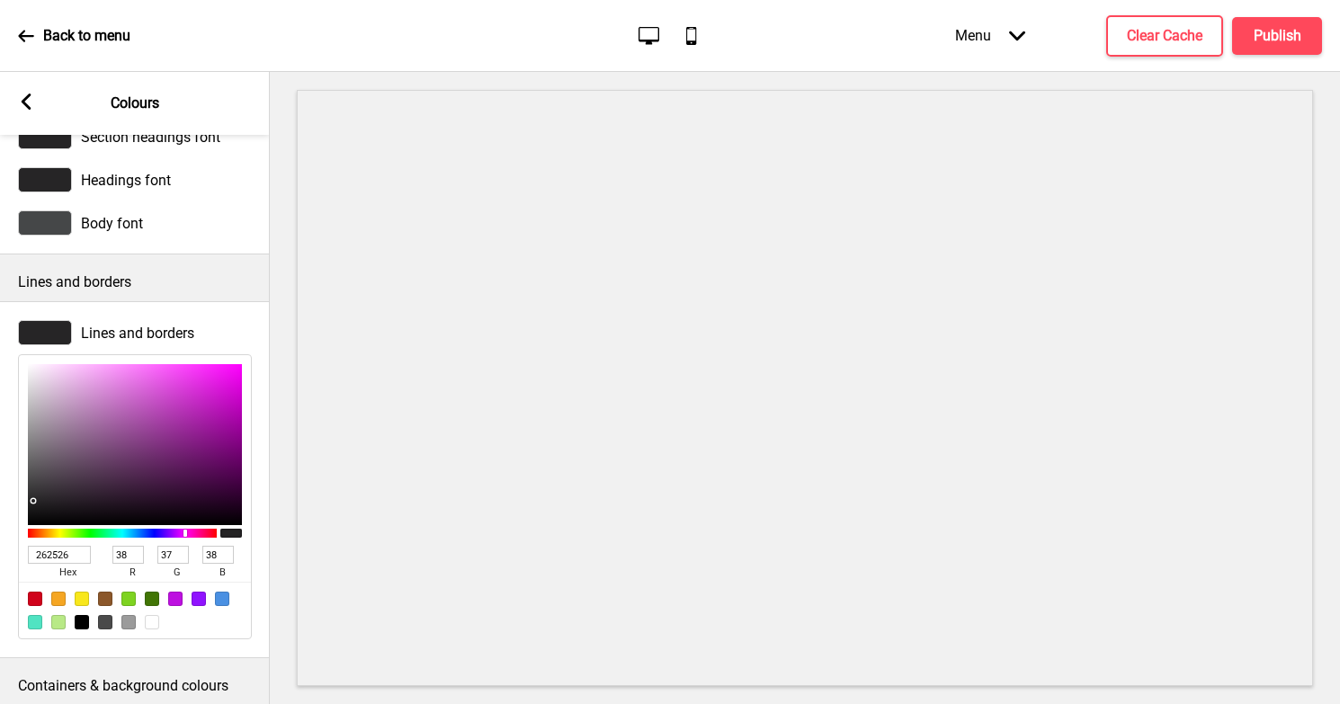
scroll to position [201, 0]
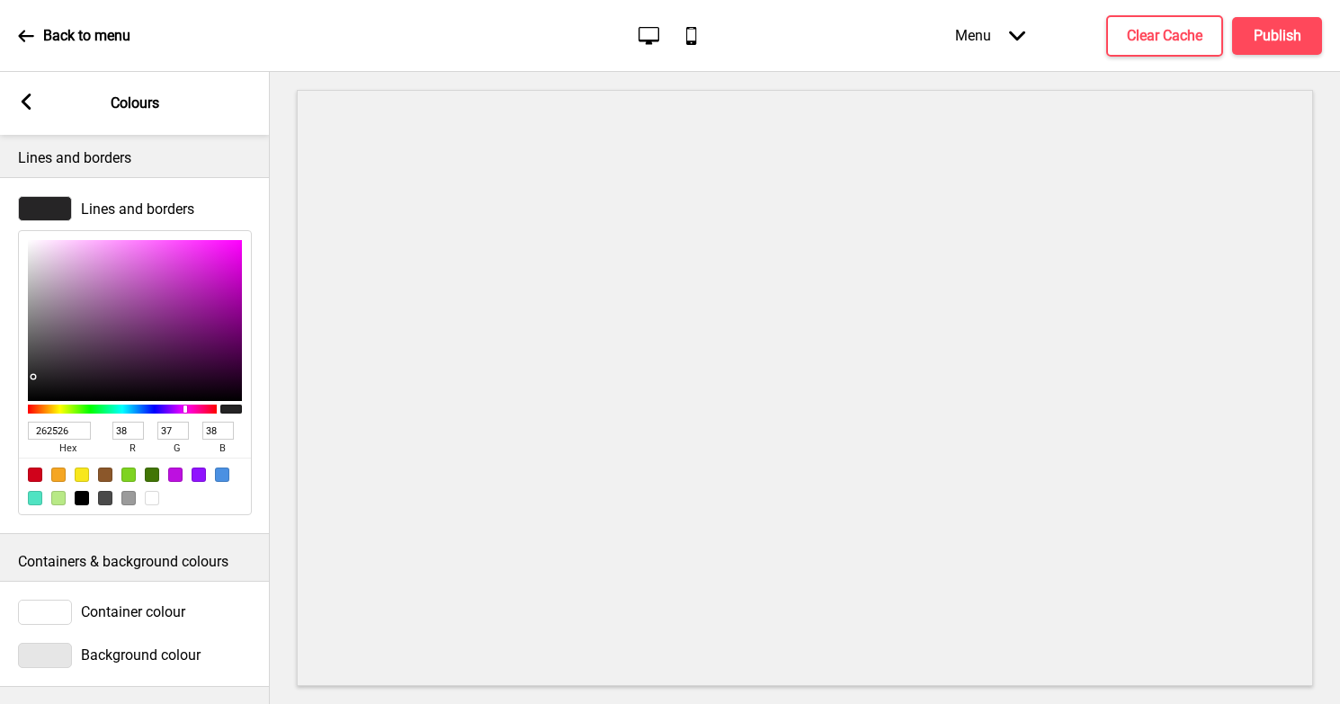
click at [49, 610] on div at bounding box center [45, 612] width 54 height 25
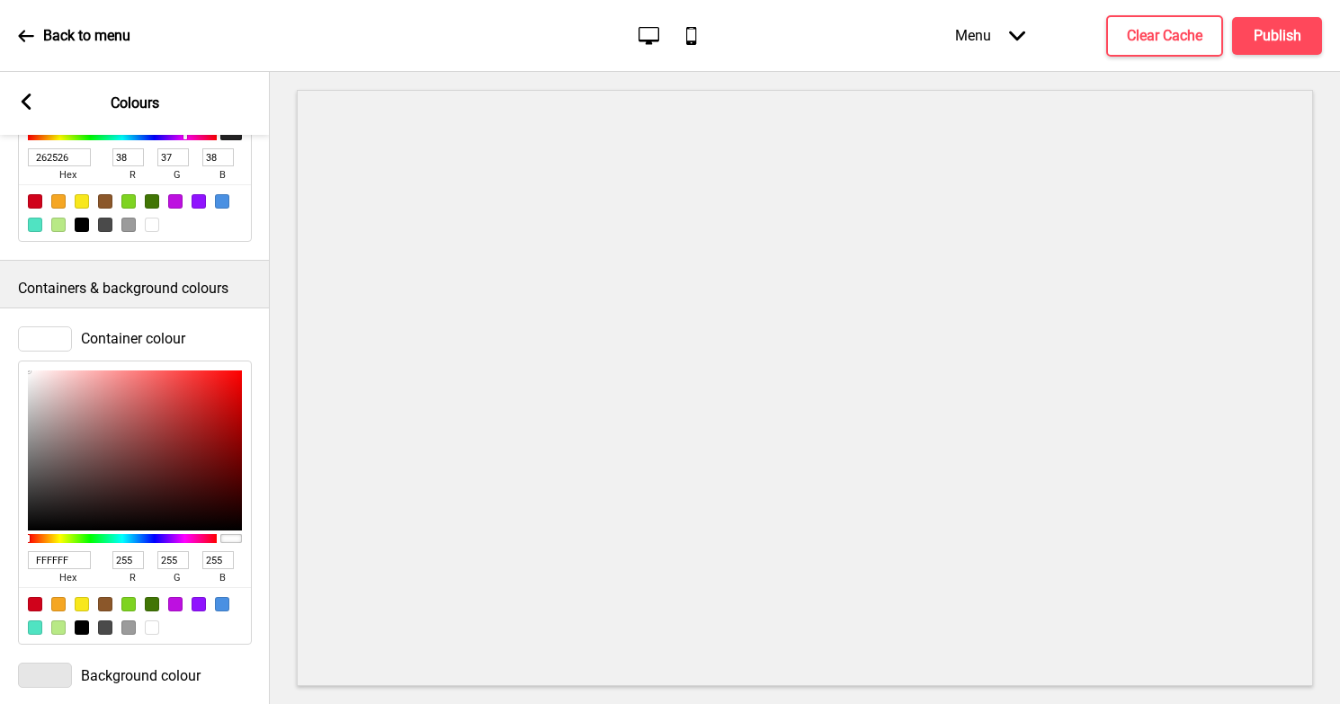
scroll to position [495, 0]
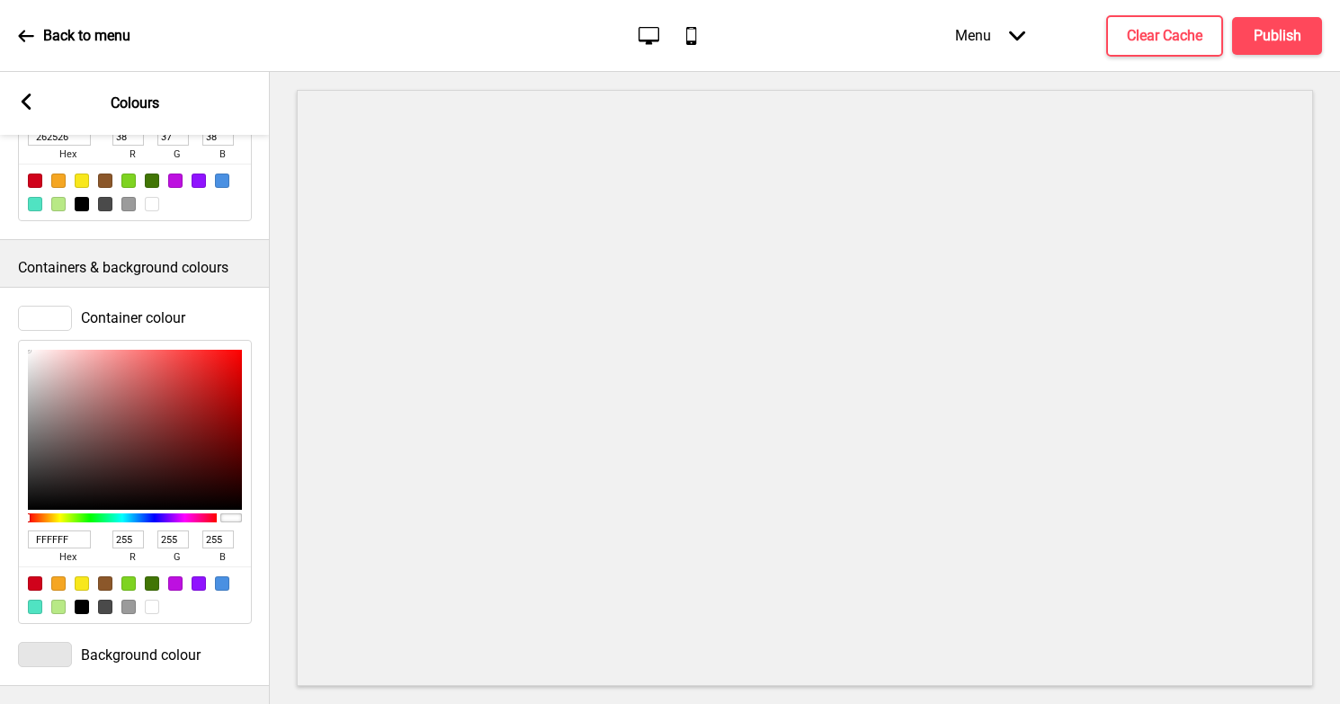
click at [46, 640] on div "Background colour" at bounding box center [135, 654] width 270 height 43
click at [47, 652] on div at bounding box center [45, 654] width 54 height 25
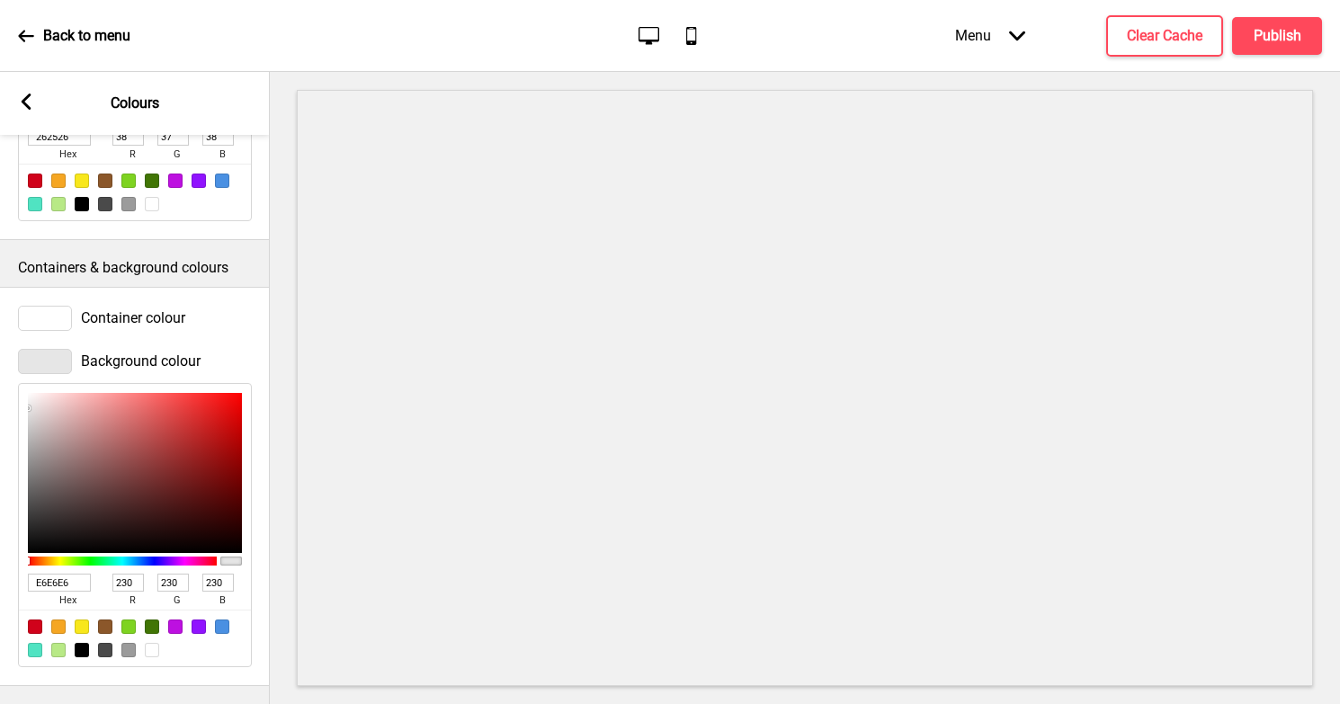
click at [55, 579] on input "E6E6E6" at bounding box center [59, 583] width 63 height 18
paste input "#eae3d8"
type input "#eae3d8"
type input "234"
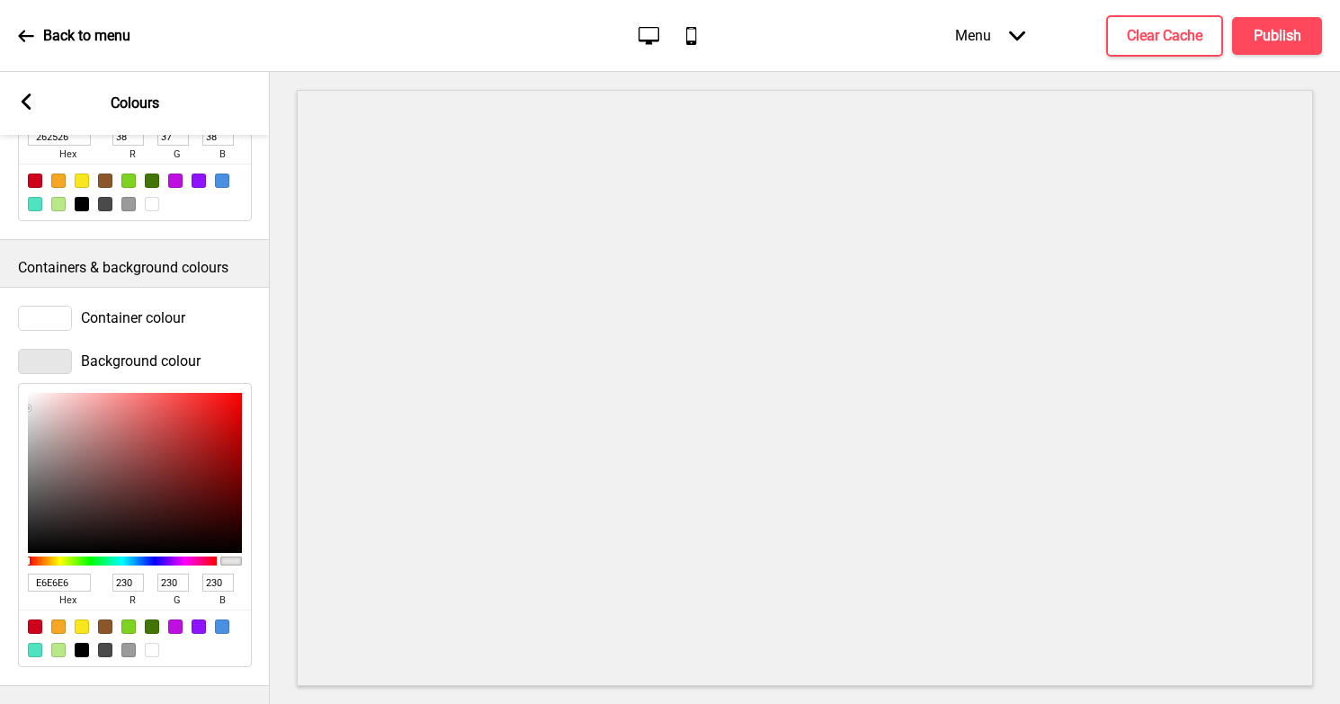
type input "227"
type input "216"
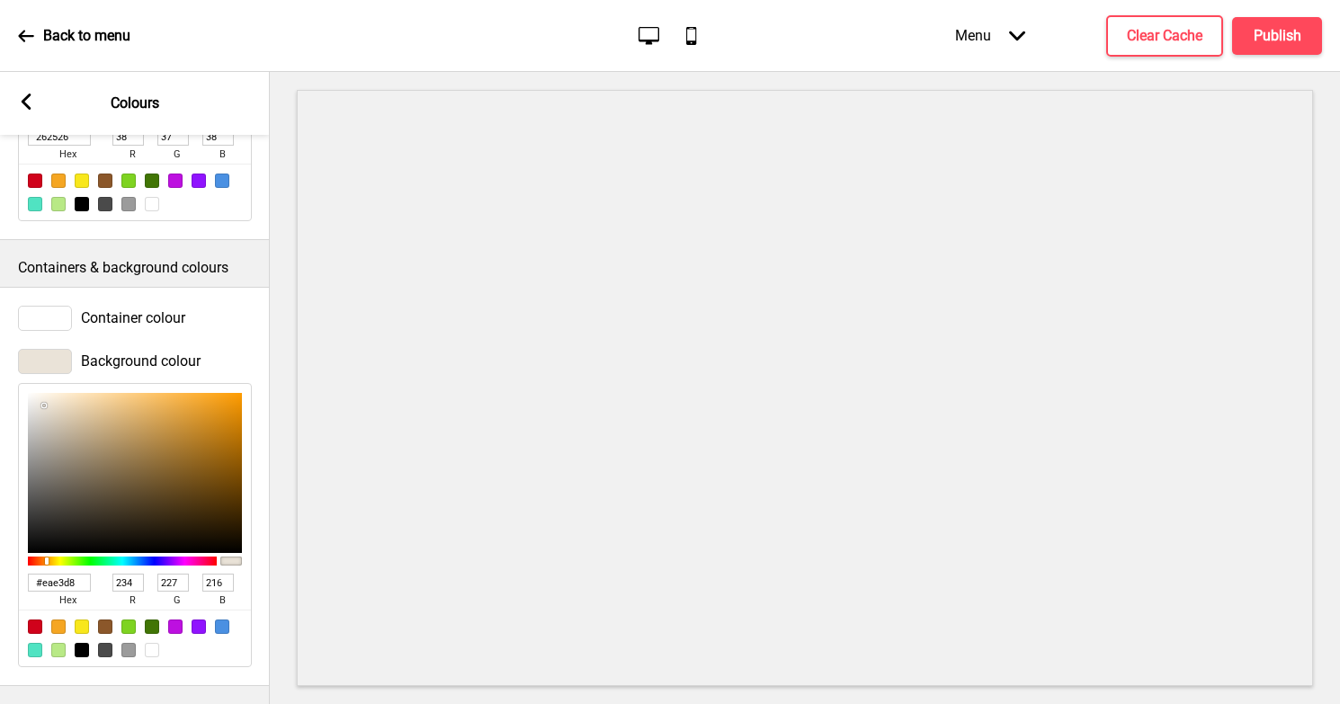
type input "EAE3D8"
click at [217, 355] on div "Background colour" at bounding box center [135, 361] width 234 height 25
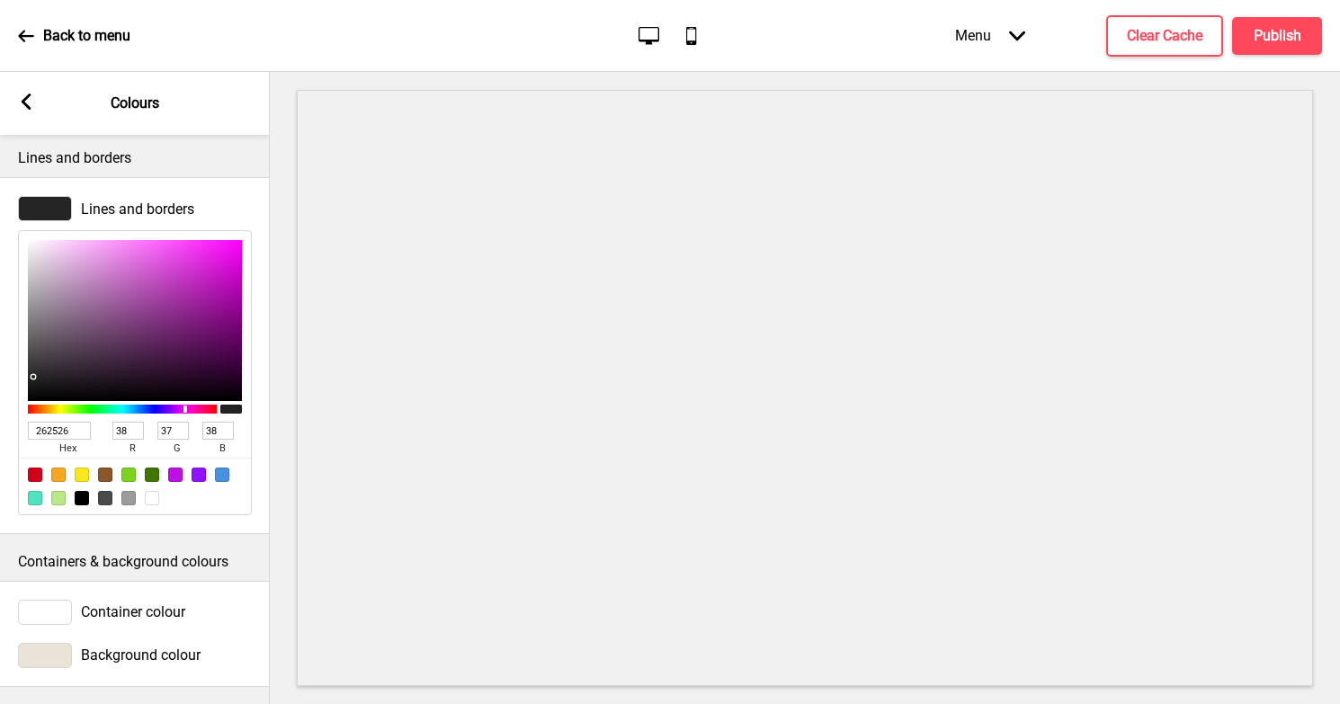
click at [56, 614] on div at bounding box center [45, 612] width 54 height 25
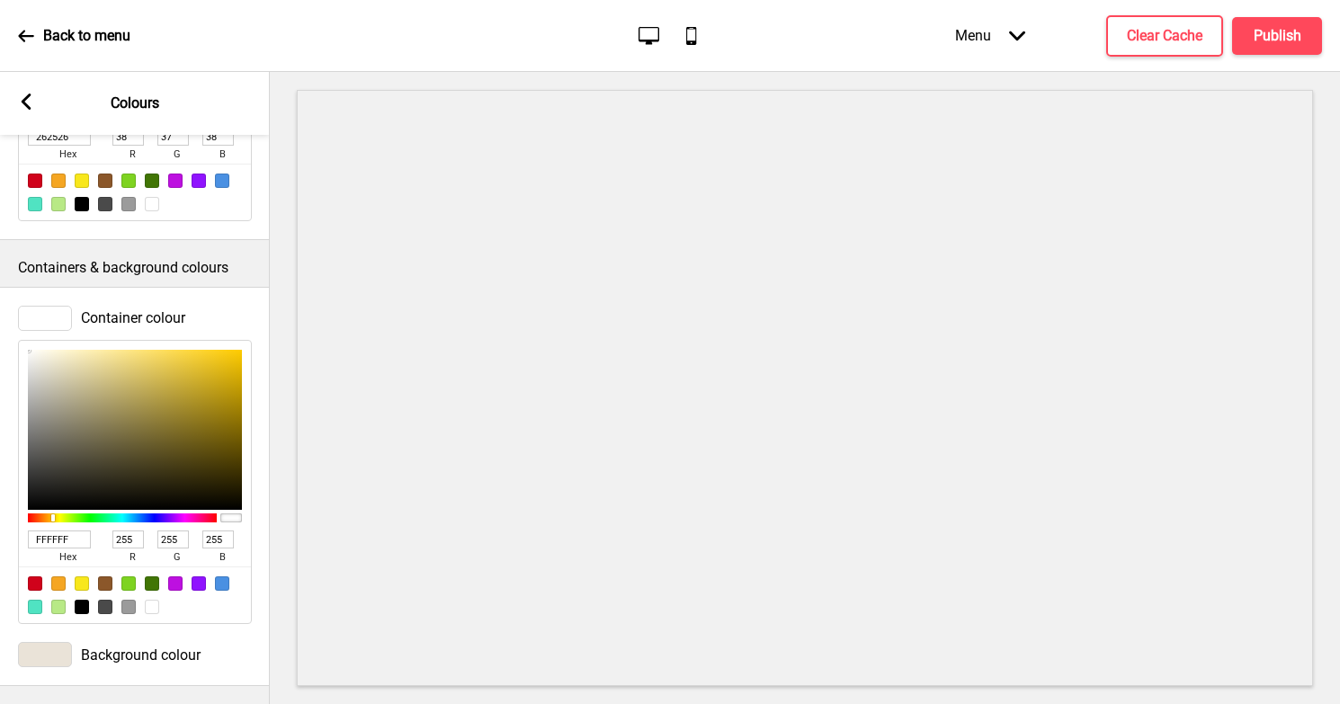
click at [53, 520] on div at bounding box center [122, 518] width 189 height 9
type input "908D80"
type input "144"
type input "141"
type input "128"
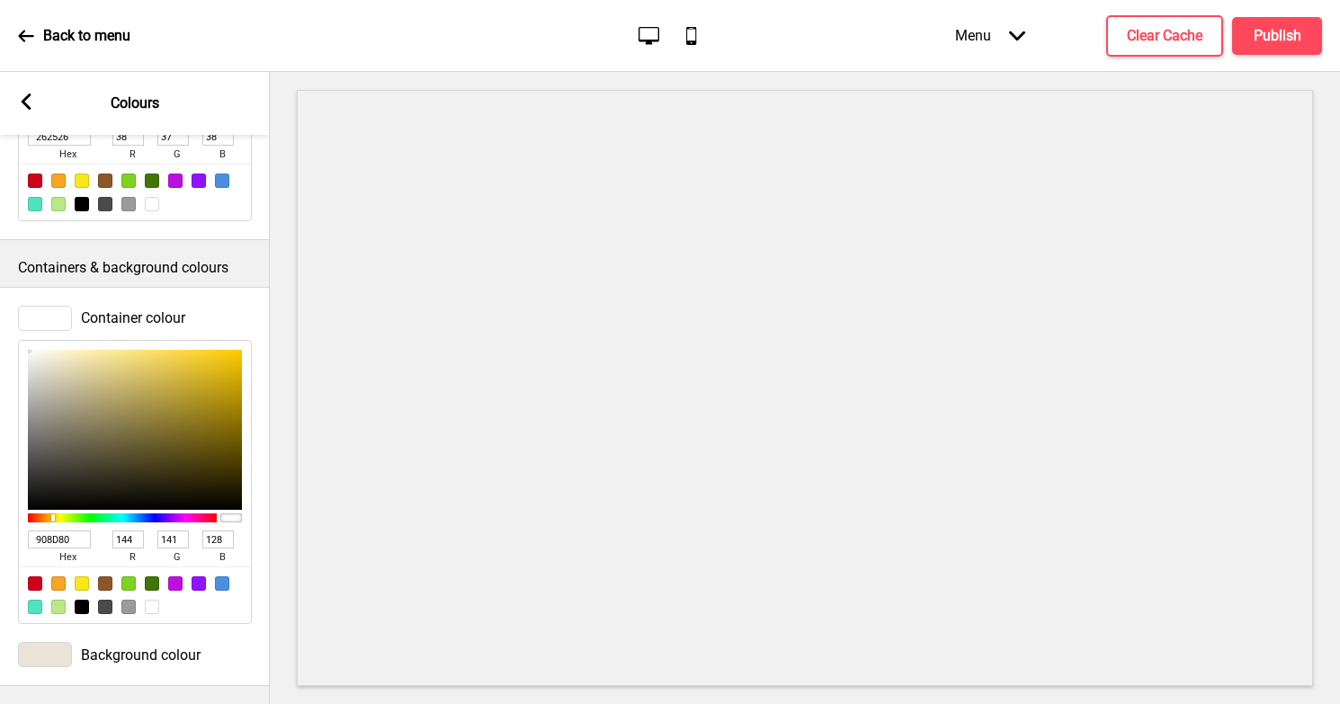
type input "979486"
type input "151"
type input "148"
type input "134"
type input "A19E8F"
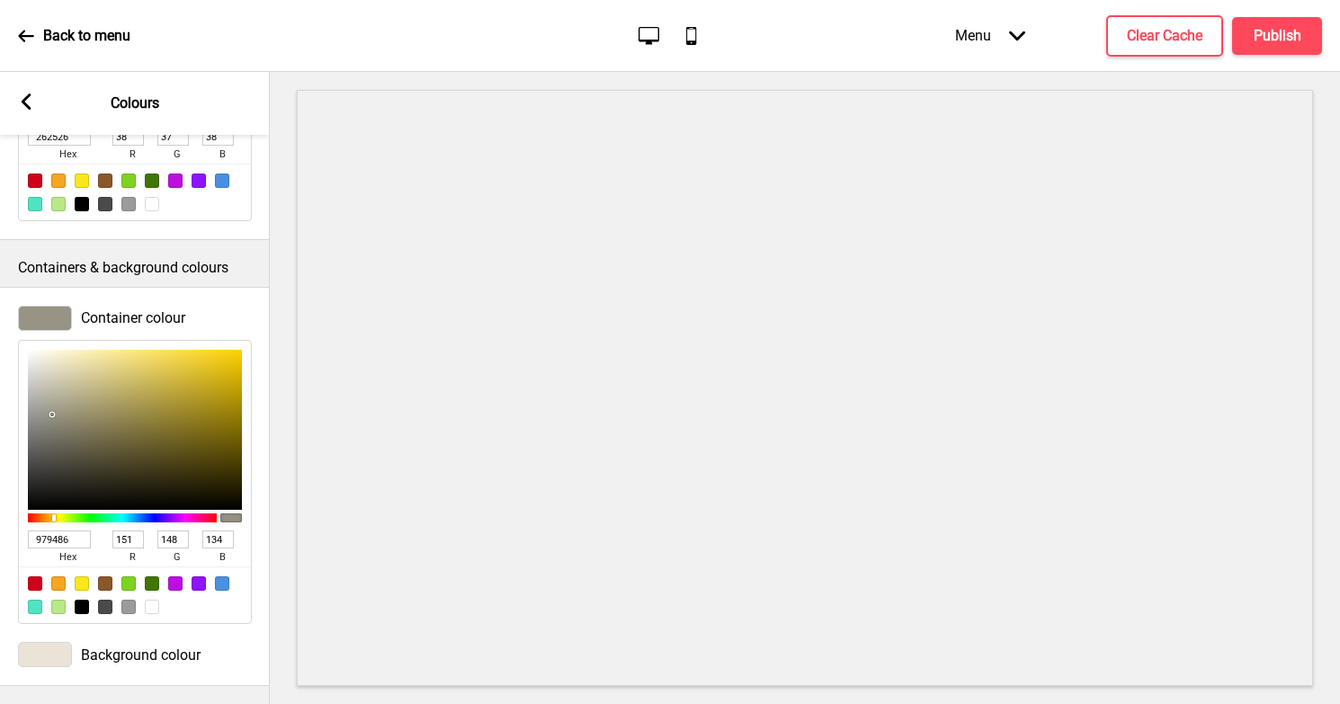
type input "161"
type input "158"
type input "143"
type input "AEAB9B"
type input "174"
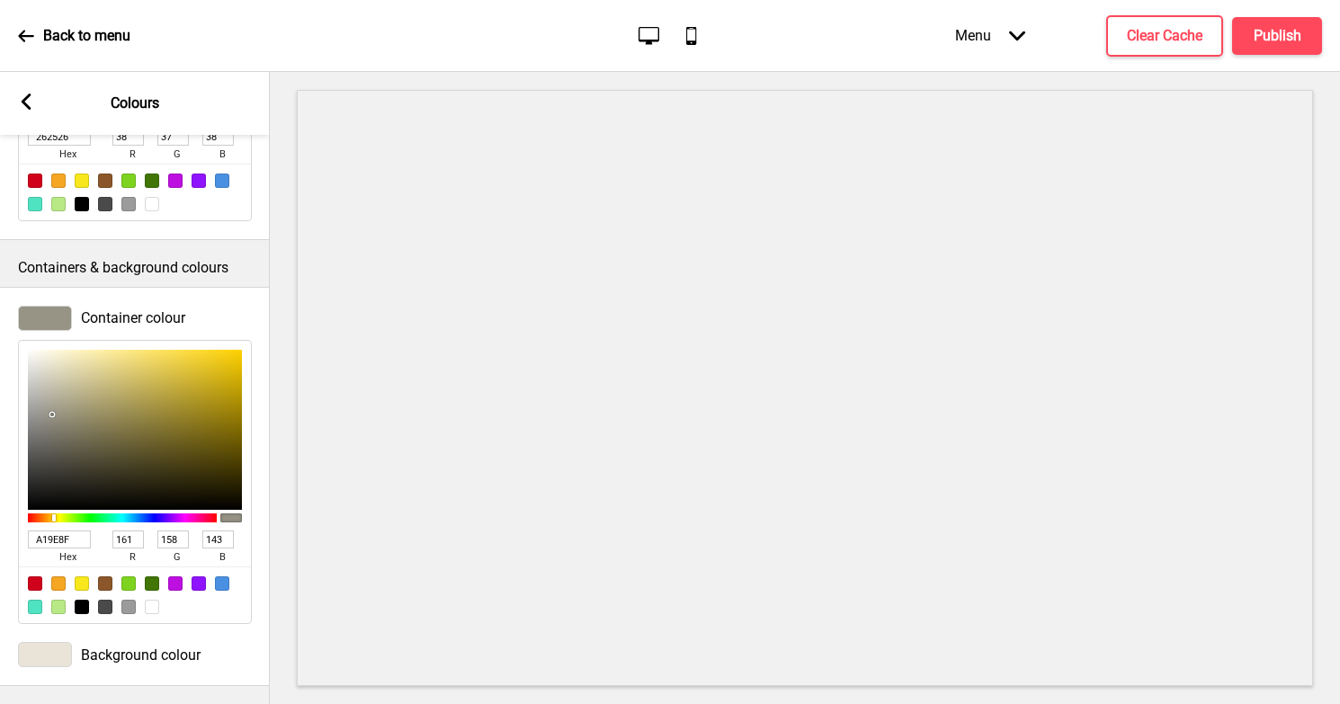
type input "171"
type input "155"
type input "D1CCB6"
type input "209"
type input "204"
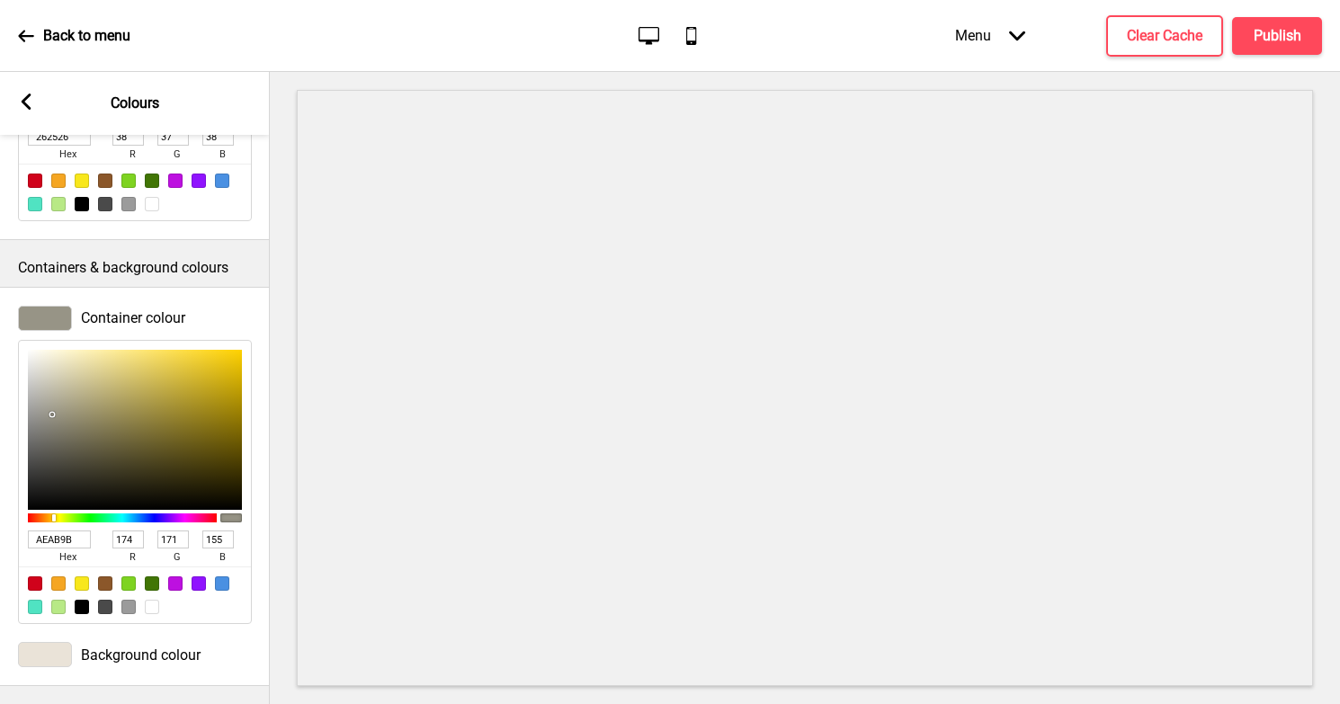
type input "182"
type input "E9E3C9"
type input "233"
type input "227"
type input "201"
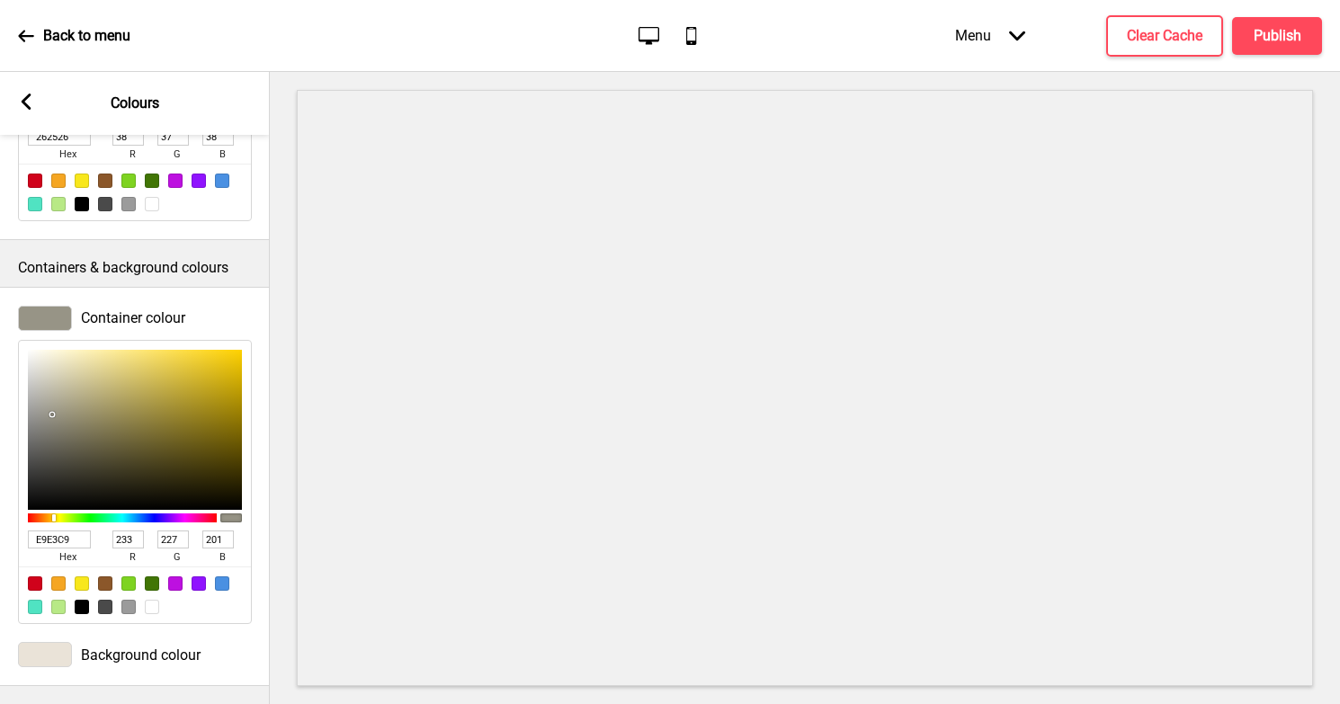
type input "F7F0D3"
type input "247"
type input "240"
type input "211"
type input "FFF8D8"
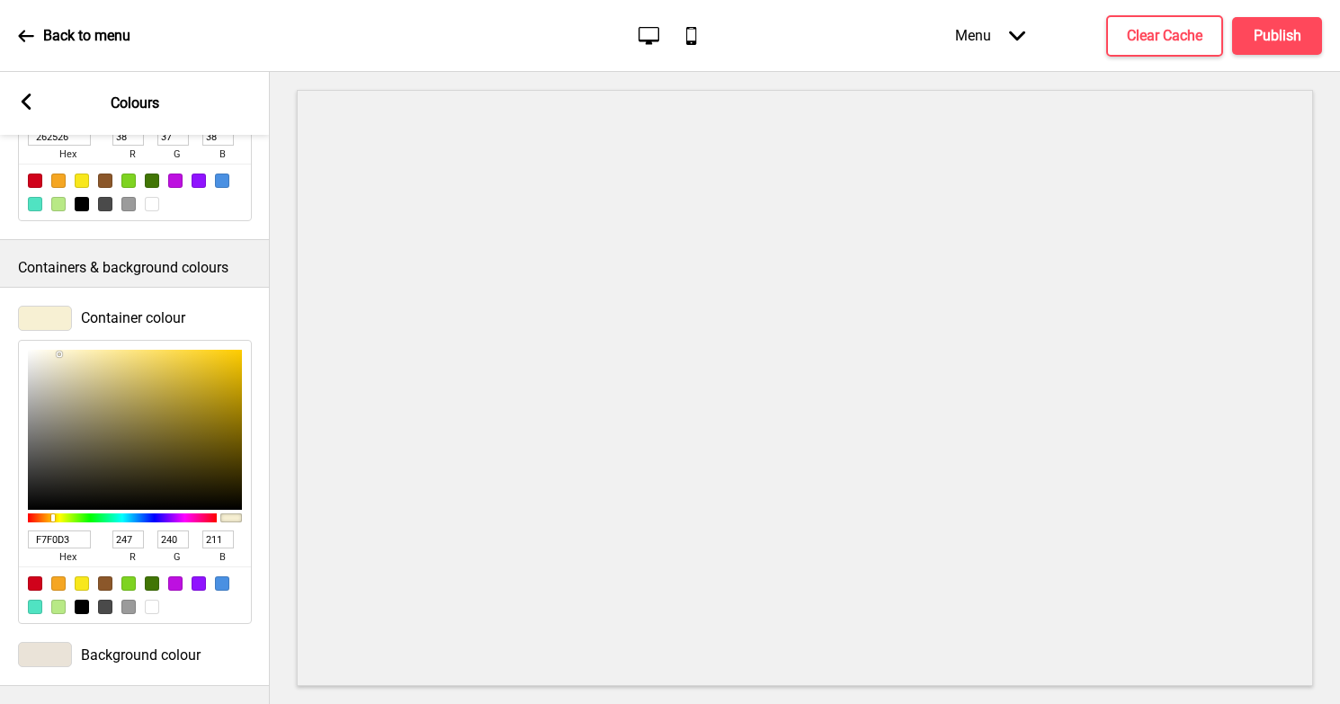
type input "255"
type input "248"
type input "216"
type input "FFF8D6"
type input "214"
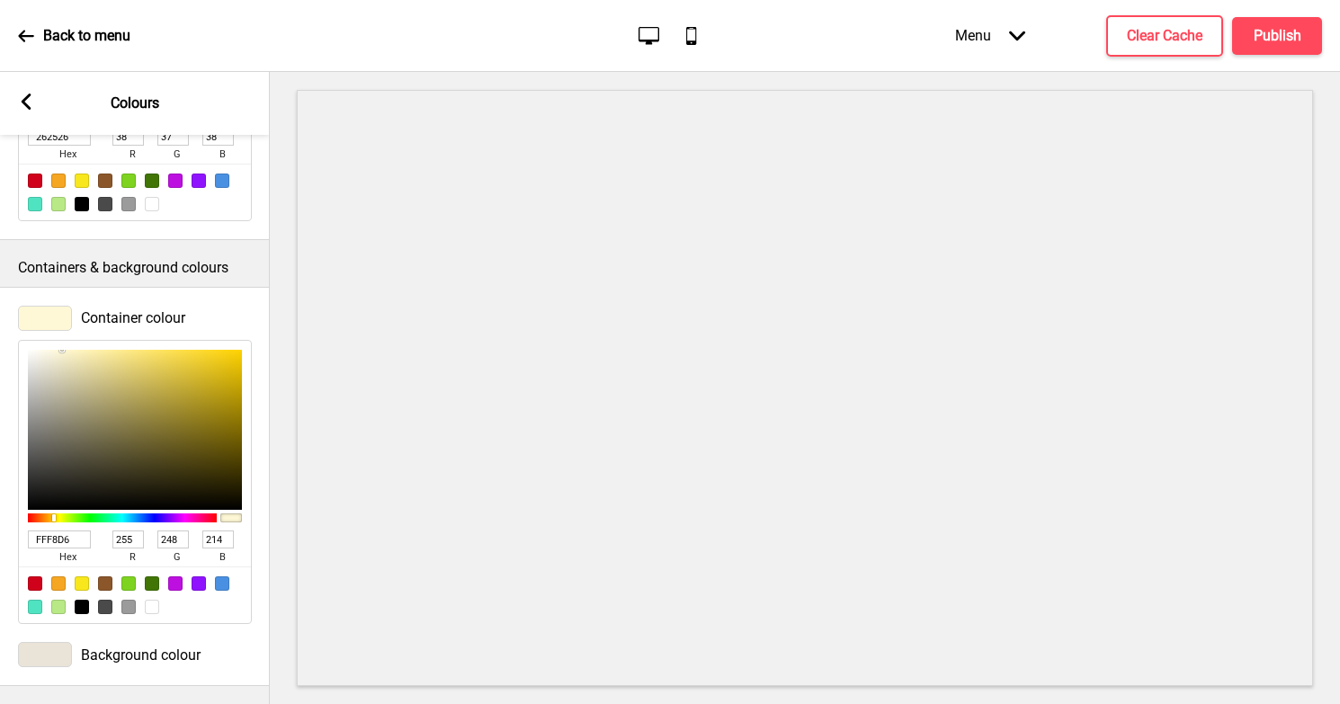
drag, startPoint x: 52, startPoint y: 419, endPoint x: 62, endPoint y: 343, distance: 77.1
click at [62, 343] on div "FFF8D6 hex 255 r 248 g 214 b 100 a" at bounding box center [135, 482] width 234 height 285
type input "E6DFBF"
type input "230"
type input "223"
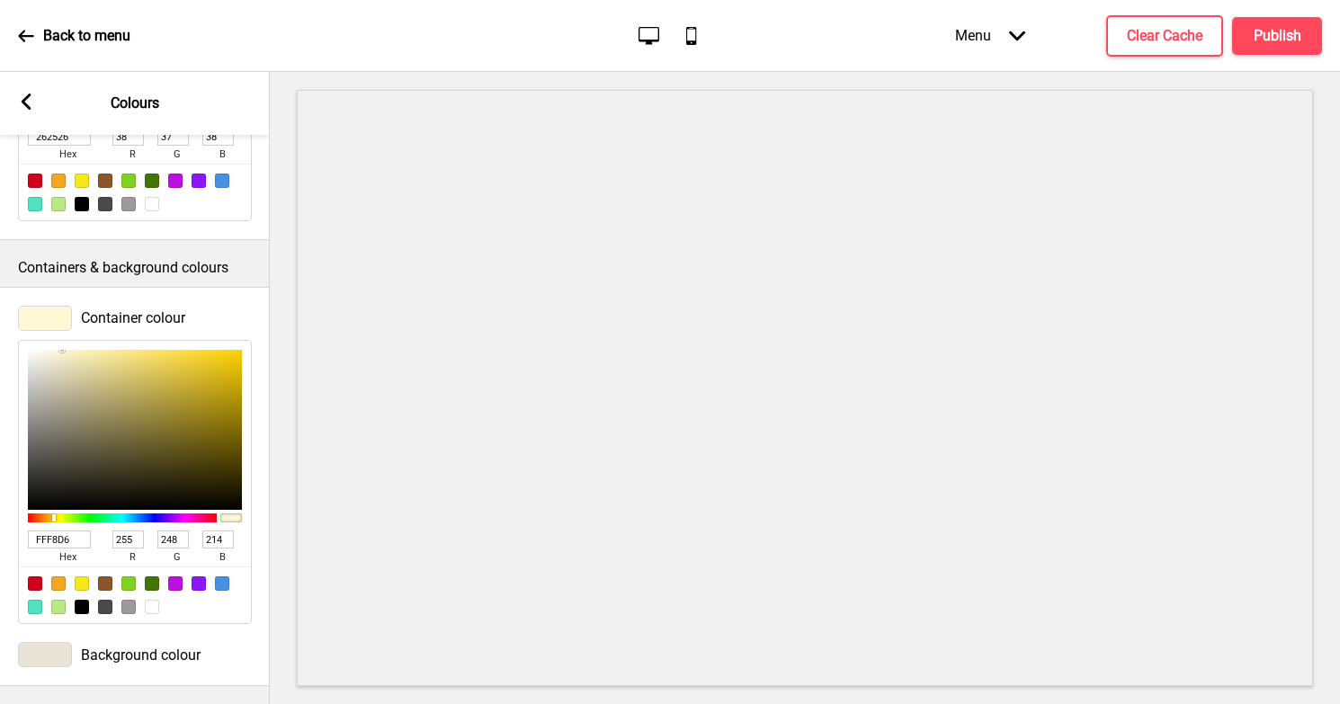
type input "191"
type input "E6DFBE"
type input "190"
type input "E6DFBB"
type input "187"
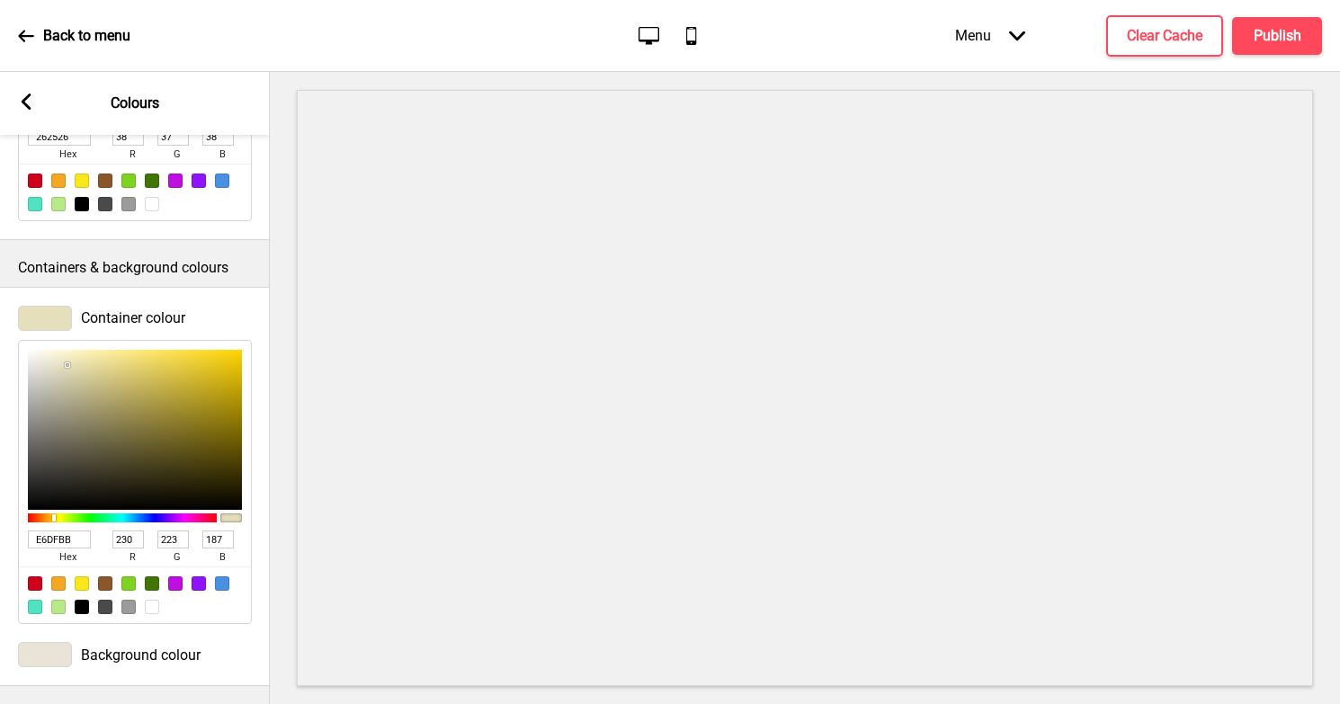
type input "E5DEBF"
type input "229"
type input "222"
type input "191"
type input "E2DDC6"
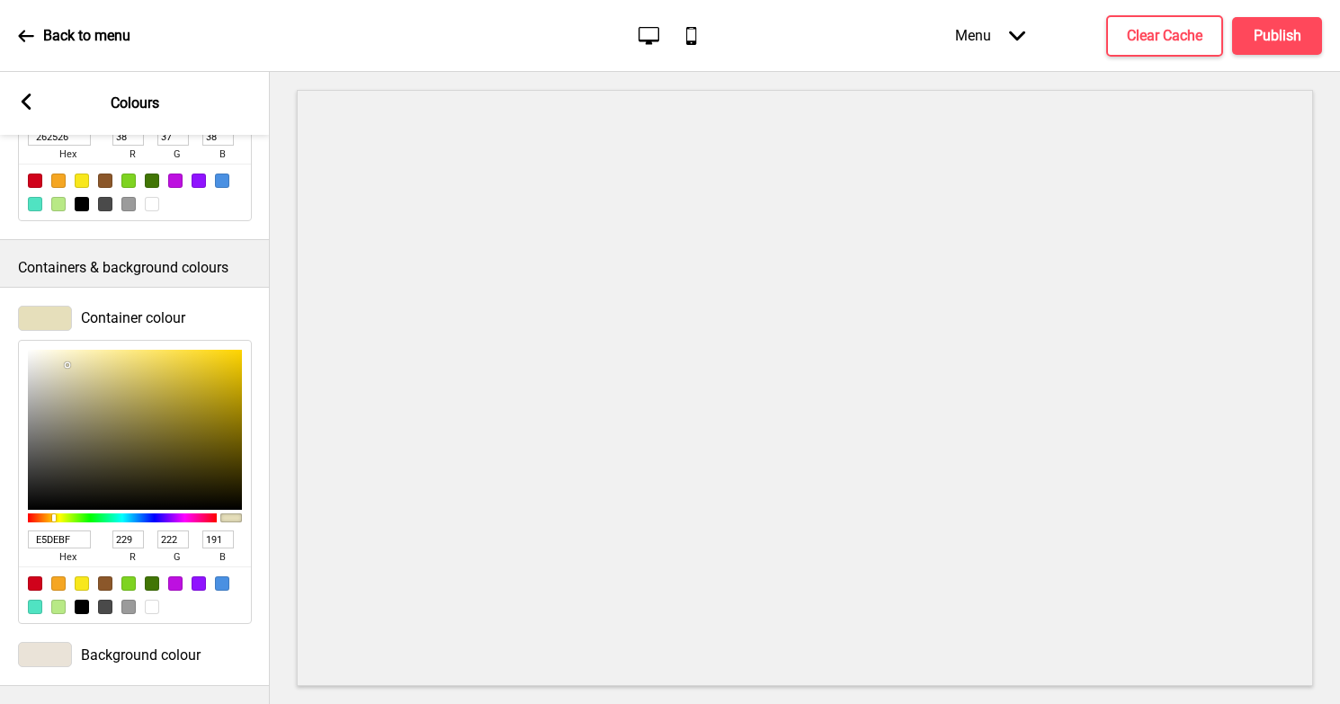
type input "226"
type input "221"
type input "198"
type input "E2DDC8"
type input "200"
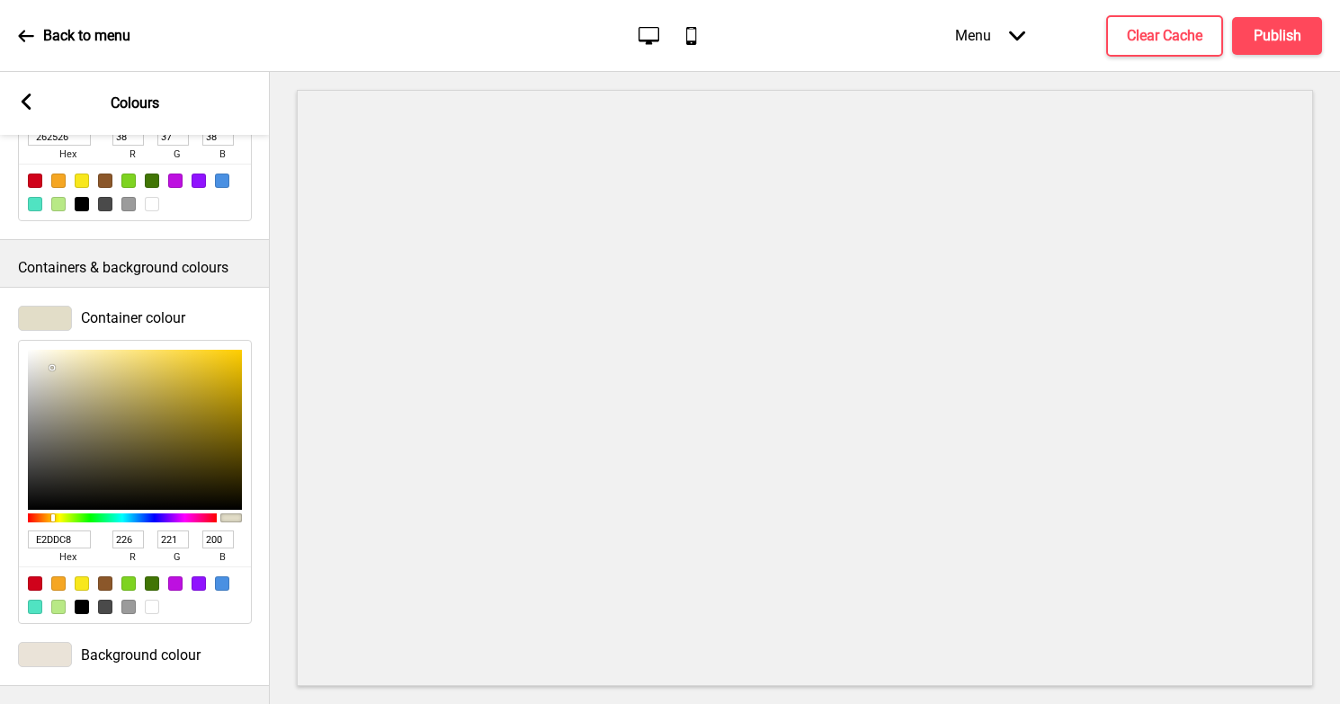
type input "E0DCC8"
type input "224"
type input "220"
type input "D5D3C7"
type input "213"
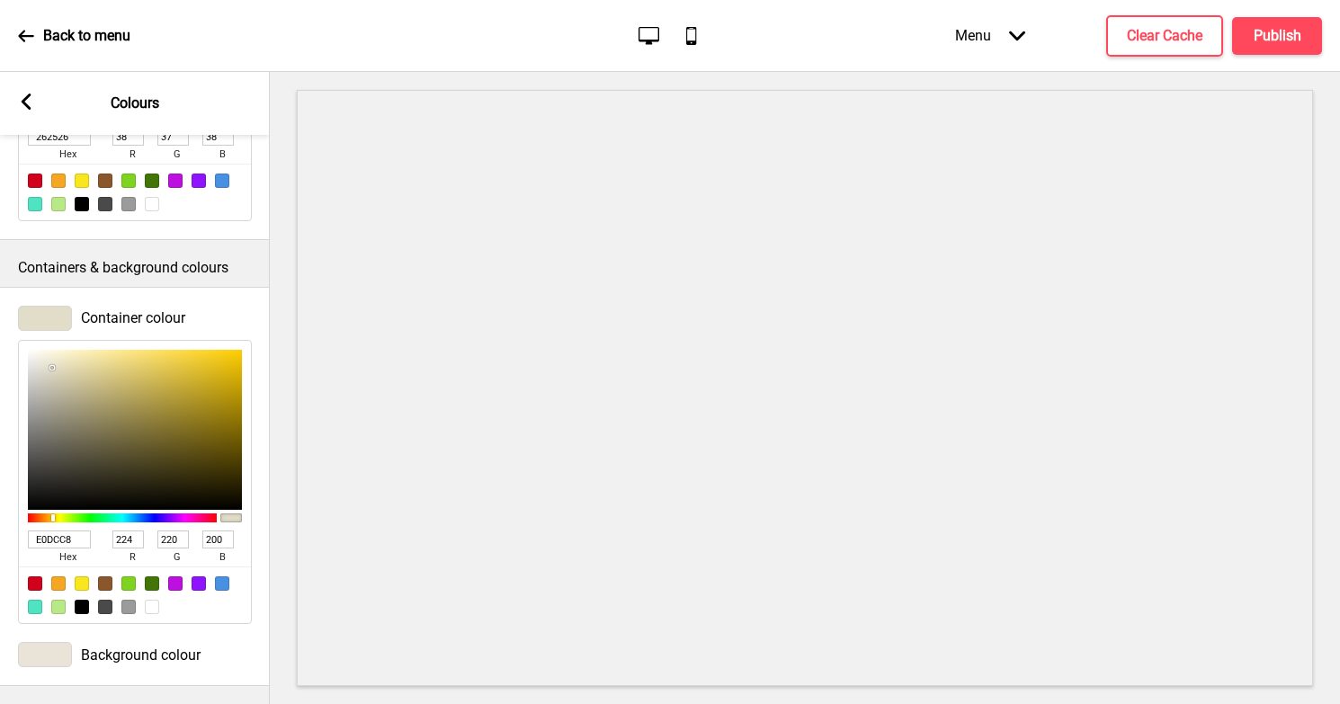
type input "211"
type input "199"
type input "CFCEC7"
type input "207"
type input "206"
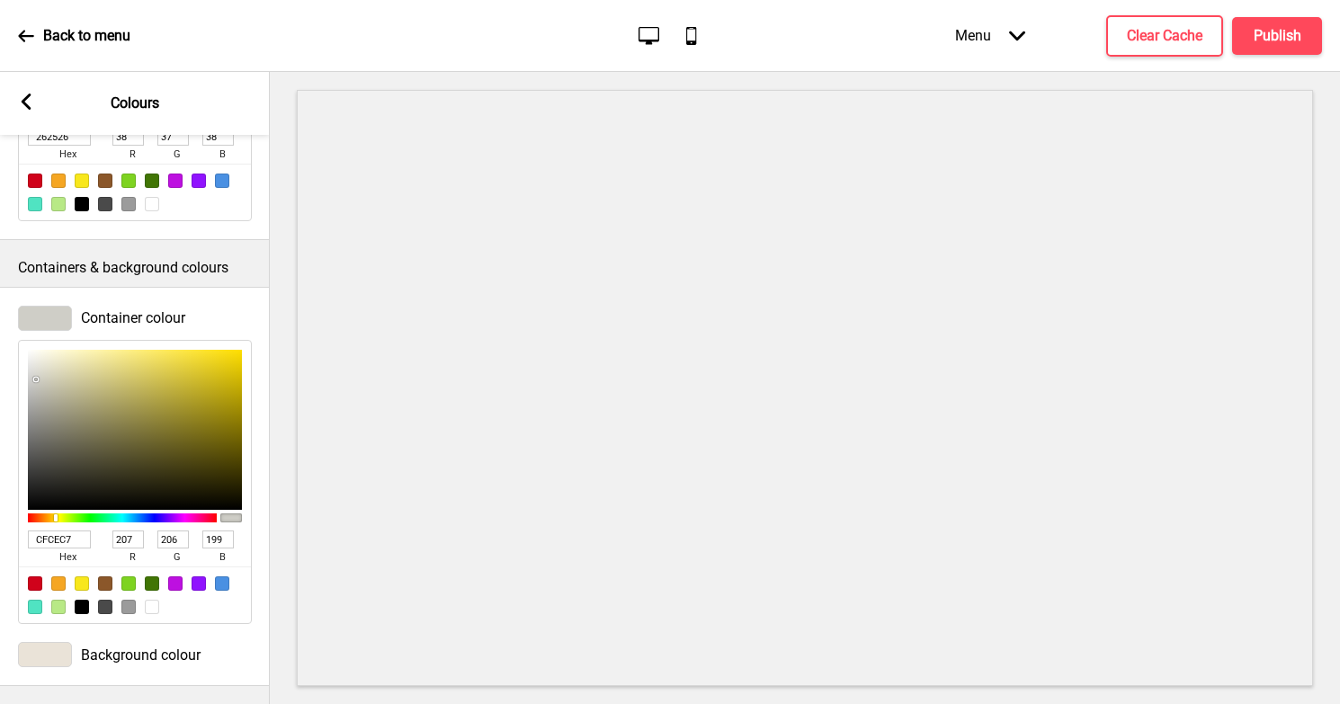
type input "DDDCCF"
type input "221"
type input "220"
type input "207"
type input "E9E7D3"
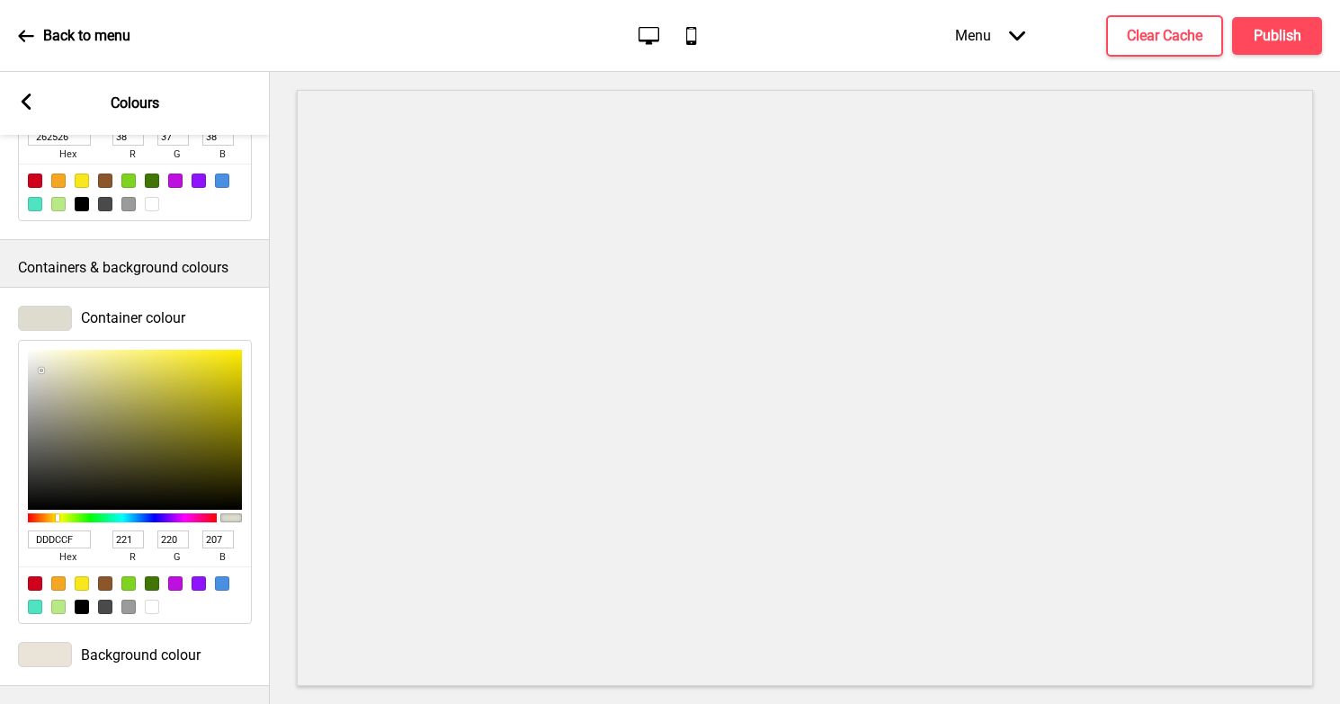
type input "233"
type input "231"
type input "211"
type input "EAE8D4"
type input "234"
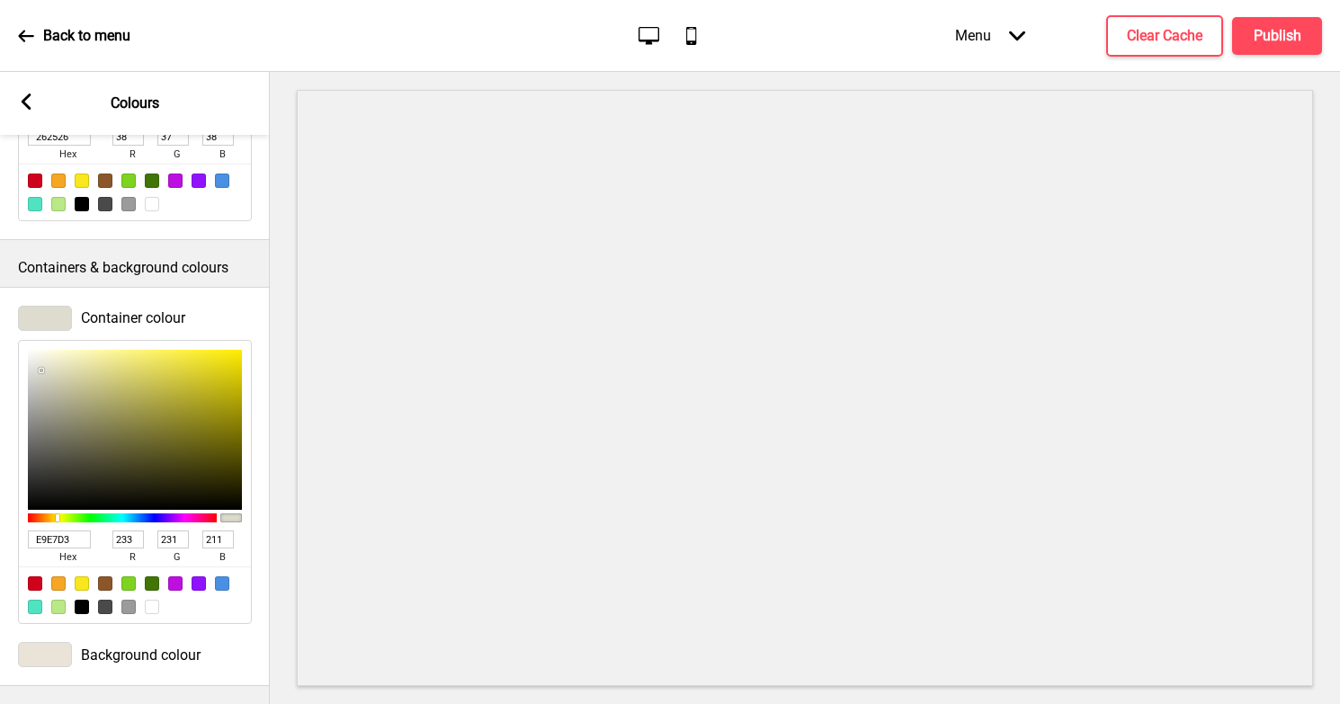
type input "232"
type input "212"
type input "EFEDDC"
type input "239"
type input "237"
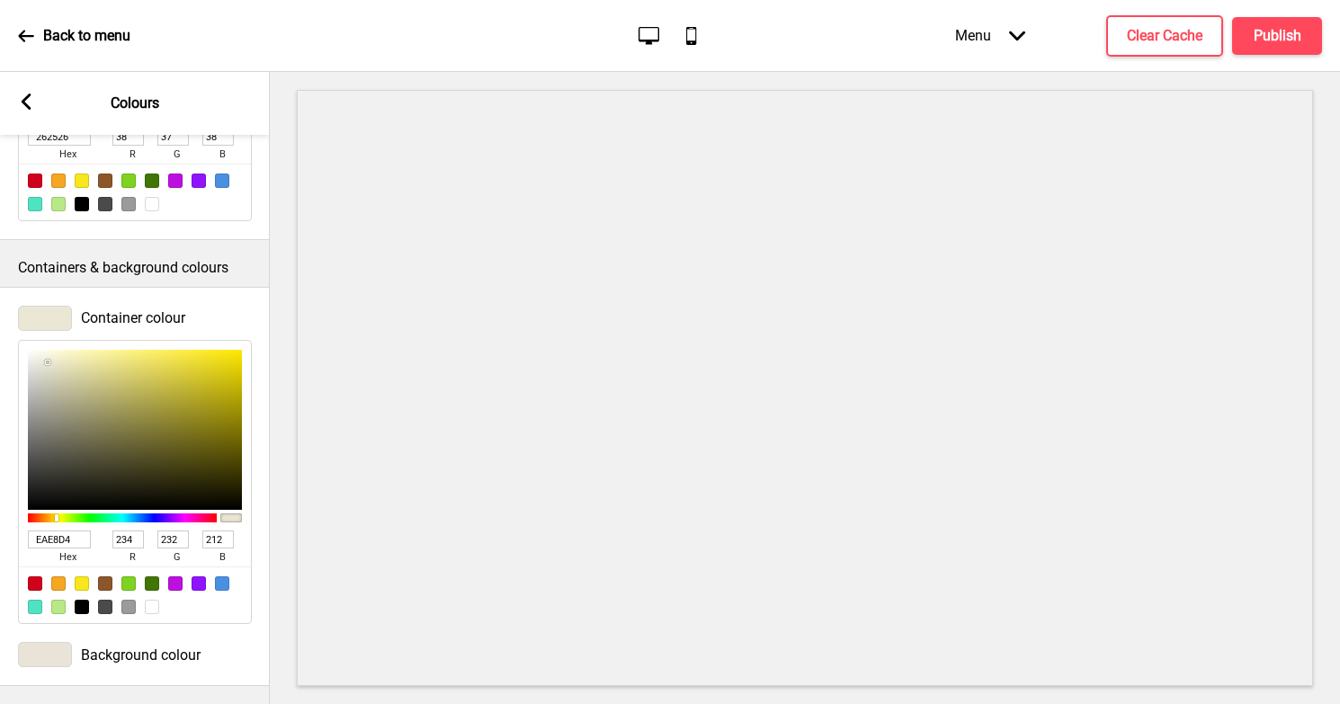
type input "220"
type input "F0EEE0"
type input "240"
type input "238"
type input "224"
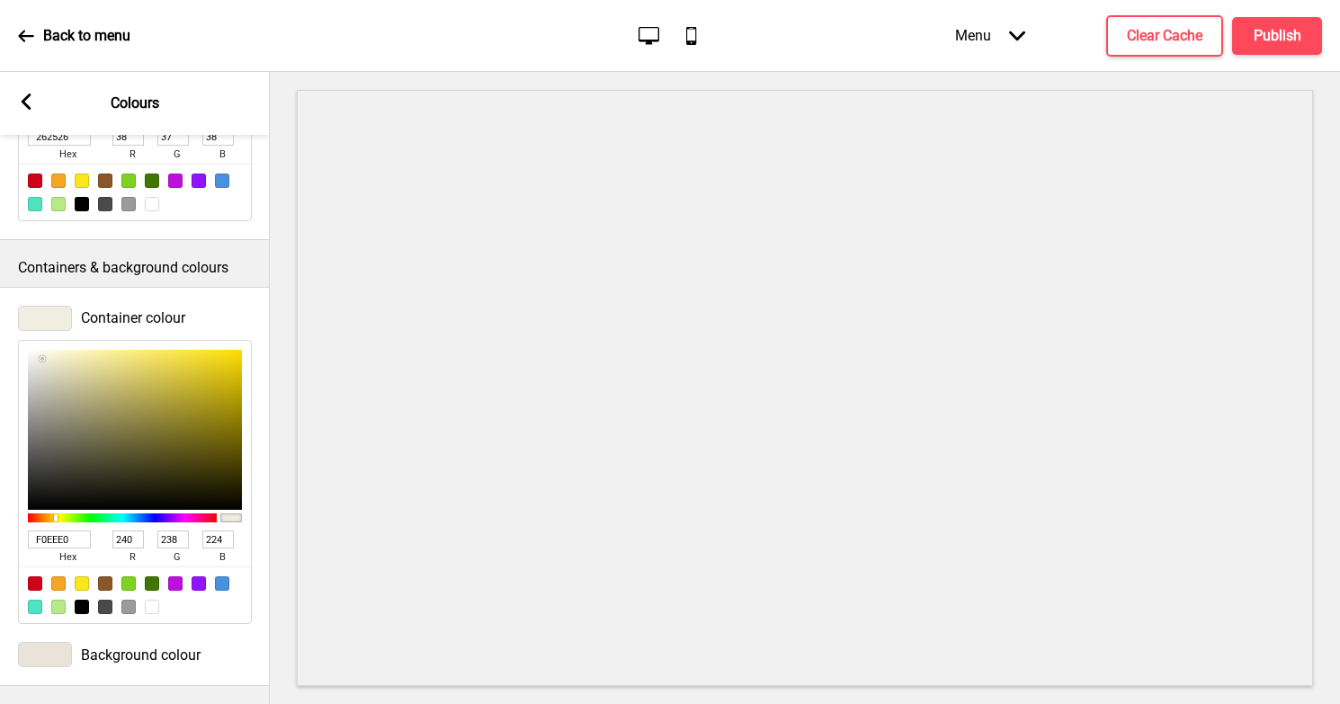
drag, startPoint x: 64, startPoint y: 365, endPoint x: 42, endPoint y: 359, distance: 22.5
click at [42, 359] on div at bounding box center [135, 430] width 214 height 161
click at [210, 300] on div "Container colour F0EEE0 hex 240 r 238 g 224 b 100 a" at bounding box center [135, 465] width 270 height 337
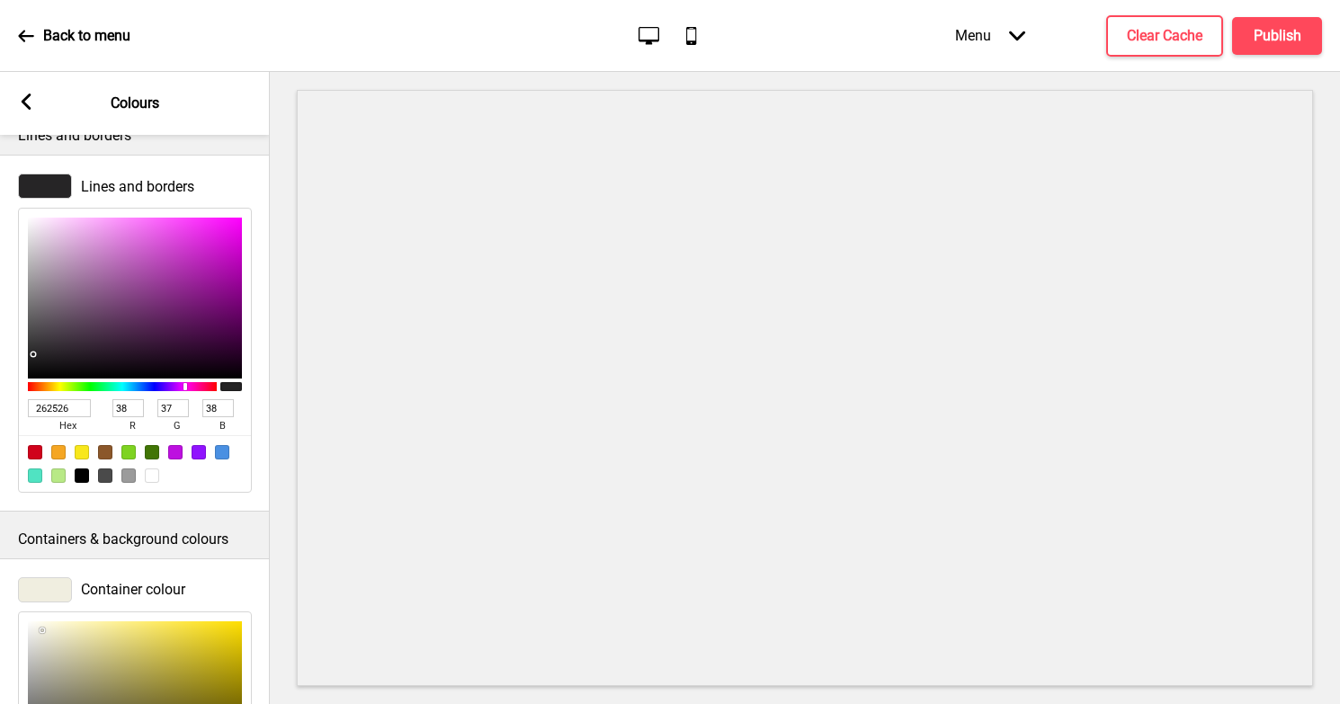
scroll to position [201, 0]
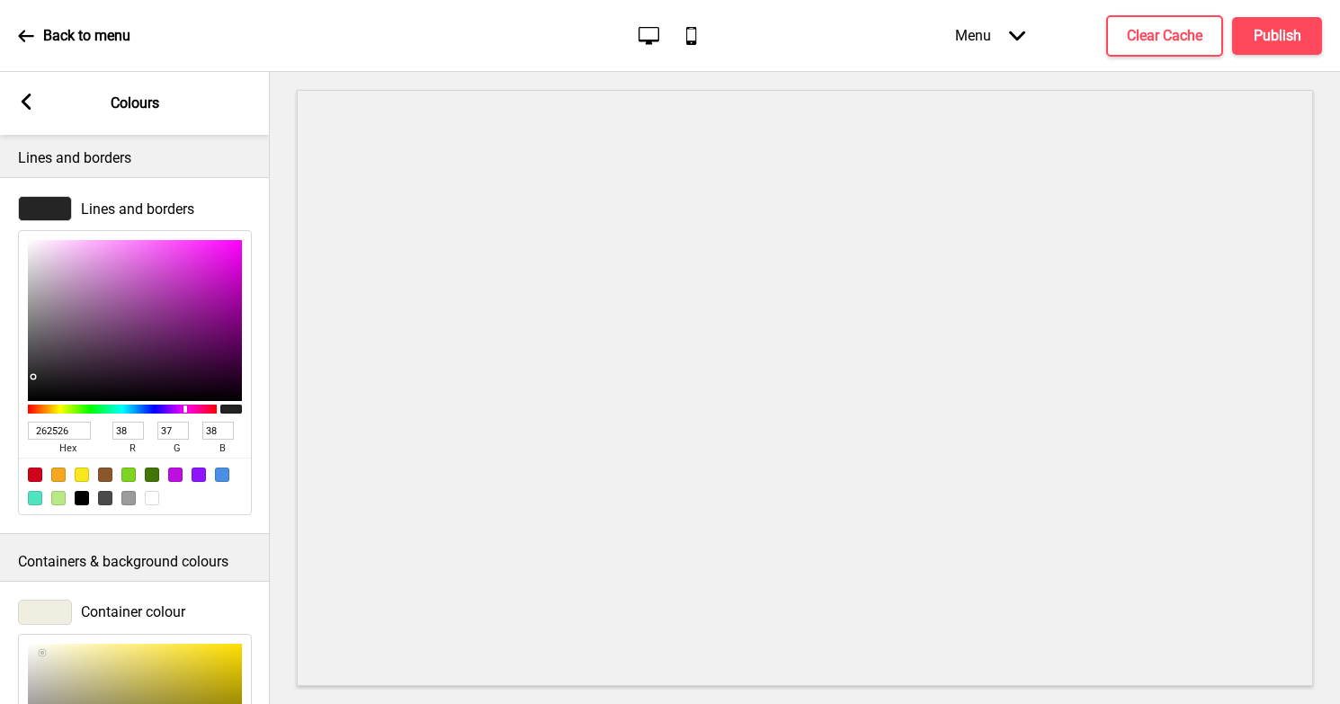
click at [23, 103] on icon at bounding box center [27, 102] width 10 height 16
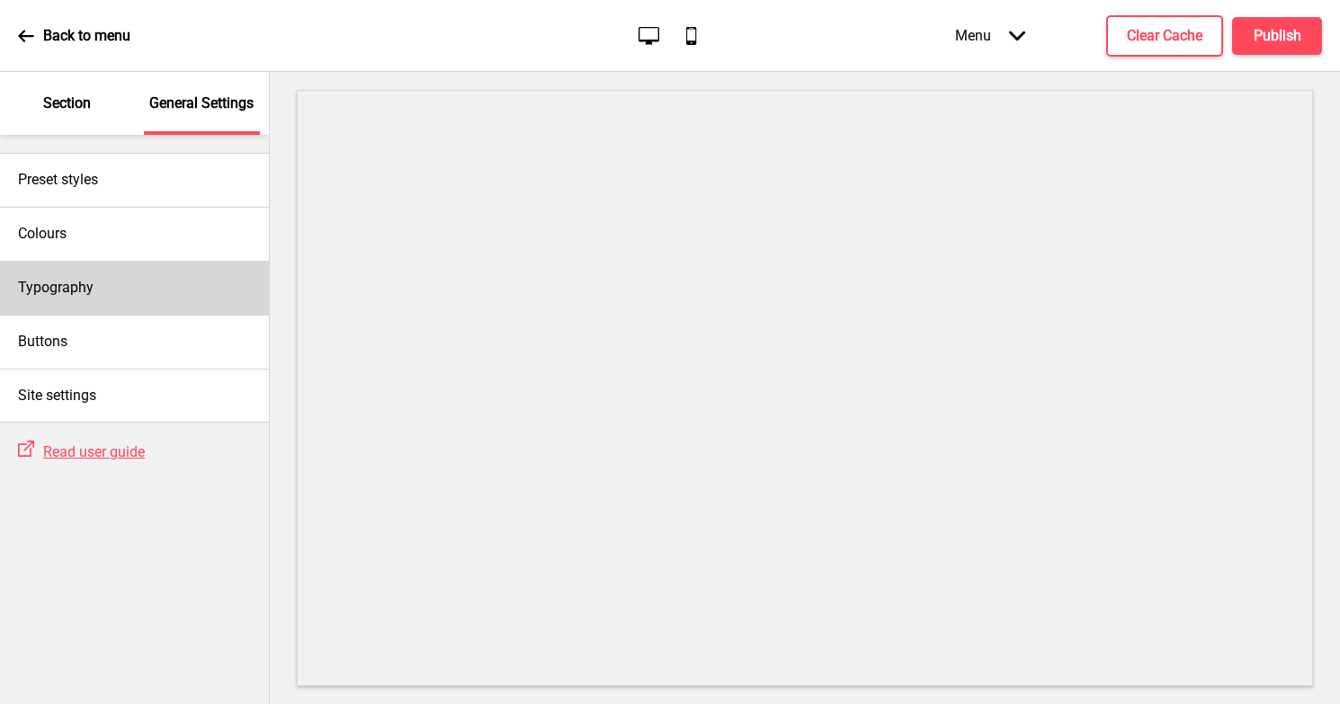
click at [73, 287] on h4 "Typography" at bounding box center [56, 288] width 76 height 20
select select "Nunito Sans"
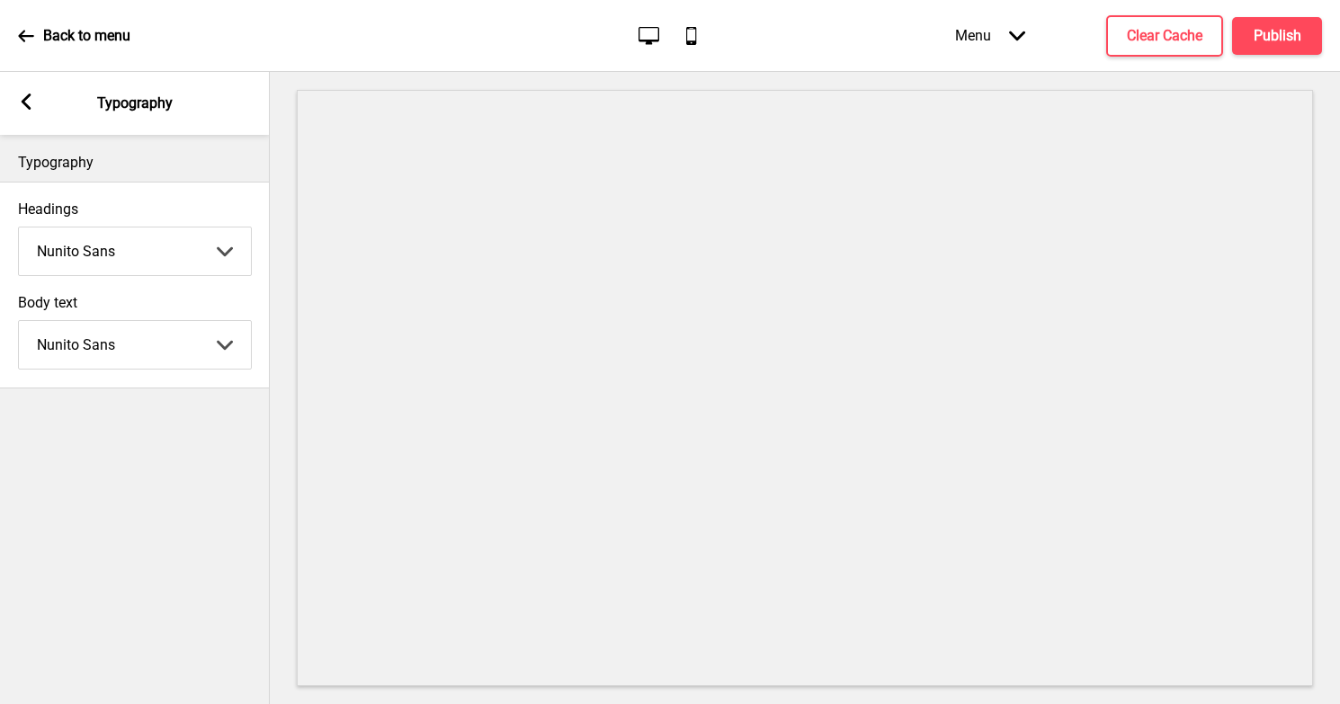
click at [183, 253] on select "Abhaya Libre Abril Fatface Adobe Garamond Pro Arimo Arsenal Arvo Berkshire Swas…" at bounding box center [135, 252] width 232 height 48
click at [112, 259] on select "Abhaya Libre Abril Fatface Adobe Garamond Pro Arimo Arsenal Arvo Berkshire Swas…" at bounding box center [135, 252] width 232 height 48
select select "Yeseva One"
click at [121, 342] on select "Abhaya Libre Abril Fatface Adobe Garamond Pro Arimo Arsenal Arvo Berkshire Swas…" at bounding box center [135, 345] width 232 height 48
select select "Quattrocento"
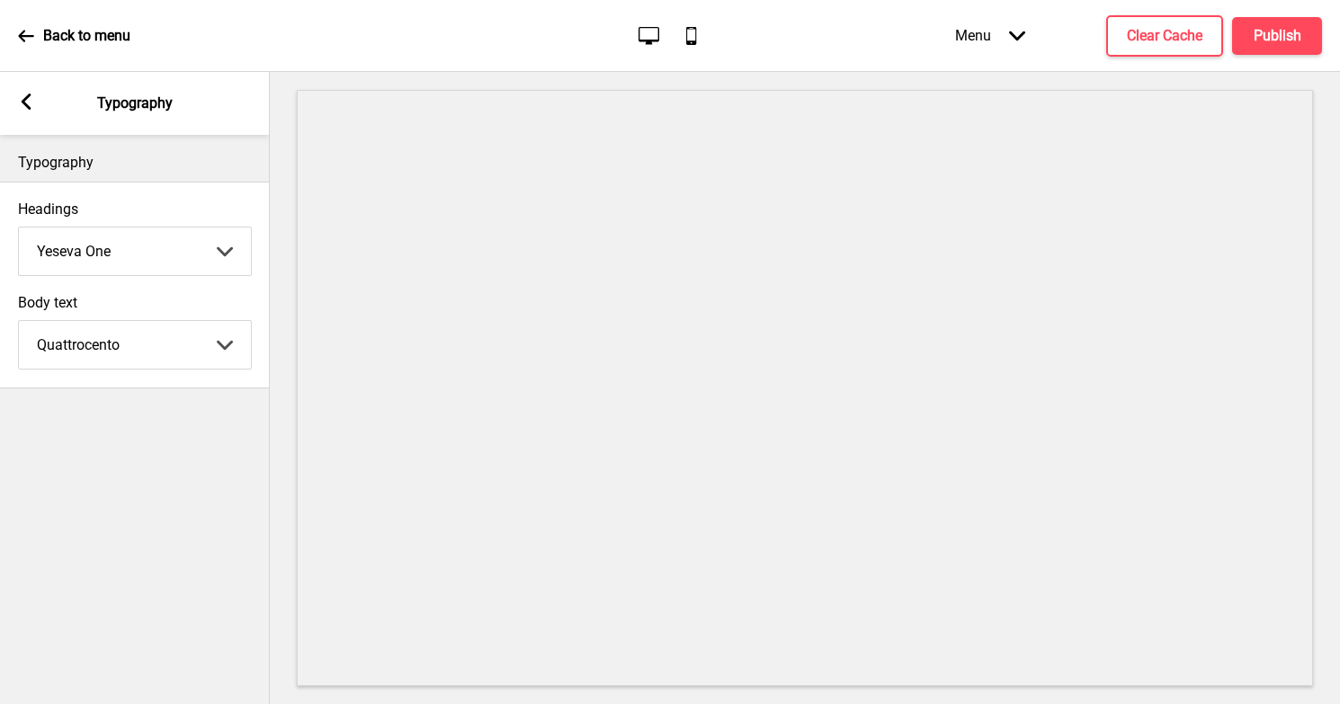
click at [103, 449] on div "Typography Headings Yeseva One Abhaya Libre Abril Fatface Adobe Garamond Pro Ar…" at bounding box center [135, 419] width 270 height 569
click at [138, 258] on select "Abhaya Libre Abril Fatface Adobe Garamond Pro Arimo Arsenal Arvo Berkshire Swas…" at bounding box center [135, 252] width 232 height 48
click at [110, 467] on div "Typography Headings Quattrocento Abhaya Libre Abril Fatface Adobe Garamond Pro …" at bounding box center [135, 419] width 270 height 569
click at [165, 246] on select "Abhaya Libre Abril Fatface Adobe Garamond Pro Arimo Arsenal Arvo Berkshire Swas…" at bounding box center [135, 252] width 232 height 48
click at [126, 253] on select "Abhaya Libre Abril Fatface Adobe Garamond Pro Arimo Arsenal Arvo Berkshire Swas…" at bounding box center [135, 252] width 232 height 48
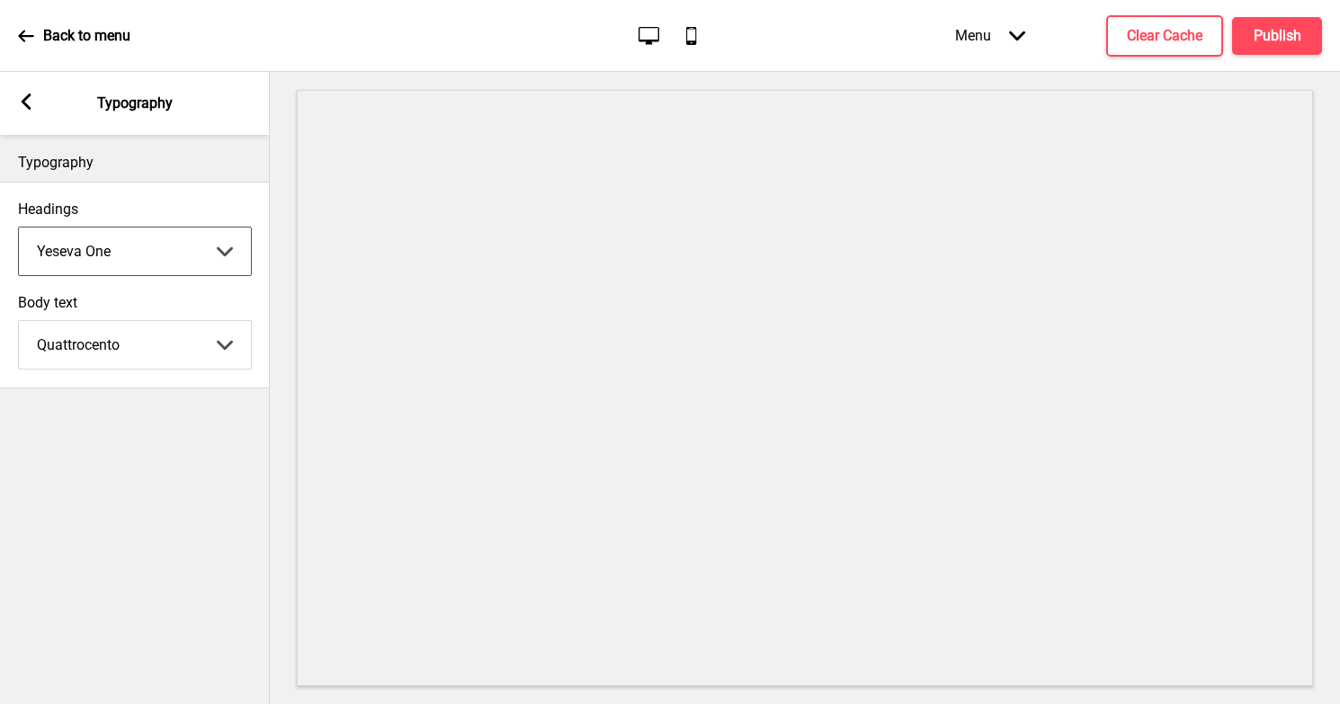
select select "Quattrocento"
click at [94, 421] on div "Typography Headings Quattrocento Abhaya Libre Abril Fatface Adobe Garamond Pro …" at bounding box center [135, 419] width 270 height 569
click at [27, 100] on rect at bounding box center [26, 102] width 16 height 16
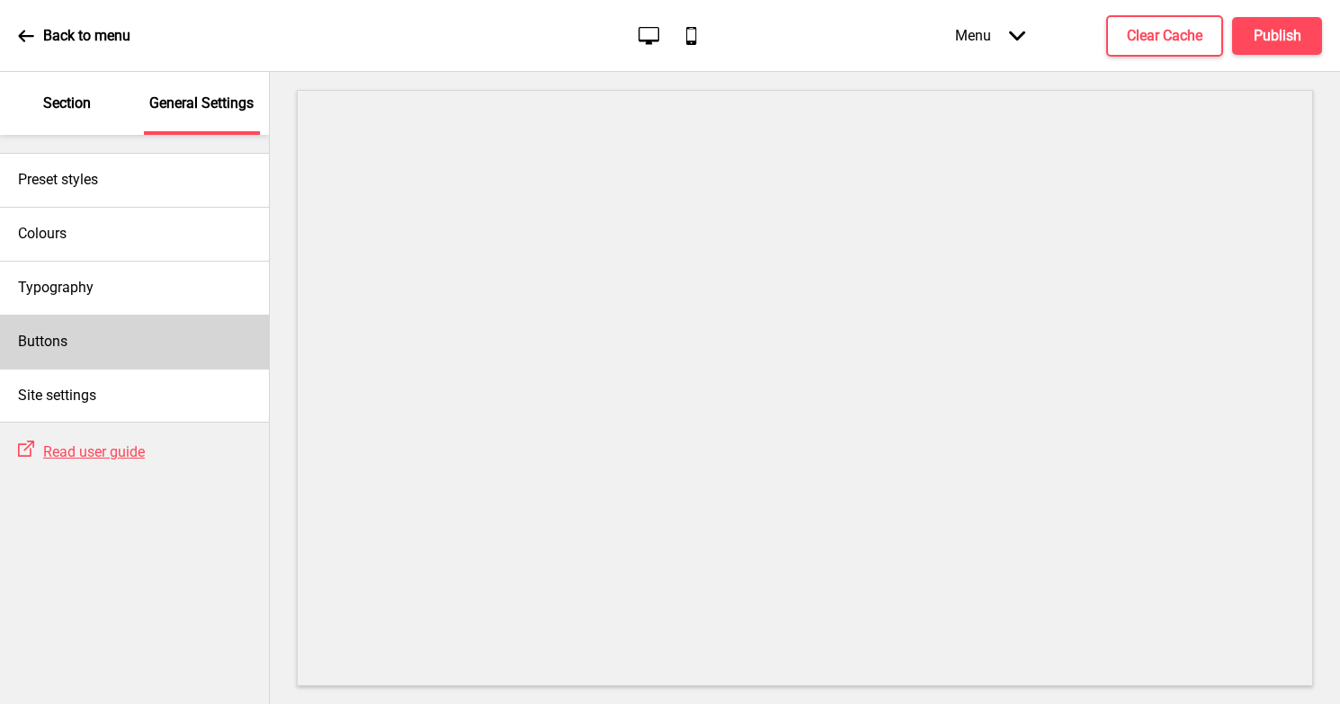
click at [83, 341] on div "Buttons" at bounding box center [134, 342] width 269 height 54
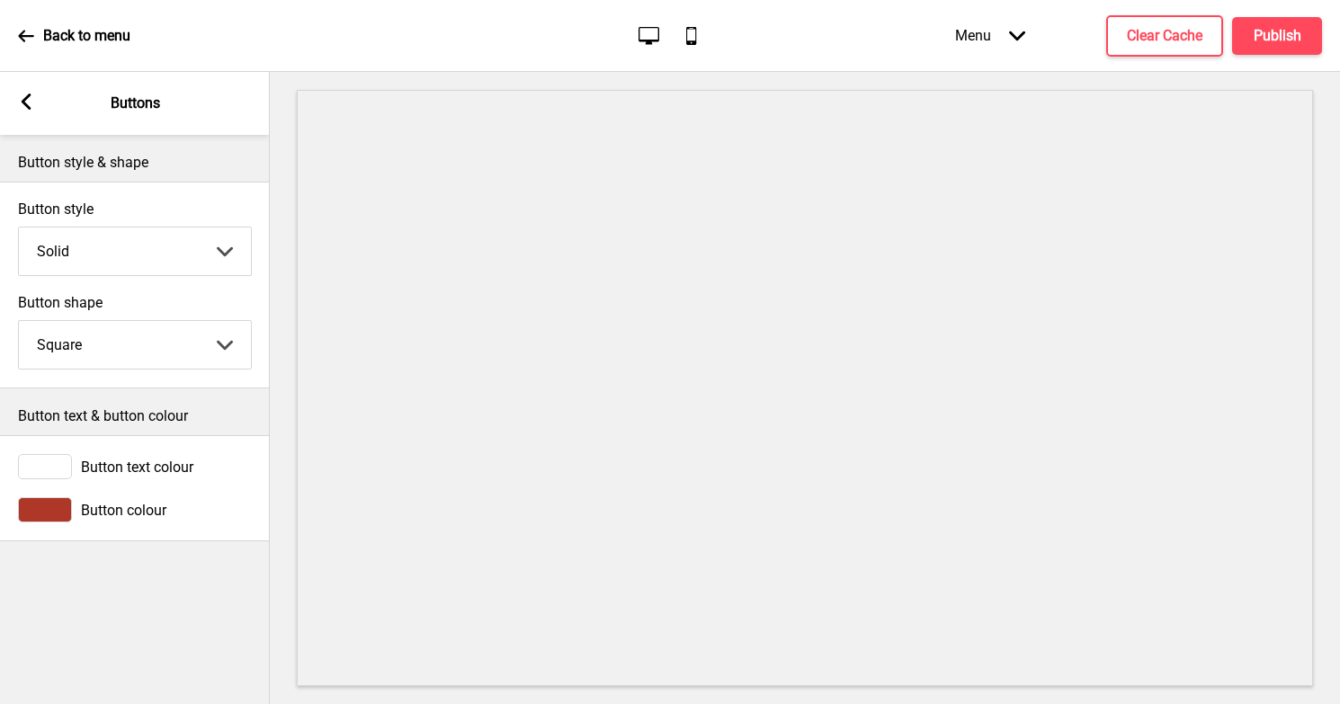
click at [123, 232] on select "Solid Outline Raised" at bounding box center [135, 252] width 232 height 48
click at [113, 329] on select "Round Square Pill" at bounding box center [135, 345] width 232 height 48
select select "round"
click at [49, 463] on div at bounding box center [45, 466] width 54 height 25
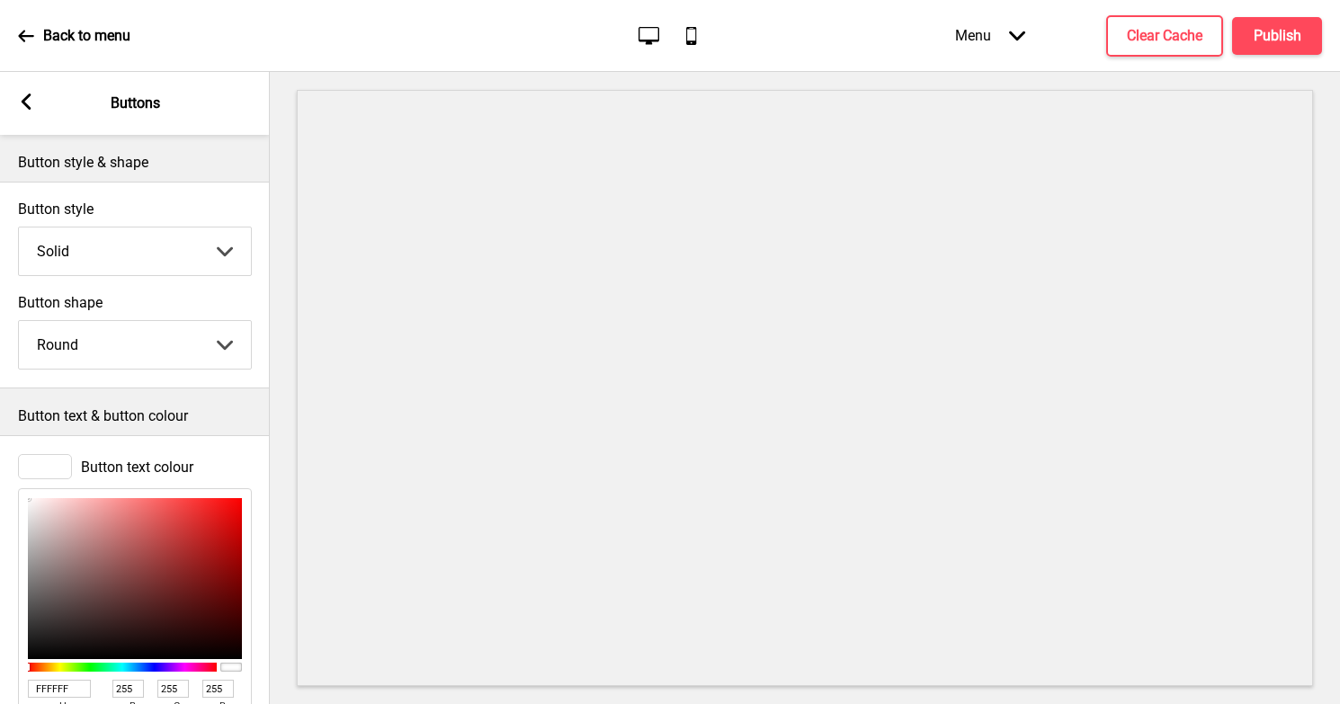
click at [181, 424] on p "Button text & button colour" at bounding box center [135, 416] width 234 height 20
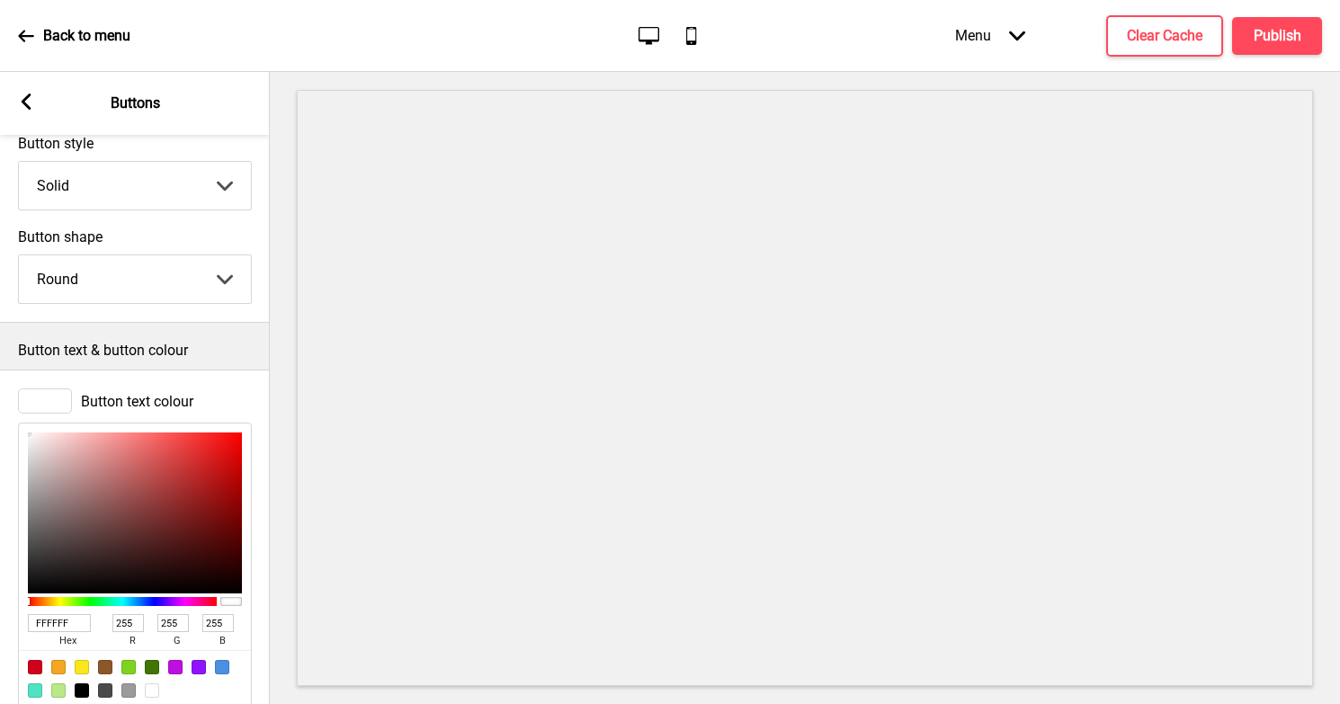
scroll to position [148, 0]
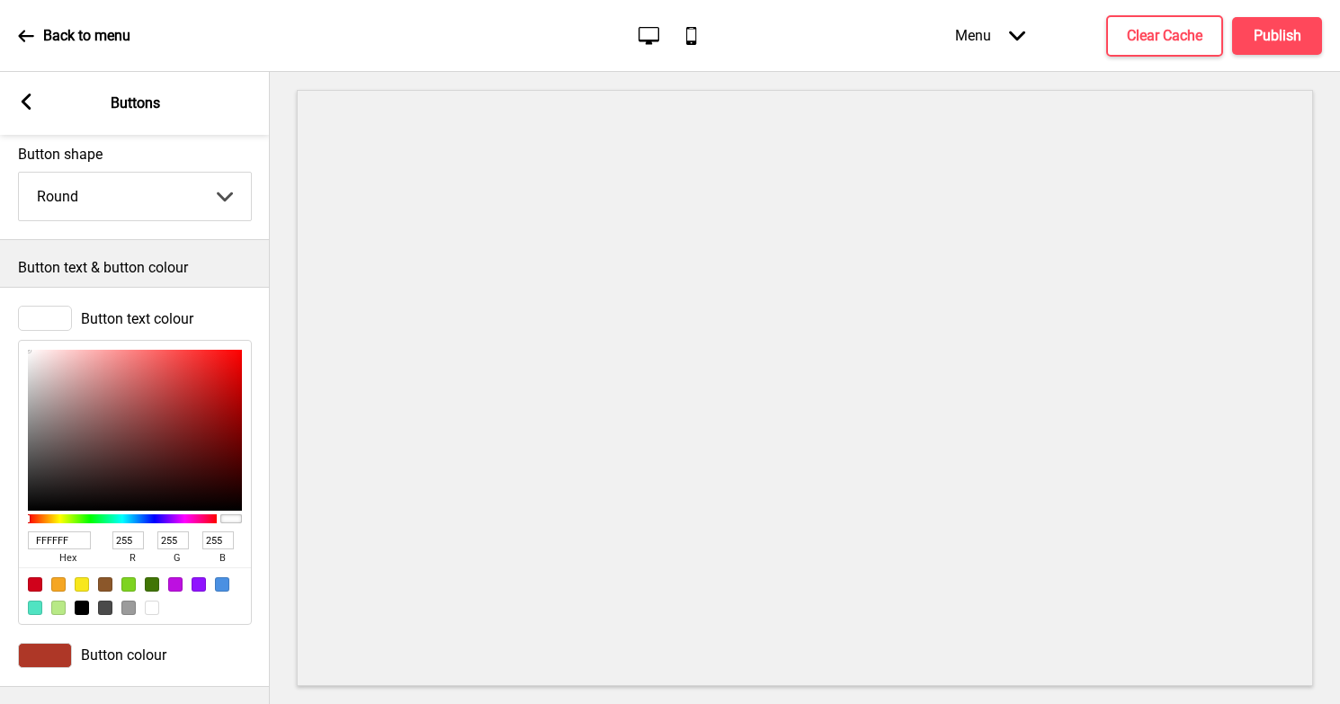
click at [45, 661] on div at bounding box center [45, 655] width 54 height 25
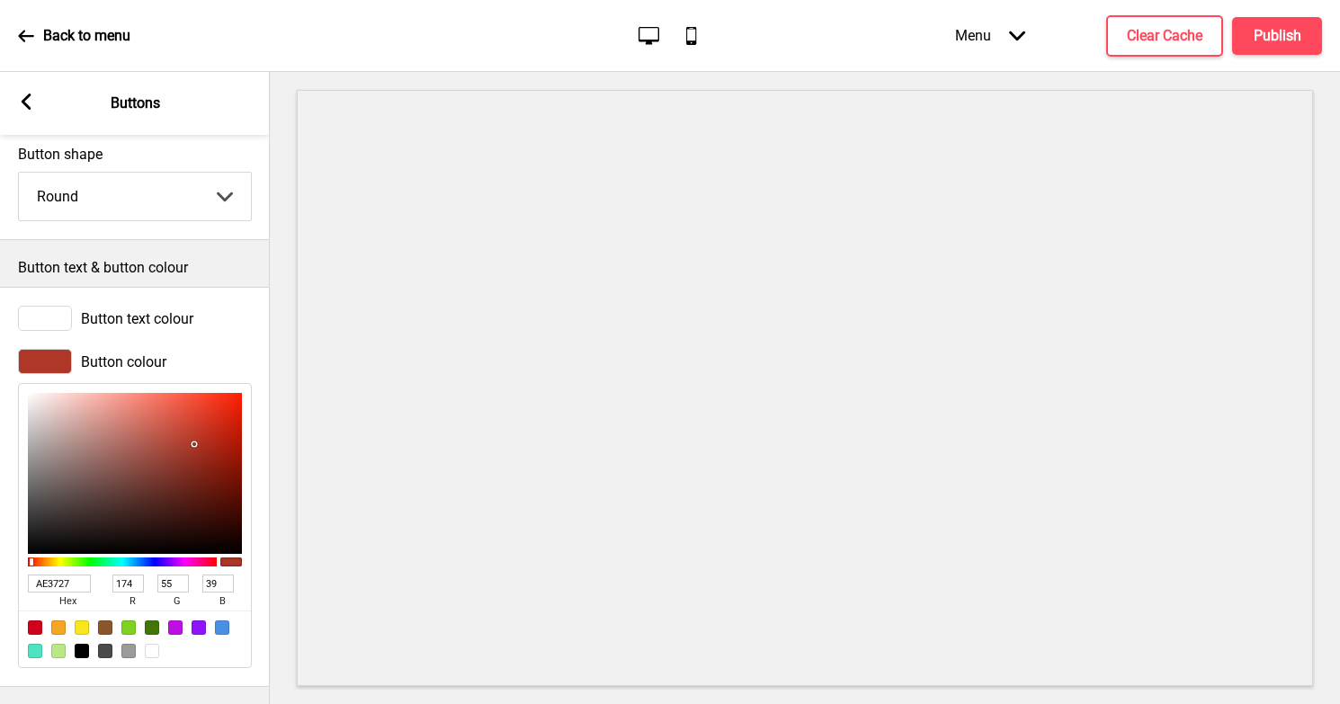
type input "683B35"
type input "104"
type input "59"
type input "53"
type input "573632"
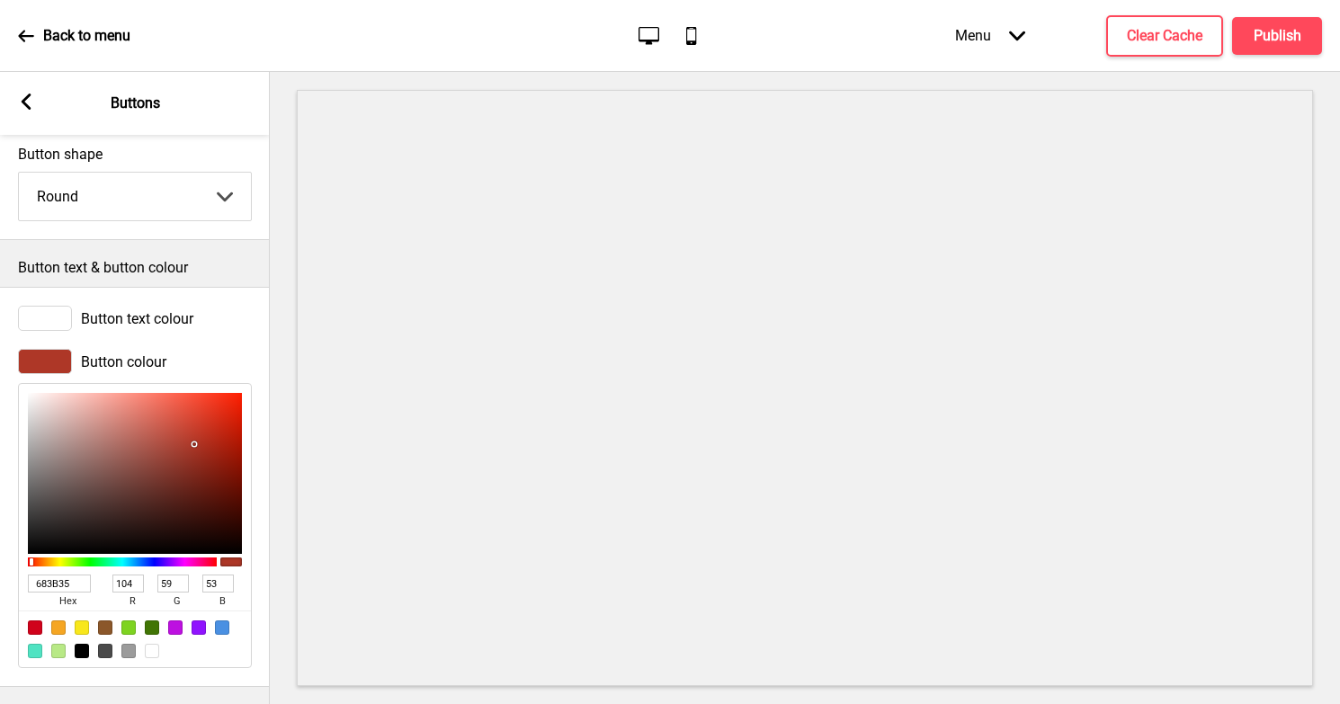
type input "87"
type input "54"
type input "50"
type input "4D322F"
type input "77"
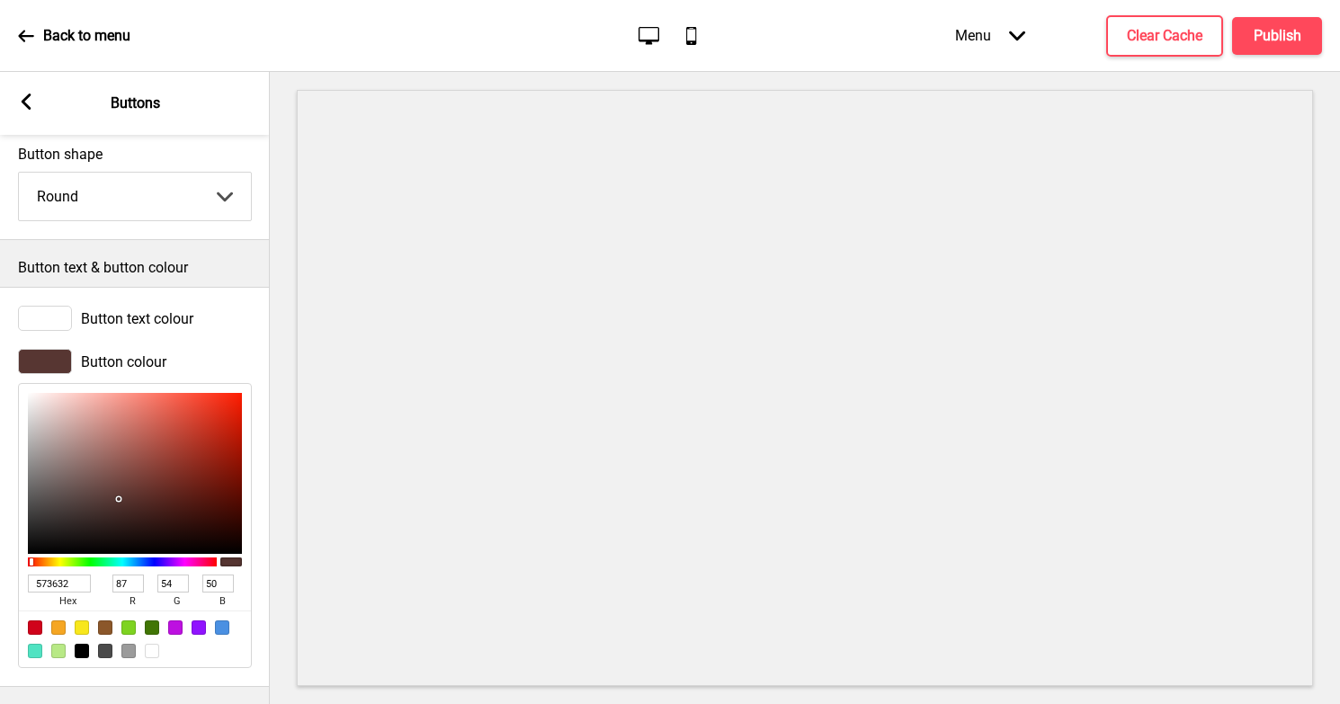
type input "50"
type input "47"
type input "4C312E"
type input "76"
type input "49"
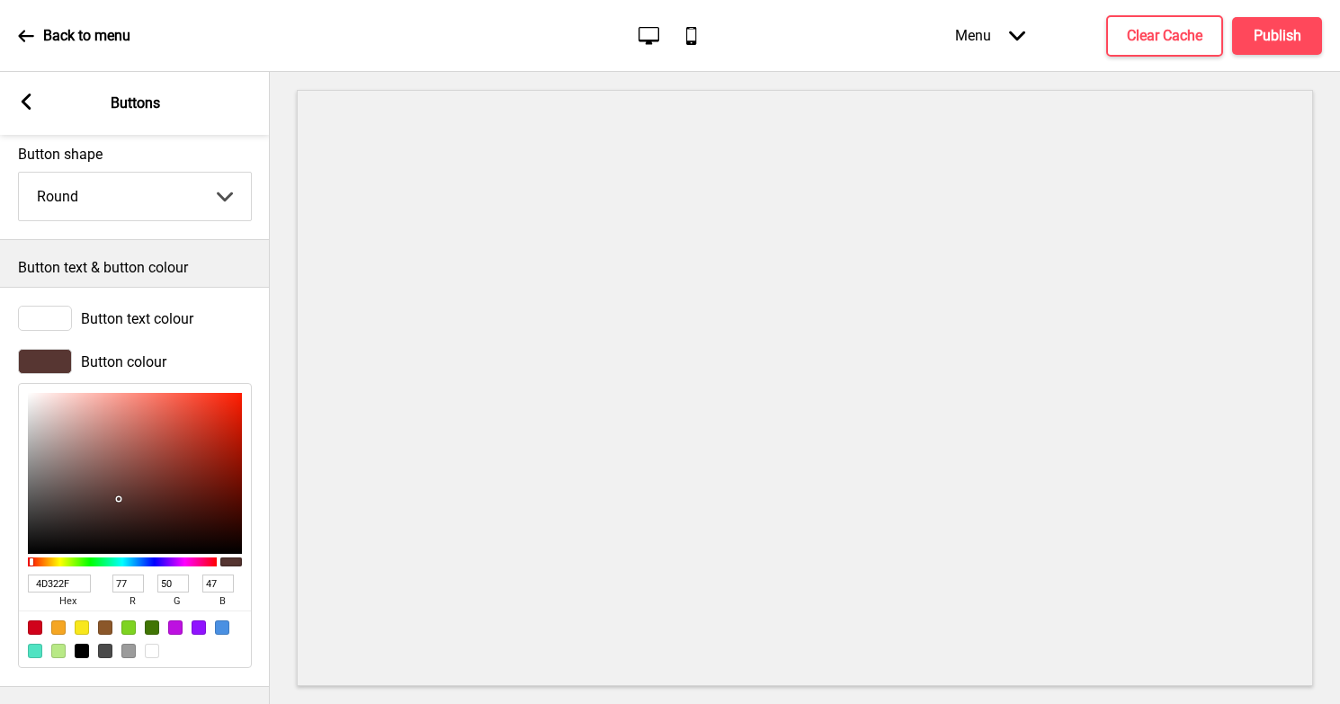
type input "46"
type input "49302E"
type input "73"
type input "48"
type input "462E2C"
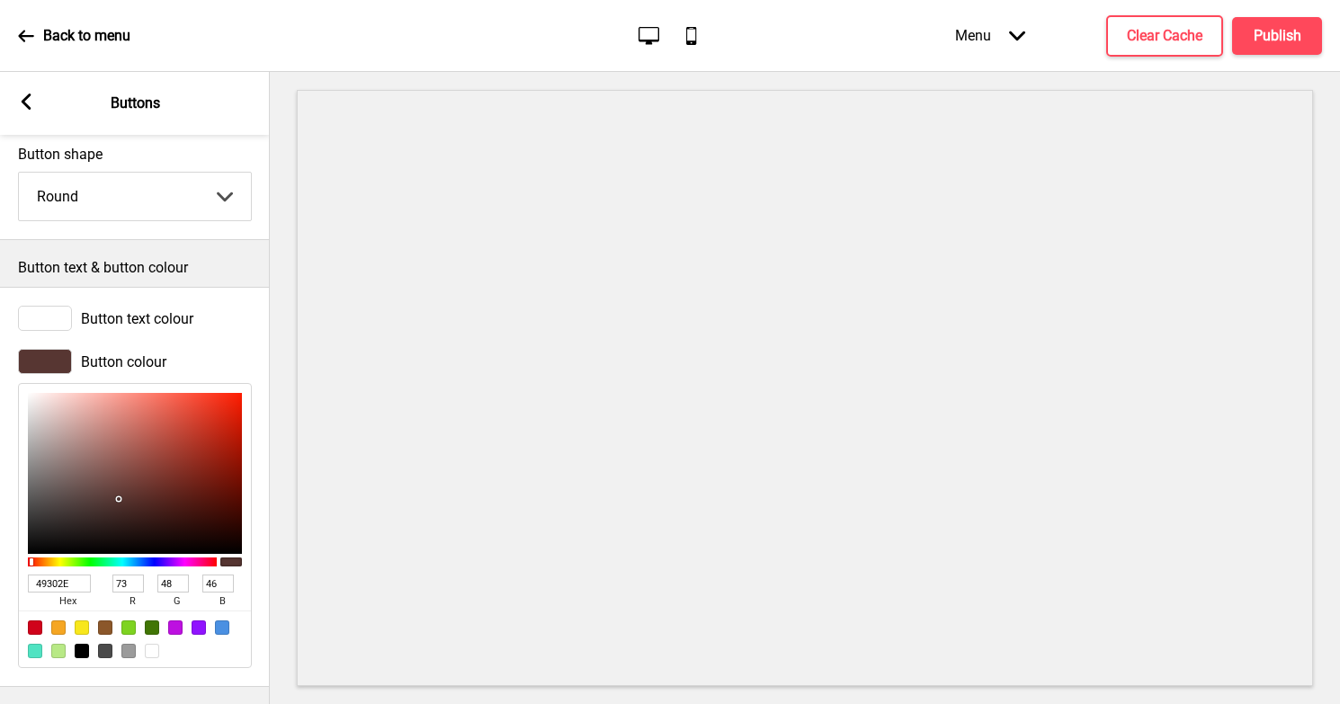
type input "70"
type input "46"
type input "44"
type input "422D2B"
type input "66"
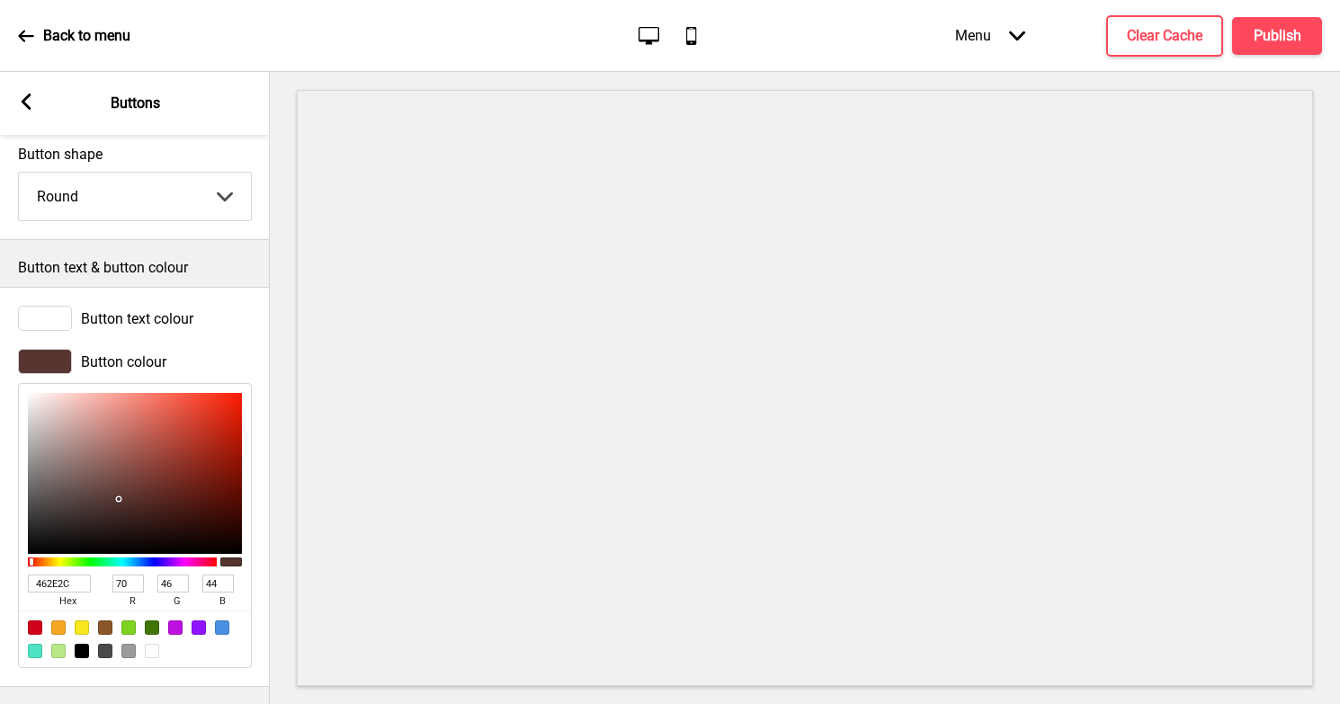
type input "45"
type input "43"
type input "3D2B29"
type input "61"
type input "43"
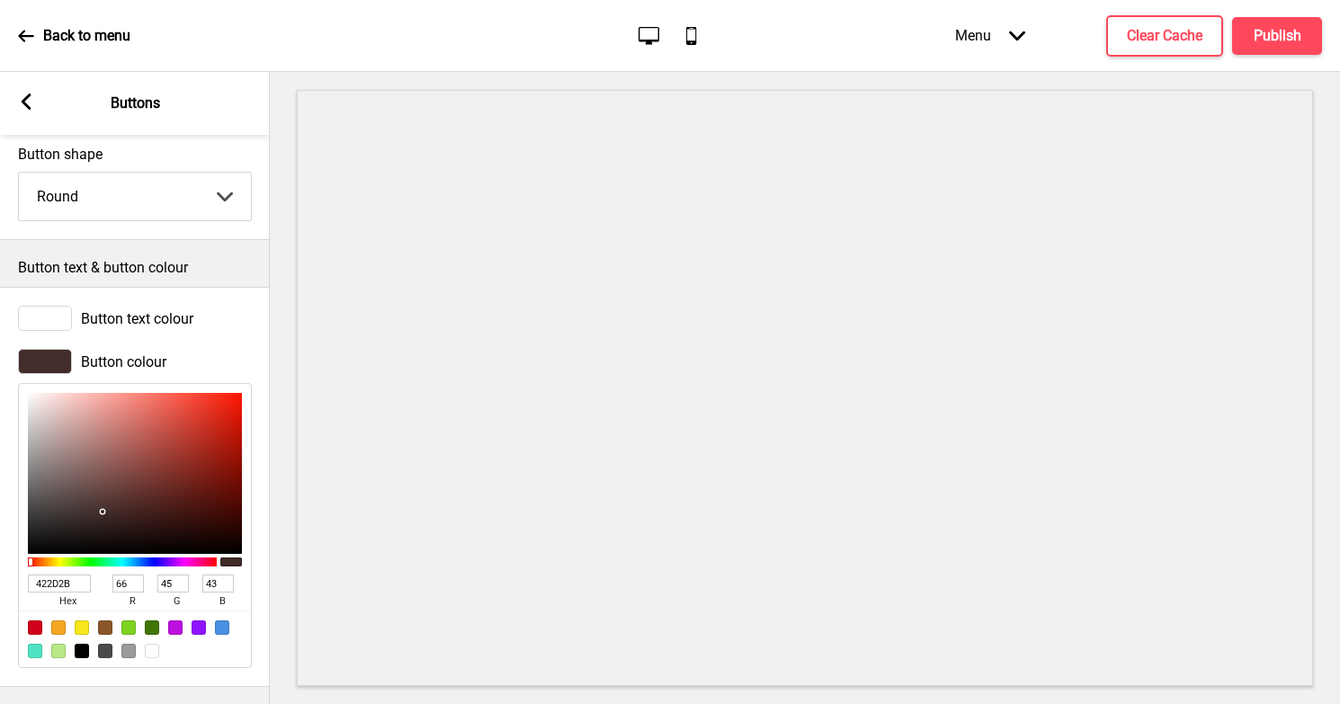
type input "41"
type input "392927"
type input "57"
type input "41"
type input "39"
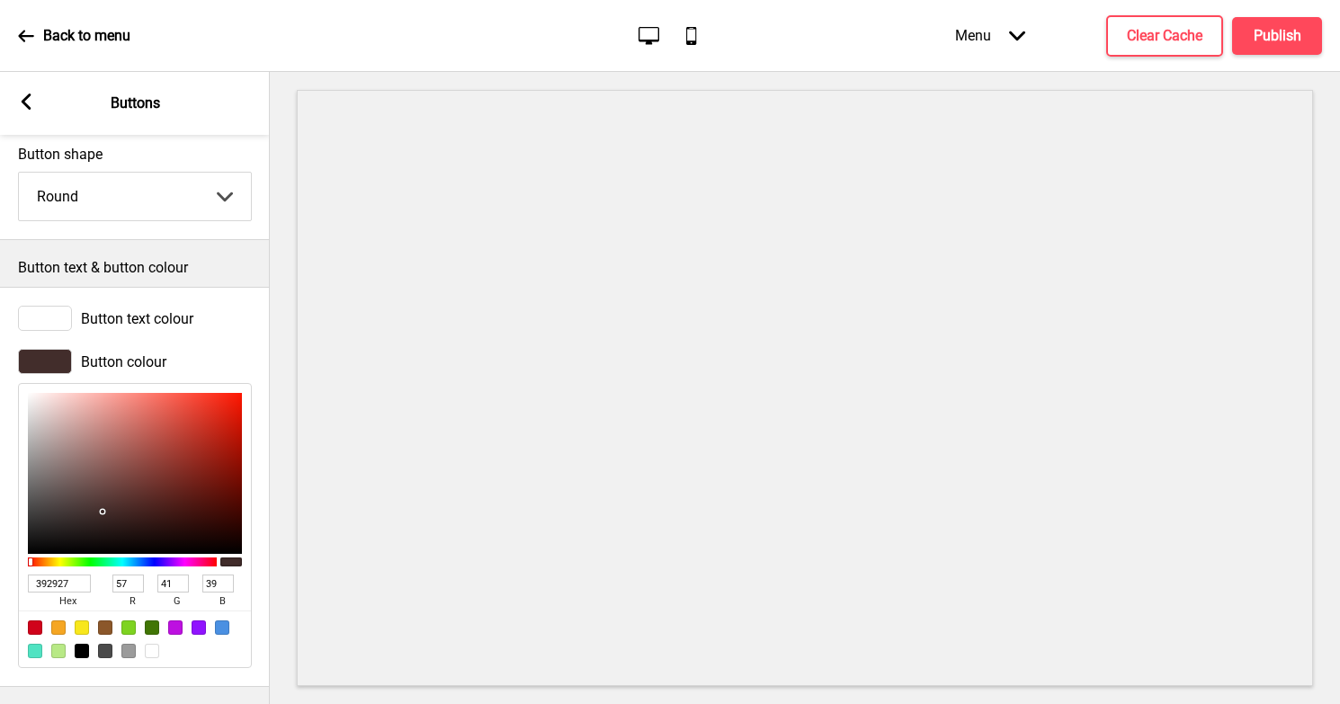
type input "2F2524"
type input "47"
type input "37"
type input "36"
type input "27201F"
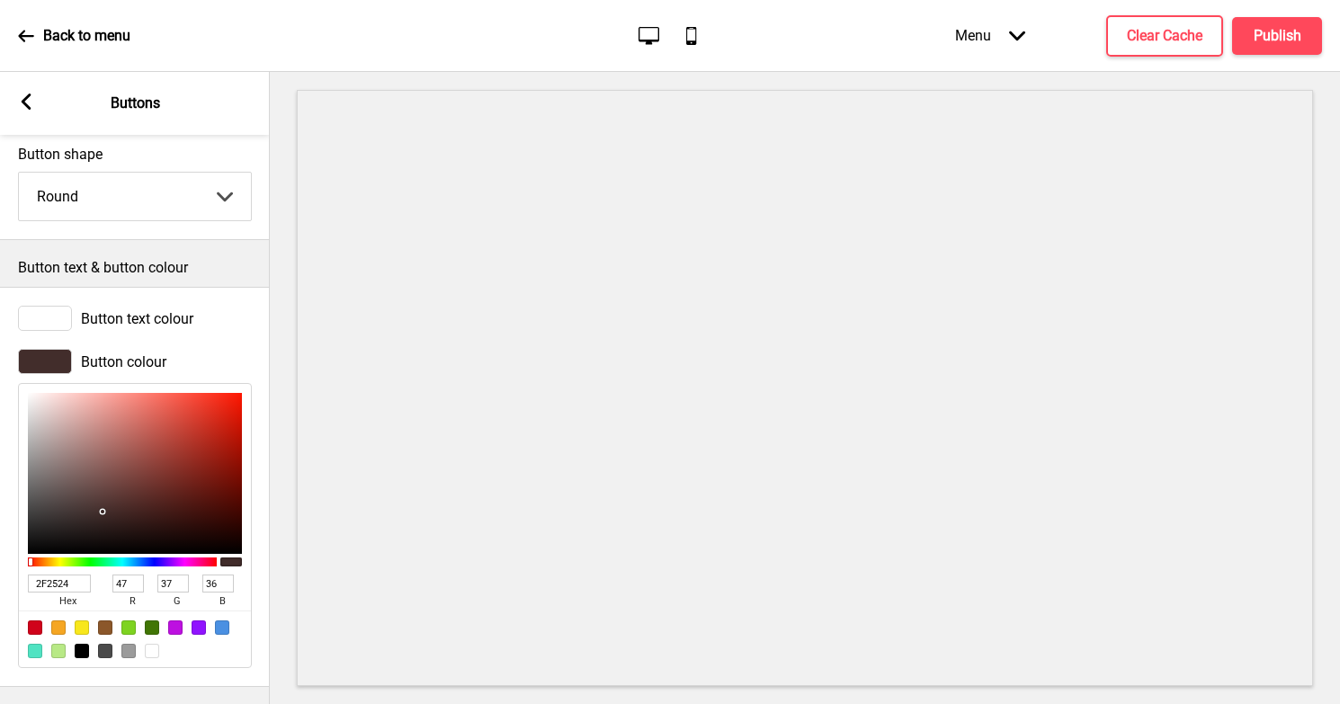
type input "39"
type input "32"
type input "31"
type input "181515"
type input "24"
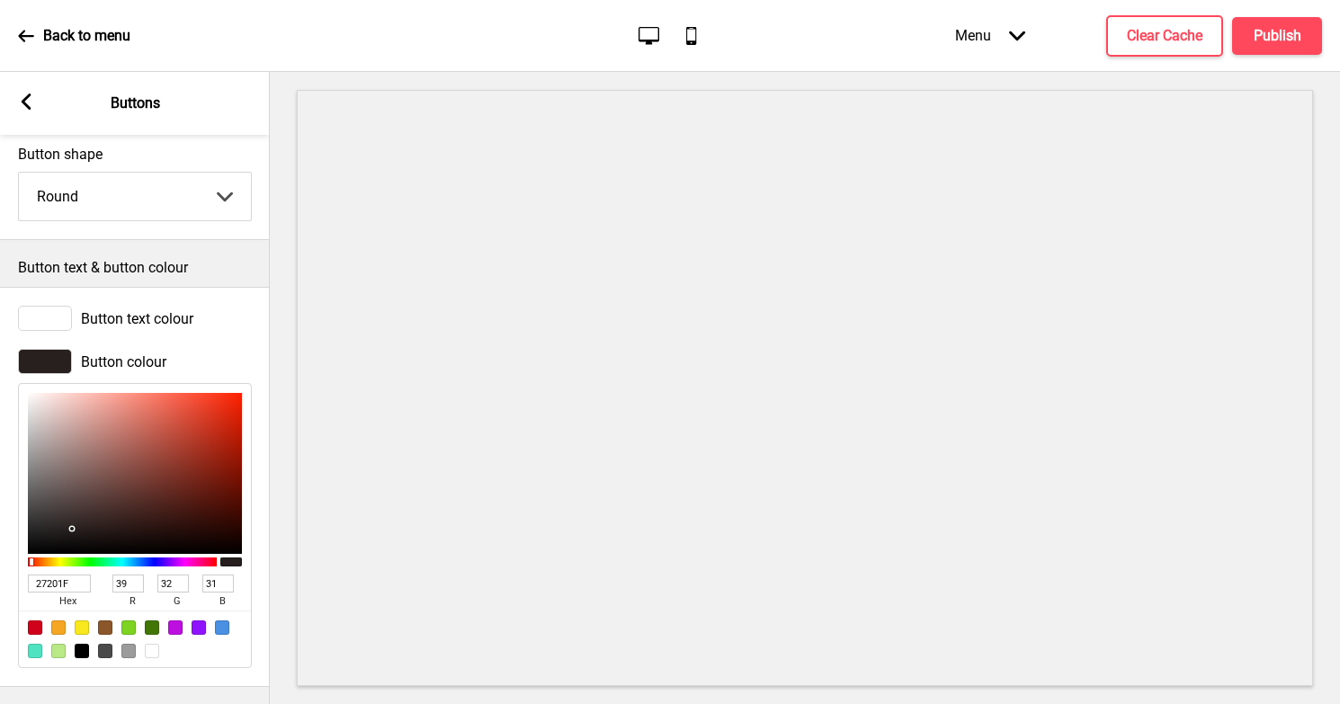
type input "21"
type input "131010"
type input "19"
type input "16"
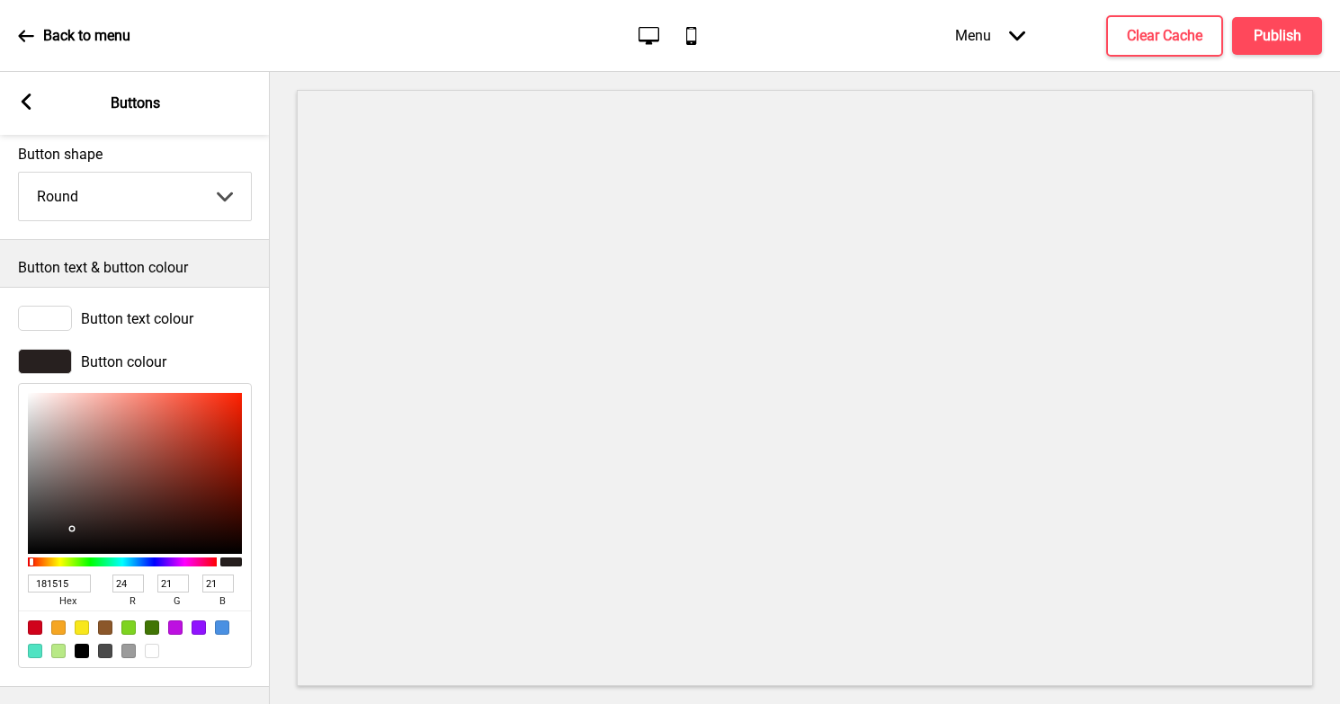
type input "16"
type input "0B0A0A"
type input "11"
type input "10"
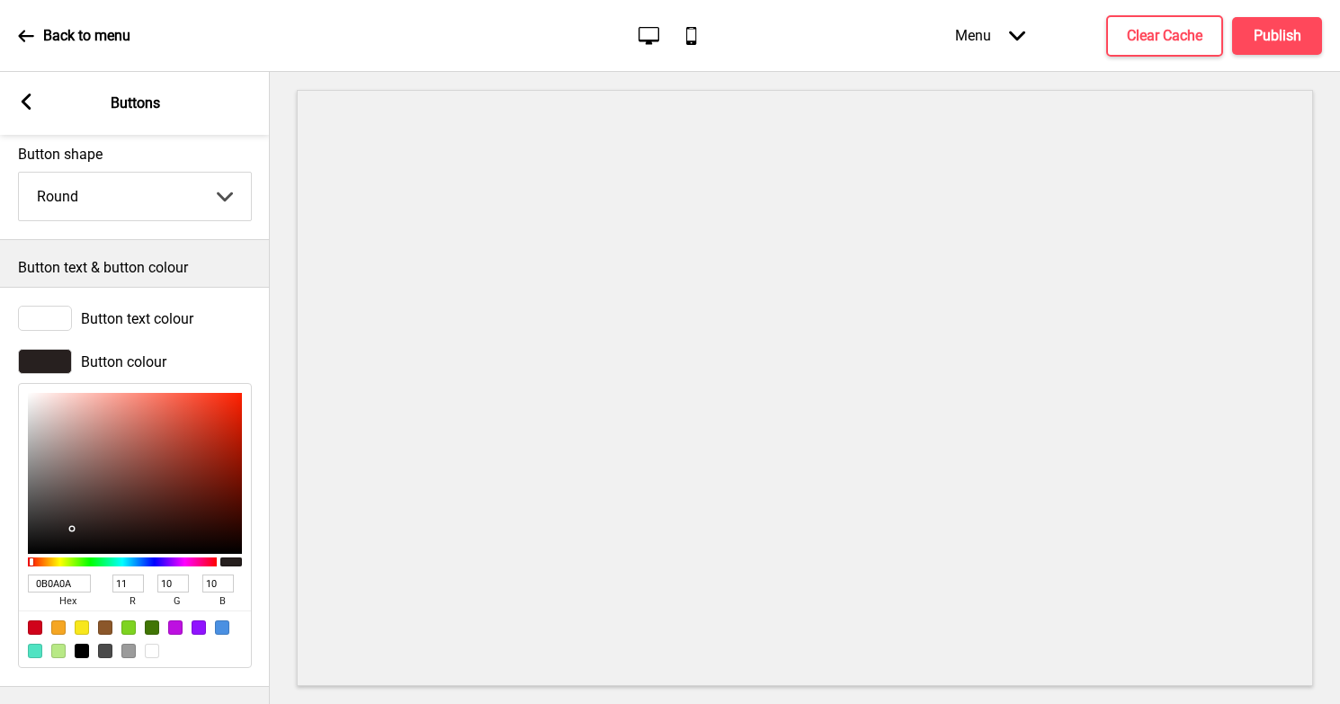
type input "070707"
type input "7"
type input "040404"
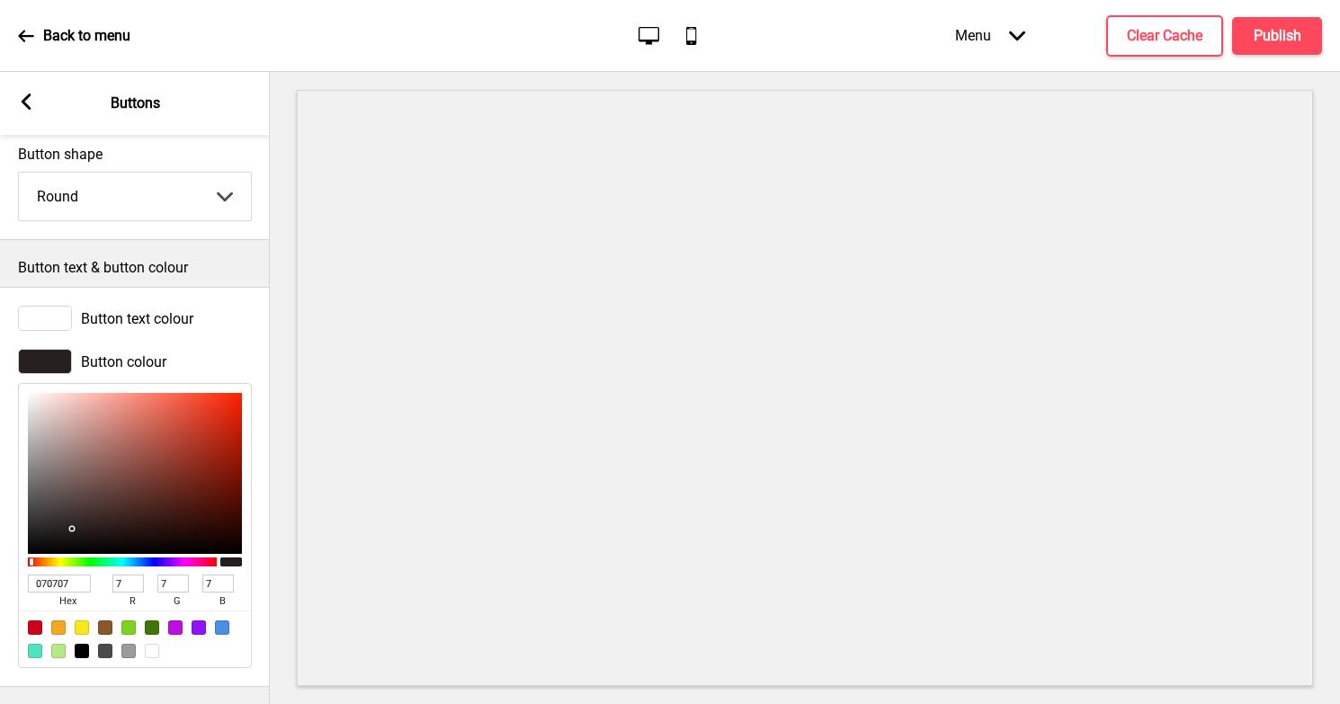
type input "4"
type input "030303"
type input "3"
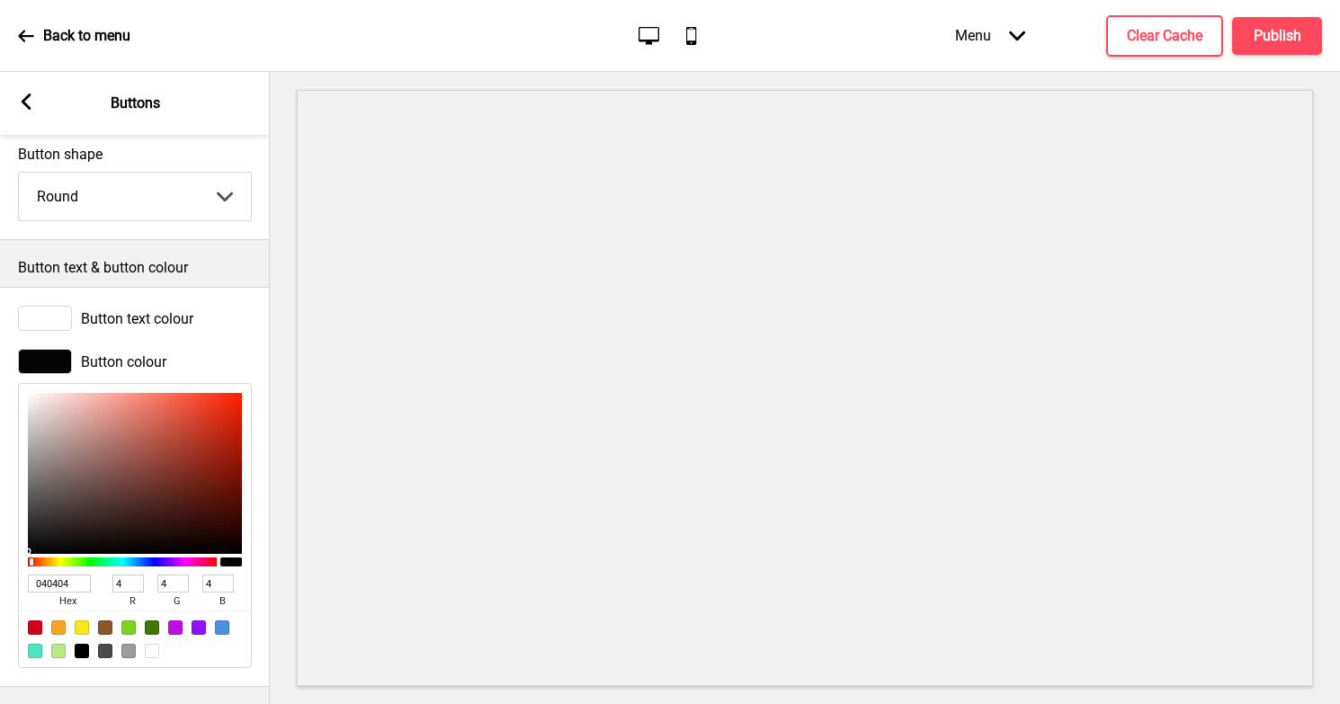
type input "3"
type input "010101"
type input "1"
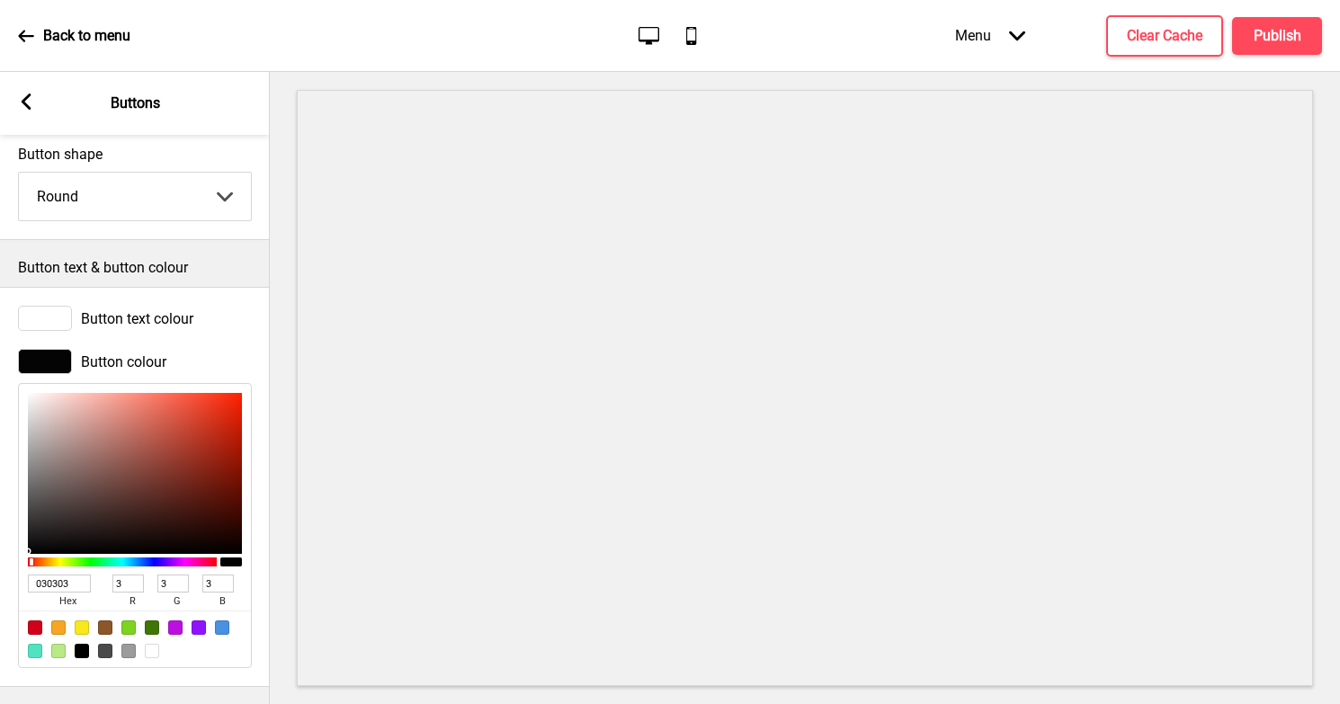
type input "1"
drag, startPoint x: 133, startPoint y: 487, endPoint x: 40, endPoint y: 552, distance: 113.0
click at [40, 552] on div at bounding box center [135, 473] width 214 height 161
type input "642E27"
type input "100"
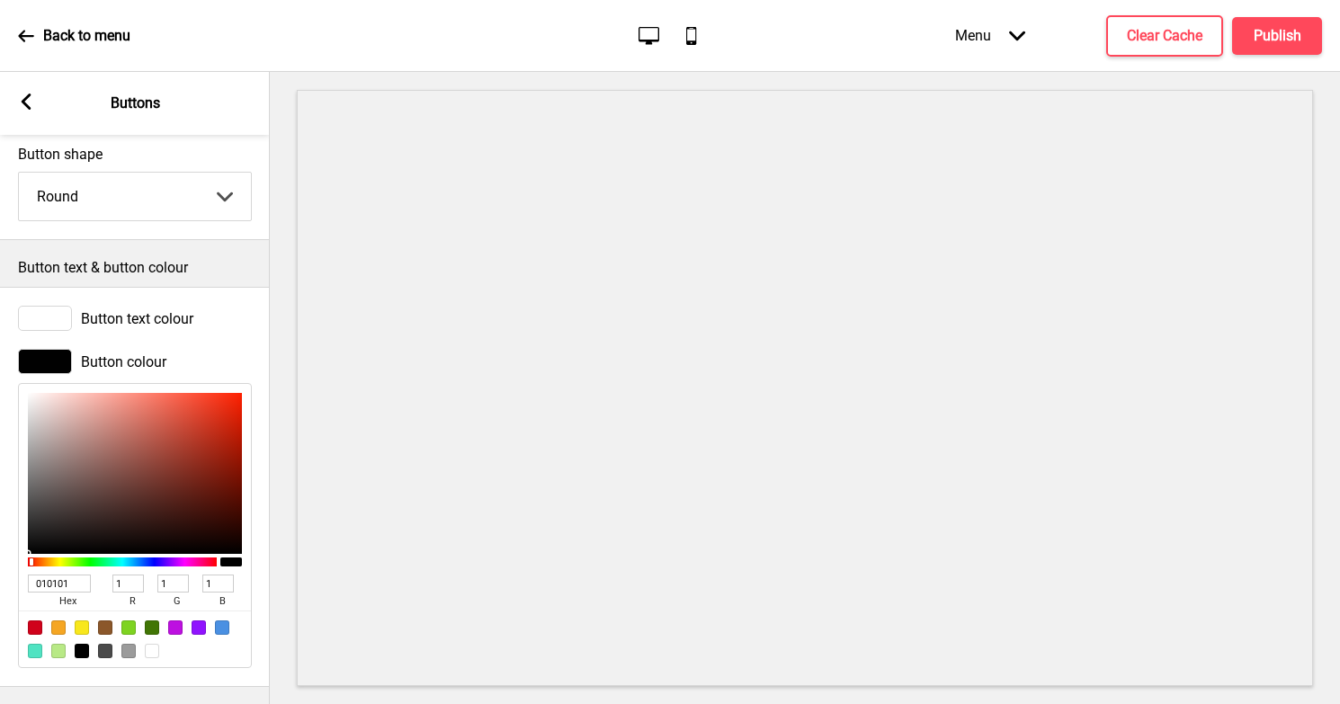
type input "46"
type input "39"
type input "652E27"
type input "101"
type input "882D21"
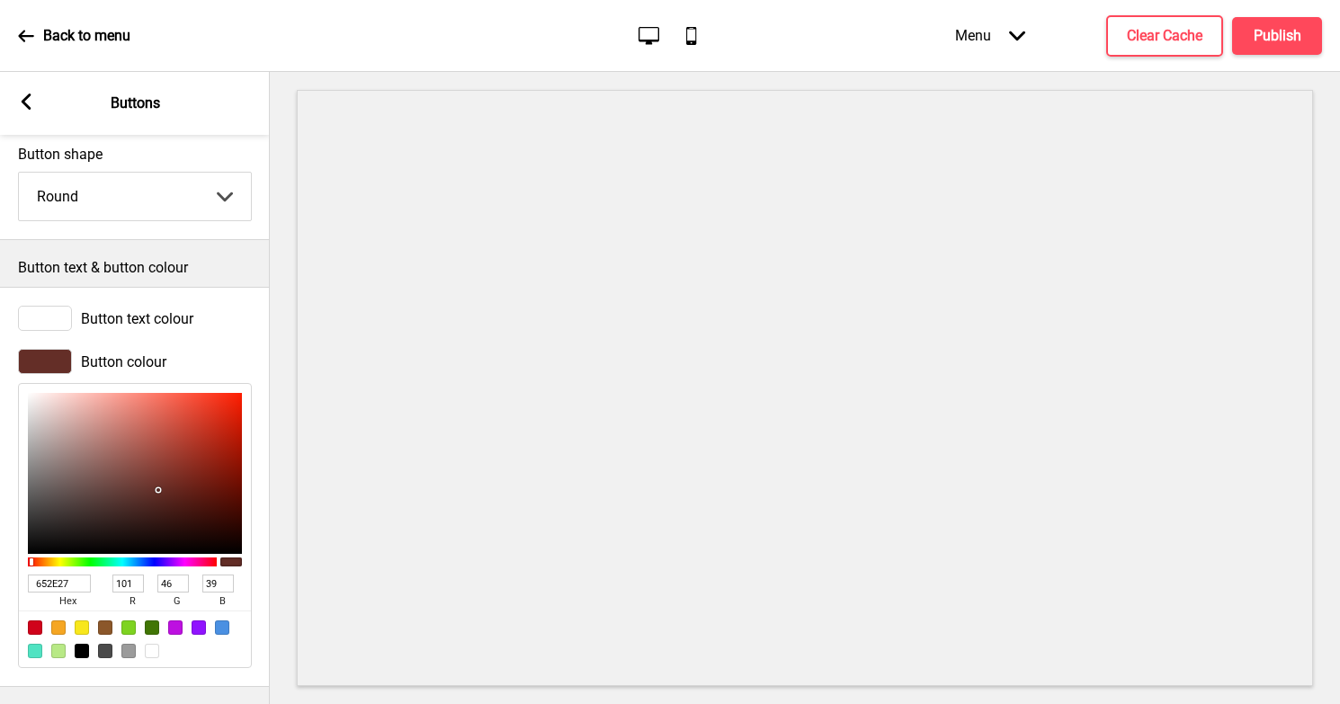
type input "136"
type input "45"
type input "33"
type input "952A1C"
type input "149"
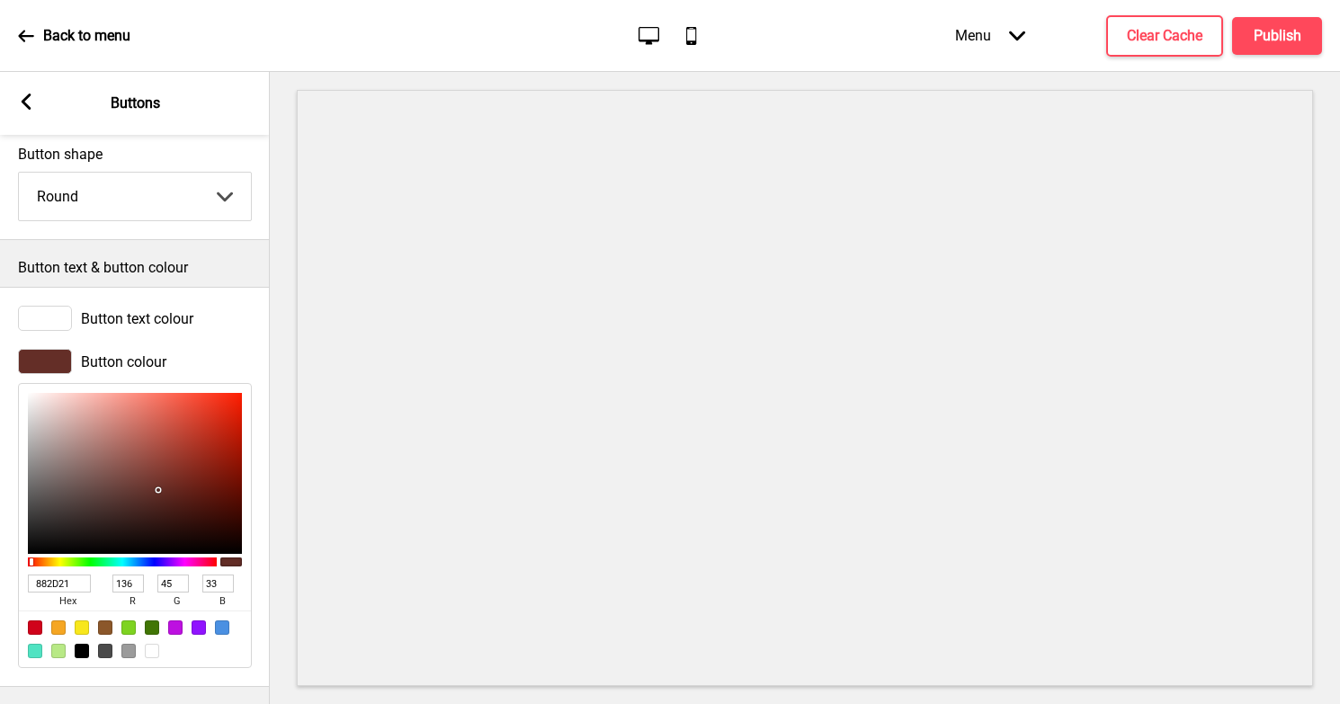
type input "42"
type input "28"
type input "962A1C"
type input "150"
type input "96291B"
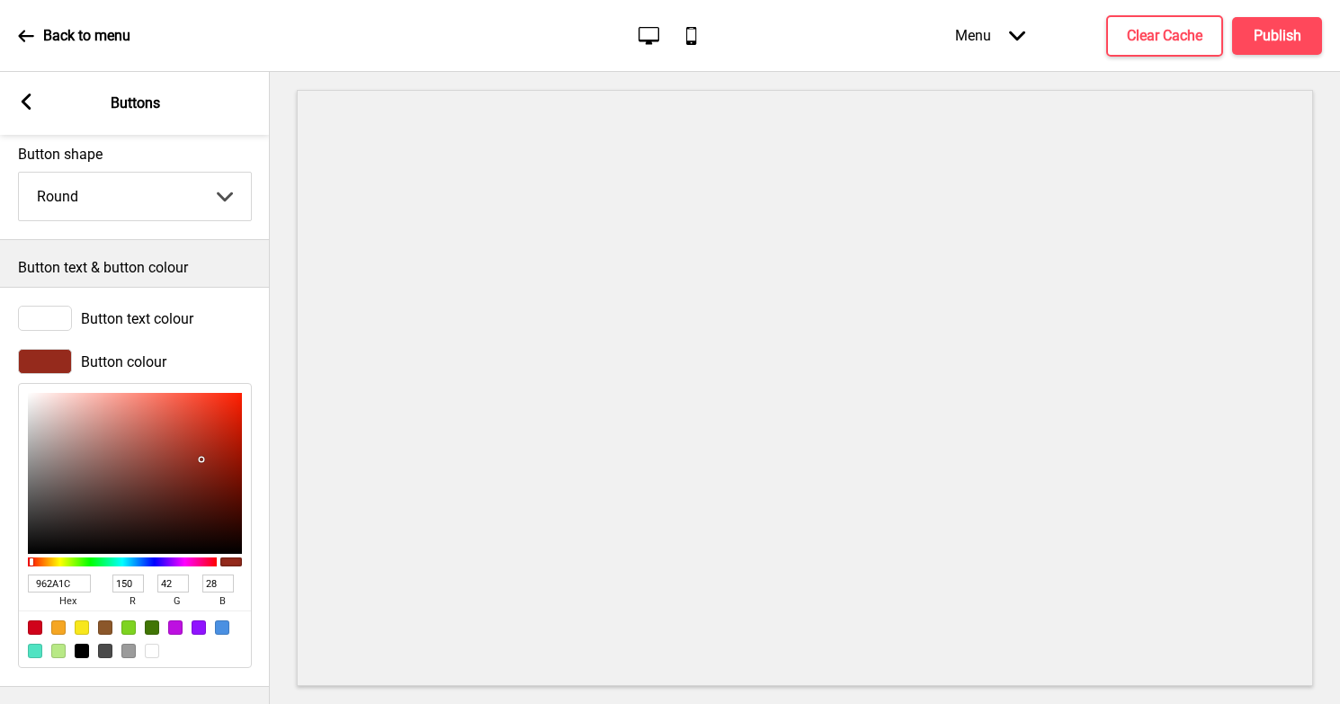
type input "41"
type input "27"
type input "972416"
type input "151"
type input "36"
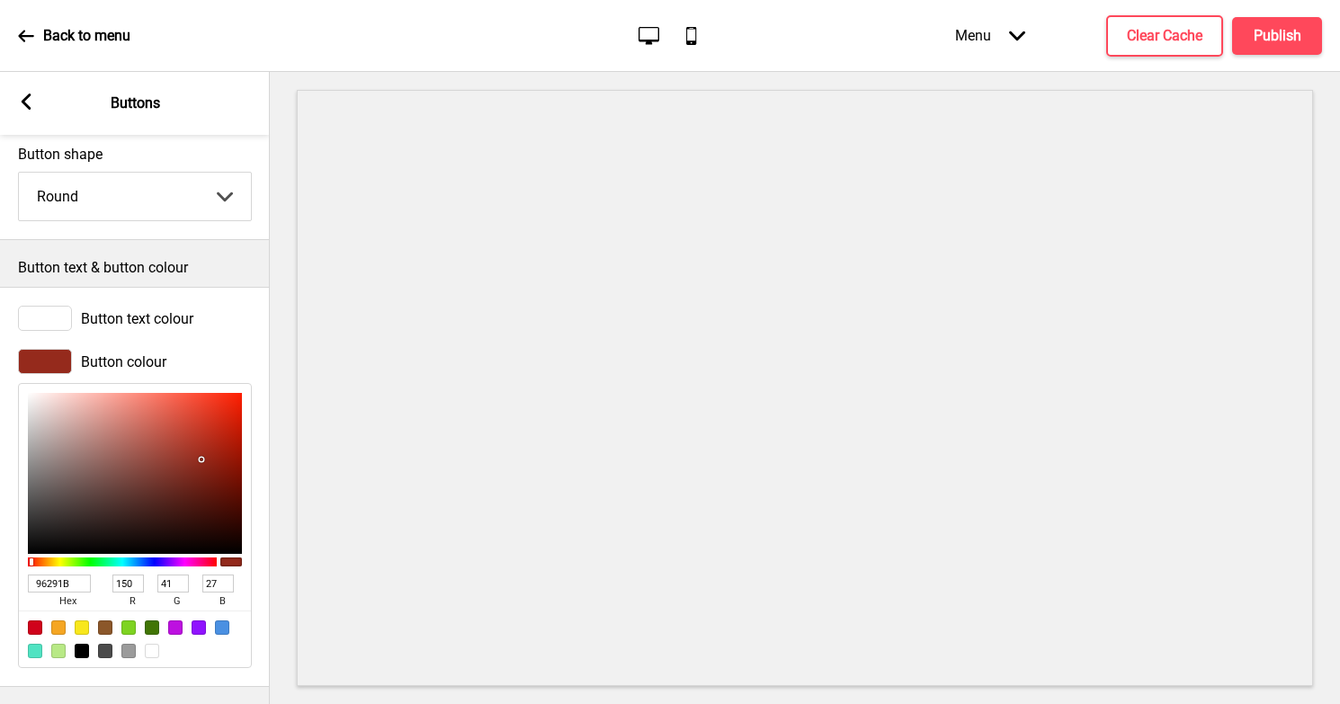
type input "22"
type input "992213"
type input "153"
type input "34"
drag, startPoint x: 159, startPoint y: 490, endPoint x: 219, endPoint y: 450, distance: 72.6
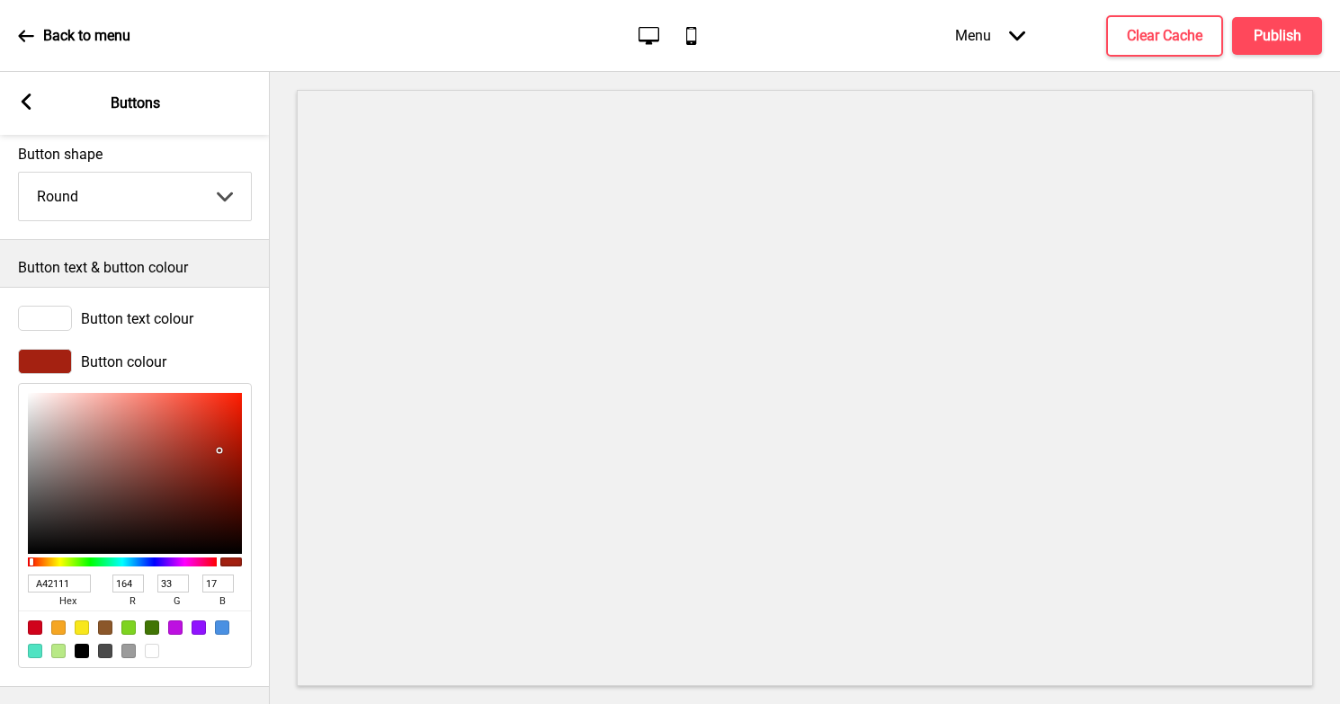
click at [219, 450] on div at bounding box center [135, 473] width 214 height 161
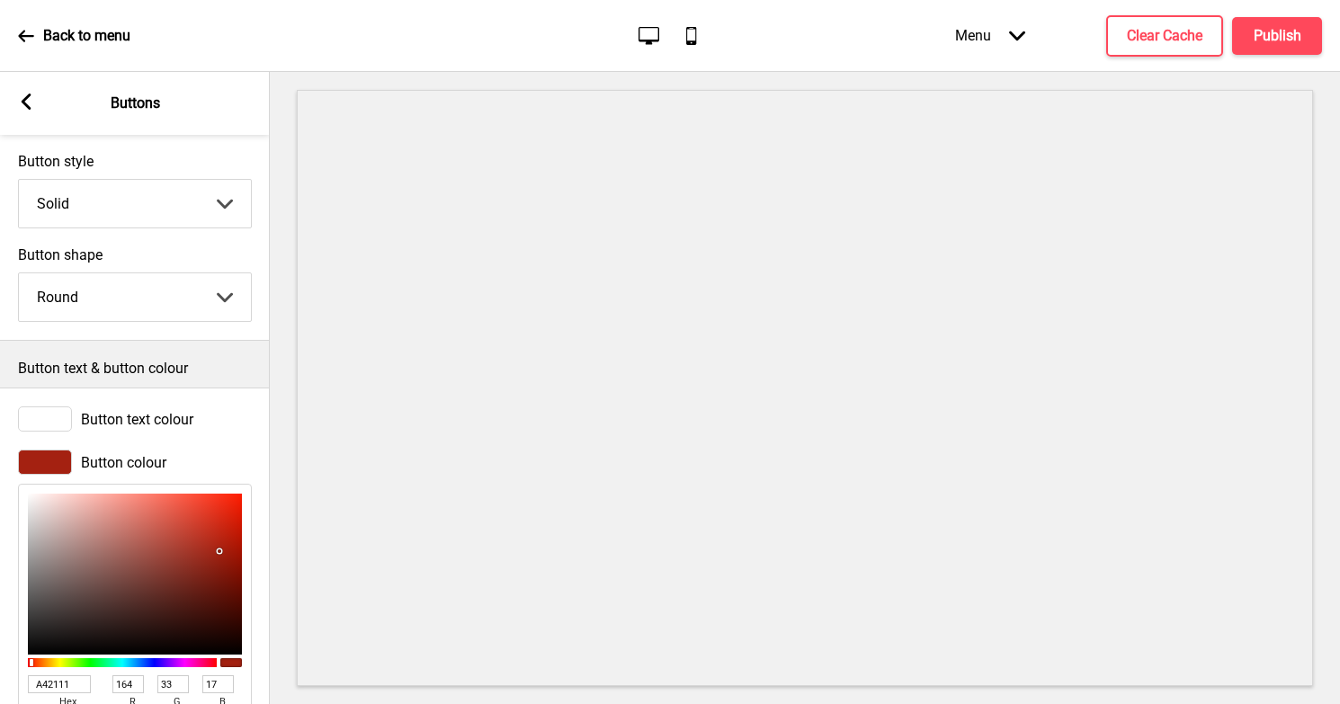
scroll to position [0, 0]
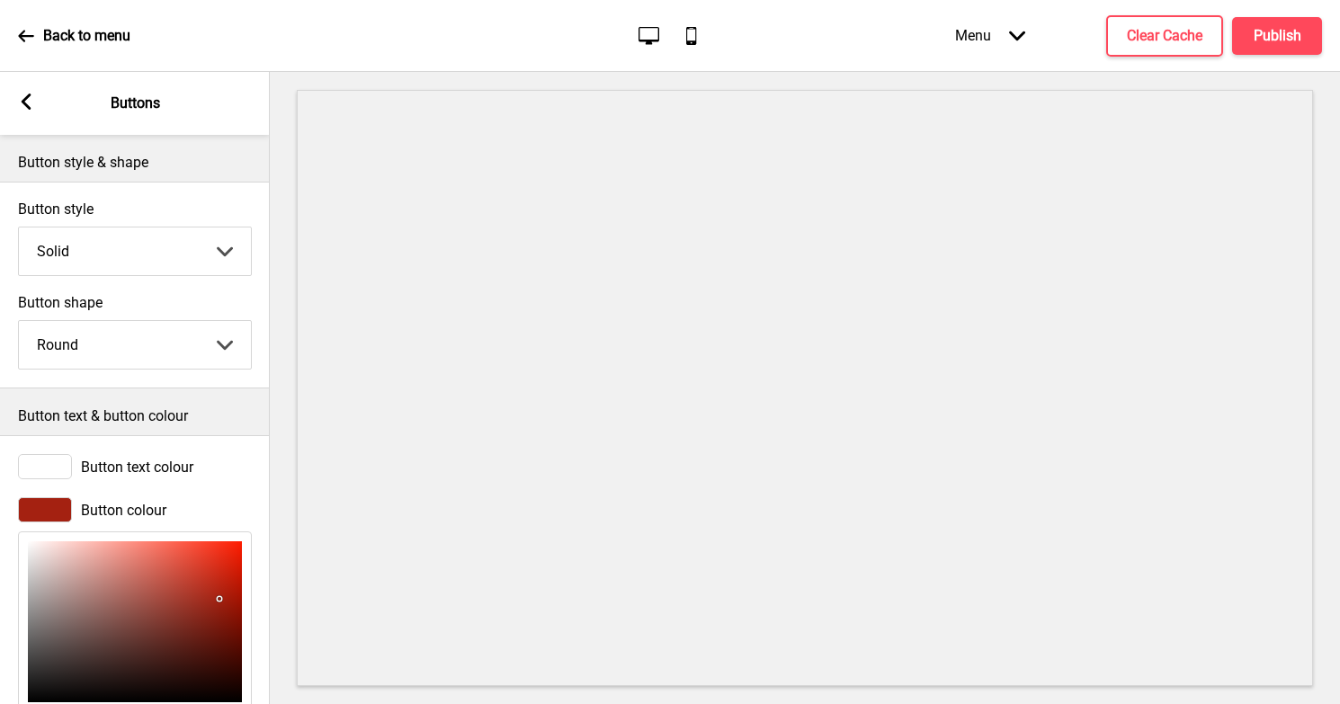
click at [30, 104] on rect at bounding box center [26, 102] width 16 height 16
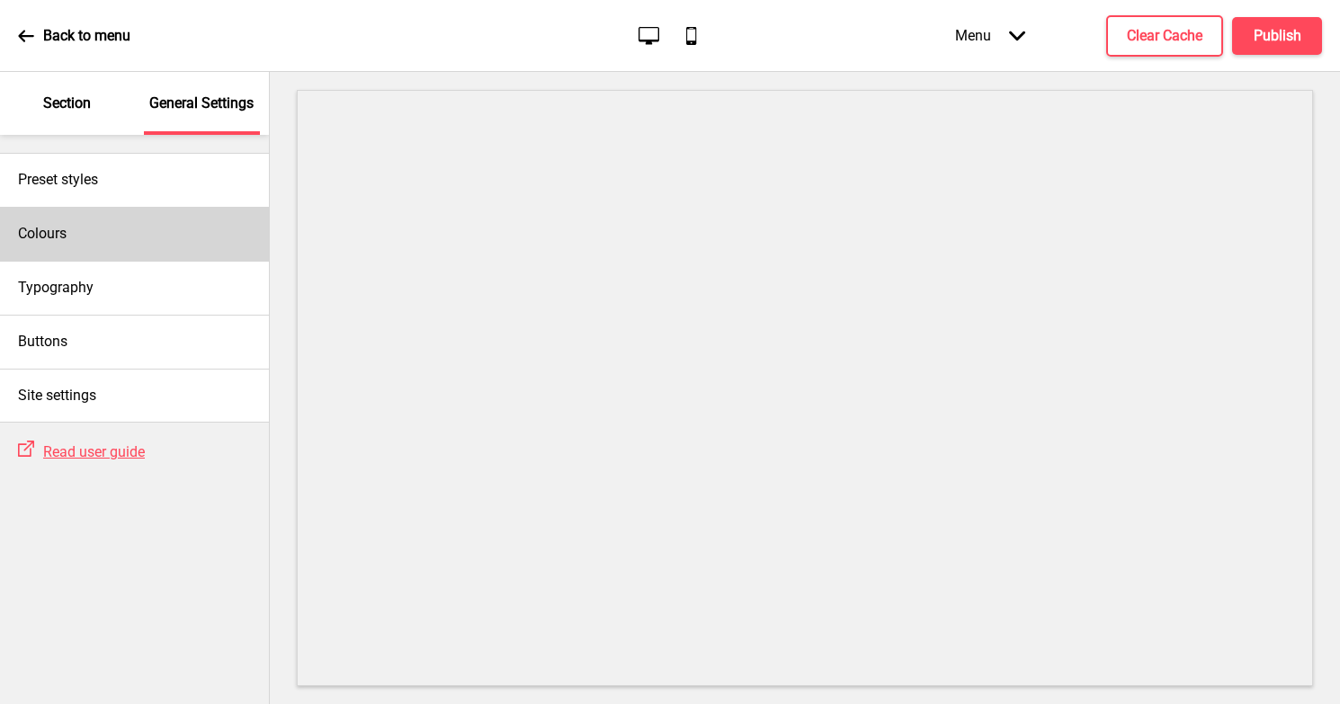
click at [63, 230] on h4 "Colours" at bounding box center [42, 234] width 49 height 20
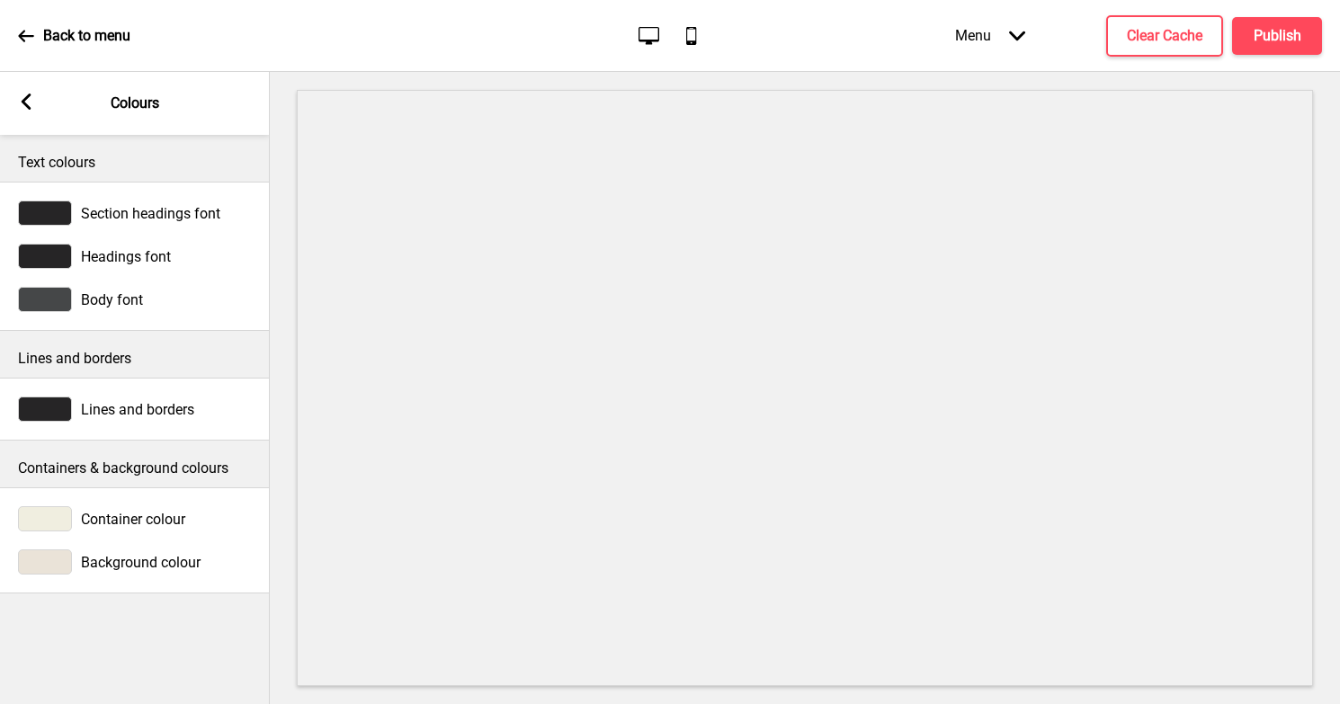
click at [22, 98] on rect at bounding box center [26, 102] width 16 height 16
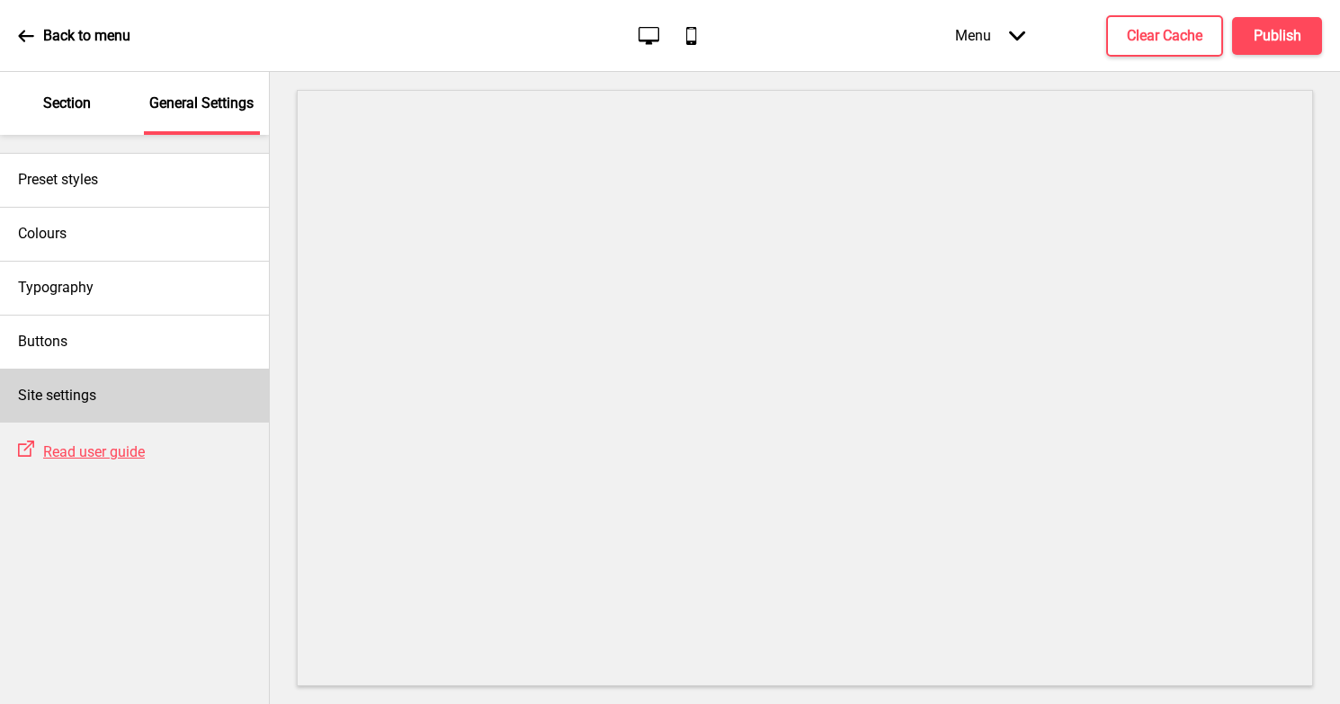
click at [90, 398] on h4 "Site settings" at bounding box center [57, 396] width 78 height 20
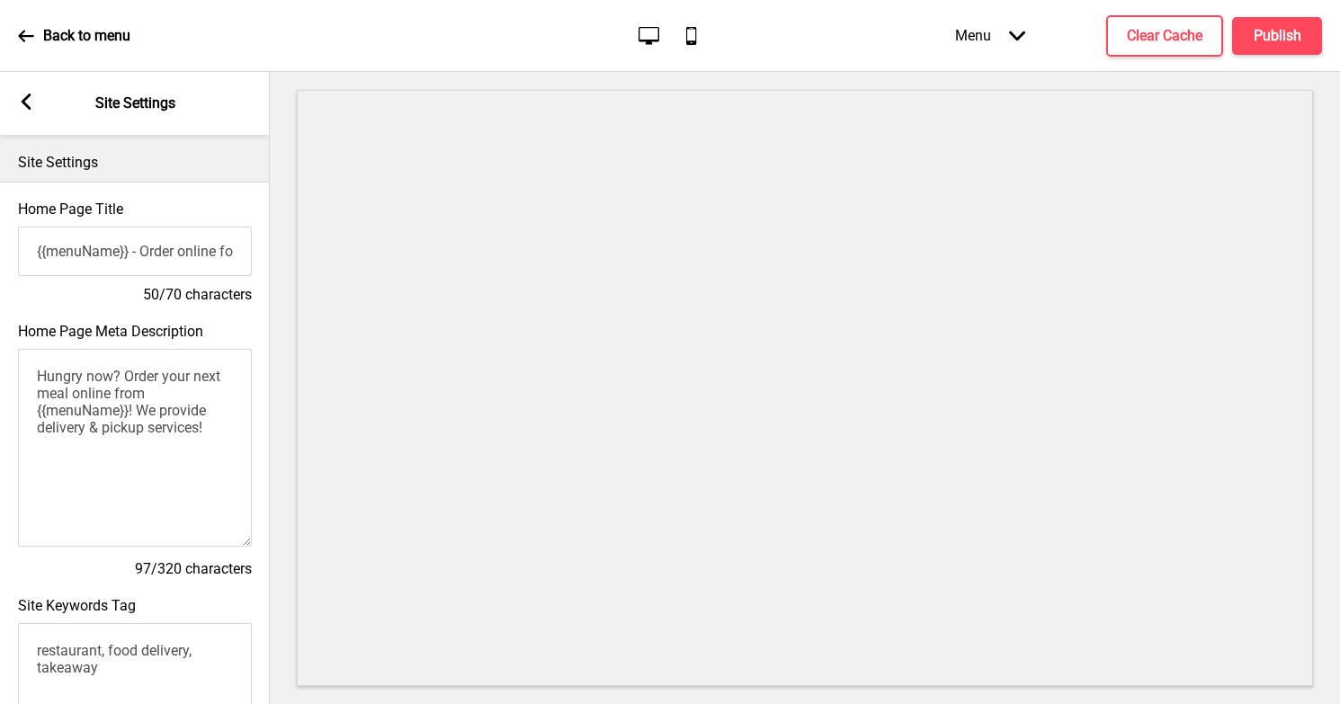
click at [30, 95] on icon at bounding box center [27, 102] width 10 height 16
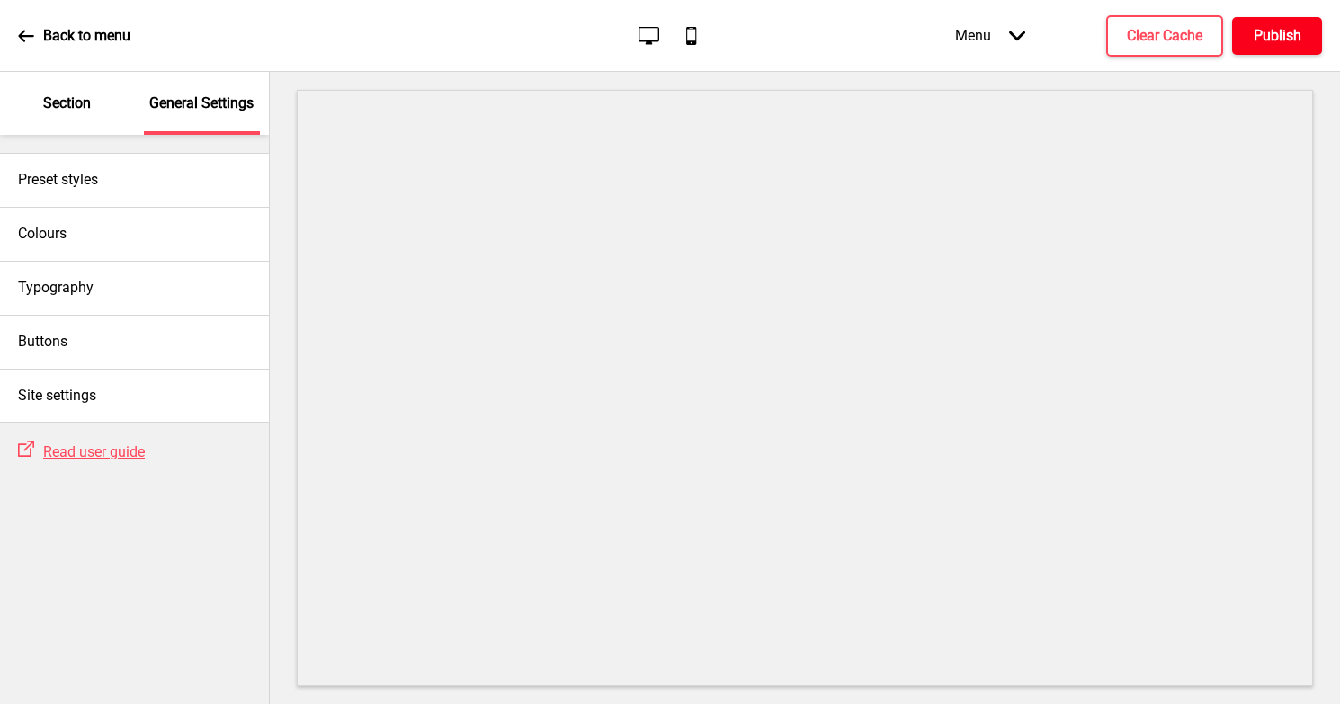
click at [1265, 30] on h4 "Publish" at bounding box center [1278, 36] width 48 height 20
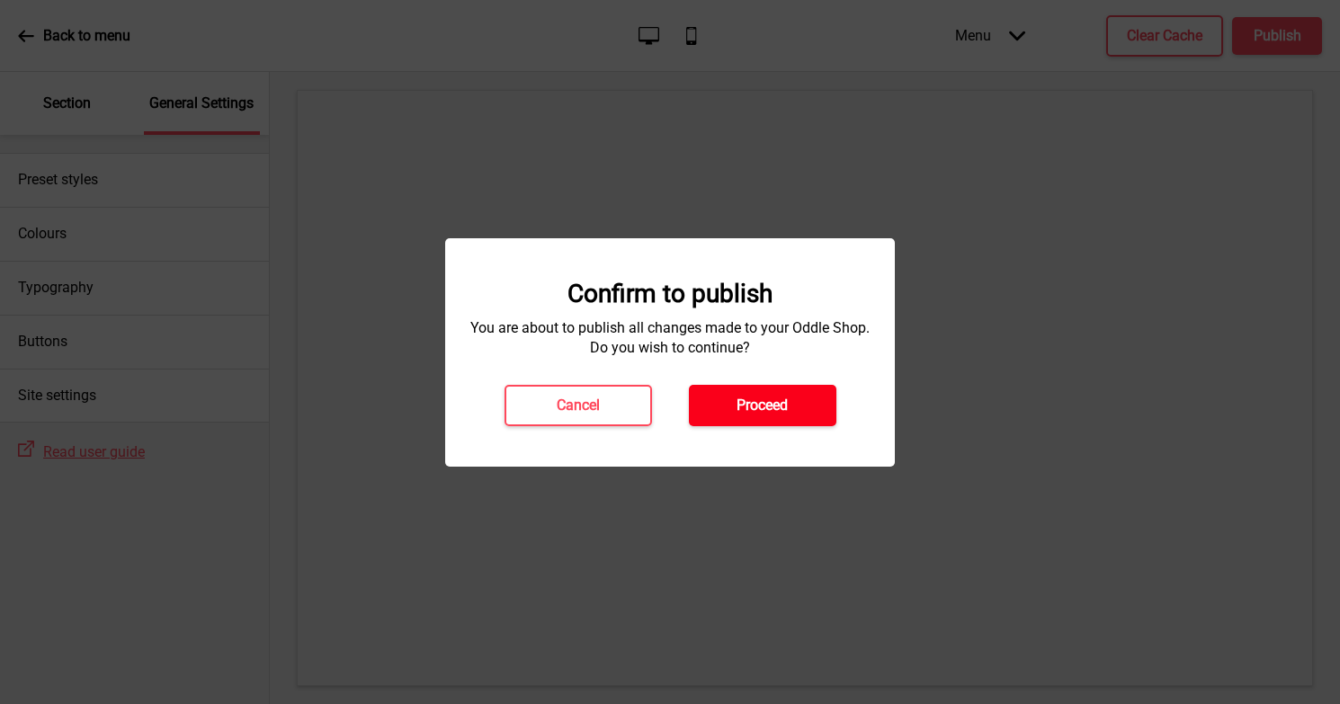
click at [764, 392] on button "Proceed" at bounding box center [762, 405] width 147 height 41
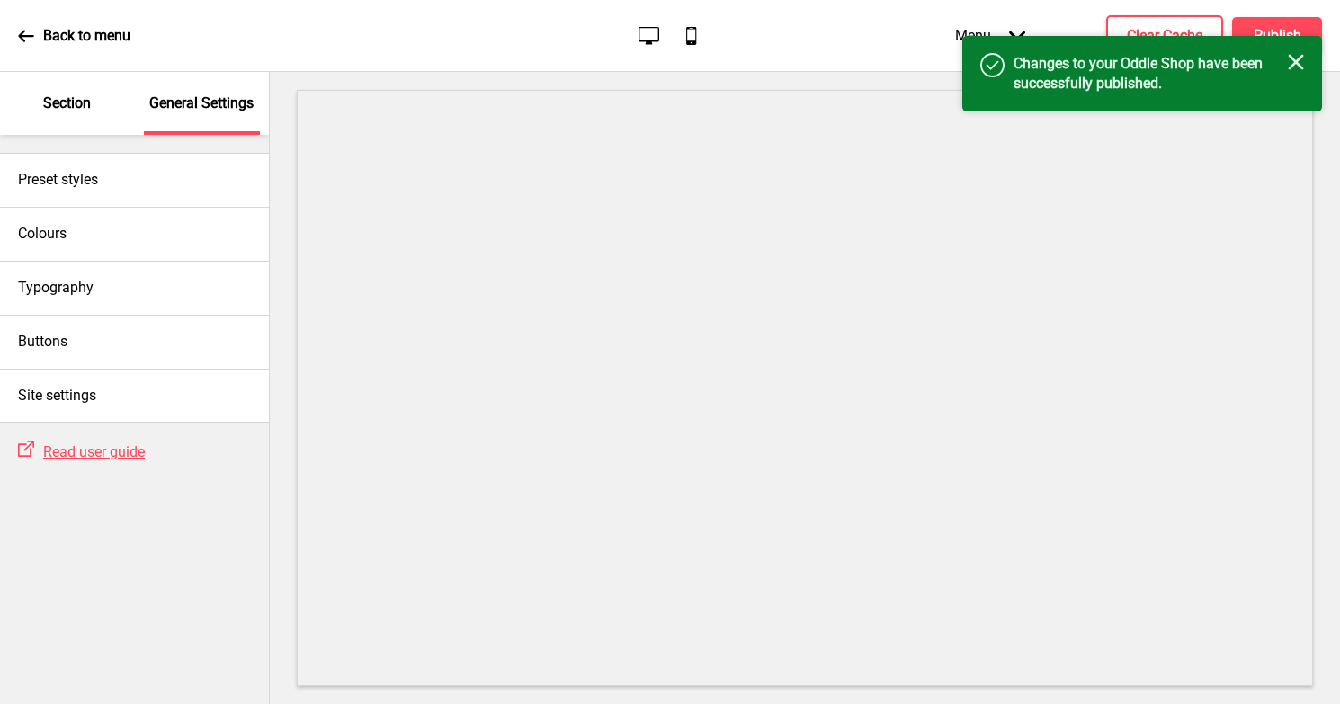
click at [1295, 61] on rect at bounding box center [1296, 62] width 16 height 16
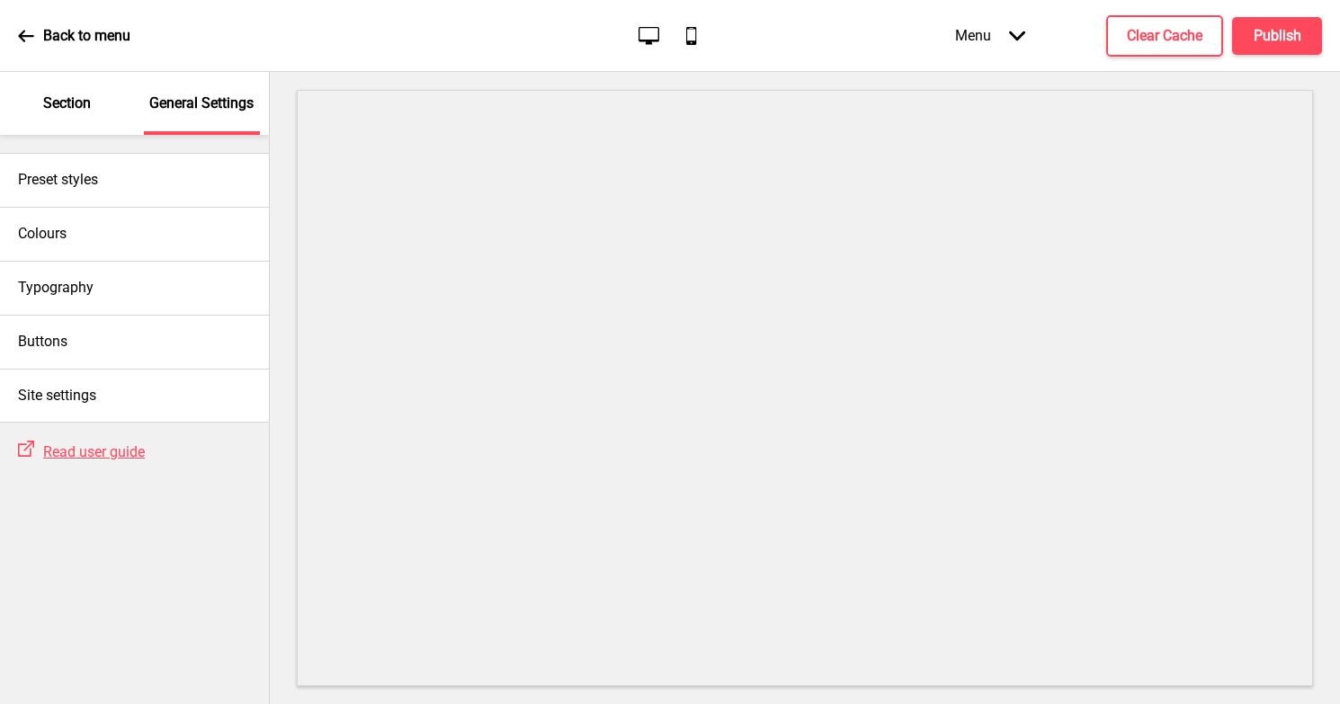
click at [1017, 35] on icon "Arrow down" at bounding box center [1017, 36] width 16 height 16
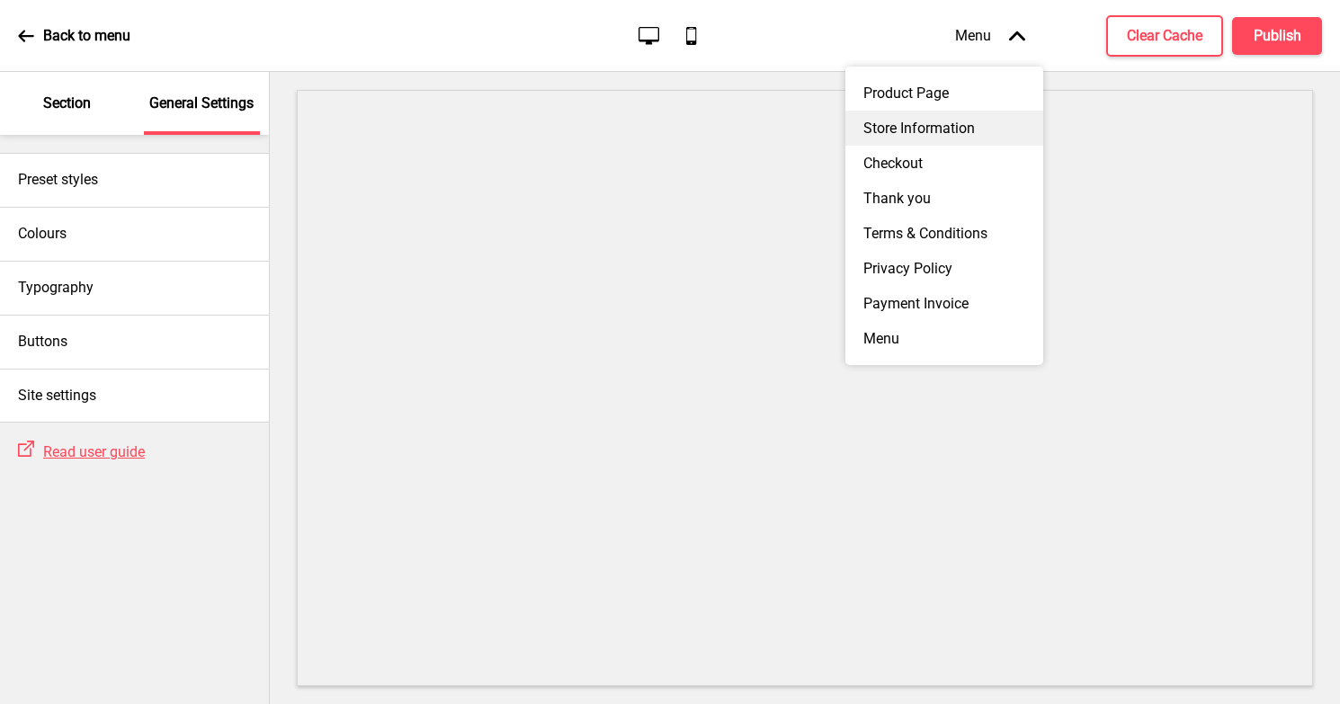
click at [917, 118] on div "Store Information" at bounding box center [944, 128] width 198 height 35
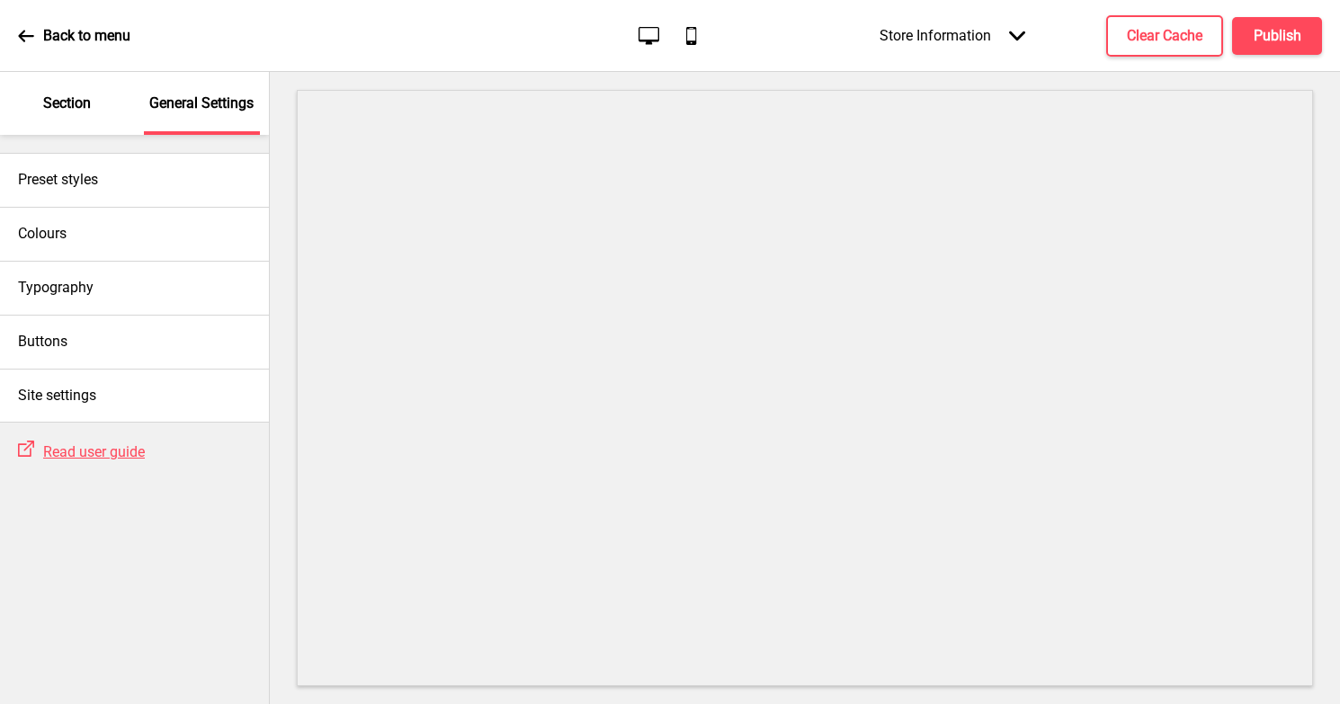
click at [72, 95] on p "Section" at bounding box center [67, 104] width 48 height 20
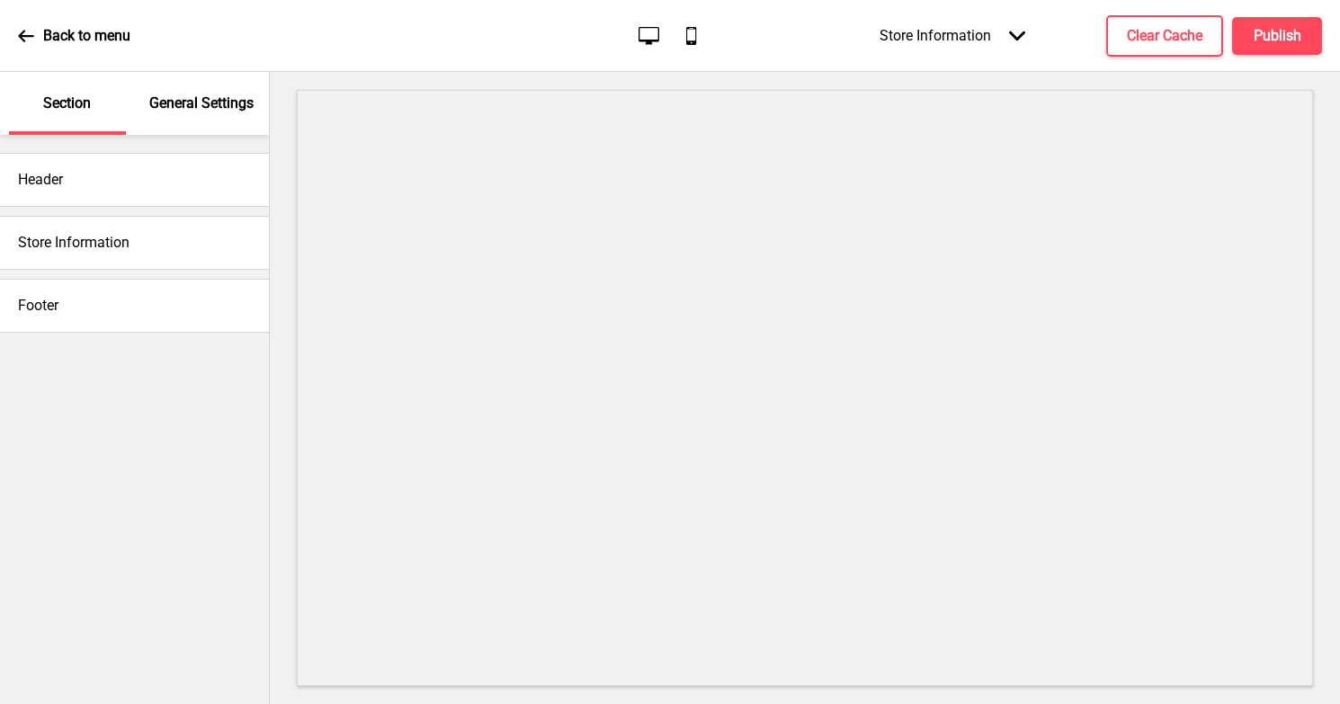
click at [82, 248] on h4 "Store Information" at bounding box center [74, 243] width 112 height 20
click at [67, 243] on h4 "Store Information" at bounding box center [74, 243] width 112 height 20
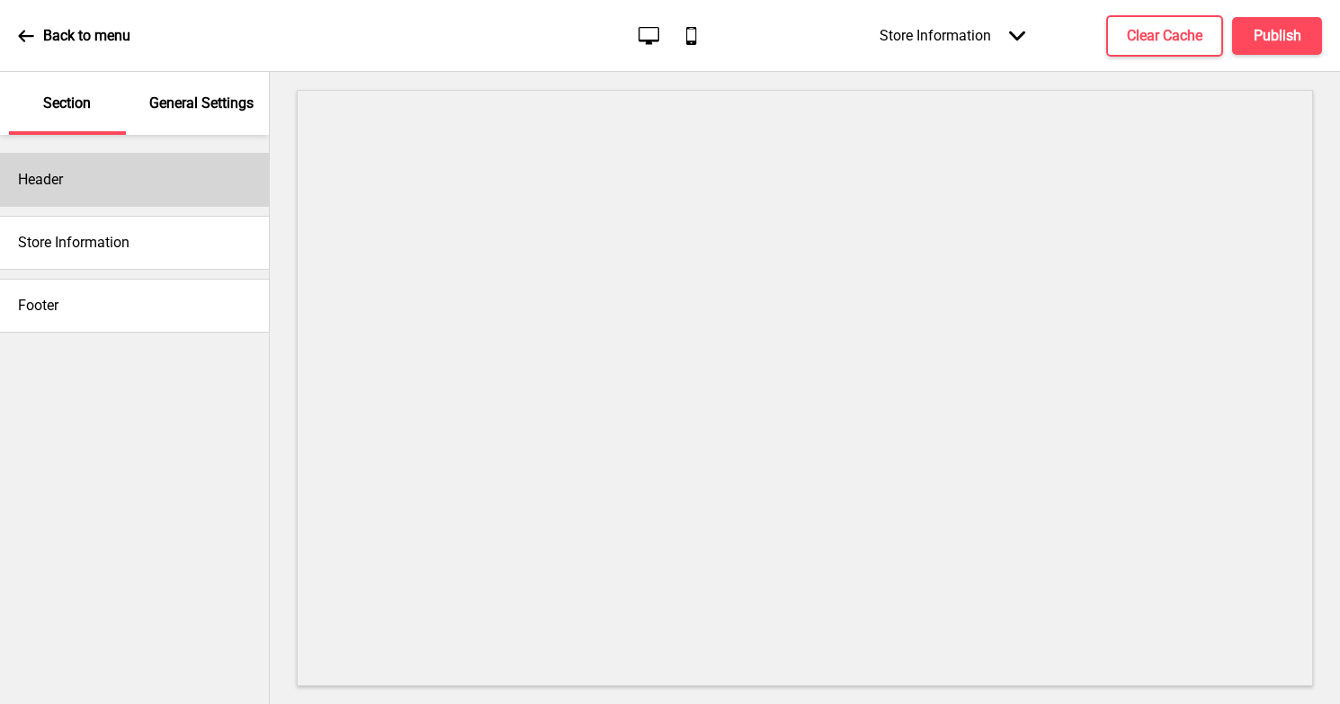
click at [45, 185] on h4 "Header" at bounding box center [40, 180] width 45 height 20
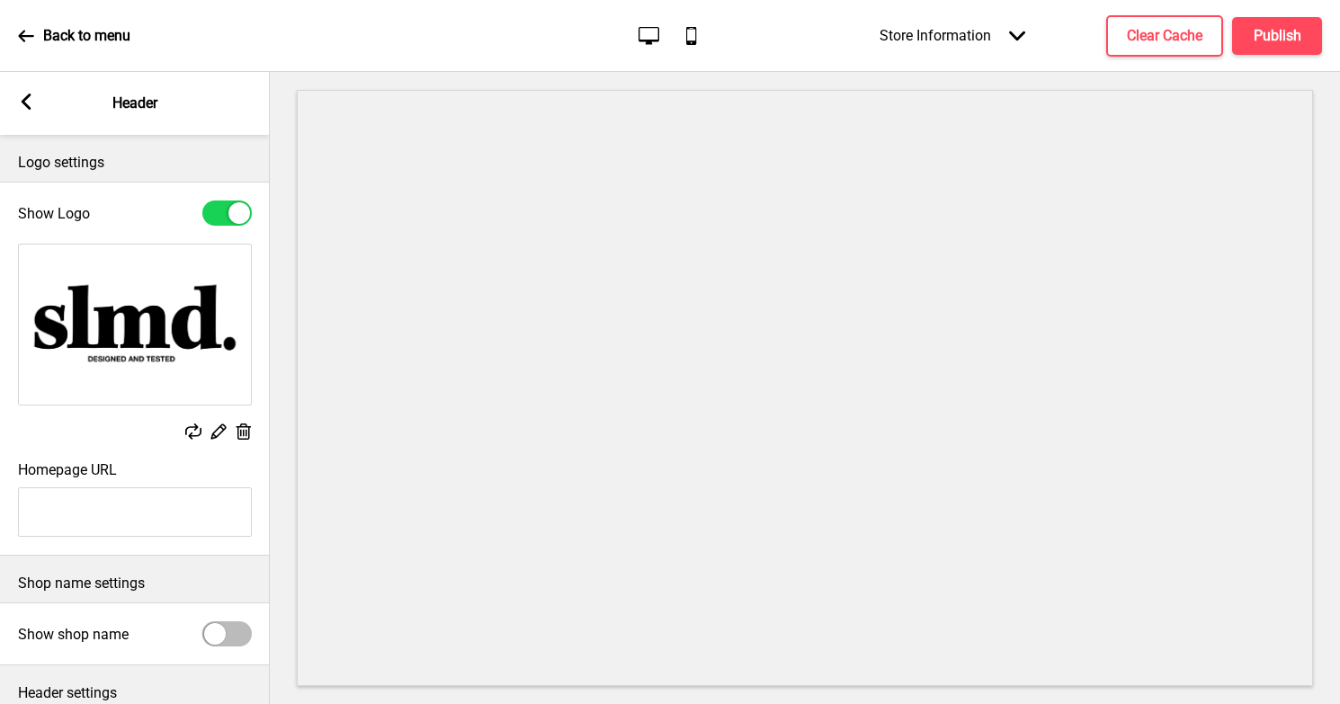
scroll to position [132, 0]
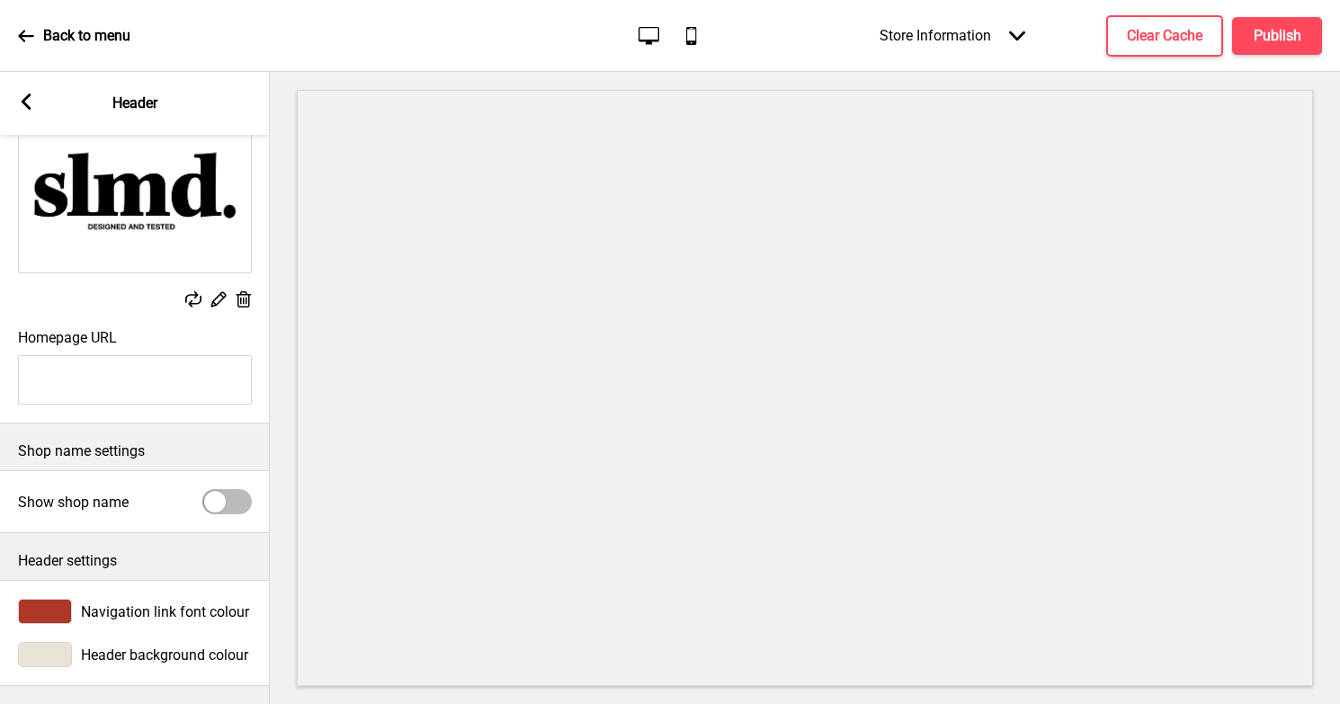
click at [30, 97] on rect at bounding box center [26, 102] width 16 height 16
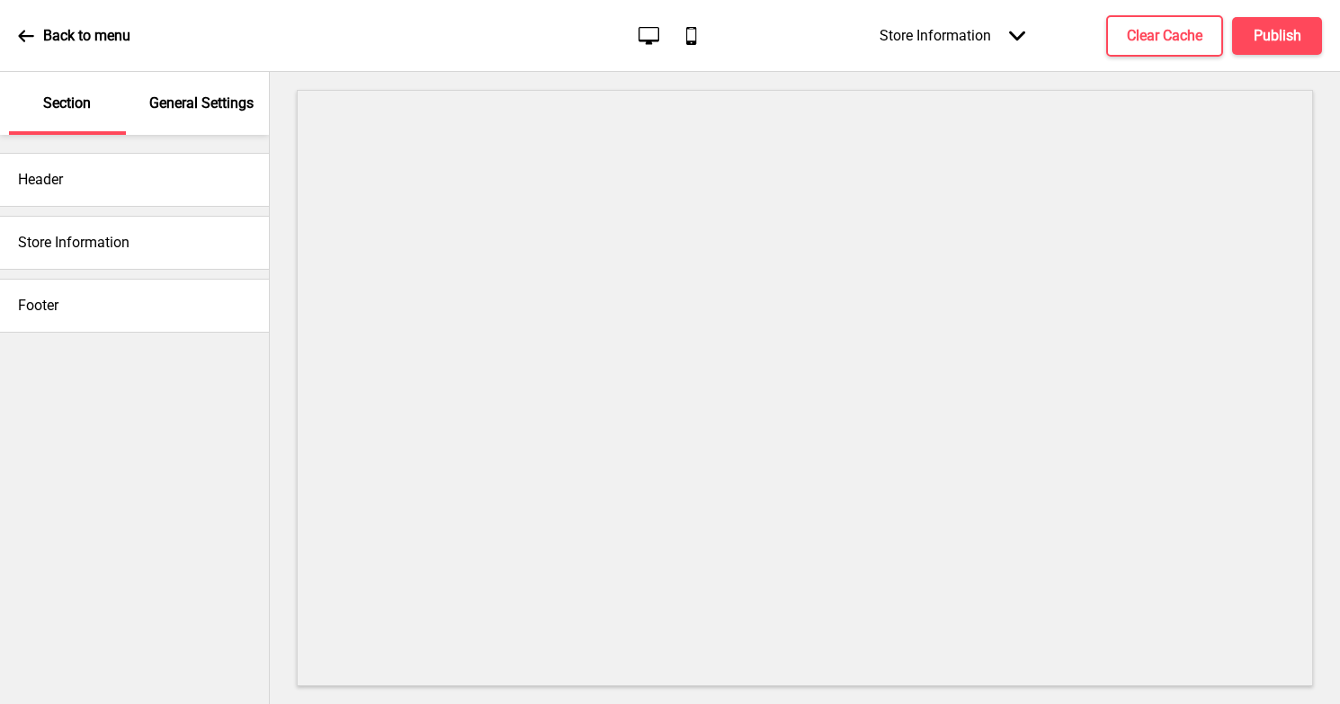
click at [35, 241] on h4 "Store Information" at bounding box center [74, 243] width 112 height 20
click at [125, 238] on h4 "Store Information" at bounding box center [74, 243] width 112 height 20
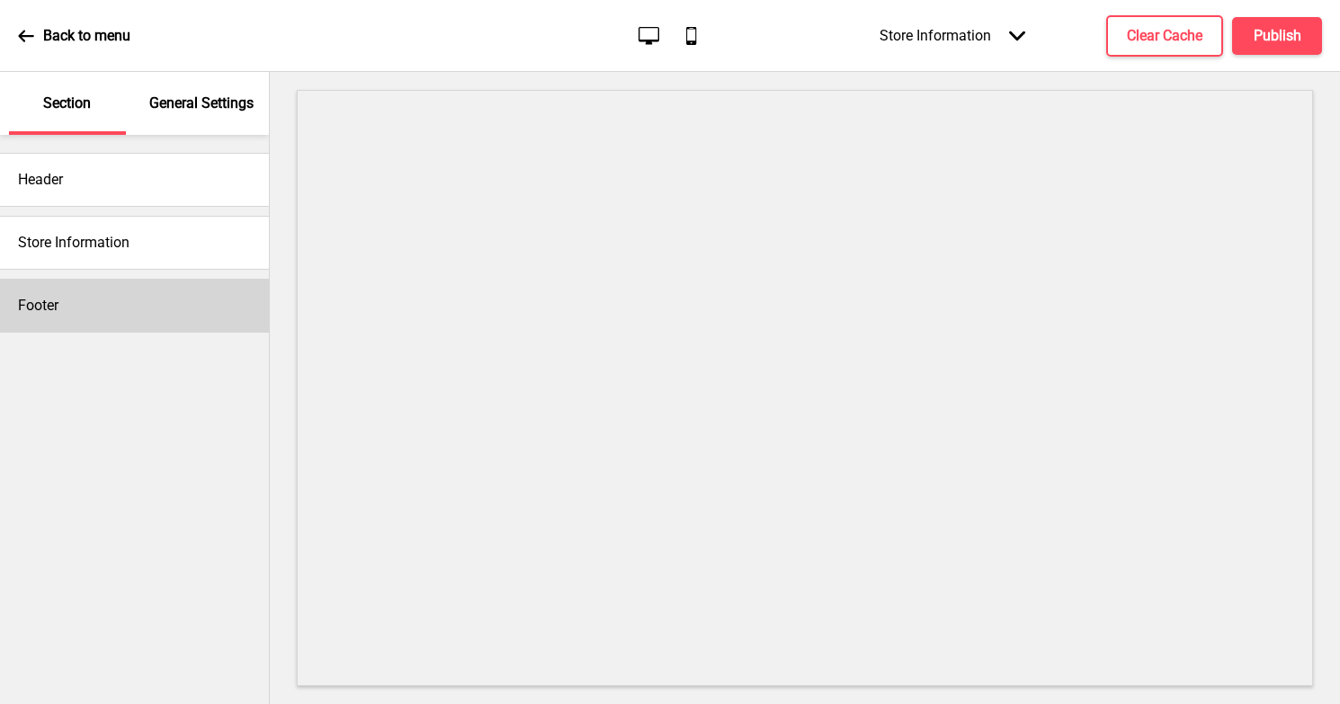
click at [85, 294] on div "Footer" at bounding box center [134, 306] width 269 height 54
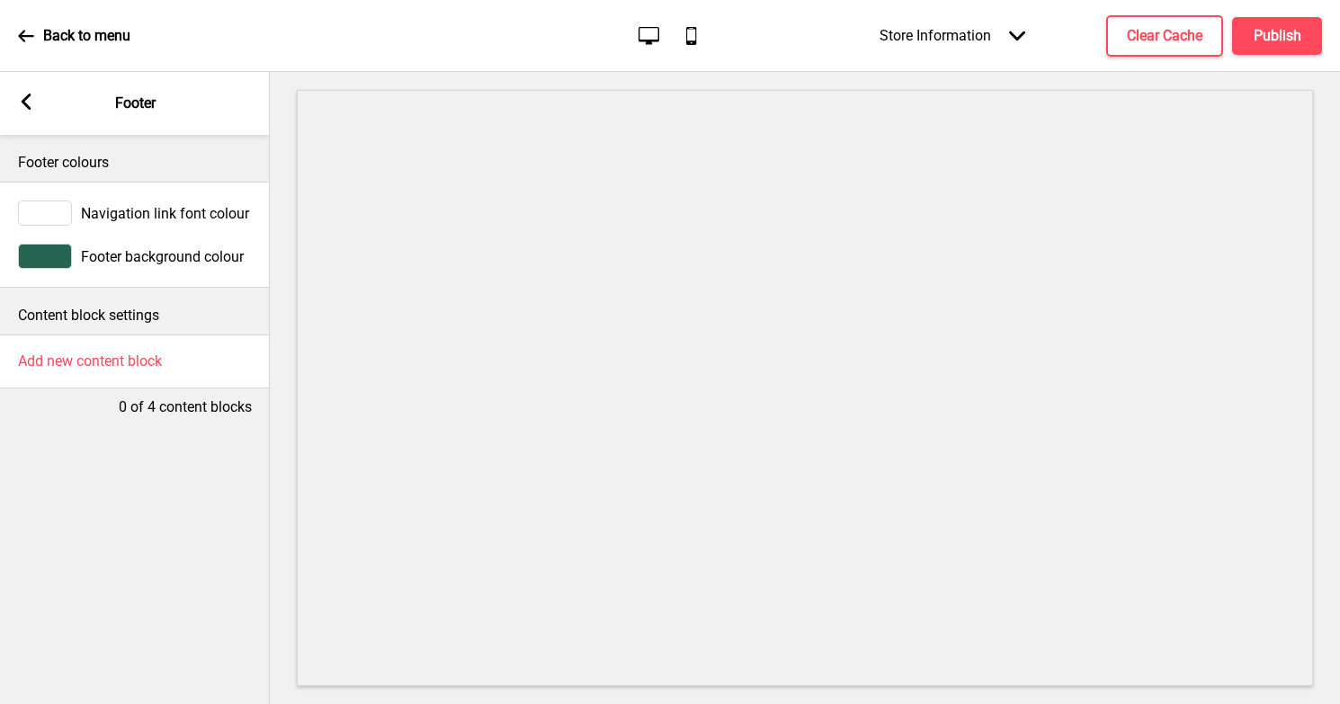
click at [25, 95] on rect at bounding box center [26, 102] width 16 height 16
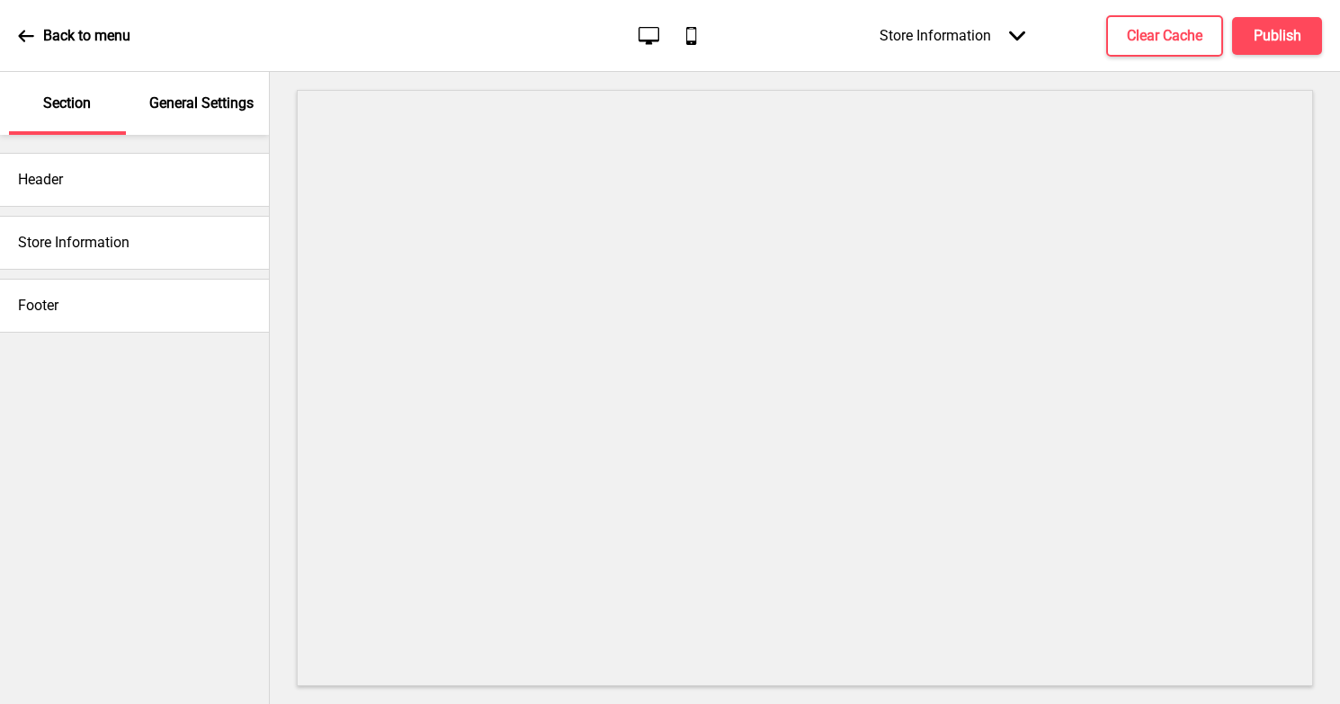
click at [135, 237] on div "Store Information" at bounding box center [134, 243] width 269 height 54
click at [64, 237] on h4 "Store Information" at bounding box center [74, 243] width 112 height 20
click at [171, 94] on p "General Settings" at bounding box center [201, 104] width 104 height 20
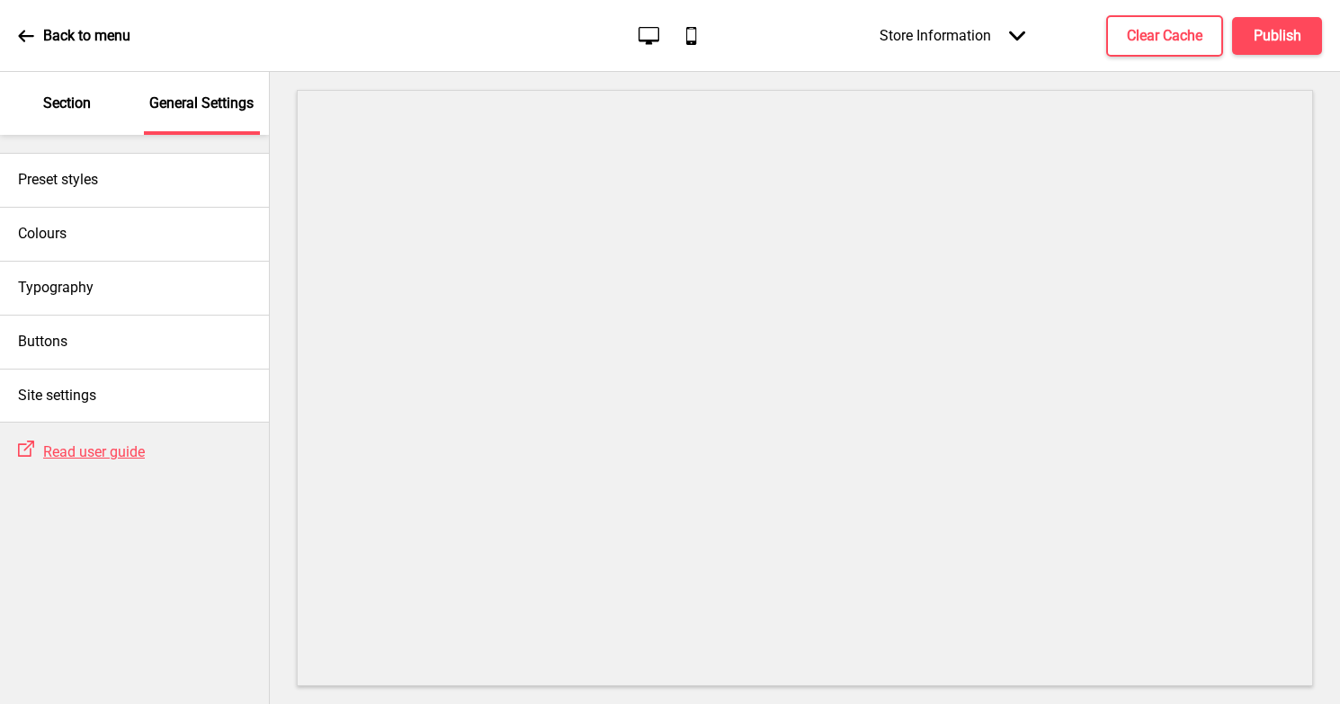
click at [26, 28] on icon at bounding box center [26, 36] width 16 height 16
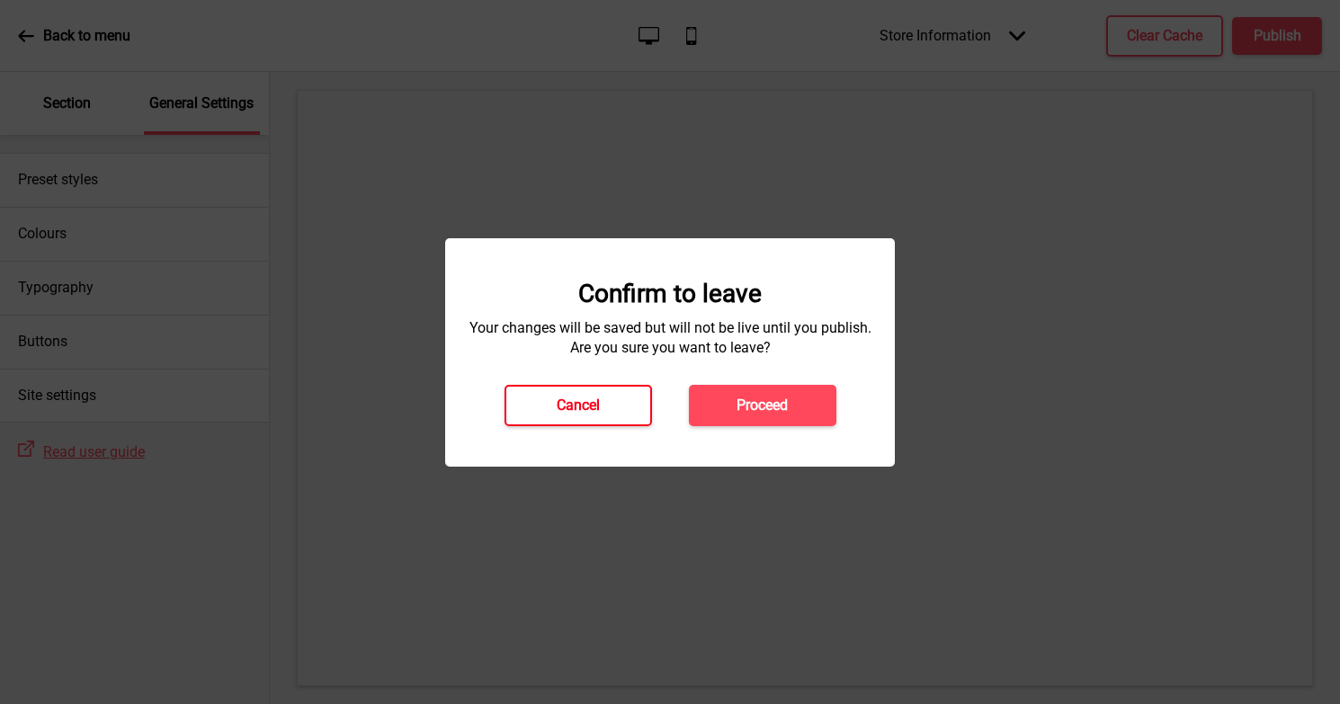
click at [607, 398] on button "Cancel" at bounding box center [578, 405] width 147 height 41
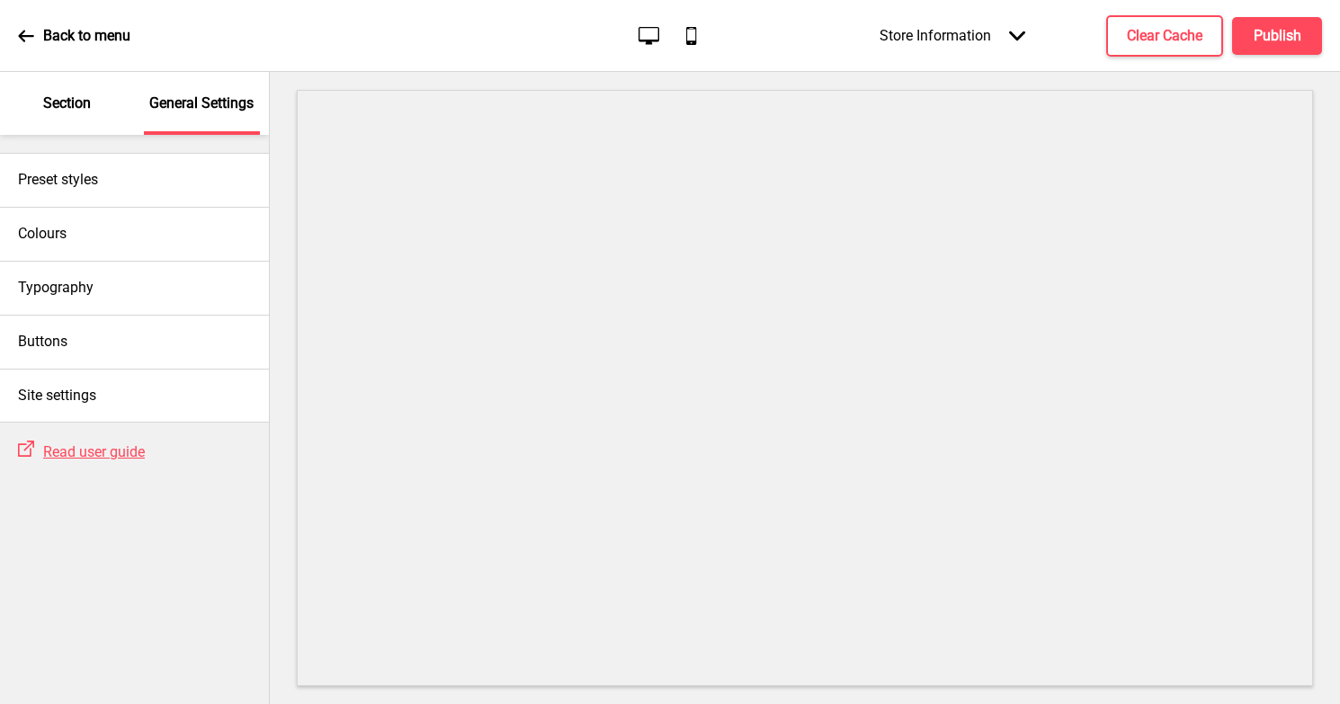
click at [971, 40] on div "Store Information Arrow down" at bounding box center [953, 35] width 182 height 53
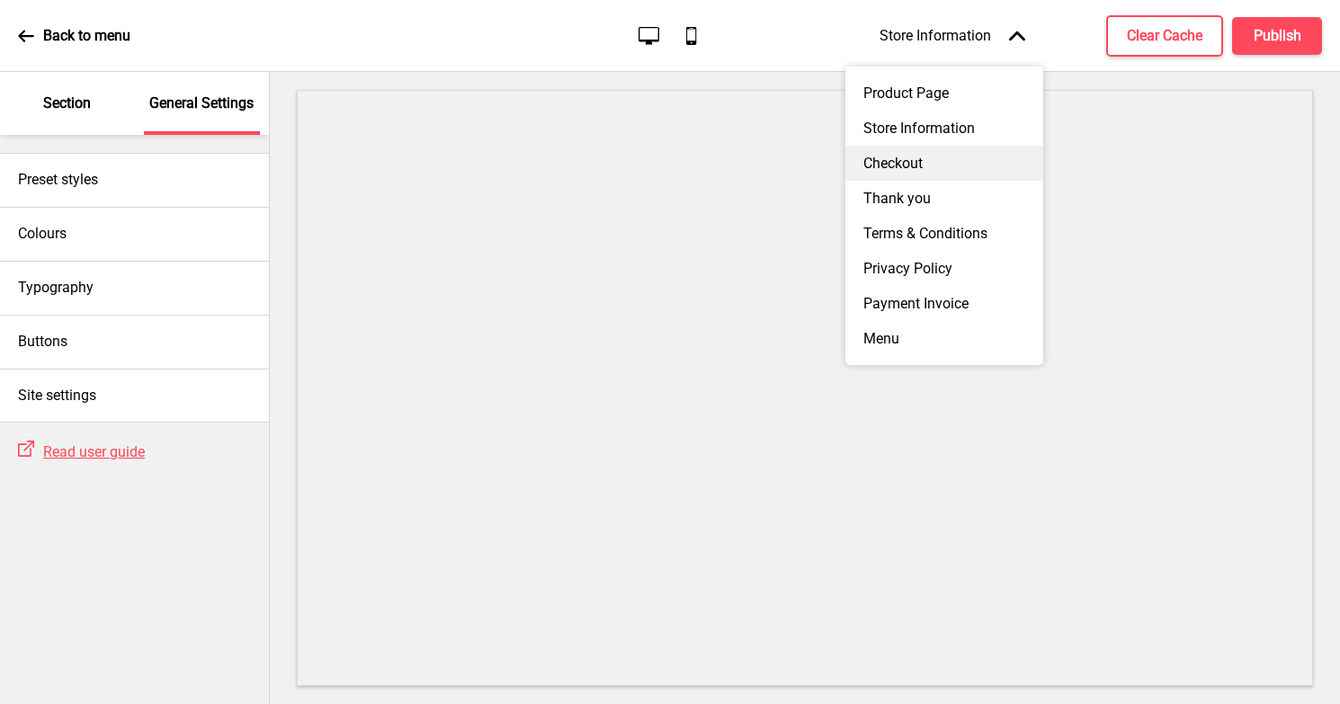
click at [908, 159] on div "Checkout" at bounding box center [944, 163] width 198 height 35
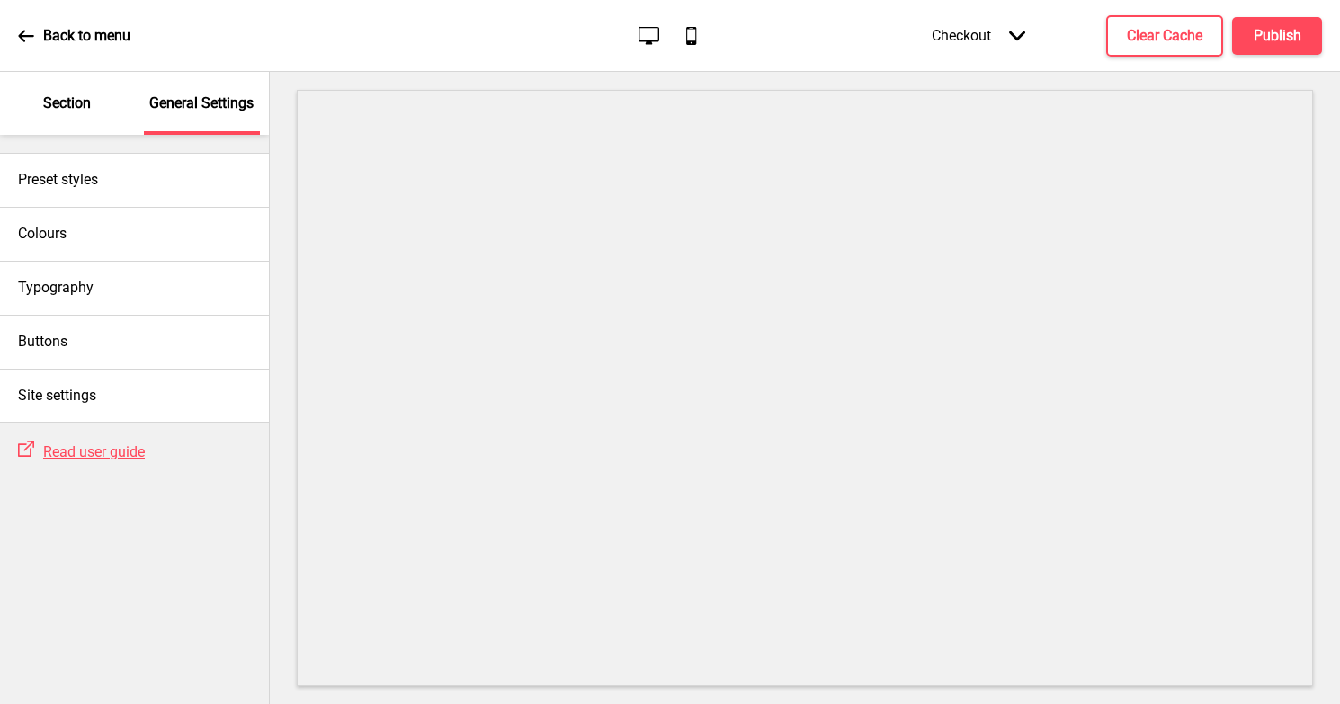
click at [977, 33] on div "Checkout Arrow down" at bounding box center [979, 35] width 130 height 53
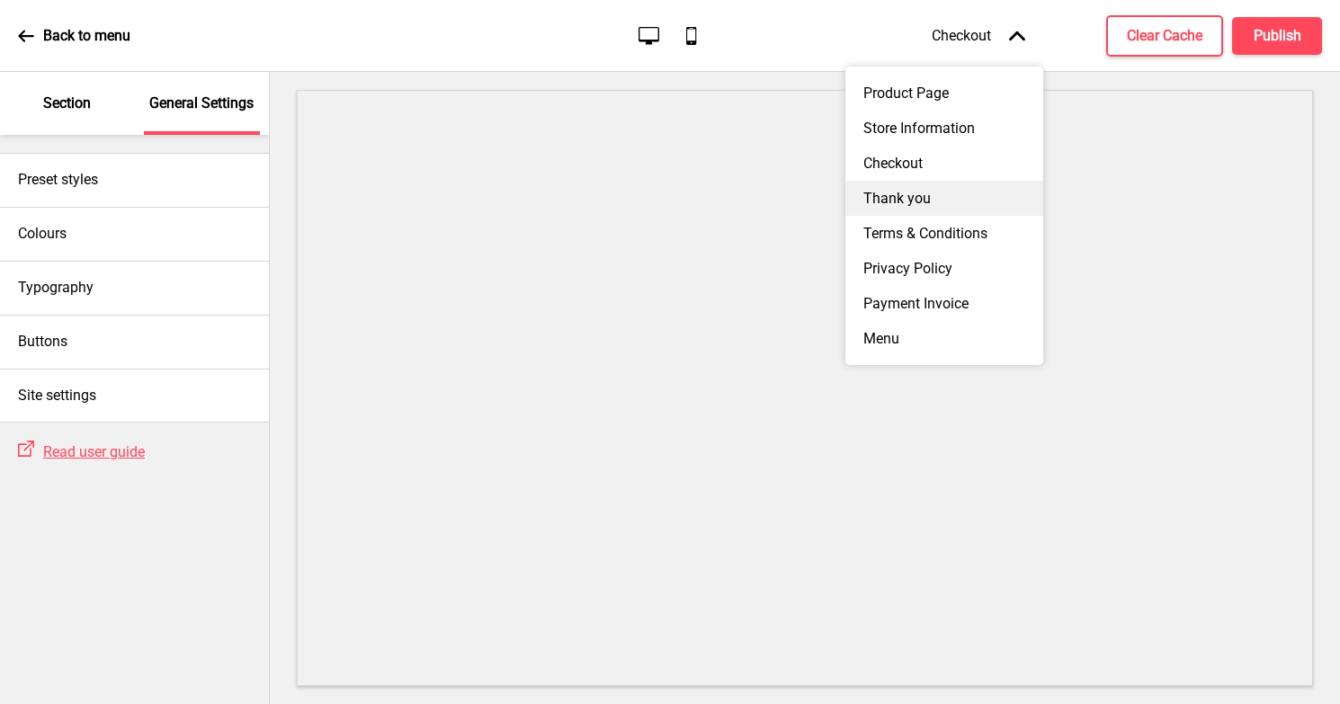
click at [914, 200] on div "Thank you" at bounding box center [944, 198] width 198 height 35
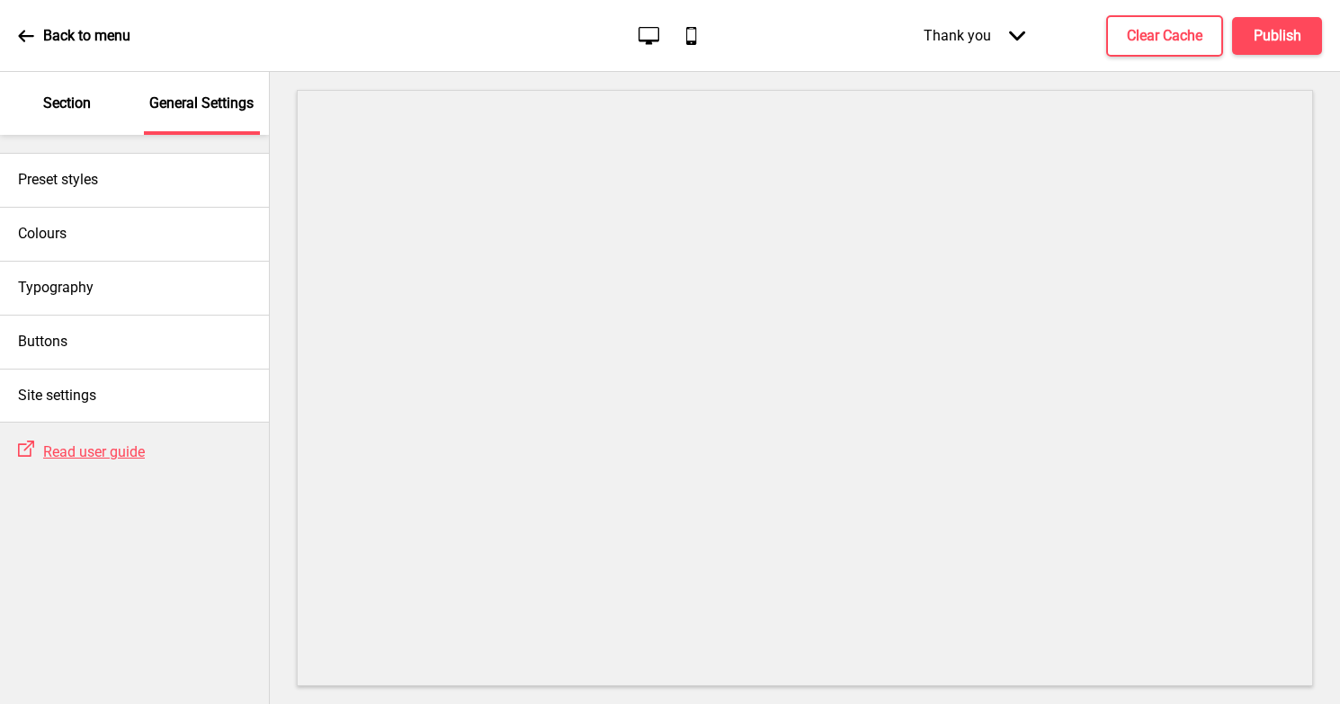
click at [80, 104] on p "Section" at bounding box center [67, 104] width 48 height 20
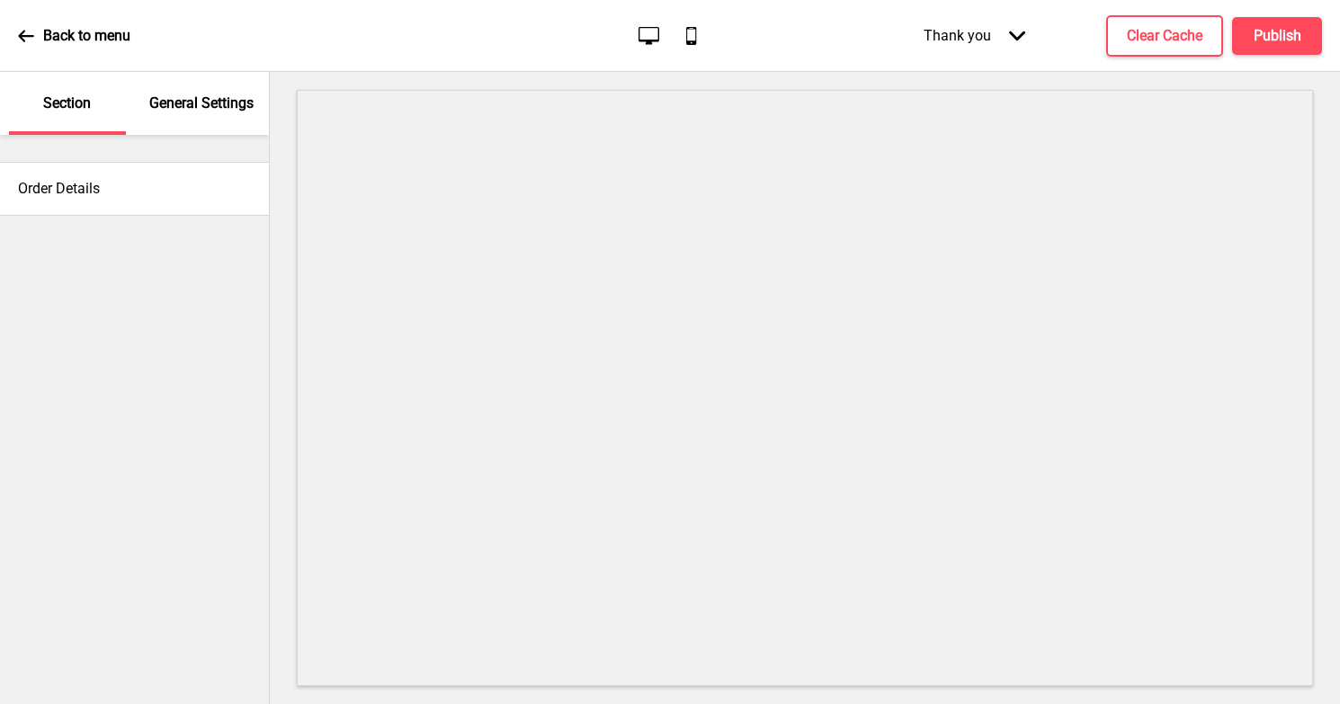
click at [961, 31] on div "Thank you Arrow down" at bounding box center [975, 35] width 138 height 53
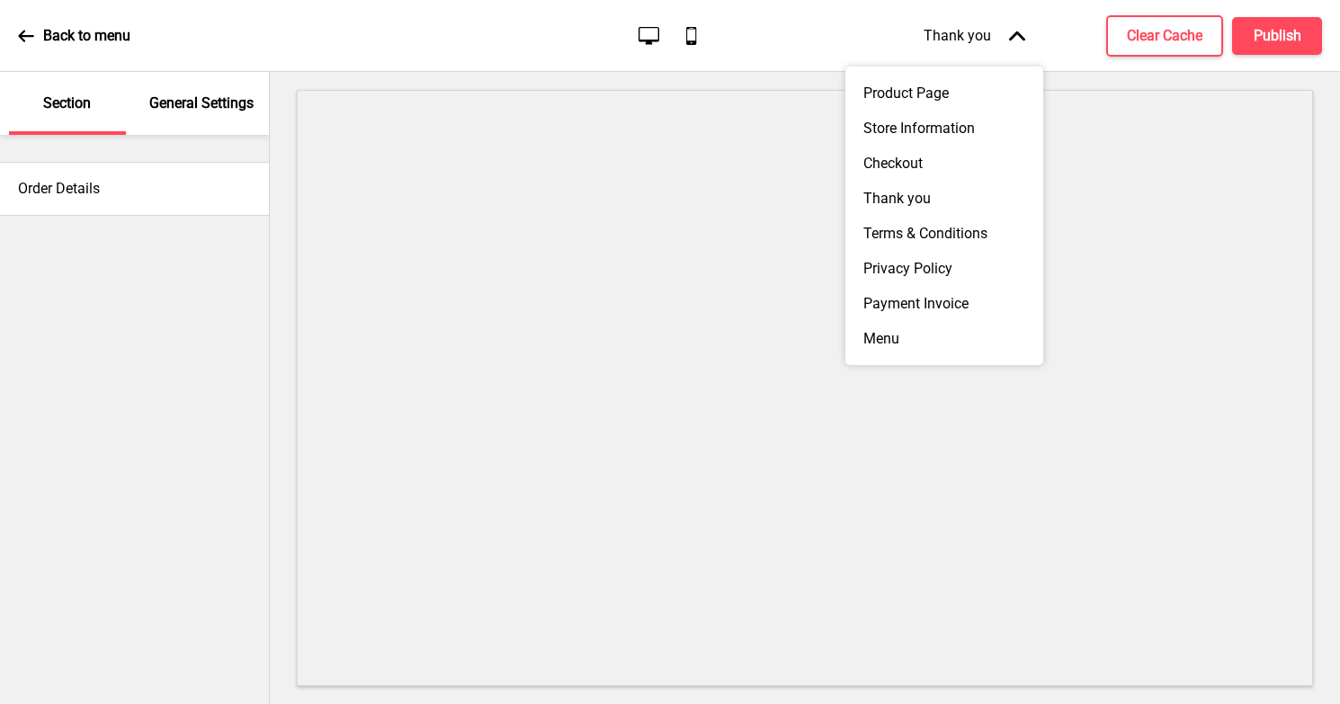
click at [1004, 36] on div "Thank you Arrow up" at bounding box center [975, 35] width 138 height 53
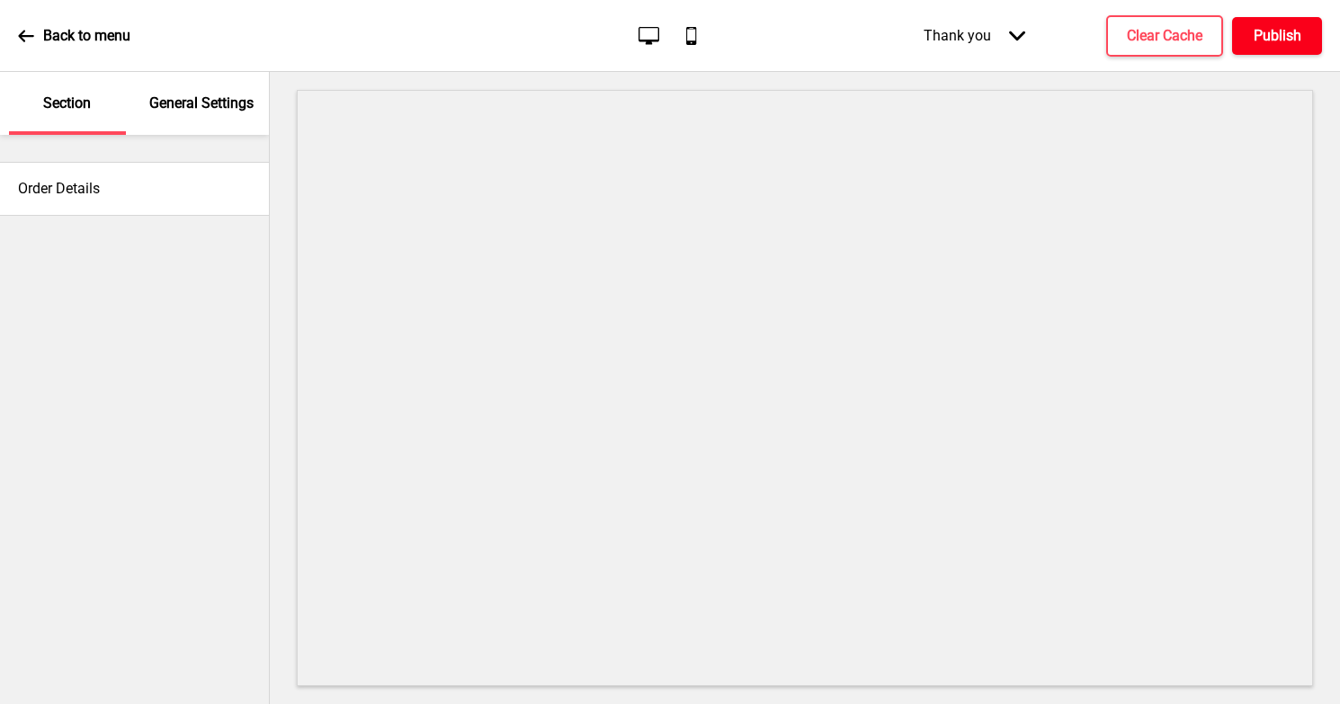
click at [1270, 31] on h4 "Publish" at bounding box center [1278, 36] width 48 height 20
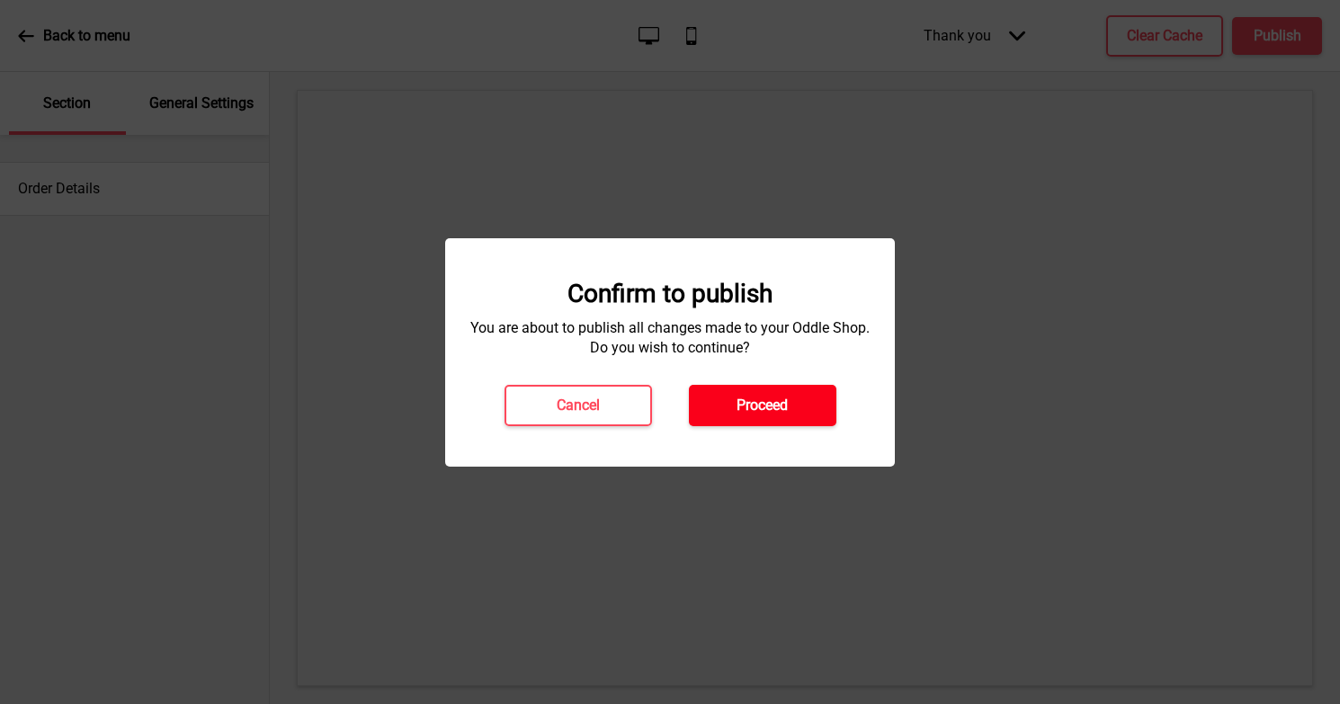
click at [781, 396] on h4 "Proceed" at bounding box center [762, 406] width 51 height 20
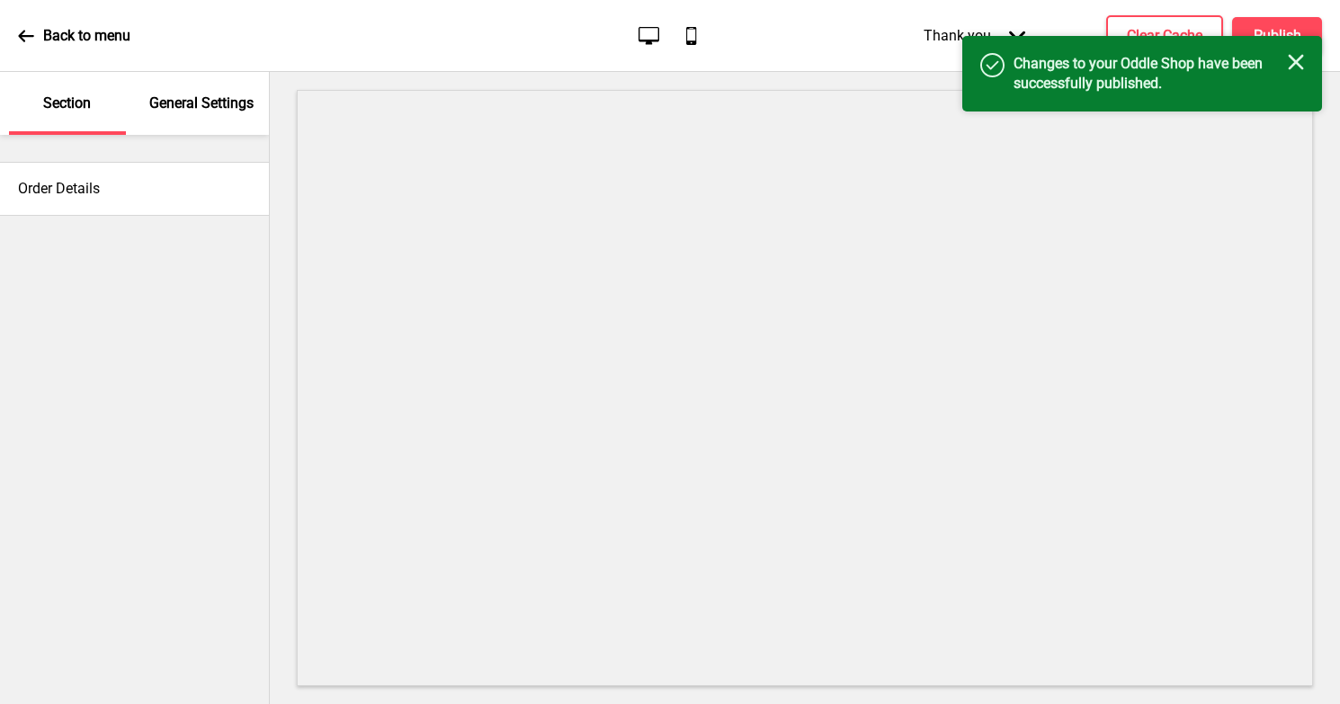
click at [26, 37] on icon at bounding box center [26, 36] width 16 height 16
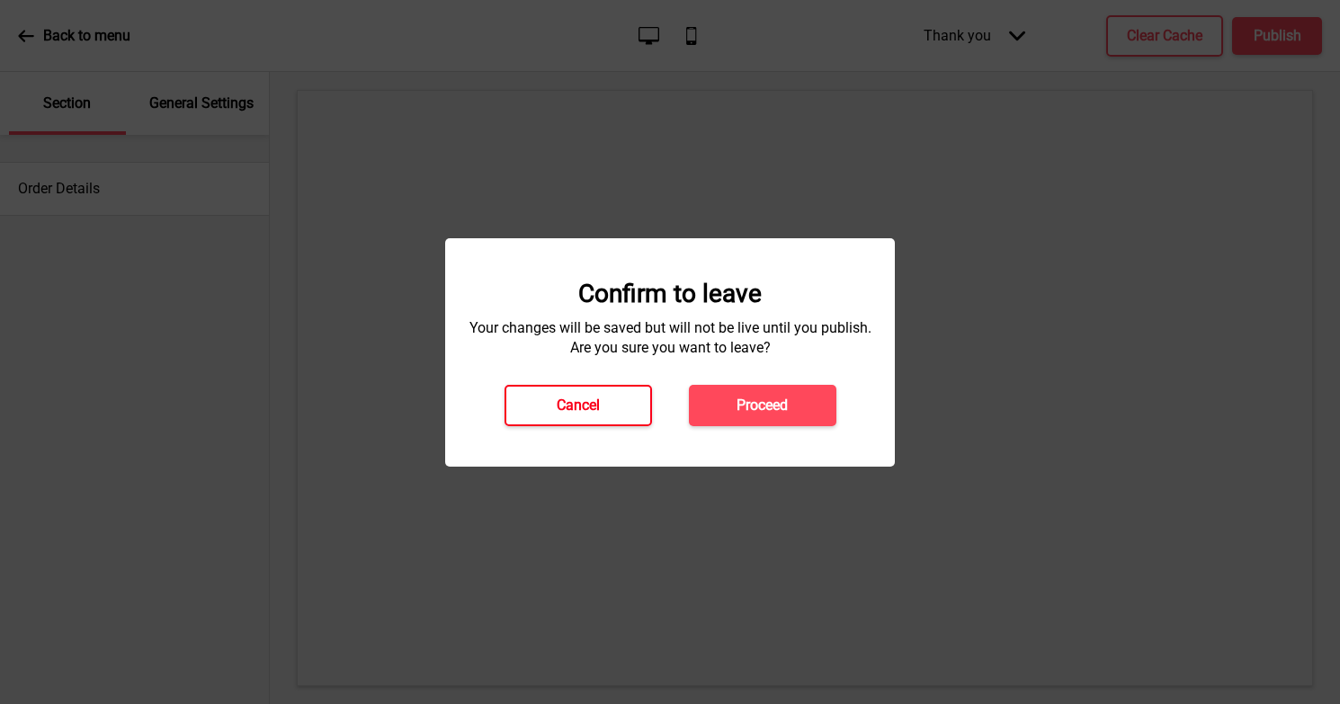
click at [591, 396] on h4 "Cancel" at bounding box center [578, 406] width 43 height 20
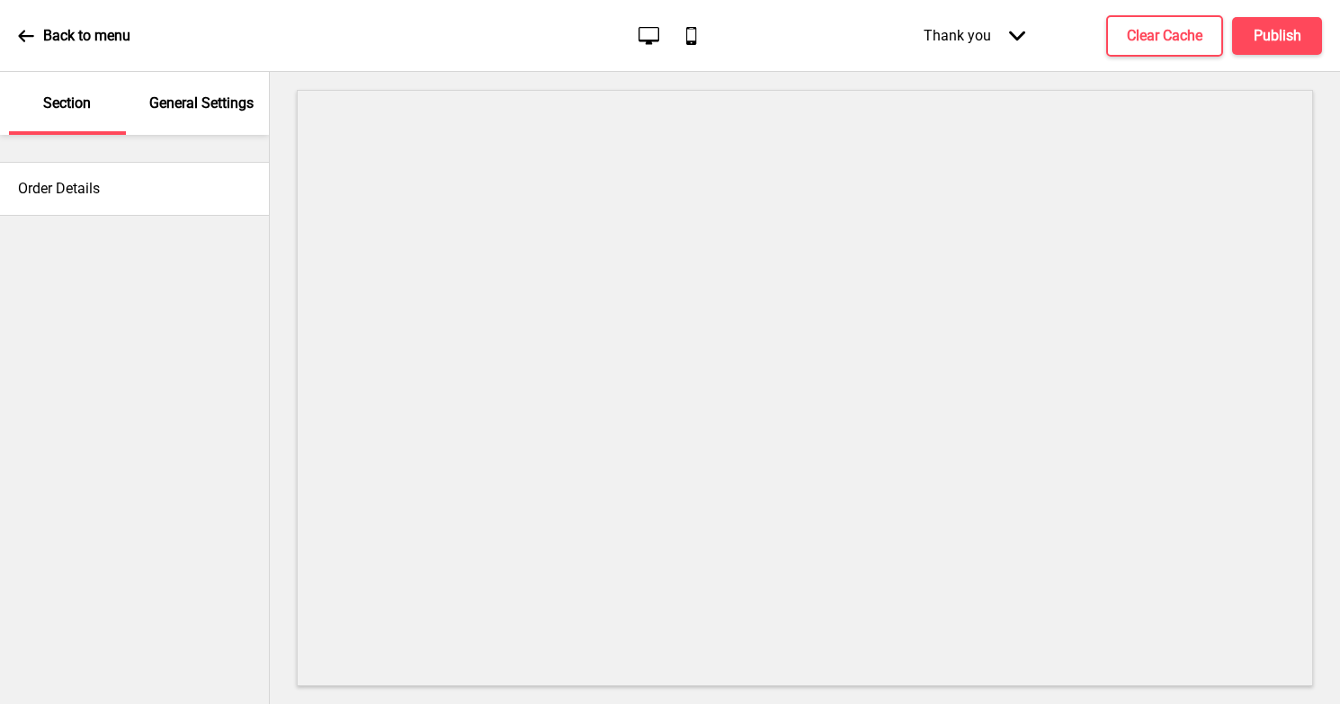
click at [994, 37] on div "Thank you Arrow down" at bounding box center [975, 35] width 138 height 53
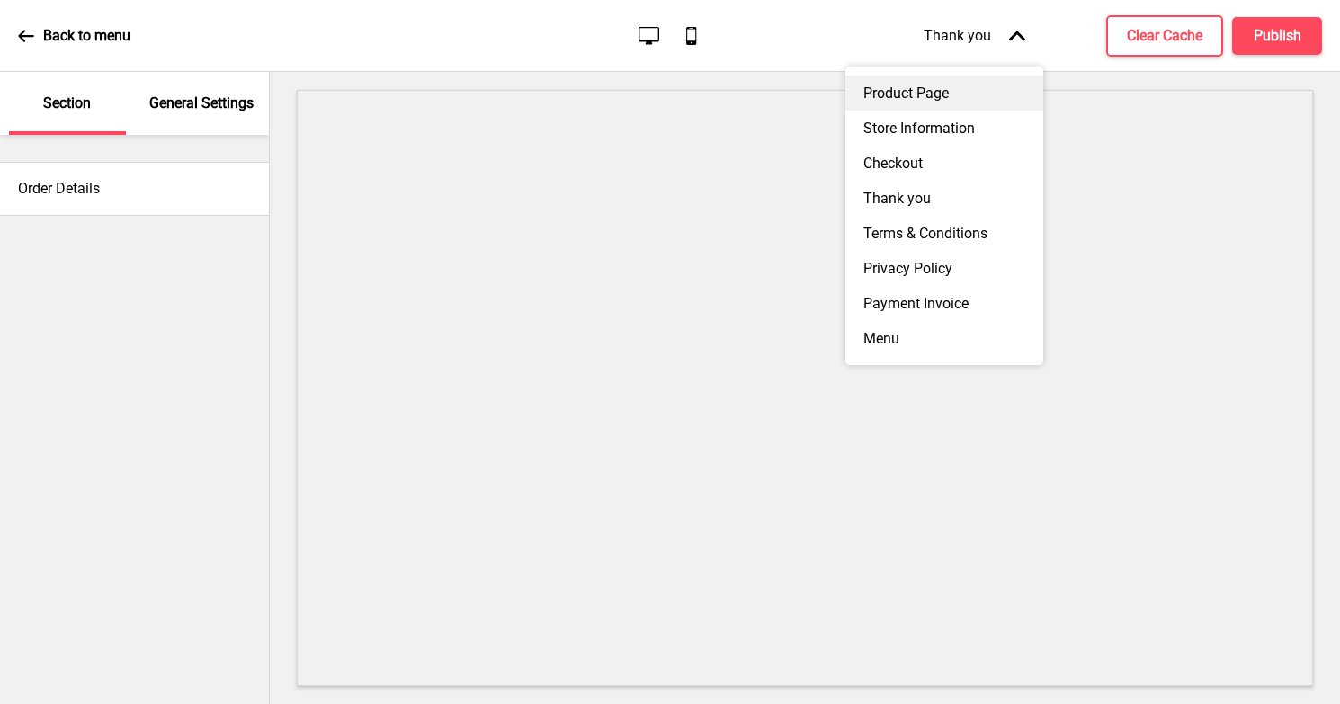
click at [913, 93] on div "Product Page" at bounding box center [944, 93] width 198 height 35
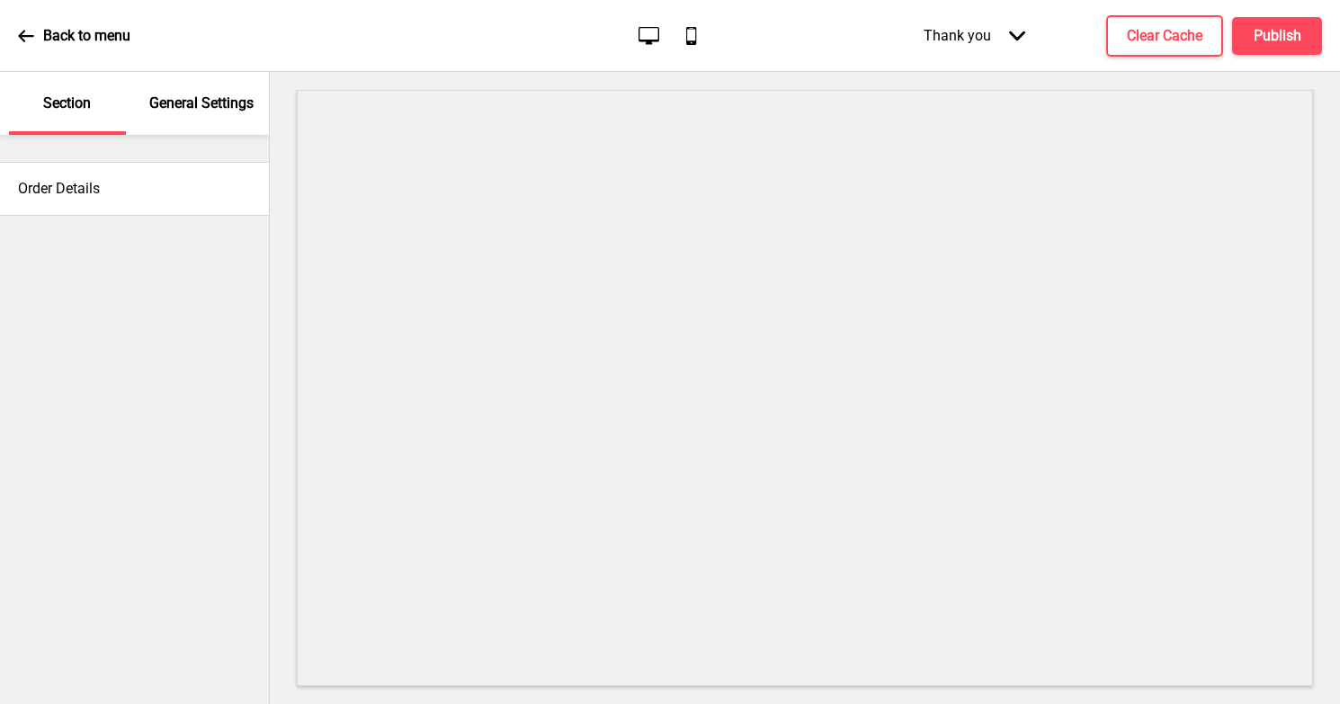
click at [30, 34] on icon at bounding box center [25, 36] width 15 height 12
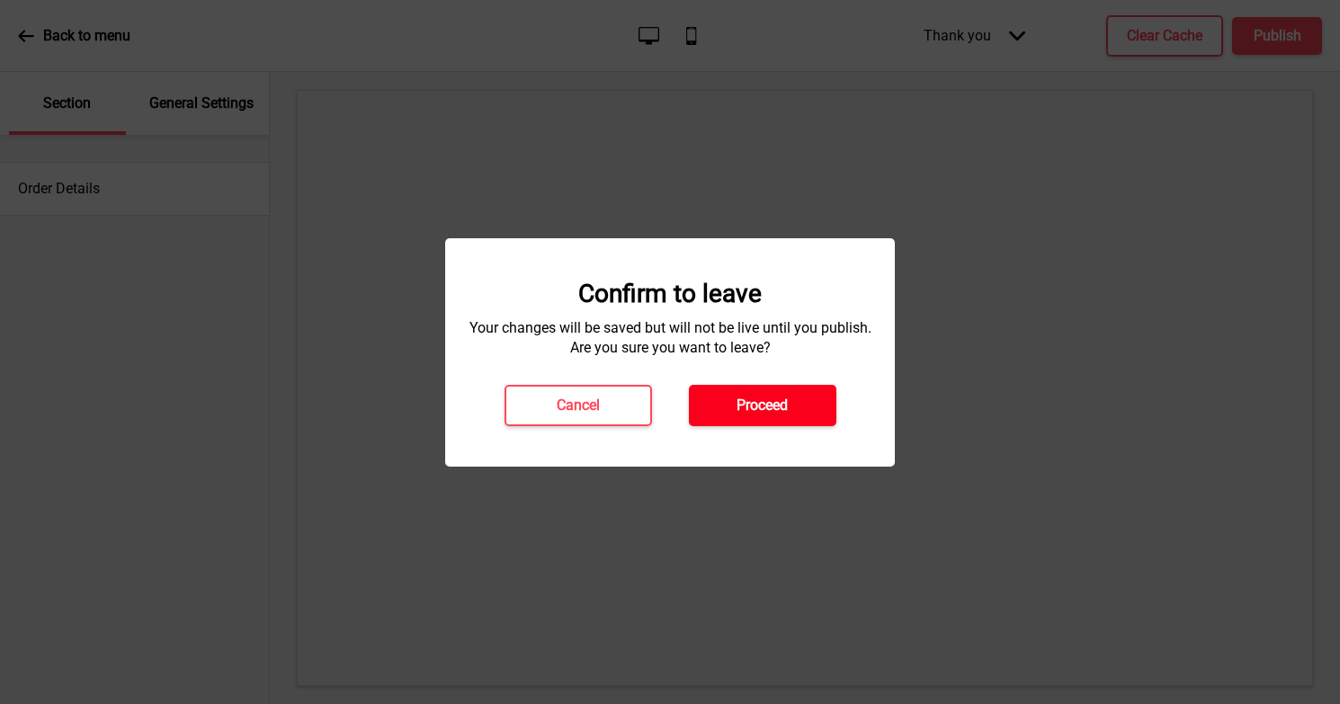
click at [722, 409] on button "Proceed" at bounding box center [762, 405] width 147 height 41
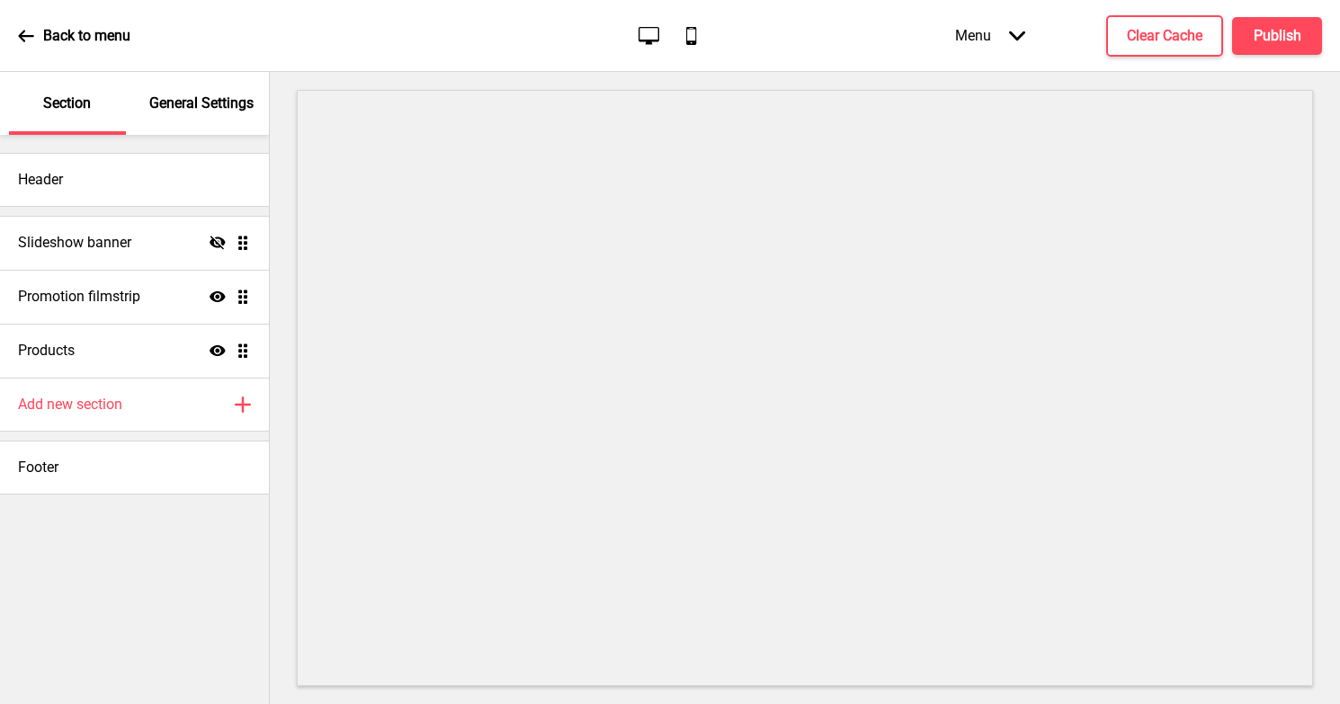
click at [179, 100] on p "General Settings" at bounding box center [201, 104] width 104 height 20
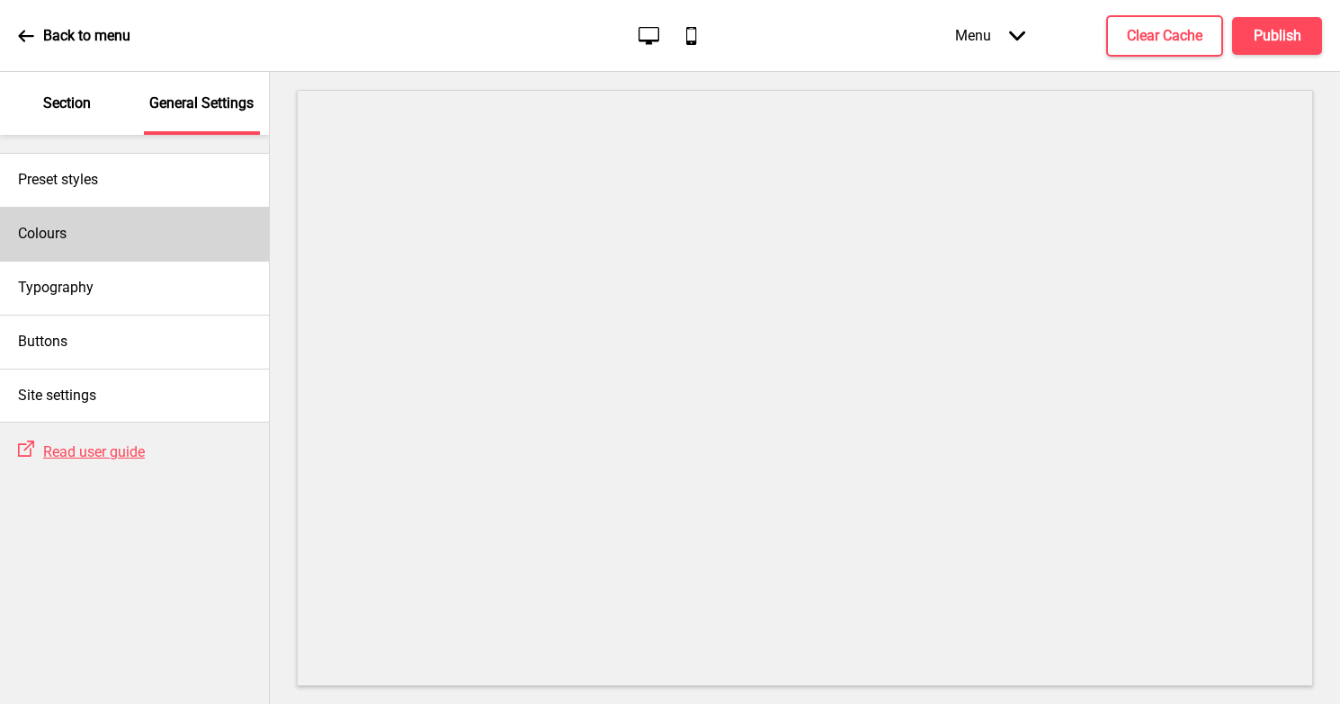
click at [76, 227] on div "Colours" at bounding box center [134, 234] width 269 height 54
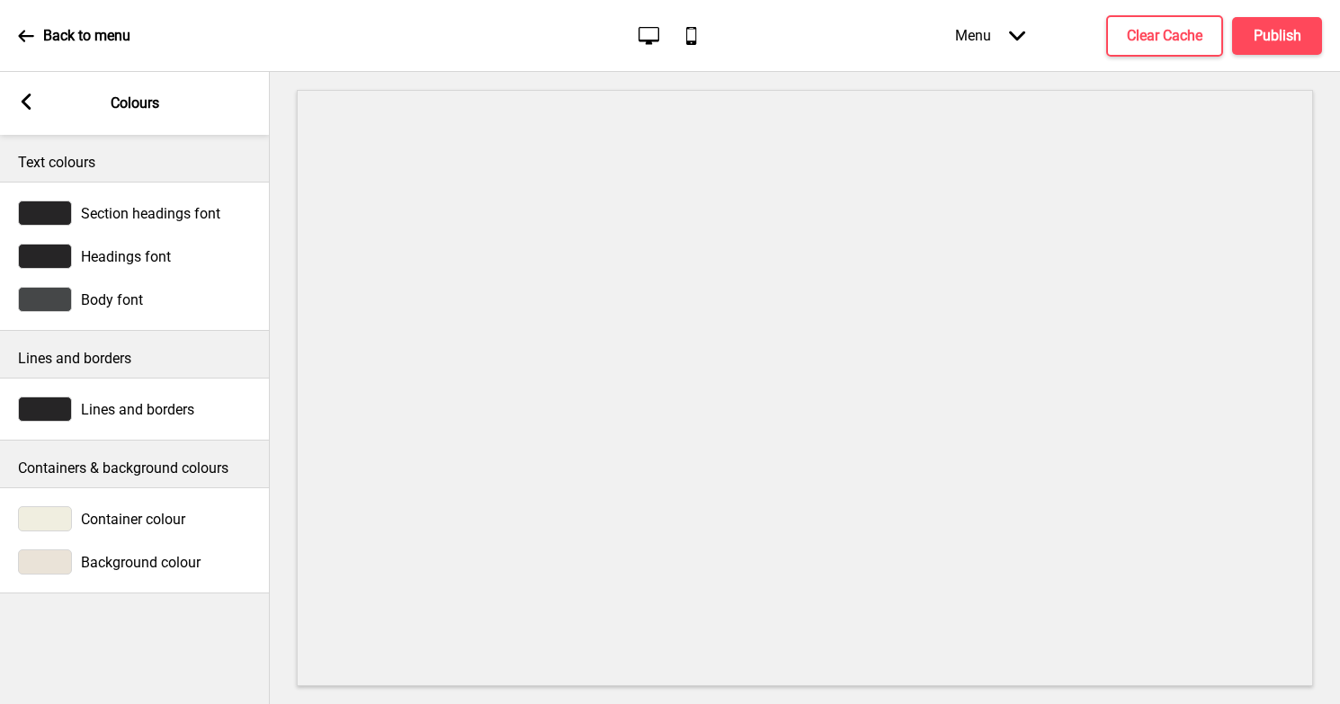
click at [43, 521] on div at bounding box center [45, 518] width 54 height 25
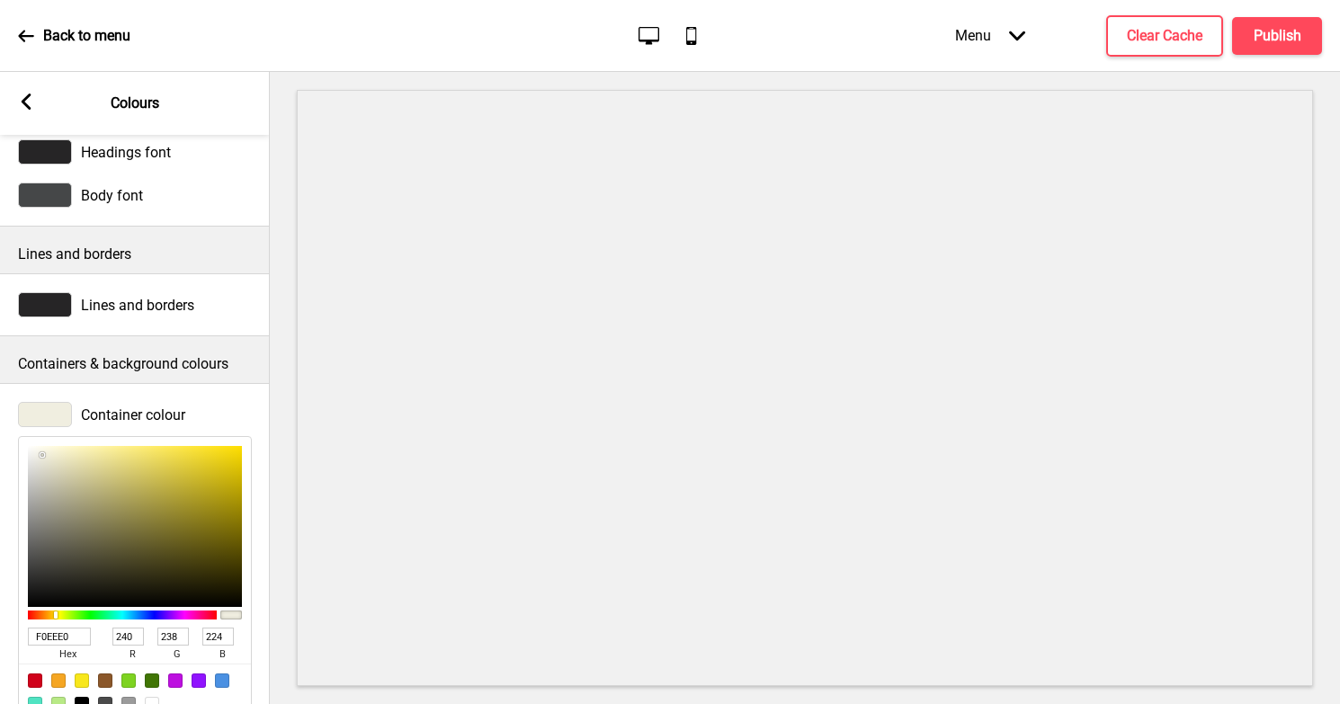
scroll to position [107, 0]
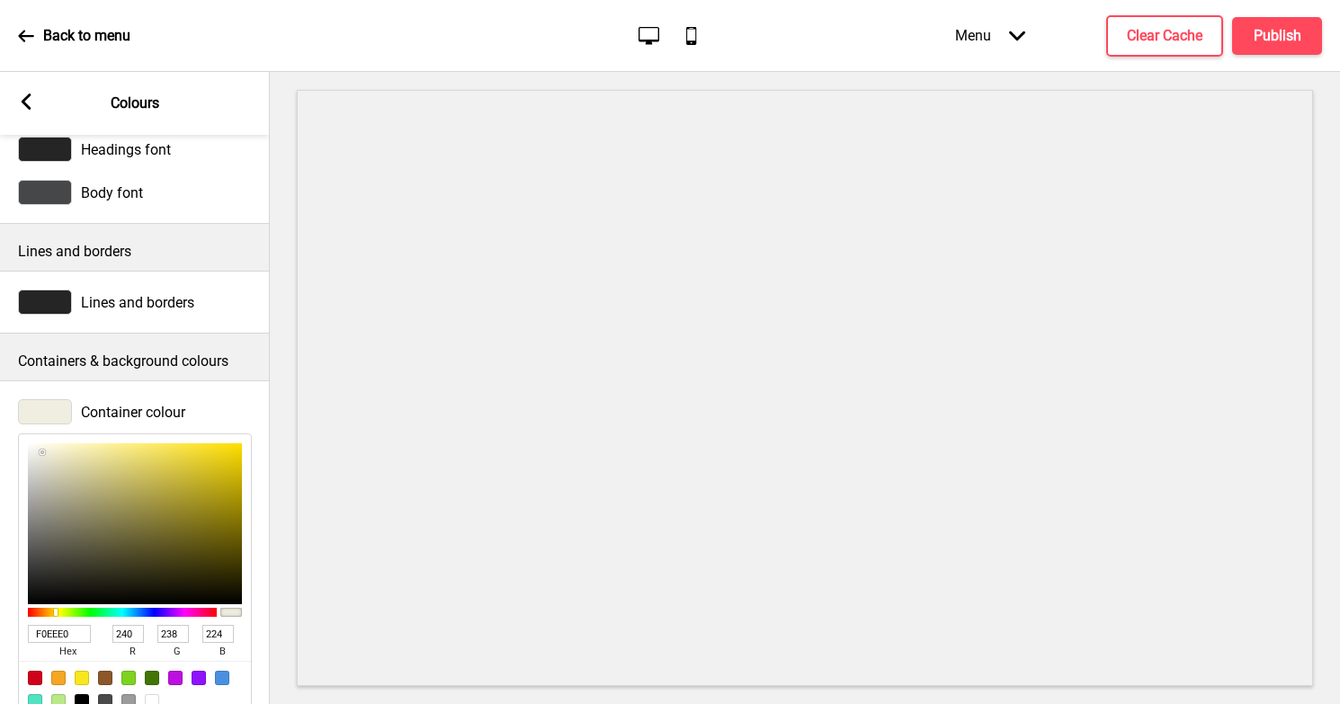
type input "302F26"
type input "48"
type input "47"
type input "38"
type input "525146"
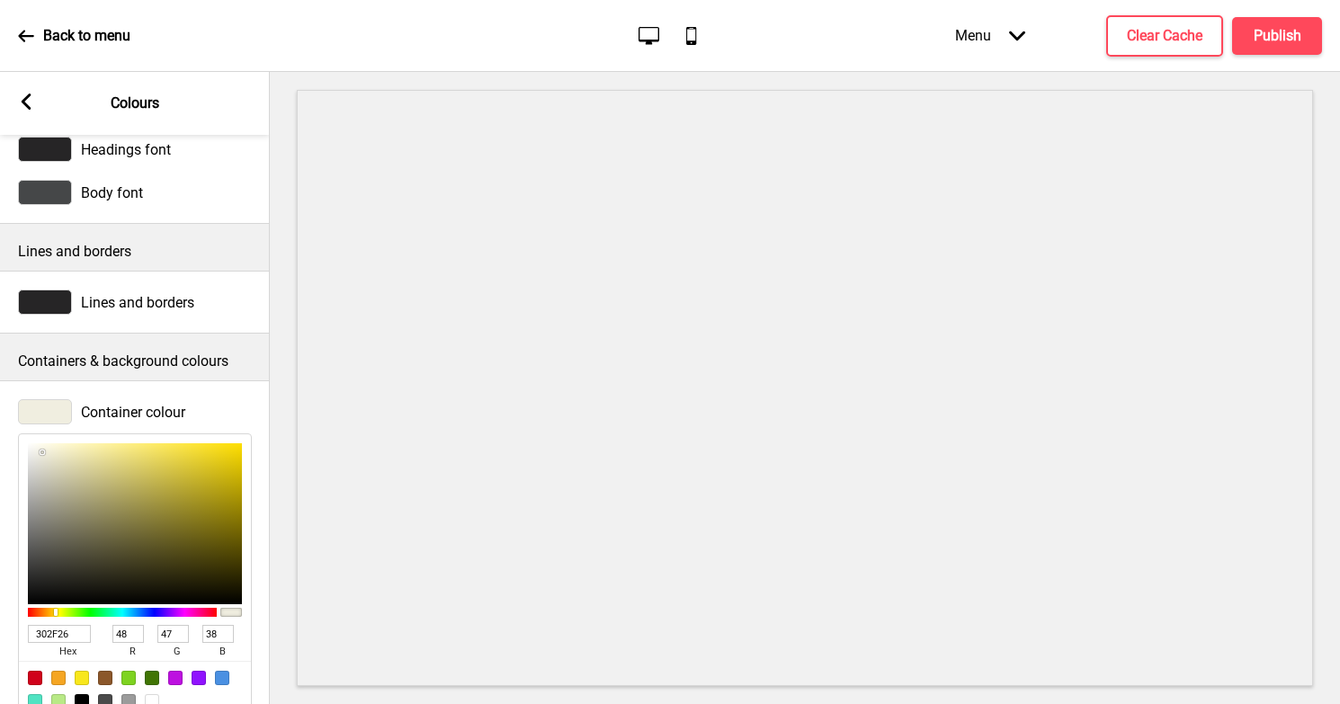
type input "82"
type input "81"
type input "70"
type input "989892"
type input "152"
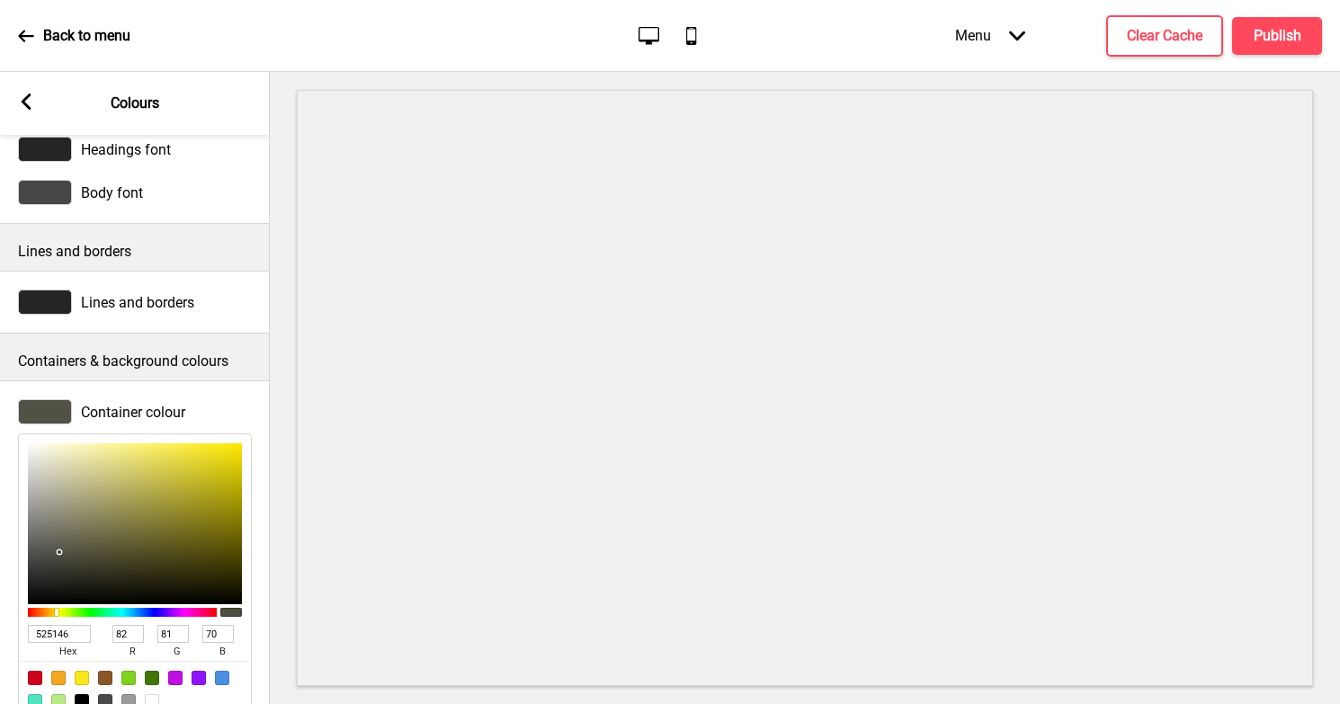
type input "152"
type input "146"
type input "E5E5E5"
type input "229"
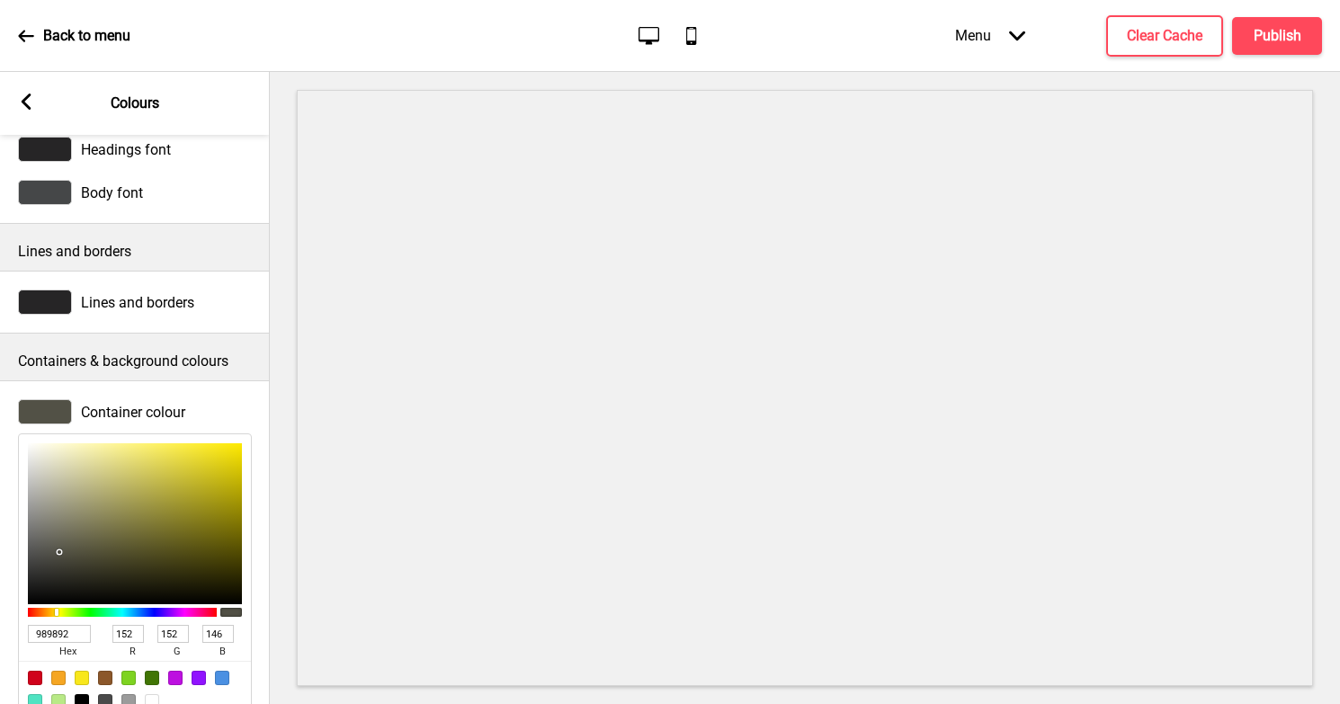
type input "229"
type input "FCFCFC"
type input "252"
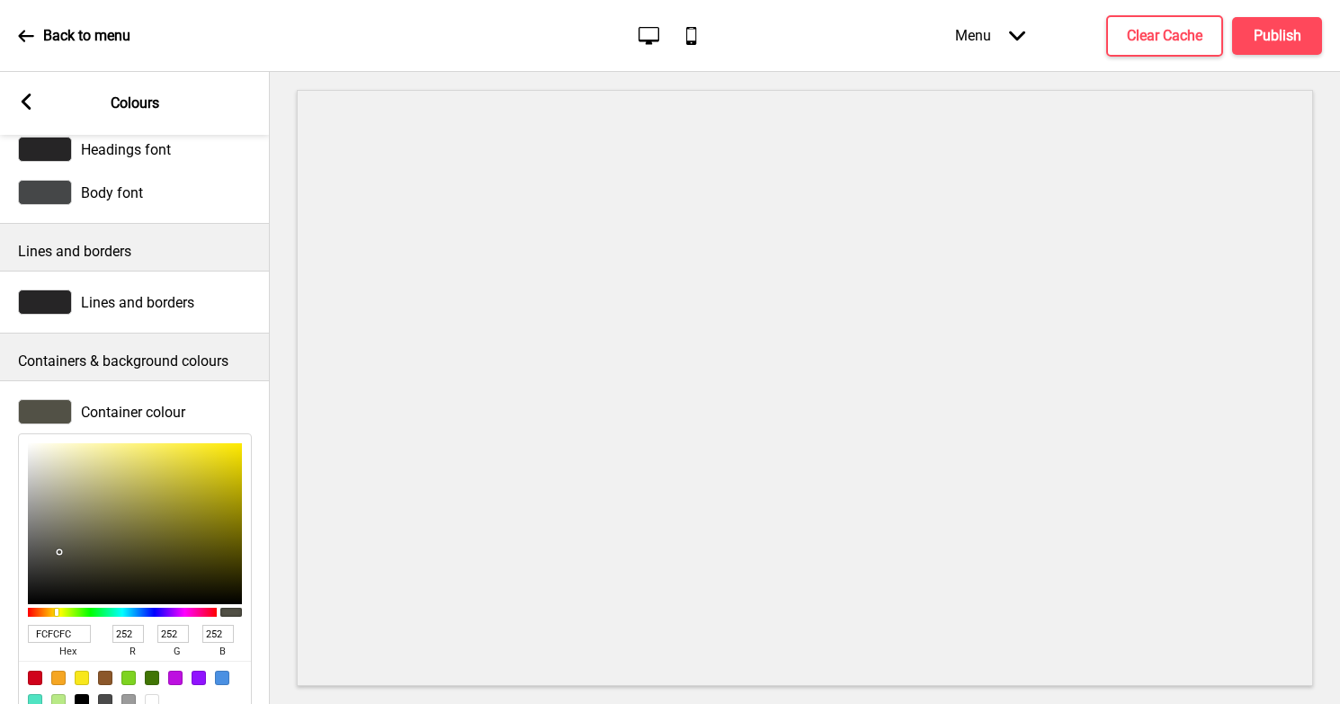
type input "FFFFFF"
type input "255"
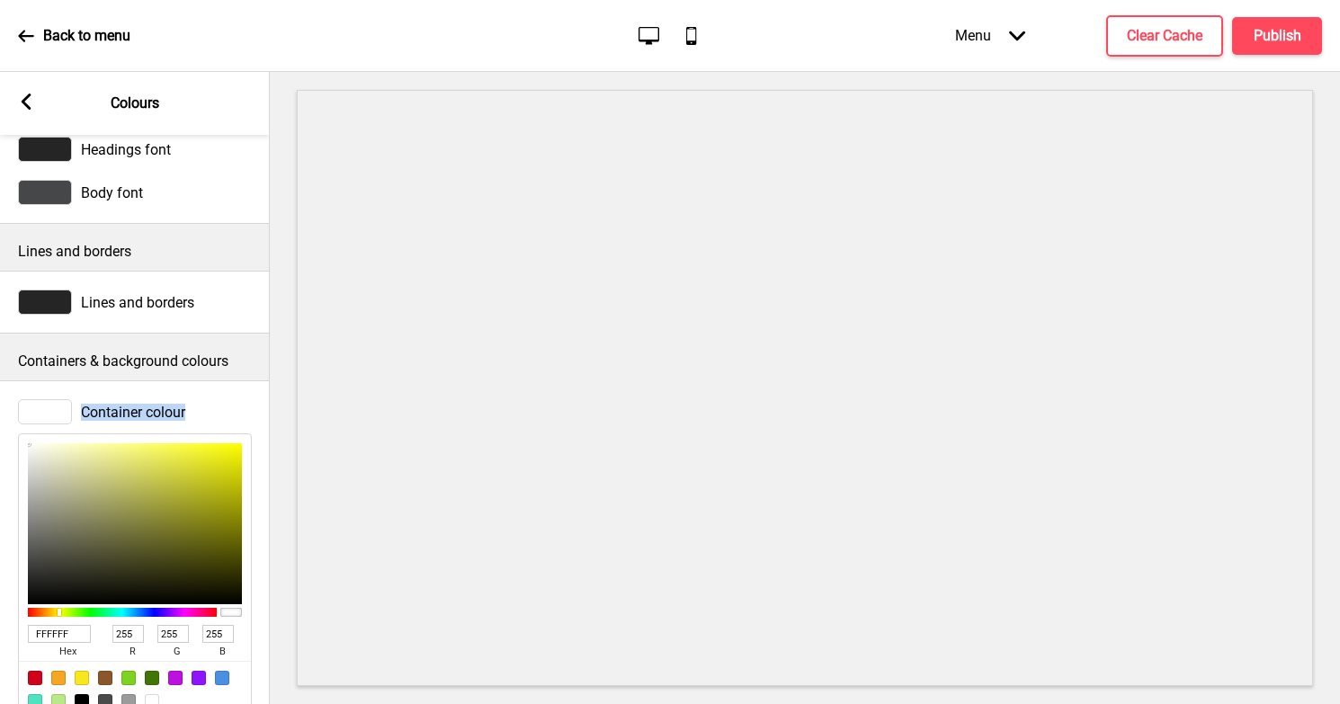
drag, startPoint x: 71, startPoint y: 574, endPoint x: 5, endPoint y: 419, distance: 168.0
click at [5, 419] on div "Container colour FFFFFF hex 255 r 255 g 255 b 100 a" at bounding box center [135, 558] width 270 height 337
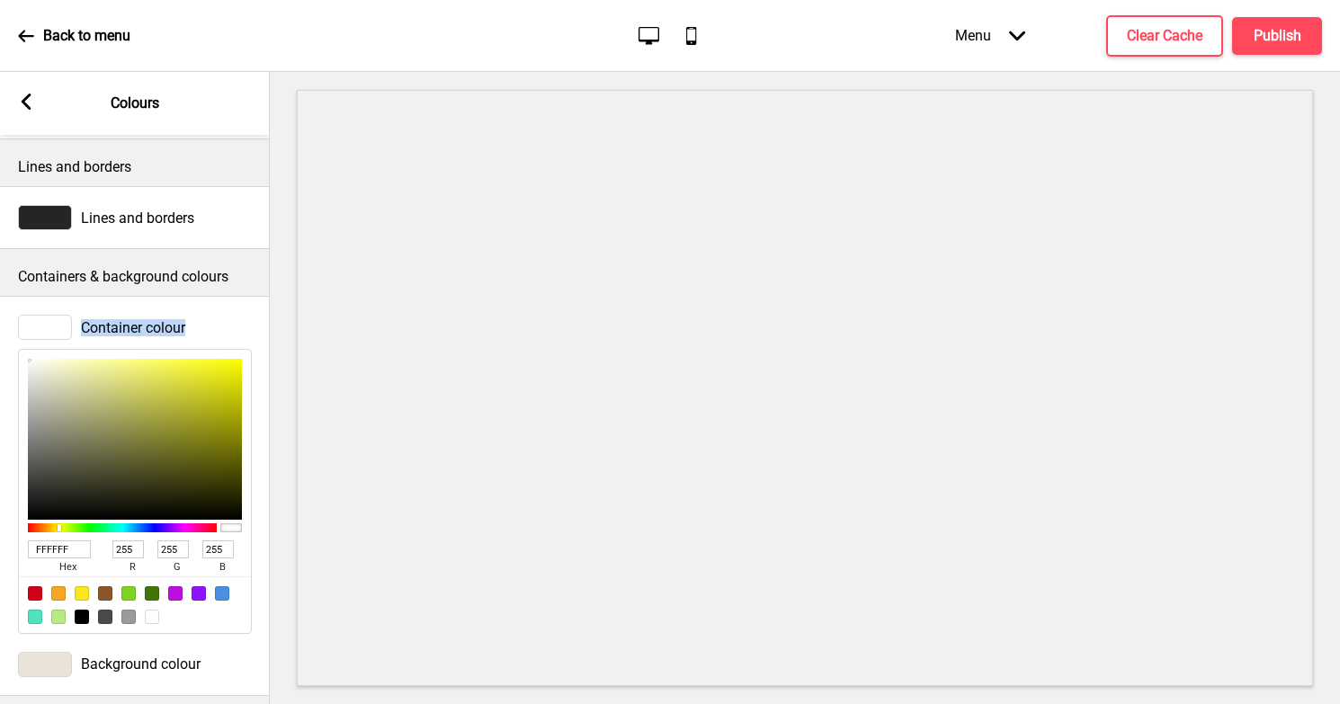
scroll to position [201, 0]
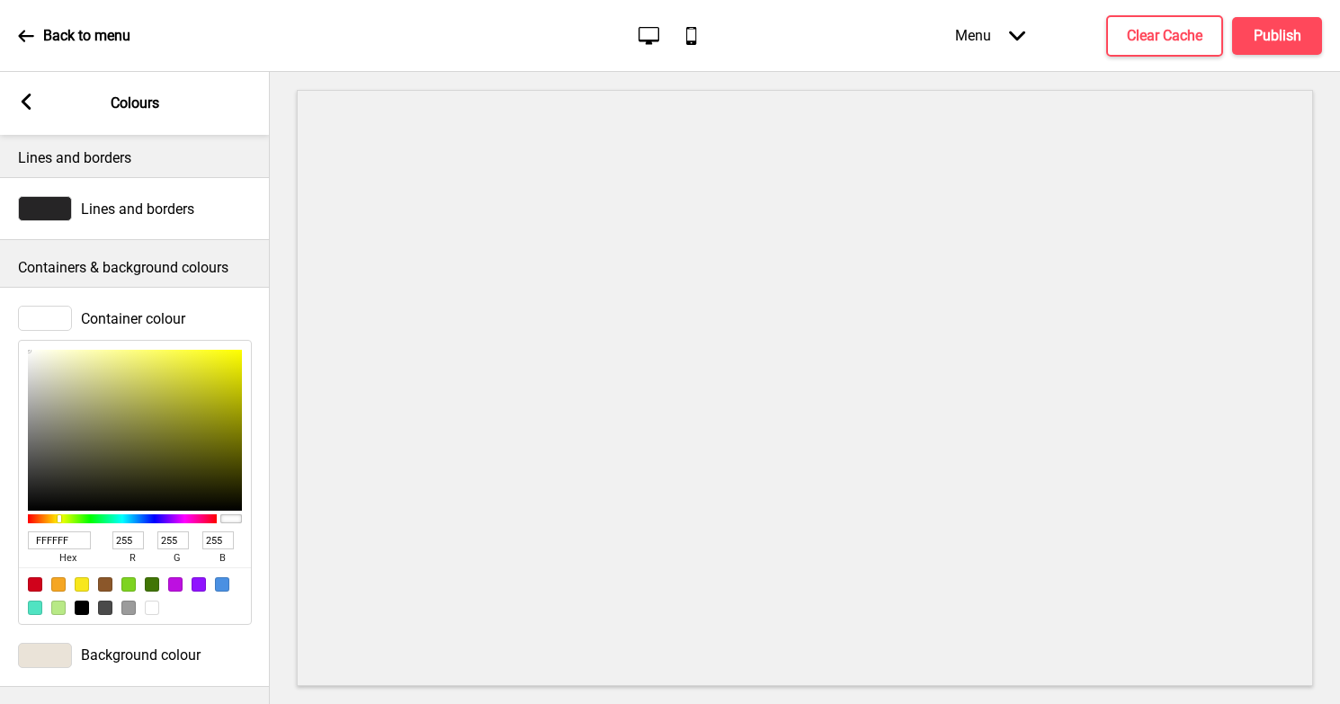
click at [52, 652] on div at bounding box center [45, 655] width 54 height 25
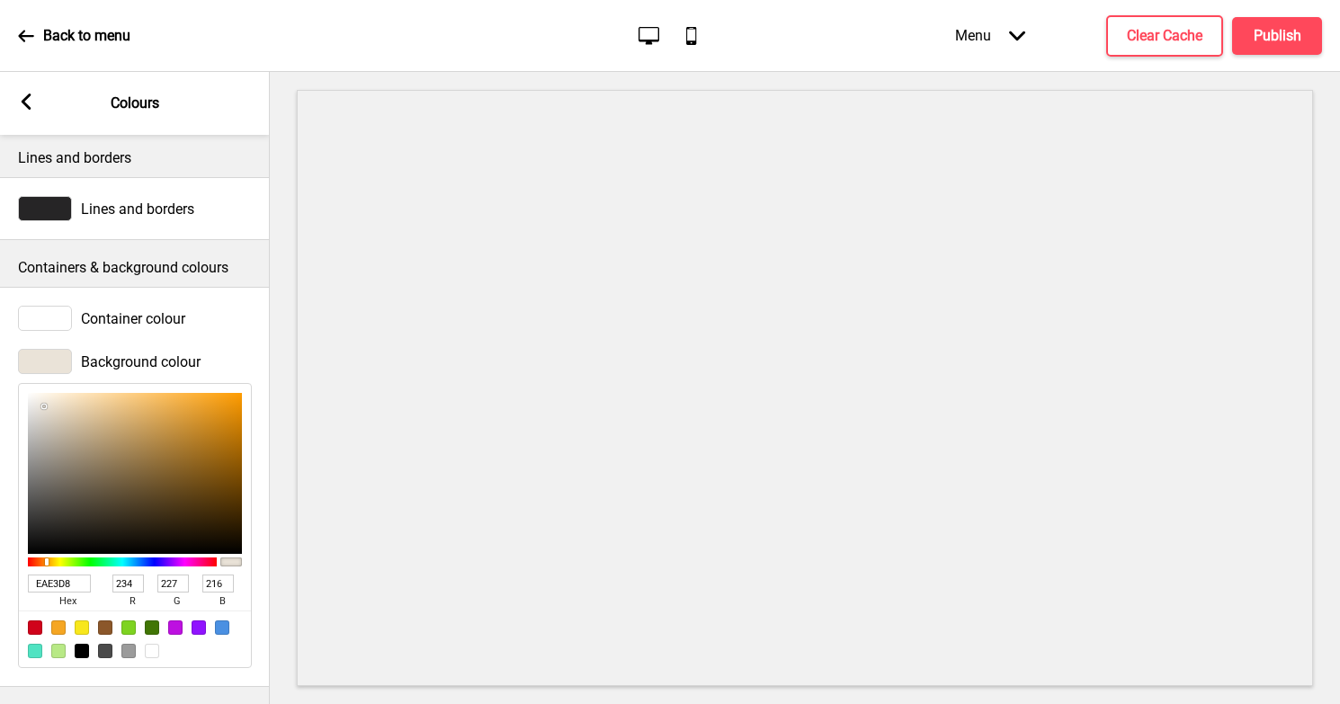
type input "7F7463"
type input "127"
type input "116"
type input "99"
type input "A1998B"
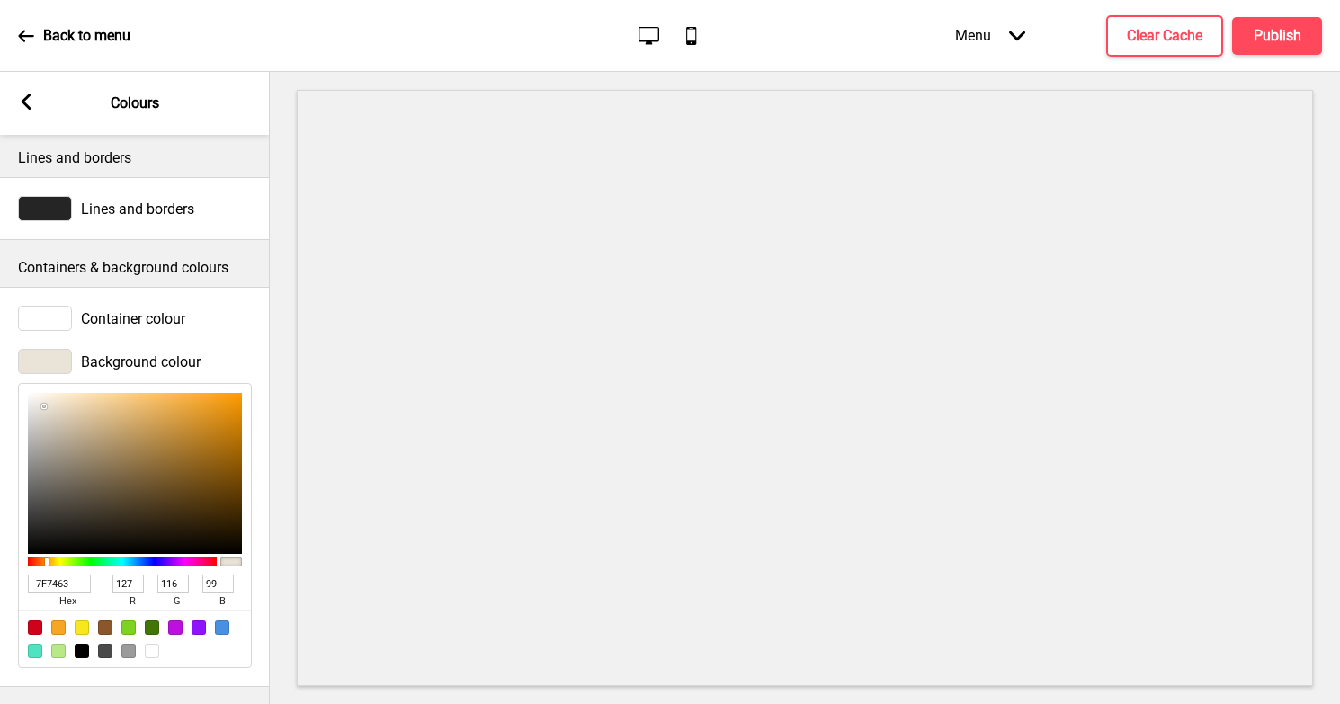
type input "161"
type input "153"
type input "139"
type input "EAEAEA"
type input "234"
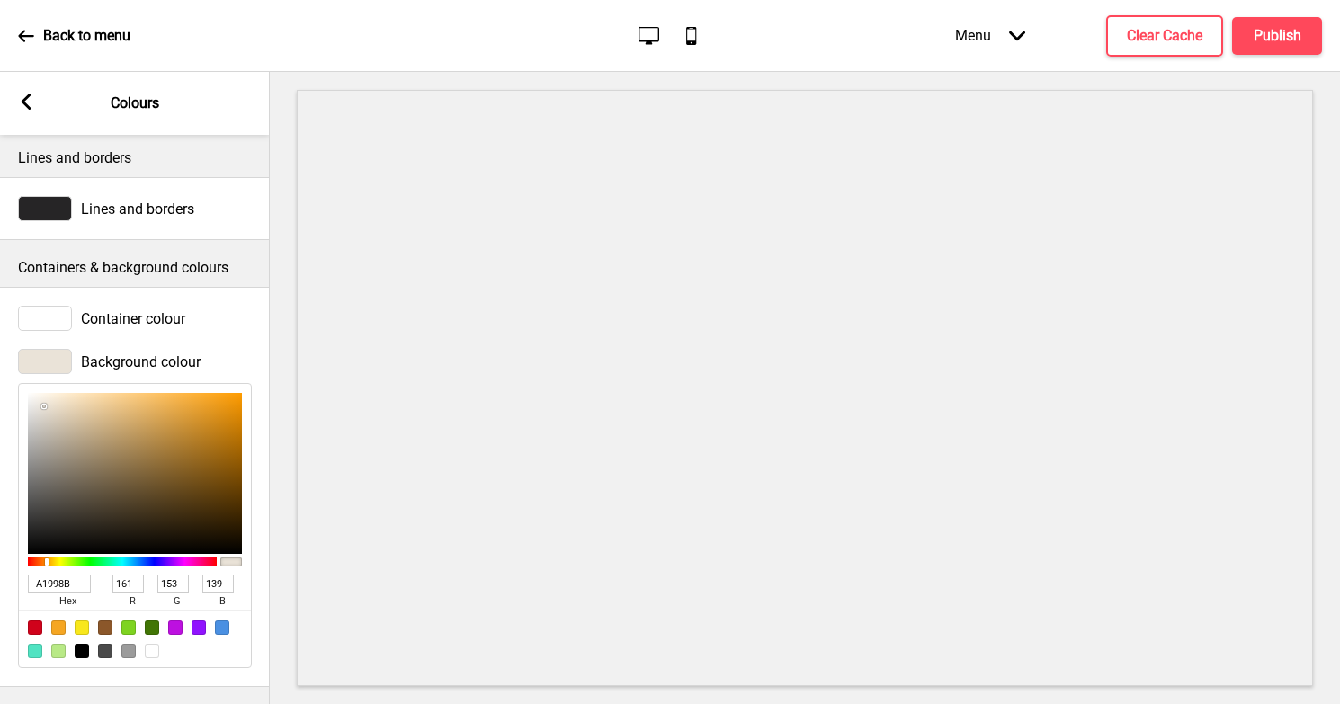
type input "234"
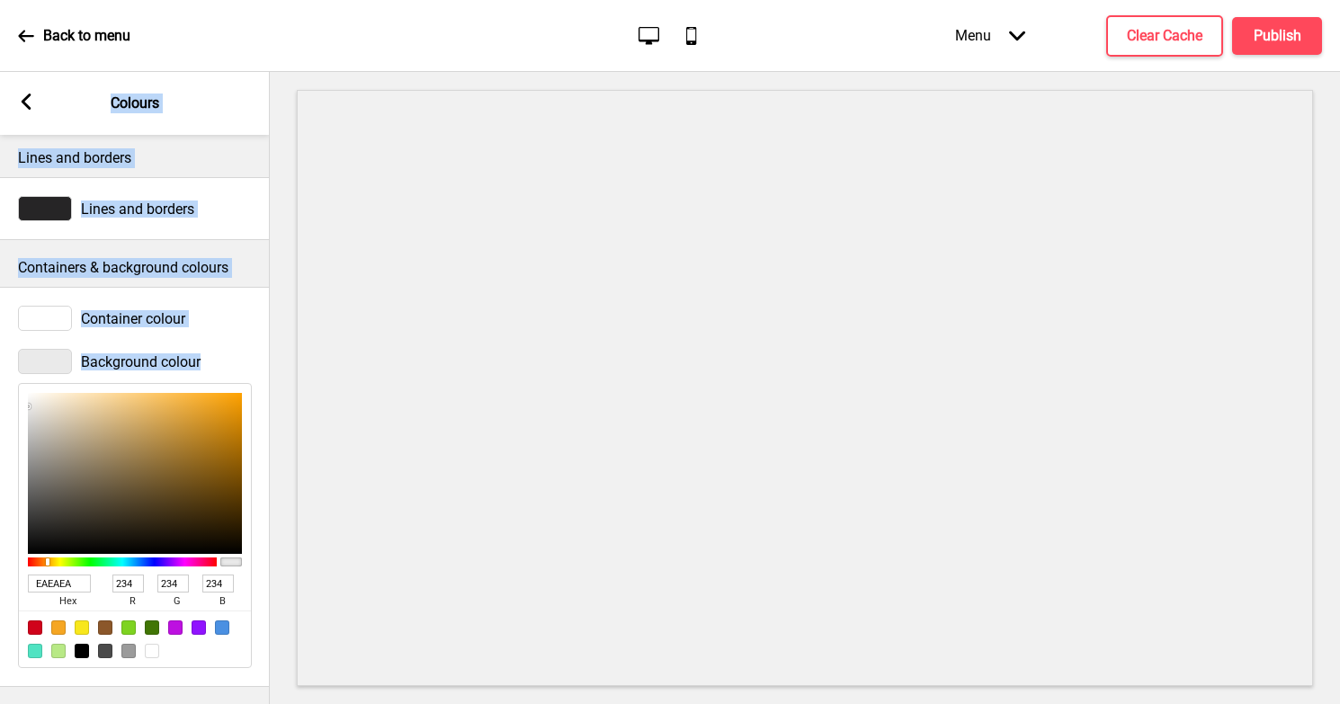
type input "FFFFFF"
type input "255"
drag, startPoint x: 75, startPoint y: 473, endPoint x: -20, endPoint y: 342, distance: 161.7
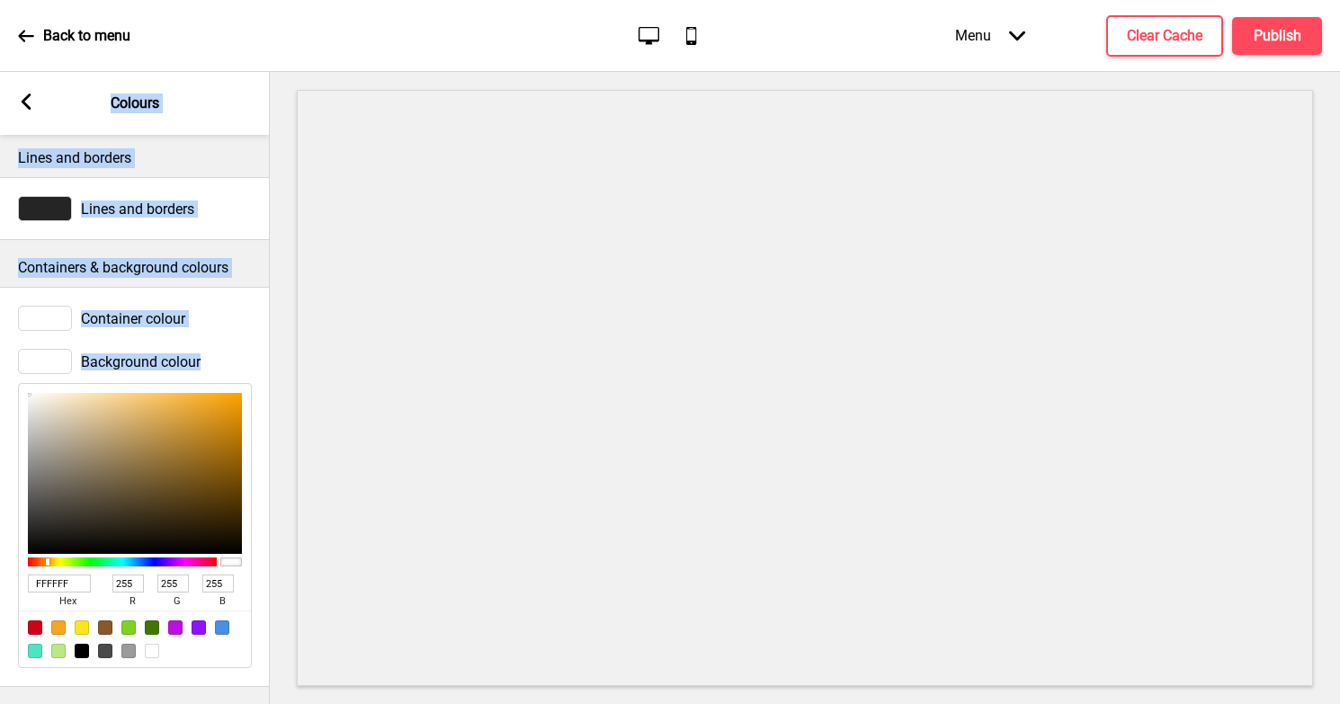
click at [0, 342] on html "Back to menu Desktop Mobile Menu Arrow down Product Page Store Information Chec…" at bounding box center [670, 352] width 1340 height 704
click at [49, 365] on div at bounding box center [45, 361] width 54 height 25
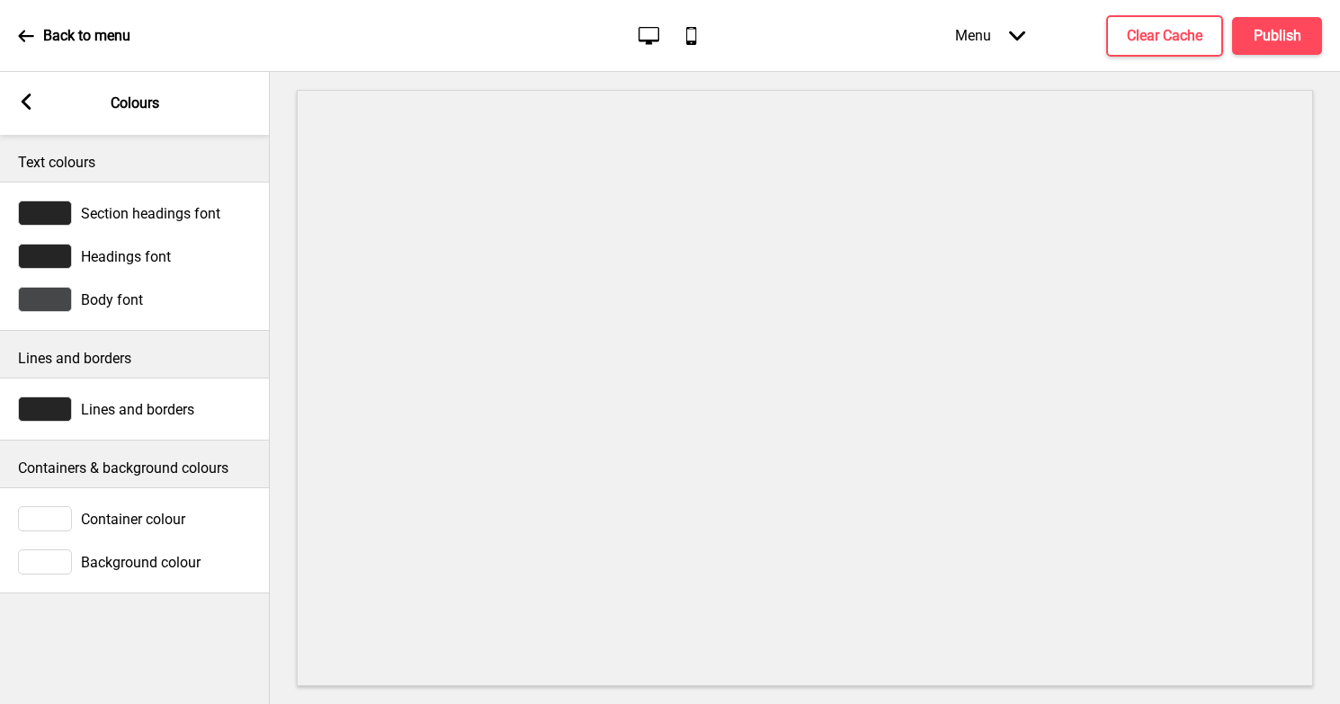
scroll to position [0, 0]
click at [58, 563] on div at bounding box center [45, 561] width 54 height 25
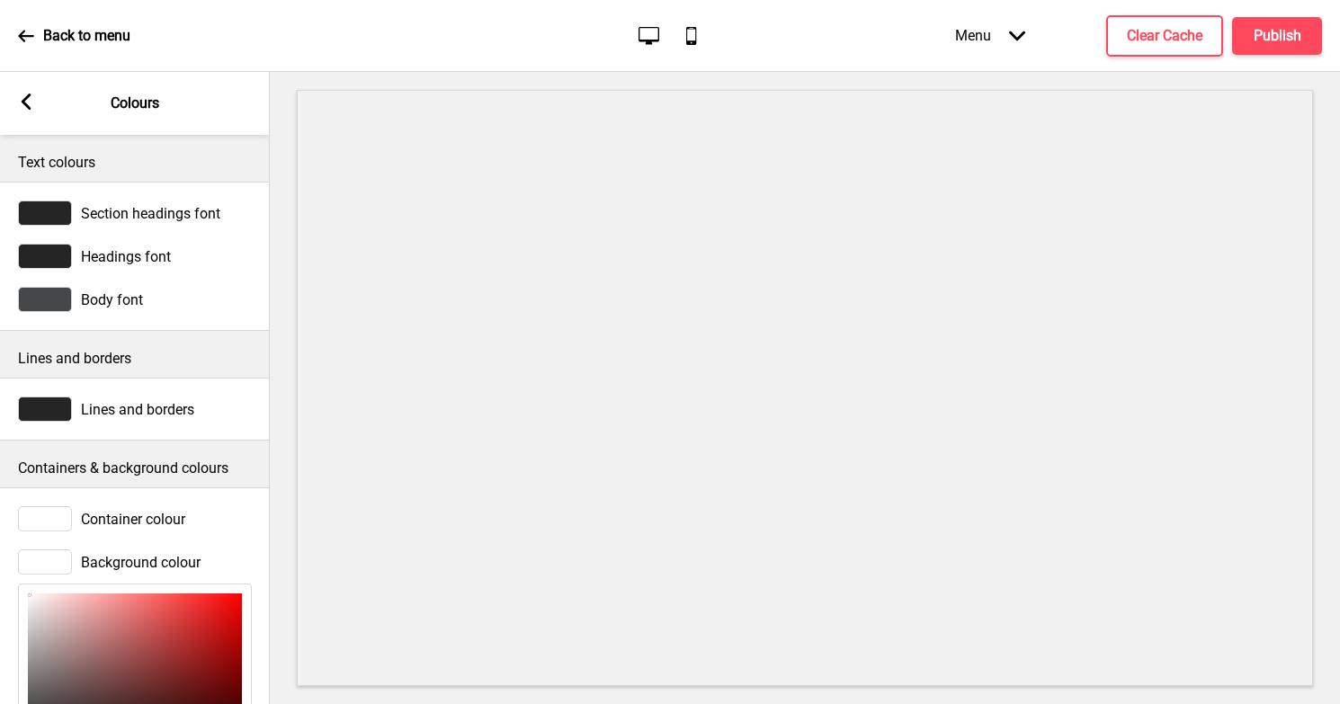
scroll to position [201, 0]
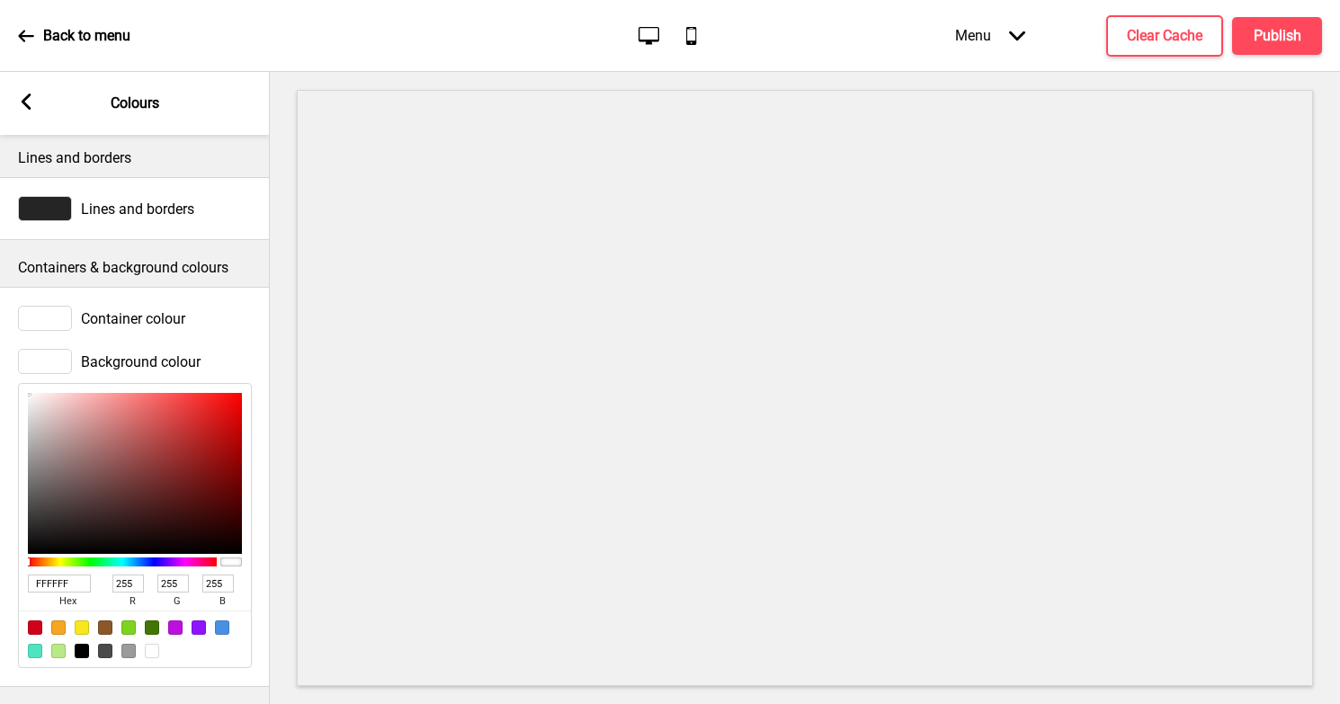
click at [53, 585] on input "FFFFFF" at bounding box center [59, 584] width 63 height 18
paste input "#eae3d8"
type input "#eae3d8"
type input "234"
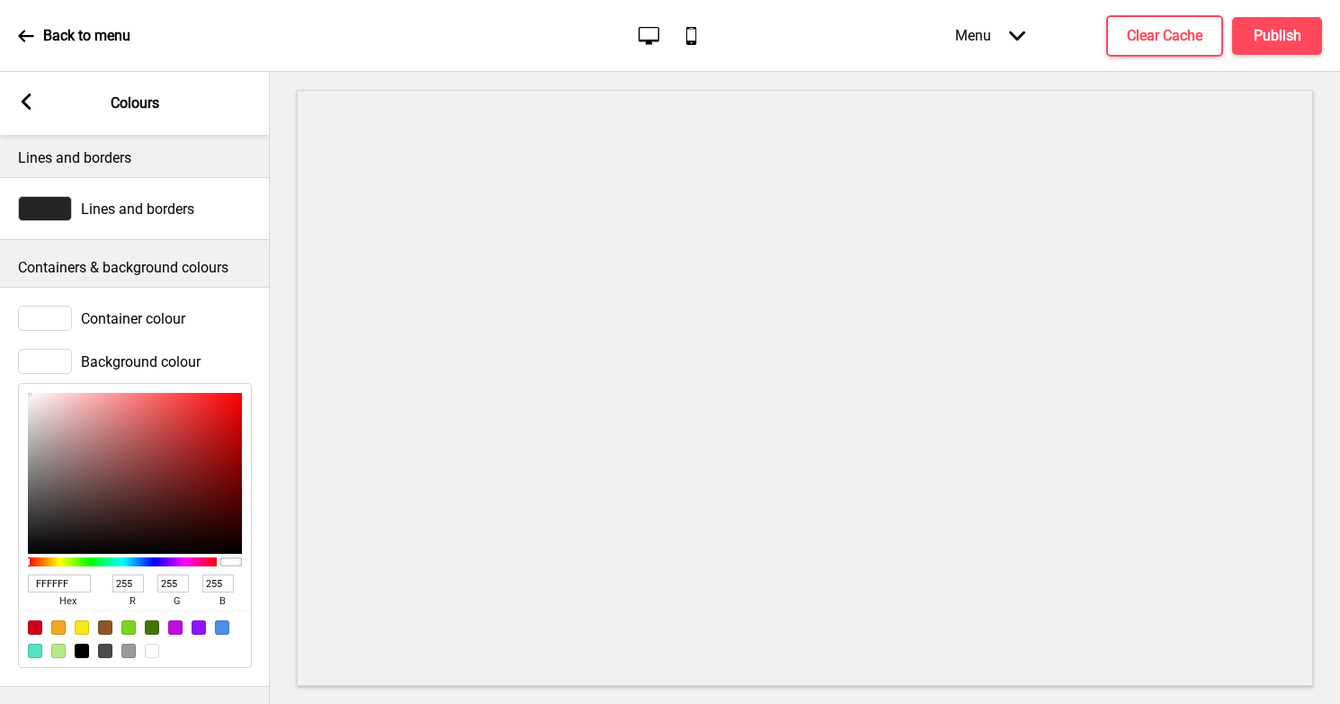
type input "227"
type input "216"
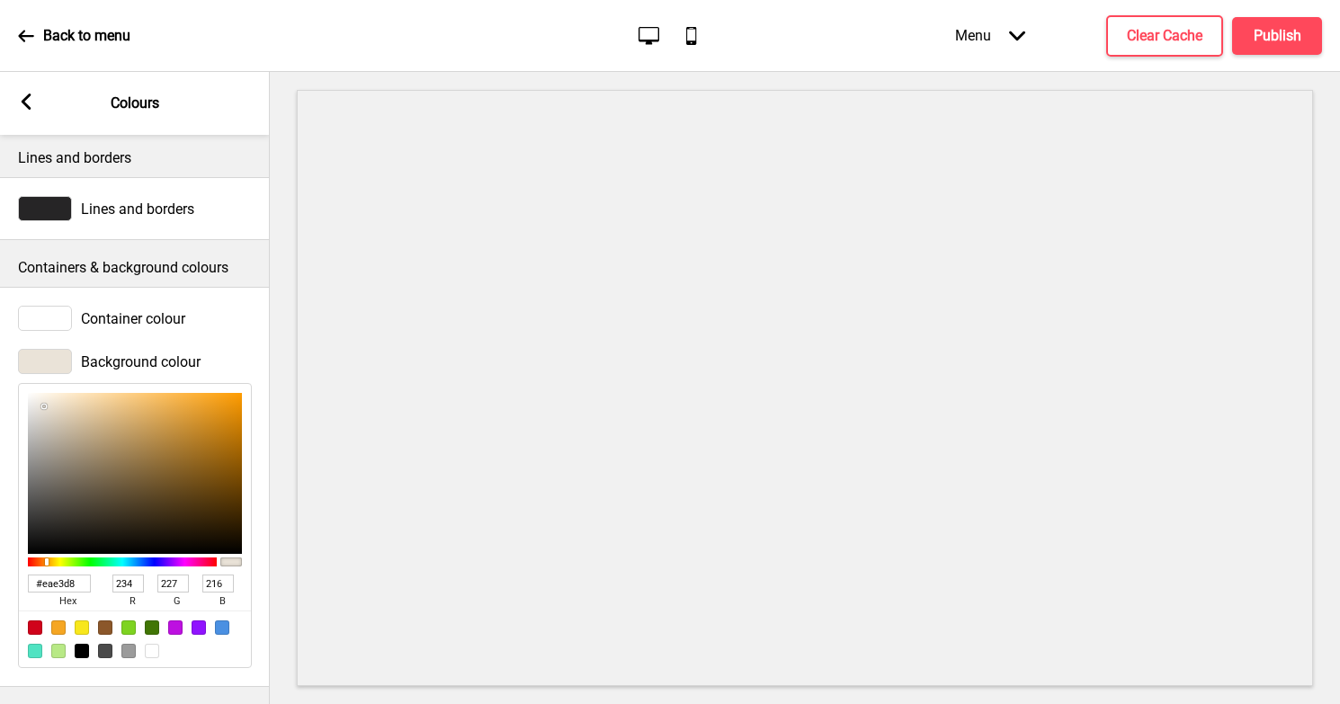
type input "EAE3D8"
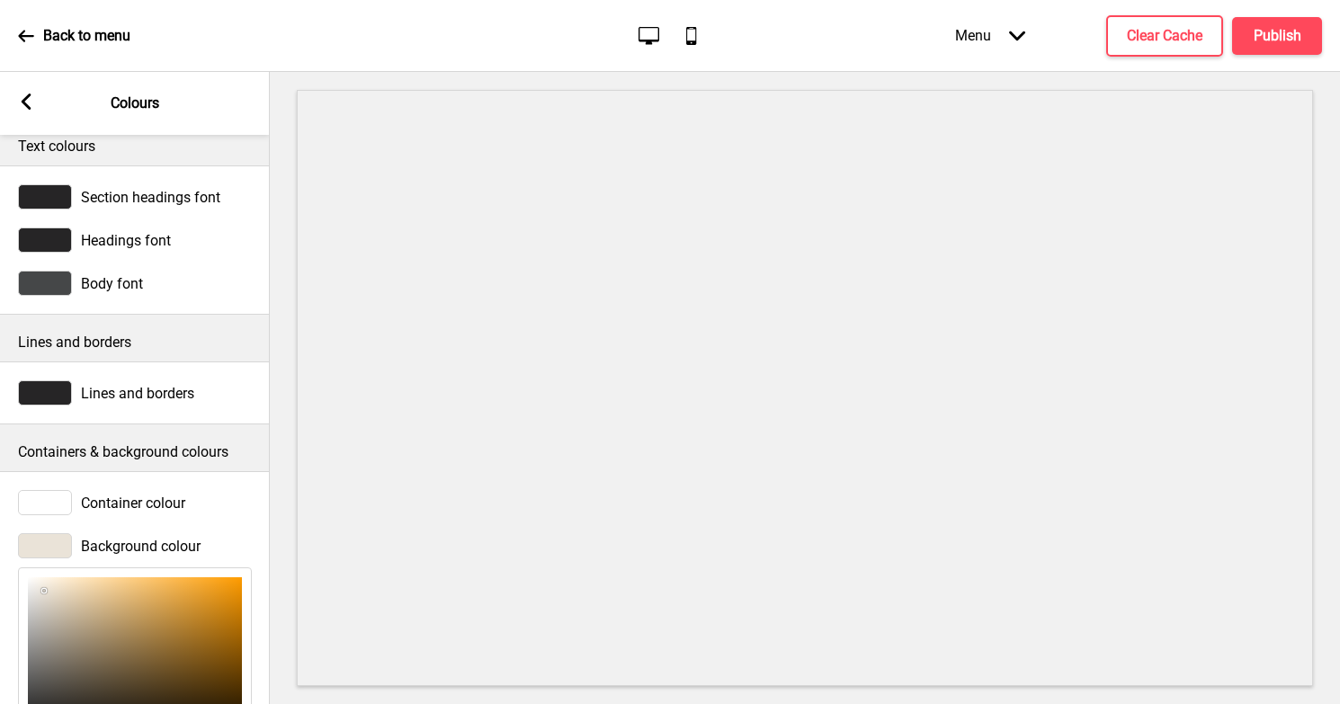
scroll to position [14, 0]
click at [53, 289] on div at bounding box center [45, 284] width 54 height 25
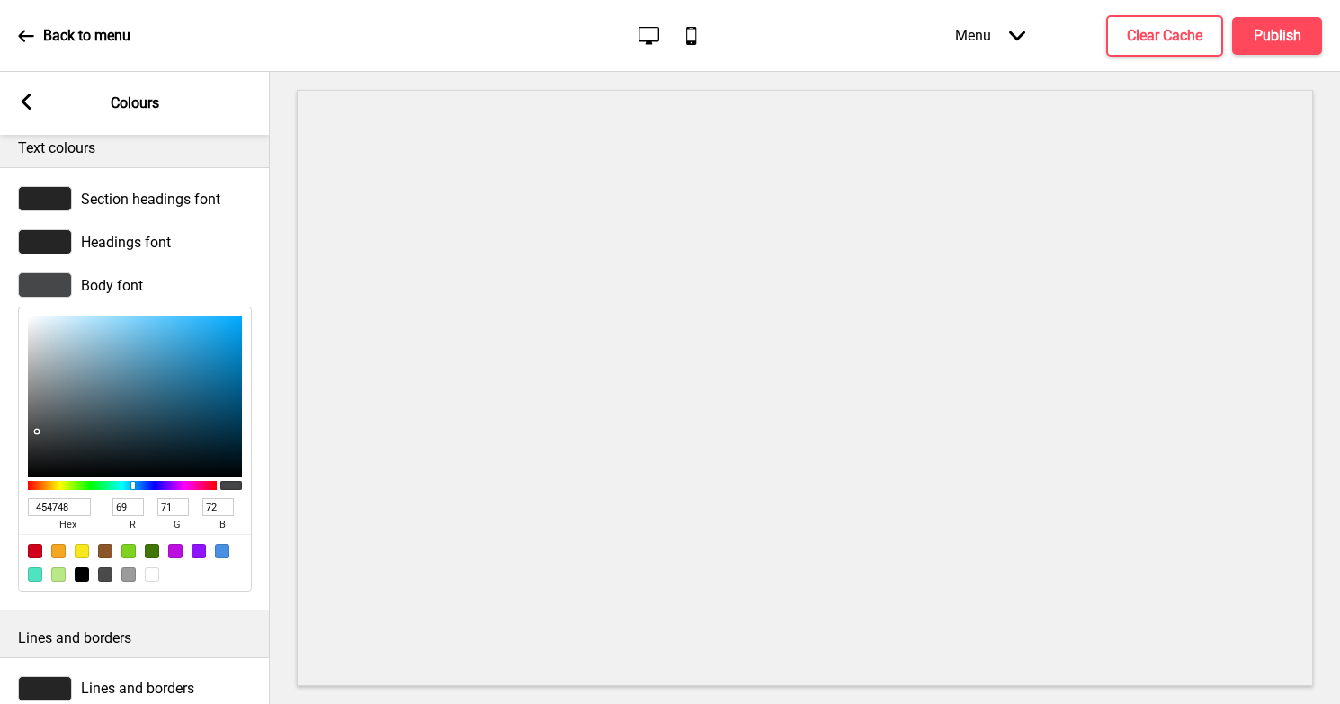
type input "373B3D"
type input "55"
type input "59"
type input "61"
type input "181818"
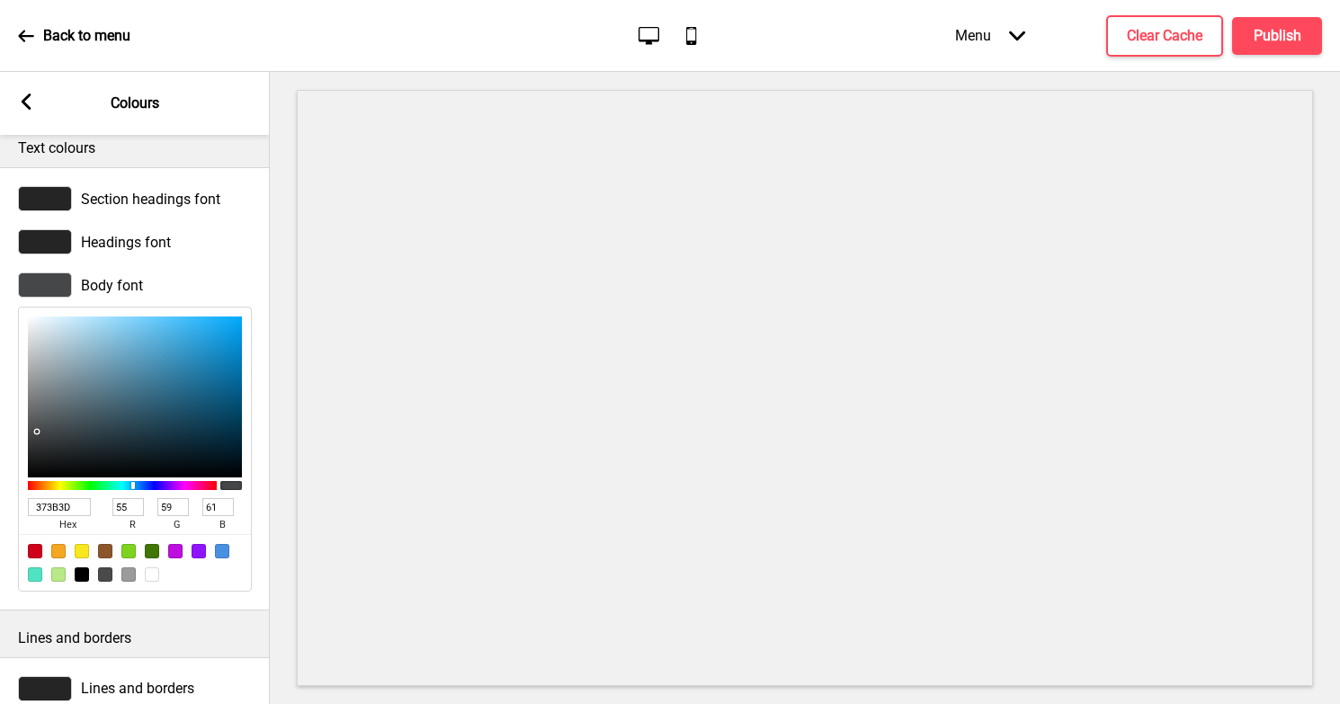
type input "24"
type input "000000"
type input "0"
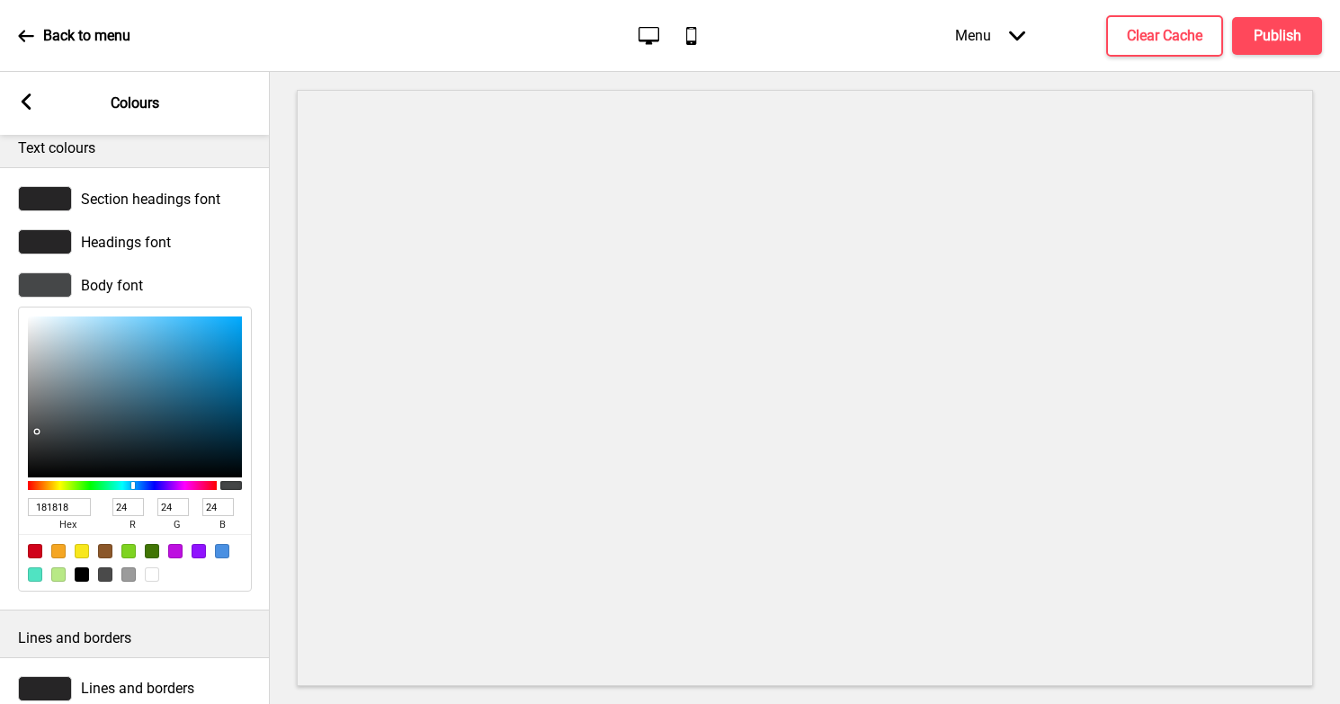
type input "0"
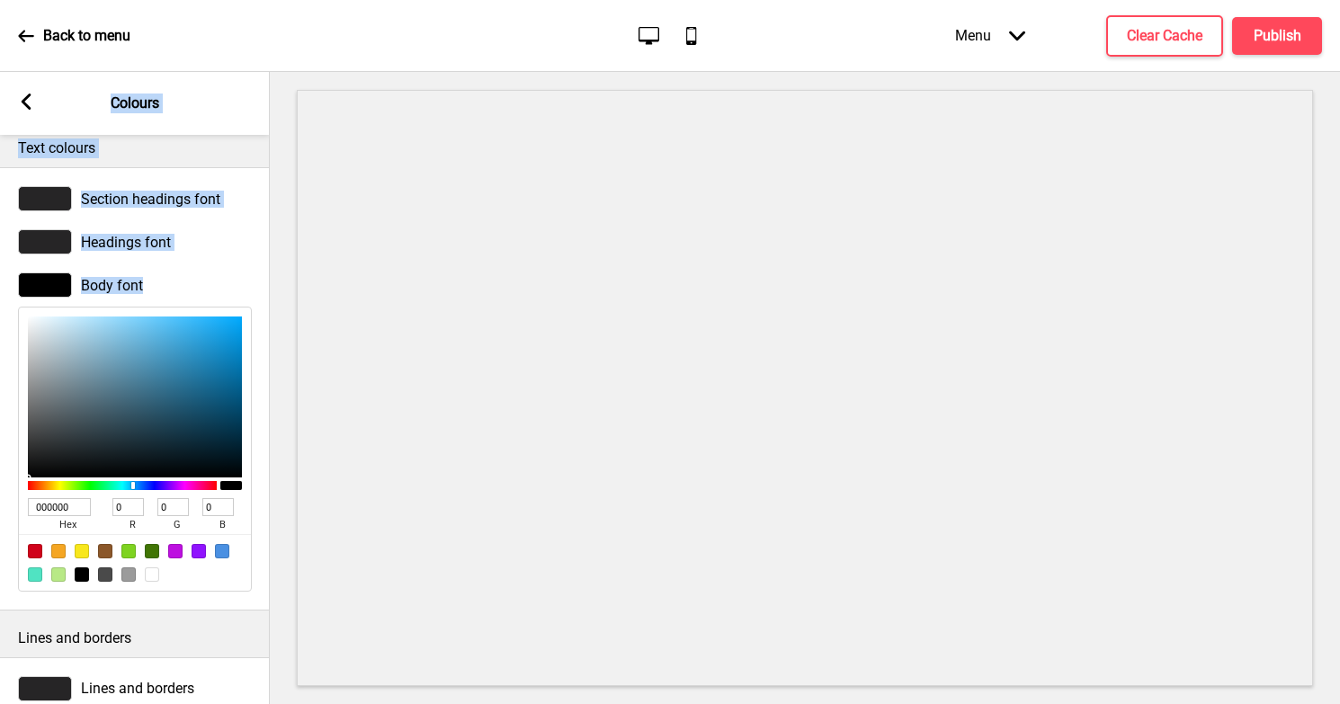
drag, startPoint x: 50, startPoint y: 438, endPoint x: -20, endPoint y: 530, distance: 115.5
click at [0, 530] on html "Back to menu Desktop Mobile Menu Arrow down Product Page Store Information Chec…" at bounding box center [670, 352] width 1340 height 704
click at [207, 270] on div "Body font 000000 hex 0 r 0 g 0 b 100 a" at bounding box center [135, 432] width 270 height 337
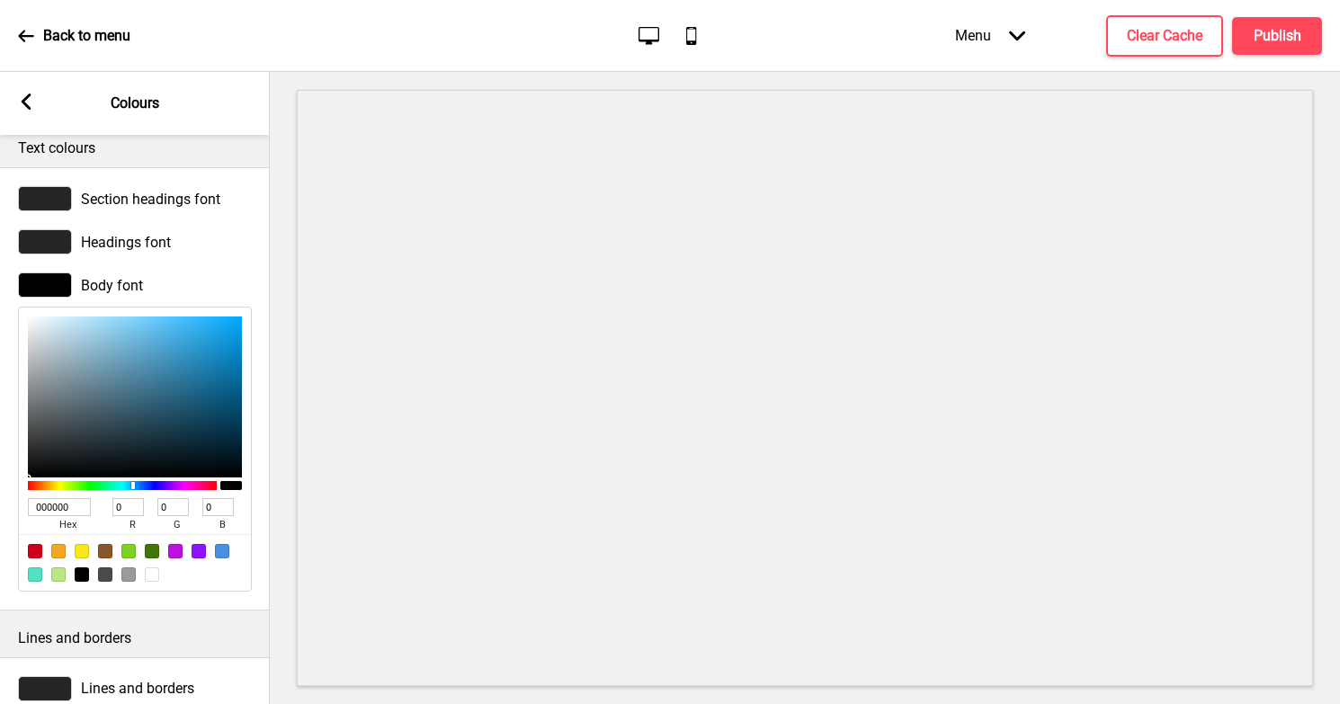
click at [23, 103] on icon at bounding box center [27, 102] width 10 height 16
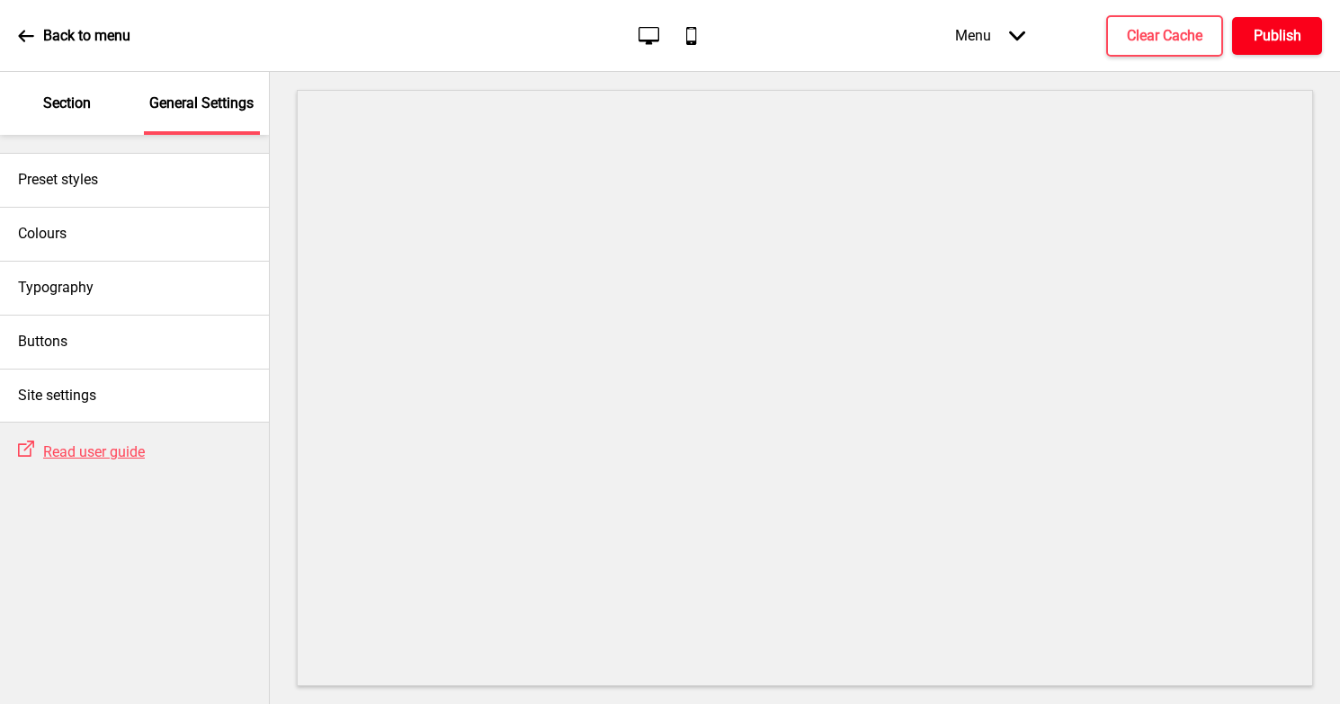
click at [1263, 35] on h4 "Publish" at bounding box center [1278, 36] width 48 height 20
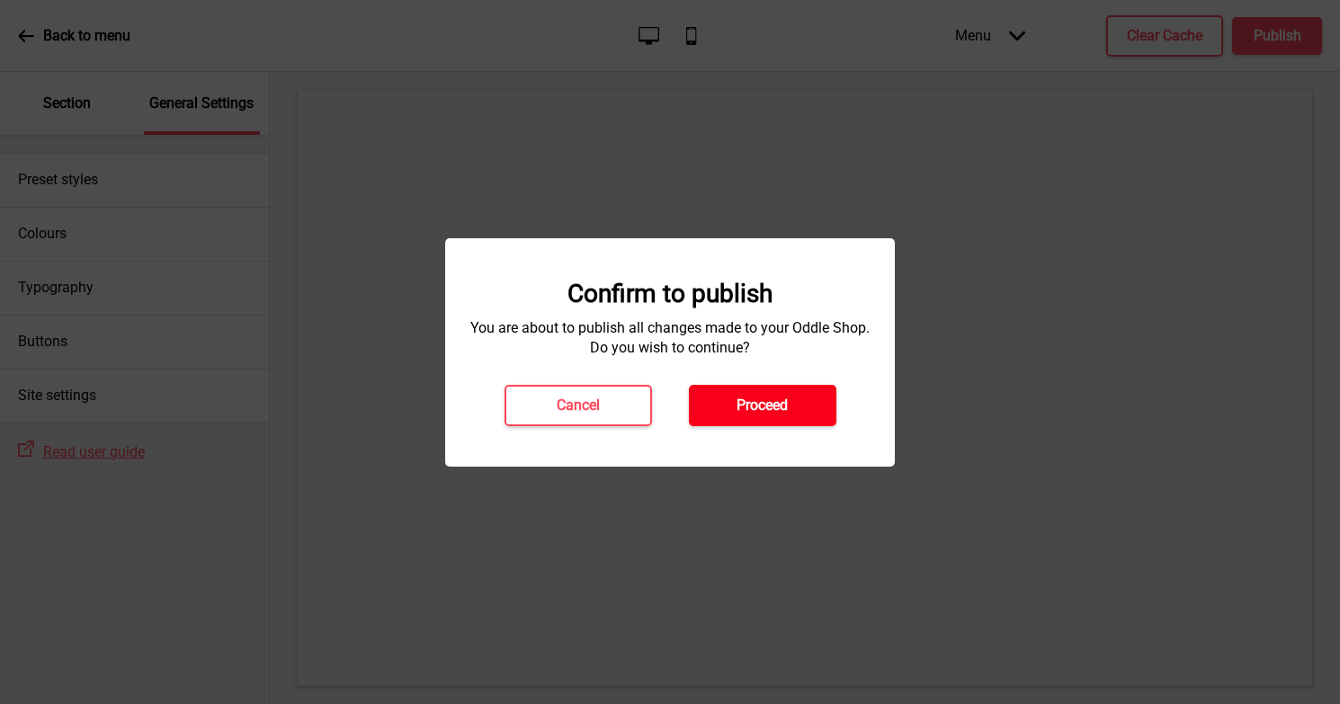
click at [768, 400] on h4 "Proceed" at bounding box center [762, 406] width 51 height 20
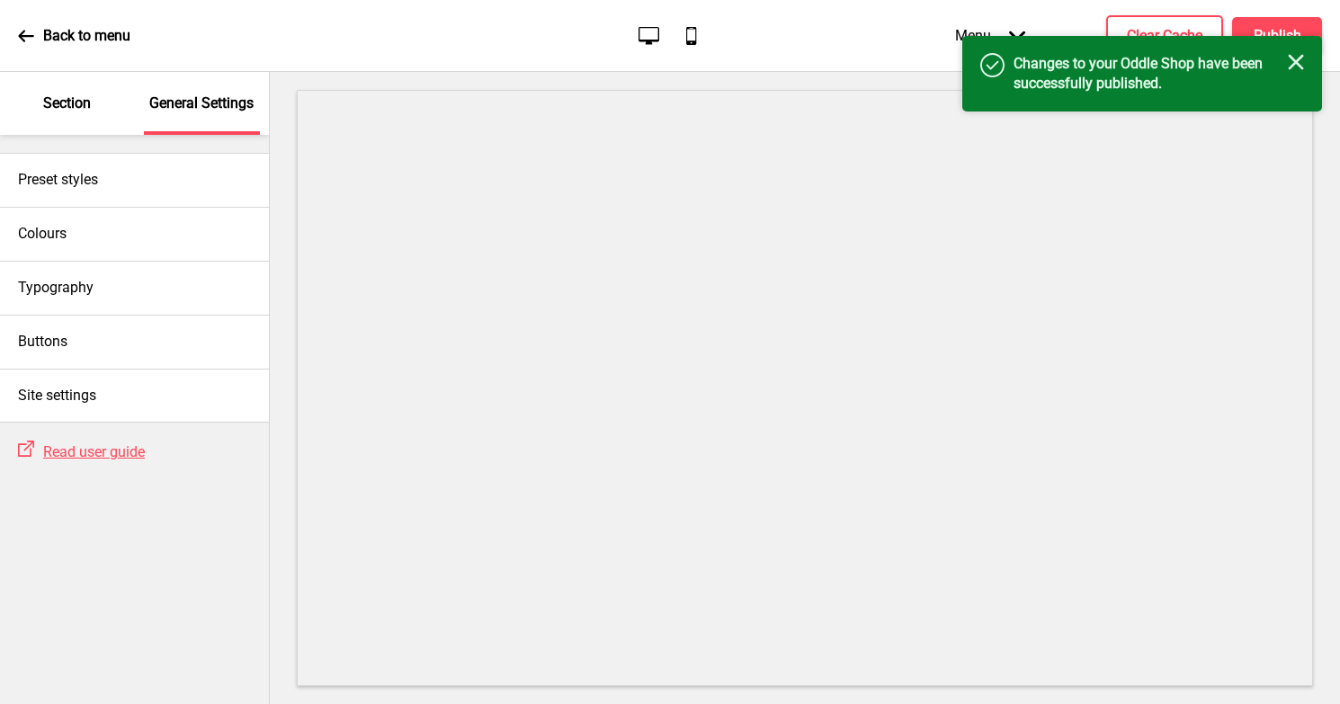
click at [62, 111] on p "Section" at bounding box center [67, 104] width 48 height 20
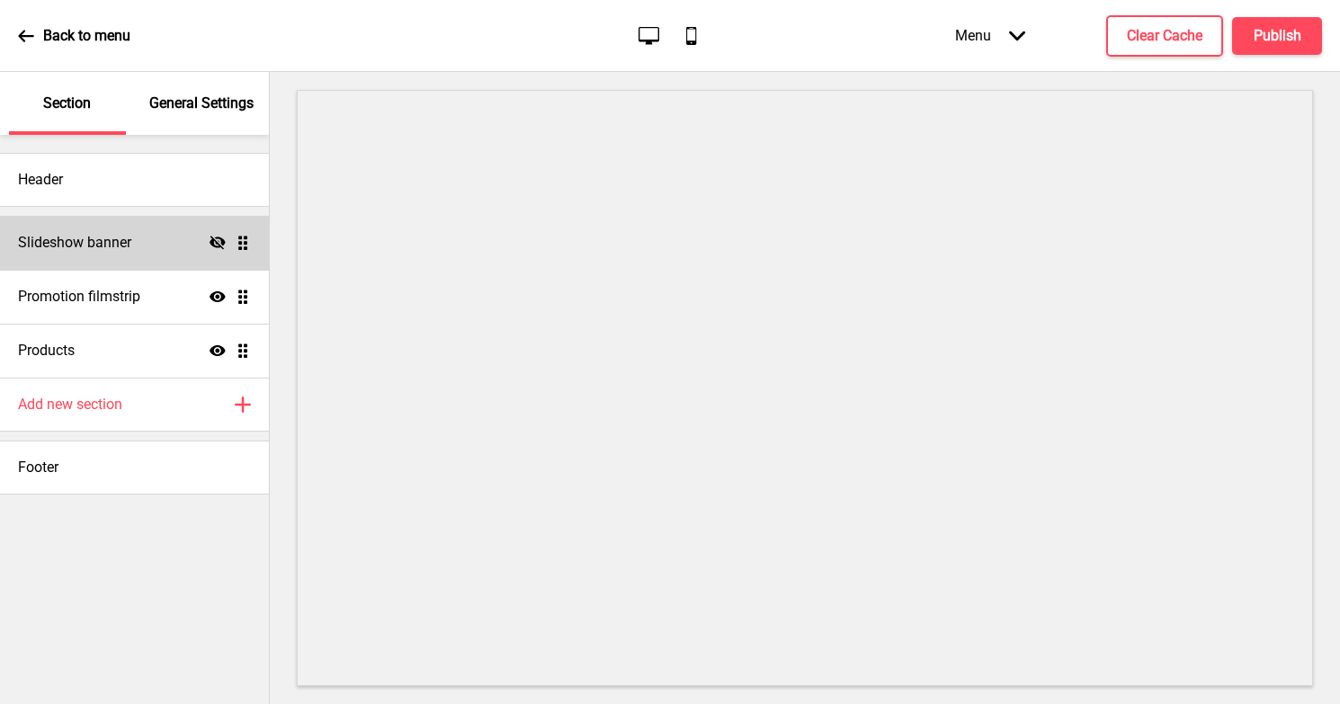
click at [219, 243] on icon at bounding box center [218, 242] width 16 height 13
click at [219, 243] on icon at bounding box center [218, 242] width 16 height 11
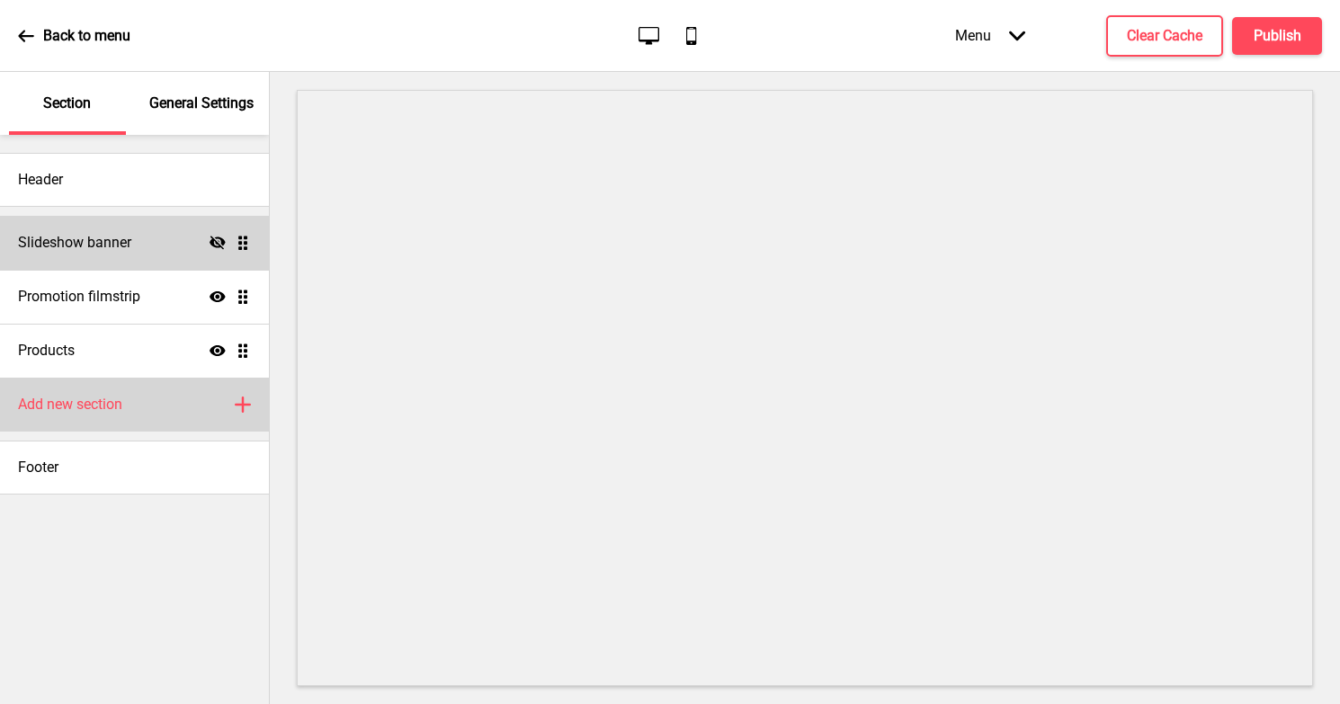
click at [173, 406] on div "Add new section Plus" at bounding box center [134, 405] width 269 height 54
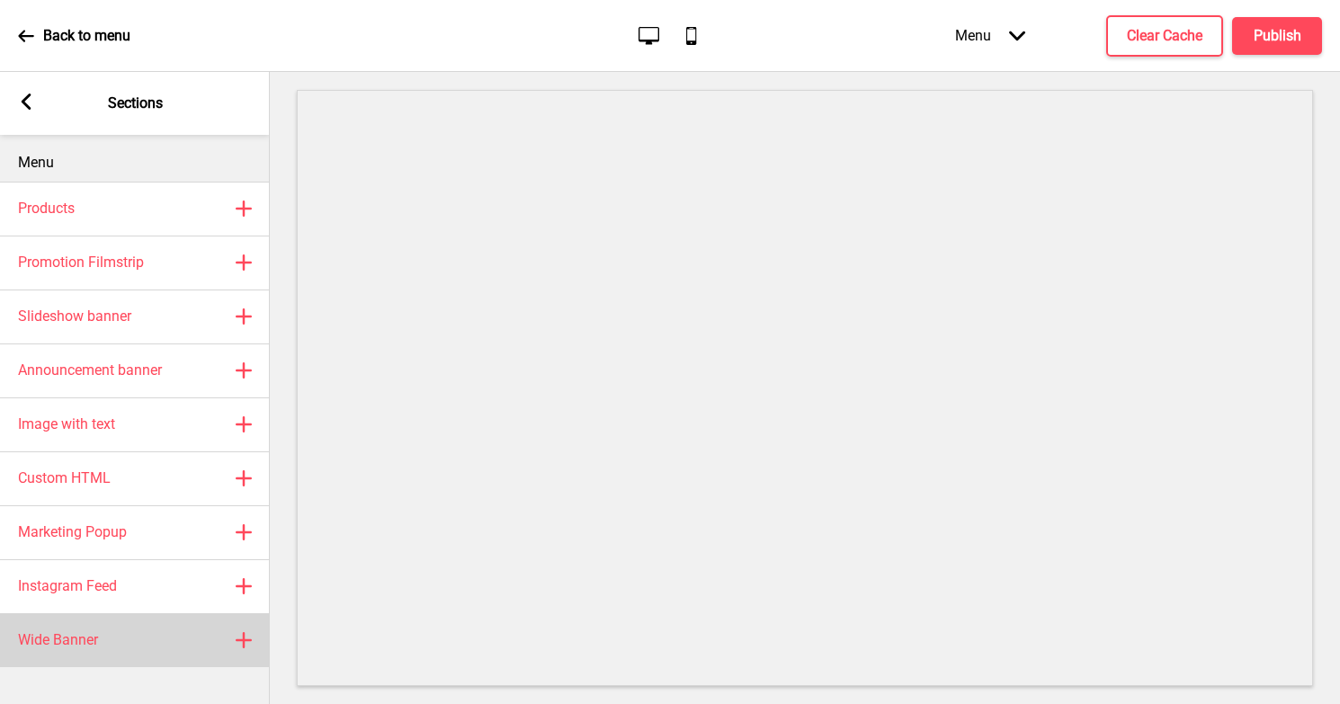
click at [85, 638] on h4 "Wide Banner" at bounding box center [58, 640] width 80 height 20
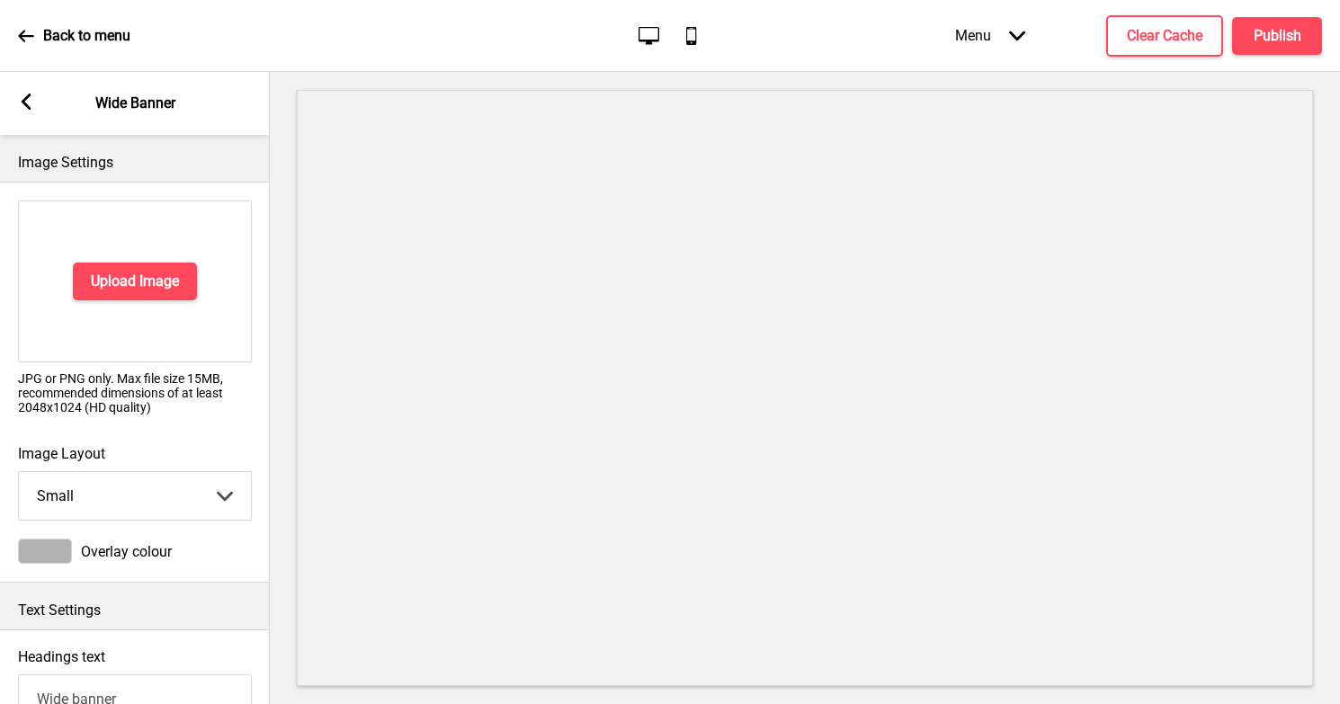
click at [201, 289] on div "Upload Image" at bounding box center [135, 282] width 234 height 162
click at [118, 289] on h4 "Upload Image" at bounding box center [135, 282] width 88 height 20
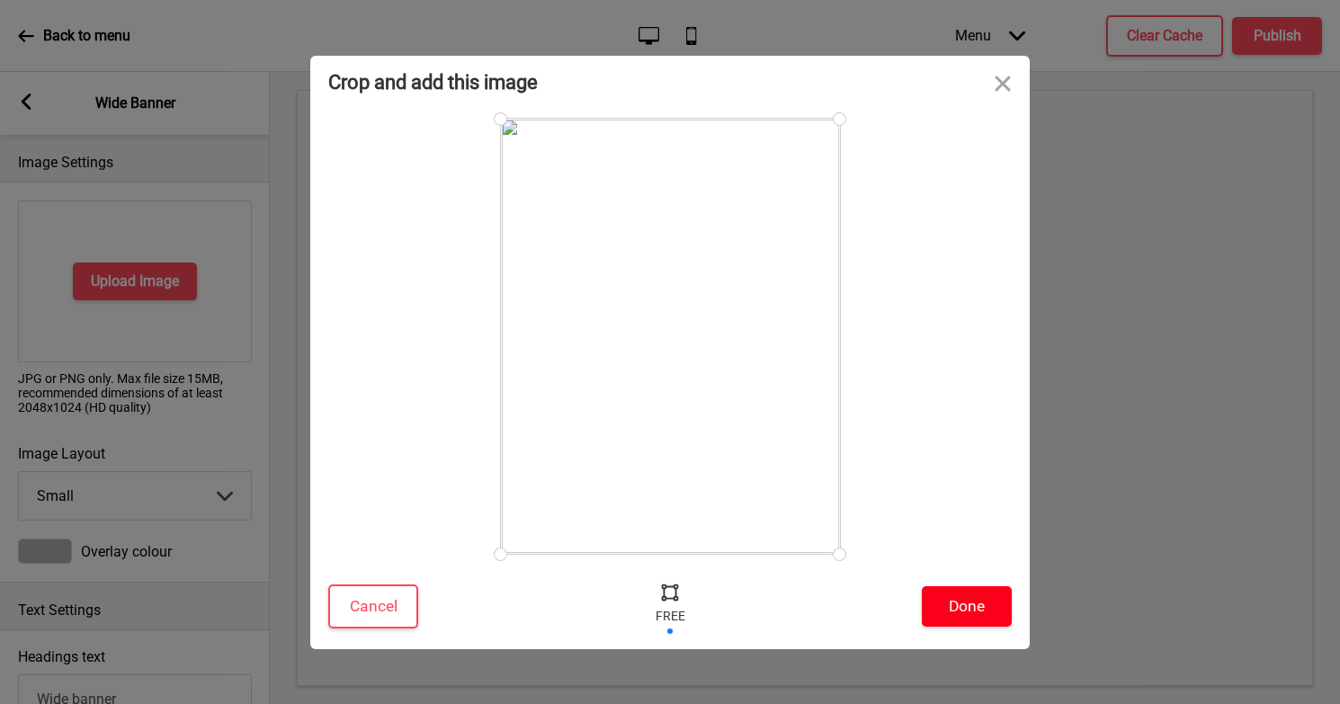
click at [967, 613] on button "Done" at bounding box center [967, 606] width 90 height 40
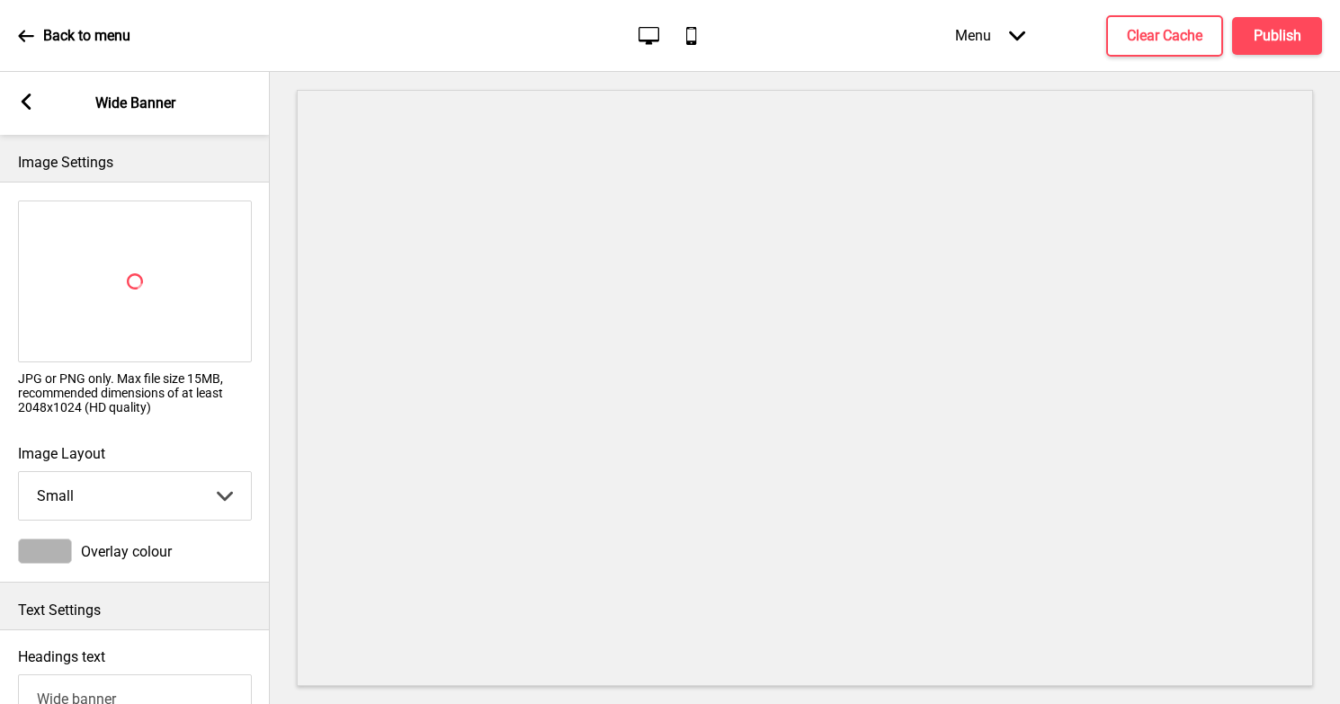
click at [65, 508] on select "Small Medium Large" at bounding box center [135, 496] width 232 height 48
select select "large"
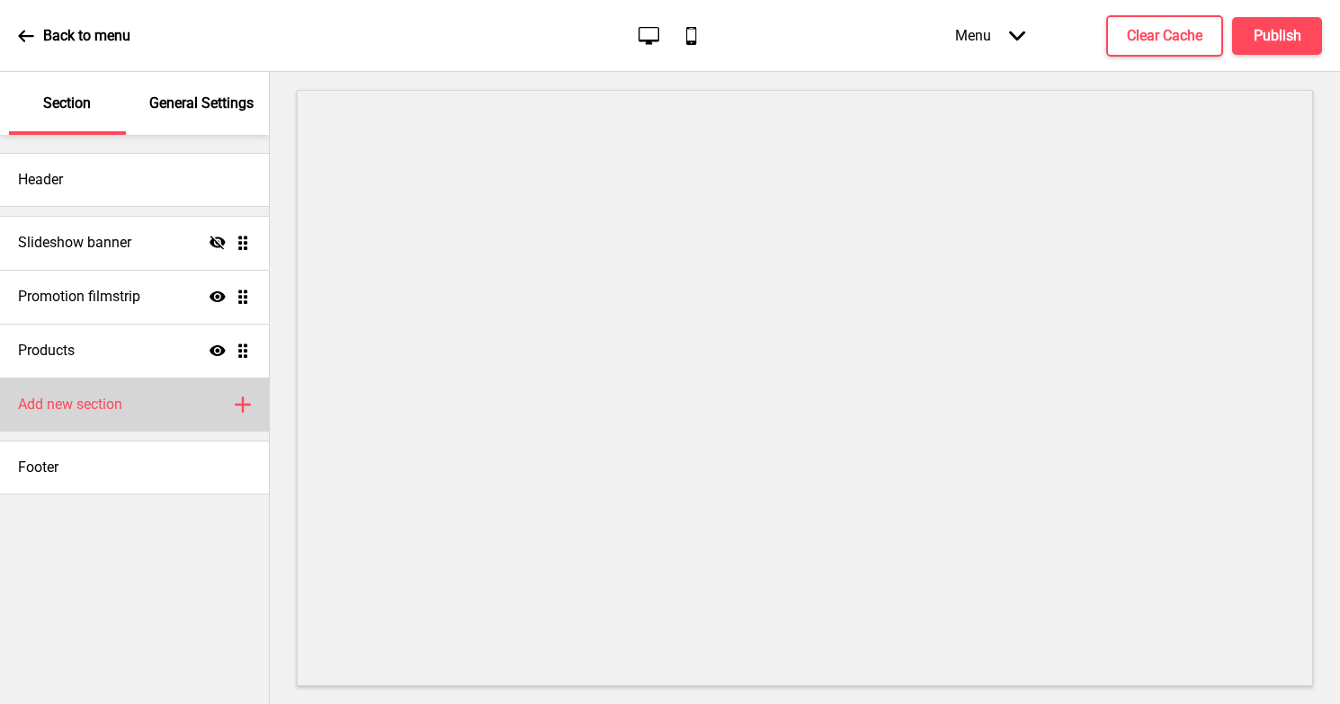
click at [54, 401] on h4 "Add new section" at bounding box center [70, 405] width 104 height 20
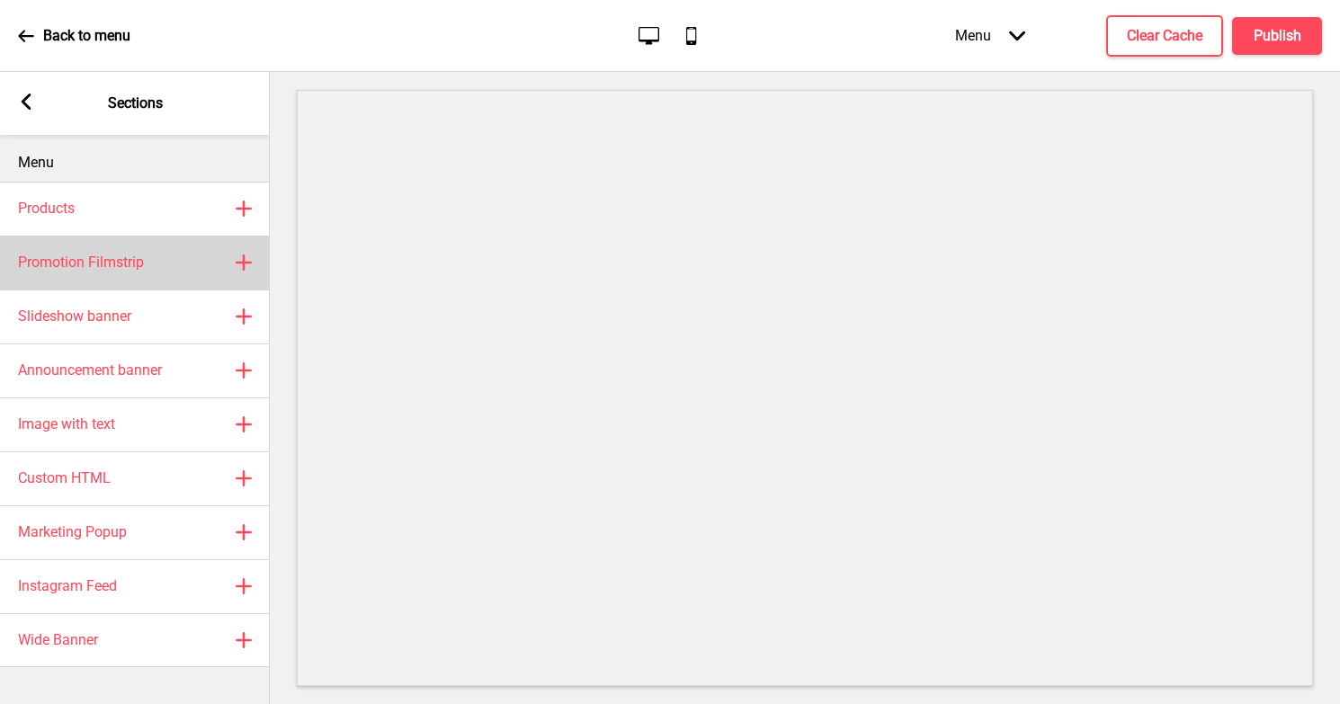
click at [92, 254] on h4 "Promotion Filmstrip" at bounding box center [81, 263] width 126 height 20
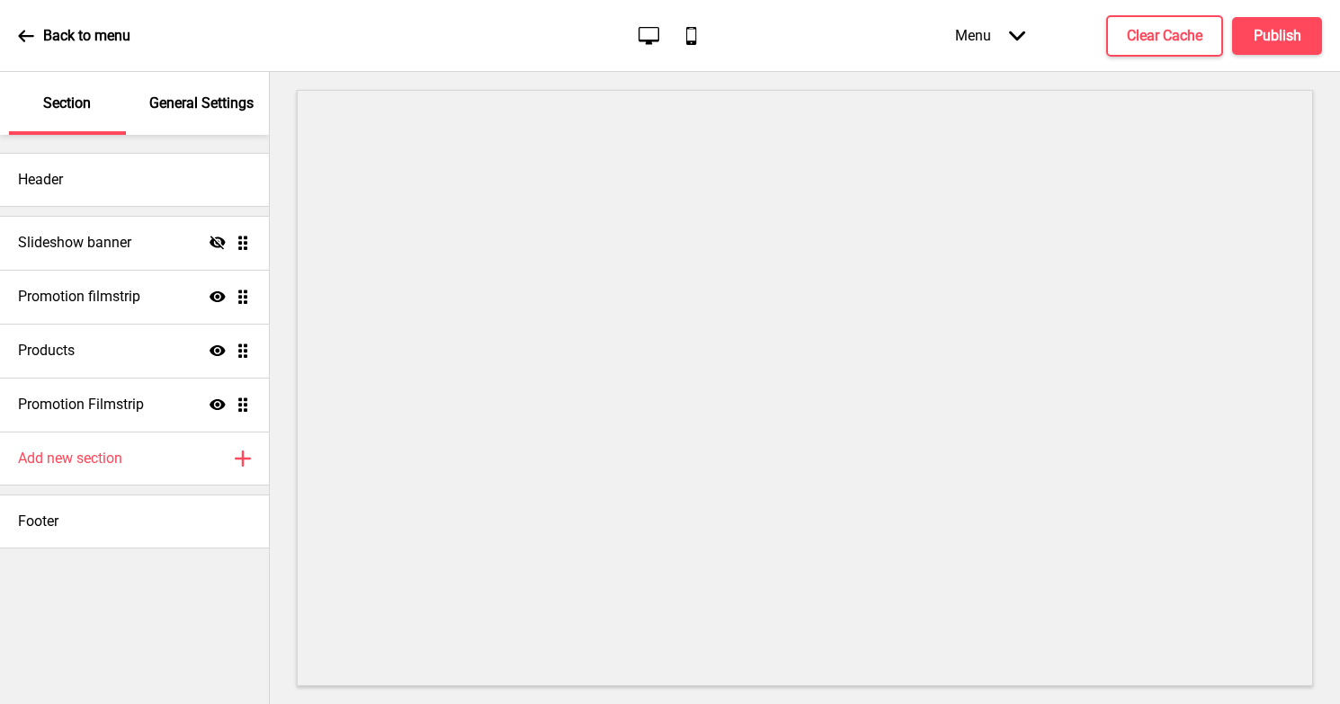
select select "center"
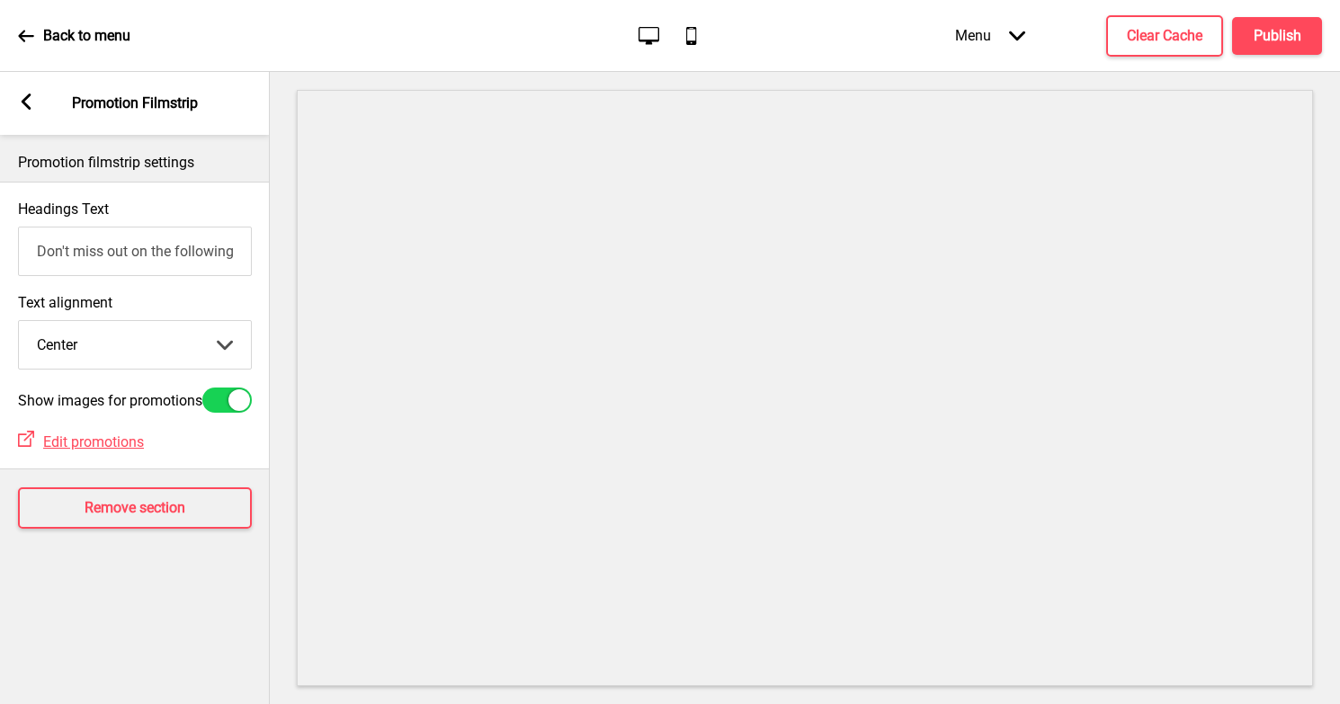
click at [119, 255] on input "Don't miss out on the following promotion(s)!" at bounding box center [135, 251] width 234 height 49
type input "cccccc"
click at [121, 579] on div "Promotion filmstrip settings Headings Text cccccc Text alignment Center Left Ce…" at bounding box center [135, 419] width 270 height 569
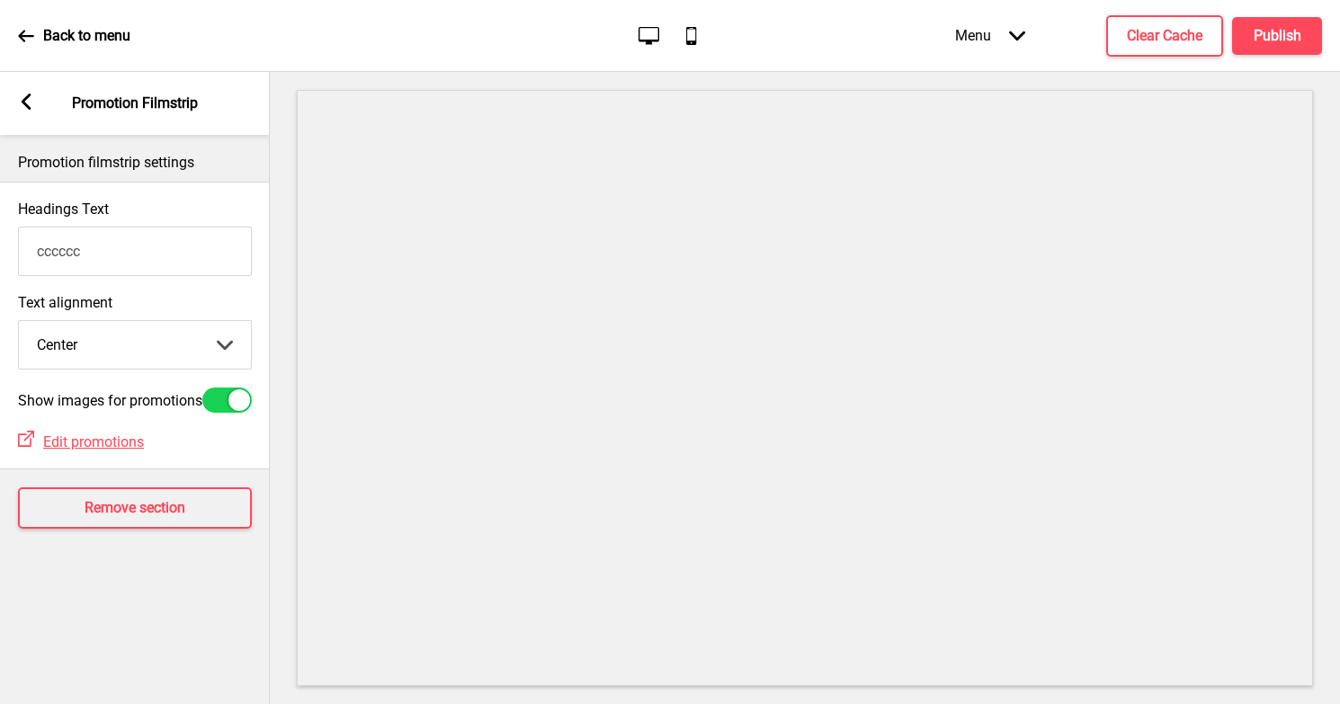
click at [14, 99] on div "Arrow left Promotion Filmstrip" at bounding box center [135, 103] width 270 height 63
click at [128, 512] on h4 "Remove section" at bounding box center [135, 508] width 101 height 20
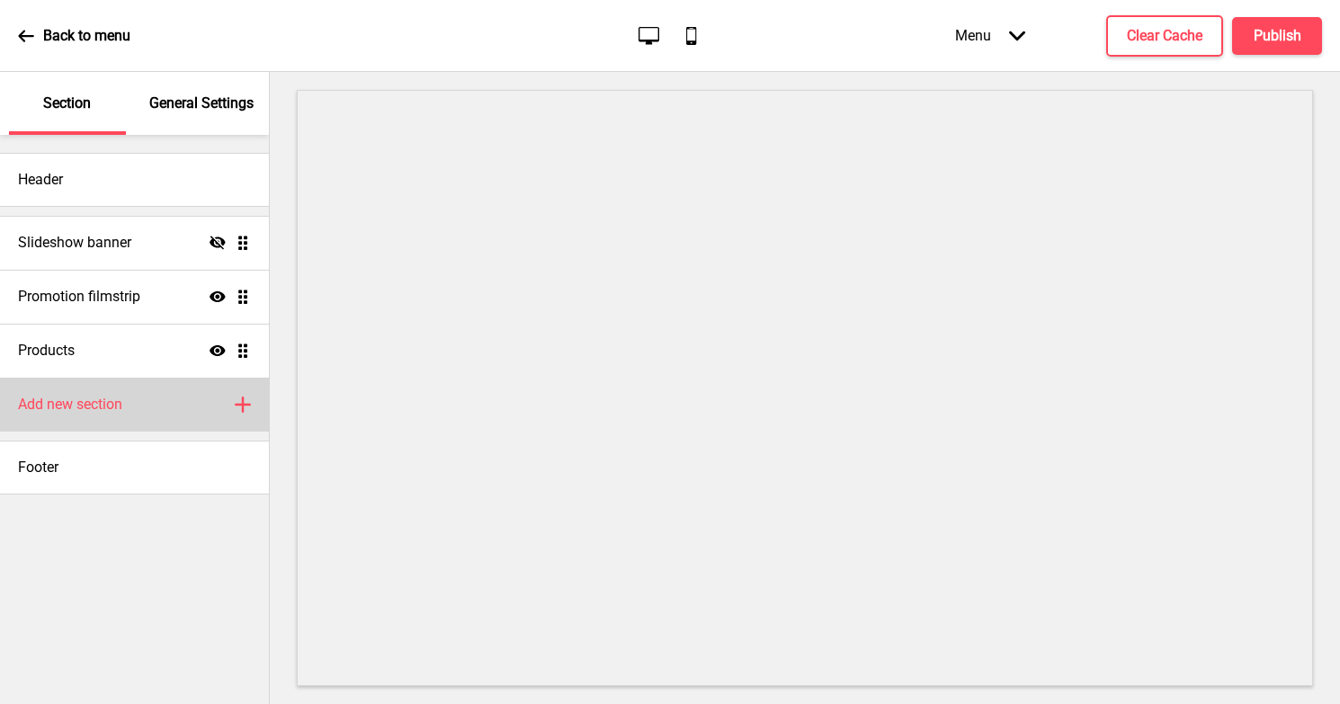
click at [122, 409] on h4 "Add new section" at bounding box center [70, 405] width 104 height 20
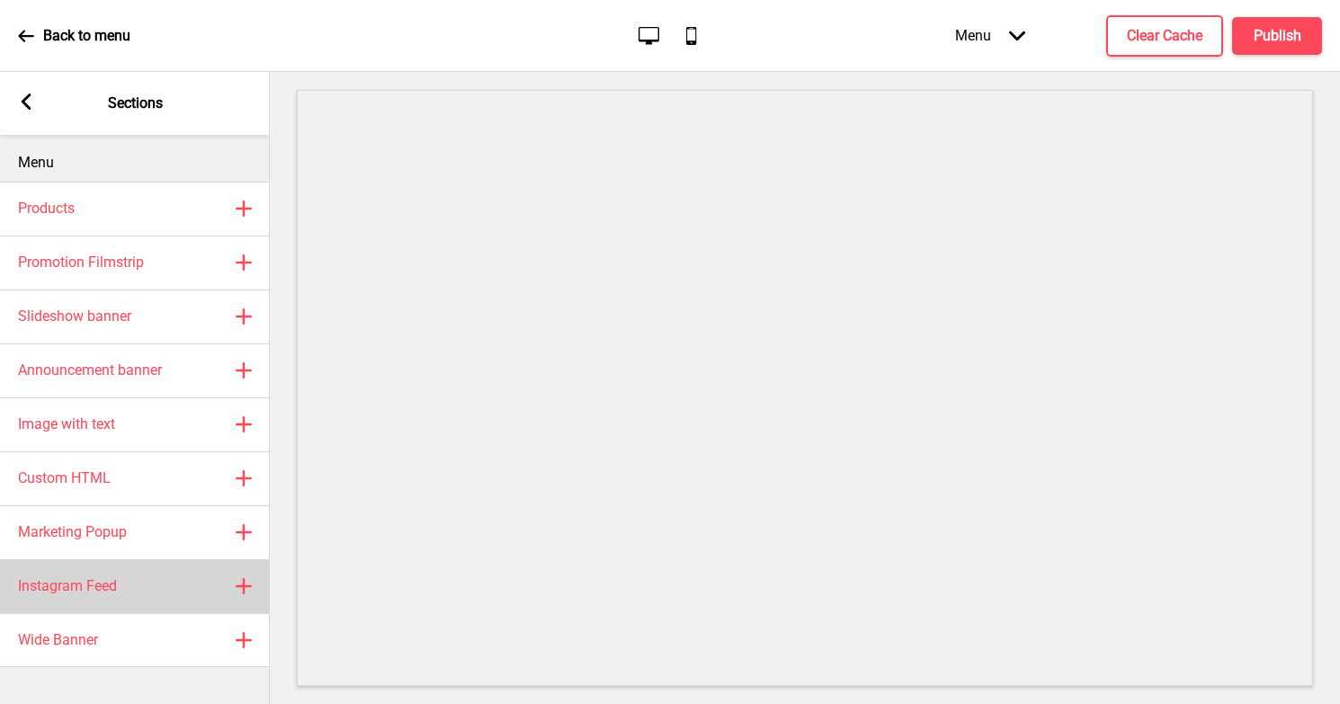
click at [127, 584] on div "Instagram Feed Plus" at bounding box center [135, 586] width 270 height 54
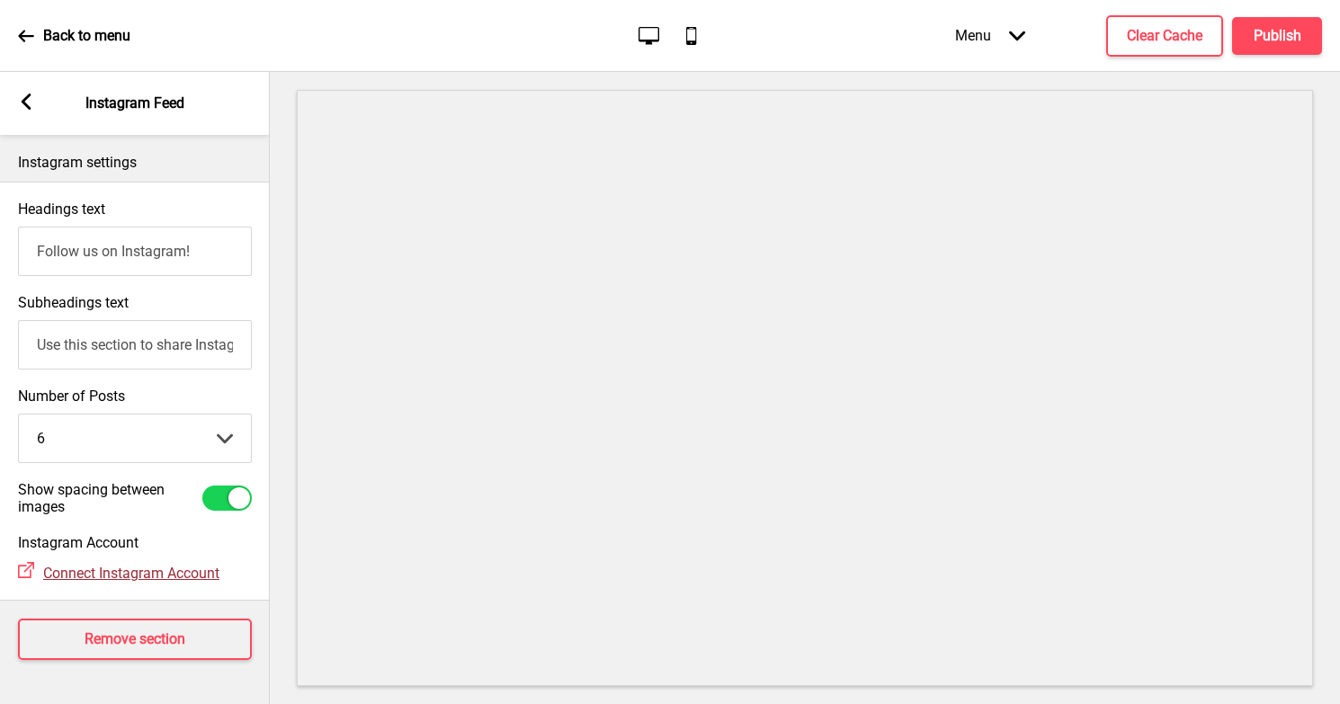
click at [123, 570] on span "Connect Instagram Account" at bounding box center [131, 573] width 176 height 17
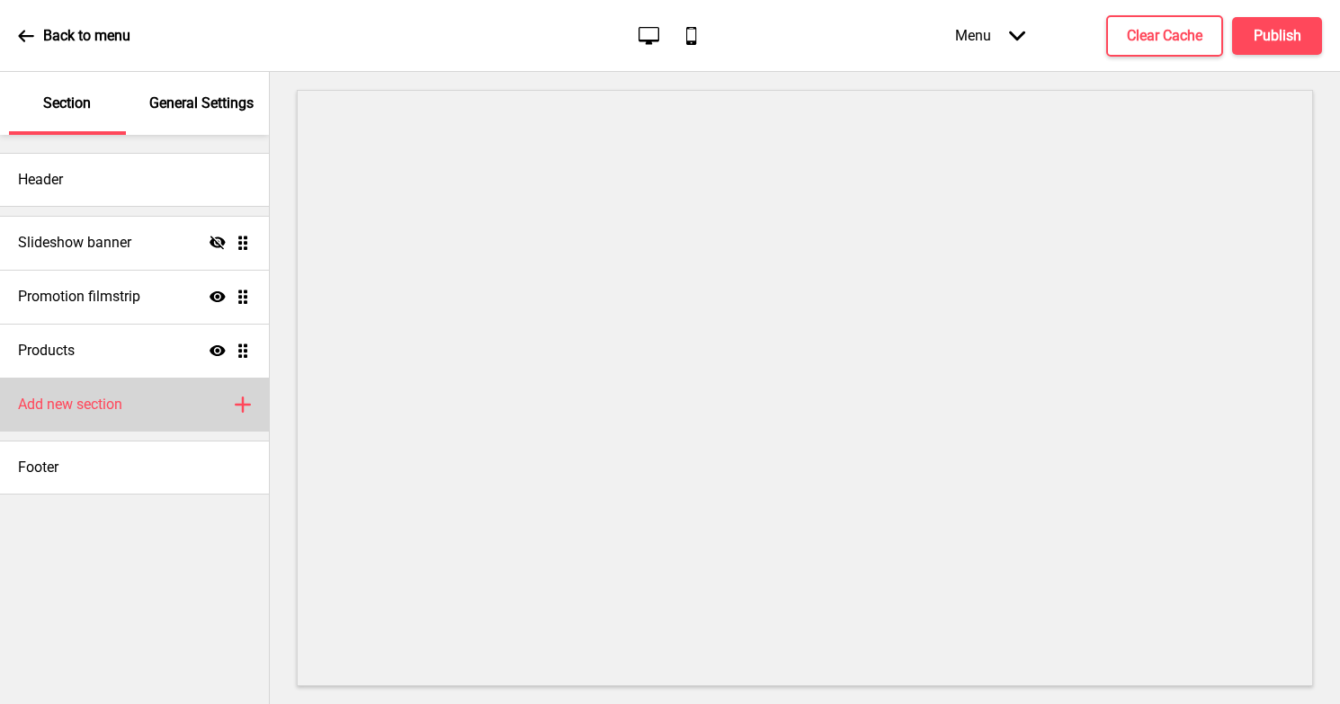
click at [100, 406] on h4 "Add new section" at bounding box center [70, 405] width 104 height 20
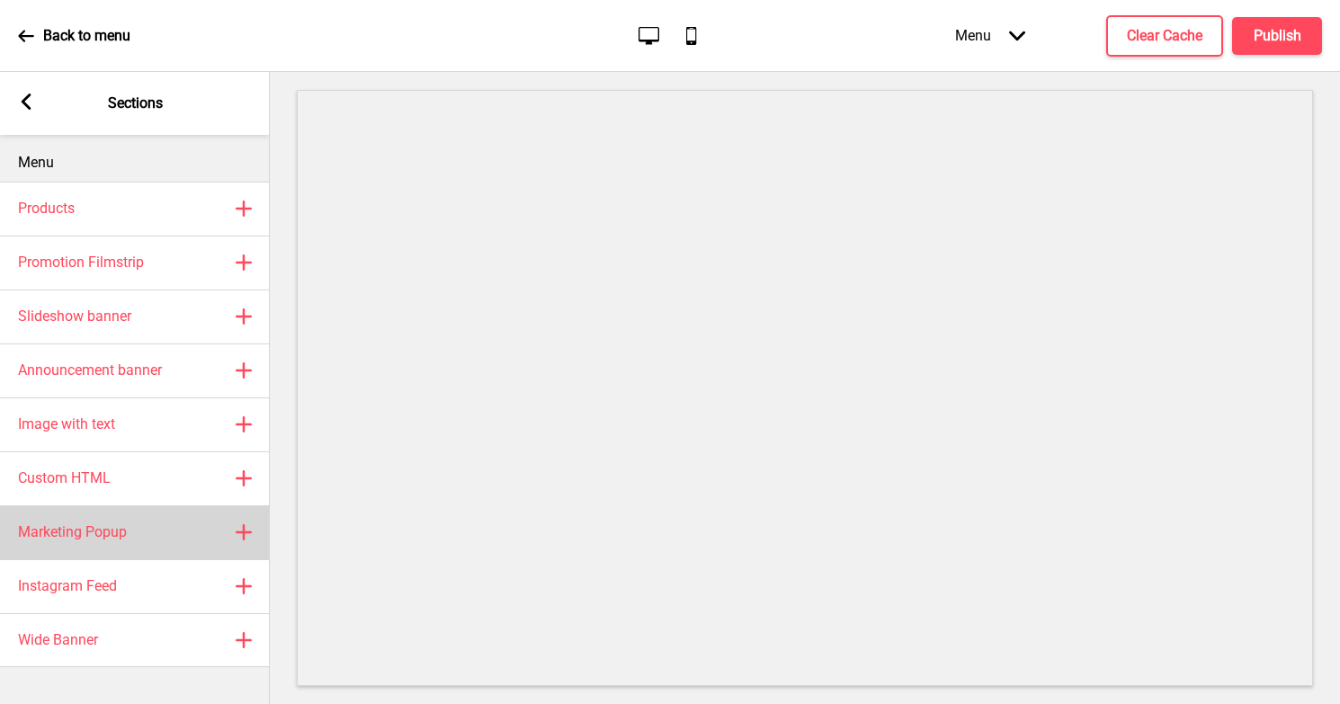
click at [99, 531] on h4 "Marketing Popup" at bounding box center [72, 533] width 109 height 20
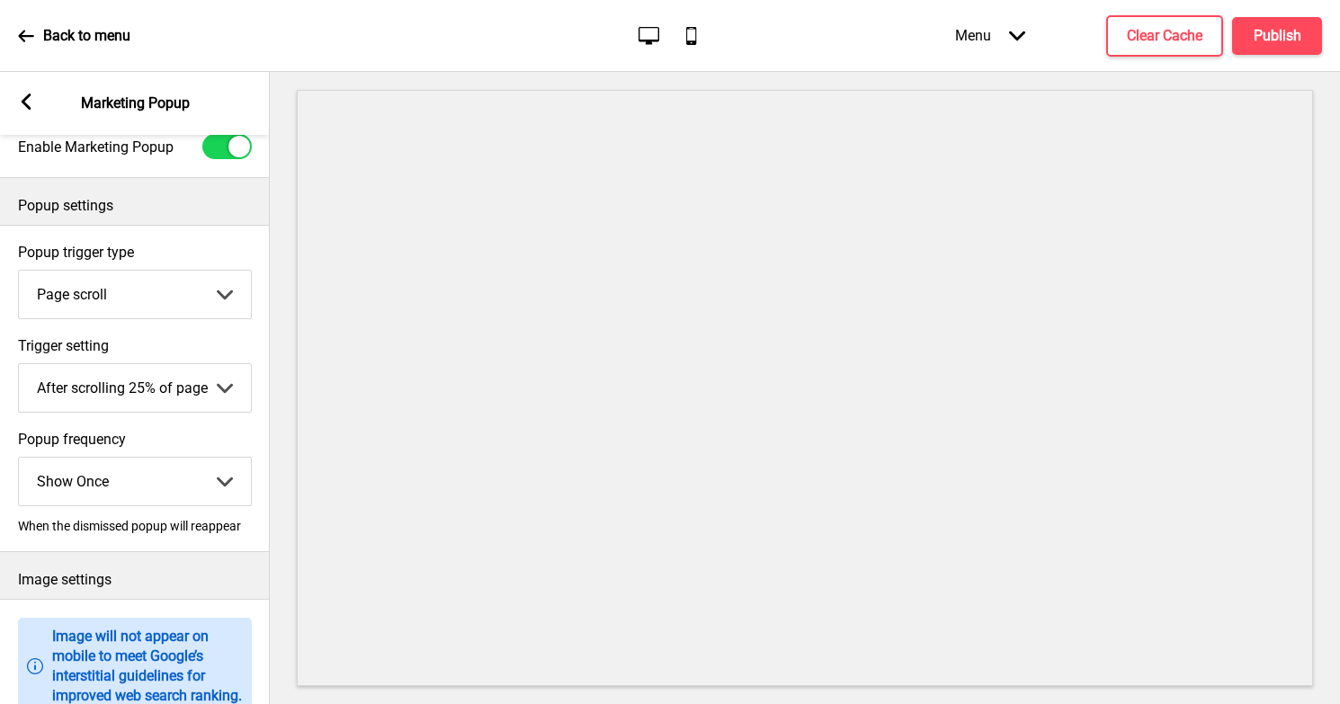
scroll to position [33, 0]
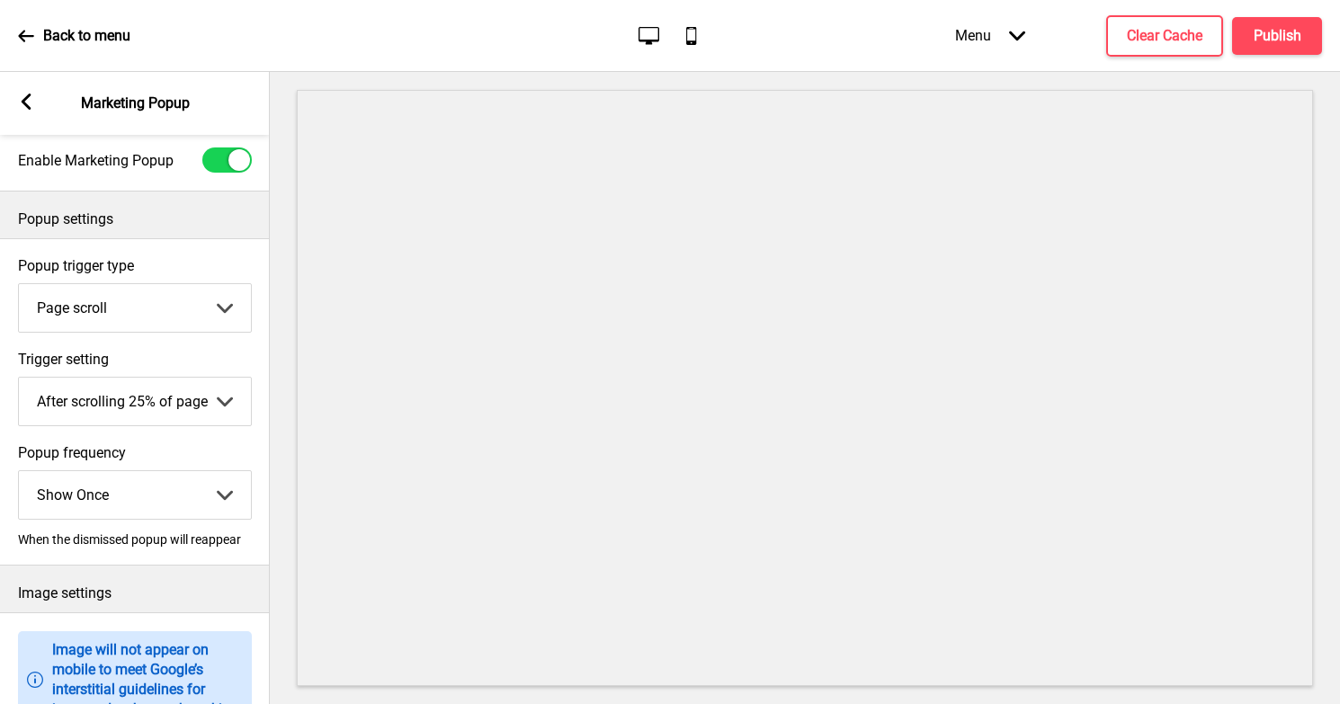
click at [114, 299] on select "Page scroll Time delay On exit intent" at bounding box center [135, 308] width 232 height 48
click at [135, 398] on select "After scrolling 25% of page After scrolling 50% of page After scrolling 75% of …" at bounding box center [135, 402] width 232 height 48
click at [148, 294] on select "Page scroll Time delay On exit intent" at bounding box center [135, 308] width 232 height 48
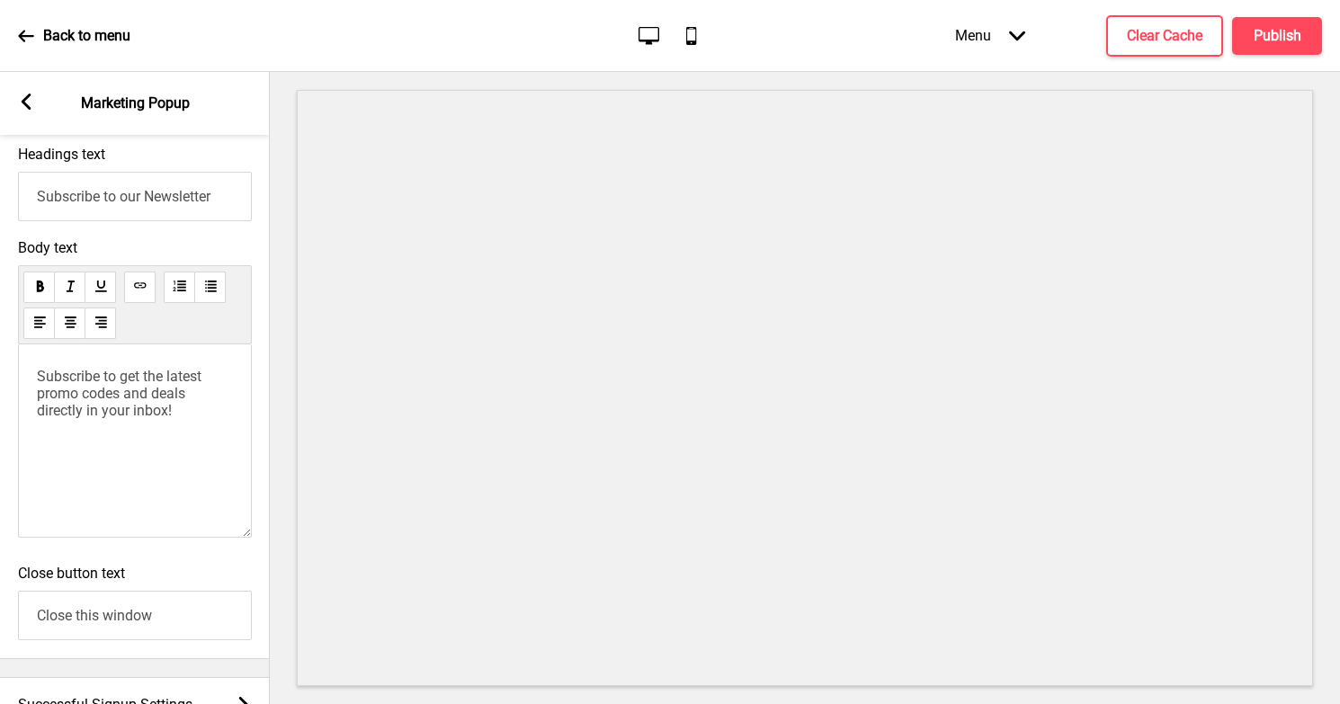
scroll to position [1103, 0]
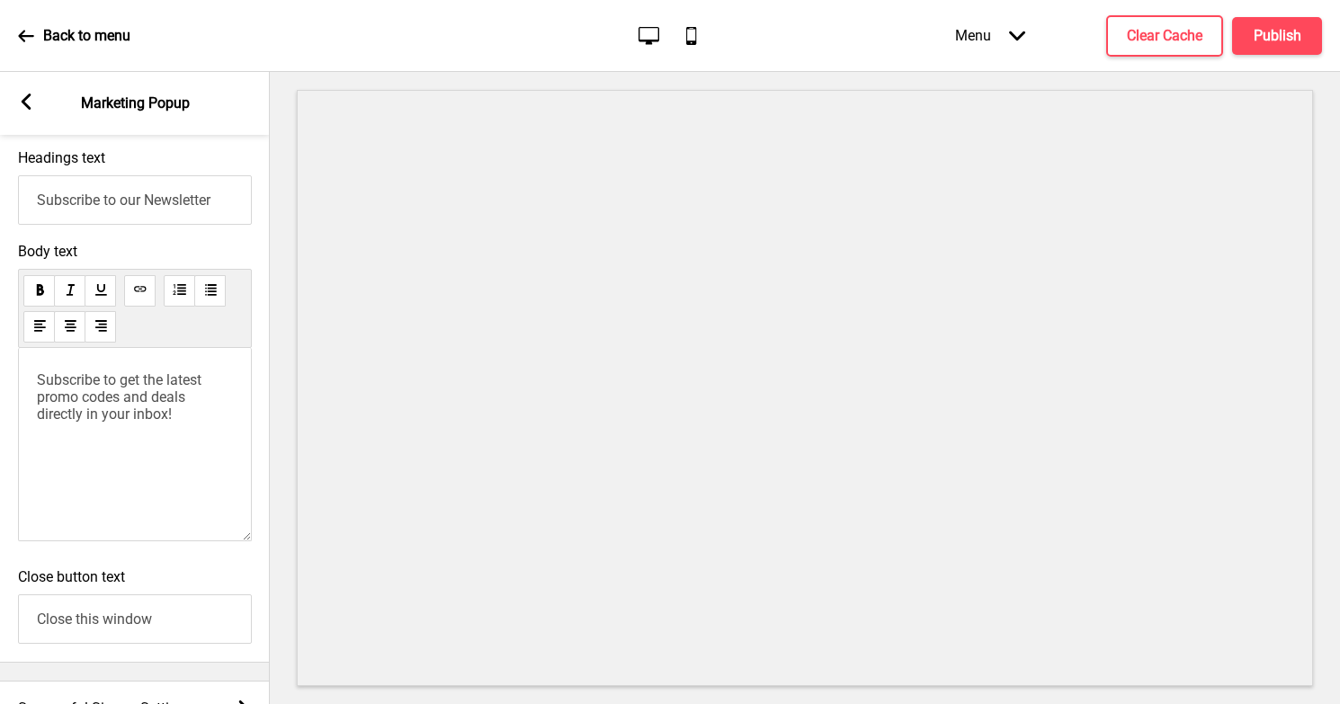
click at [30, 104] on rect at bounding box center [26, 102] width 16 height 16
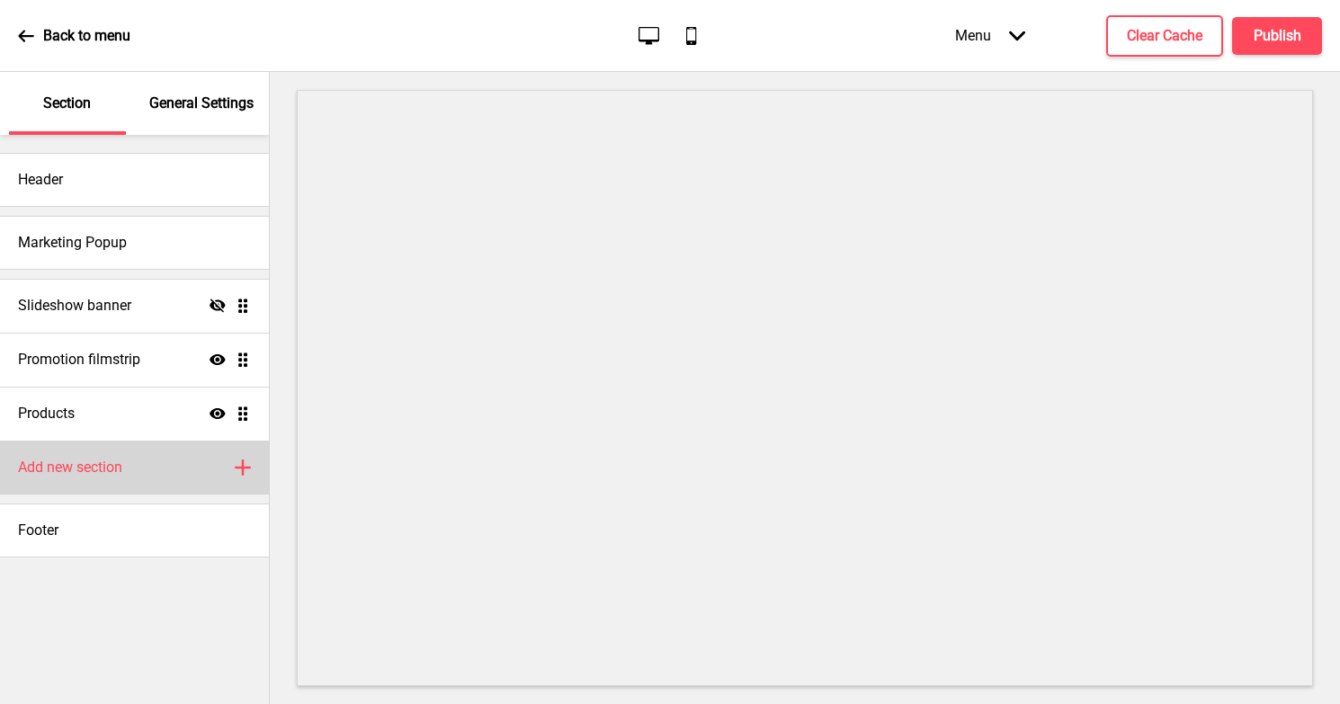
click at [82, 460] on h4 "Add new section" at bounding box center [70, 468] width 104 height 20
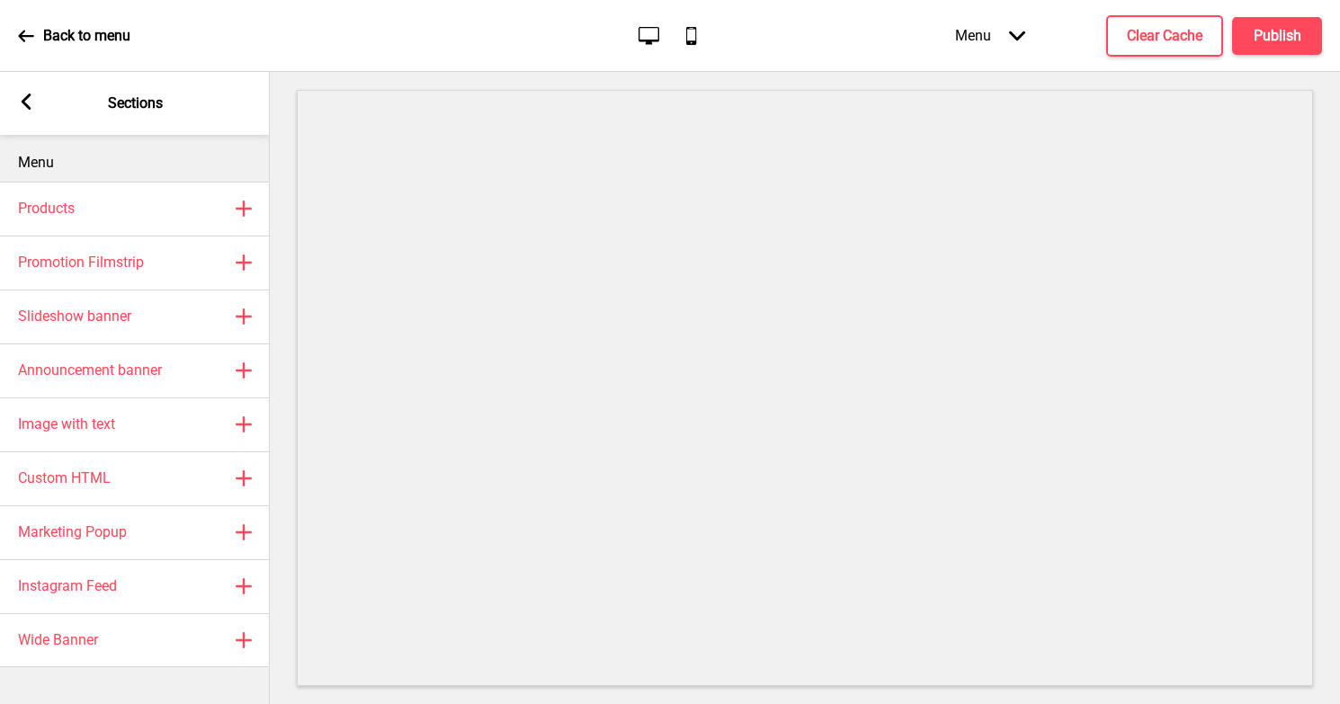
click at [25, 94] on icon "Arrow left" at bounding box center [26, 102] width 16 height 16
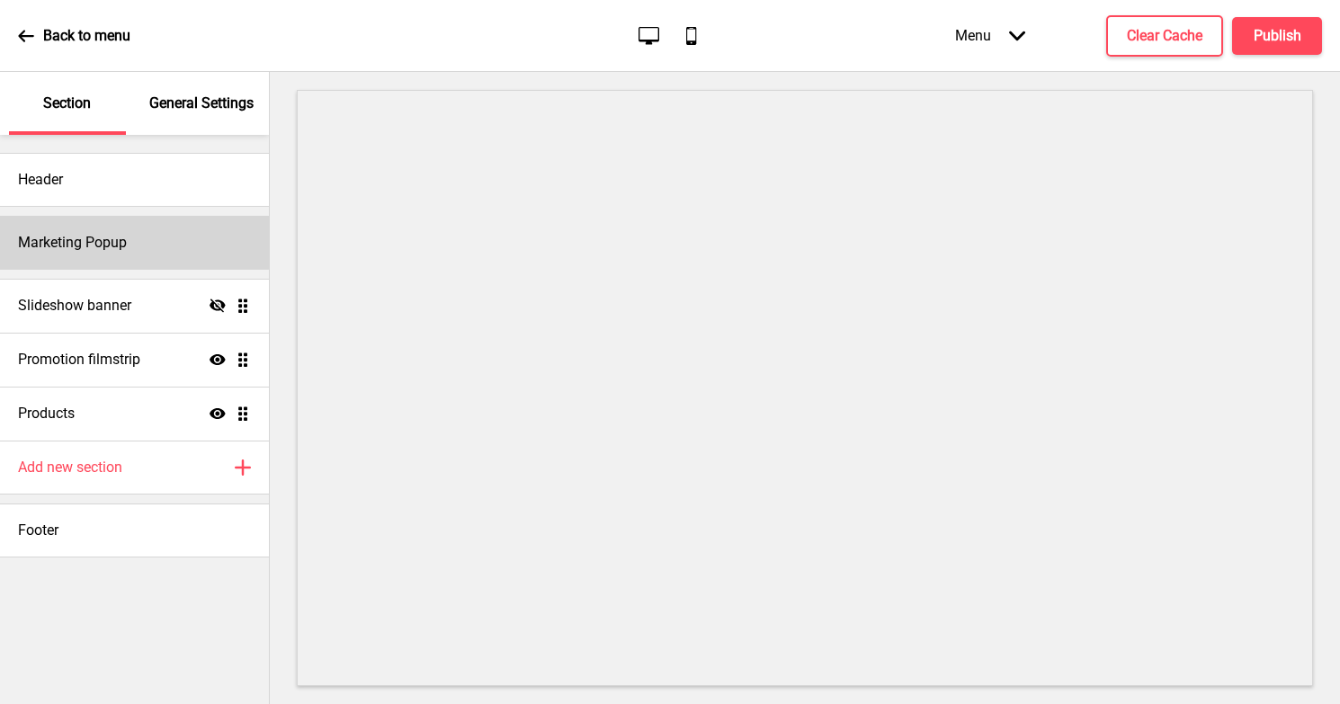
click at [101, 250] on h4 "Marketing Popup" at bounding box center [72, 243] width 109 height 20
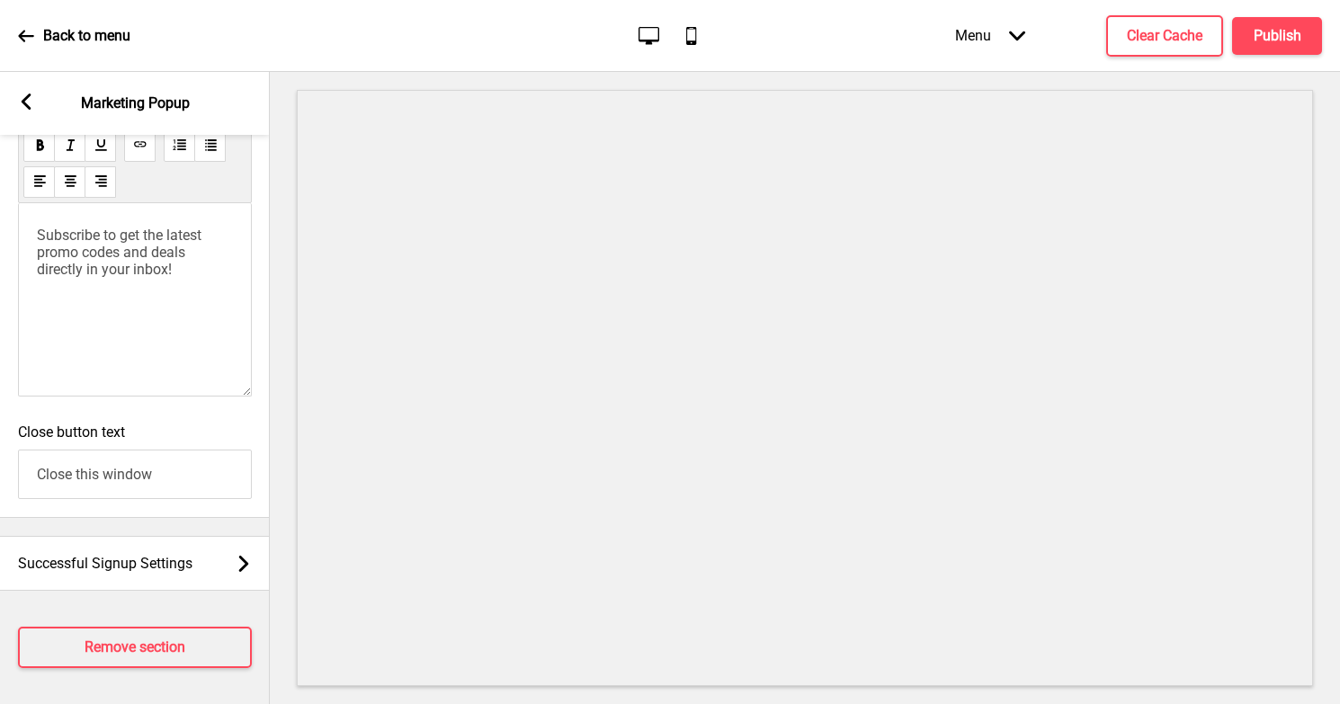
scroll to position [1269, 0]
click at [107, 648] on h4 "Remove section" at bounding box center [135, 648] width 101 height 20
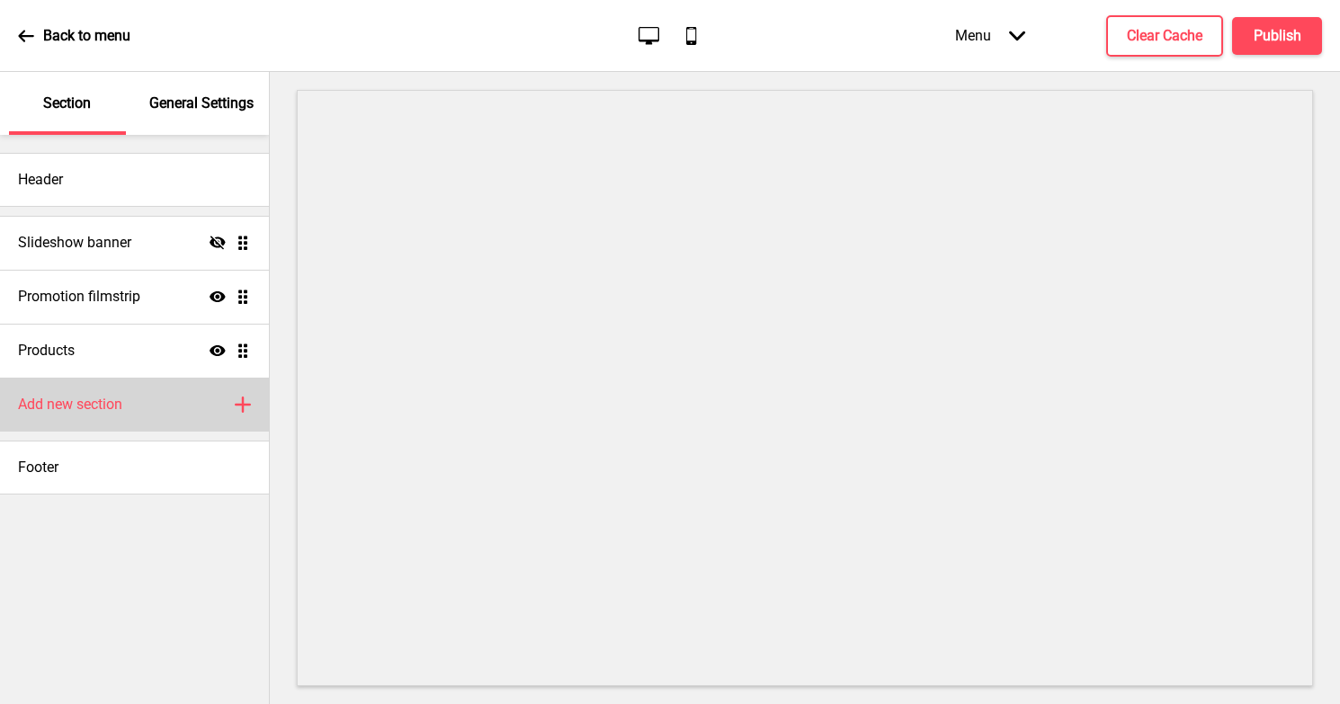
click at [81, 423] on div "Add new section Plus" at bounding box center [134, 405] width 269 height 54
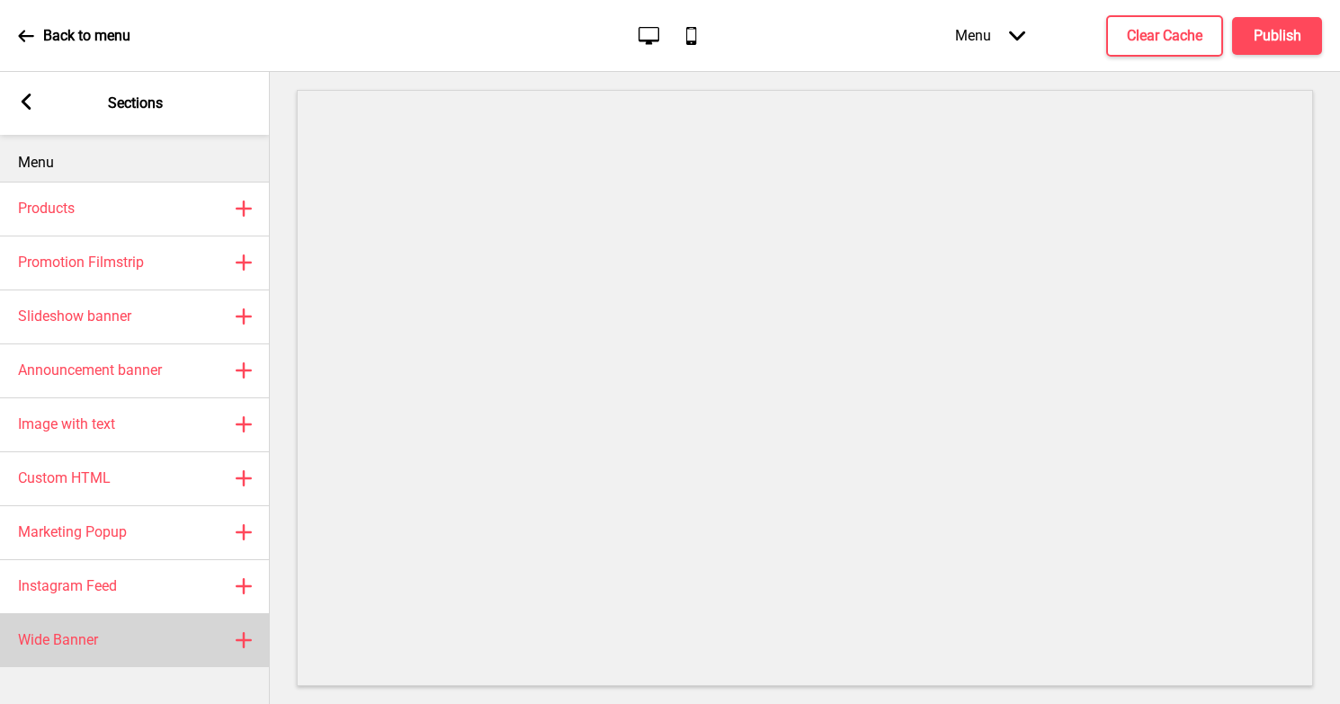
click at [68, 630] on h4 "Wide Banner" at bounding box center [58, 640] width 80 height 20
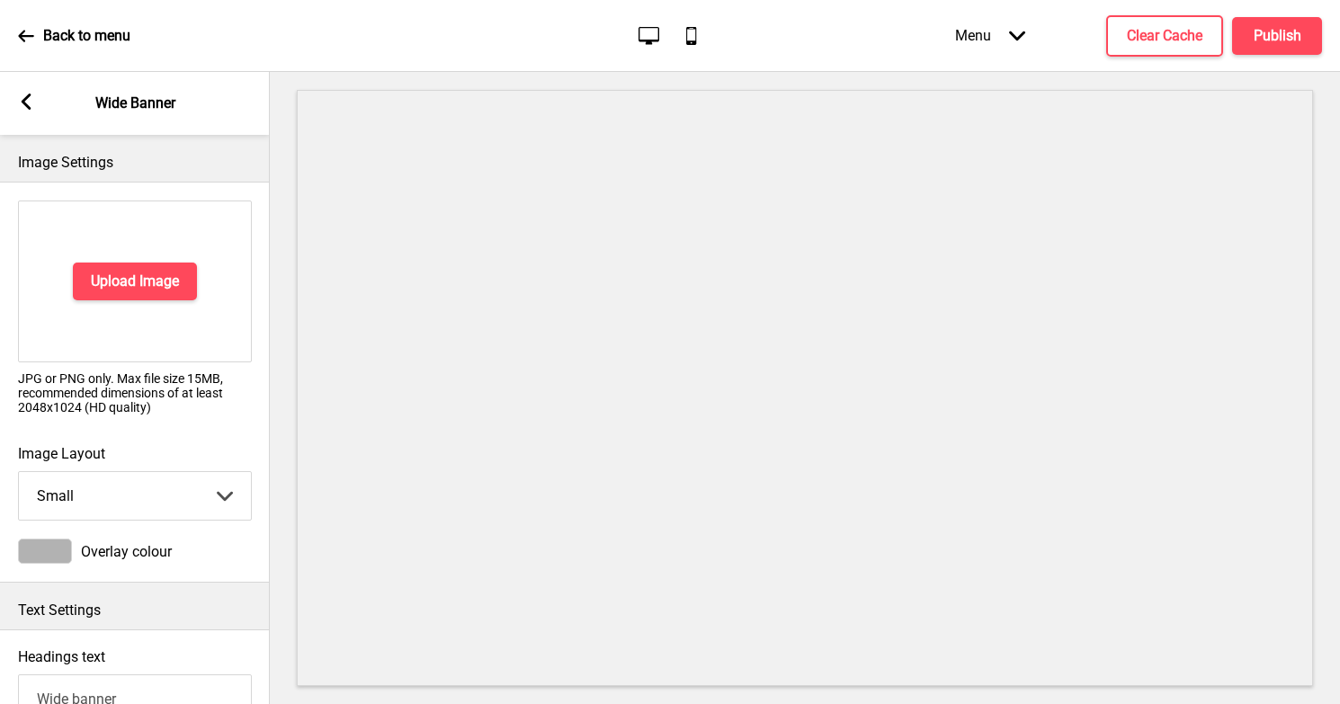
click at [119, 491] on select "Small Medium Large" at bounding box center [135, 496] width 232 height 48
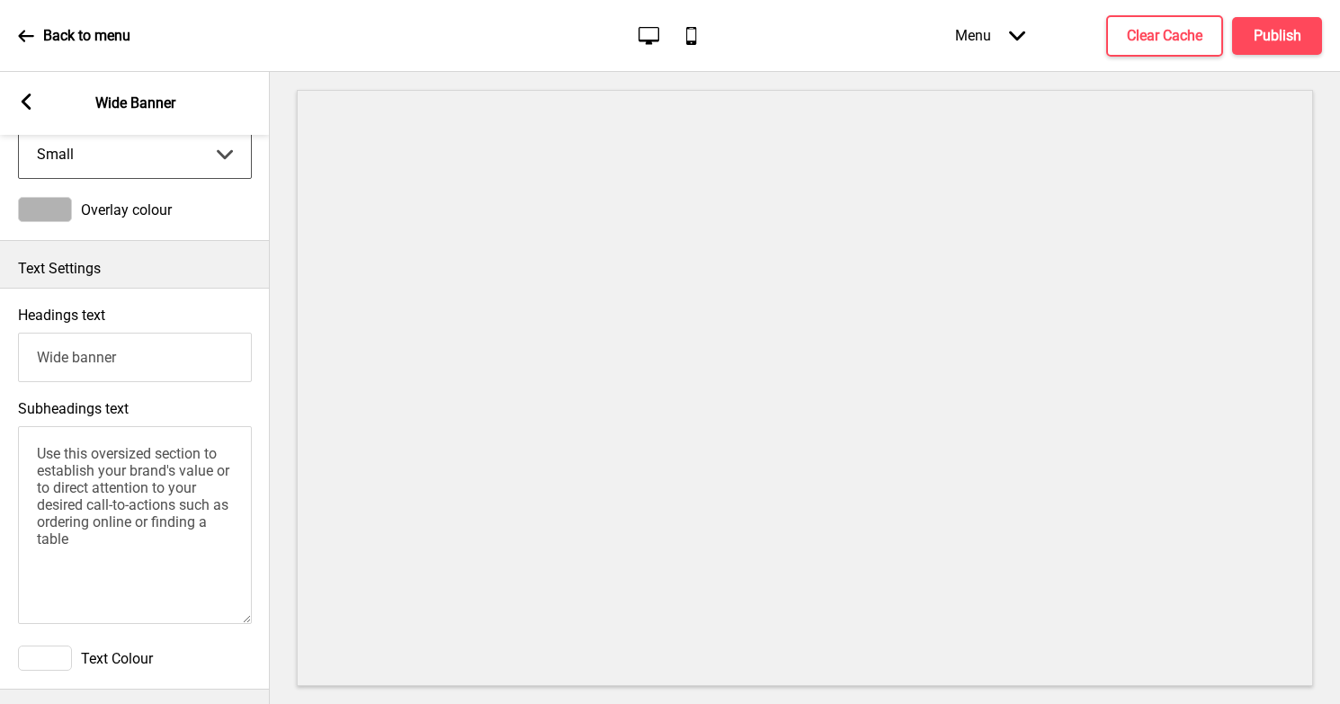
scroll to position [345, 0]
click at [119, 358] on input "Wide banner" at bounding box center [135, 353] width 234 height 49
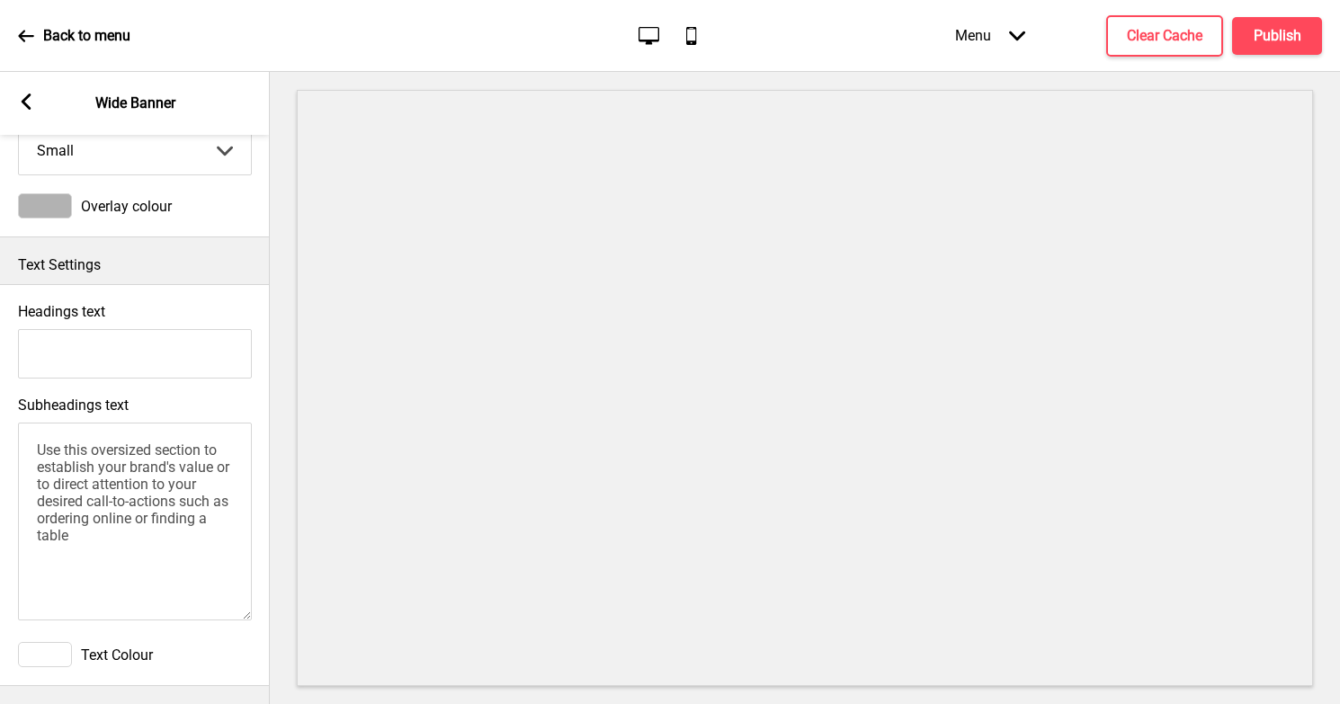
click at [118, 477] on textarea "Use this oversized section to establish your brand's value or to direct attenti…" at bounding box center [135, 522] width 234 height 198
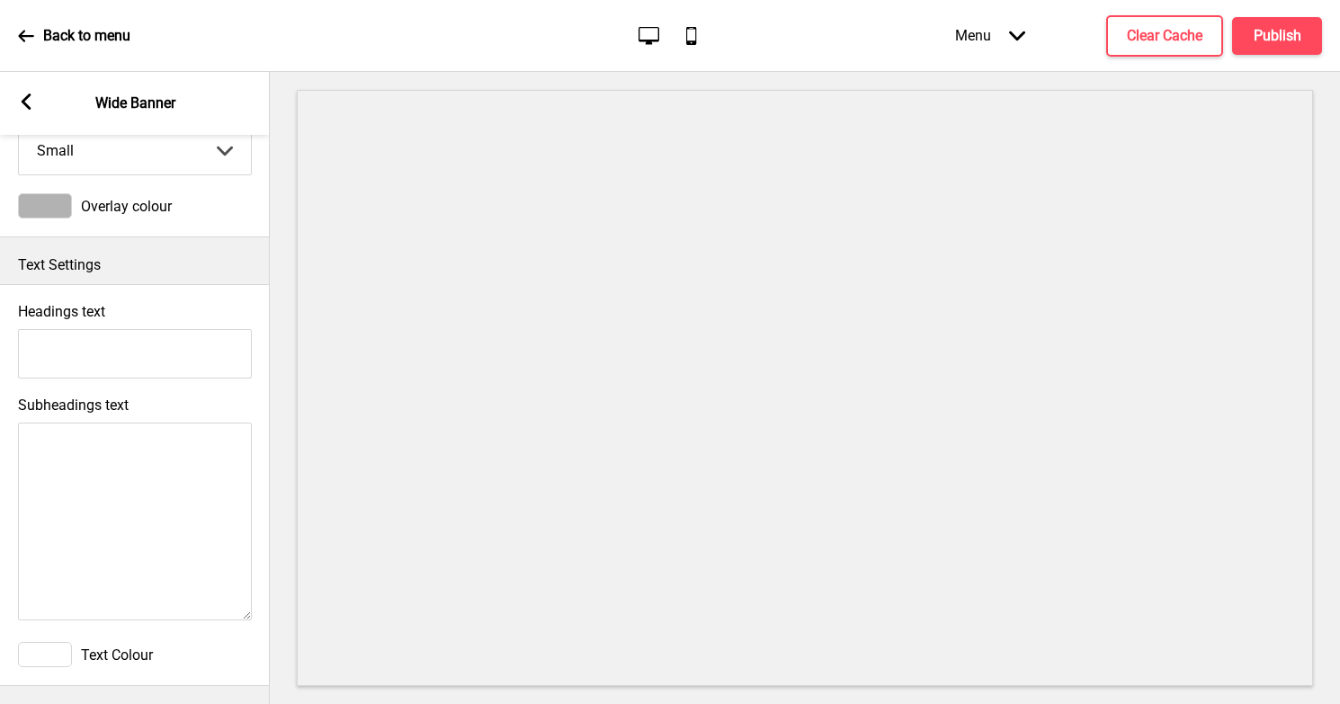
click at [185, 646] on div "Text Colour" at bounding box center [135, 654] width 234 height 25
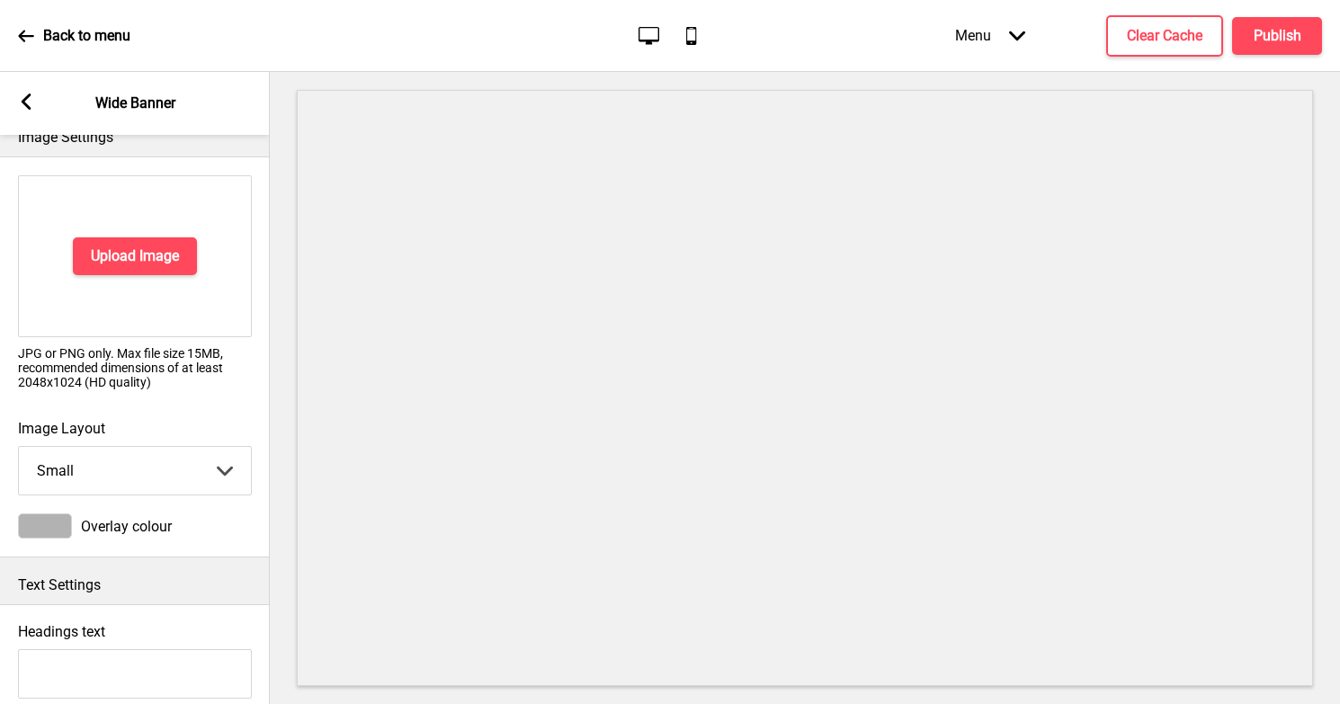
scroll to position [31, 0]
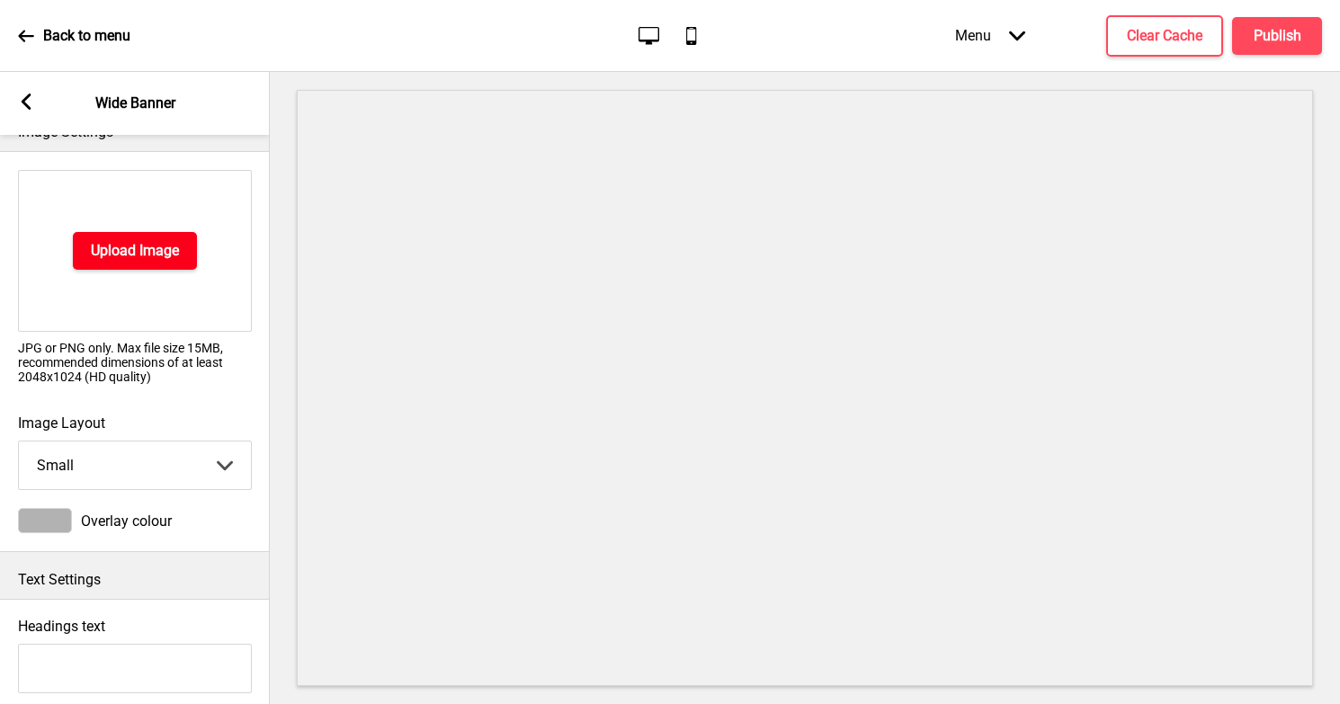
click at [147, 253] on h4 "Upload Image" at bounding box center [135, 251] width 88 height 20
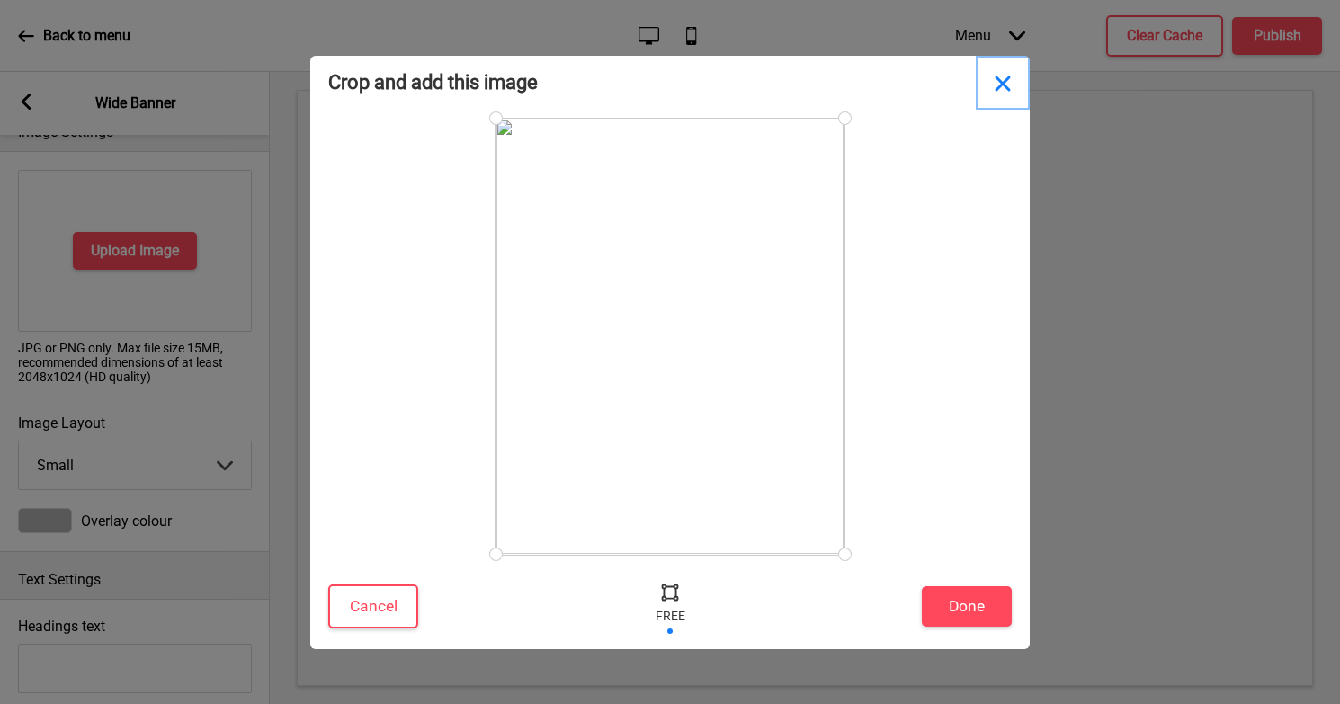
click at [1004, 82] on button "Close" at bounding box center [1003, 83] width 54 height 54
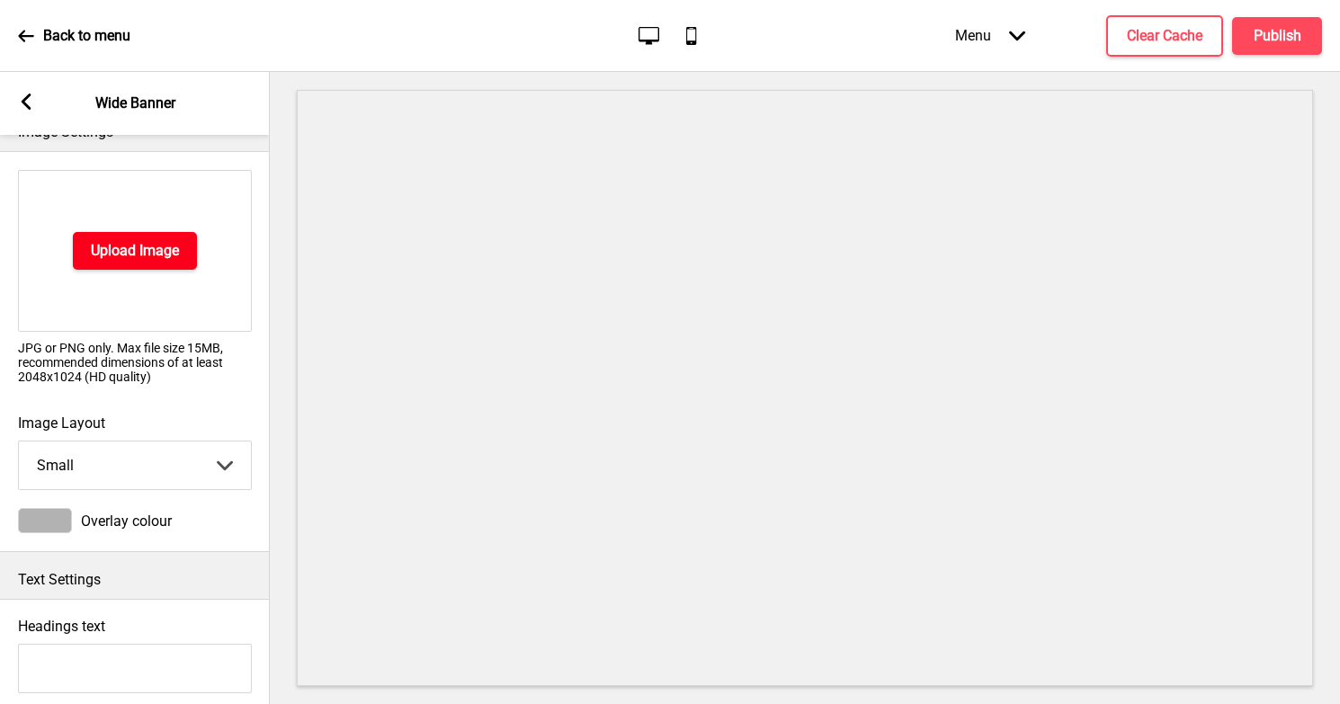
click at [129, 253] on h4 "Upload Image" at bounding box center [135, 251] width 88 height 20
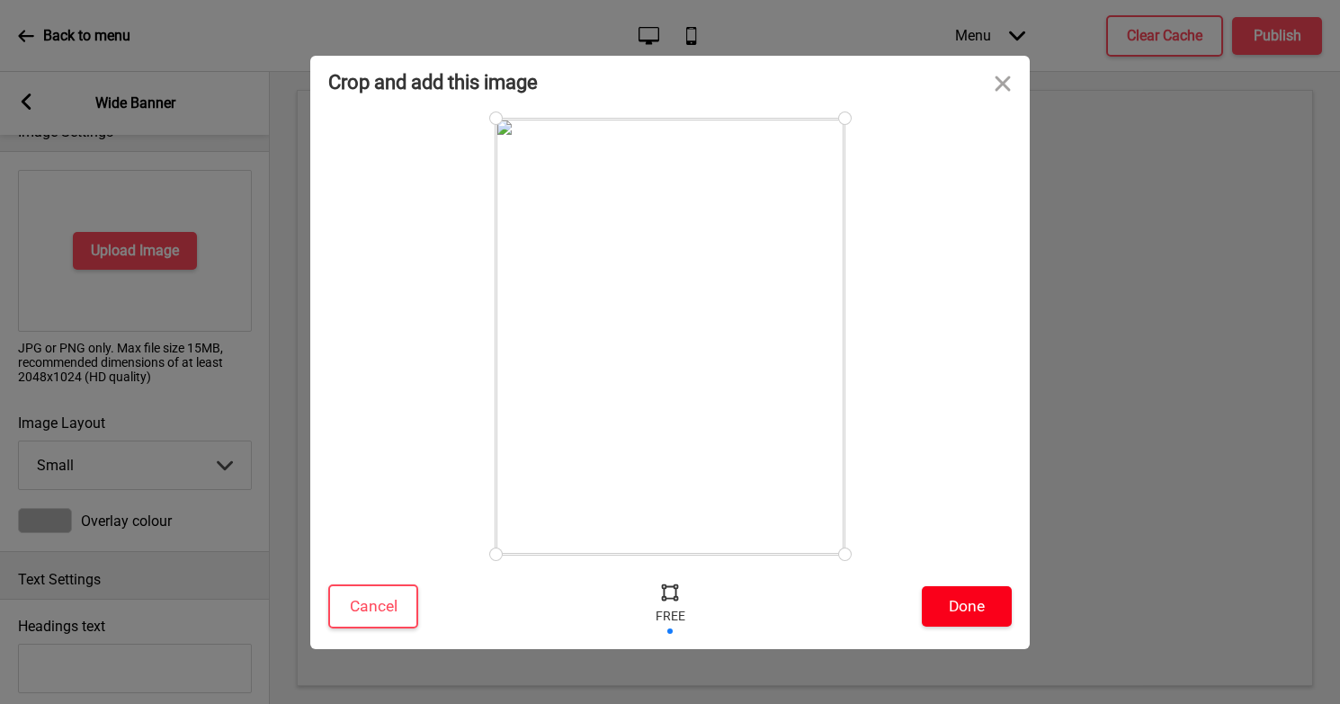
click at [934, 605] on button "Done" at bounding box center [967, 606] width 90 height 40
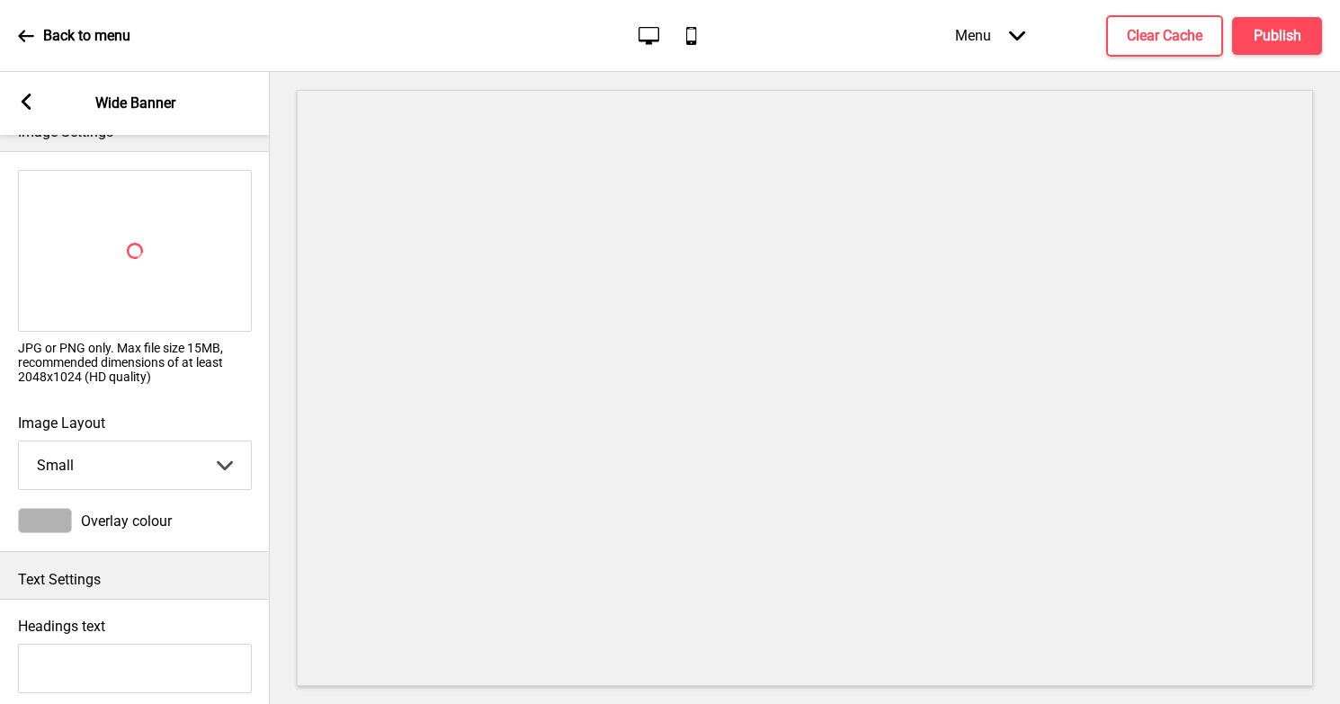
click at [132, 458] on select "Small Medium Large" at bounding box center [135, 466] width 232 height 48
select select "large"
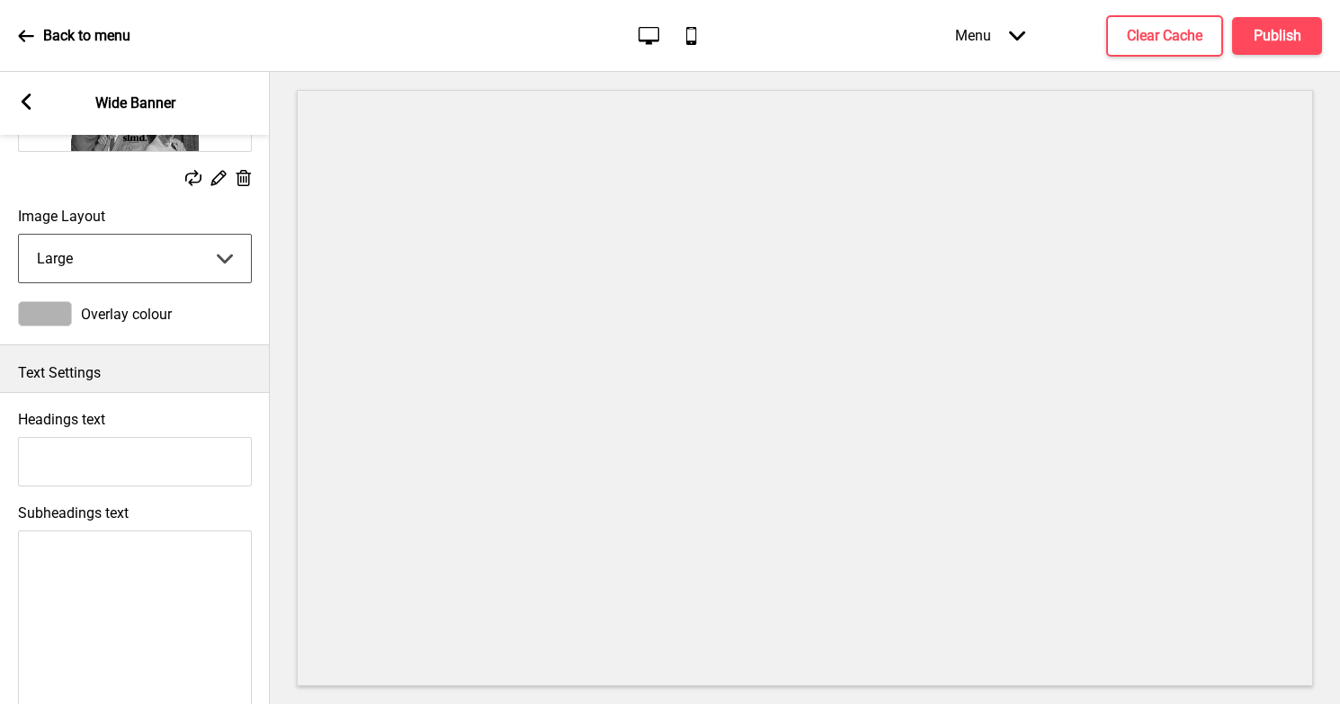
scroll to position [223, 0]
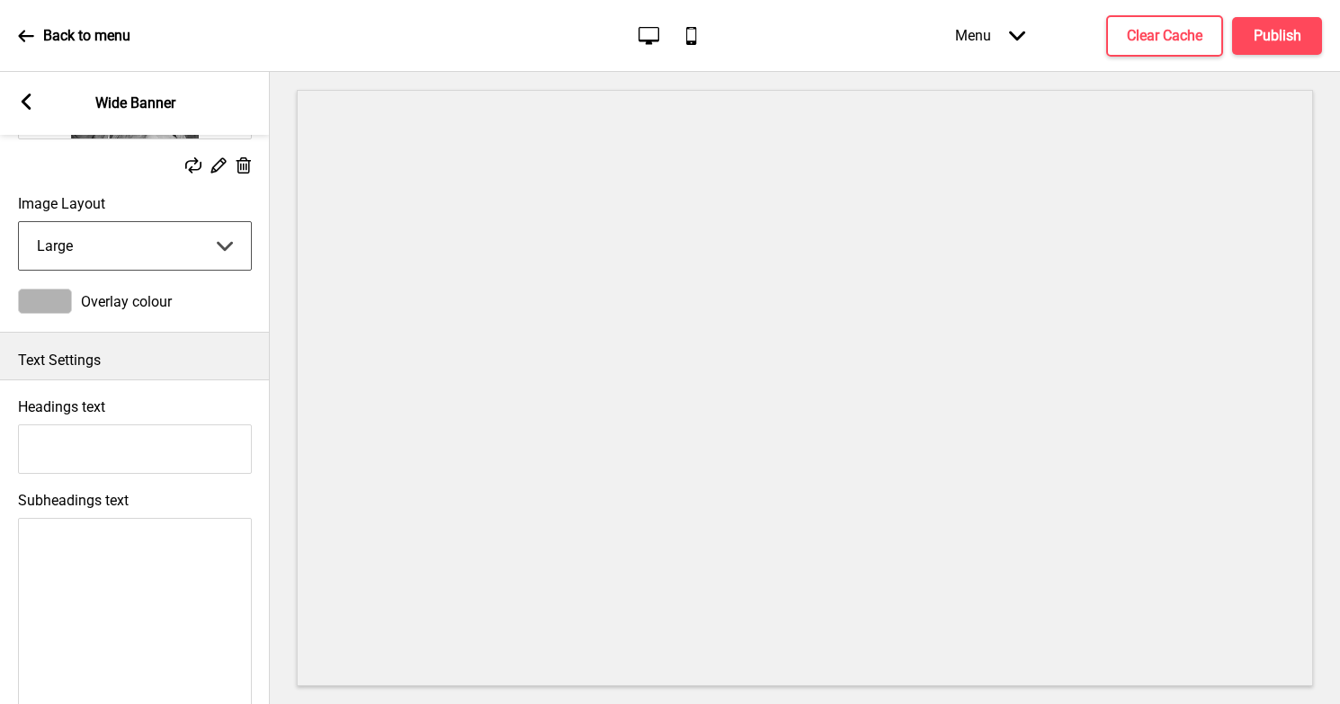
click at [59, 301] on div at bounding box center [45, 301] width 54 height 25
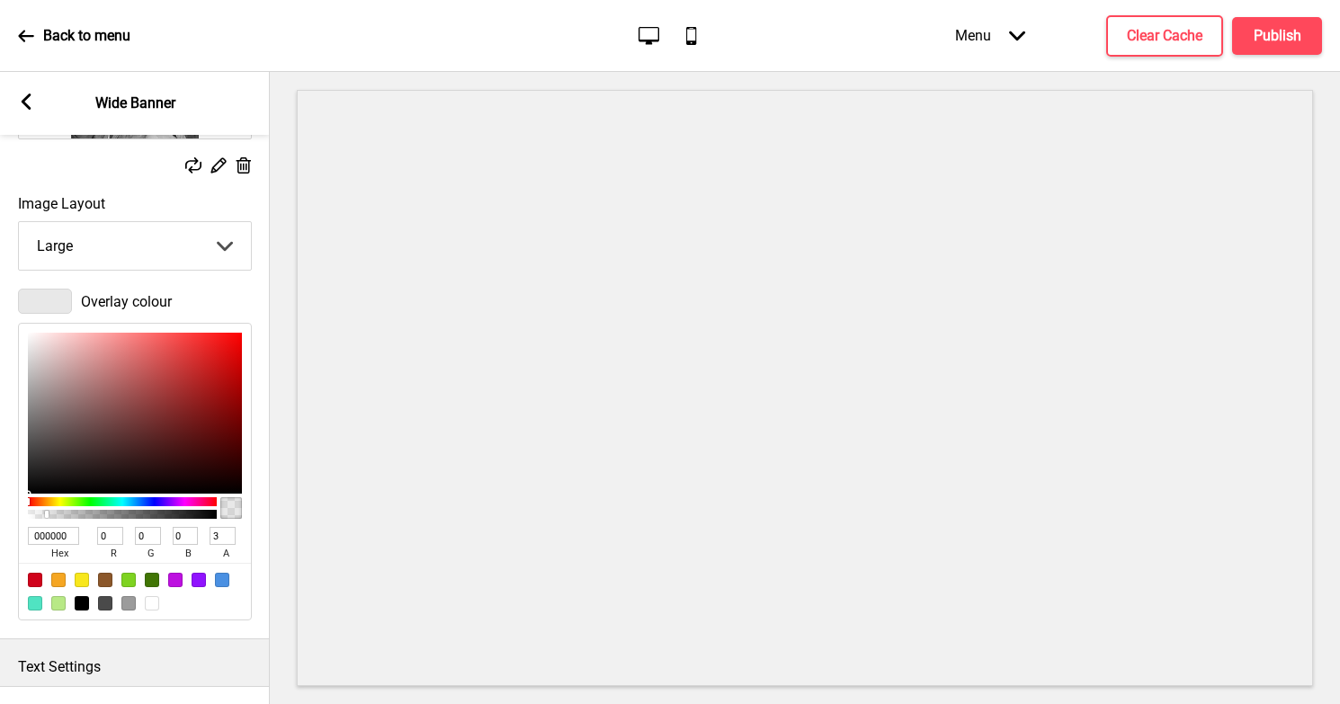
type input "1"
type input "TRANSPARENT"
type input "0"
drag, startPoint x: 80, startPoint y: 514, endPoint x: 14, endPoint y: 514, distance: 65.7
click at [14, 514] on div "Overlay colour TRANSPARENT hex 0 r 0 g 0 b 0 a" at bounding box center [135, 455] width 270 height 350
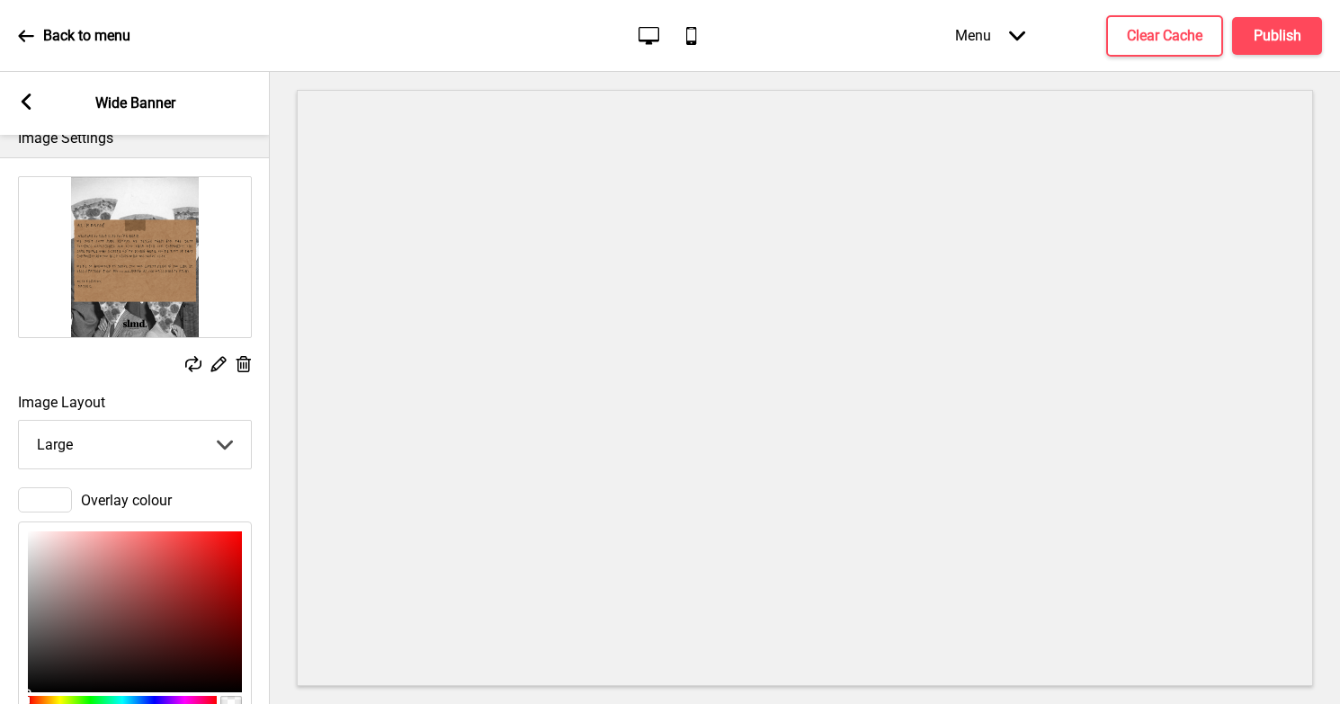
scroll to position [0, 0]
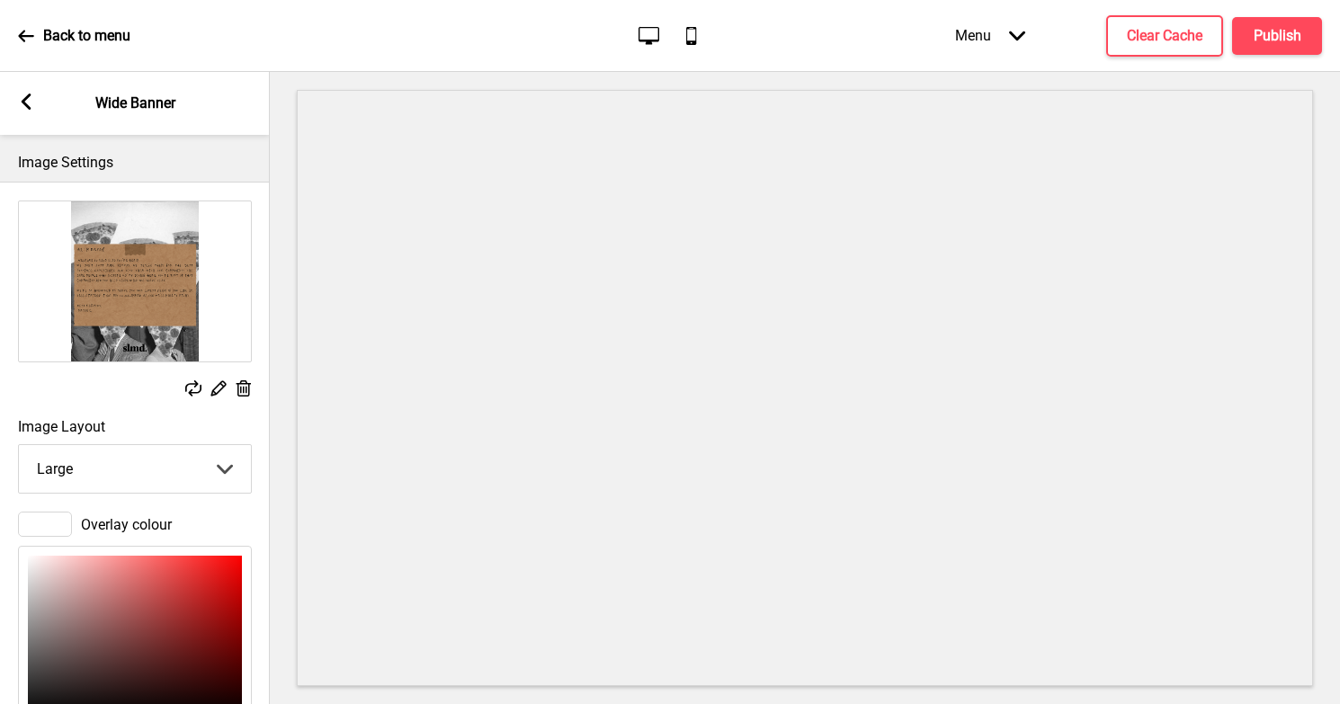
click at [186, 389] on icon at bounding box center [193, 388] width 16 height 16
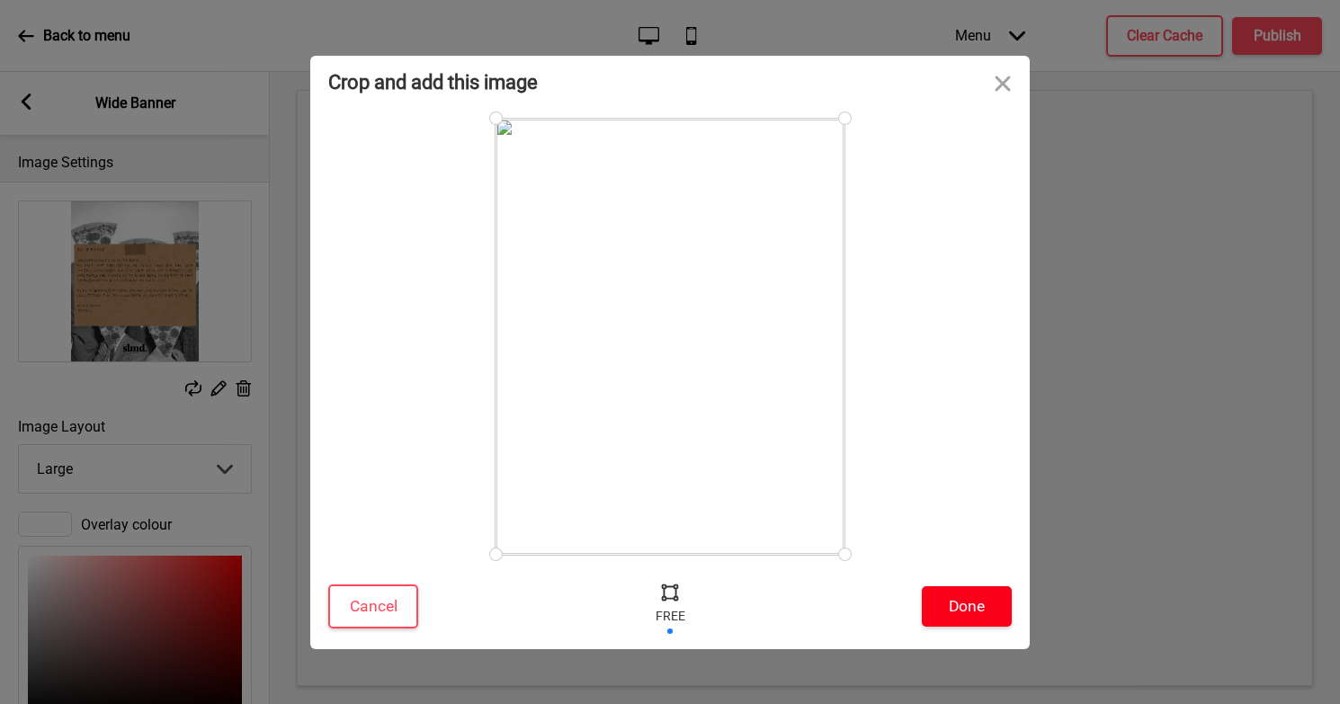
click at [955, 607] on button "Done" at bounding box center [967, 606] width 90 height 40
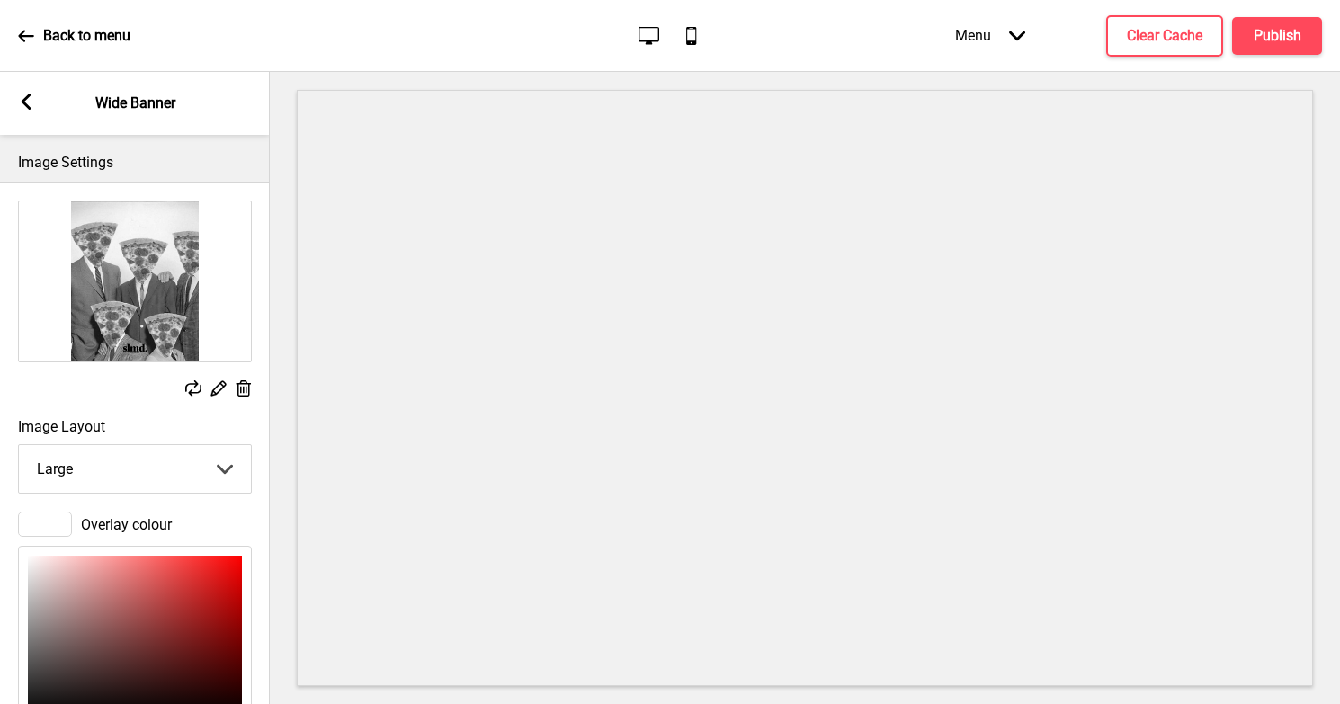
click at [130, 288] on img at bounding box center [135, 281] width 232 height 160
click at [181, 390] on div "Replace Edit Delete" at bounding box center [135, 390] width 234 height 20
click at [182, 390] on div "Replace Edit Delete" at bounding box center [135, 390] width 234 height 20
click at [188, 389] on rect at bounding box center [193, 388] width 16 height 16
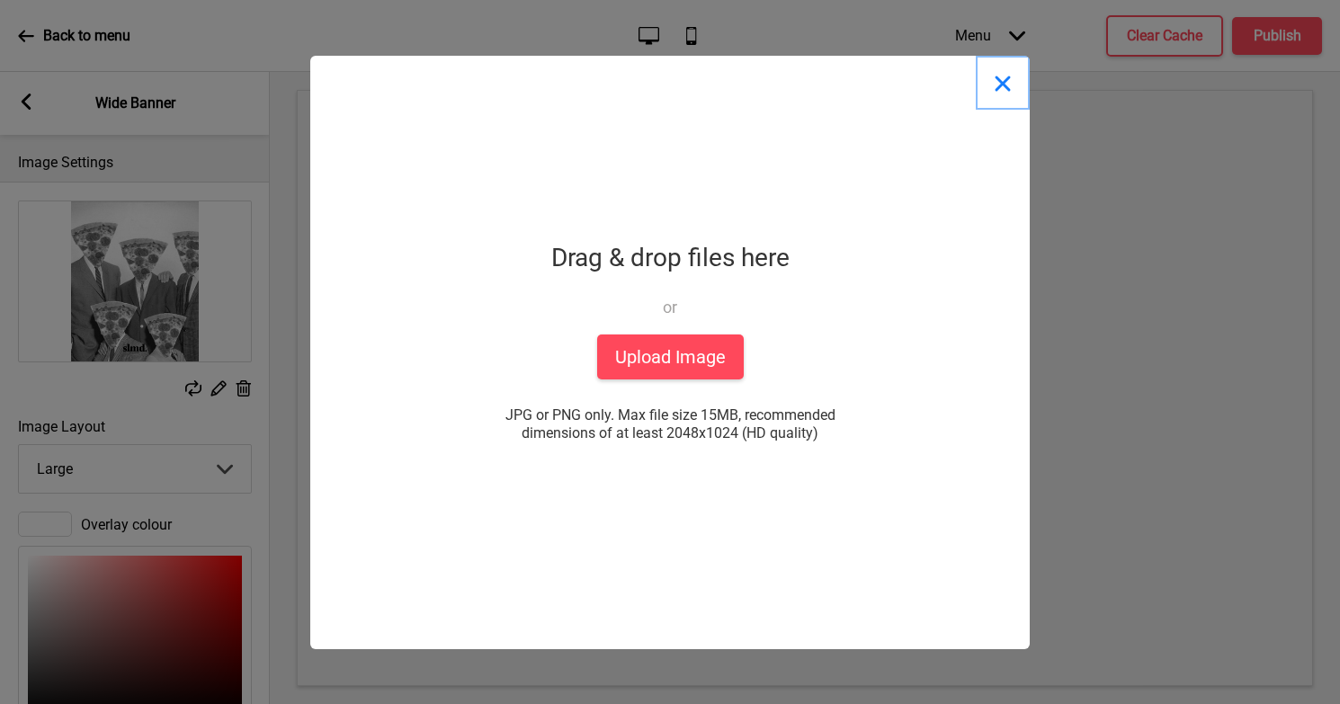
click at [1004, 88] on button "Close" at bounding box center [1003, 83] width 54 height 54
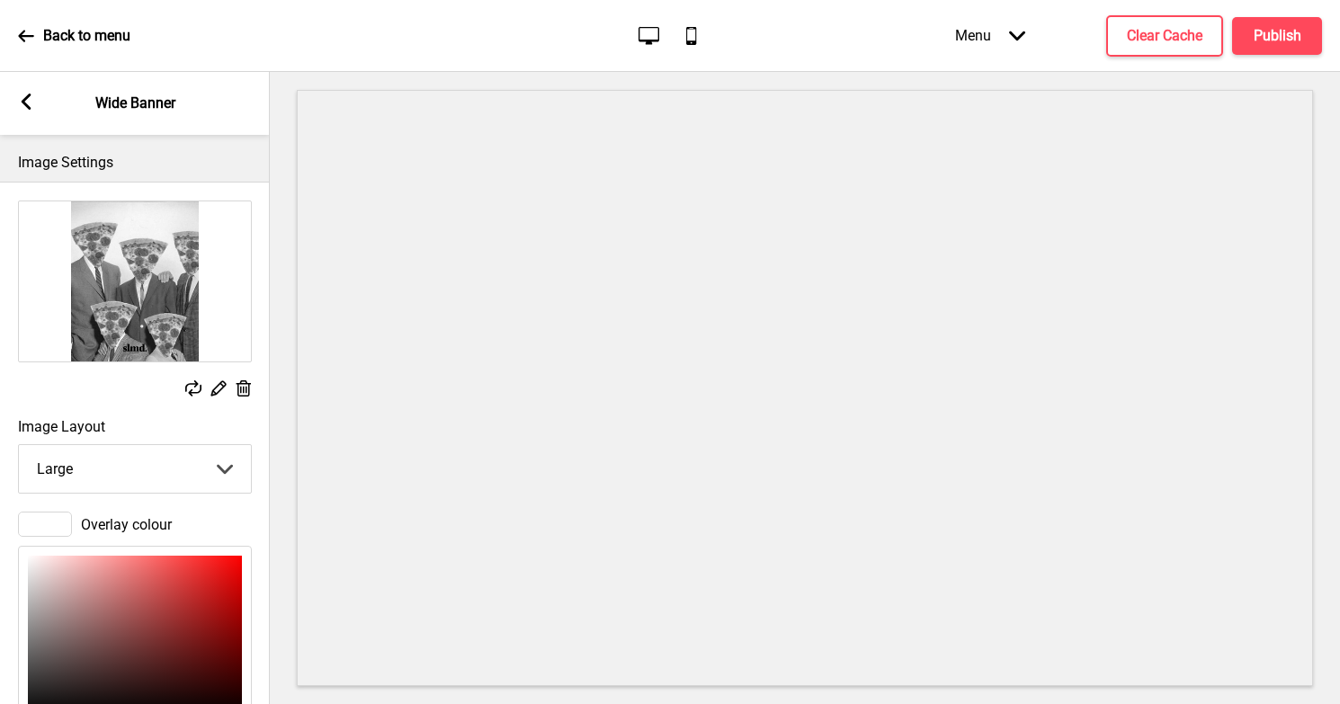
click at [154, 322] on img at bounding box center [135, 281] width 232 height 160
click at [51, 522] on div at bounding box center [45, 524] width 54 height 25
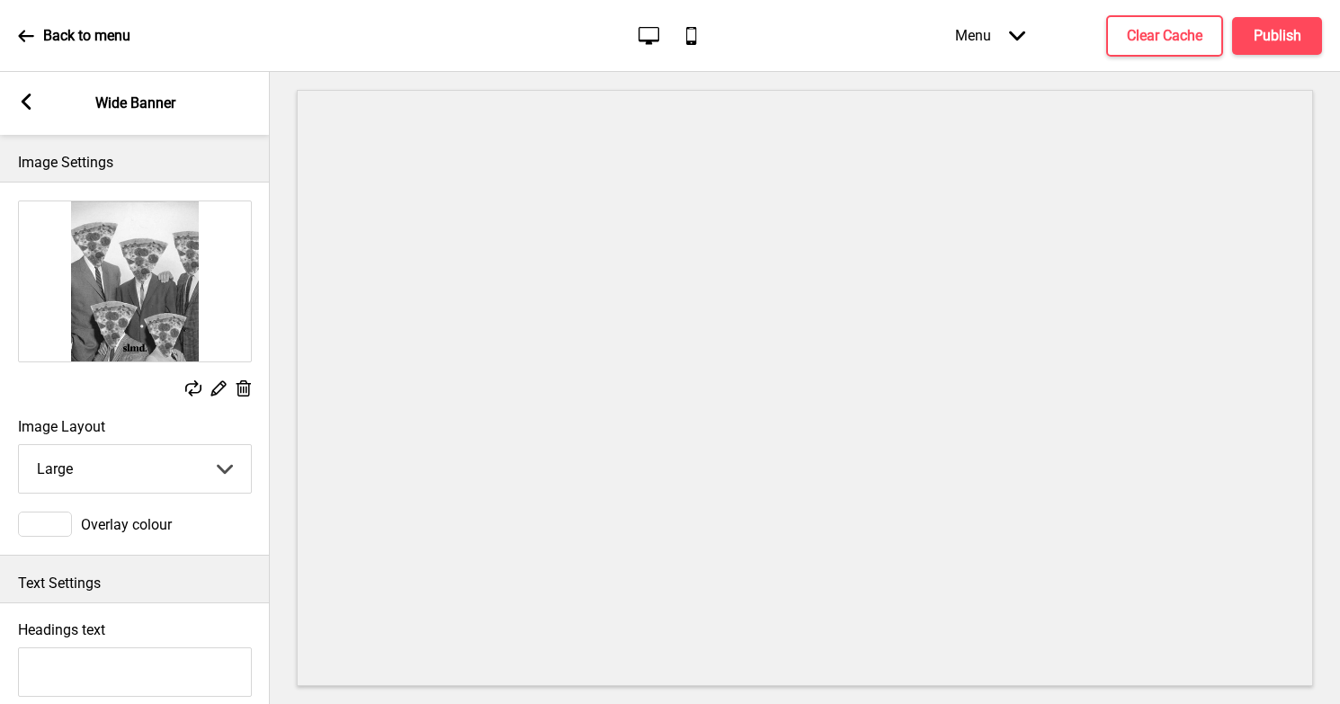
click at [45, 517] on div at bounding box center [45, 524] width 54 height 25
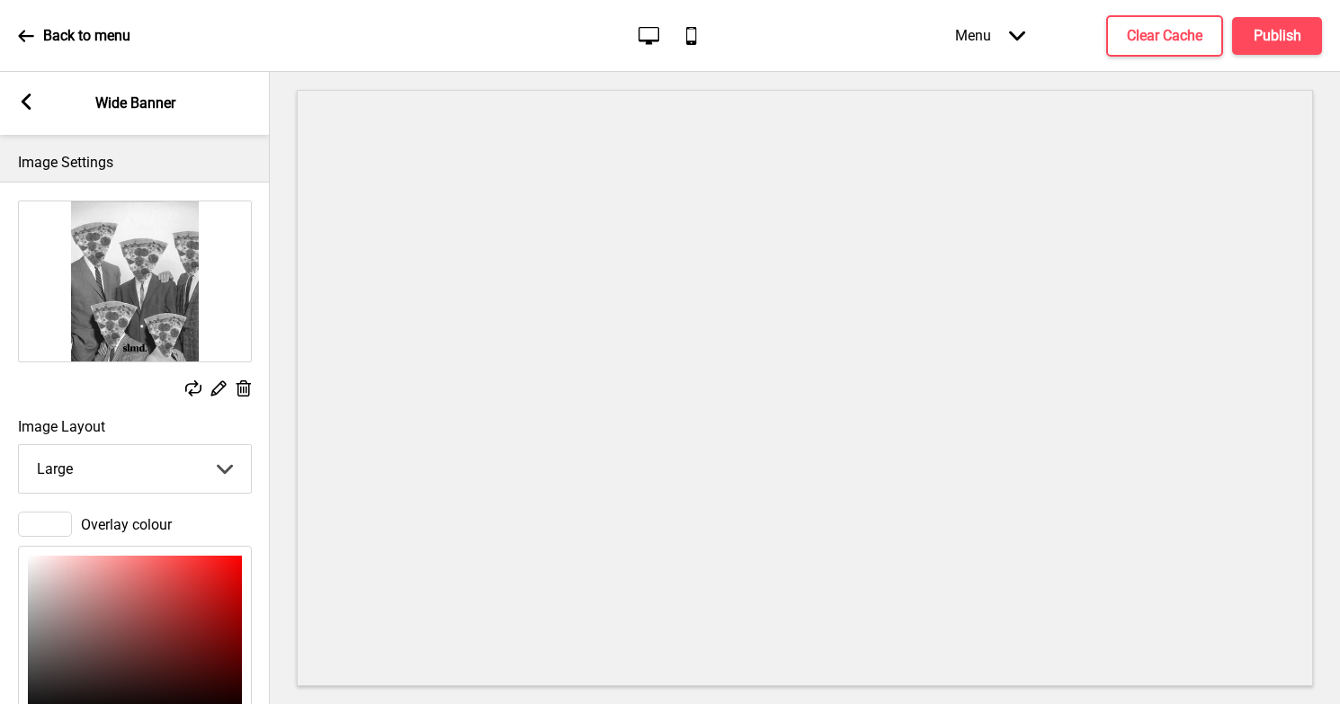
type input "E3A9A9"
type input "227"
type input "169"
type input "E2A8A8"
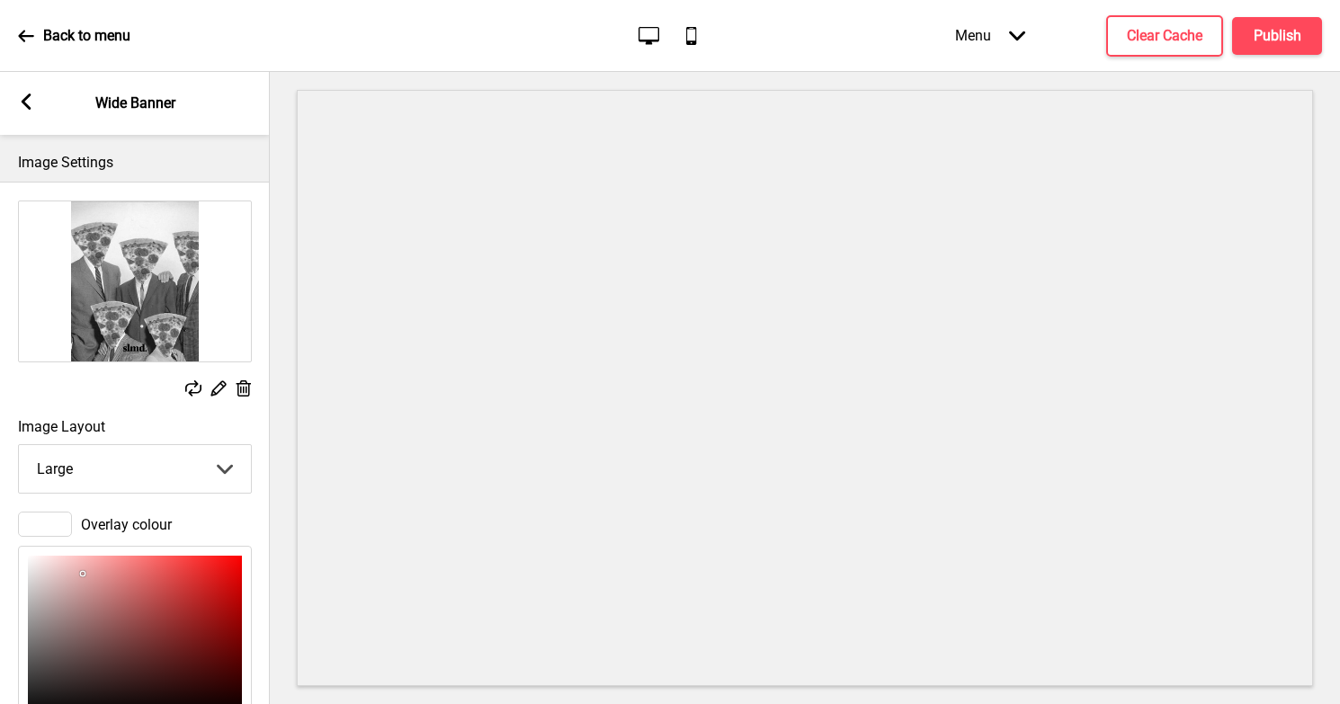
type input "226"
type input "168"
type input "D39E9E"
type input "211"
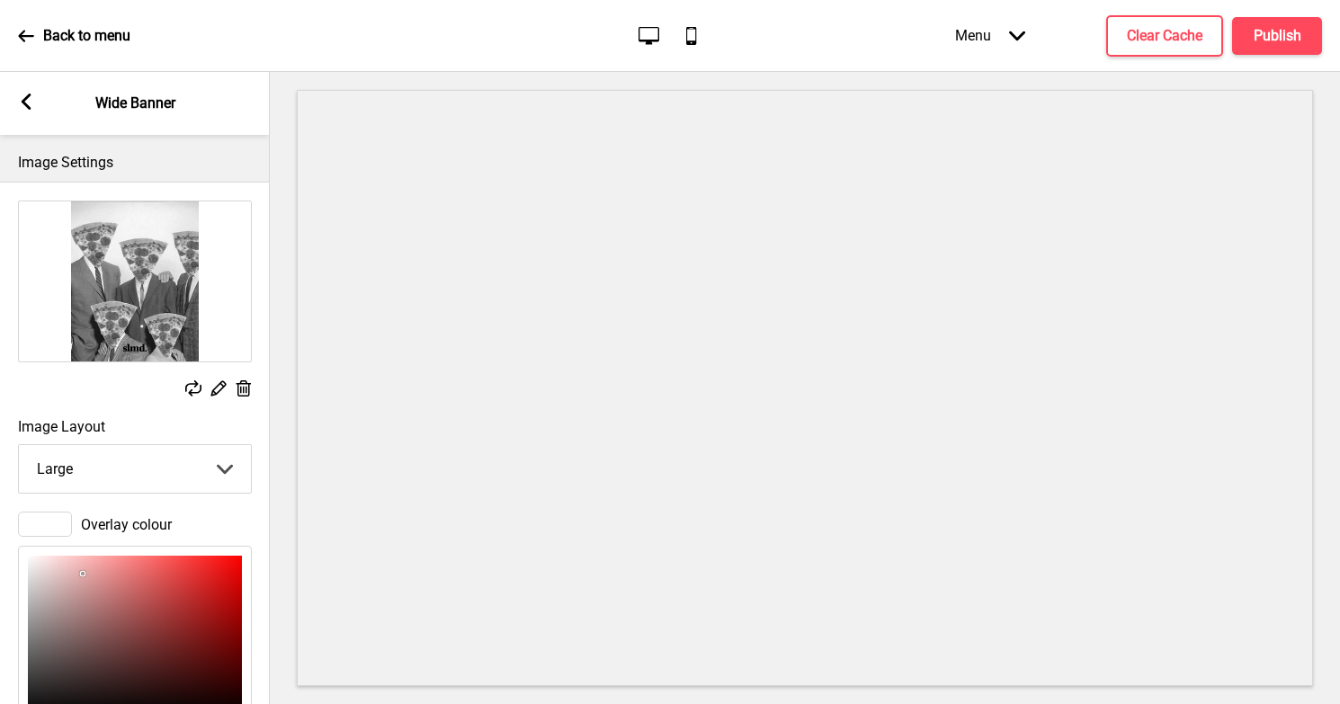
type input "158"
type input "C49797"
type input "196"
type input "151"
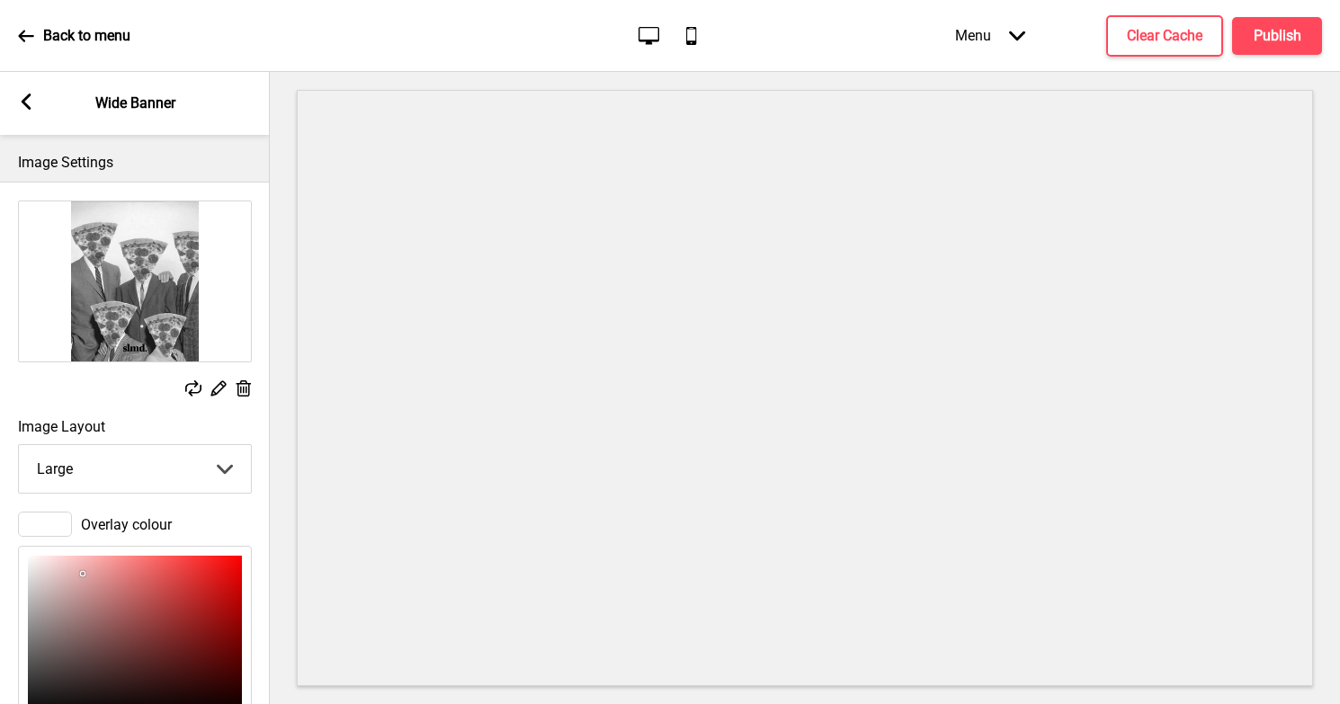
type input "151"
type input "BE9696"
type input "190"
type input "150"
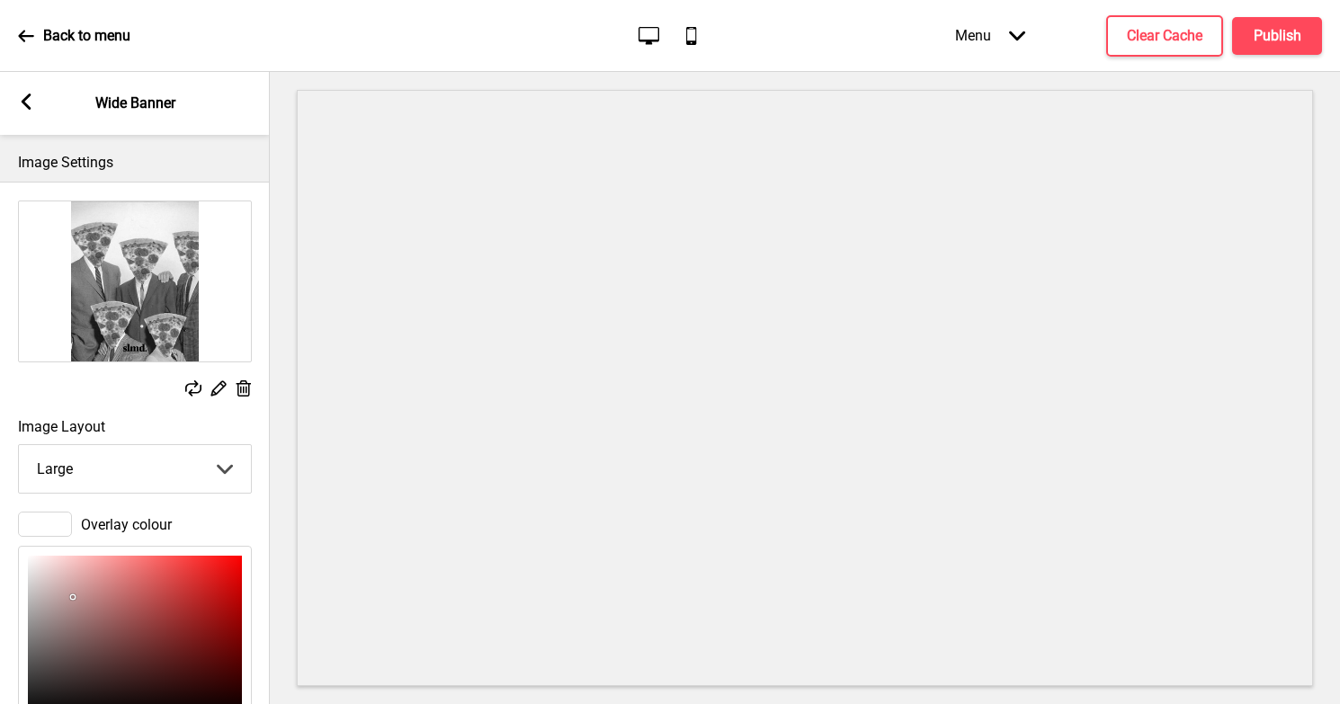
type input "B79494"
type input "183"
type input "148"
type input "B09191"
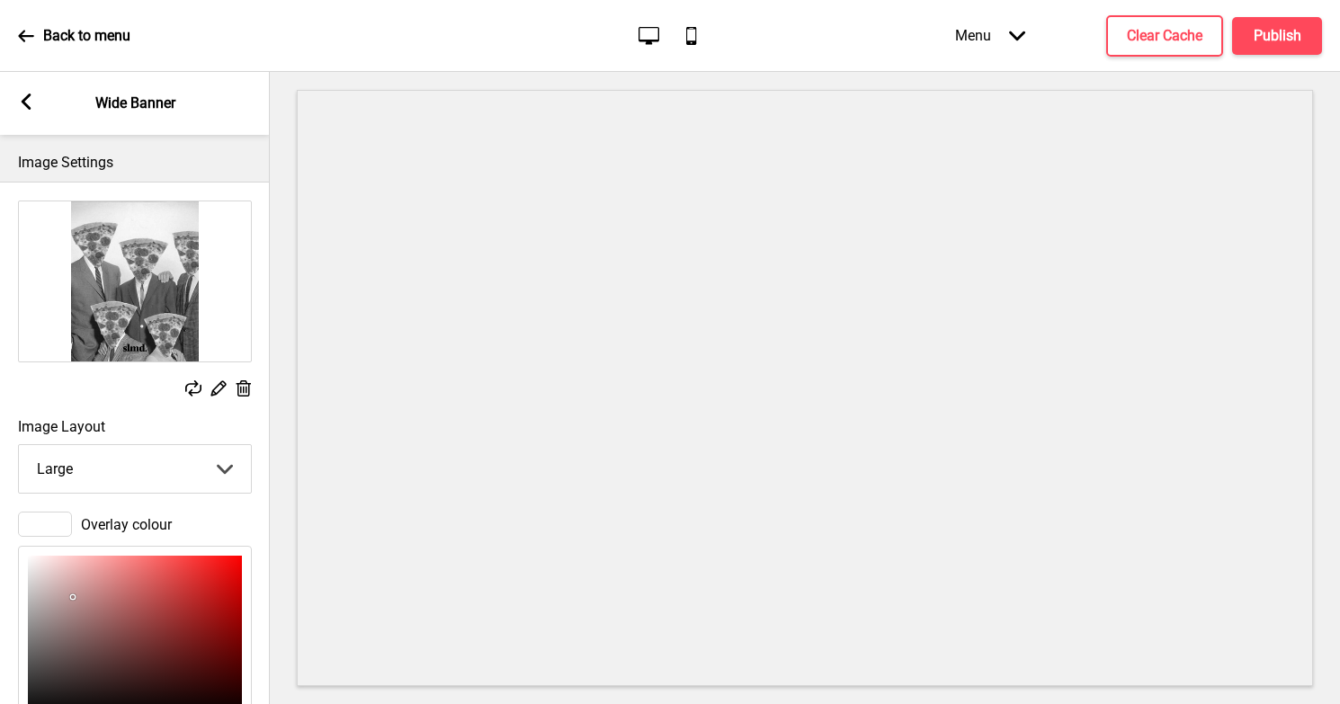
type input "176"
type input "145"
type input "AD8F8F"
type input "173"
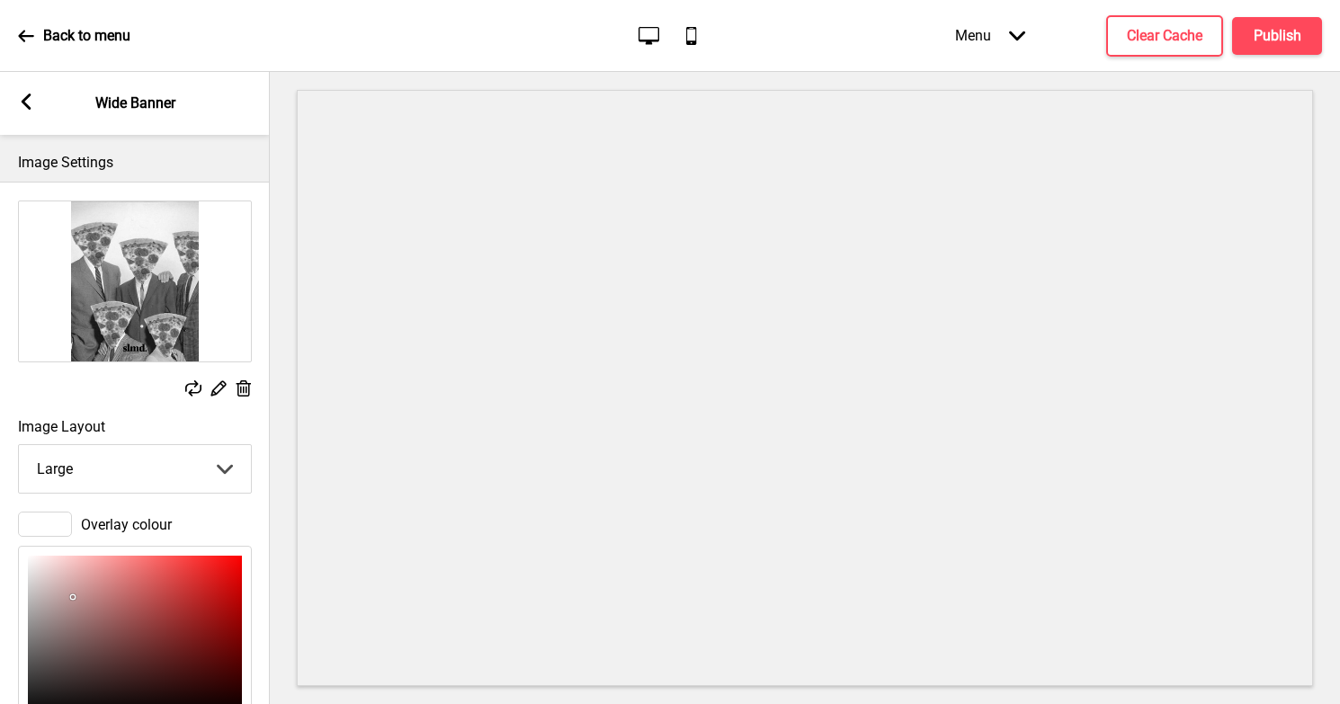
type input "143"
type input "AB8E8E"
type input "171"
type input "142"
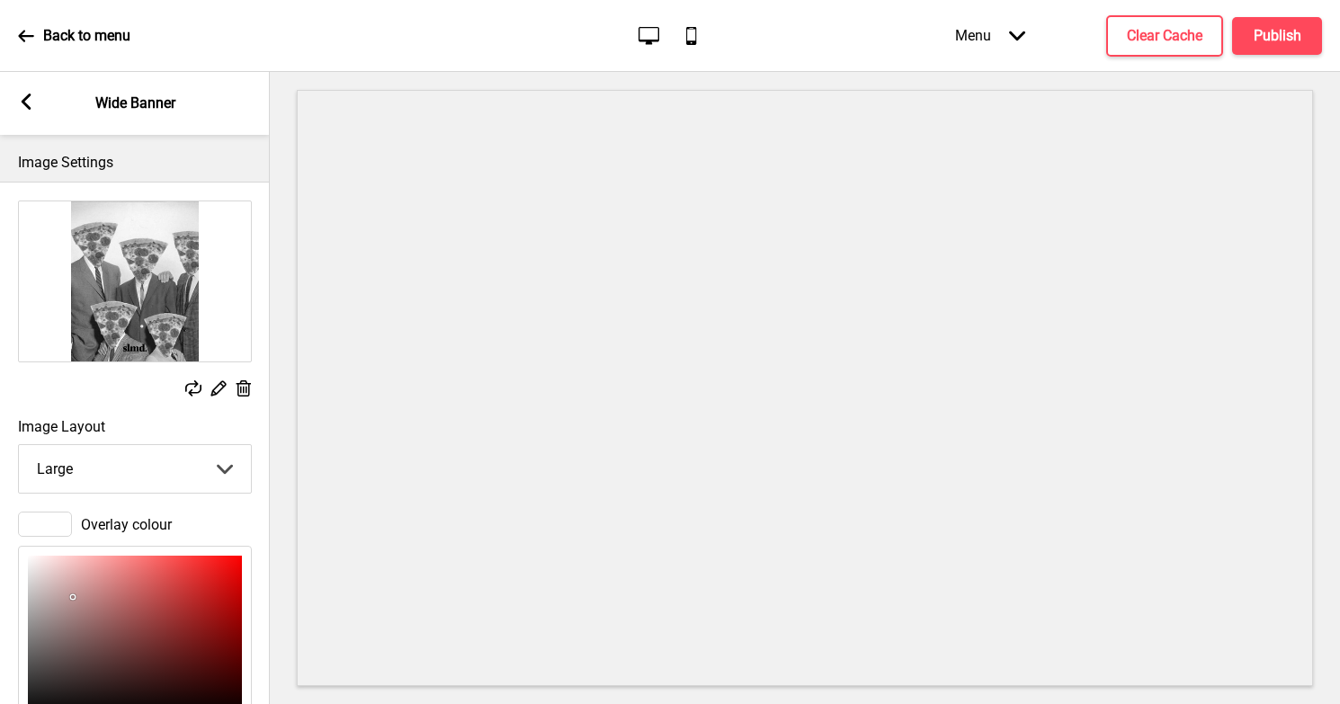
type input "142"
drag, startPoint x: 83, startPoint y: 573, endPoint x: 65, endPoint y: 608, distance: 39.4
click at [65, 608] on div at bounding box center [135, 636] width 214 height 161
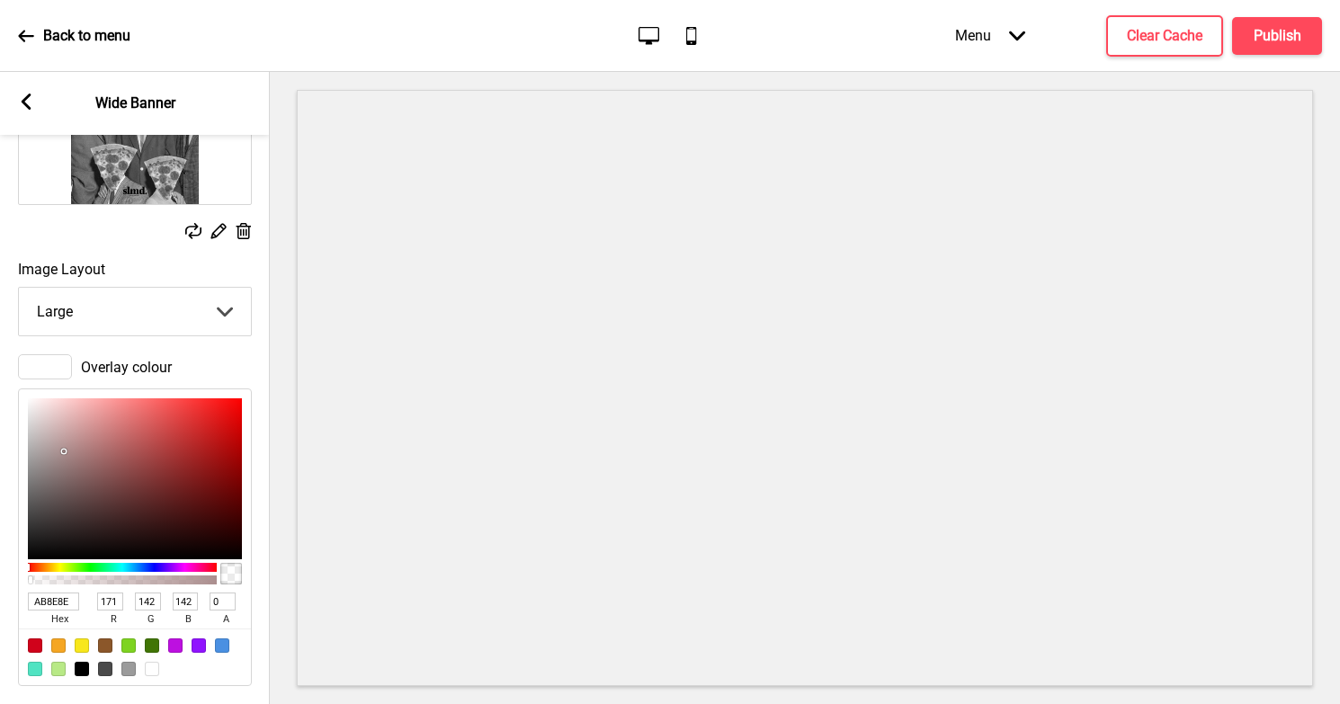
scroll to position [166, 0]
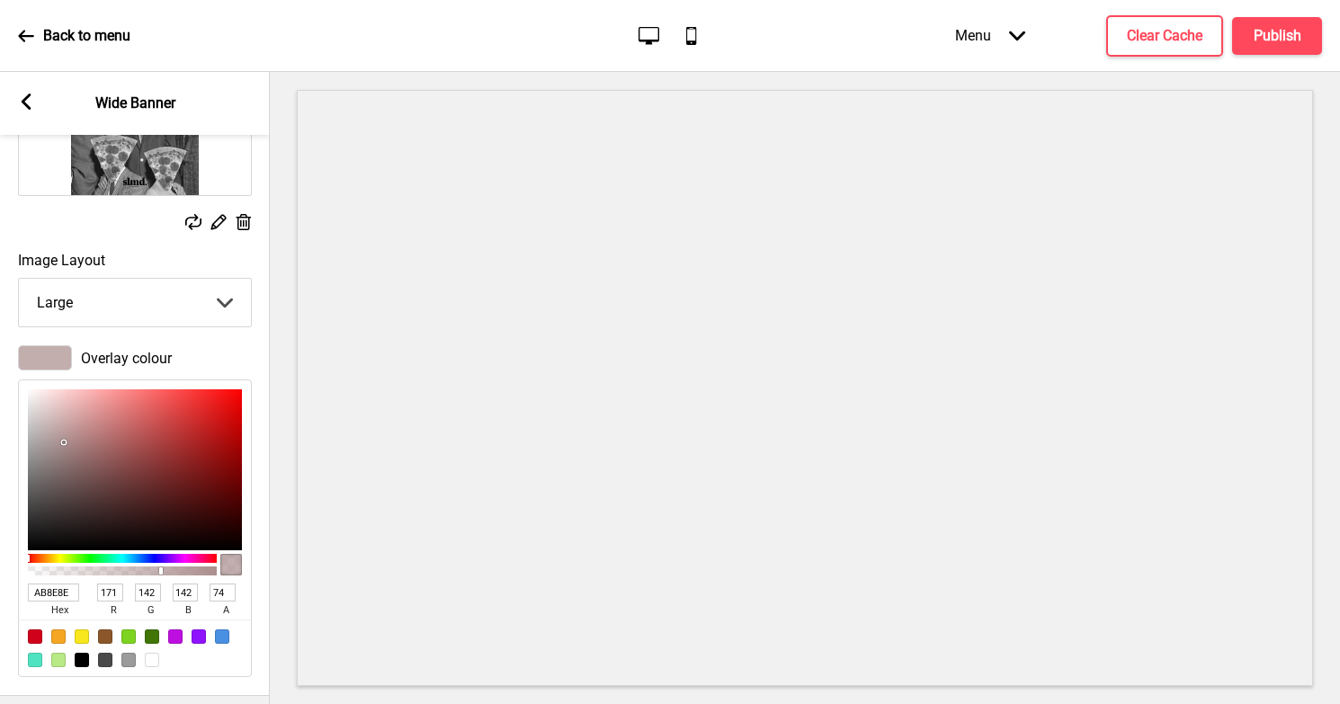
type input "75"
drag, startPoint x: 82, startPoint y: 570, endPoint x: 168, endPoint y: 566, distance: 86.5
click at [168, 567] on div at bounding box center [122, 571] width 183 height 9
type input "B09494"
type input "176"
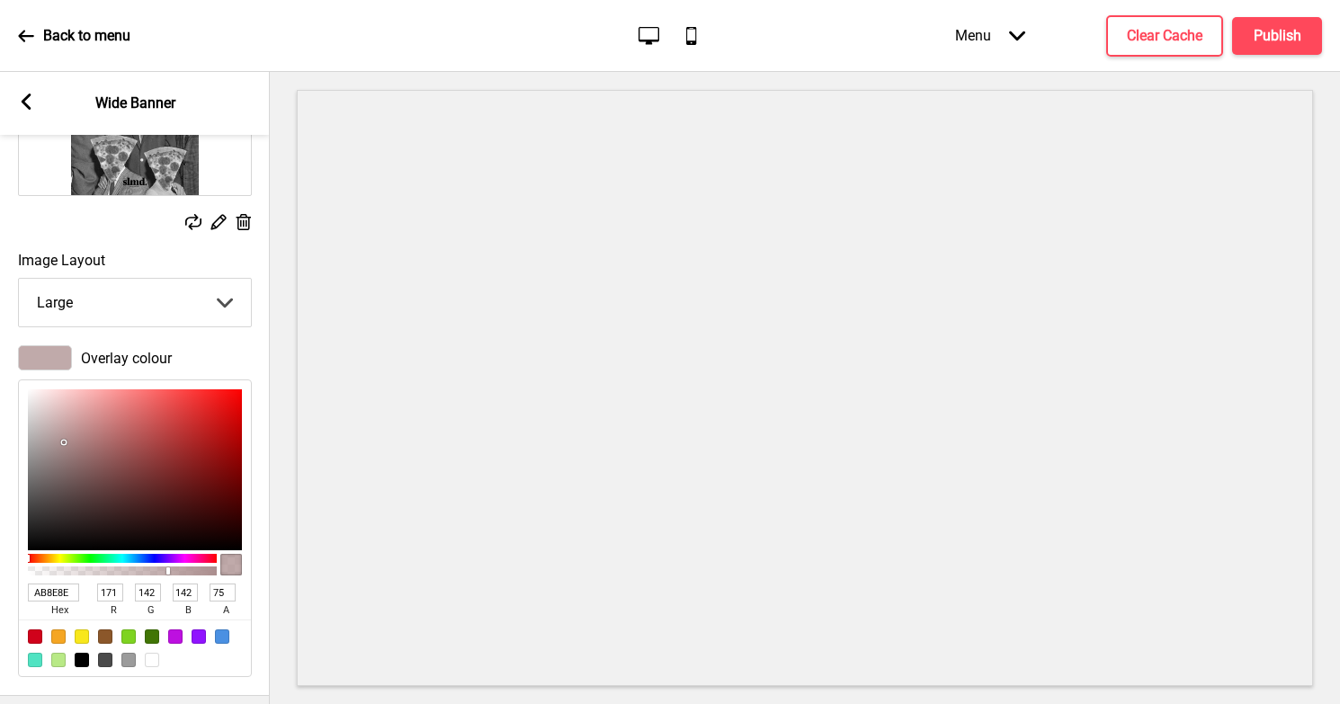
type input "148"
type input "B09898"
type input "152"
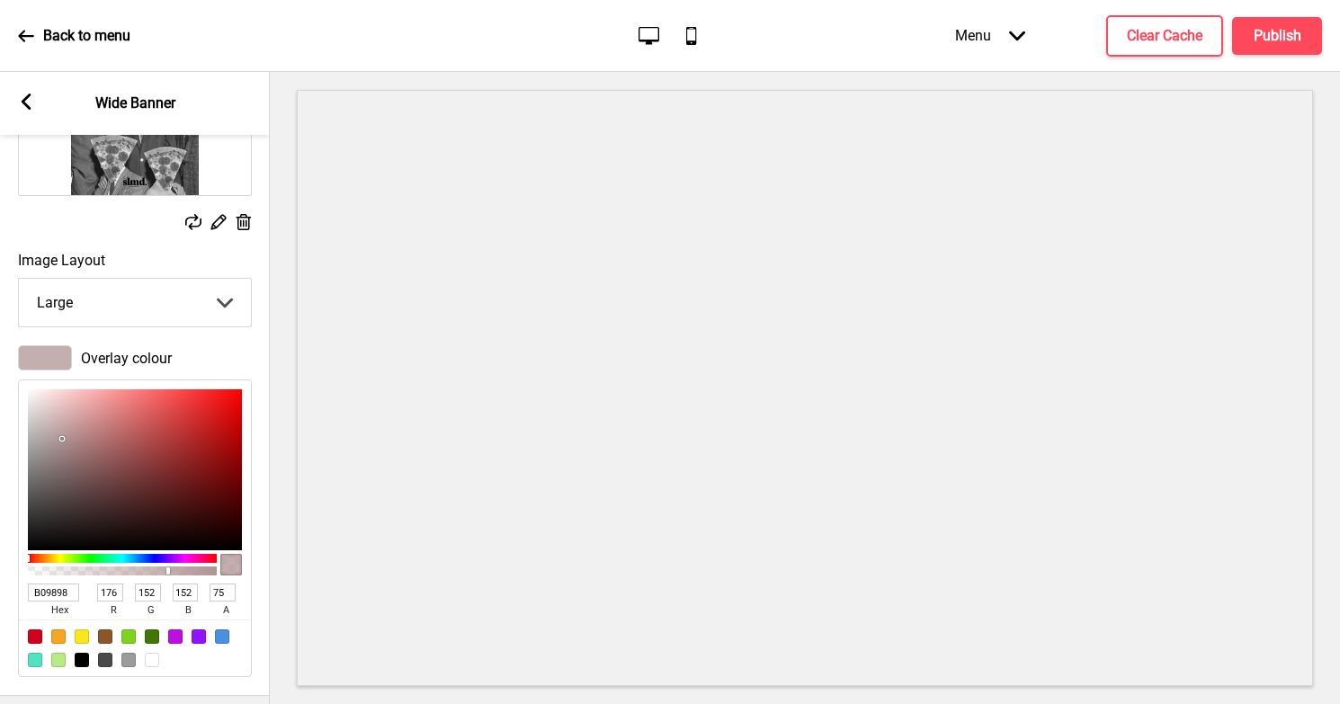
type input "B09A9A"
type input "154"
type input "B09B9B"
type input "155"
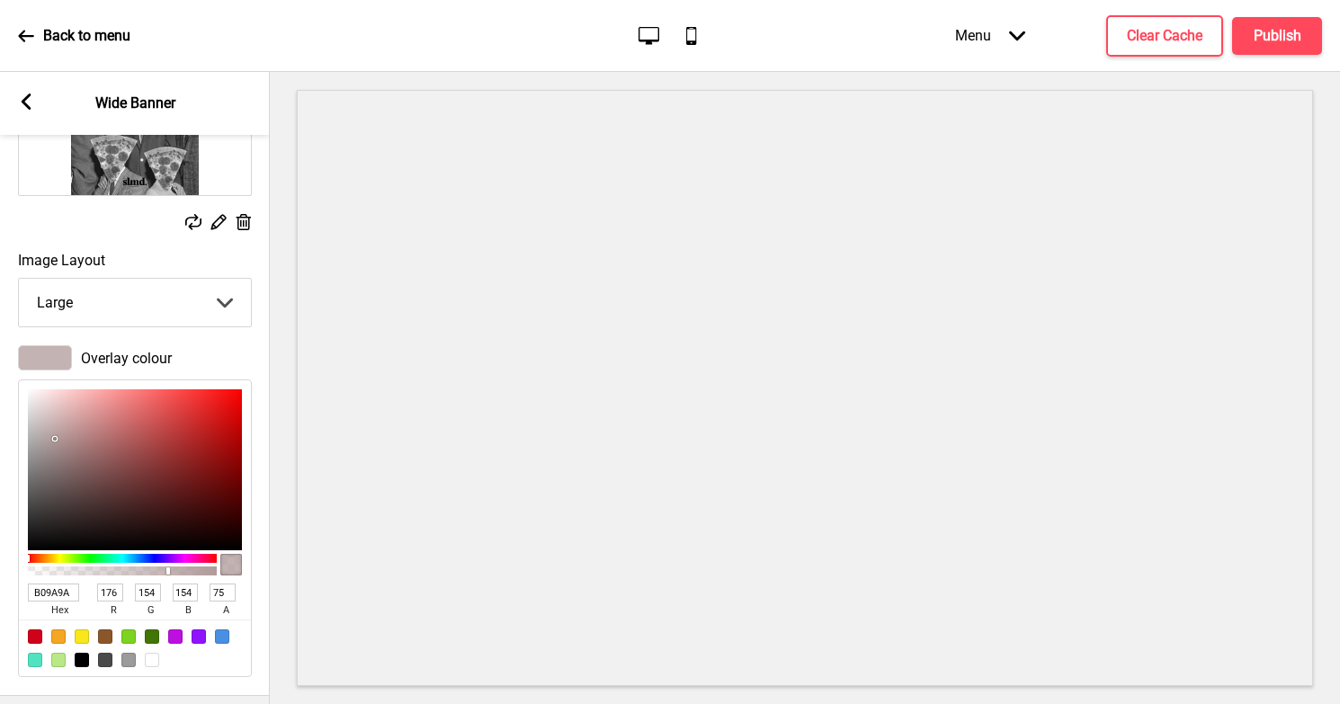
type input "155"
type input "B1A1A1"
type input "177"
type input "161"
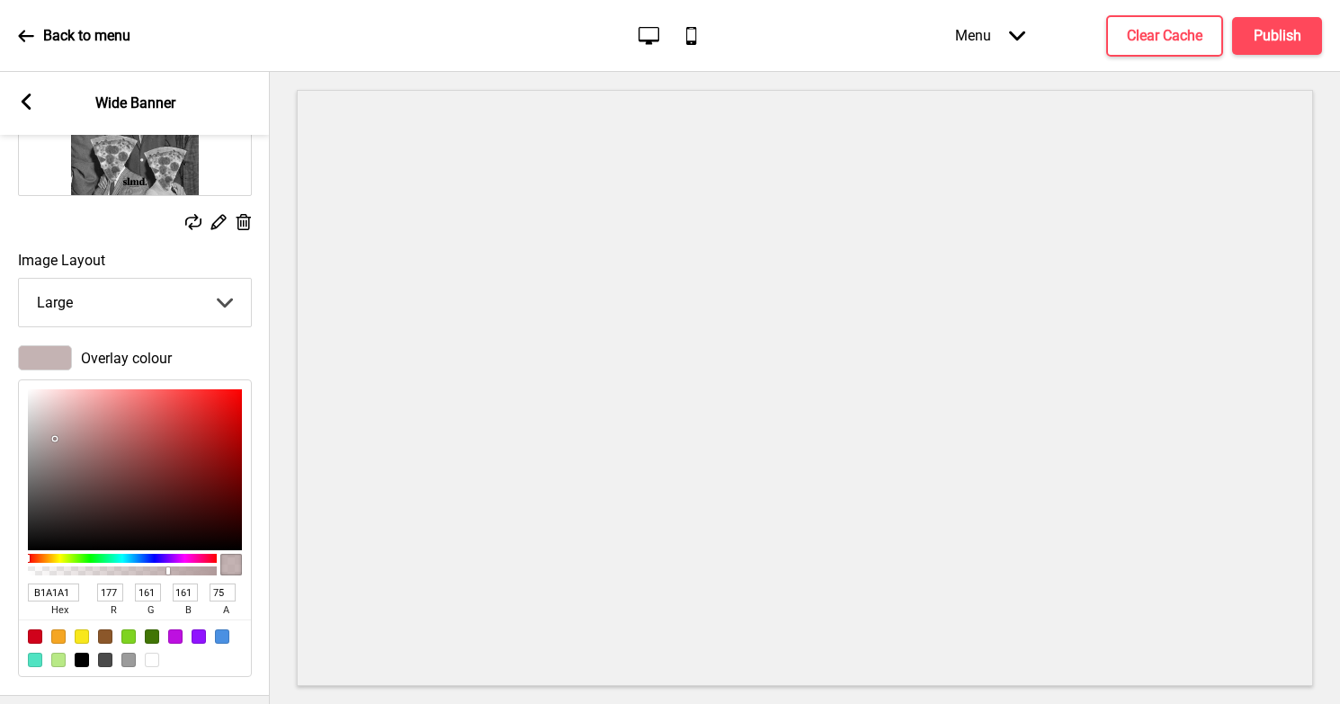
type input "B1A4A4"
type input "164"
type input "B3A7A7"
type input "179"
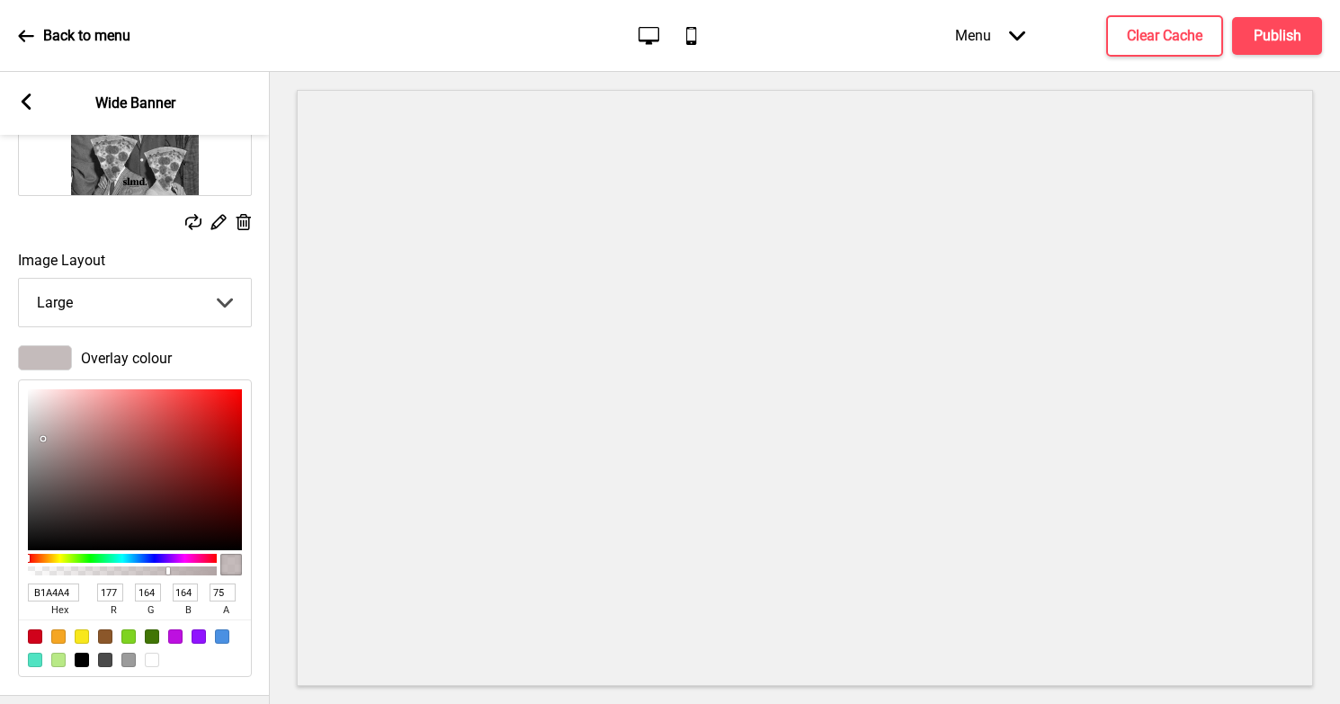
type input "167"
type input "B5ACAC"
type input "181"
type input "172"
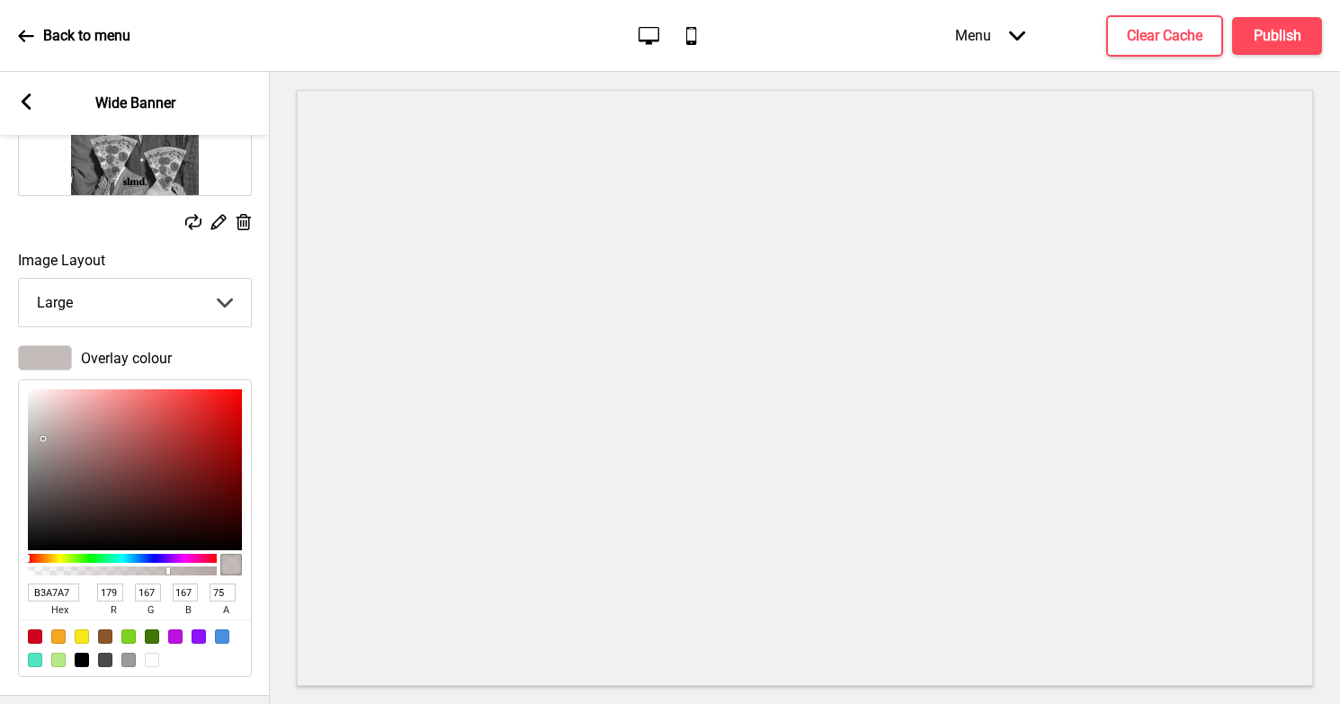
type input "172"
type input "B5ADAD"
type input "173"
type input "B7AFAF"
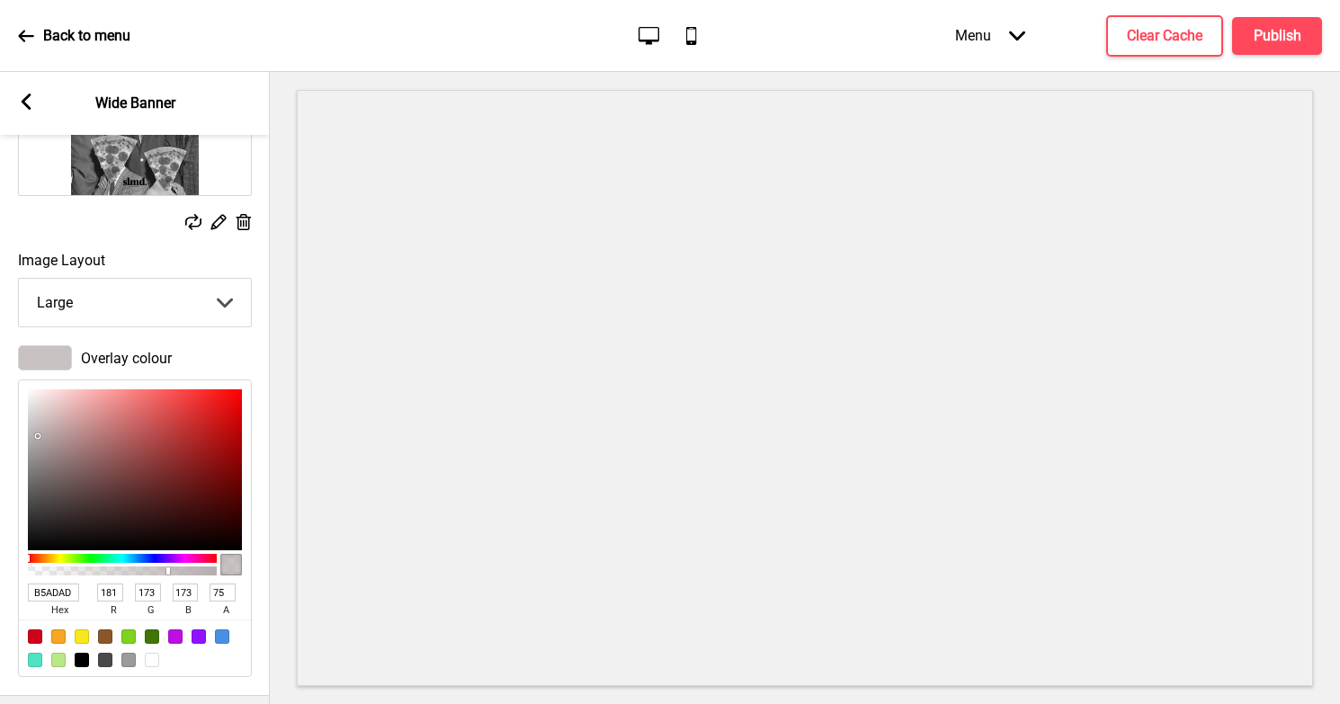
type input "183"
type input "175"
type input "BBB6B6"
type input "187"
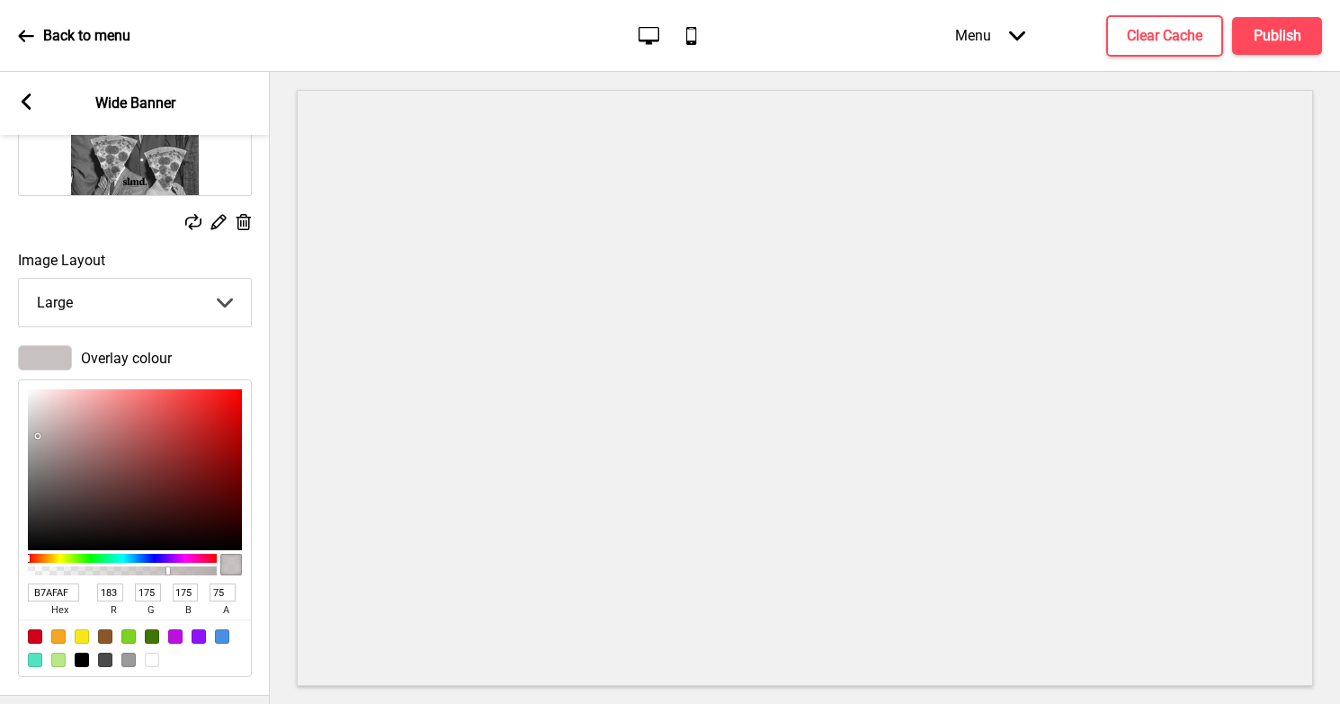
type input "182"
type input "BDB9B9"
type input "189"
type input "185"
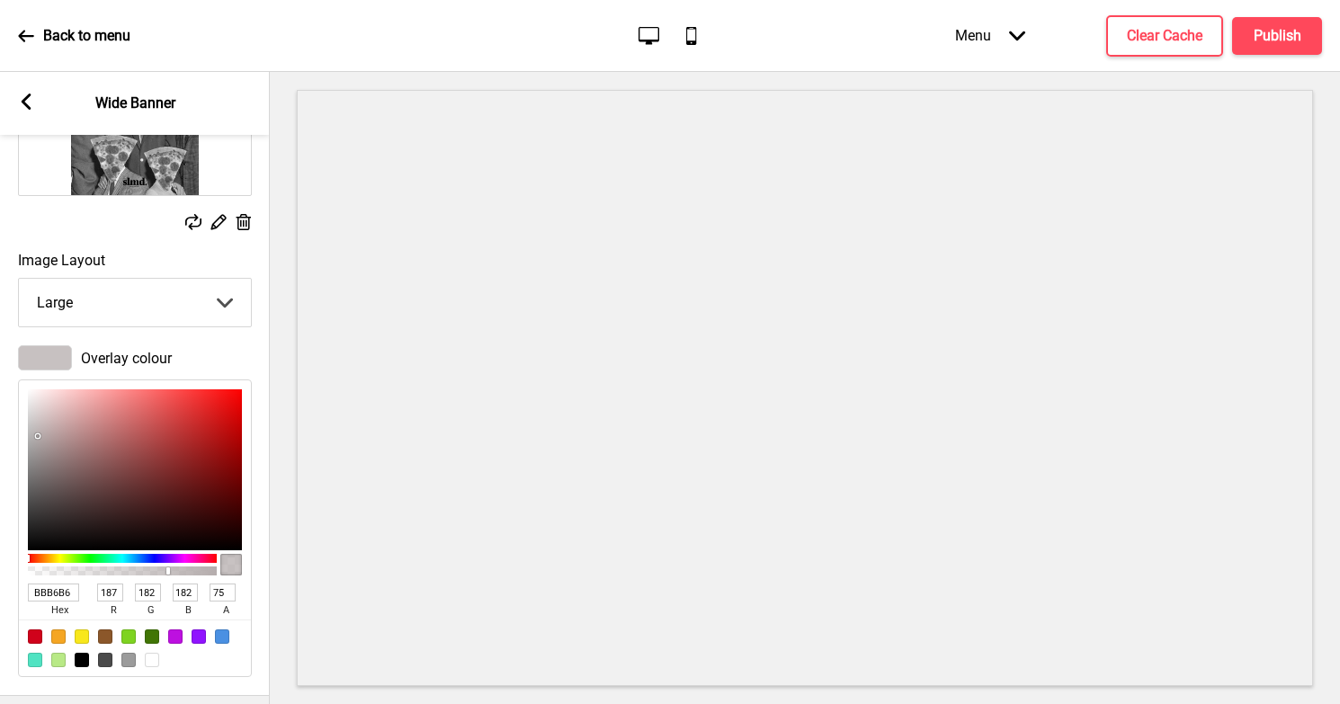
type input "185"
type input "BBB8B8"
type input "187"
type input "184"
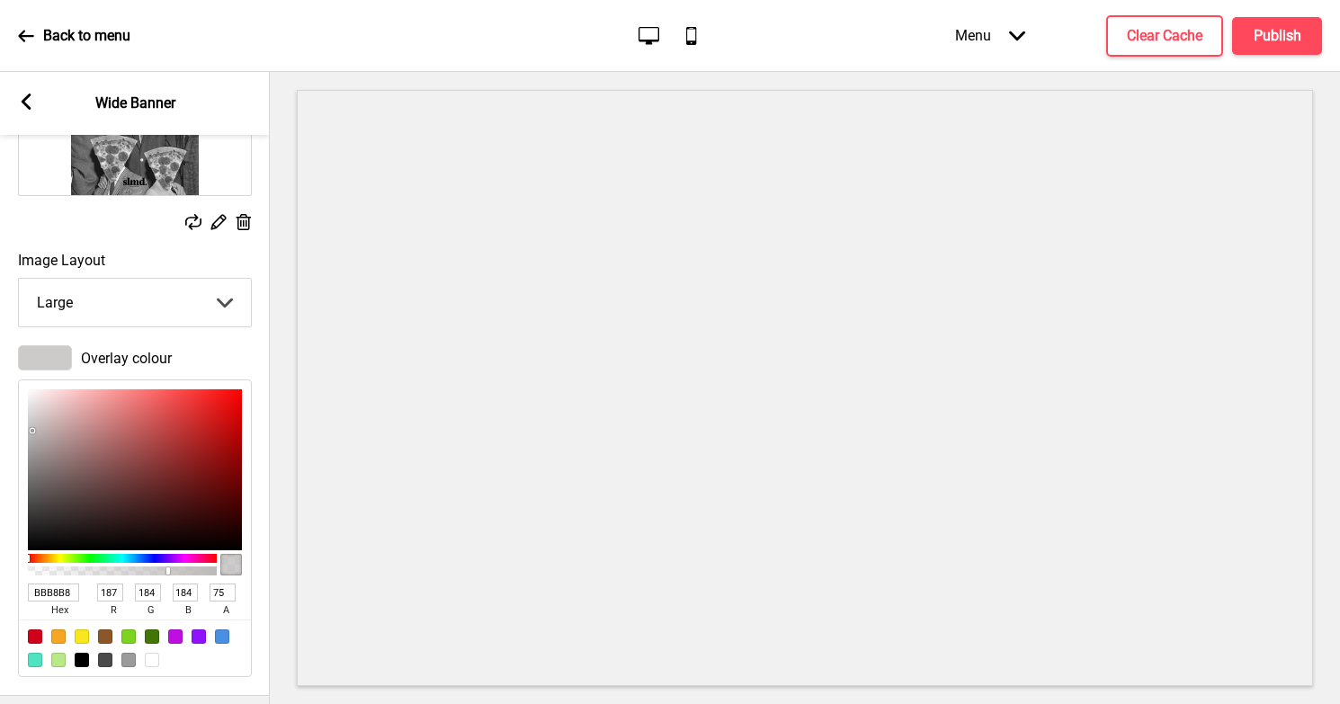
type input "ABA9A9"
type input "171"
type input "169"
type input "A6A4A4"
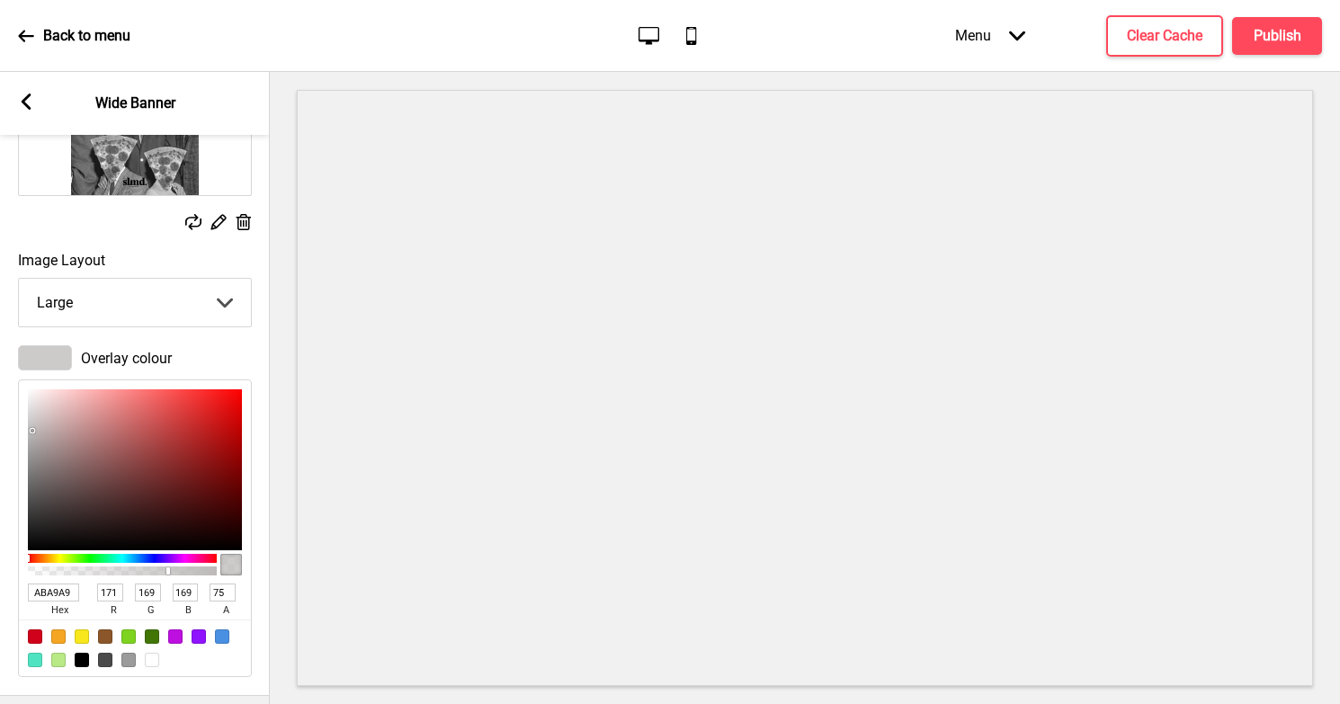
type input "166"
type input "164"
type input "9D9C9C"
type input "157"
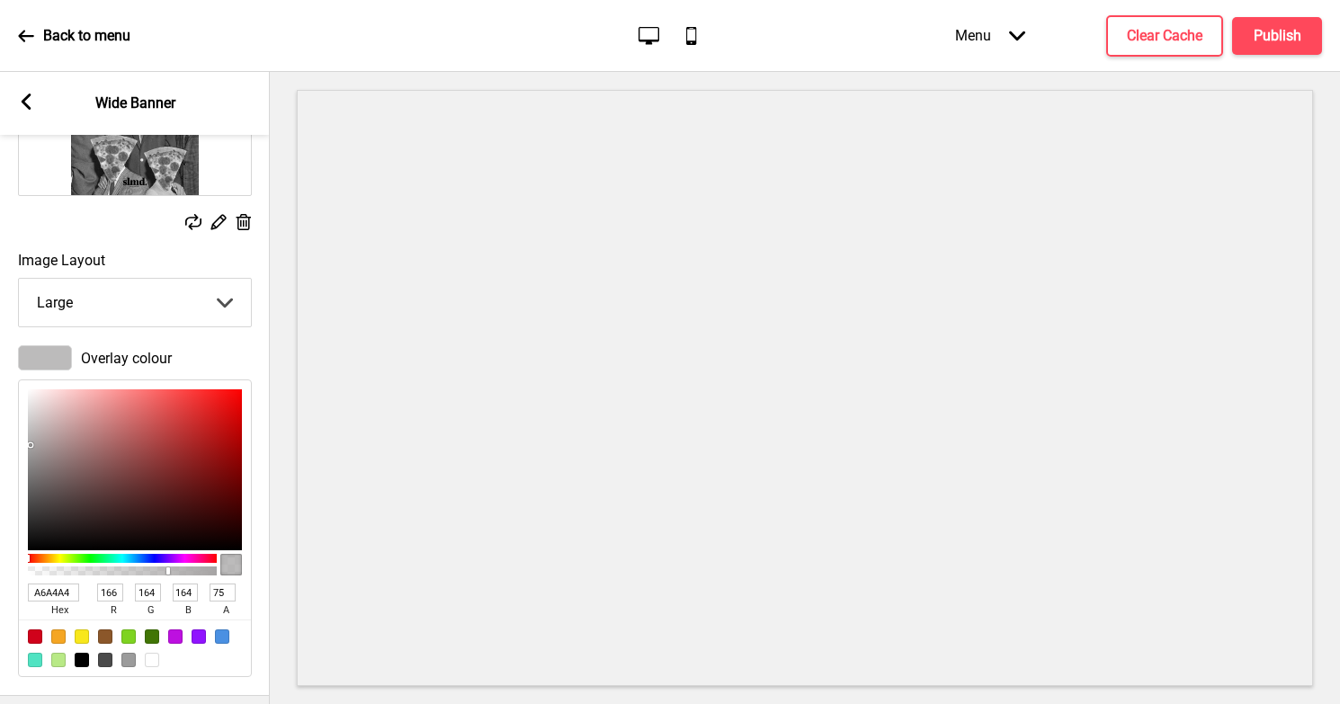
type input "156"
type input "939393"
type input "147"
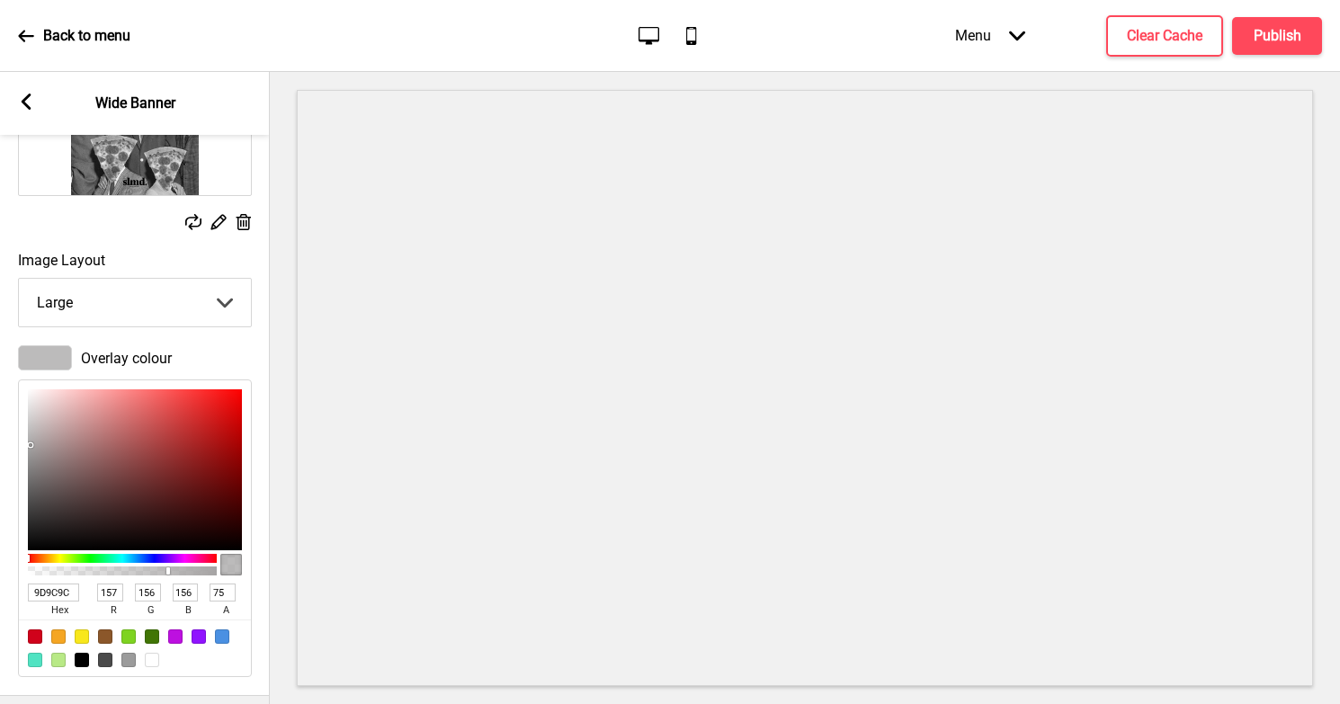
type input "147"
type input "8F8E8E"
type input "143"
type input "142"
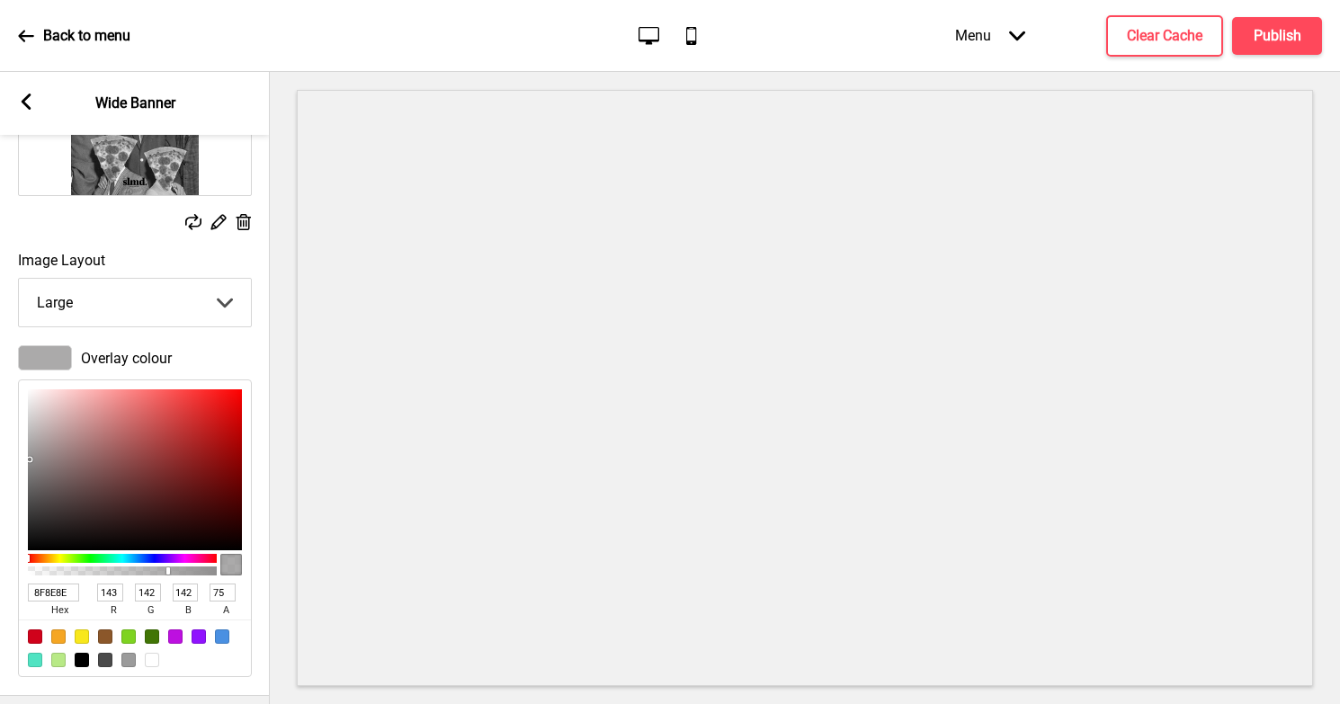
type input "8B8A8A"
type input "139"
type input "138"
type input "898989"
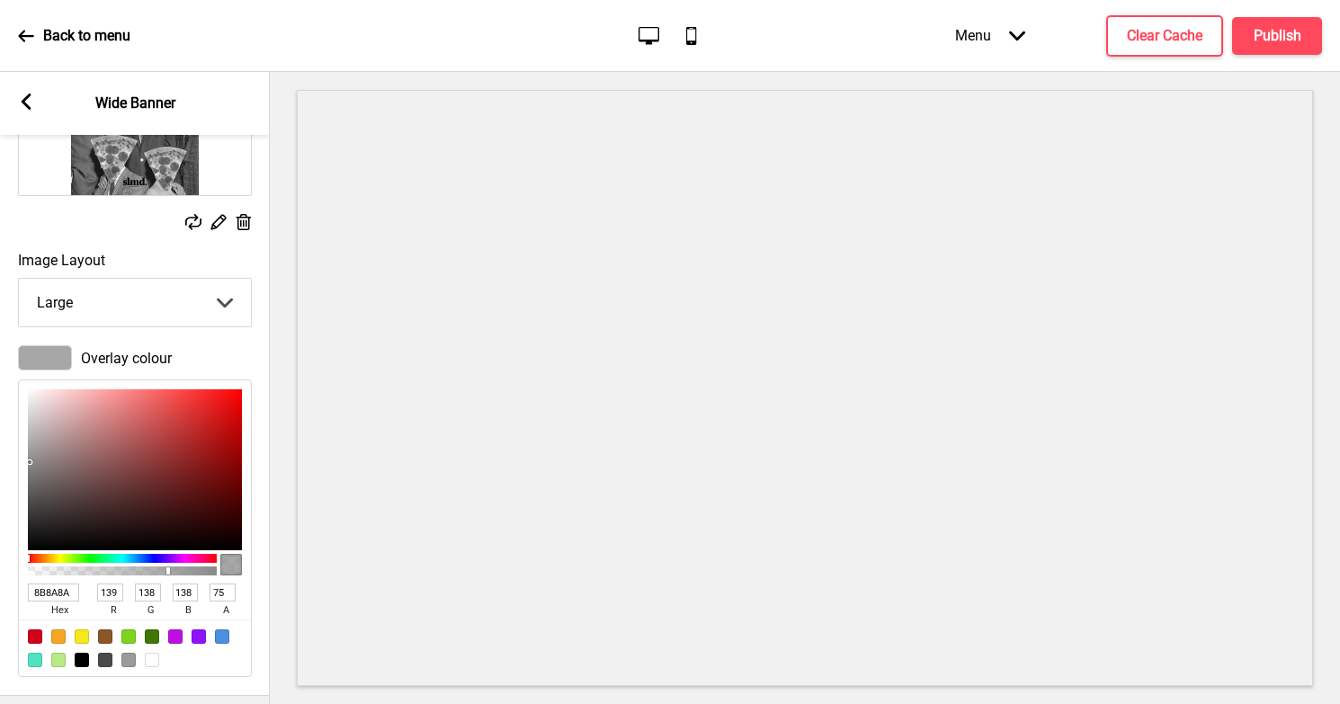
type input "137"
type input "888787"
type input "136"
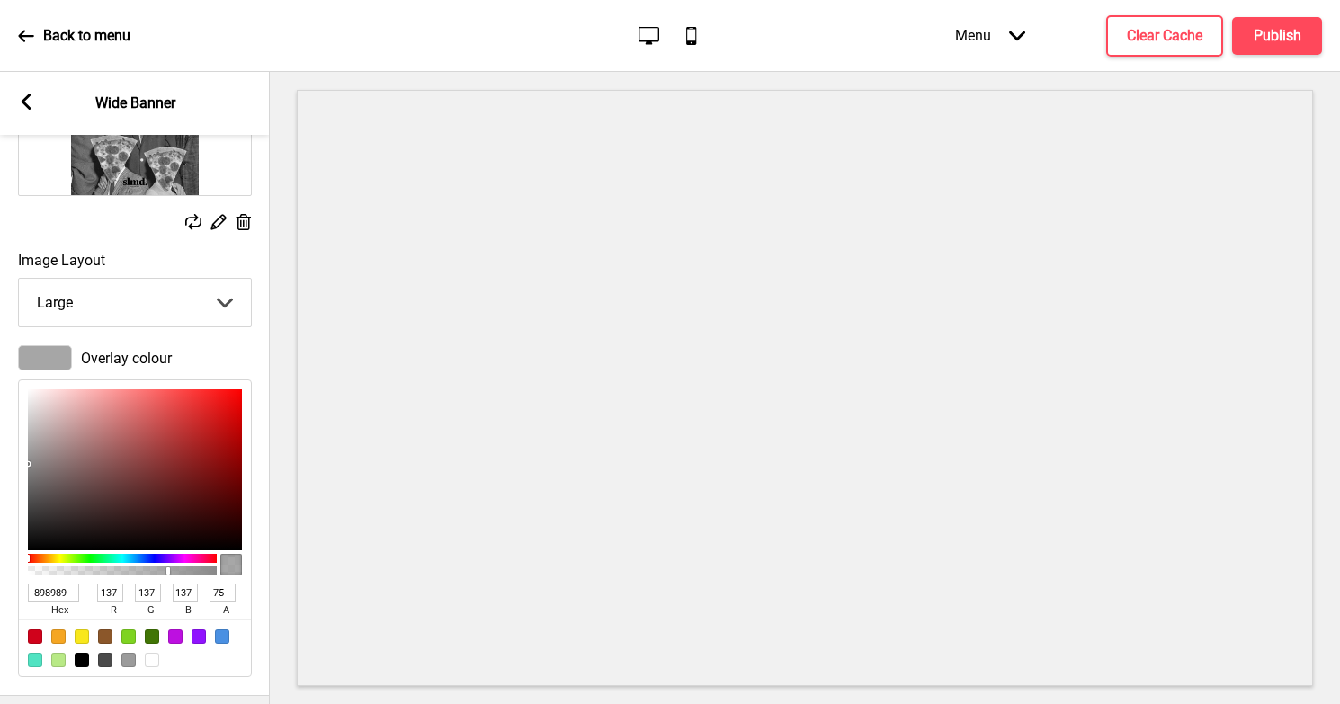
type input "135"
type input "7B7A7A"
type input "123"
type input "122"
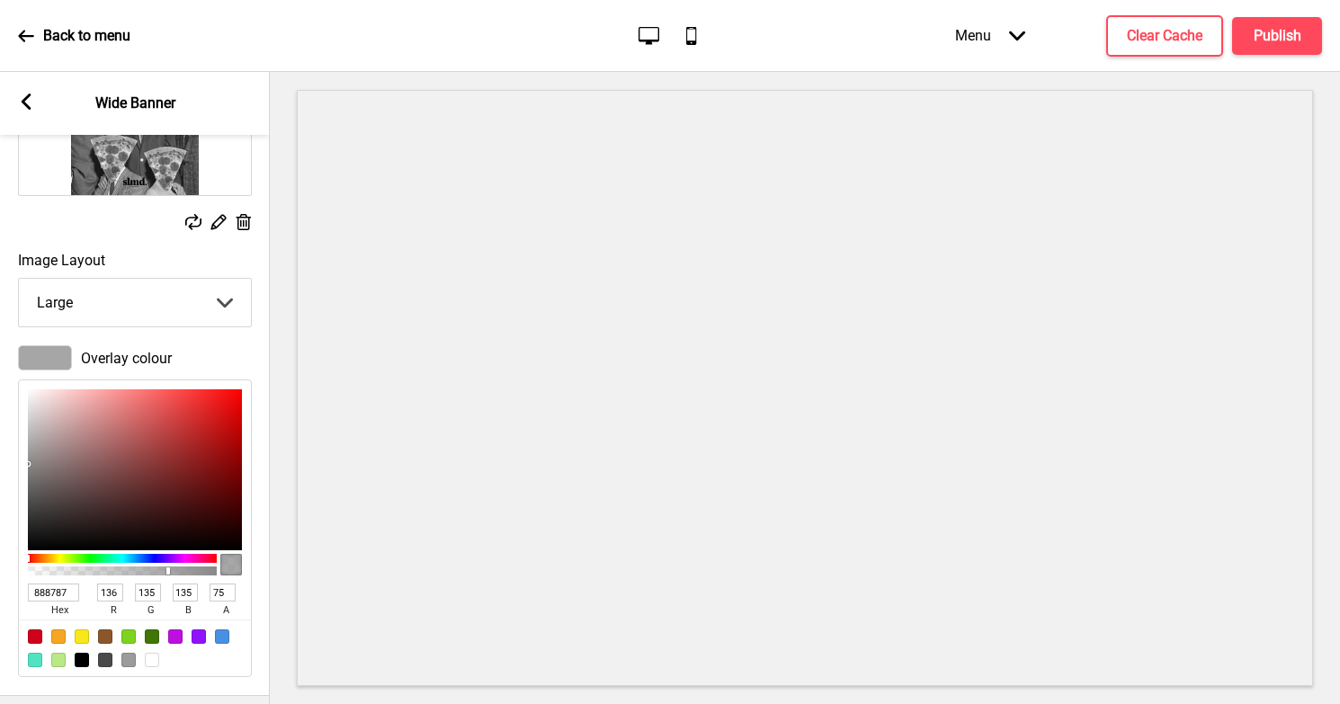
type input "122"
type input "6E6E6E"
type input "110"
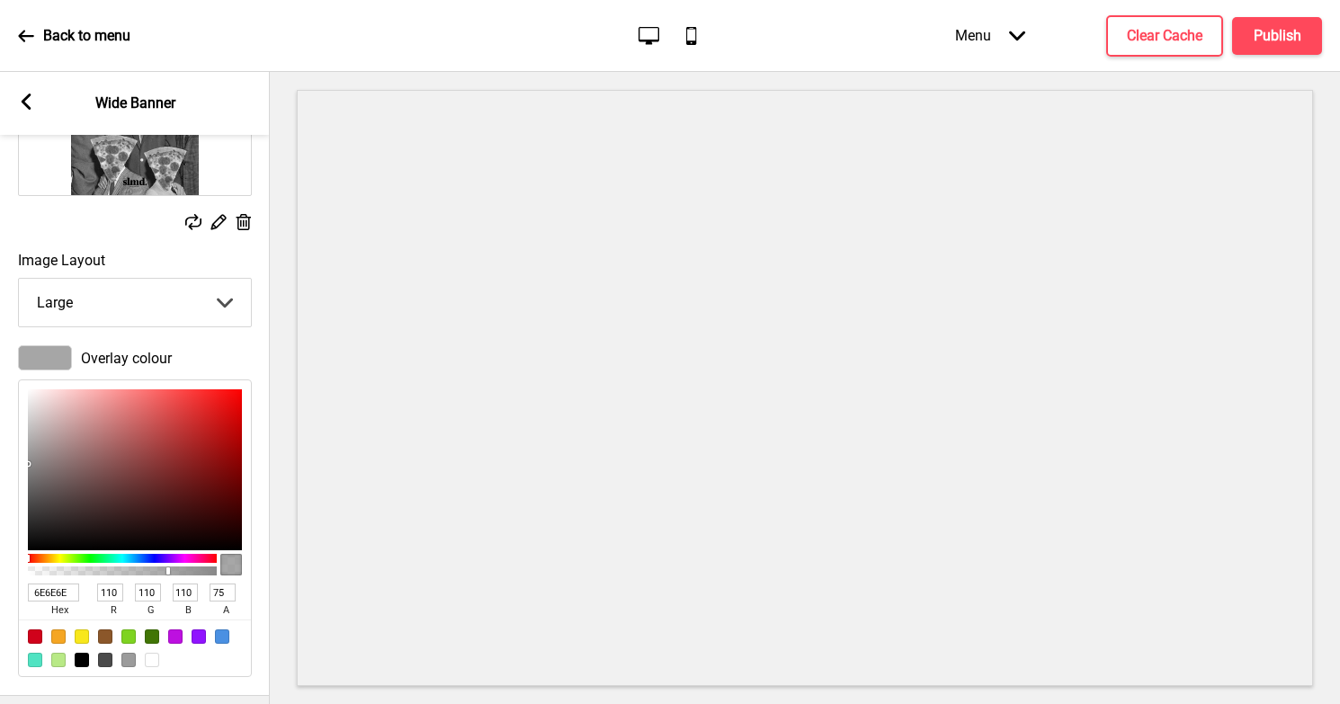
type input "6B6B6B"
type input "107"
type input "5D5C5C"
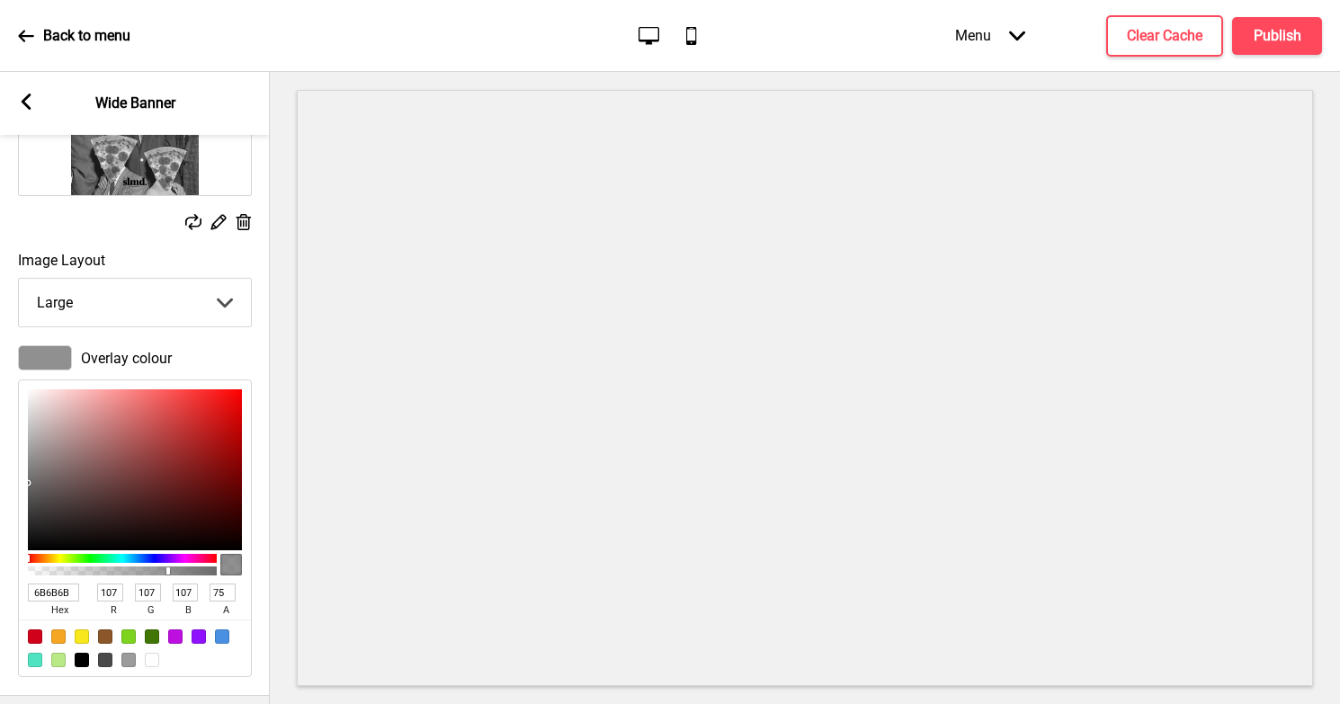
type input "93"
type input "92"
type input "4C4C4C"
type input "76"
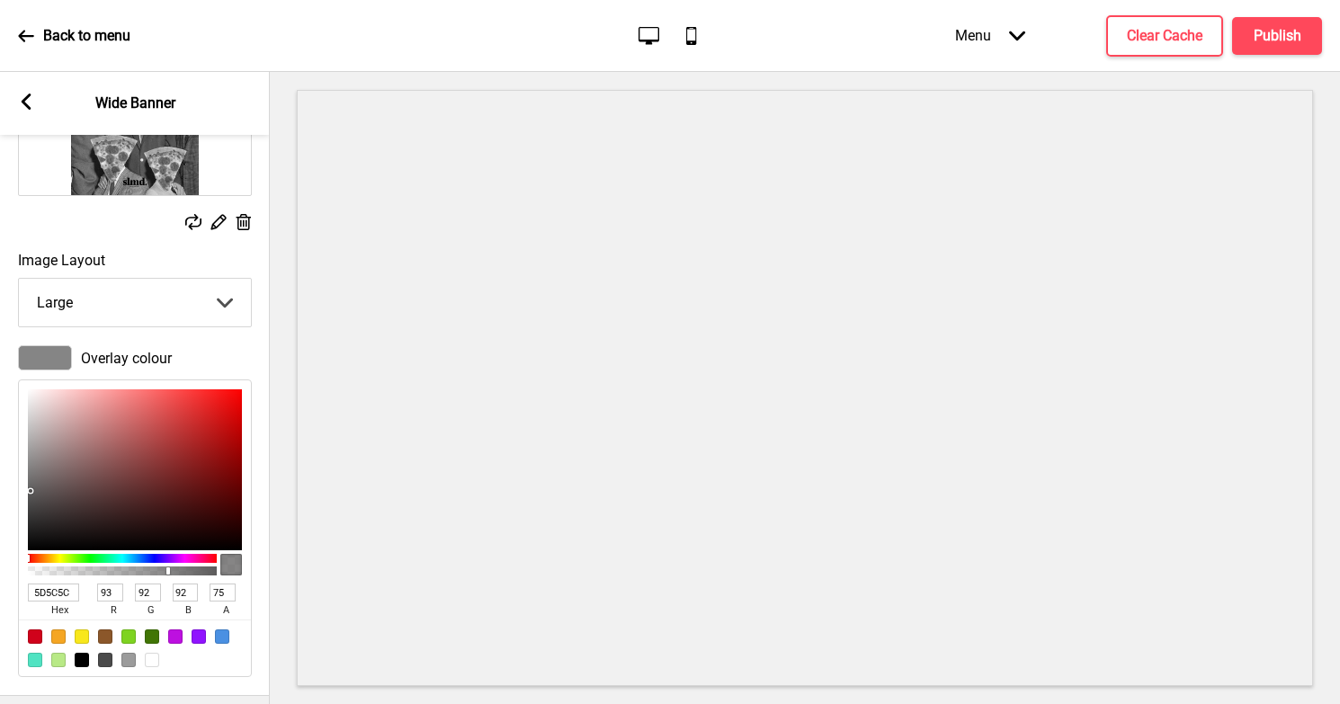
type input "76"
type input "4A4A4A"
type input "74"
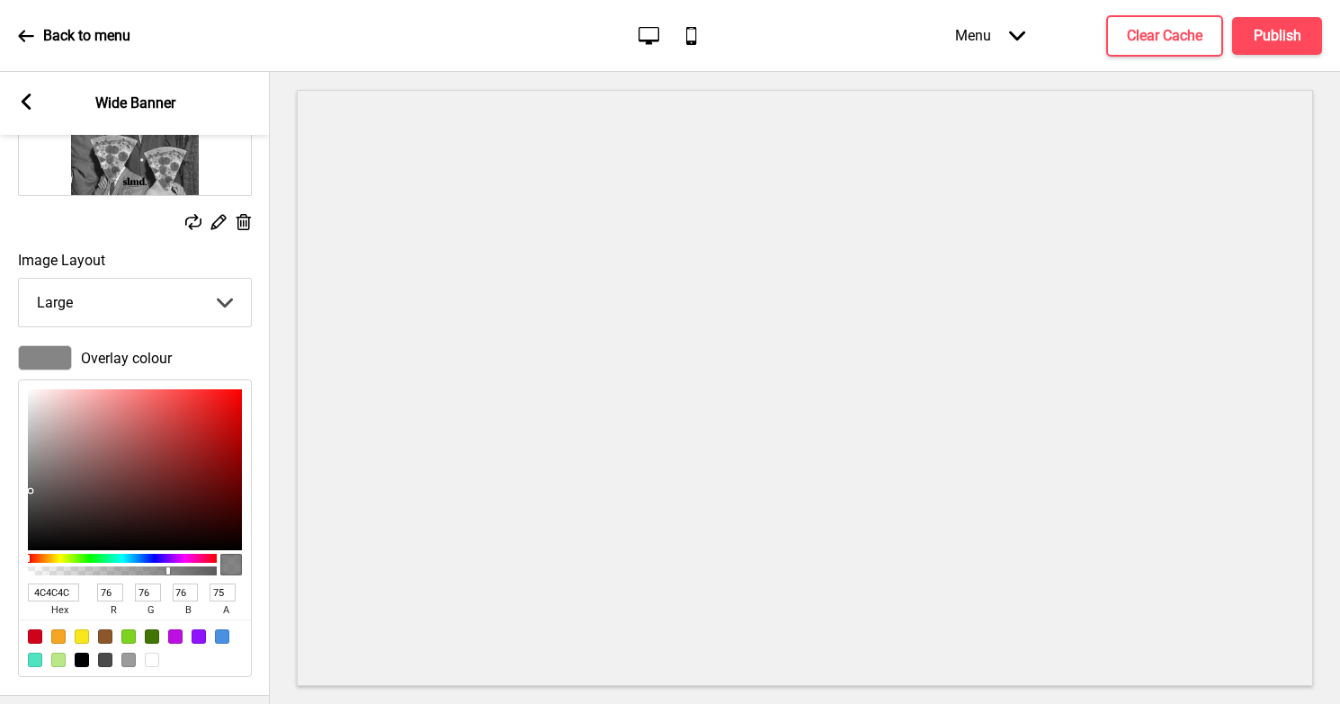
type input "74"
drag, startPoint x: 62, startPoint y: 439, endPoint x: 28, endPoint y: 503, distance: 72.4
click at [28, 503] on div at bounding box center [135, 469] width 214 height 161
click at [15, 100] on div "Arrow left Wide Banner" at bounding box center [135, 103] width 270 height 63
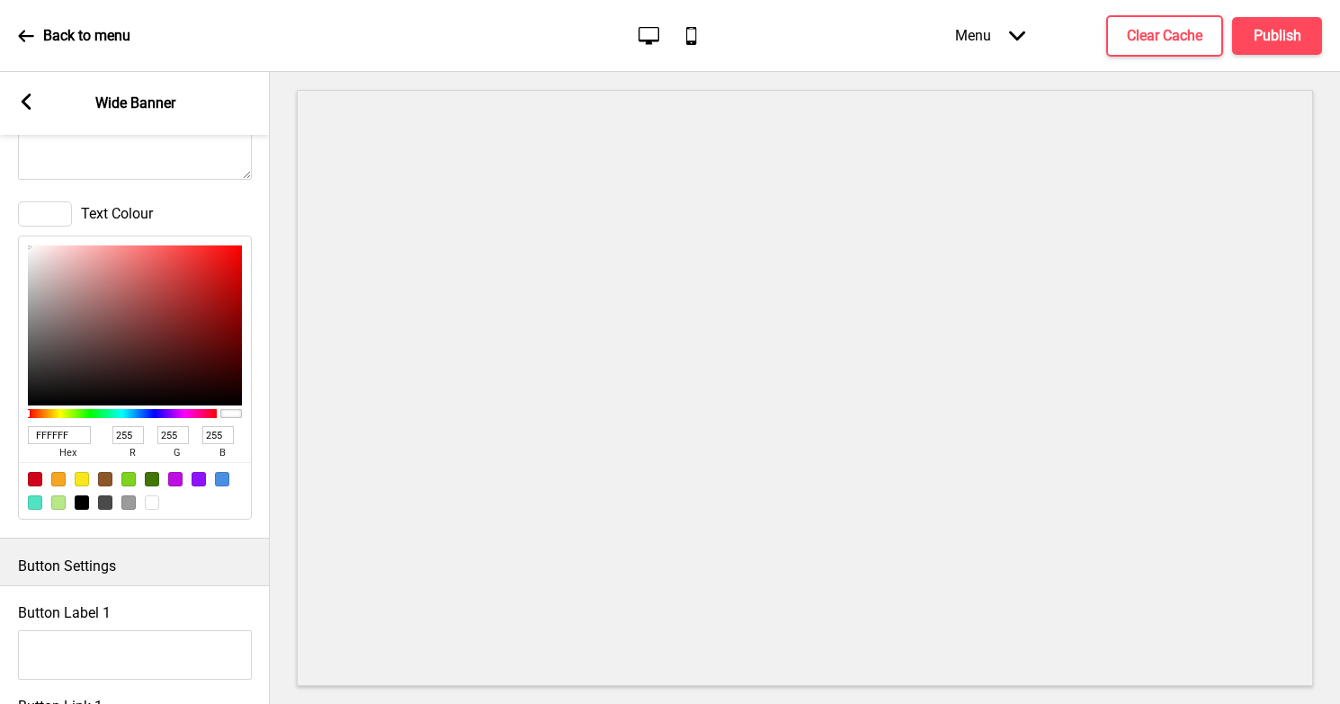
scroll to position [1524, 0]
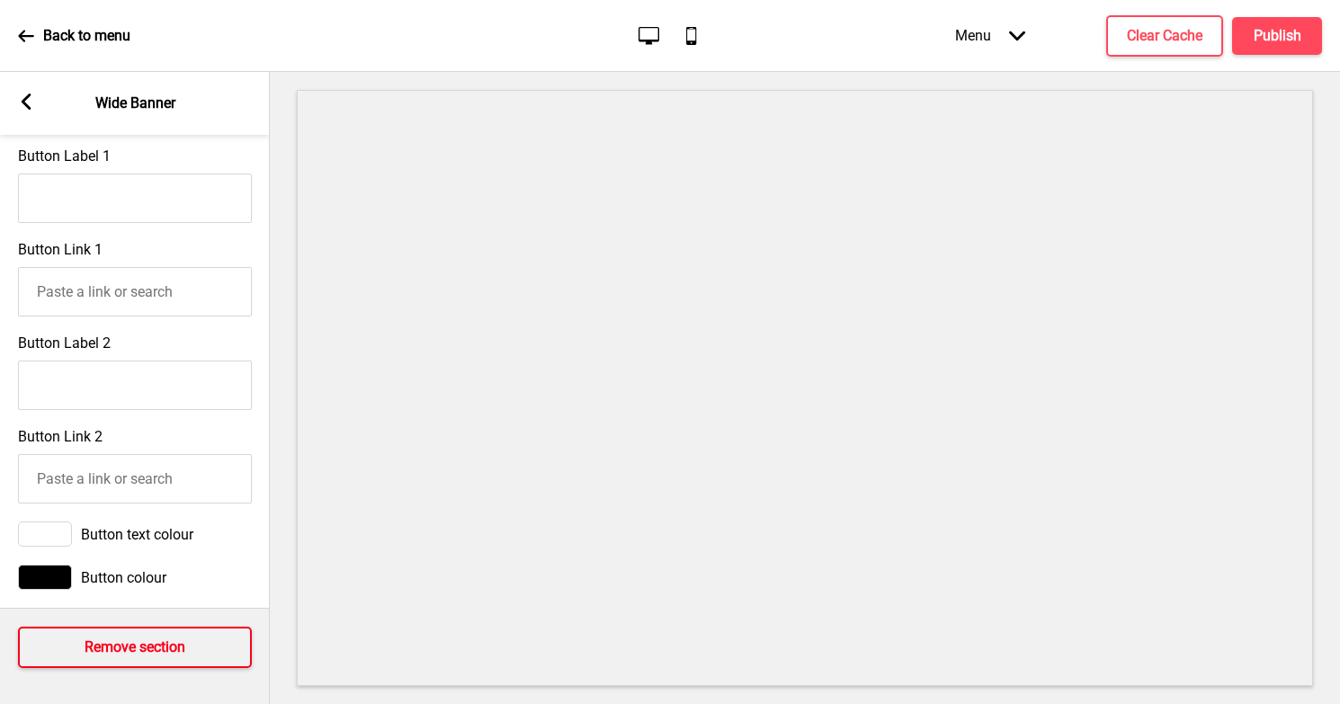
click at [100, 655] on h4 "Remove section" at bounding box center [135, 648] width 101 height 20
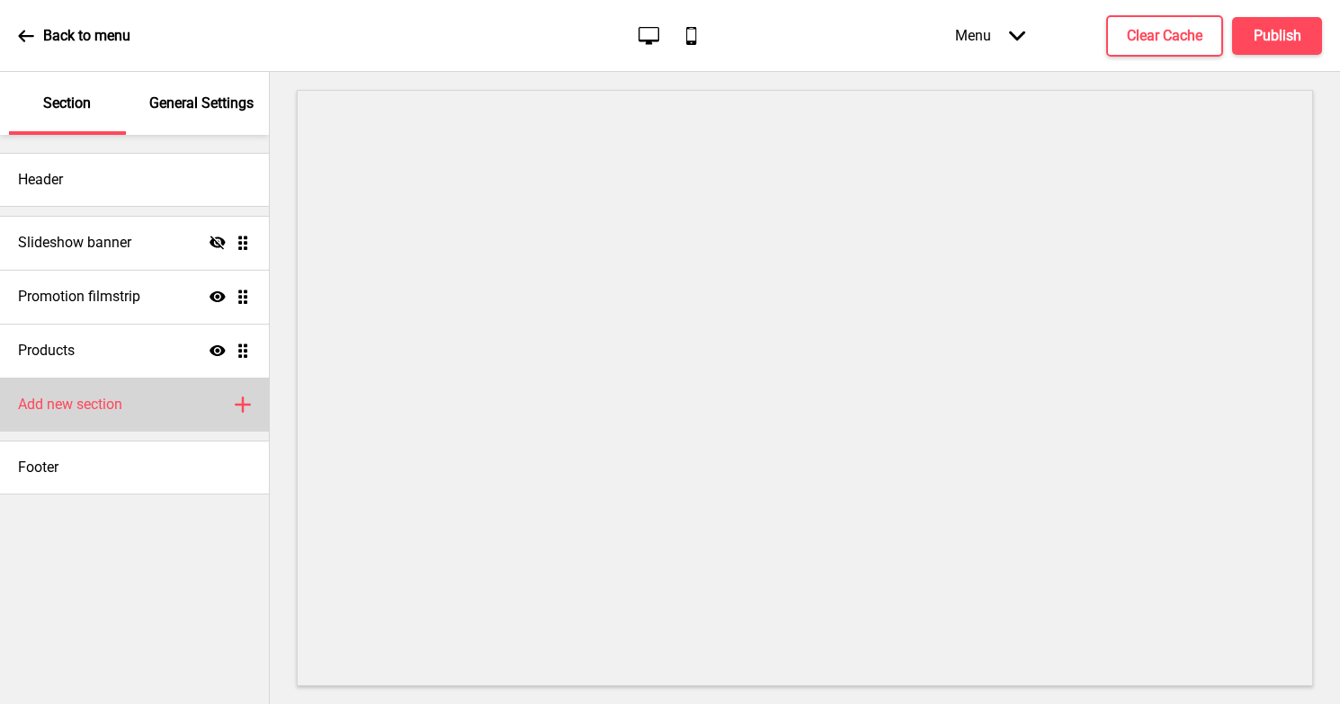
click at [65, 406] on h4 "Add new section" at bounding box center [70, 405] width 104 height 20
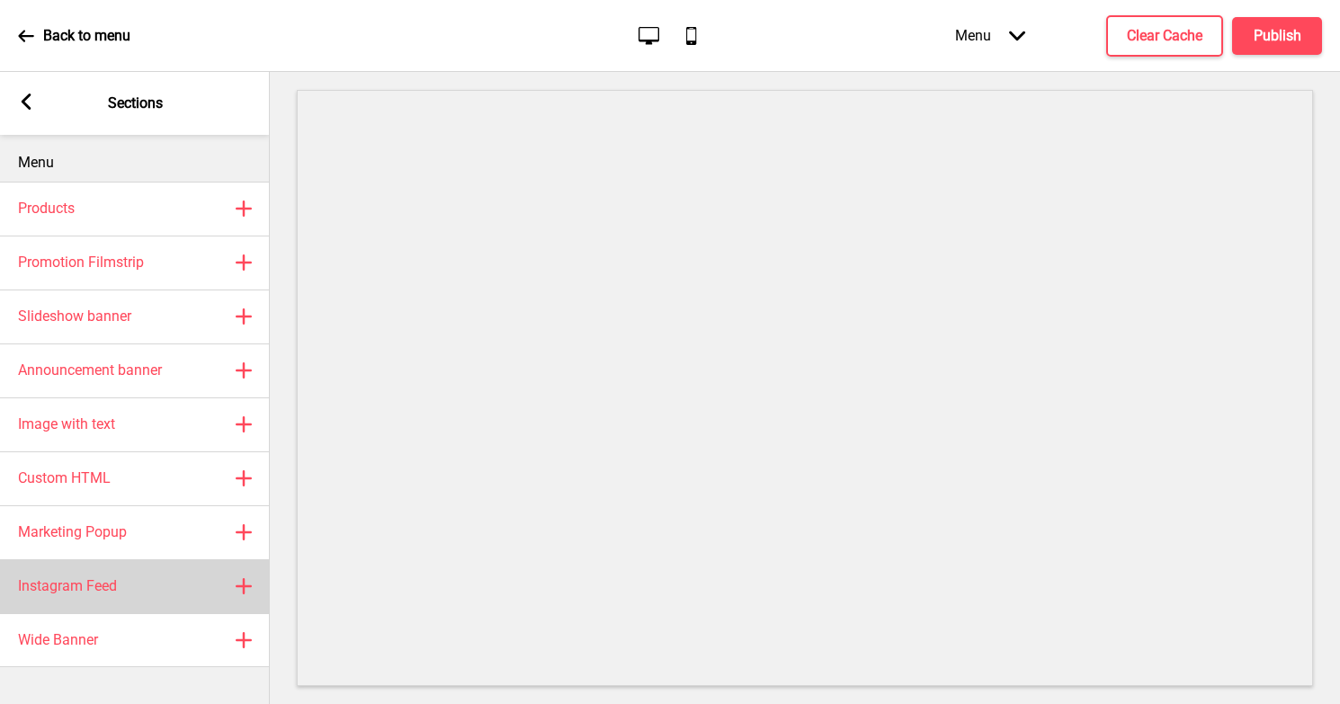
click at [78, 586] on h4 "Instagram Feed" at bounding box center [67, 586] width 99 height 20
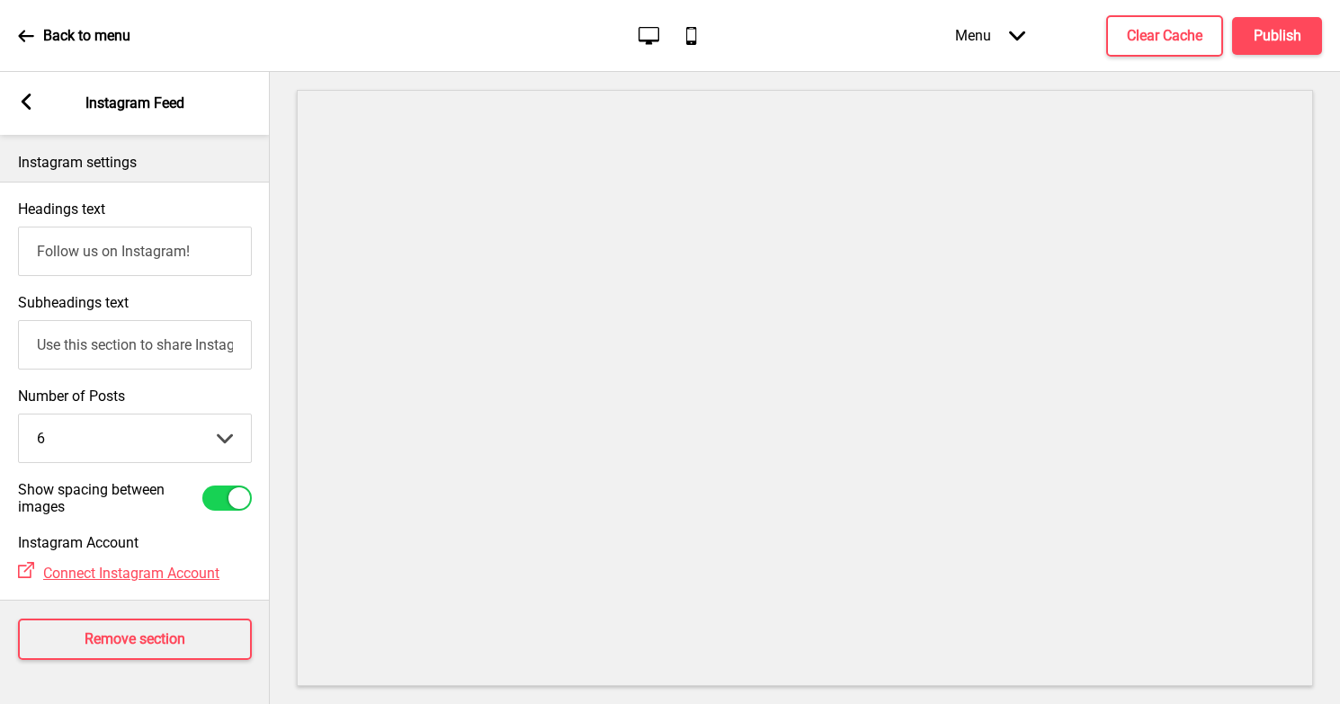
click at [112, 353] on input "Use this section to share Instagram posts with your customers" at bounding box center [135, 344] width 234 height 49
type input "@slammed_kl"
click at [76, 382] on div "Number of Posts 6 6 12 Arrow down" at bounding box center [135, 426] width 270 height 94
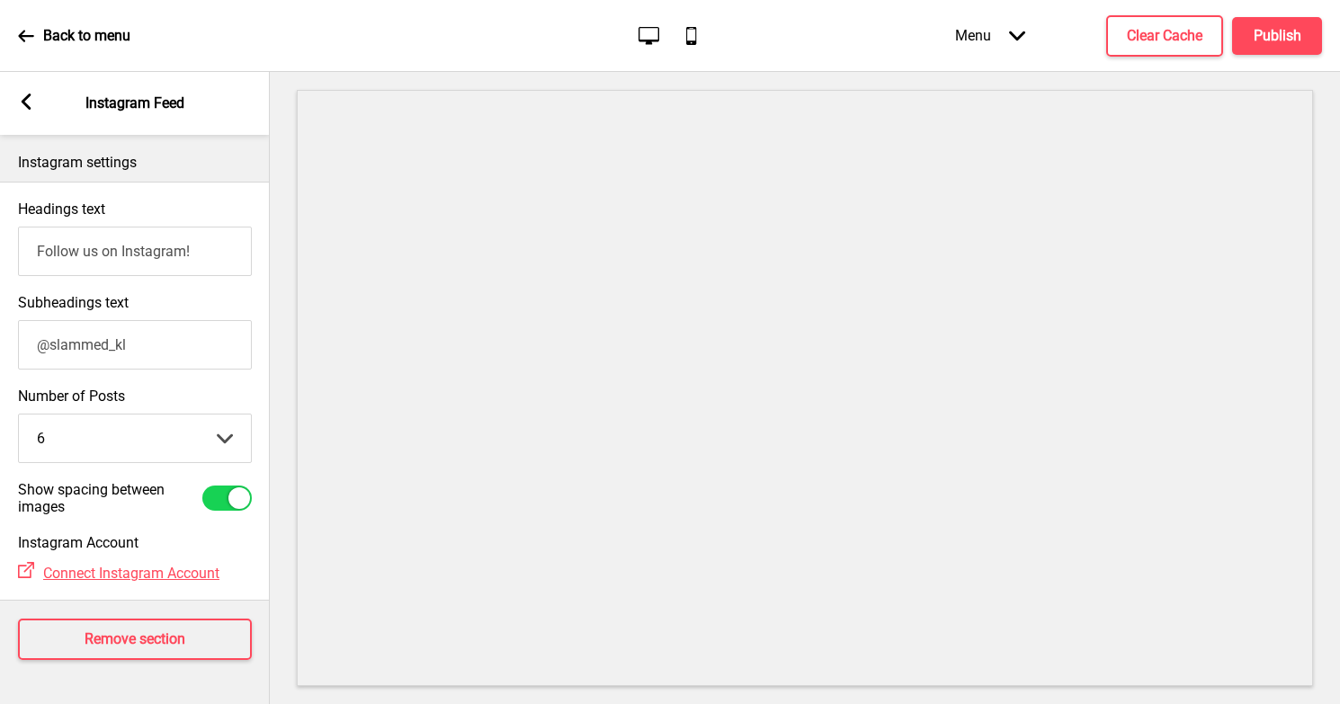
click at [24, 100] on icon at bounding box center [27, 102] width 10 height 16
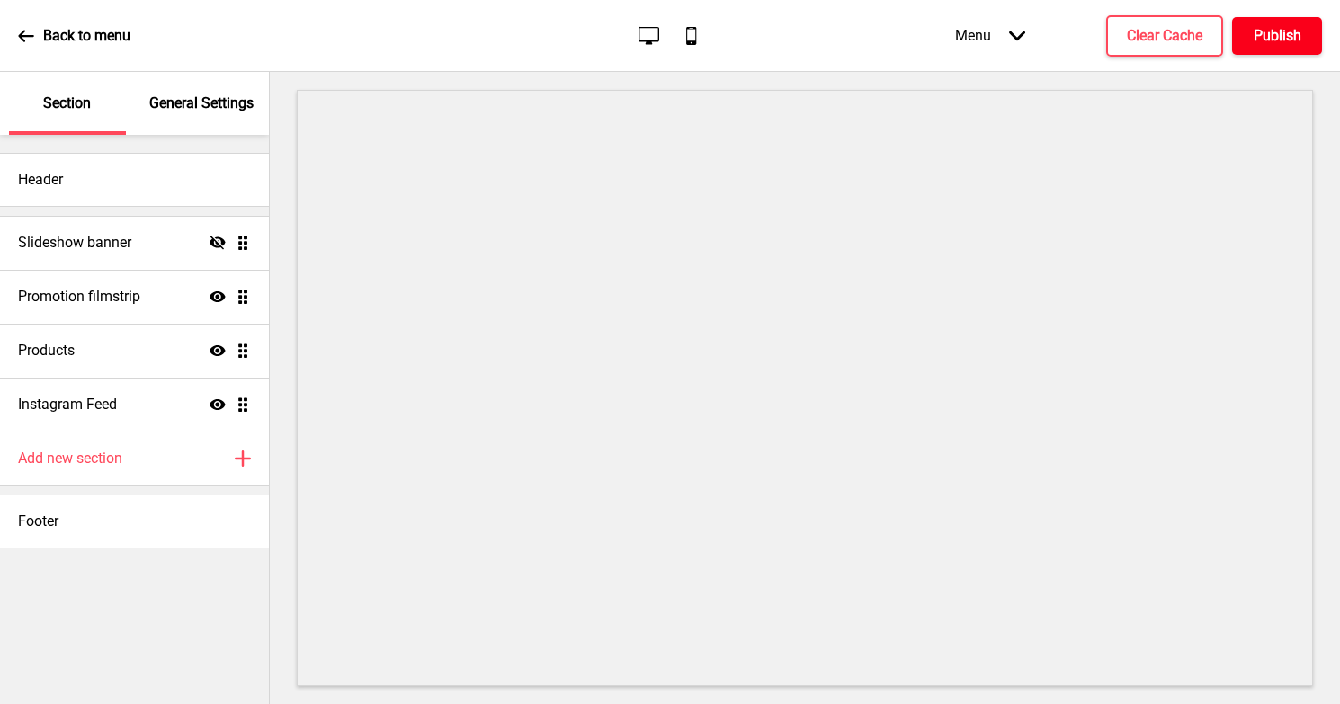
click at [1273, 32] on h4 "Publish" at bounding box center [1278, 36] width 48 height 20
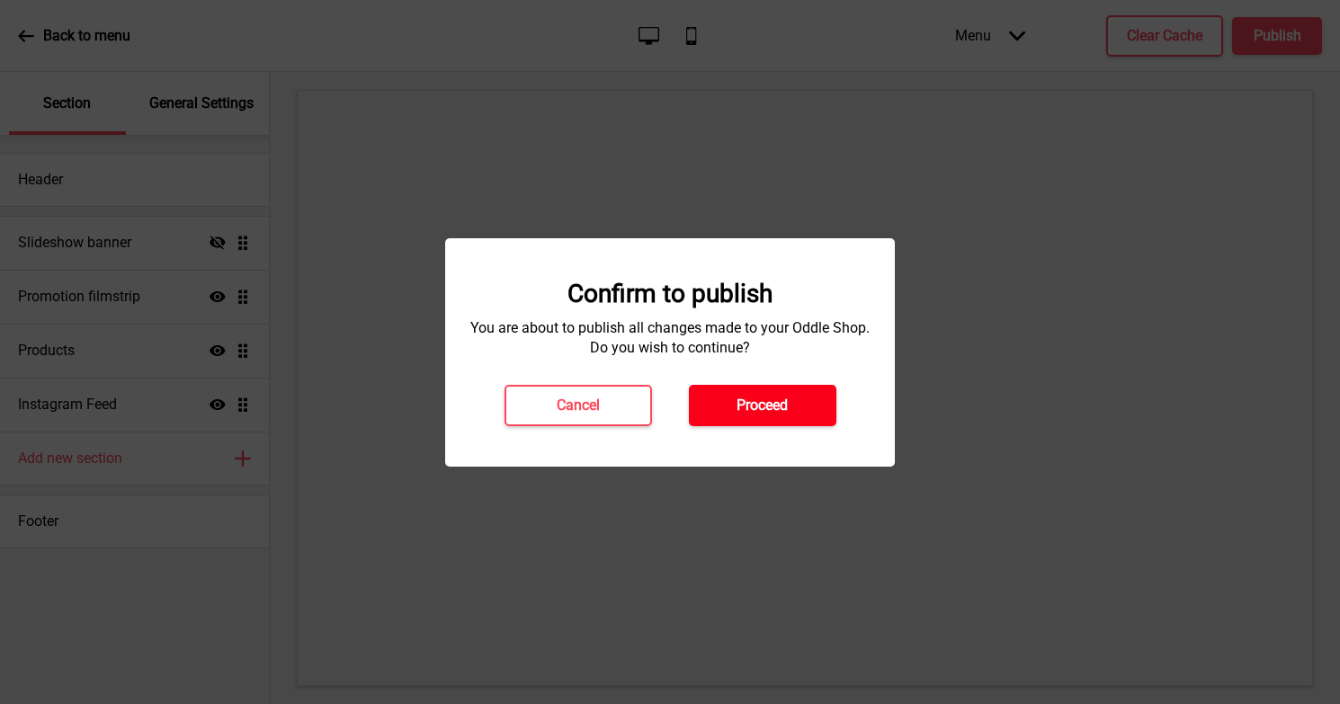
click at [748, 404] on h4 "Proceed" at bounding box center [762, 406] width 51 height 20
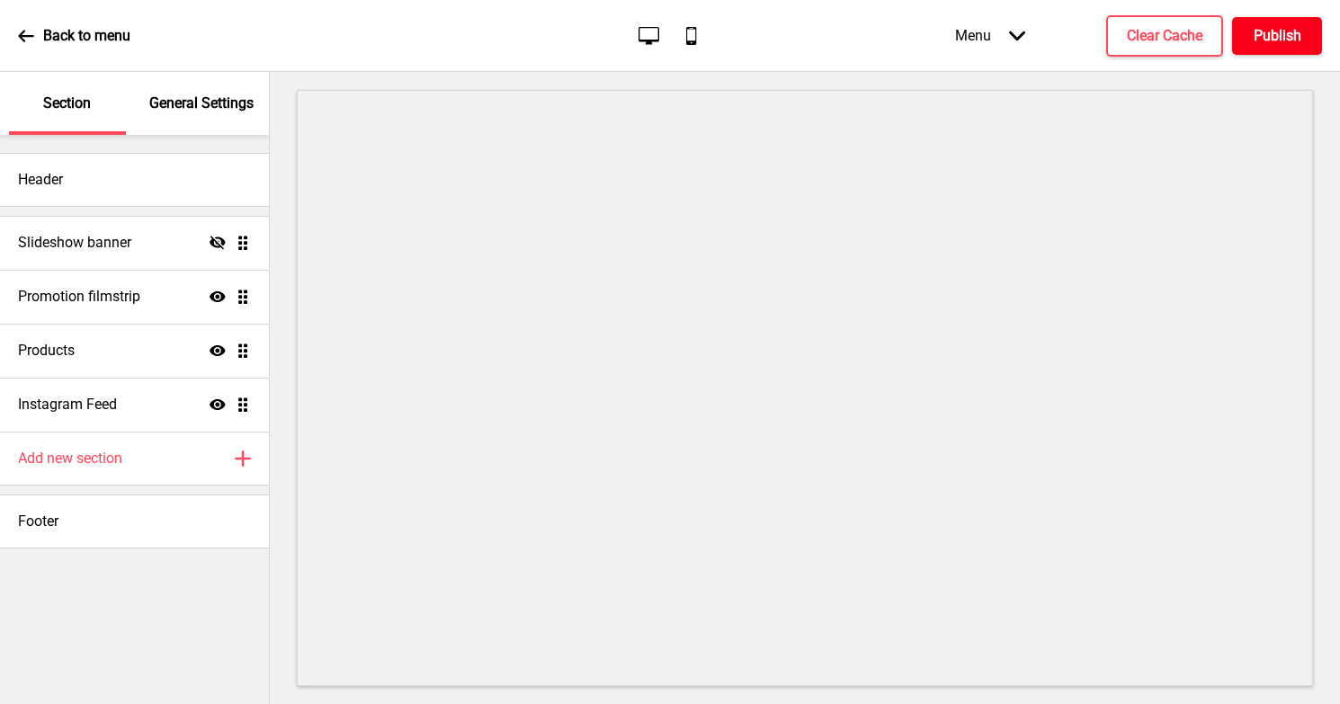
click at [1257, 37] on h4 "Publish" at bounding box center [1278, 36] width 48 height 20
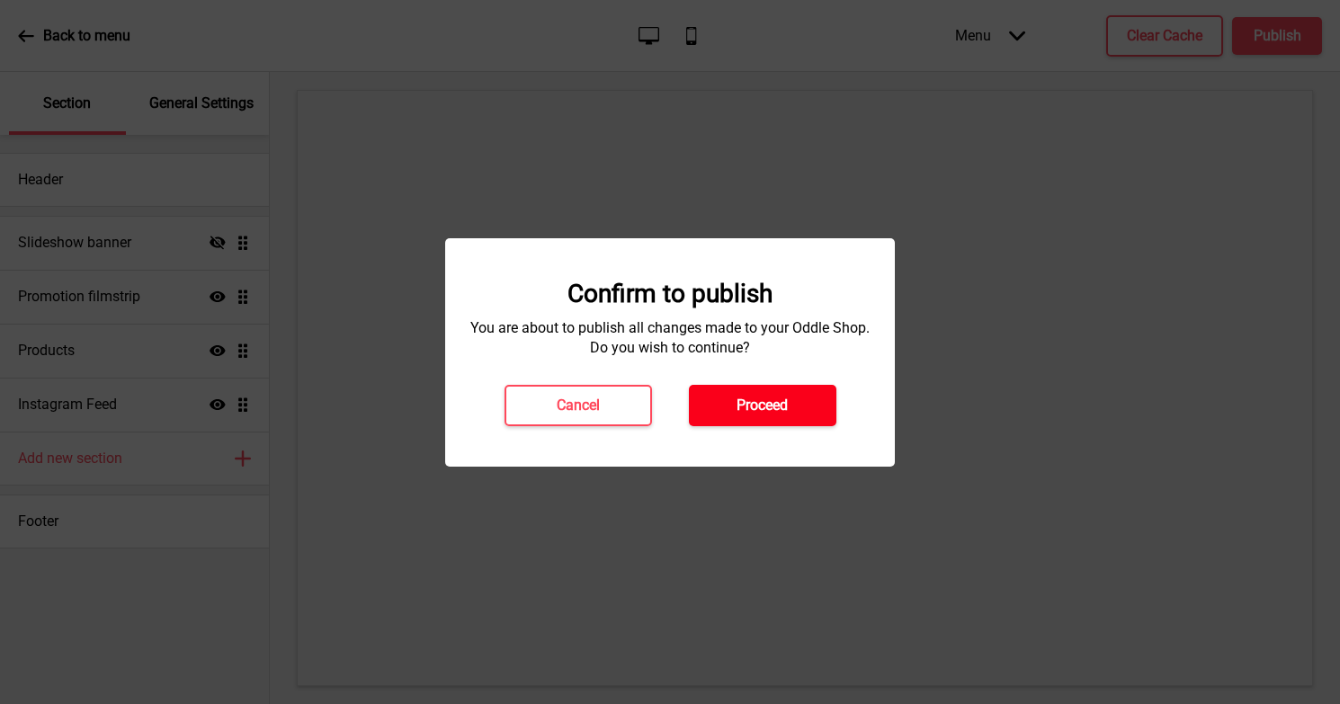
click at [734, 406] on button "Proceed" at bounding box center [762, 405] width 147 height 41
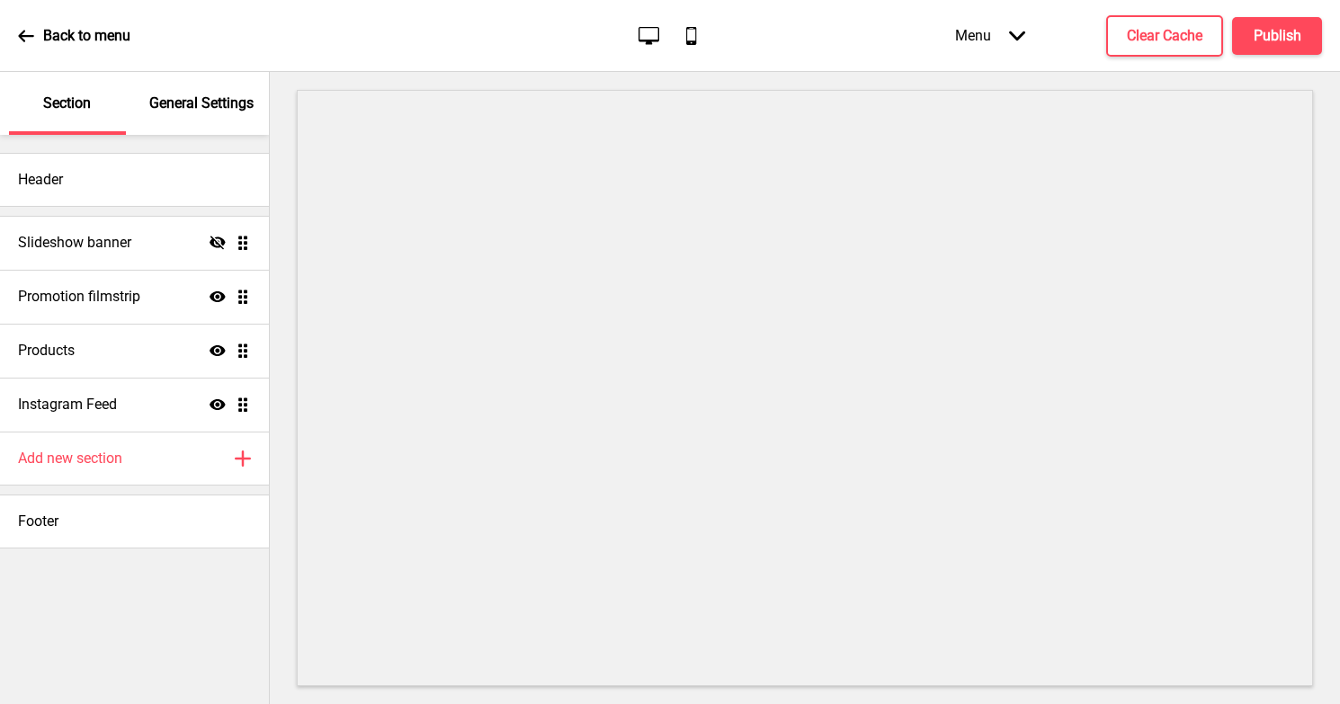
click at [20, 32] on icon at bounding box center [26, 36] width 16 height 16
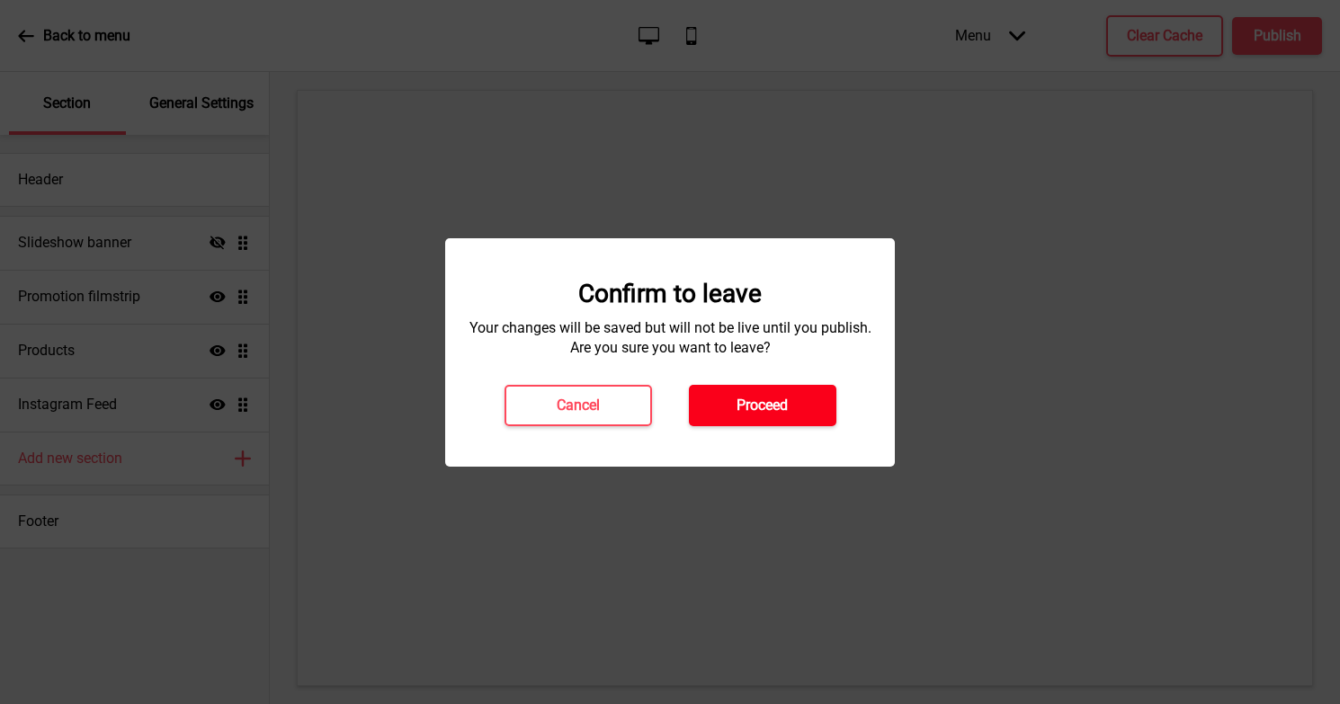
click at [759, 406] on h4 "Proceed" at bounding box center [762, 406] width 51 height 20
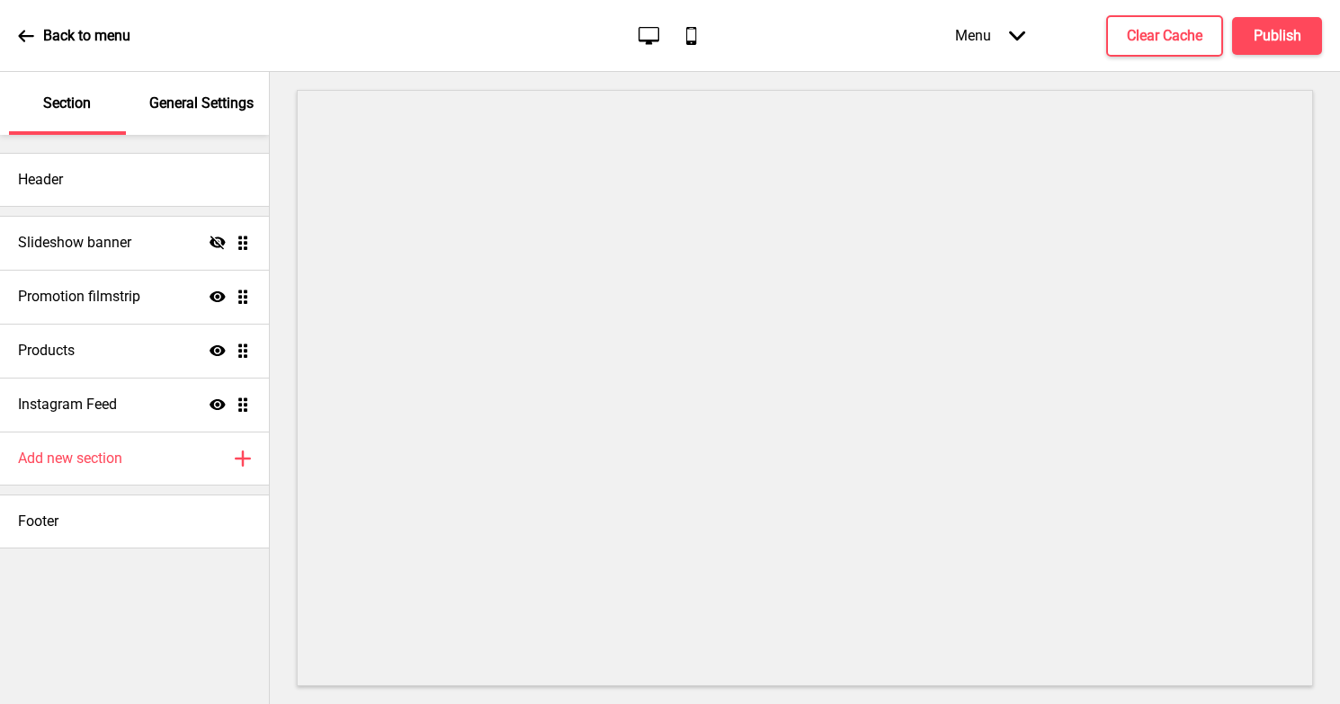
click at [189, 112] on p "General Settings" at bounding box center [201, 104] width 104 height 20
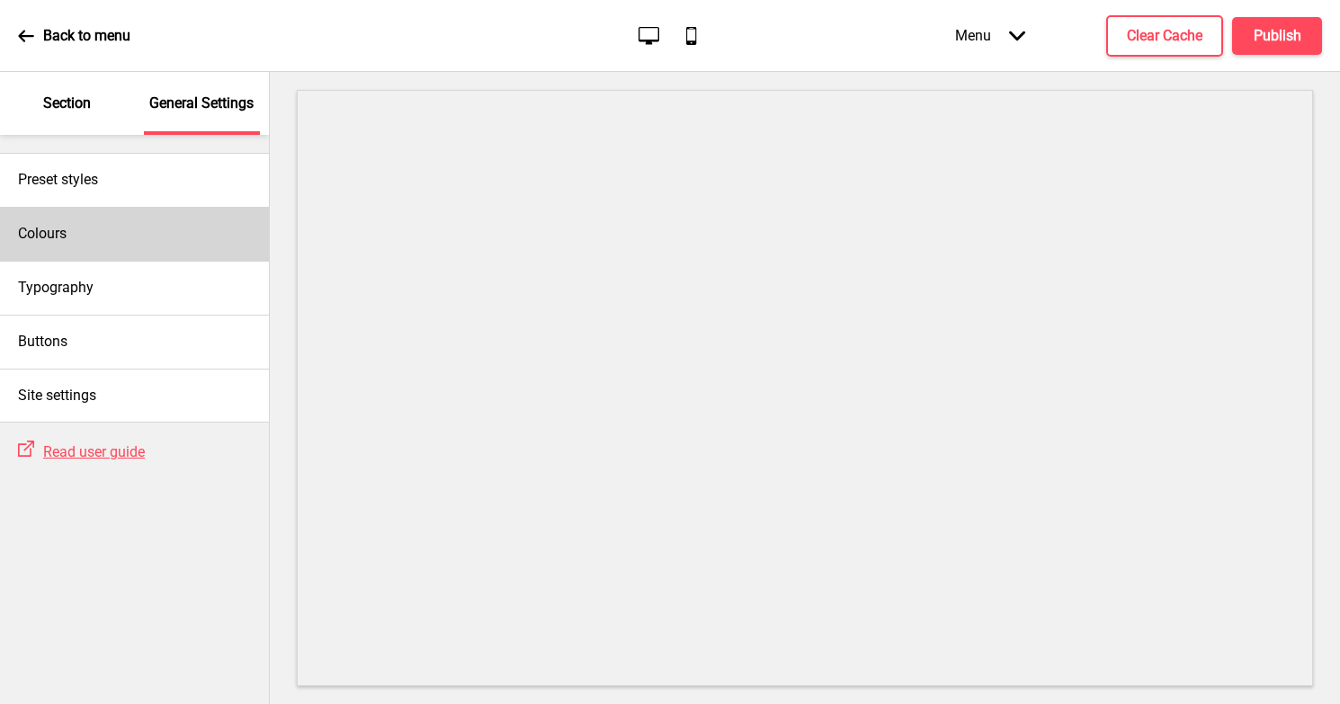
click at [82, 219] on div "Colours" at bounding box center [134, 234] width 269 height 54
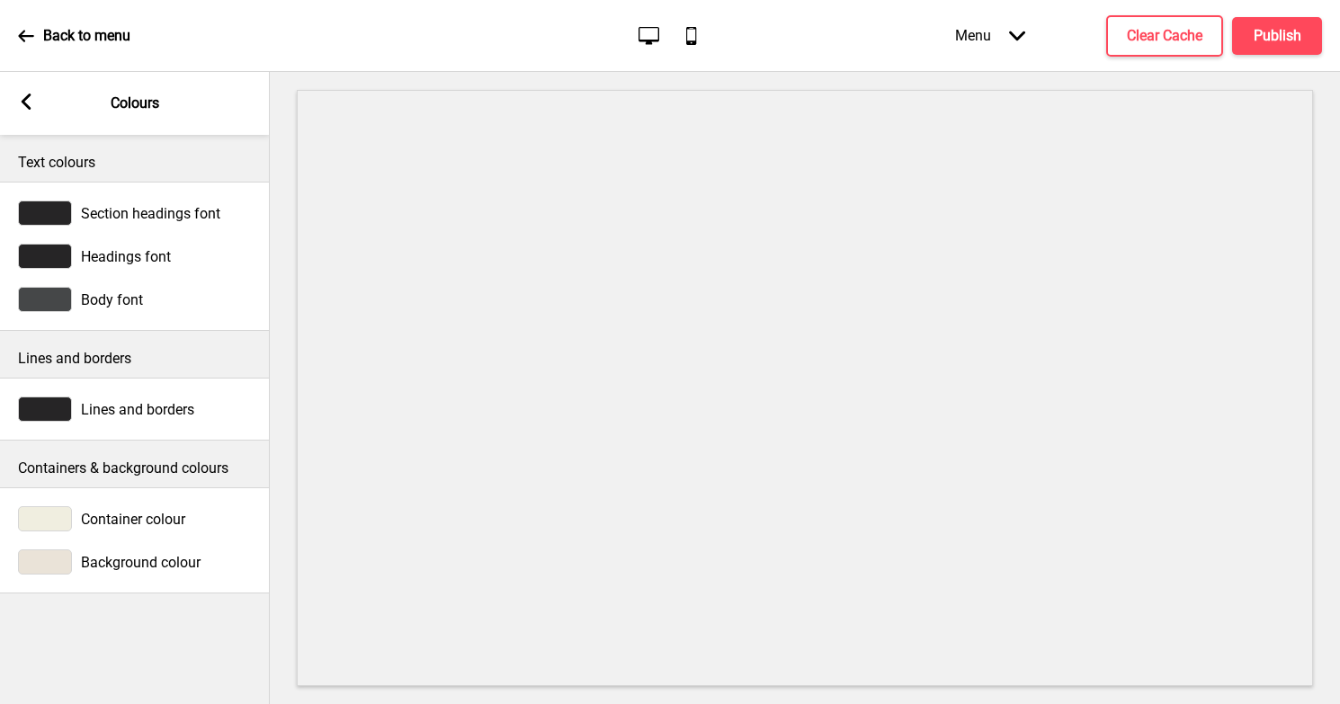
click at [52, 514] on div at bounding box center [45, 518] width 54 height 25
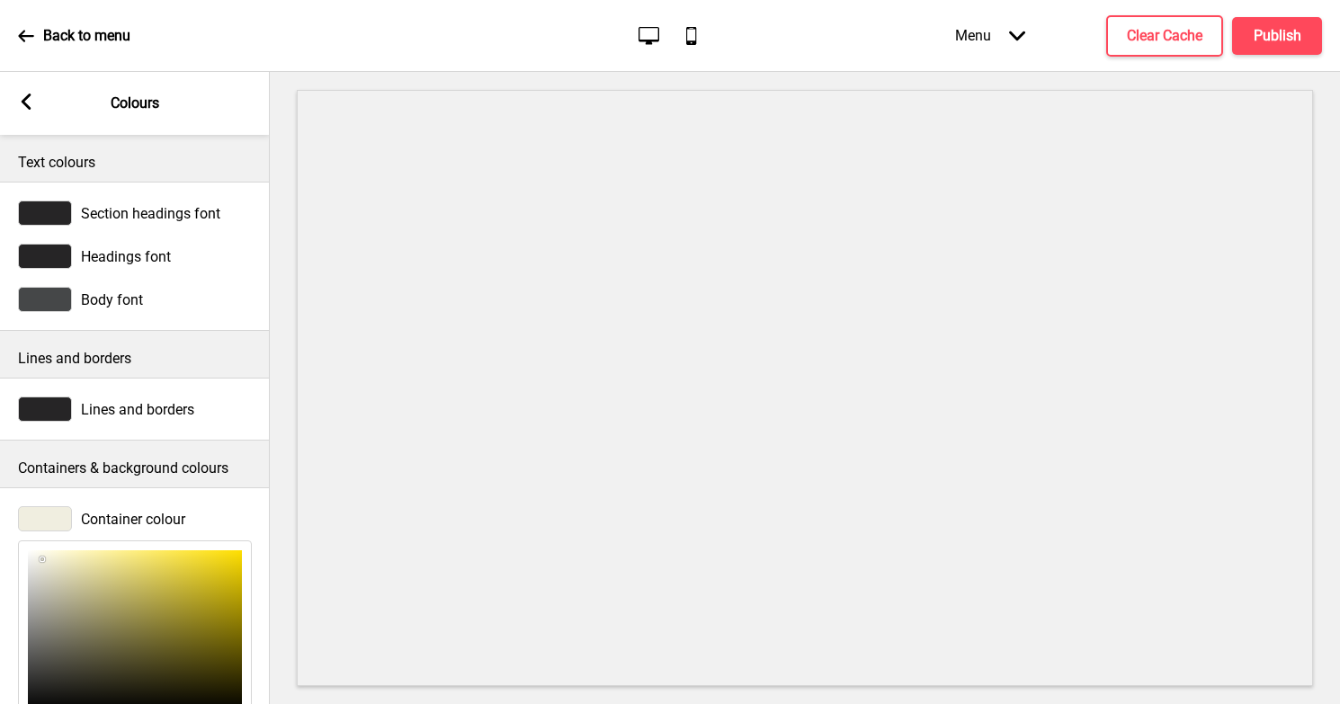
type input "D8D5C0"
type input "216"
type input "213"
type input "192"
type input "DAD7C2"
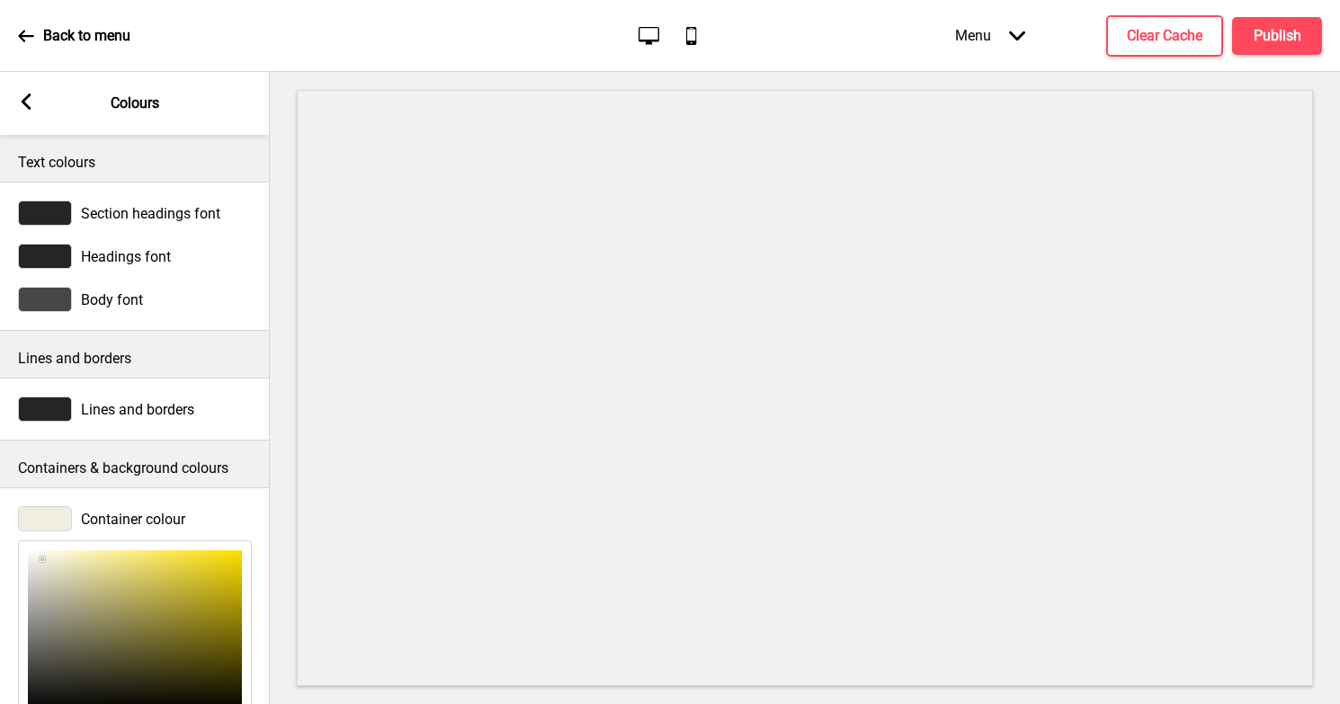
type input "218"
type input "215"
type input "194"
type input "EBE9DB"
type input "235"
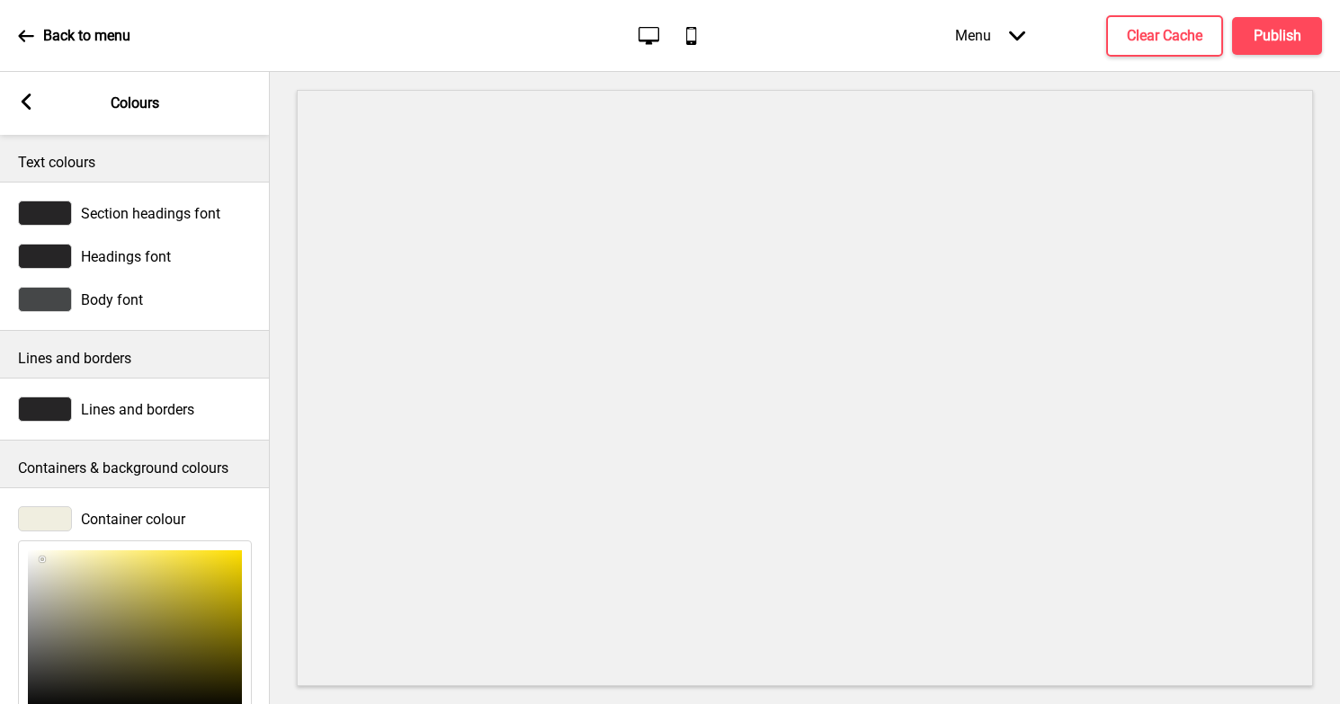
type input "233"
type input "219"
type input "F5F4EC"
type input "245"
type input "244"
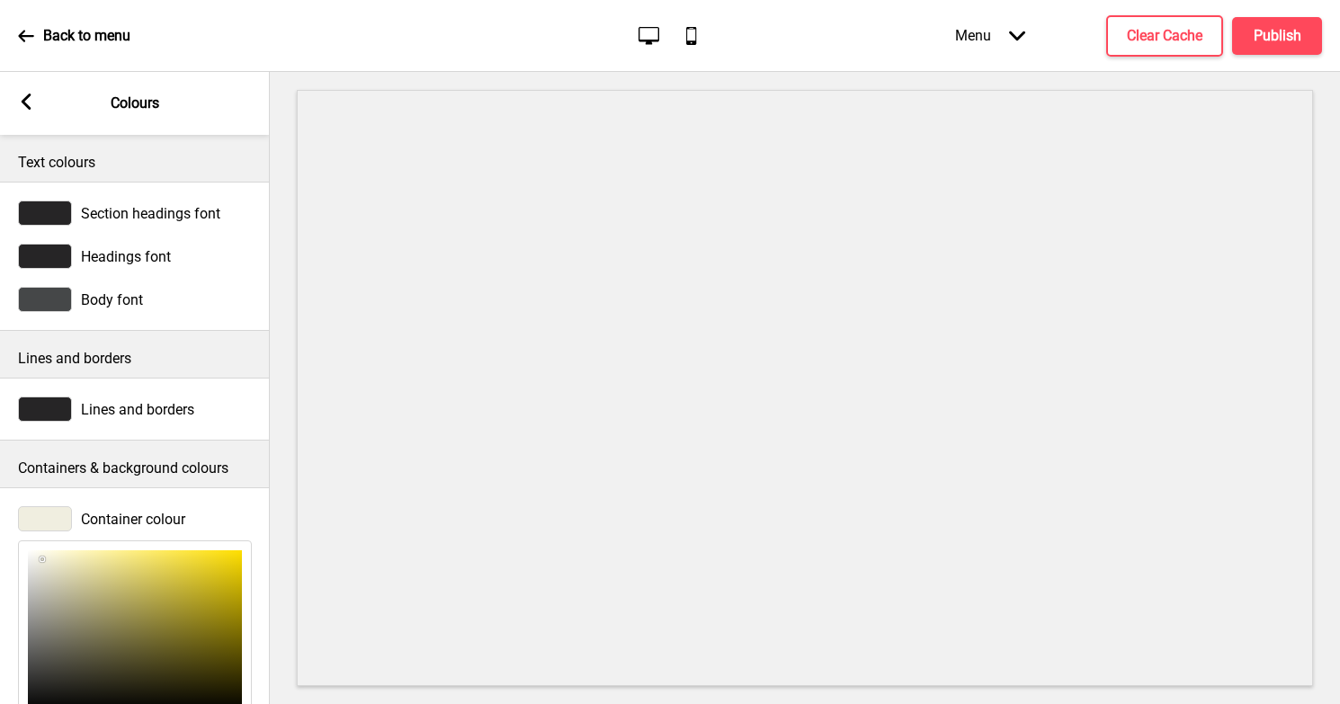
type input "236"
type input "FFFFFE"
type input "255"
type input "254"
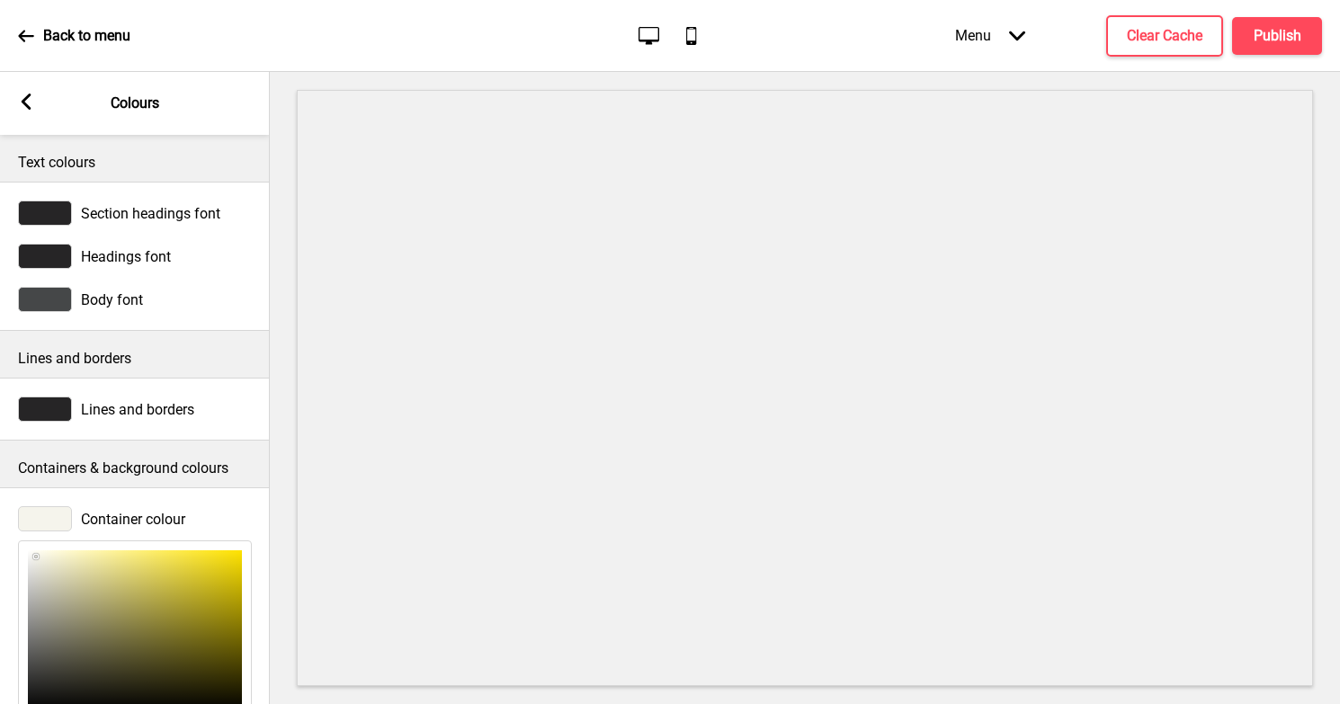
type input "FFFFFF"
type input "255"
drag, startPoint x: 45, startPoint y: 566, endPoint x: 13, endPoint y: 536, distance: 43.3
click at [13, 536] on div "Container colour FFFFFF hex 255 r 255 g 255 b 100 a" at bounding box center [135, 665] width 270 height 337
type input "F8F8DF"
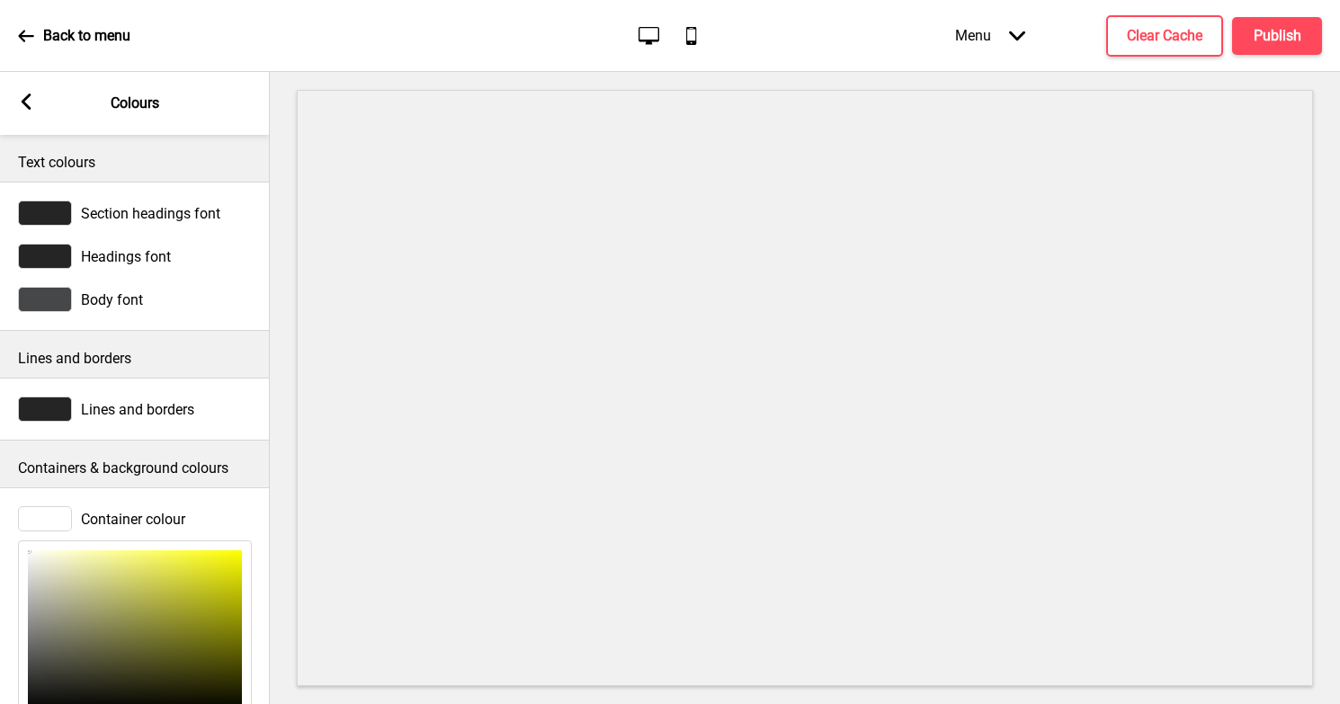
type input "248"
type input "223"
type input "EFEFD5"
type input "239"
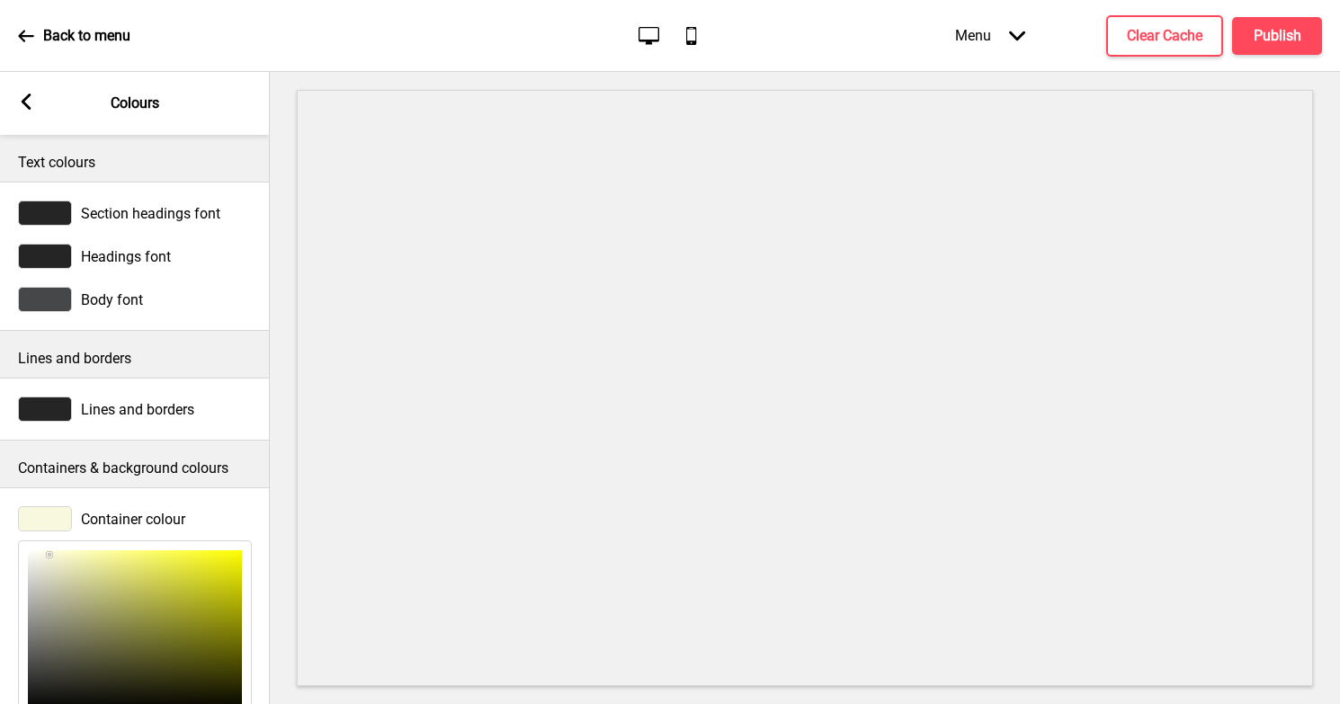
type input "239"
type input "213"
type input "E2E2C7"
type input "226"
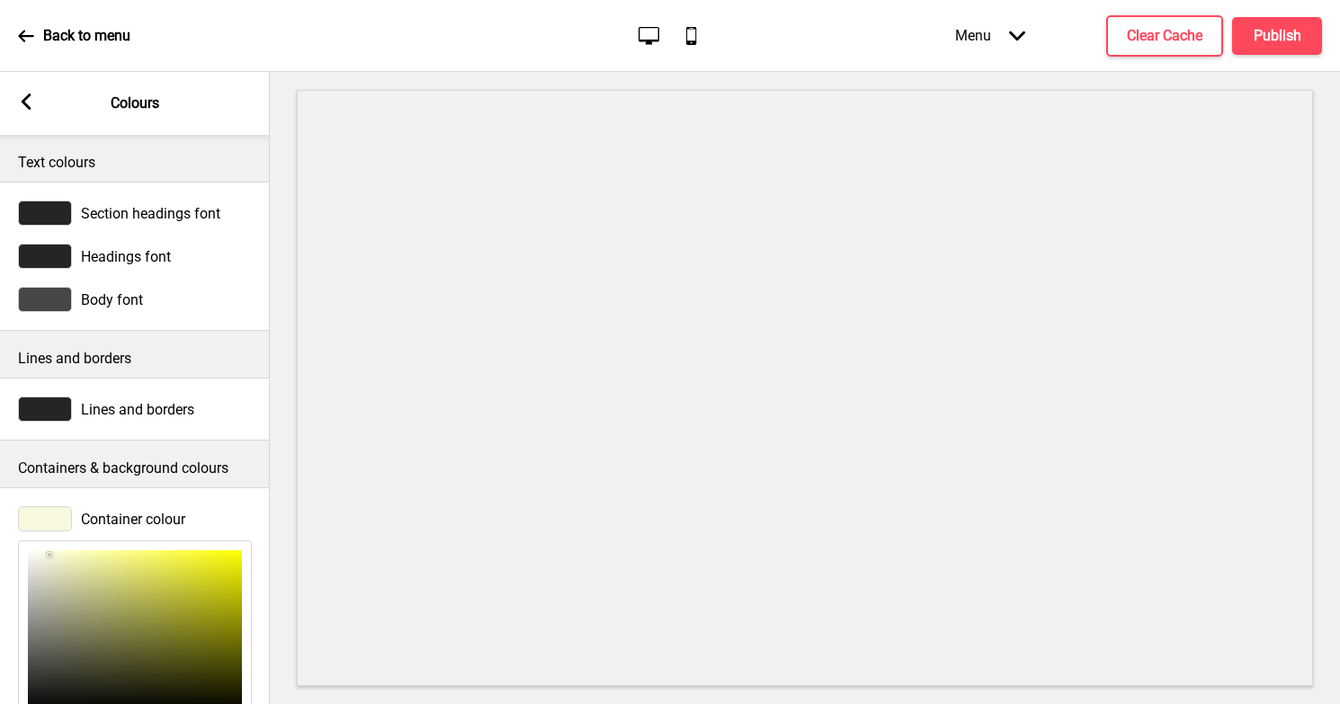
type input "199"
type input "DEDEC1"
type input "222"
type input "193"
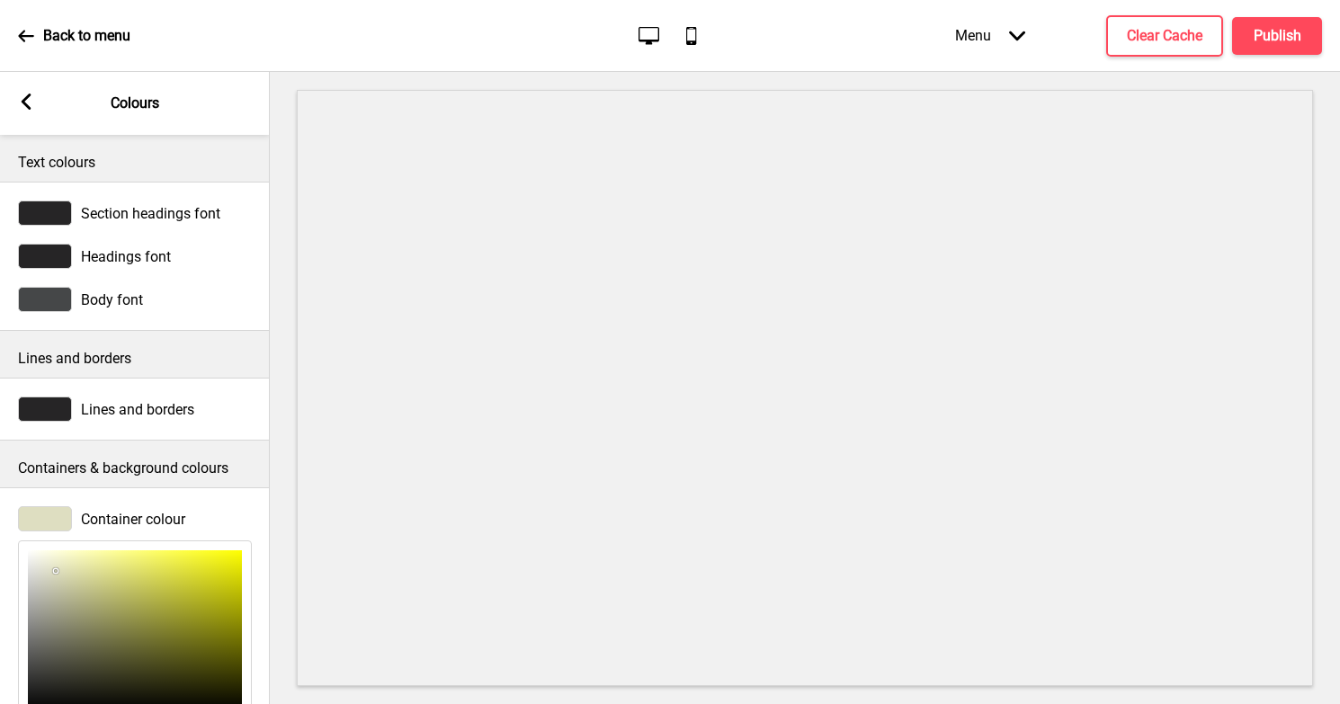
type input "E5E5CA"
type input "229"
type input "202"
type input "FBFBF1"
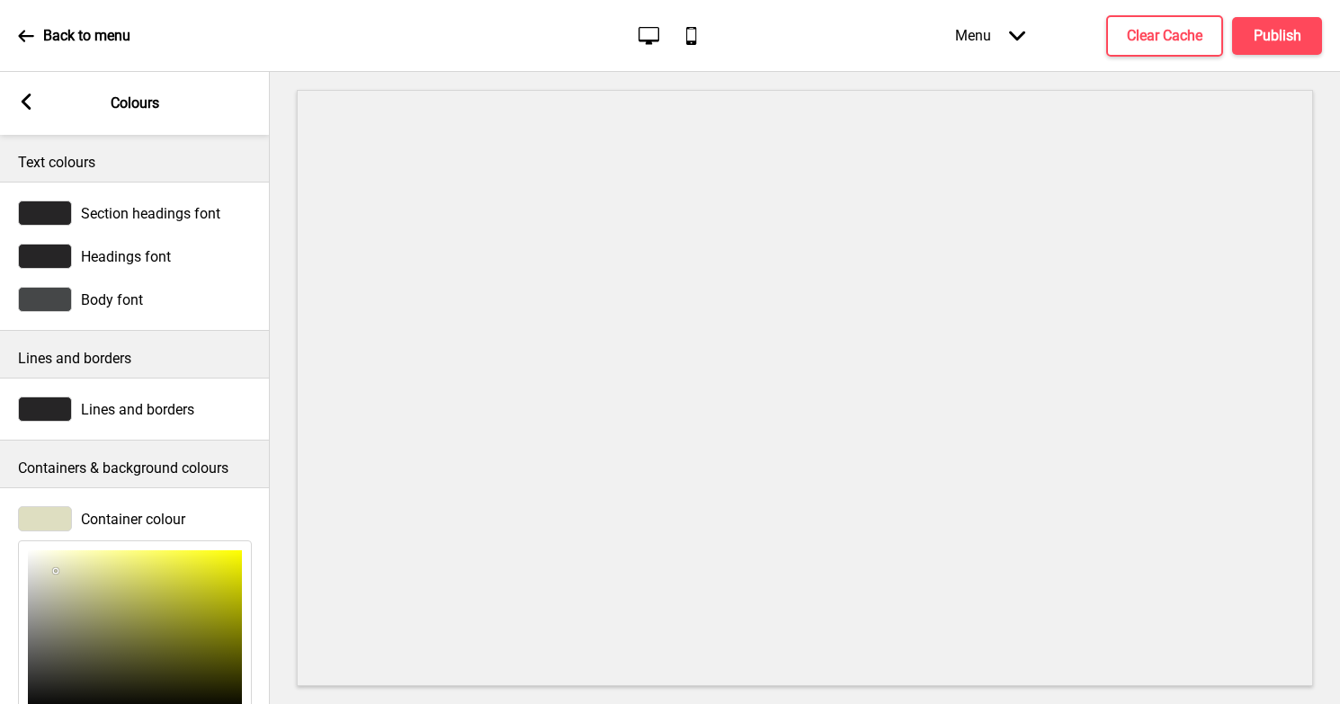
type input "251"
type input "241"
type input "FFFFFF"
type input "255"
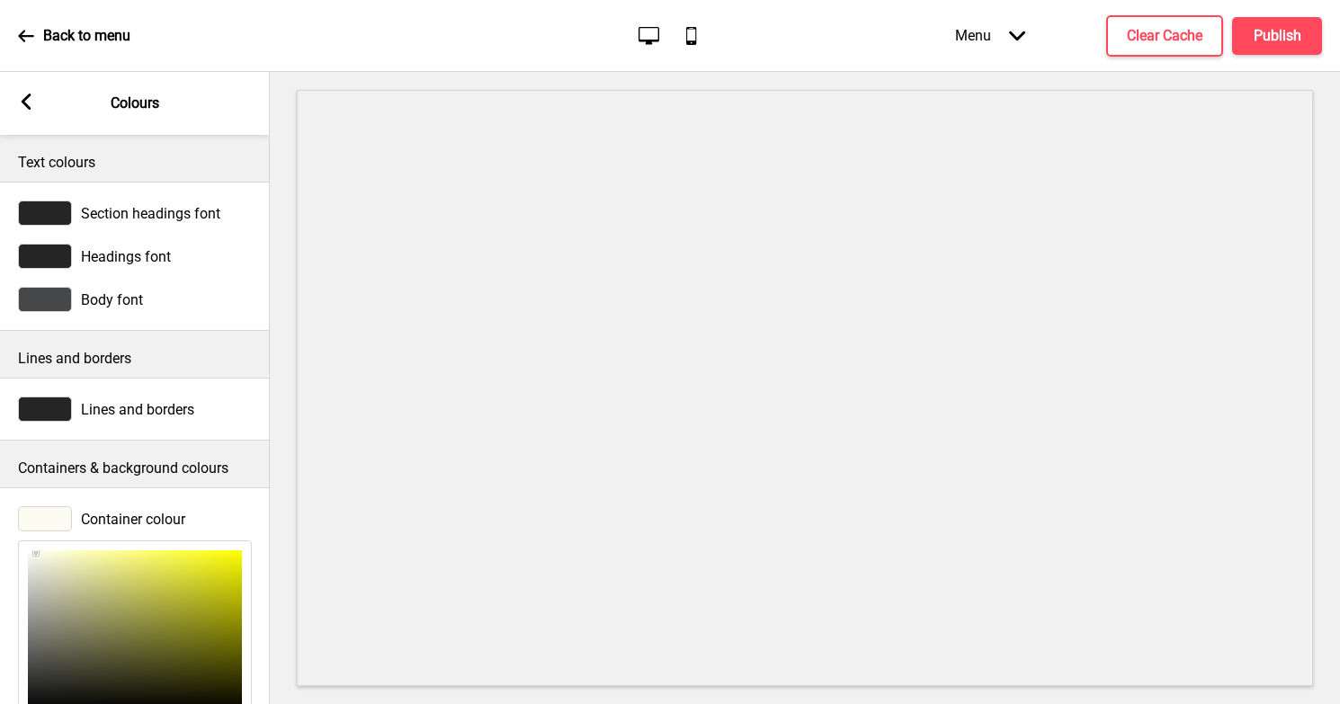
type input "255"
type input "E1E1E1"
type input "225"
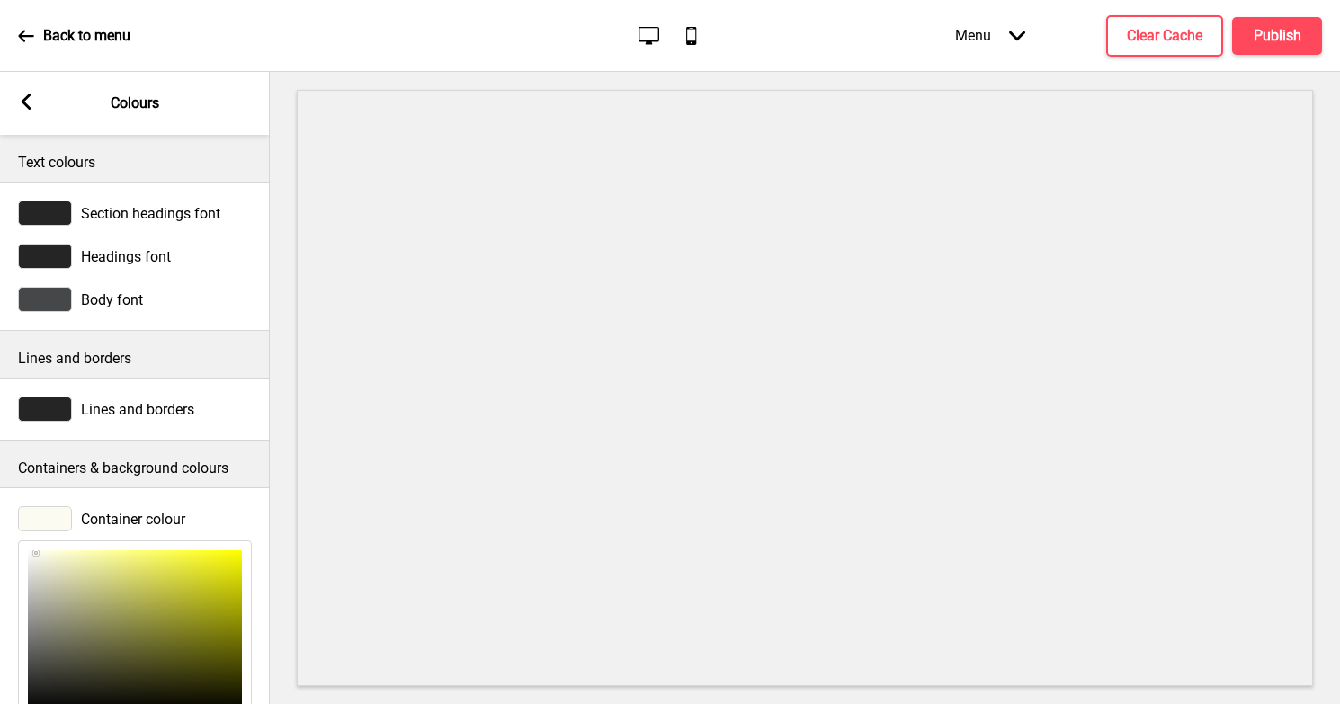
type input "225"
type input "A6A6A6"
type input "166"
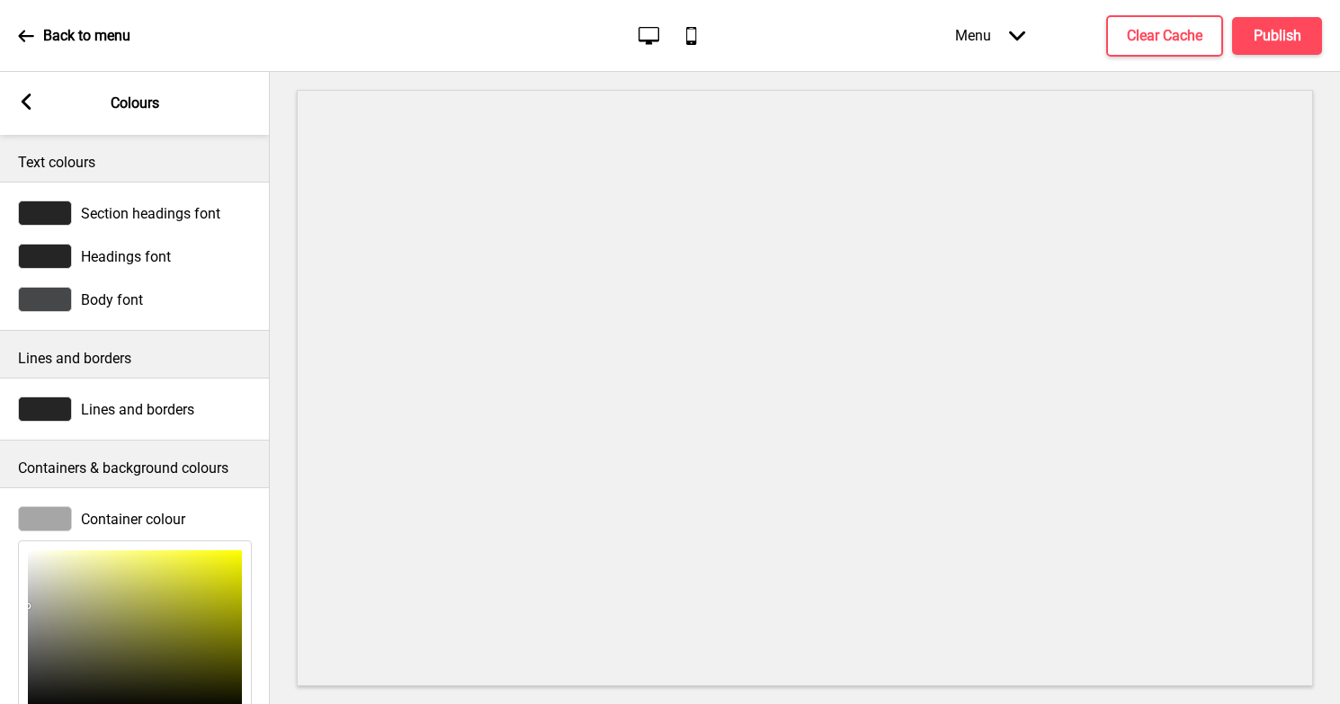
type input "959595"
type input "149"
type input "949494"
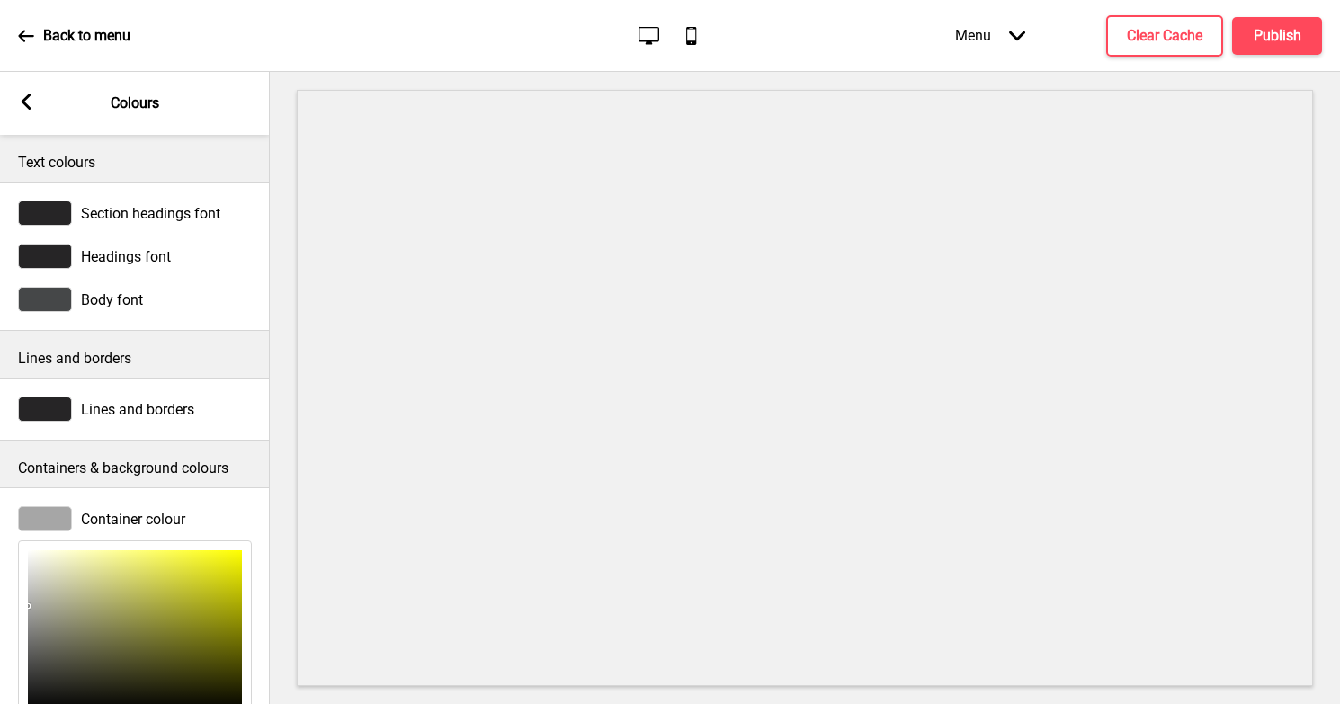
type input "148"
type input "A9A9A9"
type input "169"
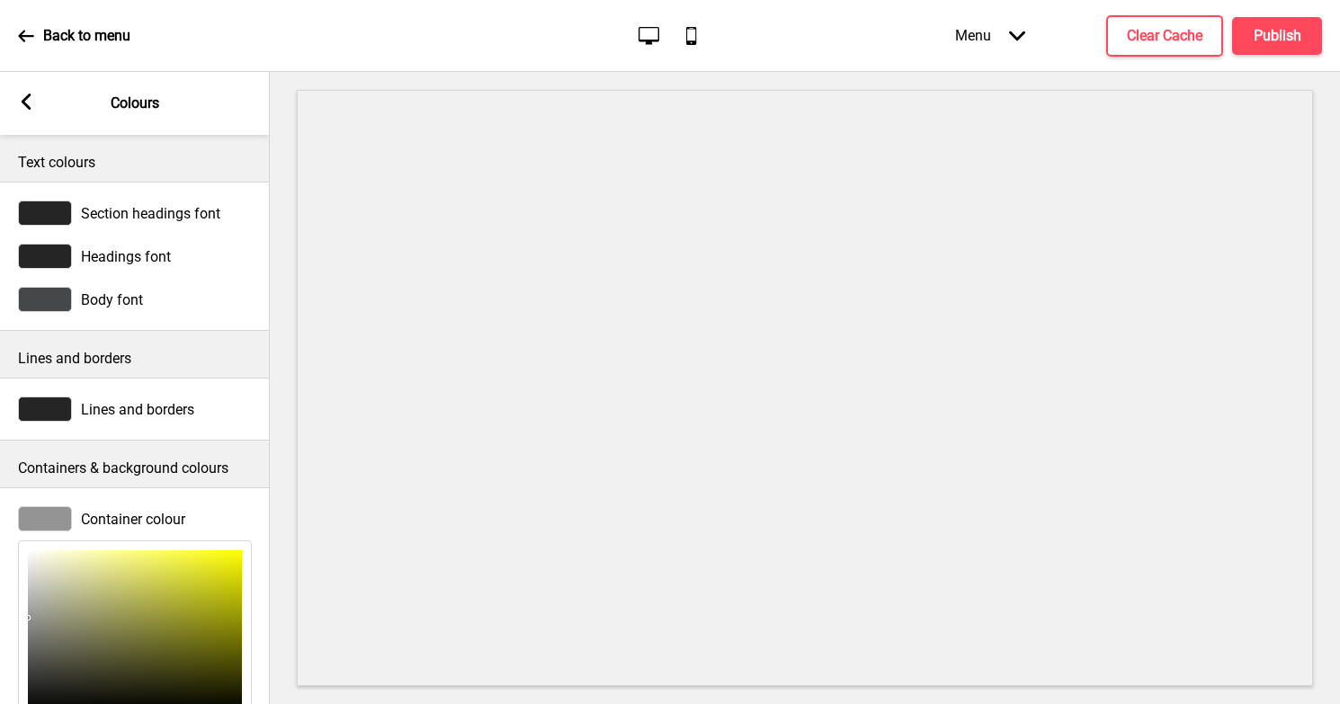
type input "169"
type input "E2E2E2"
type input "226"
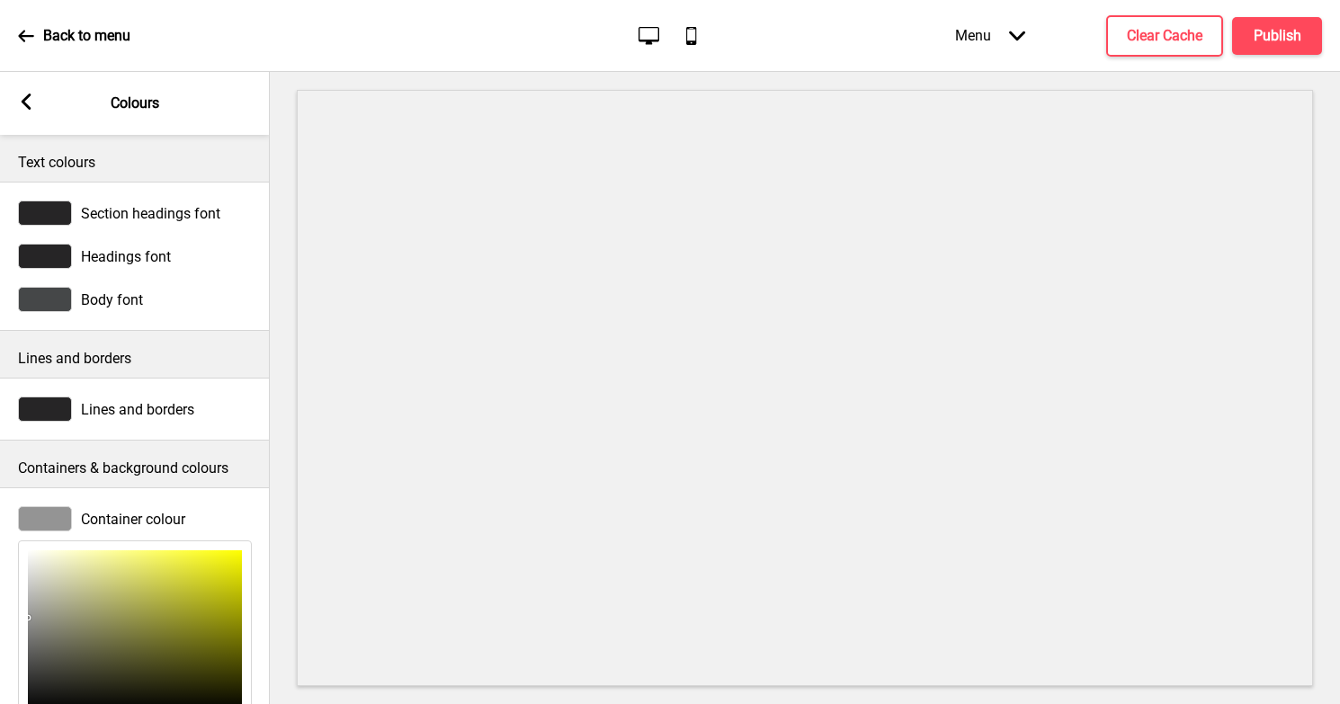
type input "226"
type input "FFFFFF"
type input "255"
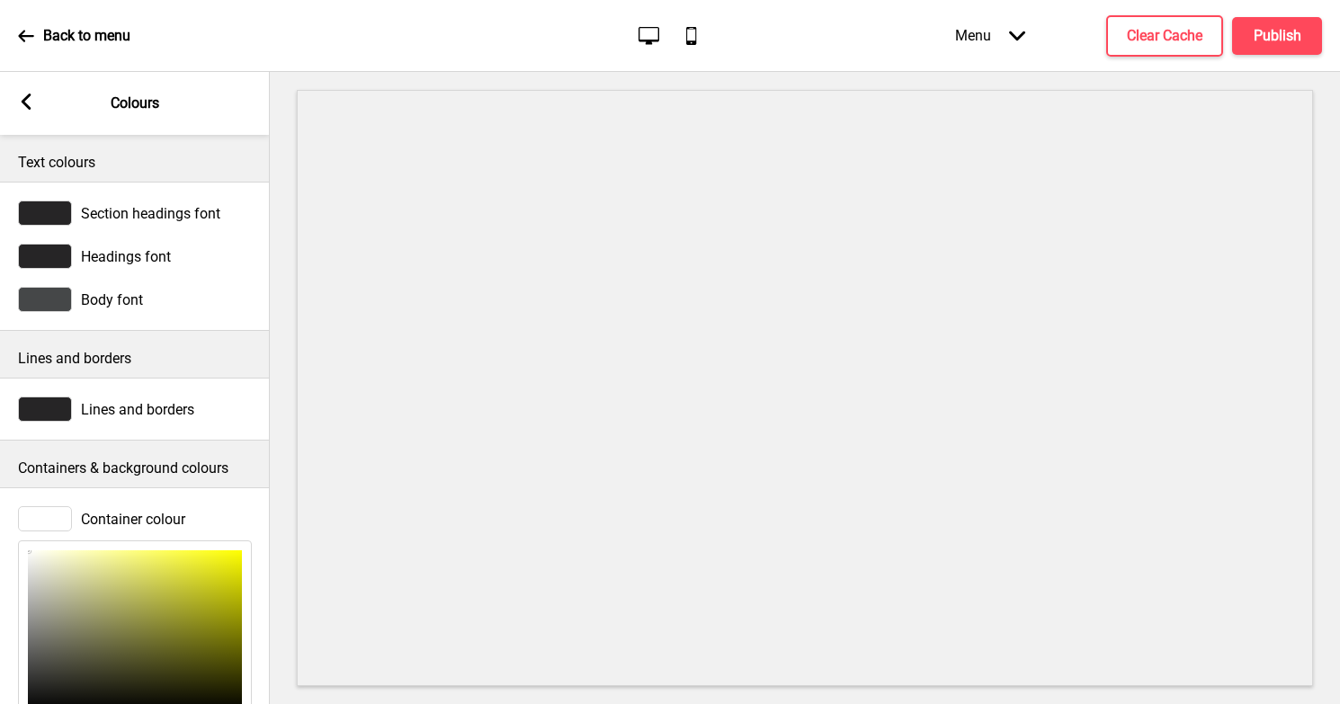
drag, startPoint x: 49, startPoint y: 555, endPoint x: 1, endPoint y: 535, distance: 52.4
click at [1, 535] on div "Container colour FFFFFF hex 255 r 255 g 255 b 100 a" at bounding box center [135, 665] width 270 height 337
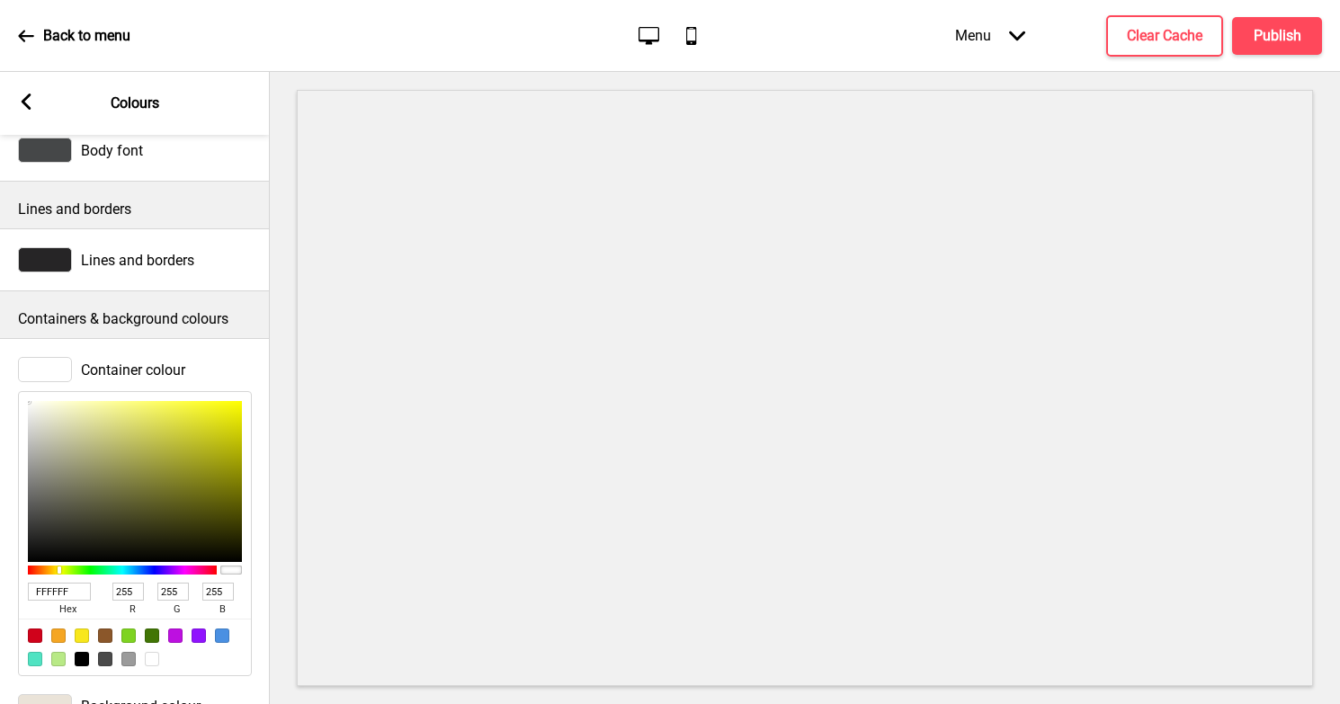
scroll to position [169, 0]
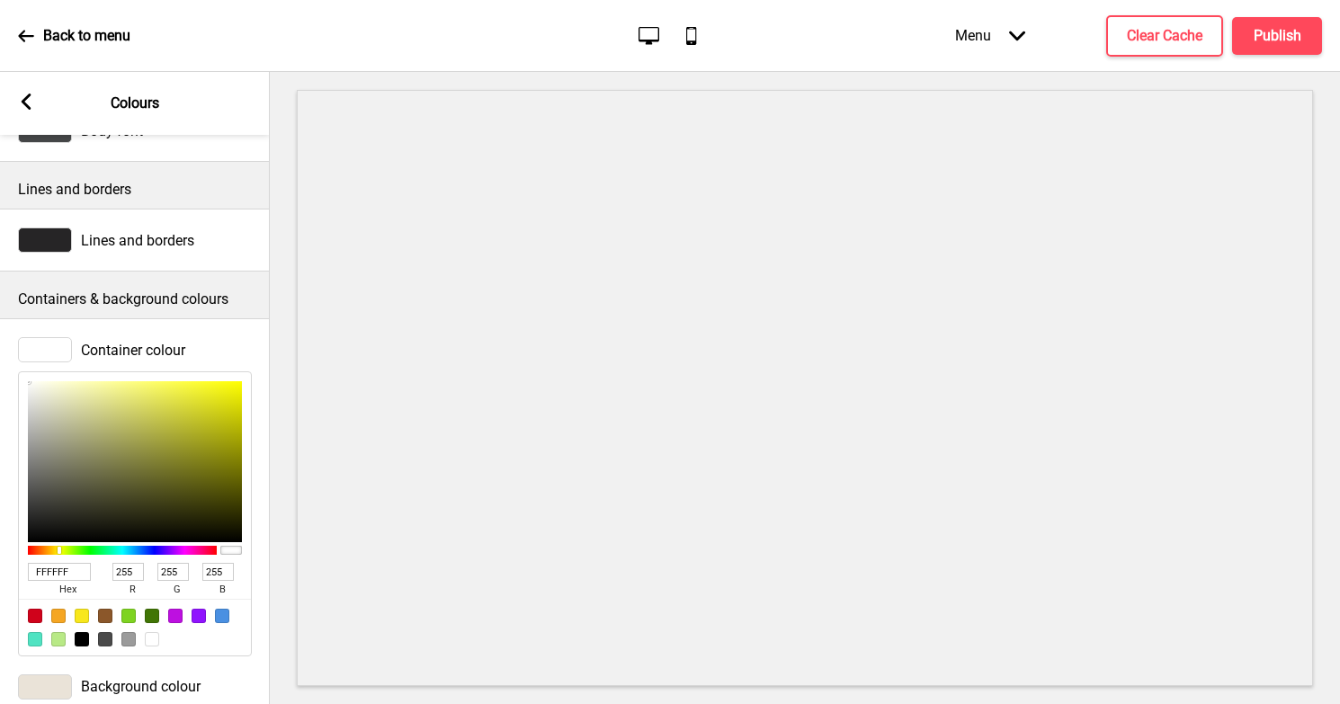
click at [22, 100] on icon at bounding box center [27, 102] width 10 height 16
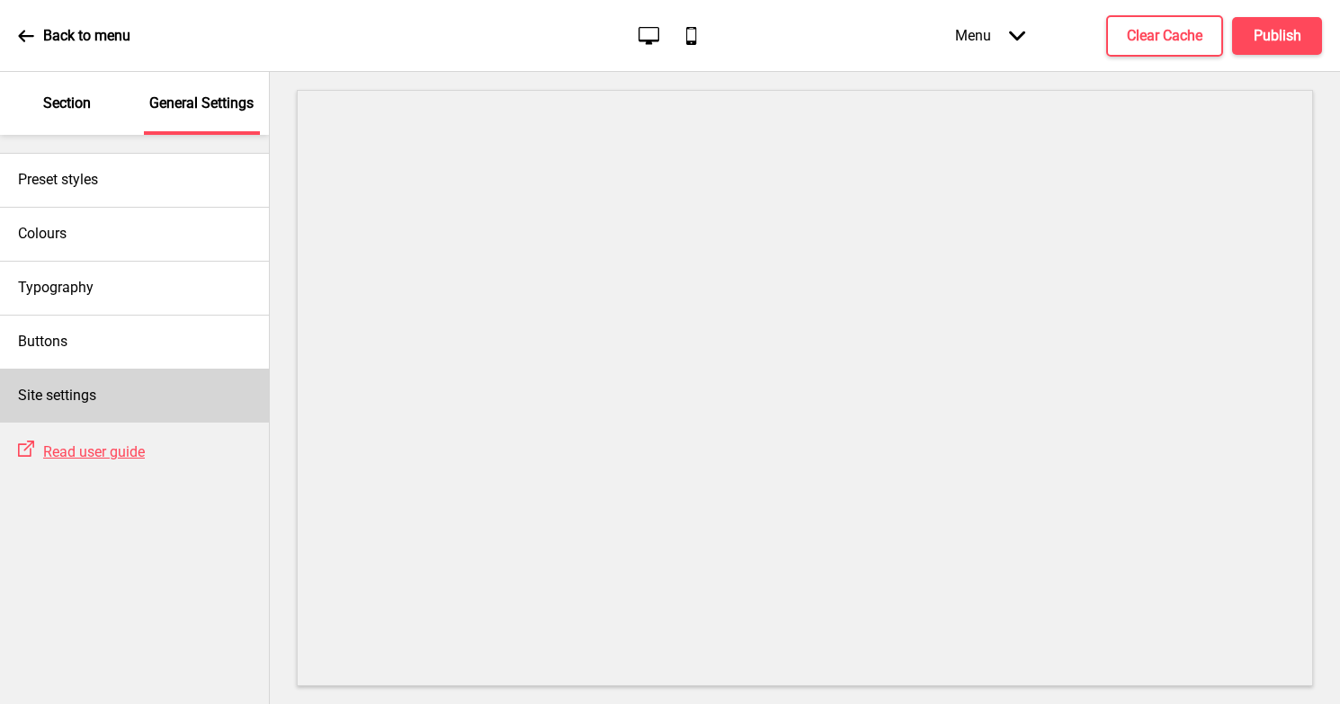
click at [63, 402] on h4 "Site settings" at bounding box center [57, 396] width 78 height 20
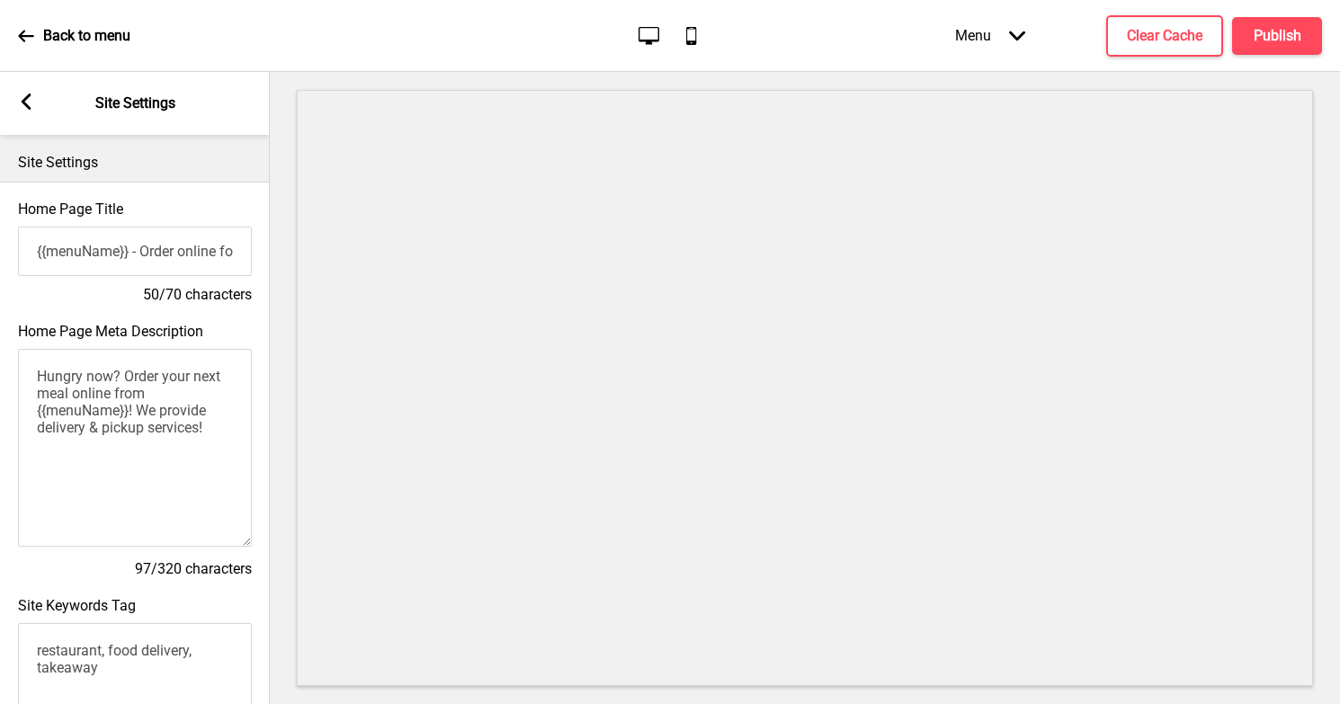
click at [28, 104] on icon at bounding box center [27, 102] width 10 height 16
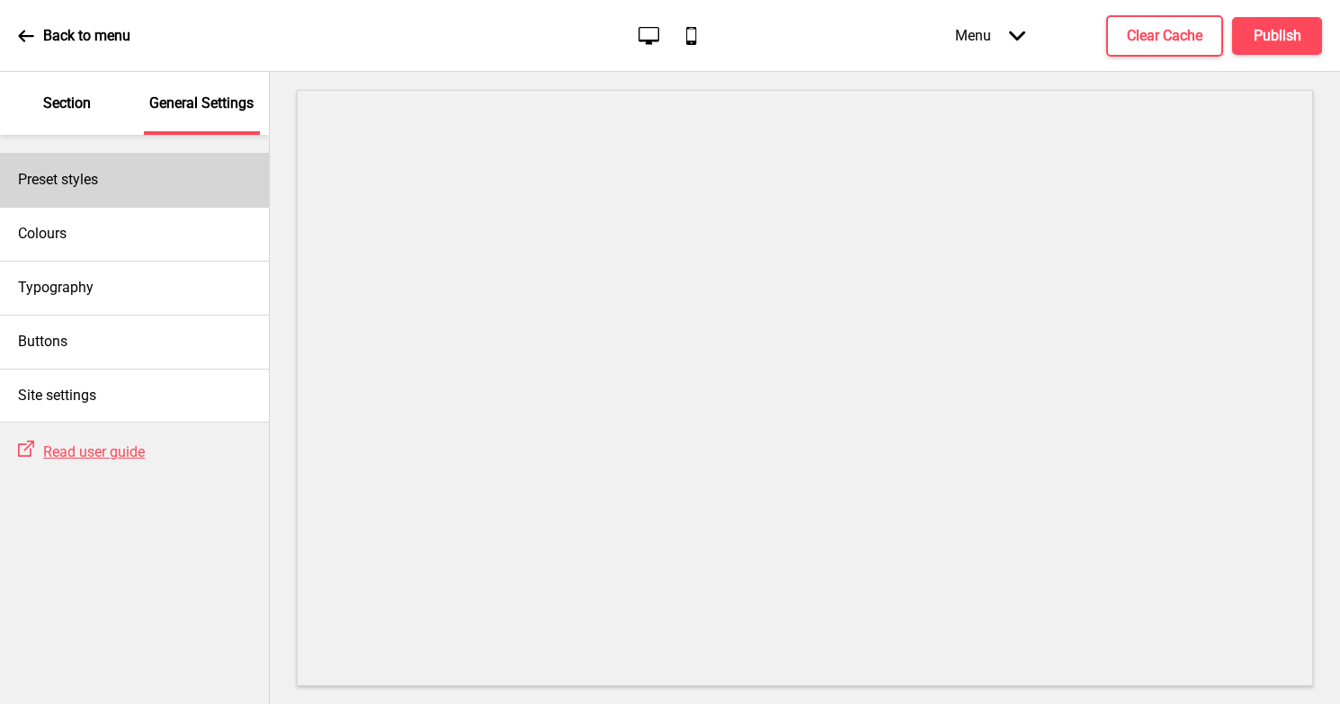
click at [47, 179] on h4 "Preset styles" at bounding box center [58, 180] width 80 height 20
select select "Custom"
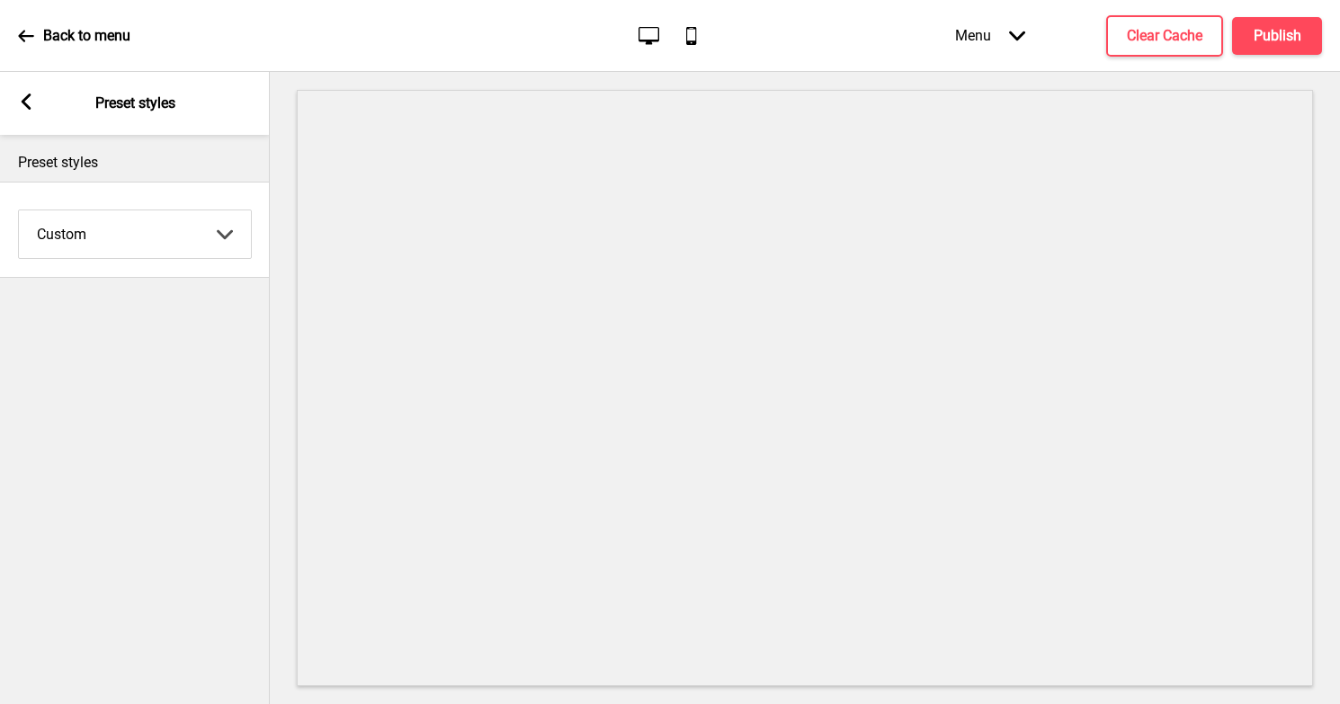
click at [31, 108] on rect at bounding box center [26, 102] width 16 height 16
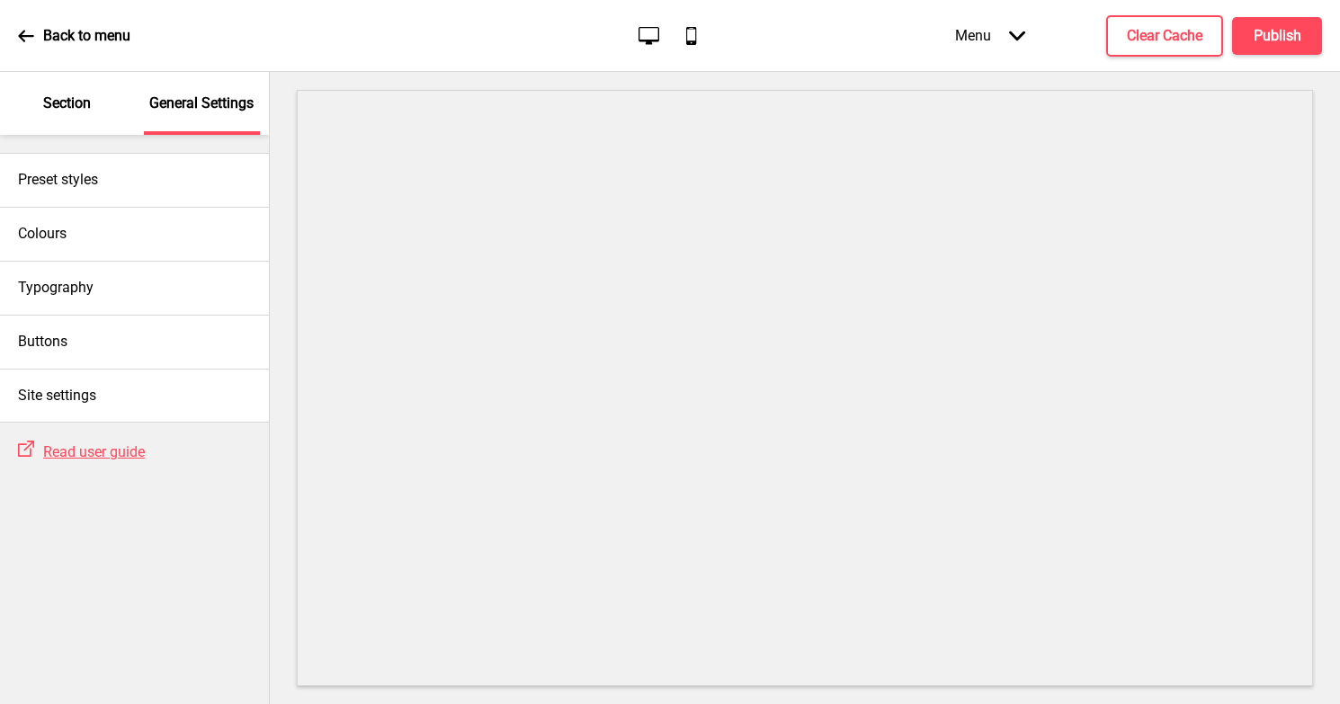
click at [49, 111] on p "Section" at bounding box center [67, 104] width 48 height 20
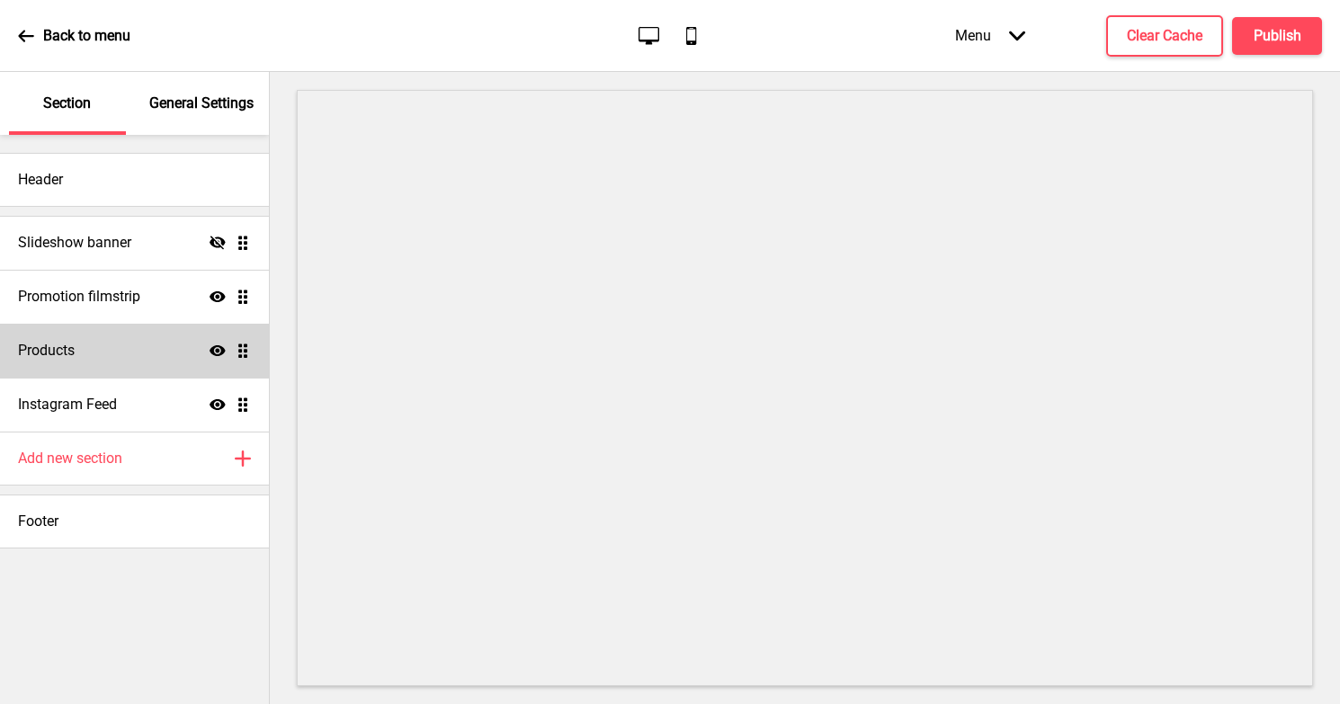
click at [86, 347] on div "Products Show Drag" at bounding box center [134, 351] width 269 height 54
select select "list"
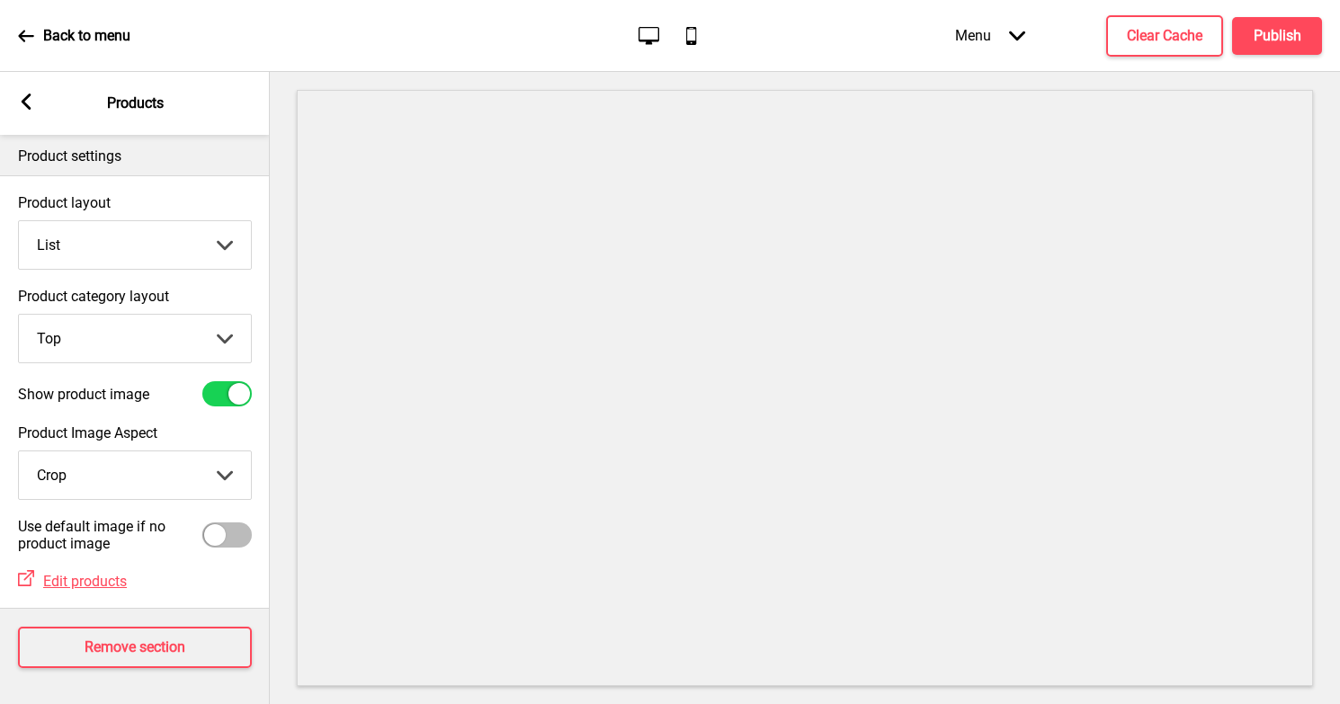
scroll to position [0, 0]
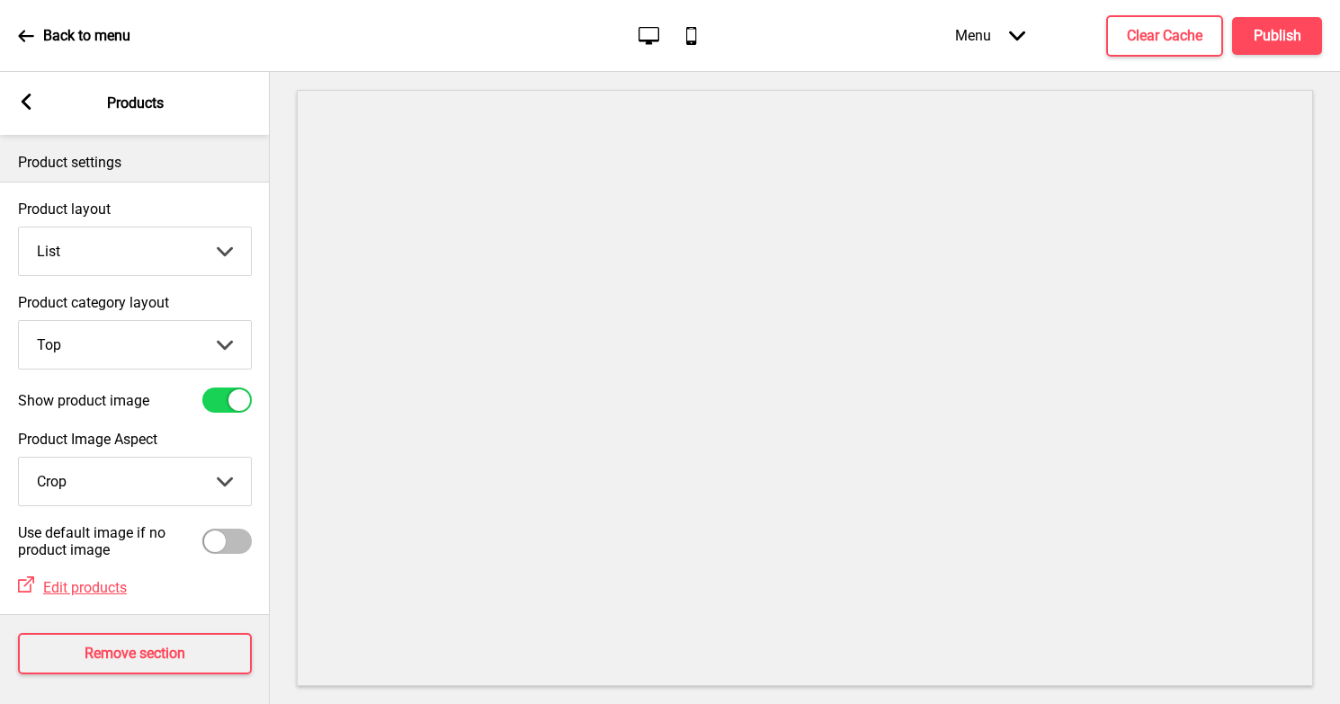
click at [20, 106] on rect at bounding box center [26, 102] width 16 height 16
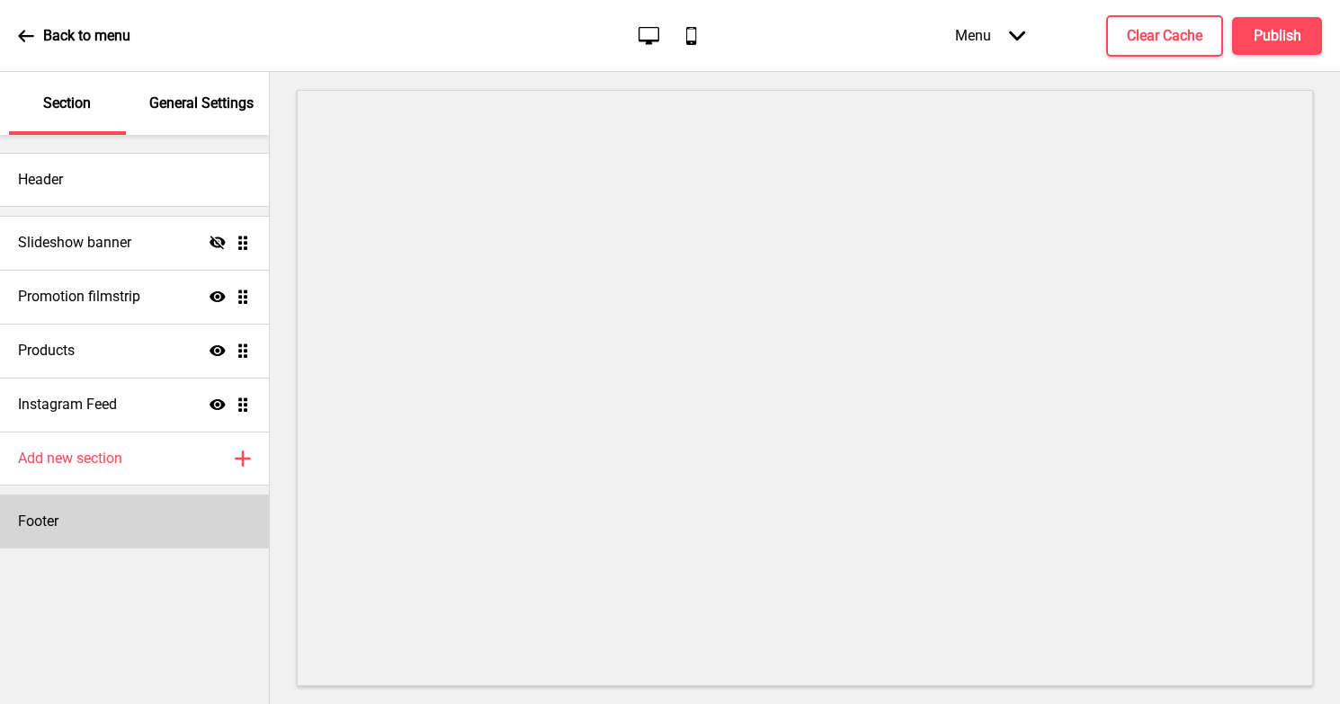
click at [36, 498] on div "Footer" at bounding box center [134, 522] width 269 height 54
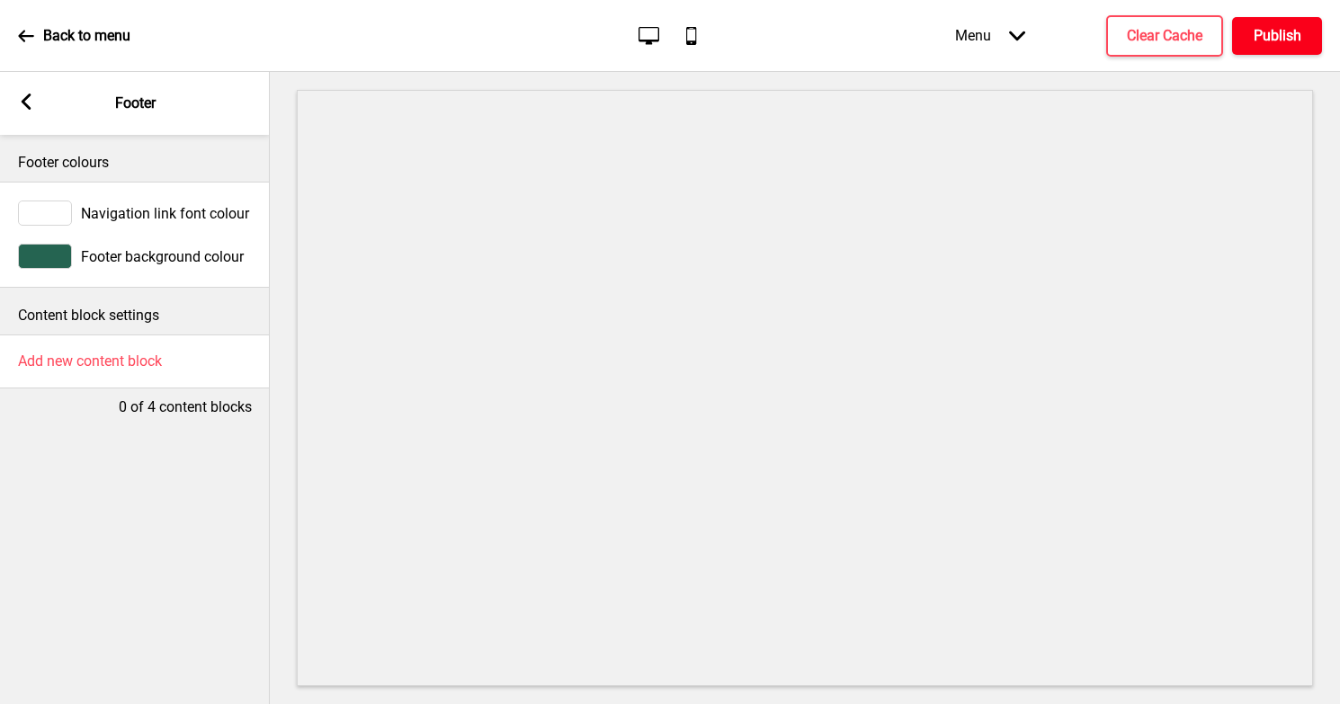
click at [1289, 35] on h4 "Publish" at bounding box center [1278, 36] width 48 height 20
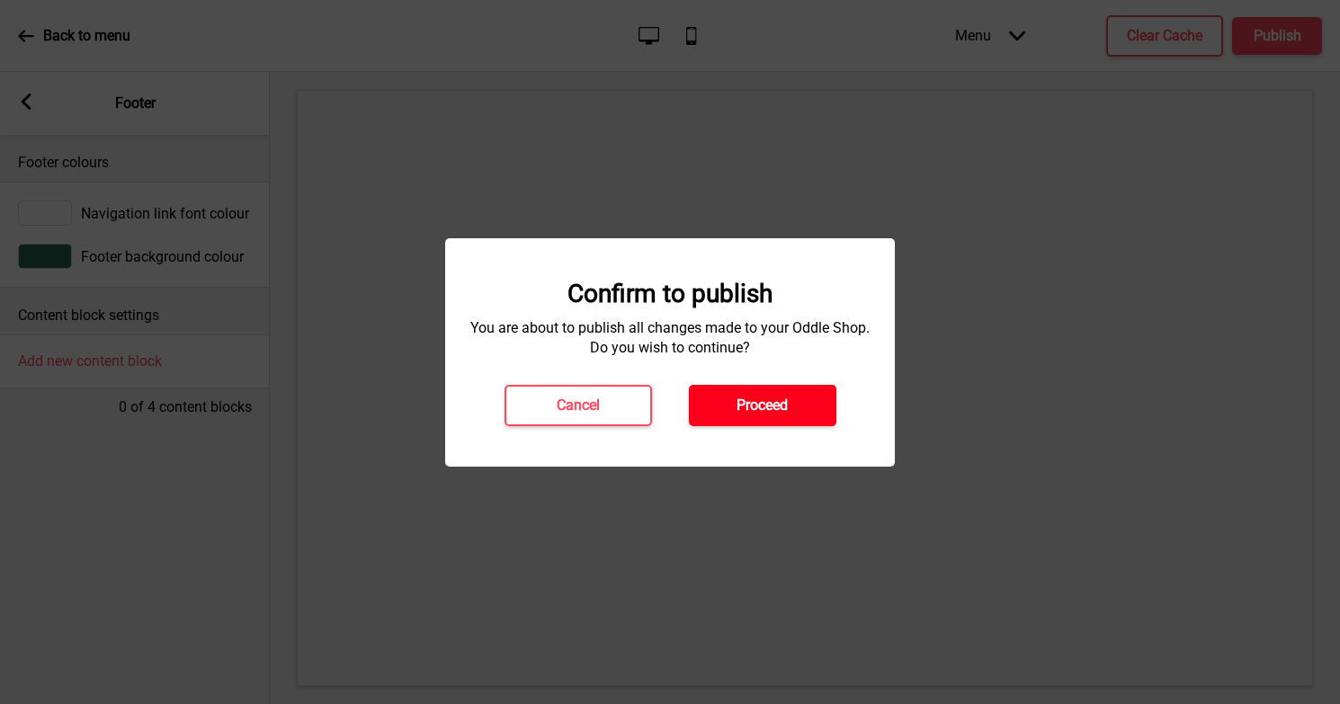
click at [735, 407] on button "Proceed" at bounding box center [762, 405] width 147 height 41
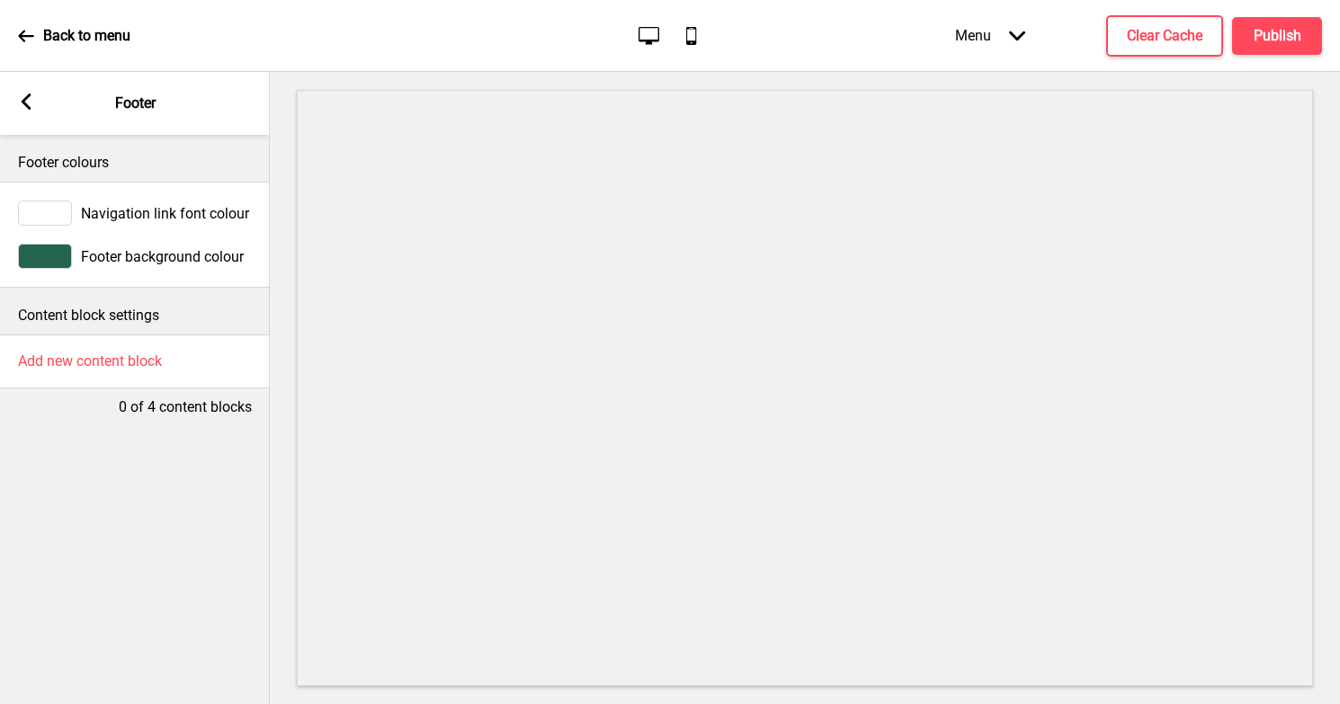
click at [22, 38] on icon at bounding box center [25, 36] width 15 height 12
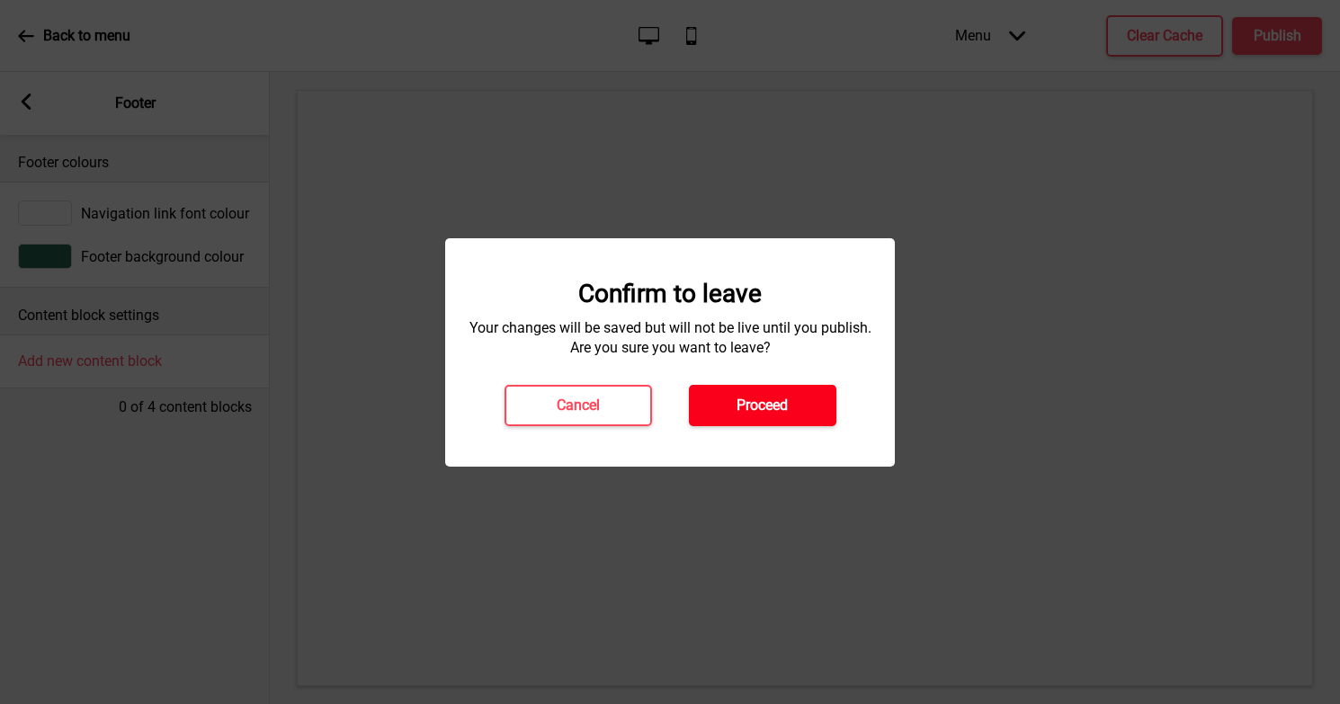
click at [733, 415] on button "Proceed" at bounding box center [762, 405] width 147 height 41
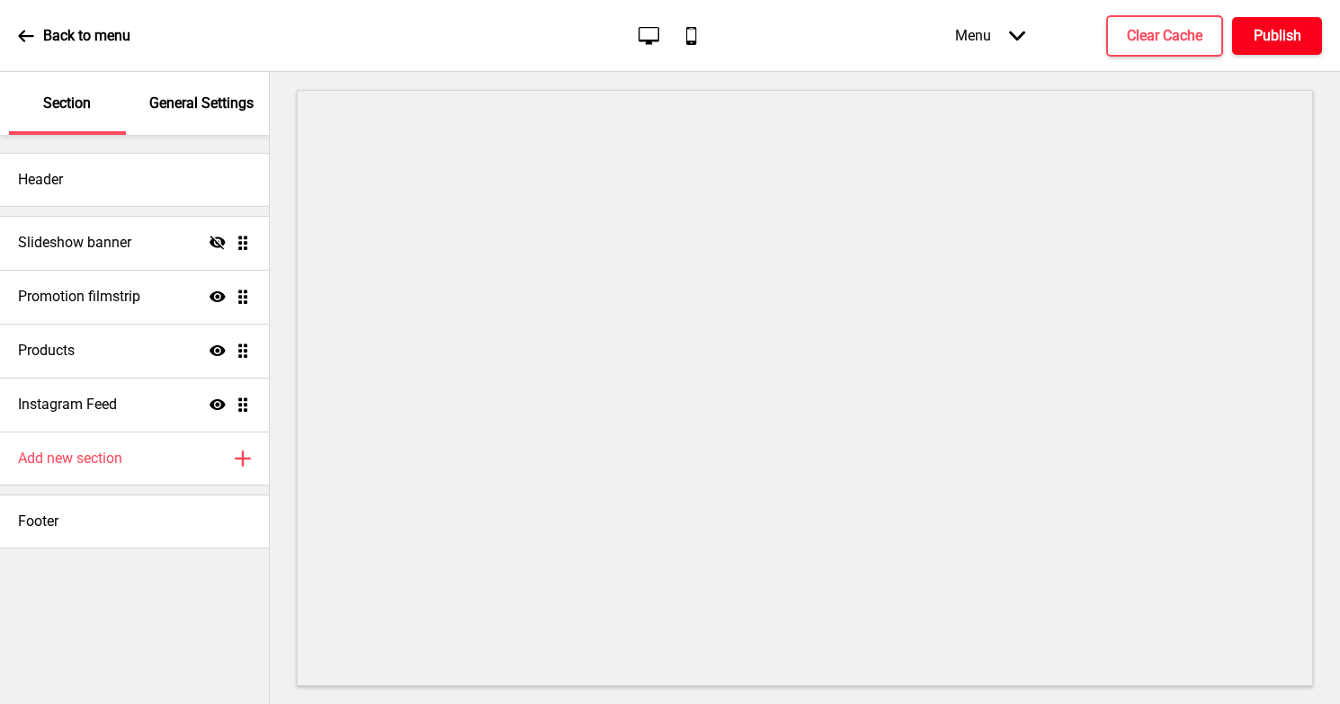
click at [1246, 34] on button "Publish" at bounding box center [1277, 36] width 90 height 38
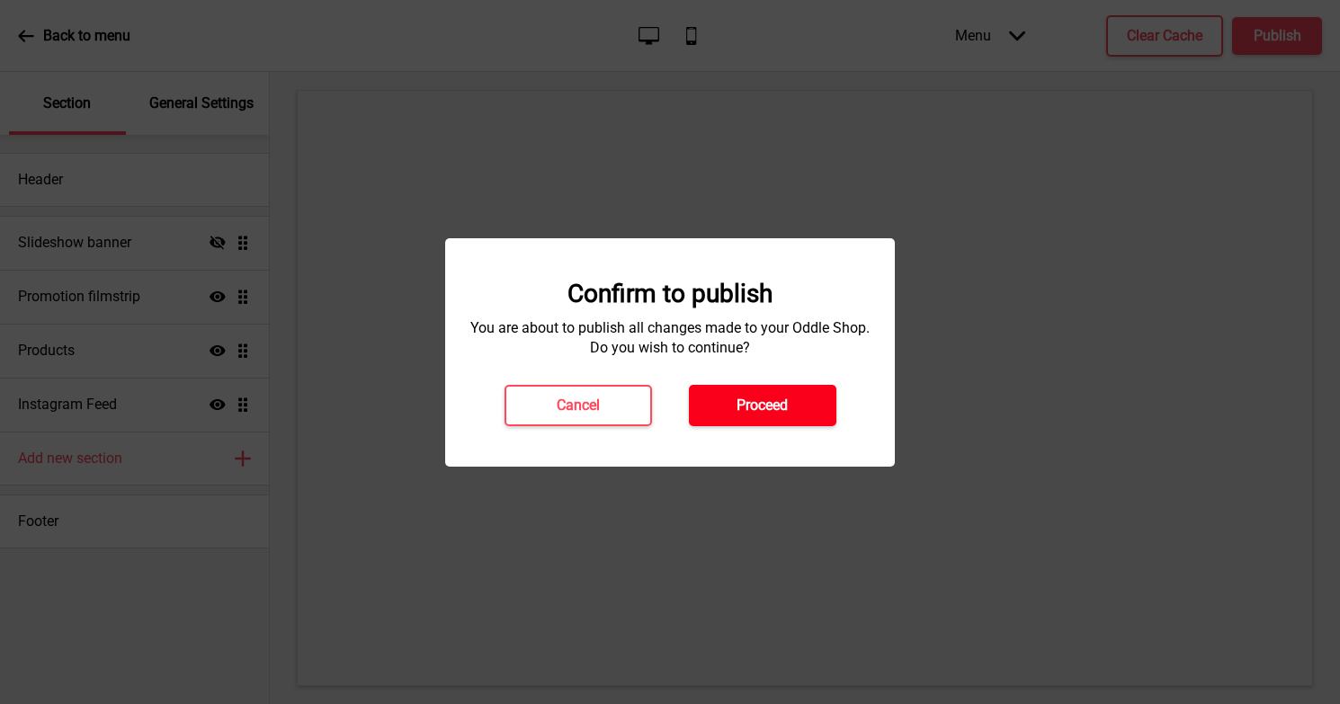
click at [753, 409] on h4 "Proceed" at bounding box center [762, 406] width 51 height 20
